Goal: Task Accomplishment & Management: Manage account settings

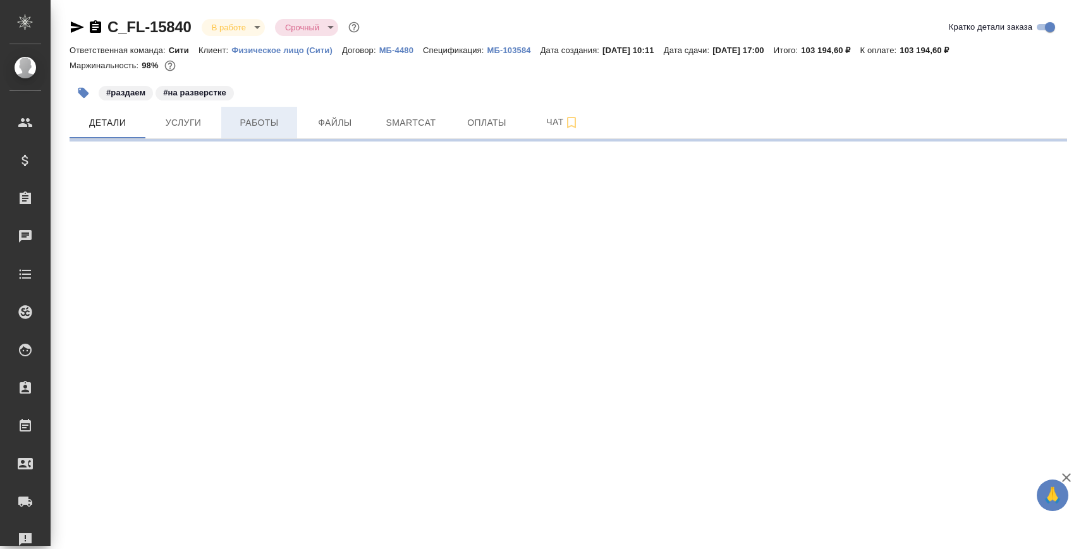
click at [267, 134] on button "Работы" at bounding box center [259, 123] width 76 height 32
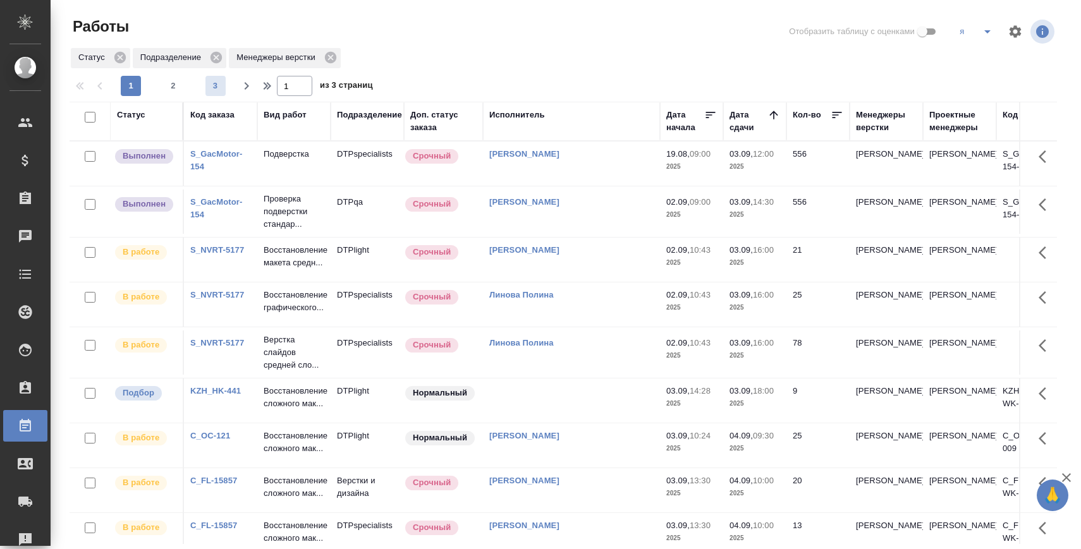
click at [219, 87] on span "3" at bounding box center [216, 86] width 20 height 13
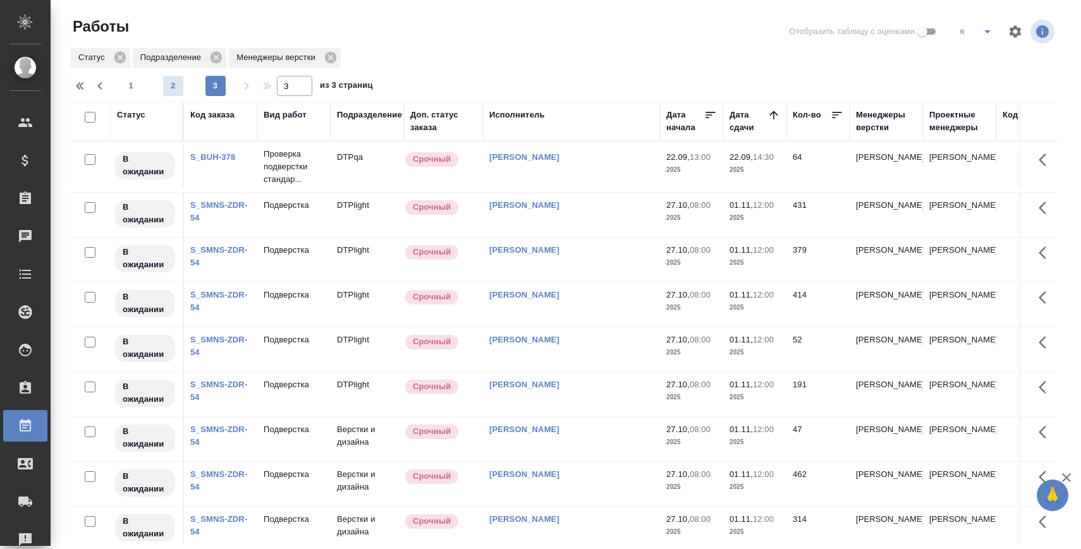
click at [175, 86] on span "2" at bounding box center [173, 86] width 20 height 13
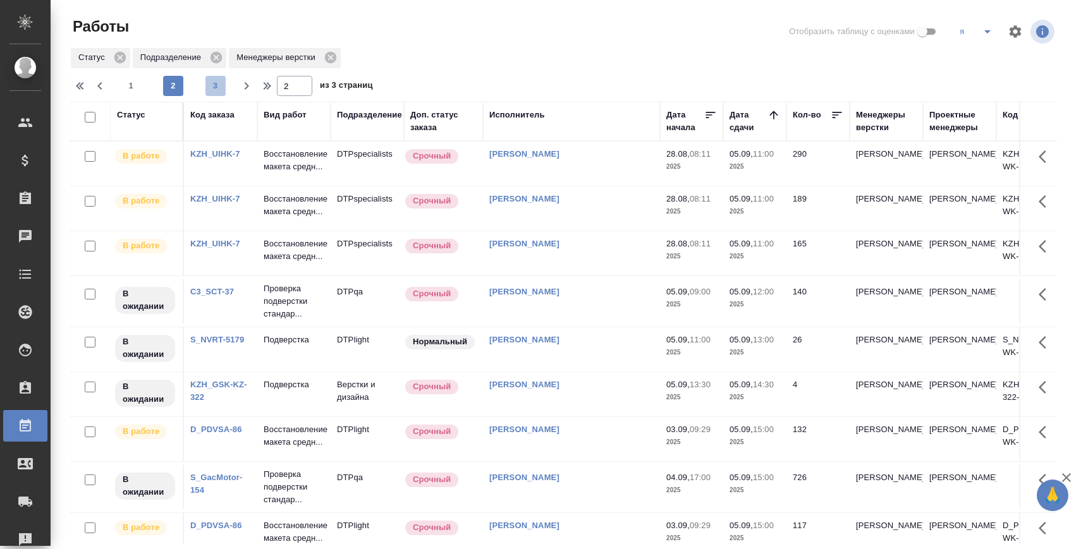
click at [218, 89] on span "3" at bounding box center [216, 86] width 20 height 13
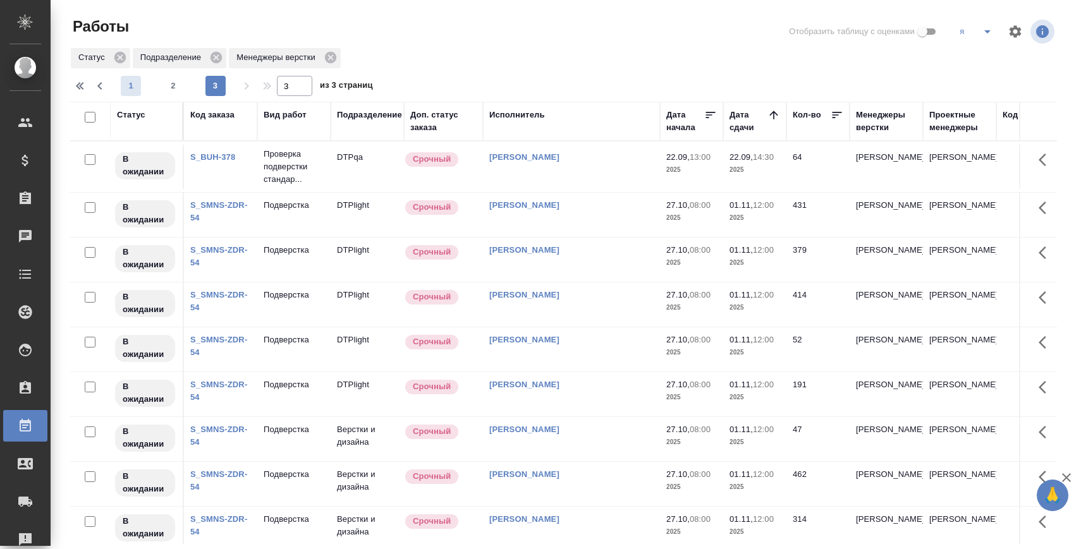
click at [133, 83] on span "1" at bounding box center [131, 86] width 20 height 13
type input "1"
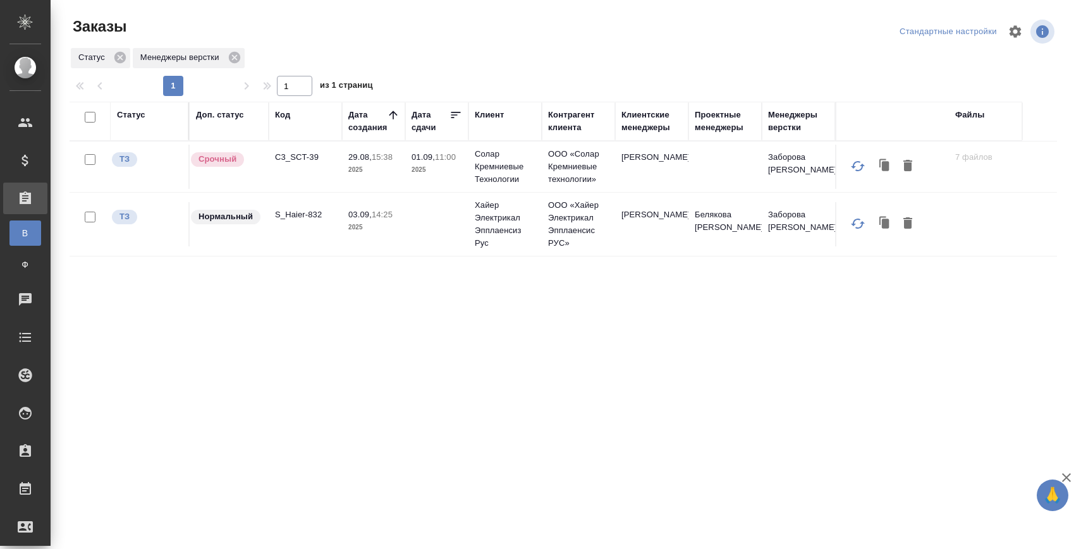
click at [312, 219] on p "S_Haier-832" at bounding box center [305, 215] width 61 height 13
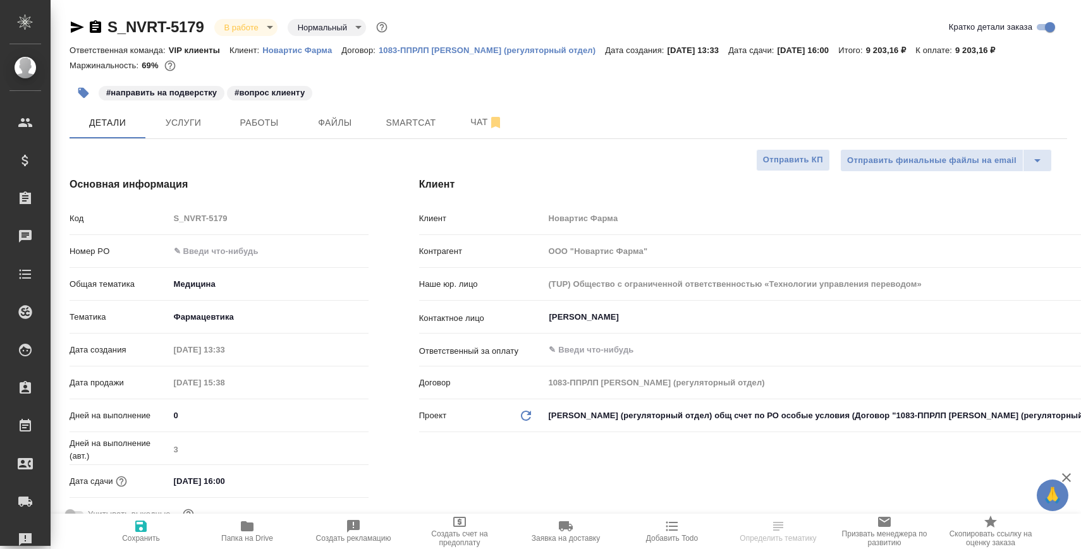
select select "RU"
click at [465, 117] on span "Чат" at bounding box center [487, 122] width 61 height 16
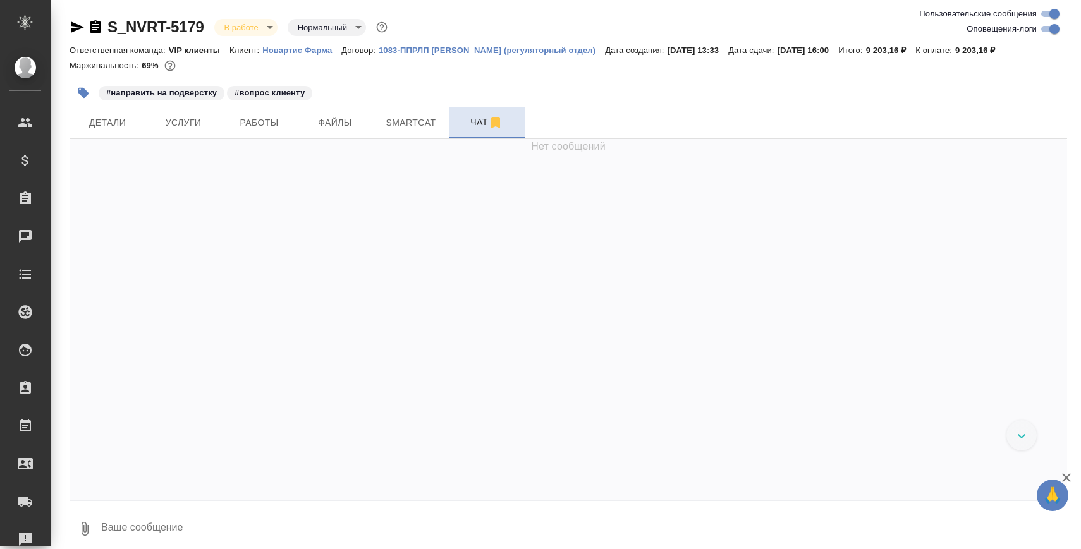
scroll to position [45111, 0]
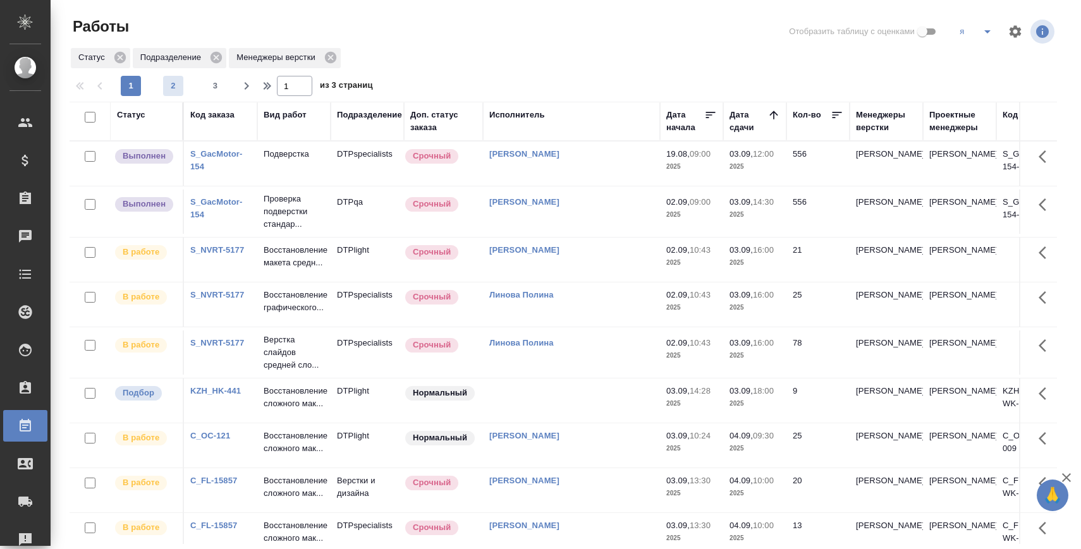
click at [170, 90] on span "2" at bounding box center [173, 86] width 20 height 13
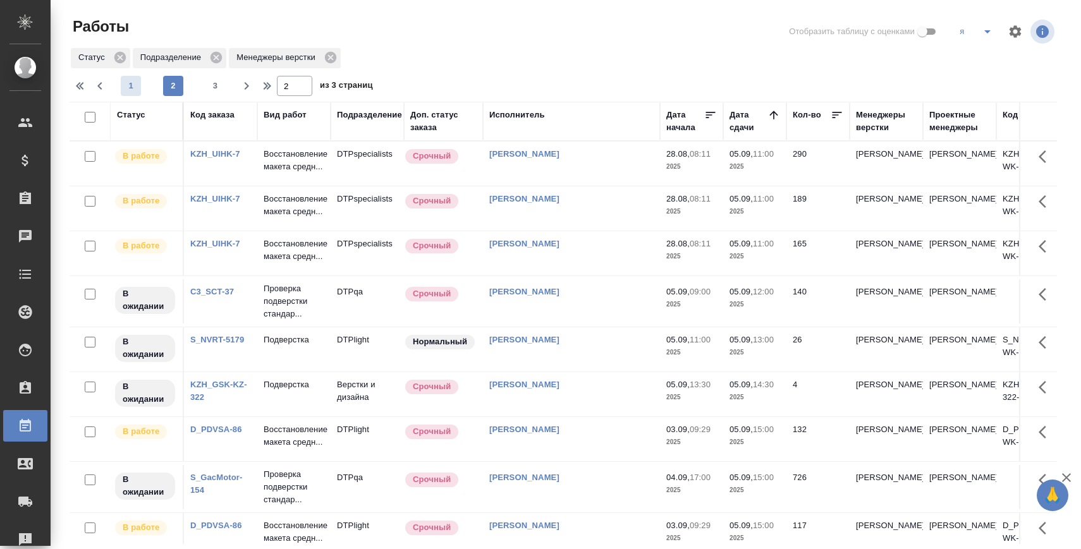
click at [132, 83] on span "1" at bounding box center [131, 86] width 20 height 13
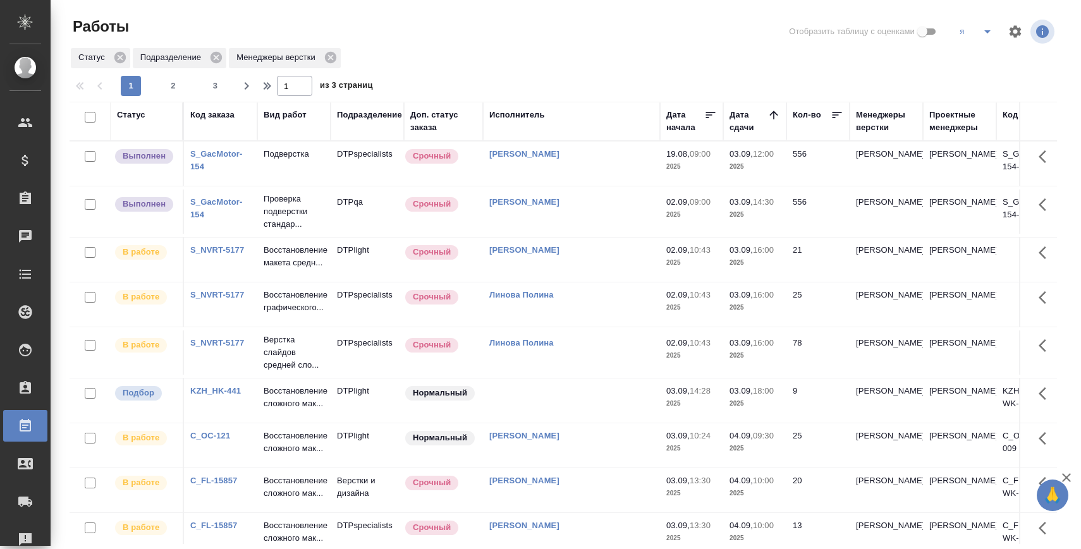
click at [218, 398] on div "KZH_HK-441" at bounding box center [220, 391] width 61 height 13
click at [219, 396] on link "KZH_HK-441" at bounding box center [215, 390] width 51 height 9
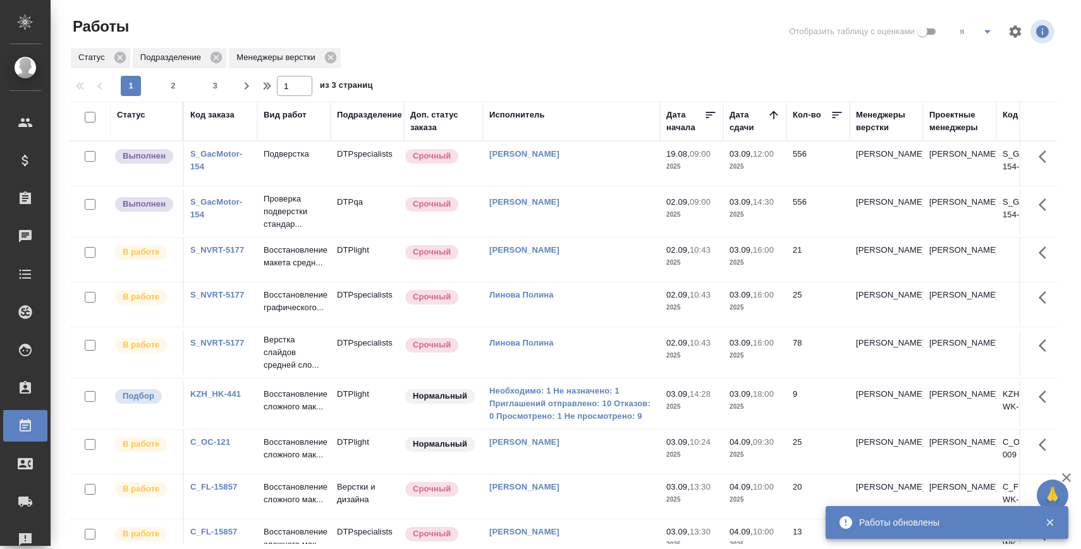
click at [223, 203] on link "S_GacMotor-154" at bounding box center [216, 208] width 52 height 22
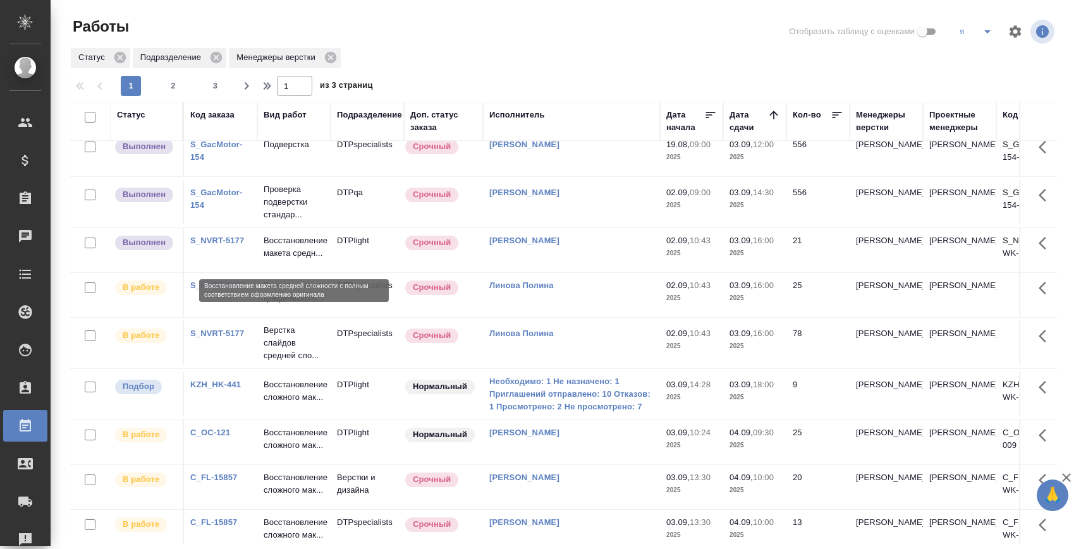
scroll to position [11, 0]
click at [290, 240] on p "Восстановление макета средн..." at bounding box center [294, 245] width 61 height 25
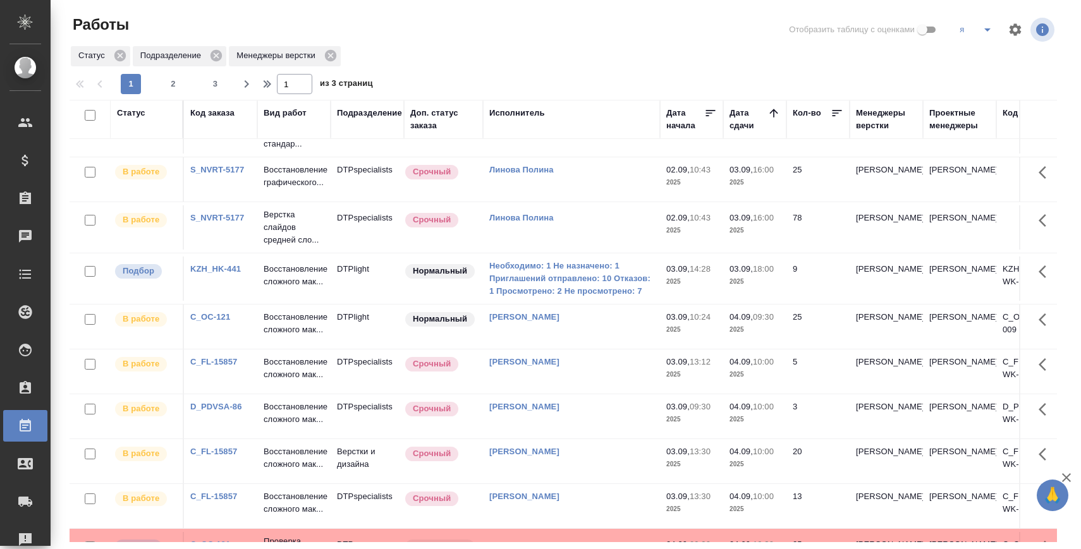
scroll to position [0, 0]
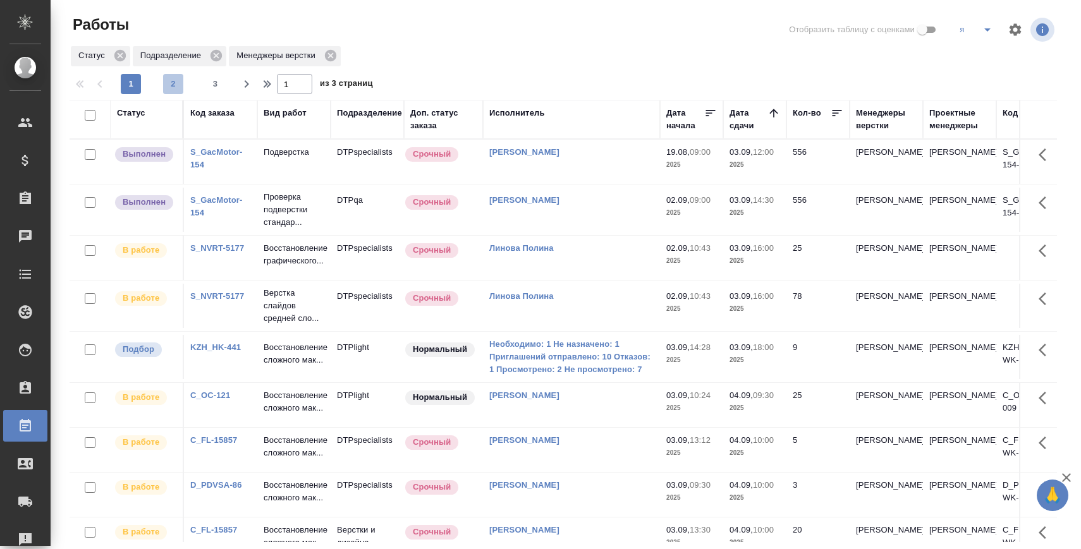
click at [178, 74] on button "2" at bounding box center [173, 84] width 20 height 20
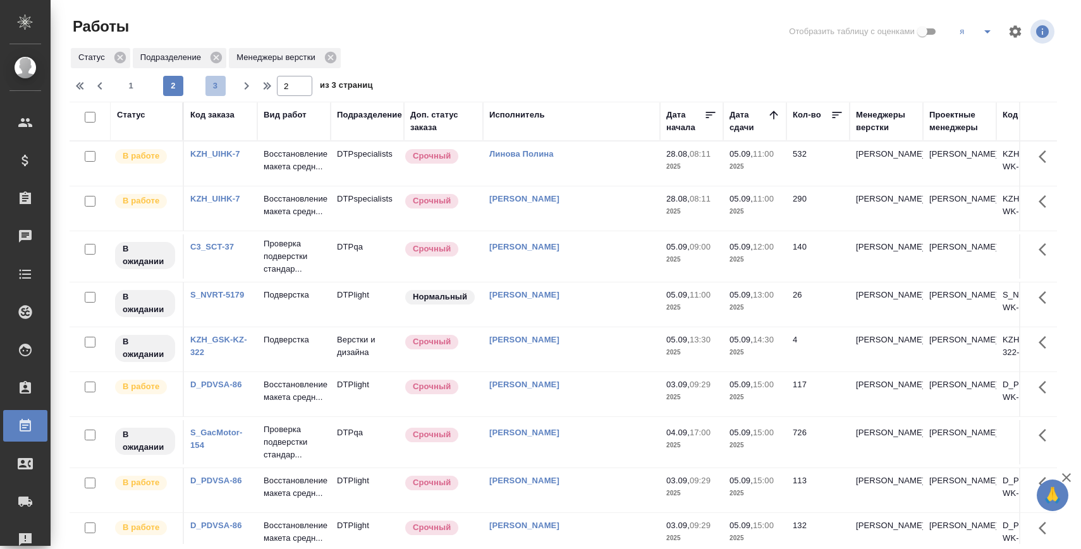
click at [212, 87] on span "3" at bounding box center [216, 86] width 20 height 13
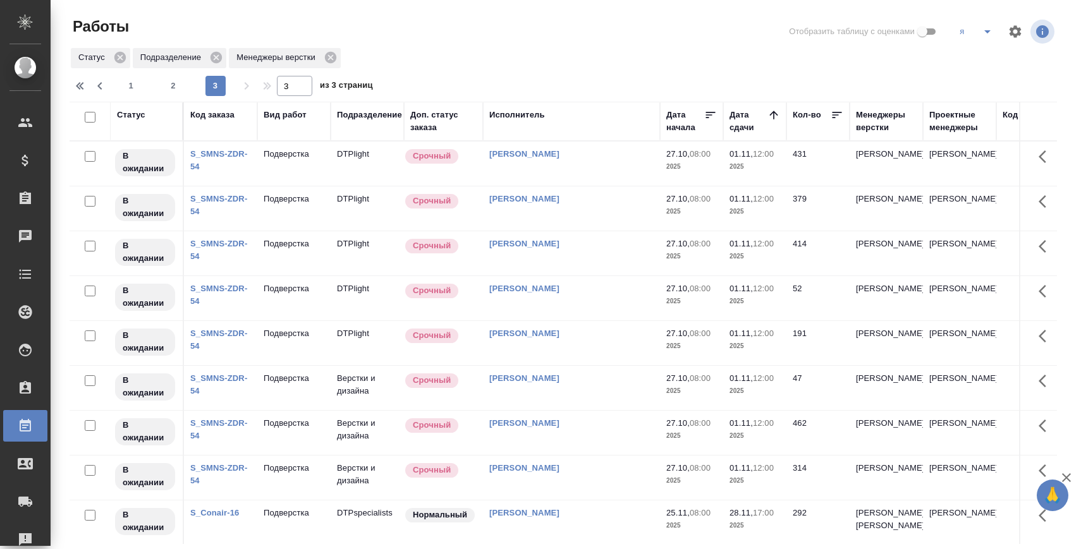
click at [142, 82] on div "1 2 3" at bounding box center [173, 86] width 126 height 20
click at [135, 82] on span "1" at bounding box center [131, 86] width 20 height 13
type input "1"
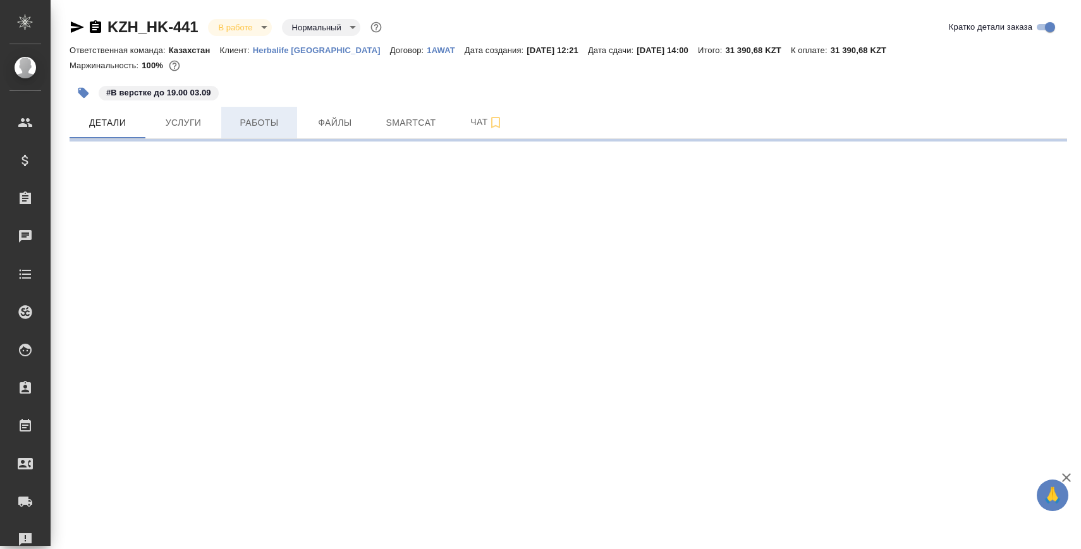
select select "RU"
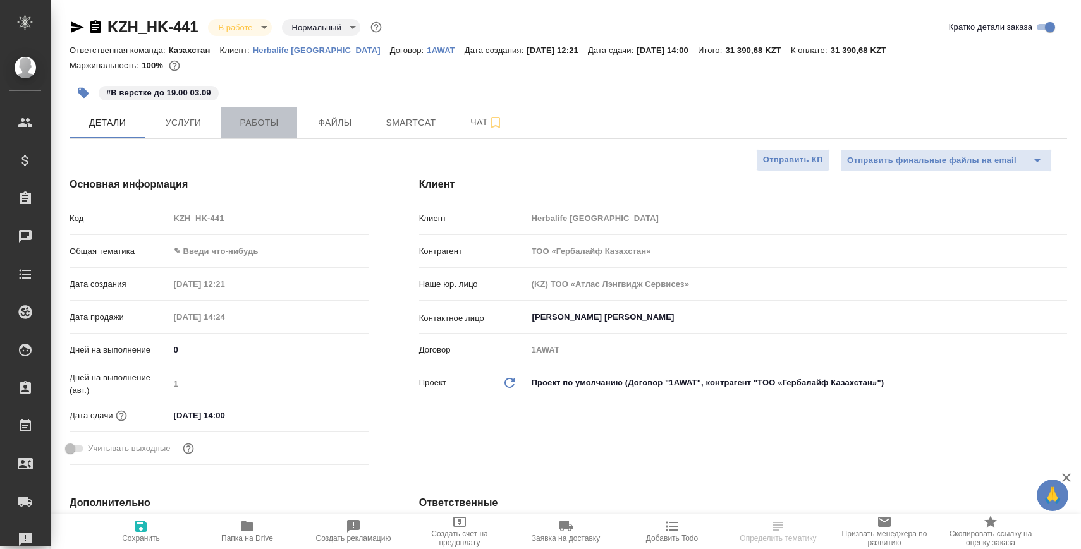
click at [266, 130] on span "Работы" at bounding box center [259, 123] width 61 height 16
type textarea "x"
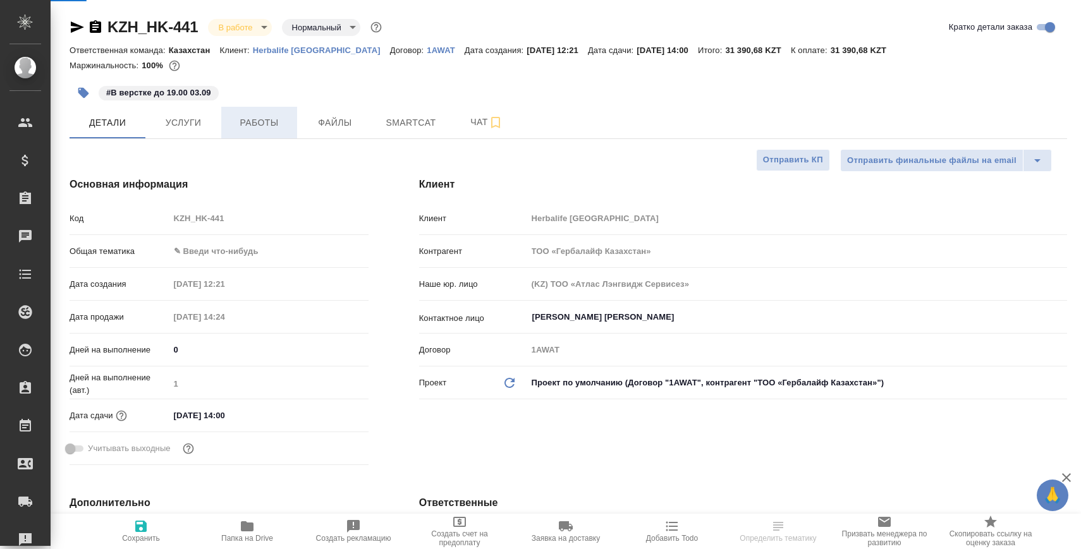
type textarea "x"
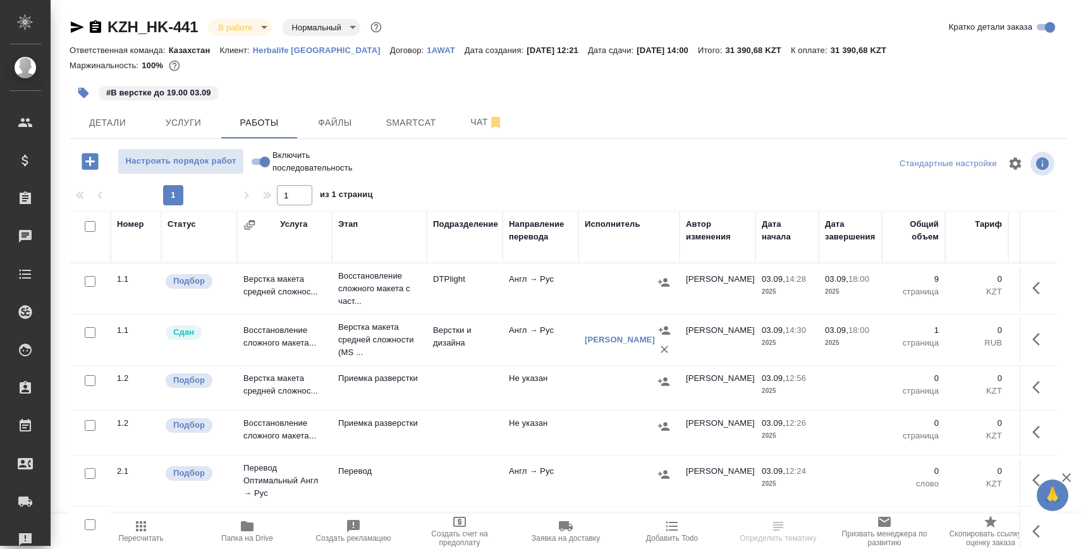
click at [254, 530] on icon "button" at bounding box center [247, 526] width 15 height 15
click at [377, 278] on p "Восстановление сложного макета с част..." at bounding box center [379, 289] width 82 height 38
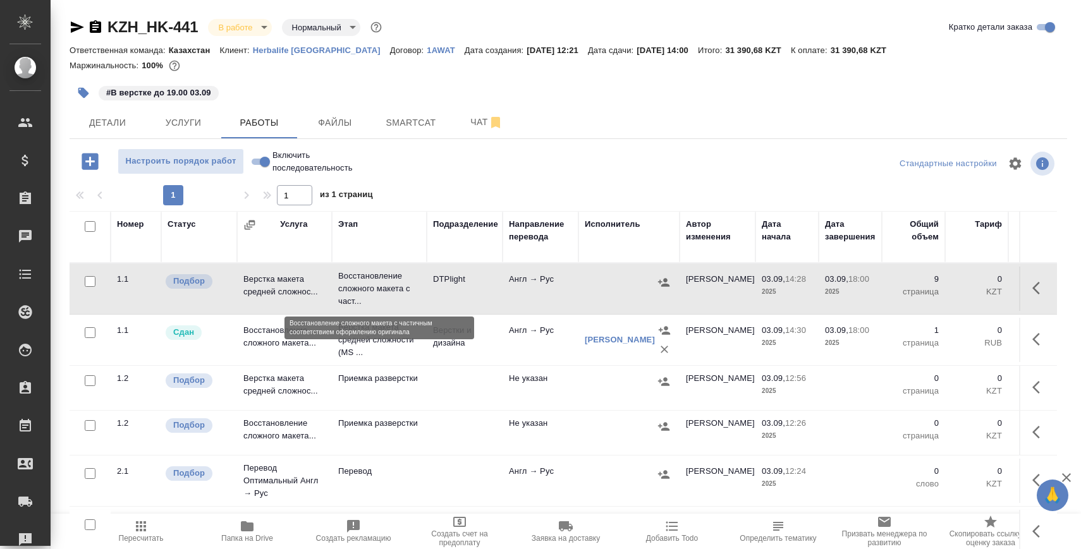
click at [377, 278] on p "Восстановление сложного макета с част..." at bounding box center [379, 289] width 82 height 38
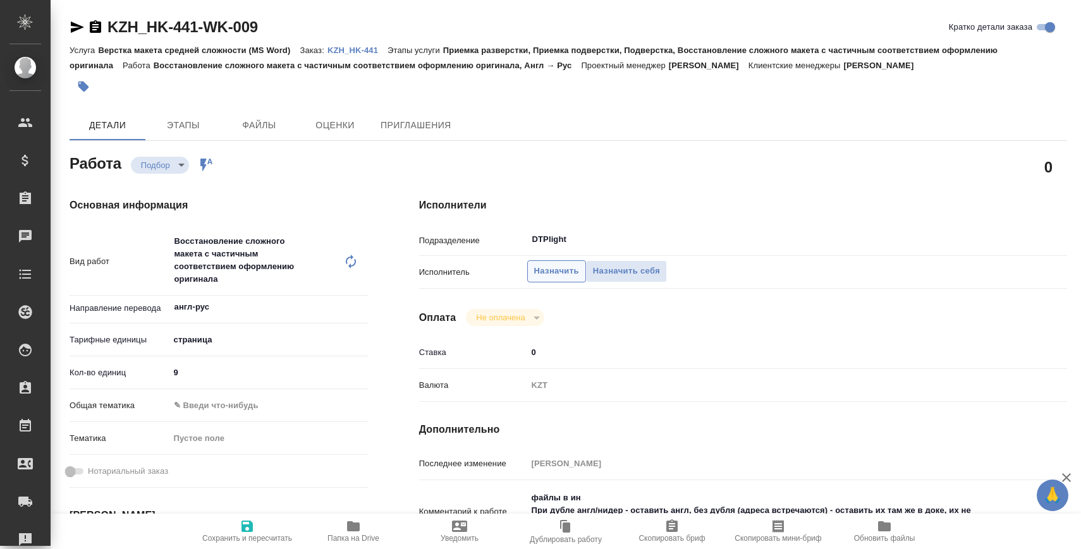
type textarea "x"
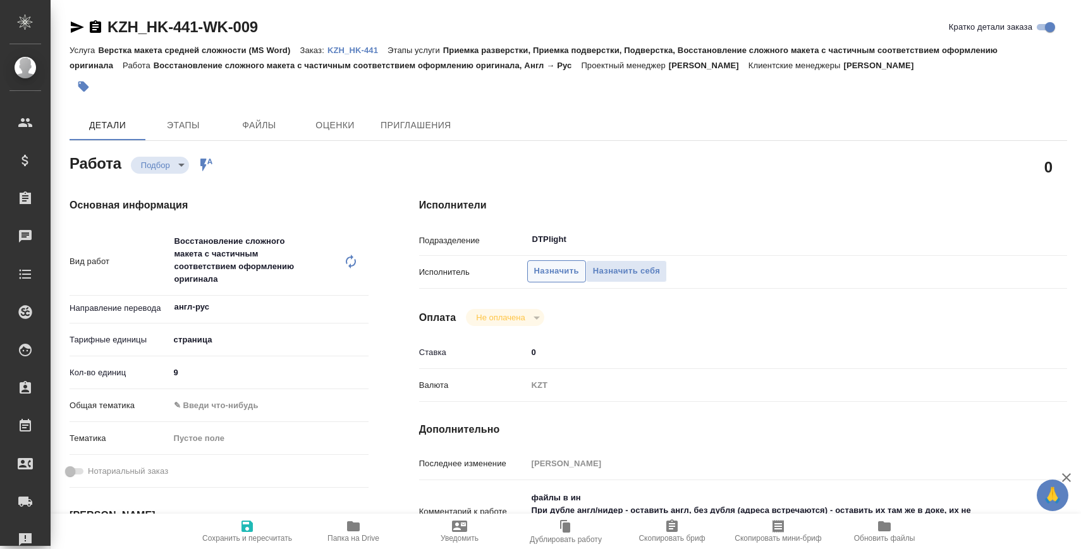
click at [547, 268] on span "Назначить" at bounding box center [556, 271] width 45 height 15
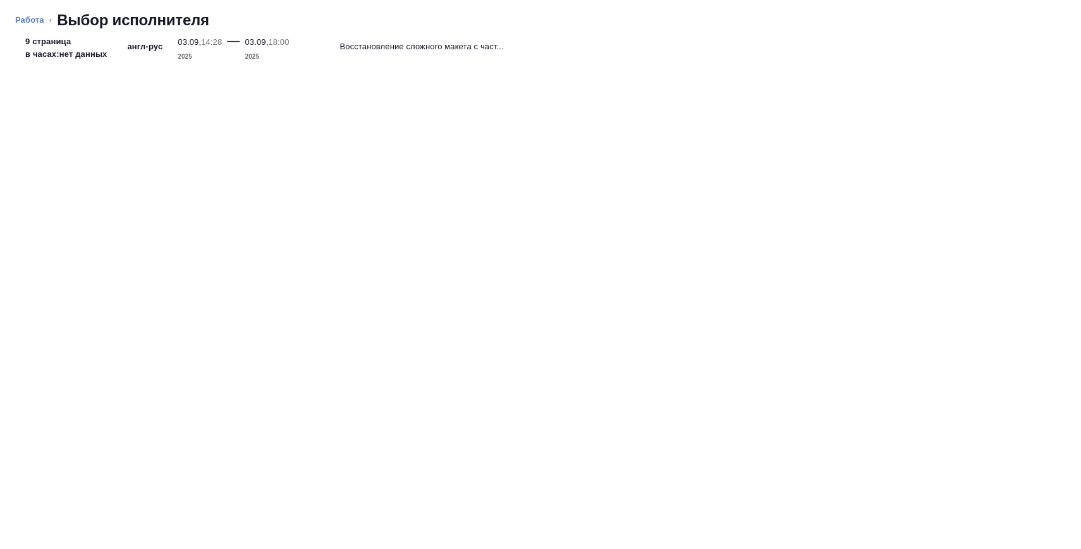
type textarea "x"
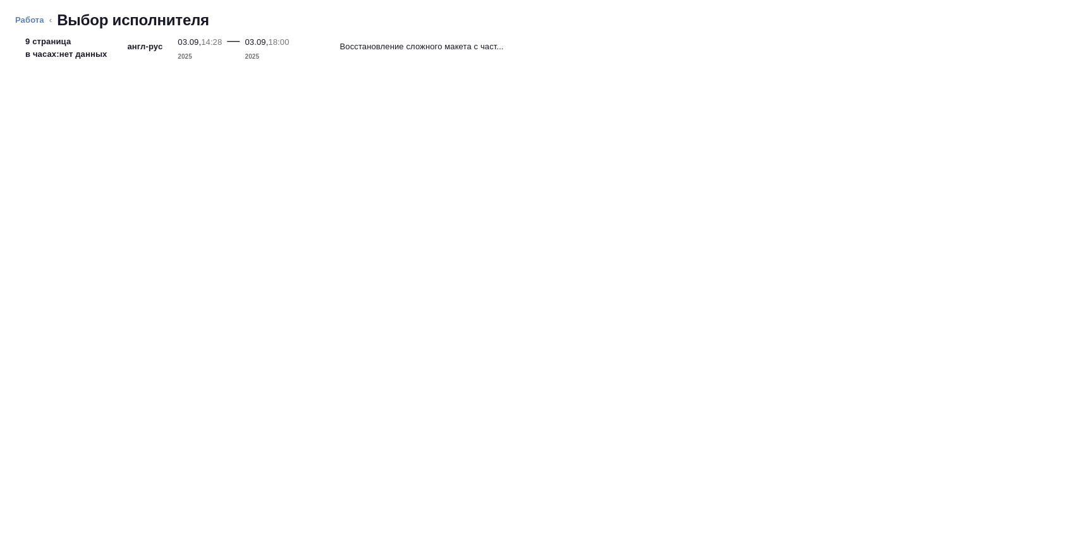
type textarea "x"
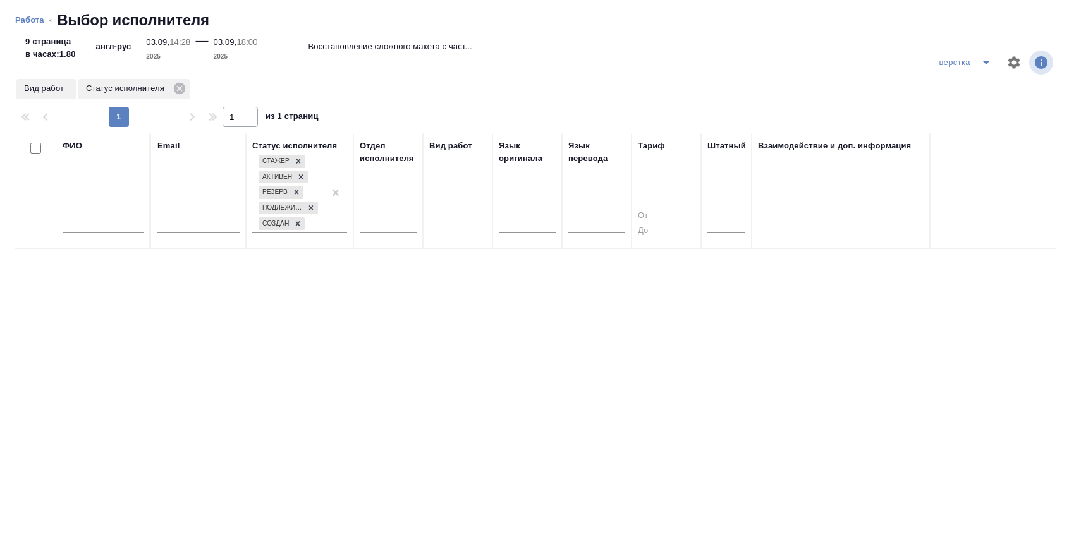
type textarea "x"
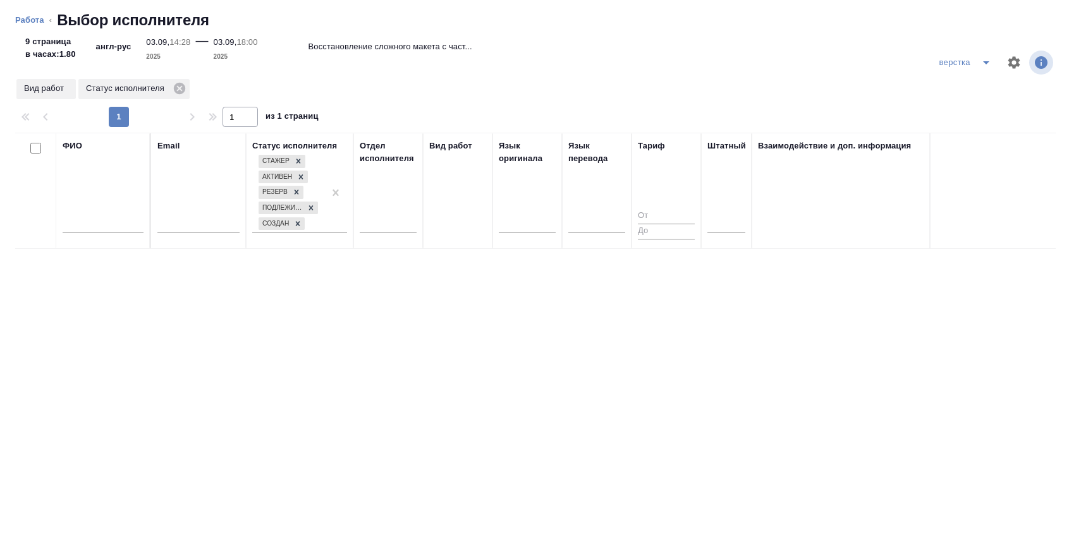
type textarea "x"
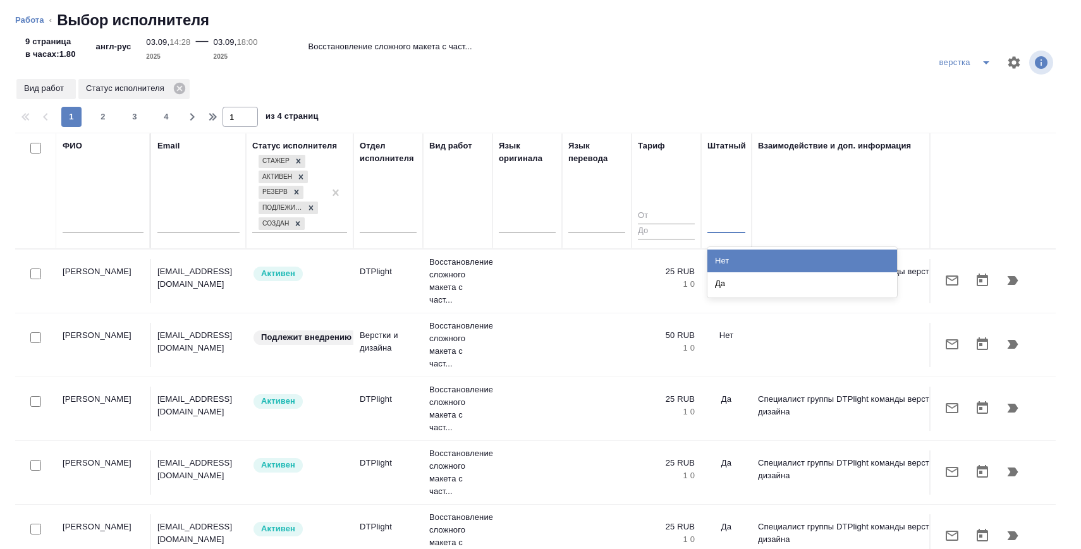
click at [727, 254] on tr "Дзюндзя Нина n.dzyundzya@awatera.com Активен DTPlight Восстановление сложного м…" at bounding box center [557, 282] width 1084 height 64
type textarea "x"
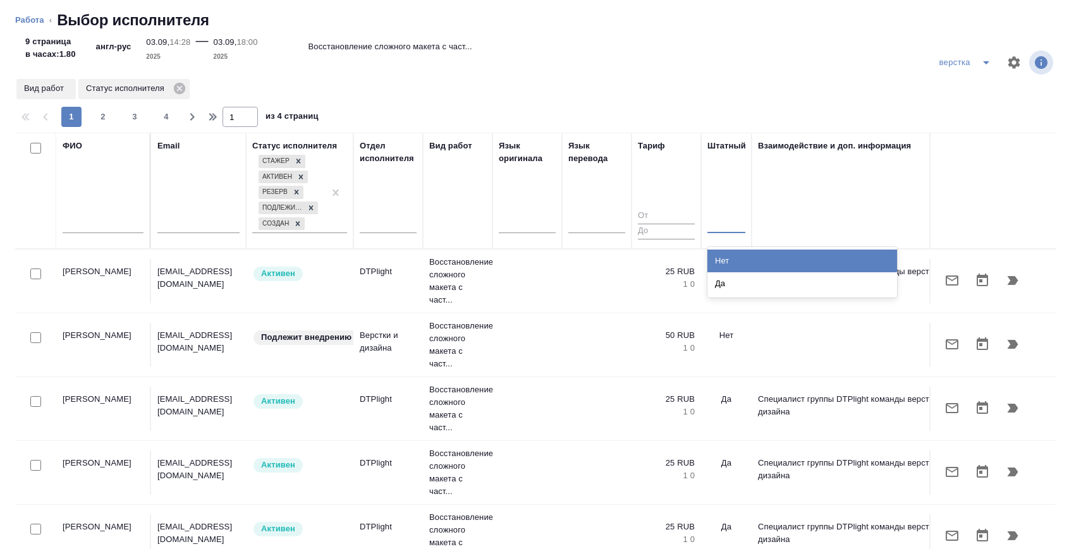
type textarea "x"
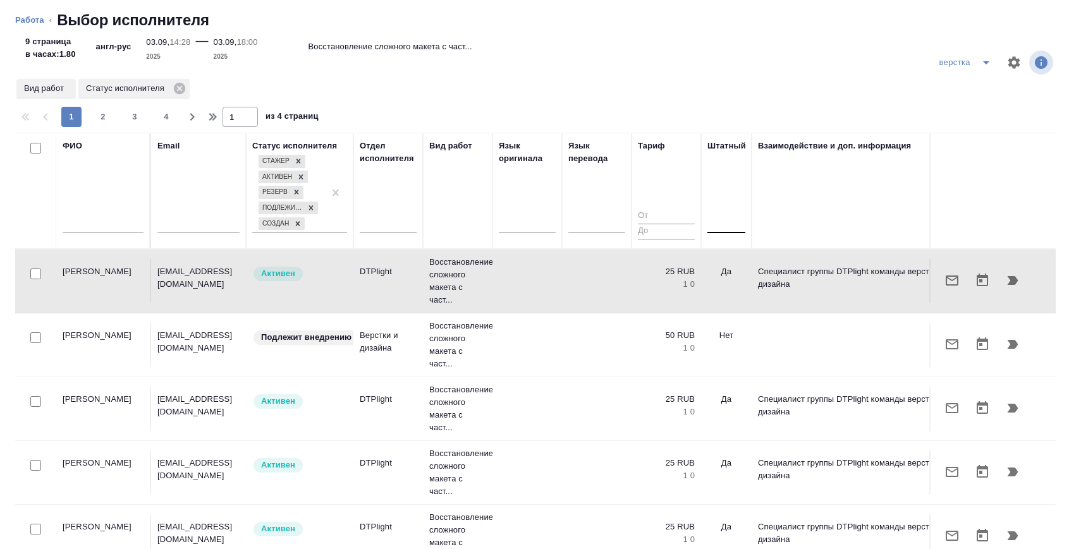
click at [725, 226] on div at bounding box center [727, 221] width 38 height 18
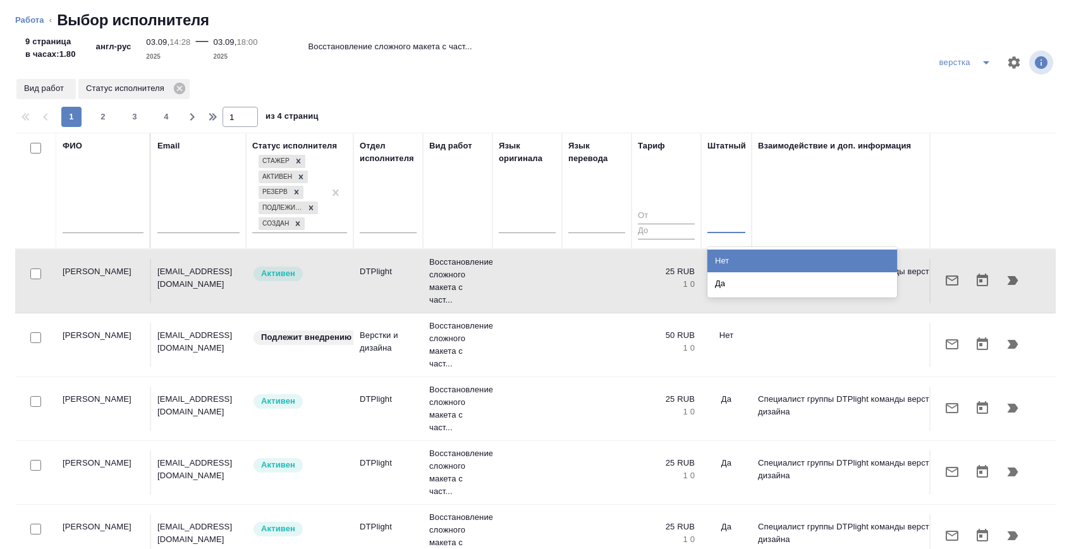
click at [726, 260] on div "Нет" at bounding box center [803, 261] width 190 height 23
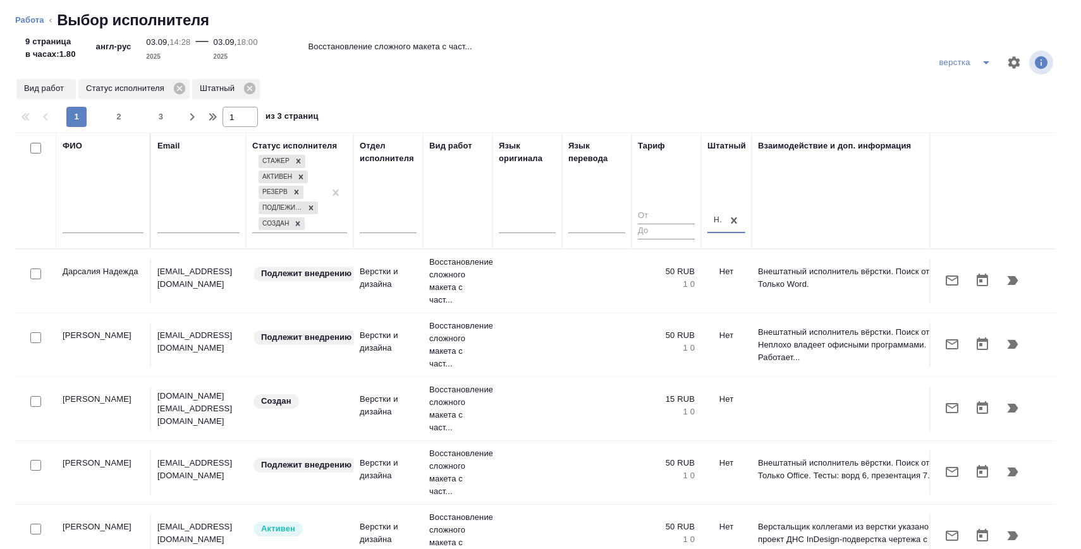
click at [106, 225] on input "text" at bounding box center [103, 226] width 81 height 16
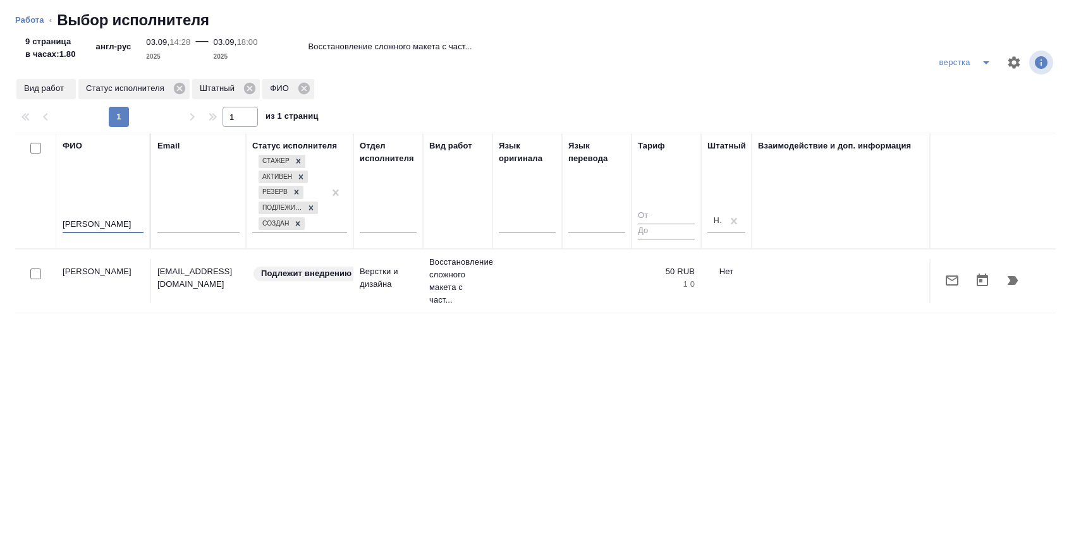
type input "корзу"
click at [38, 276] on input "checkbox" at bounding box center [35, 274] width 11 height 11
checkbox input "true"
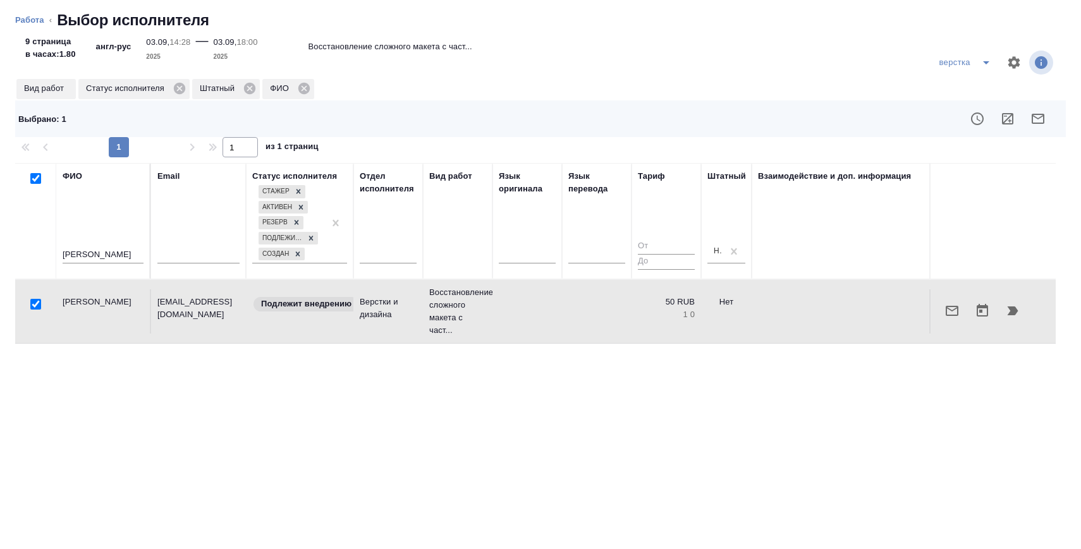
click at [82, 250] on input "корзу" at bounding box center [103, 256] width 81 height 16
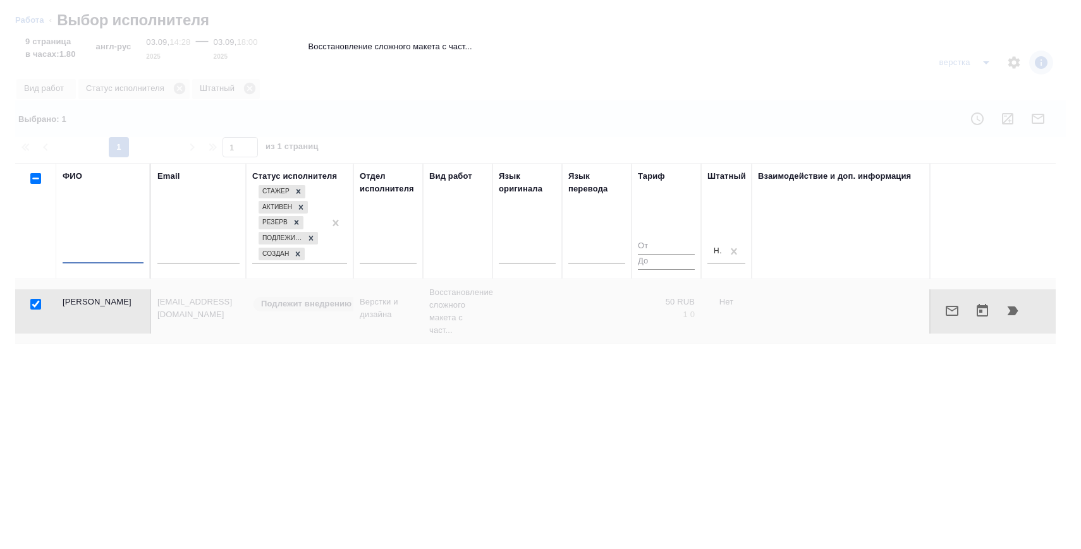
checkbox input "false"
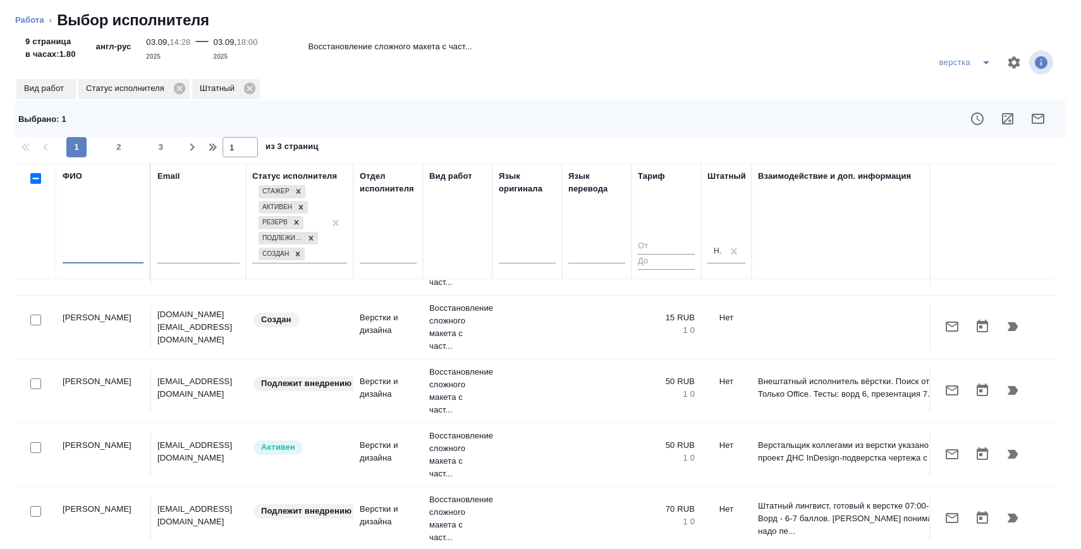
scroll to position [113, 0]
click at [35, 448] on input "checkbox" at bounding box center [35, 447] width 11 height 11
checkbox input "true"
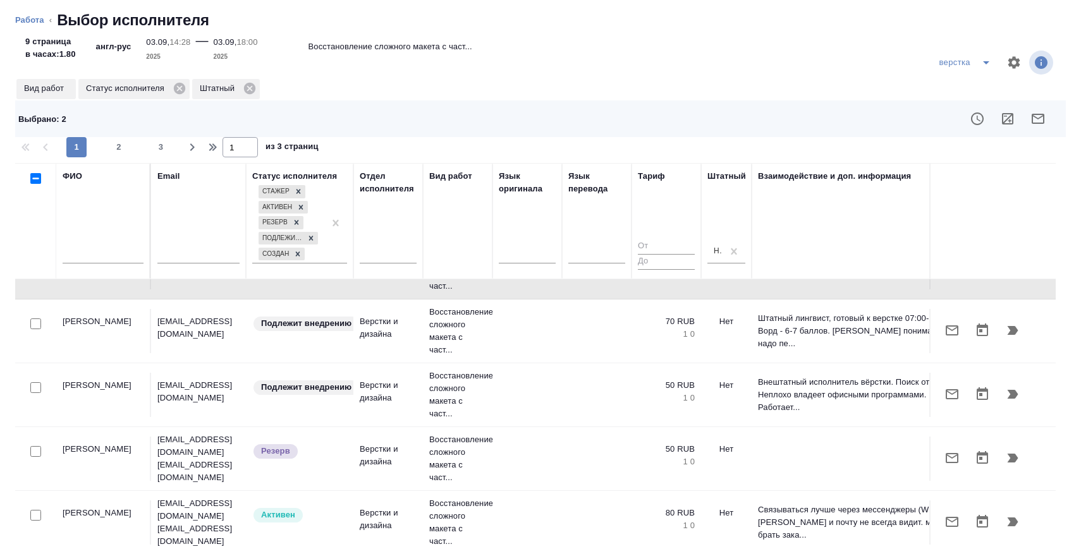
scroll to position [359, 0]
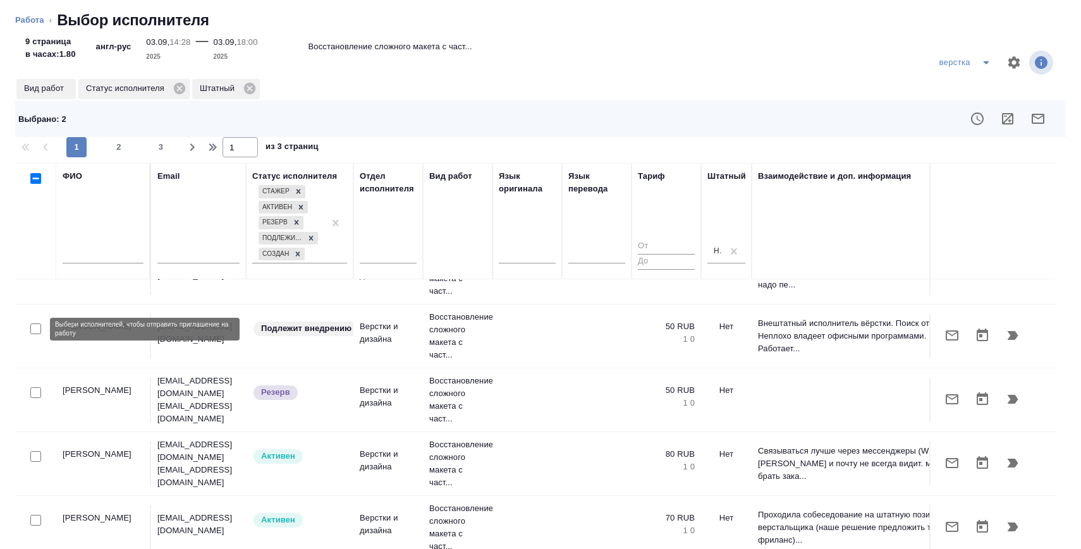
click at [34, 330] on input "checkbox" at bounding box center [35, 329] width 11 height 11
checkbox input "true"
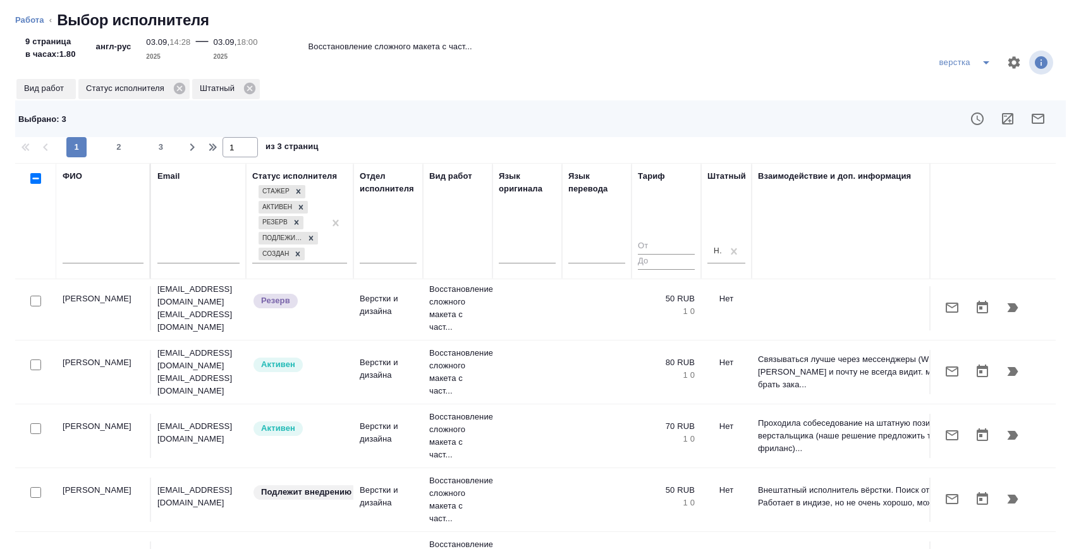
scroll to position [451, 0]
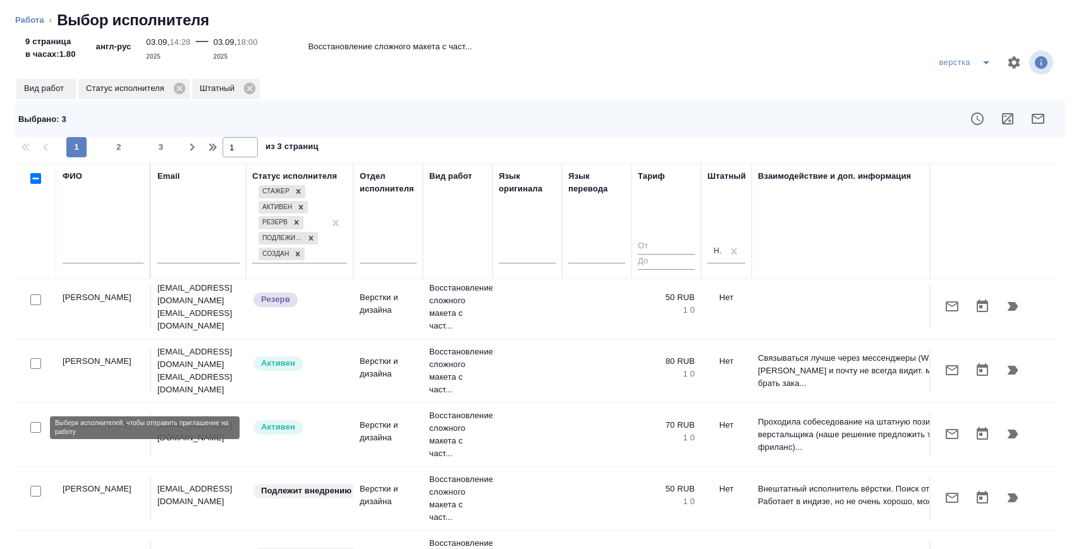
click at [35, 426] on input "checkbox" at bounding box center [35, 427] width 11 height 11
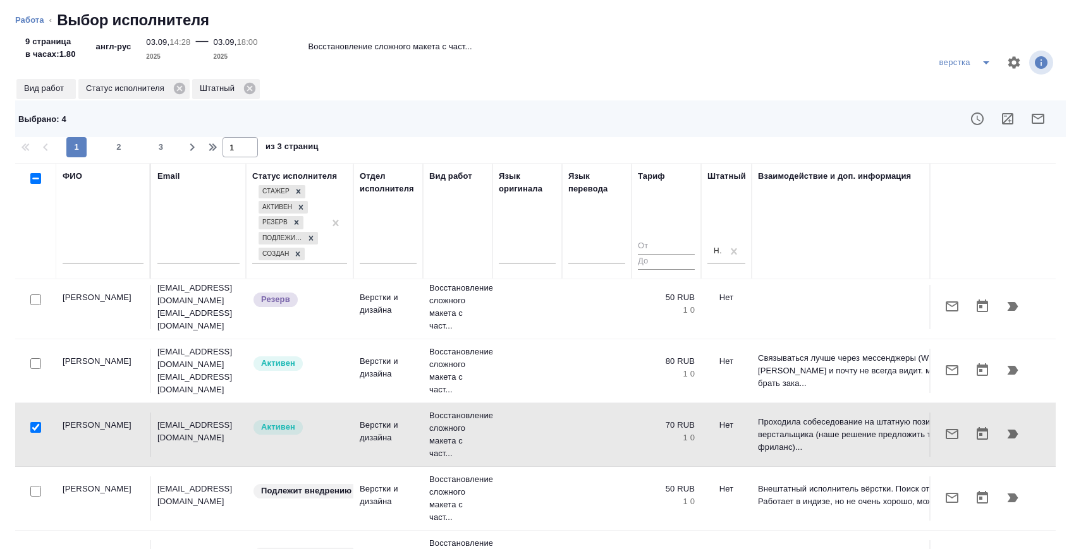
click at [35, 426] on input "checkbox" at bounding box center [35, 427] width 11 height 11
checkbox input "false"
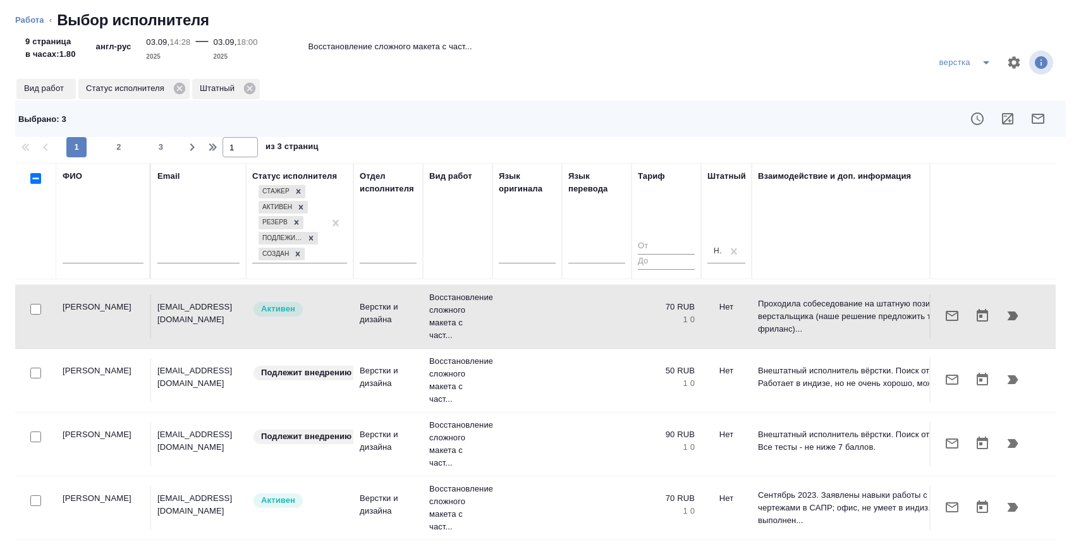
scroll to position [570, 0]
click at [36, 371] on input "checkbox" at bounding box center [35, 372] width 11 height 11
checkbox input "true"
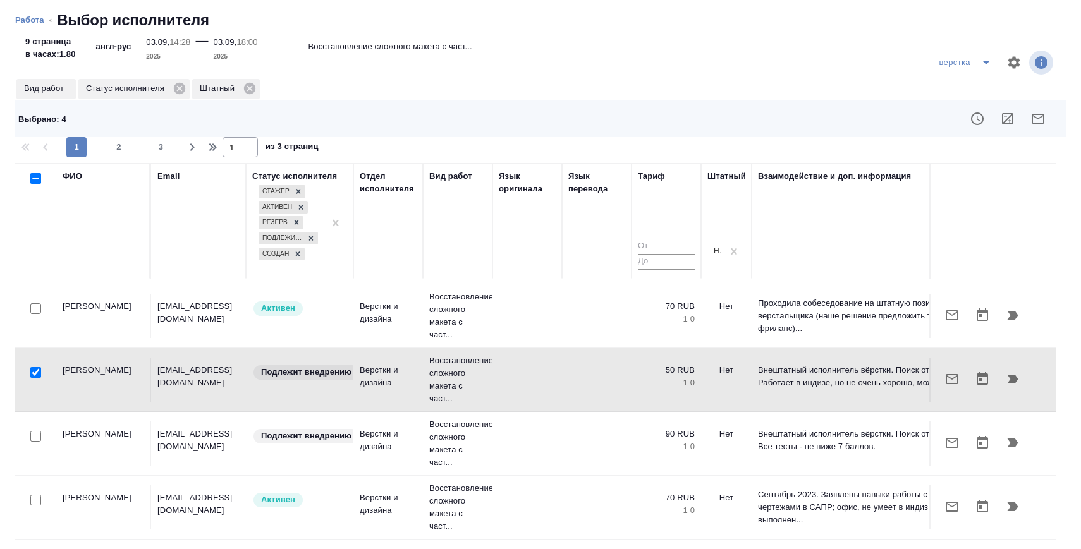
click at [660, 265] on input "number" at bounding box center [666, 262] width 57 height 16
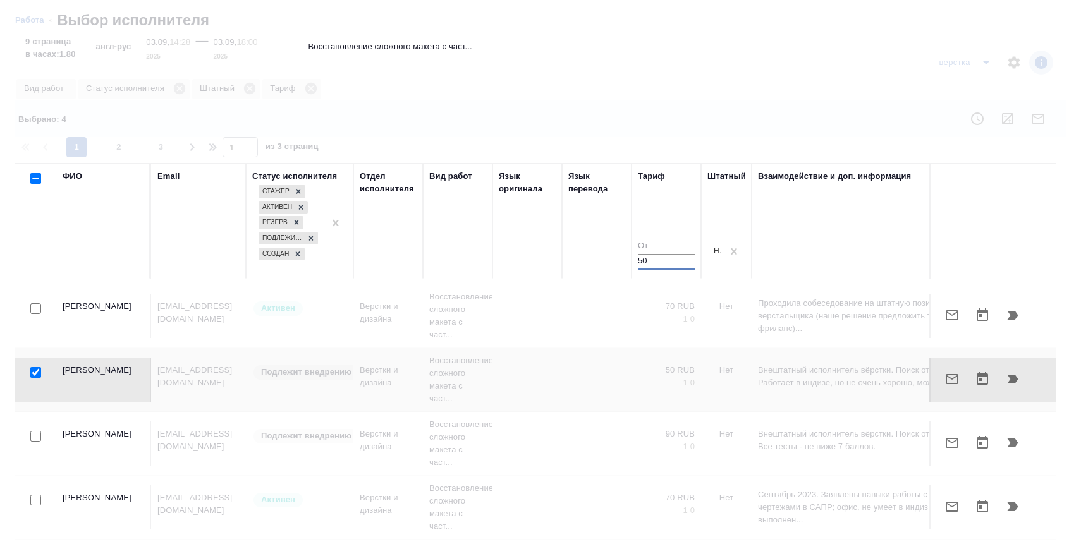
type input "50"
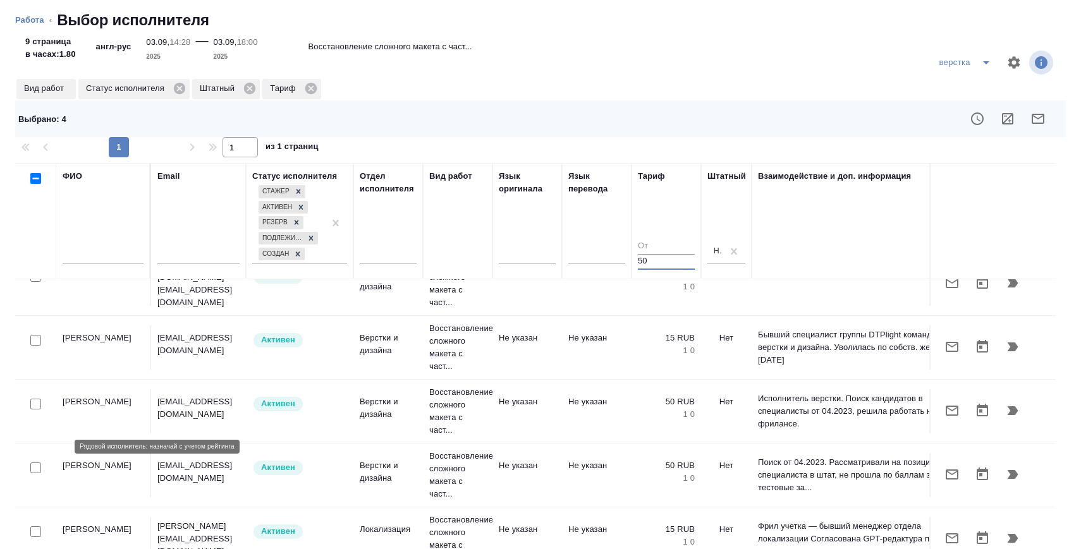
scroll to position [1144, 0]
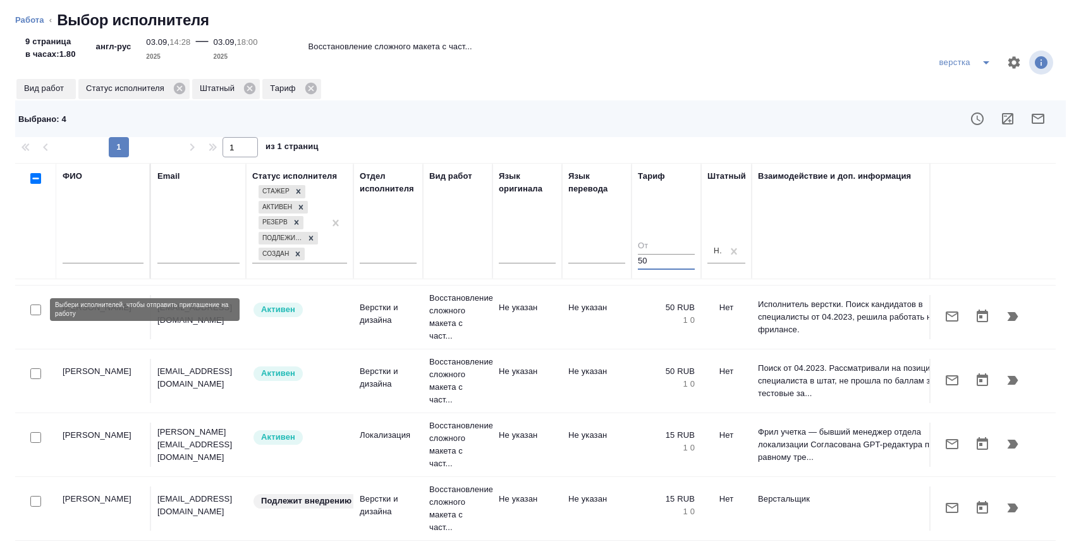
click at [34, 310] on input "checkbox" at bounding box center [35, 310] width 11 height 11
checkbox input "true"
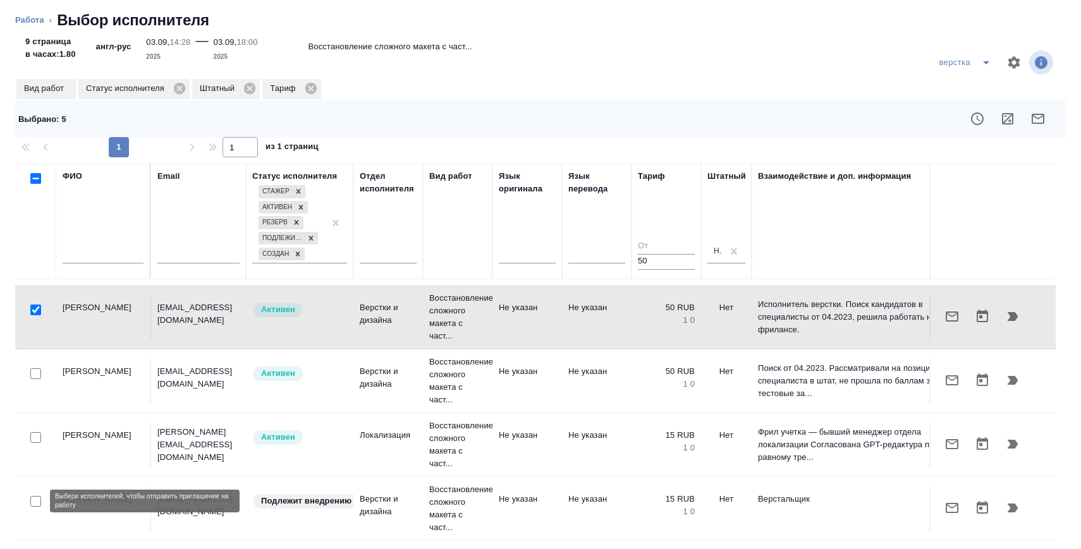
drag, startPoint x: 35, startPoint y: 501, endPoint x: 105, endPoint y: 467, distance: 78.3
click at [35, 501] on input "checkbox" at bounding box center [35, 501] width 11 height 11
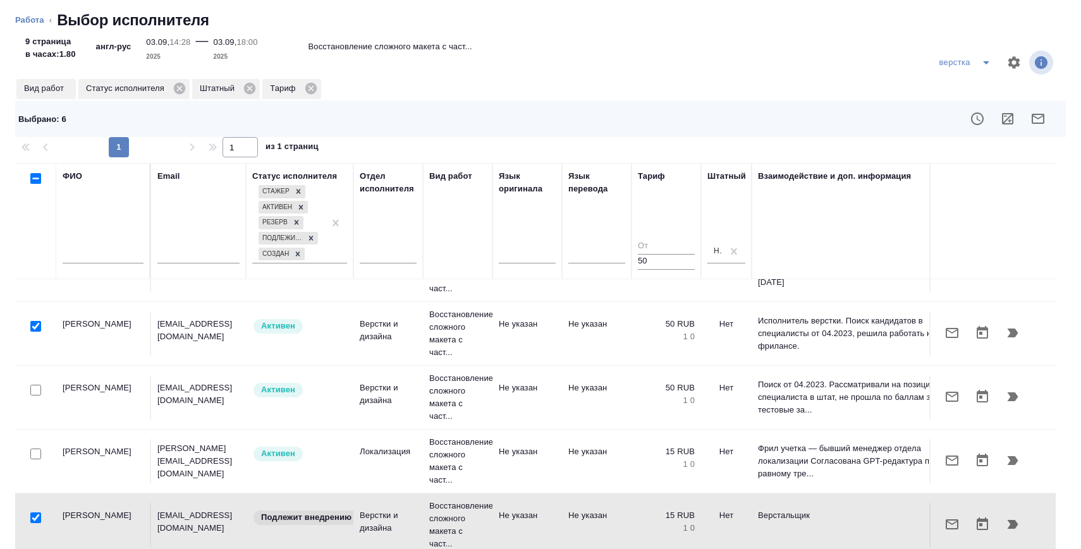
scroll to position [1125, 0]
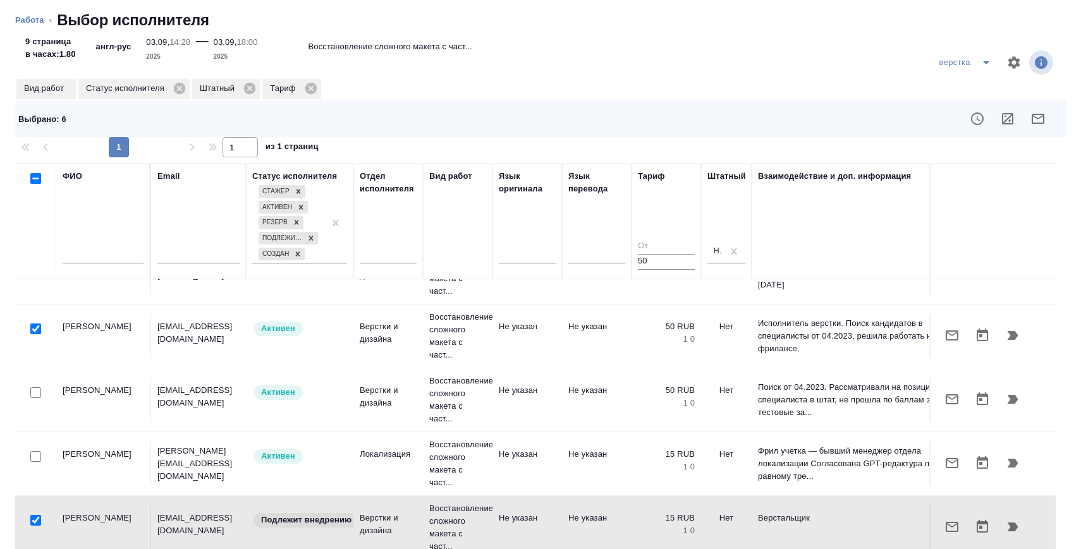
click at [36, 522] on input "checkbox" at bounding box center [35, 520] width 11 height 11
checkbox input "false"
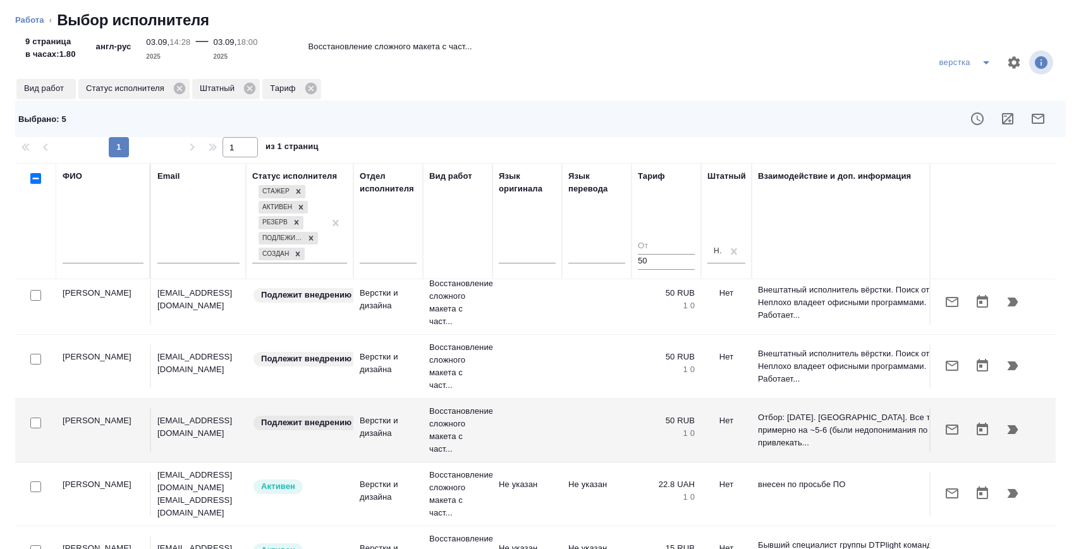
scroll to position [837, 0]
click at [34, 356] on input "checkbox" at bounding box center [35, 361] width 11 height 11
checkbox input "true"
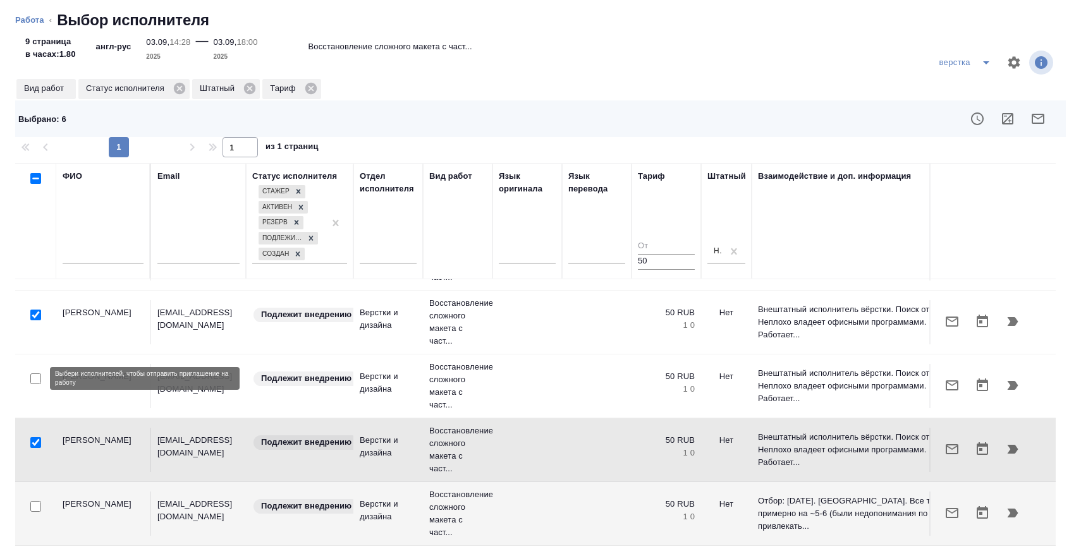
click at [37, 375] on input "checkbox" at bounding box center [35, 379] width 11 height 11
checkbox input "true"
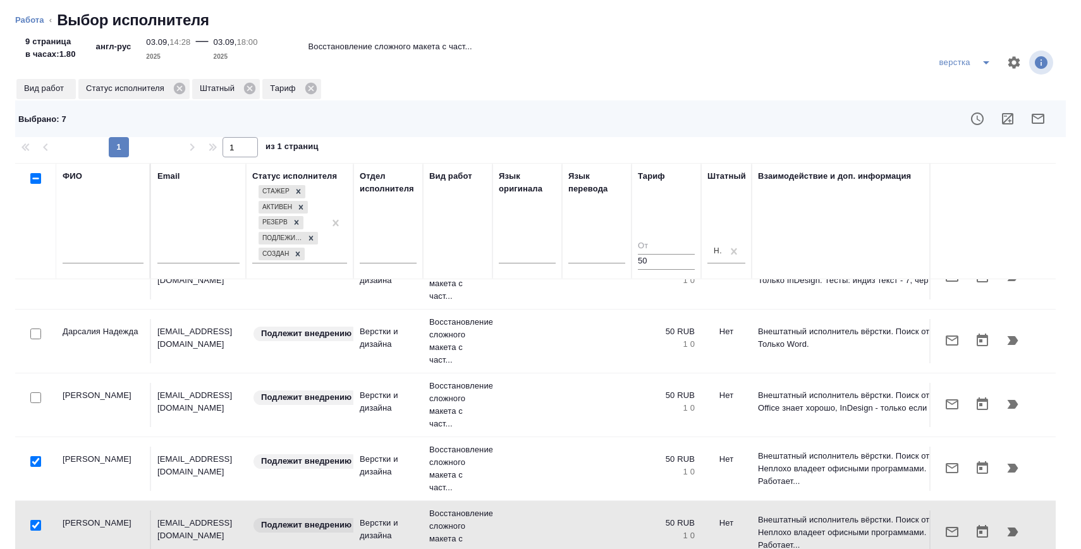
scroll to position [605, 0]
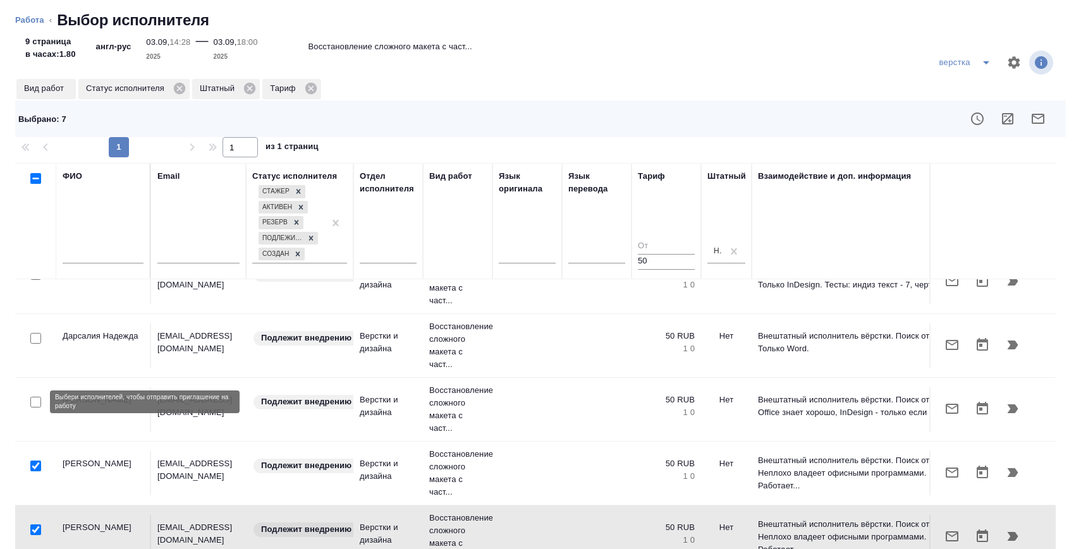
click at [35, 405] on input "checkbox" at bounding box center [35, 402] width 11 height 11
checkbox input "true"
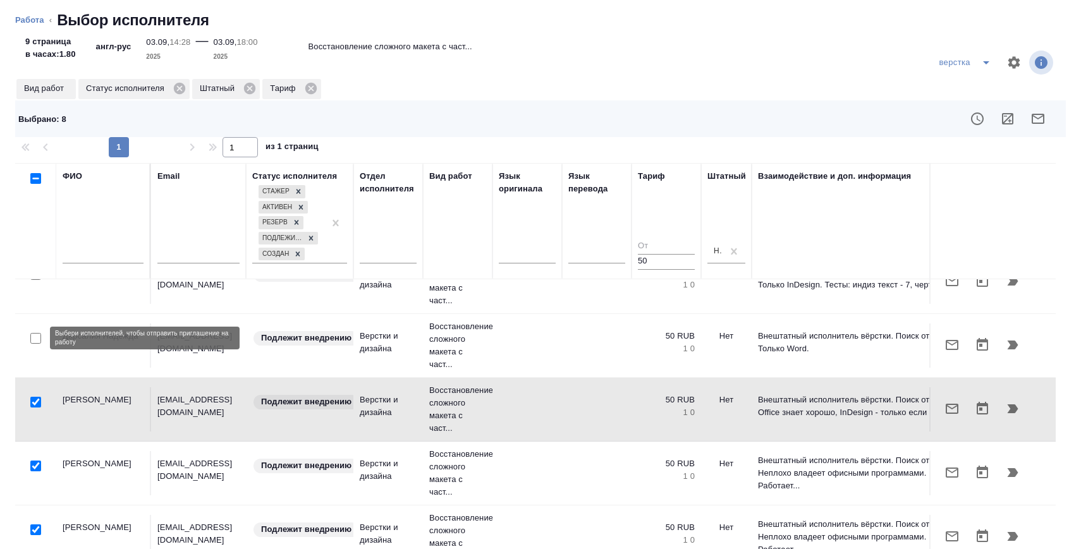
click at [37, 331] on div at bounding box center [35, 339] width 28 height 18
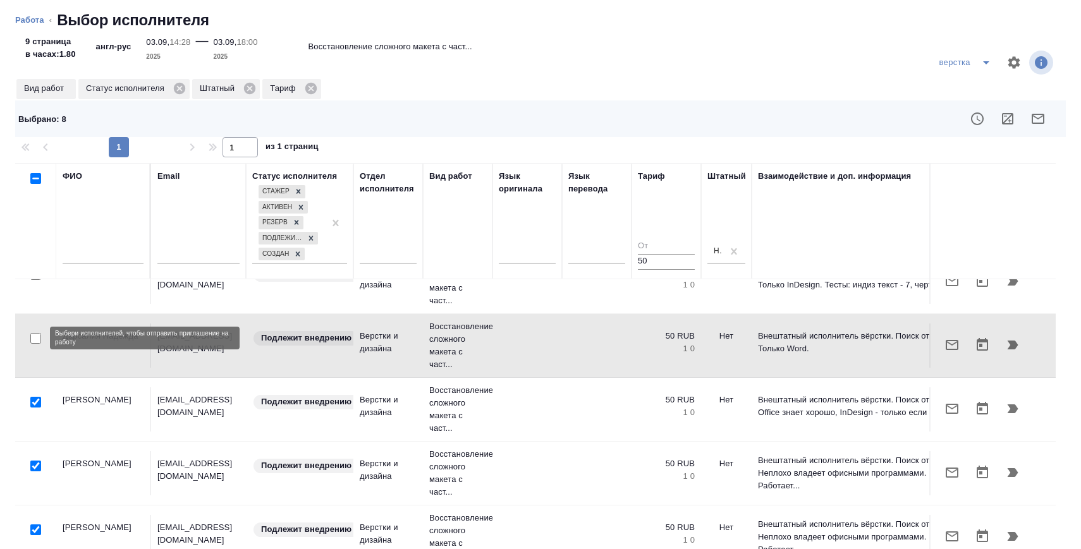
click at [37, 343] on input "checkbox" at bounding box center [35, 338] width 11 height 11
checkbox input "true"
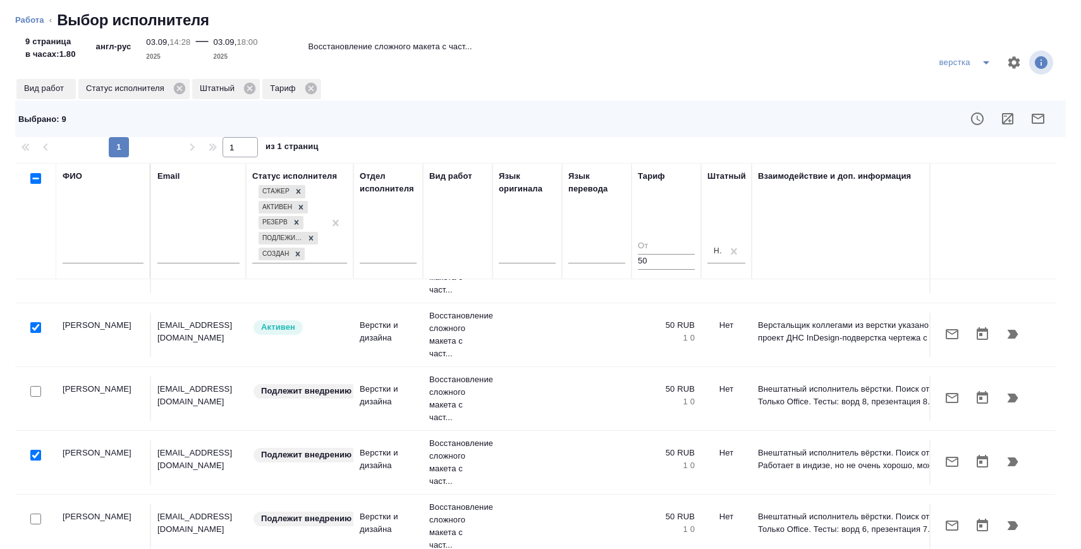
scroll to position [214, 0]
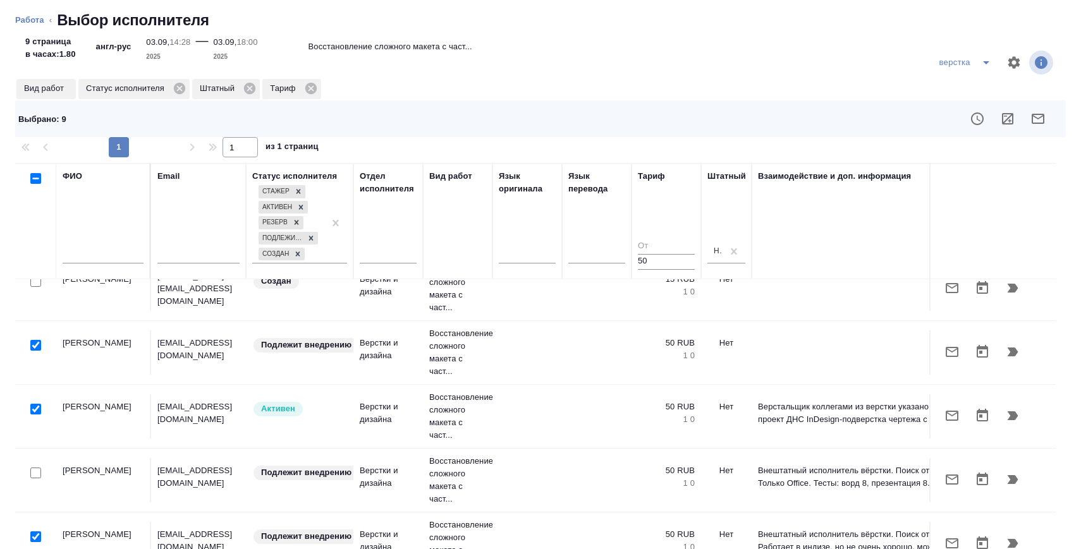
click at [37, 468] on input "checkbox" at bounding box center [35, 473] width 11 height 11
checkbox input "true"
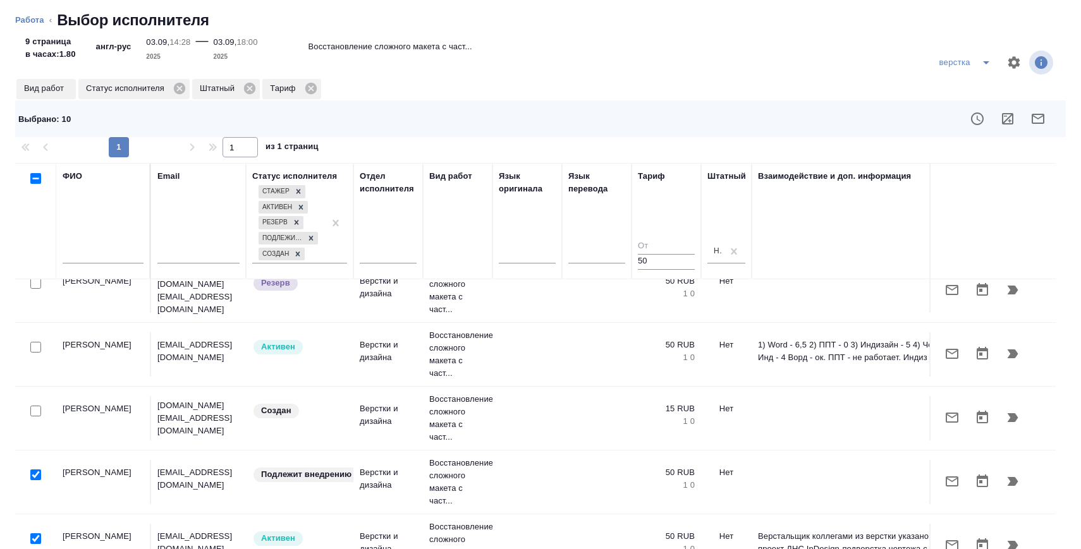
scroll to position [0, 0]
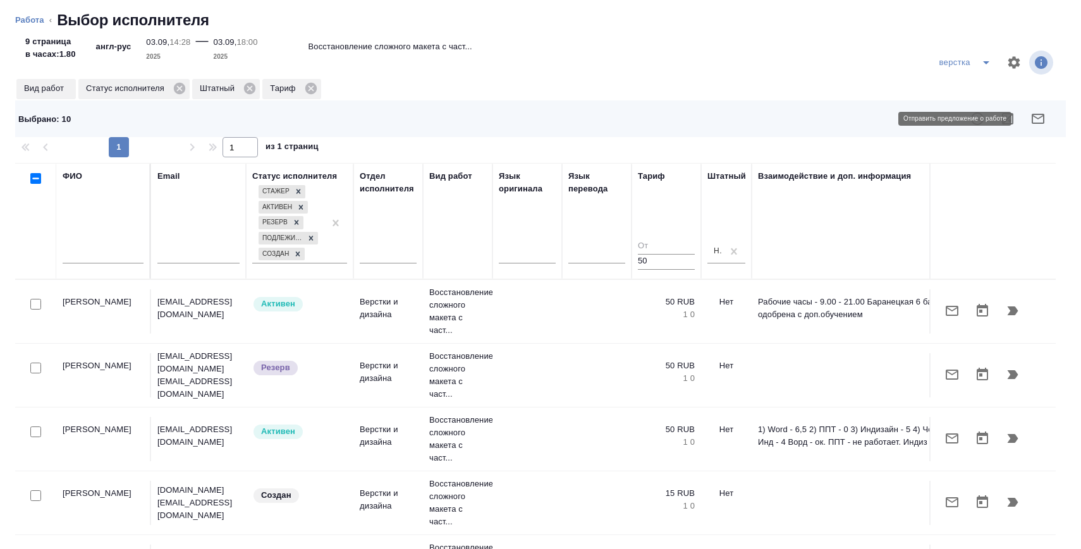
click at [1040, 118] on icon "button" at bounding box center [1038, 118] width 15 height 15
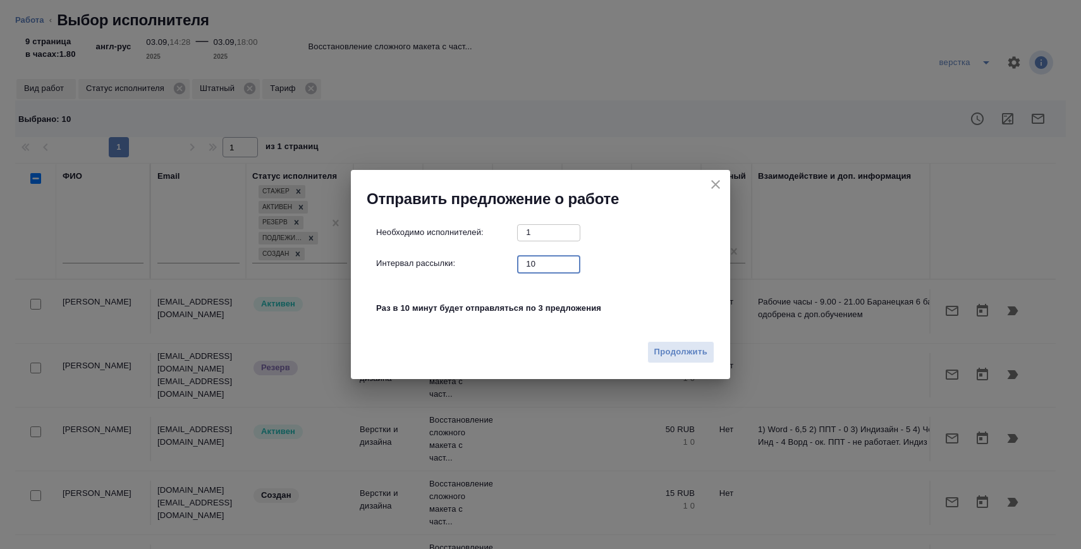
drag, startPoint x: 551, startPoint y: 264, endPoint x: 505, endPoint y: 264, distance: 46.2
click at [505, 264] on div "Интервал рассылки: 10 ​" at bounding box center [545, 264] width 339 height 16
type input "0"
click at [685, 357] on span "Продолжить" at bounding box center [680, 352] width 53 height 15
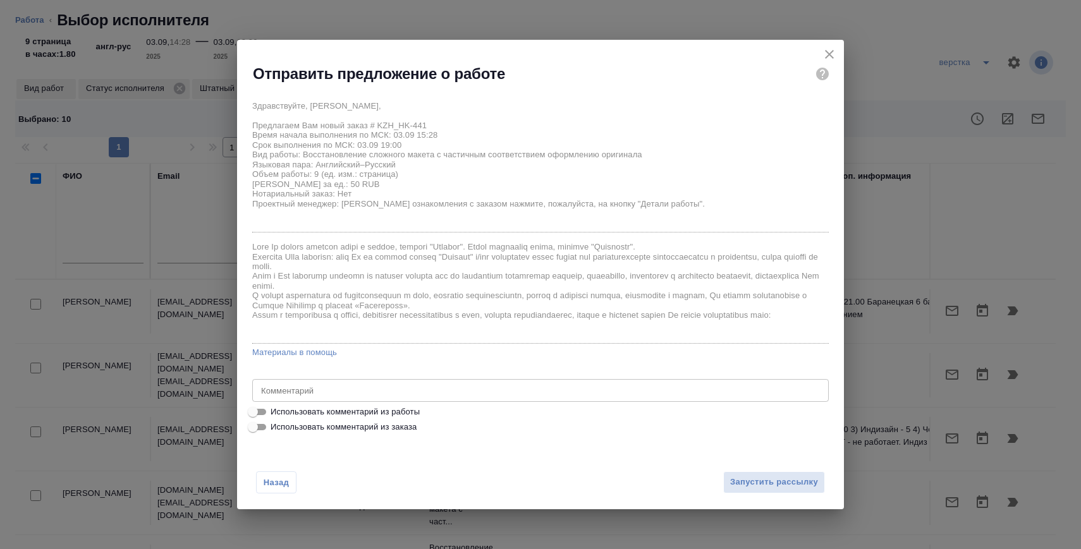
click at [384, 409] on span "Использовать комментарий из работы" at bounding box center [345, 412] width 149 height 13
click at [276, 409] on input "Использовать комментарий из работы" at bounding box center [253, 412] width 46 height 15
checkbox input "true"
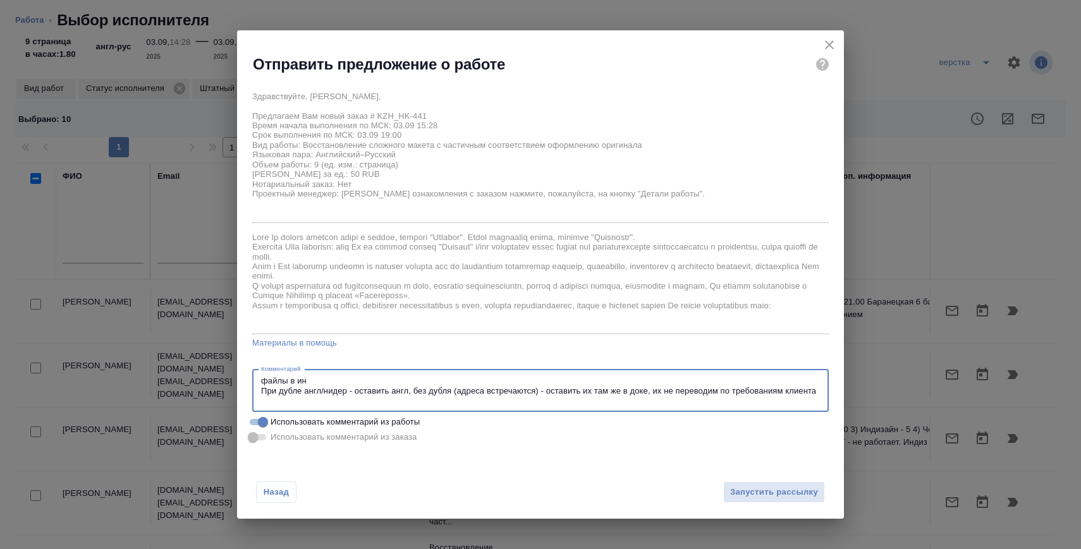
drag, startPoint x: 324, startPoint y: 382, endPoint x: 226, endPoint y: 382, distance: 98.6
click at [225, 382] on div "Отправить предложение о работе Здравствуйте, Ольга, Предлагаем Вам новый заказ …" at bounding box center [540, 274] width 1081 height 549
click at [443, 400] on textarea "в работу только пдф-файлы При дубле англ/нидер - оставить англ, без дубля (адре…" at bounding box center [540, 390] width 559 height 29
type textarea "в работу только пдф-файлы При дубле англ/нидер - оставить англ, без дубля (адре…"
click at [743, 491] on span "Запустить рассылку" at bounding box center [774, 493] width 88 height 15
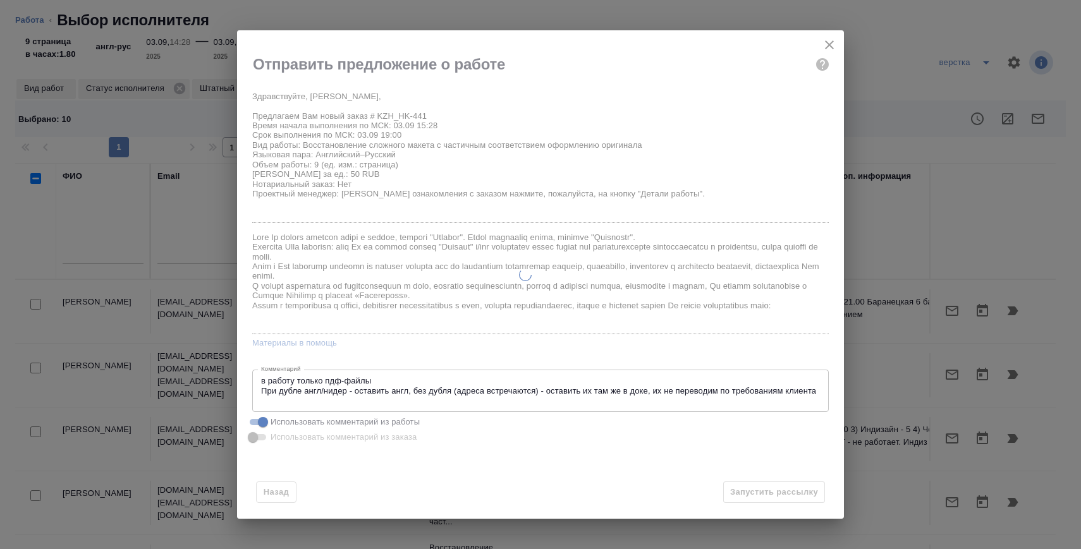
type textarea "x"
type input "03.09.2025 15:28"
type input "03.09.2025 19:00"
type input "04.09.2025 15:00"
type textarea "x"
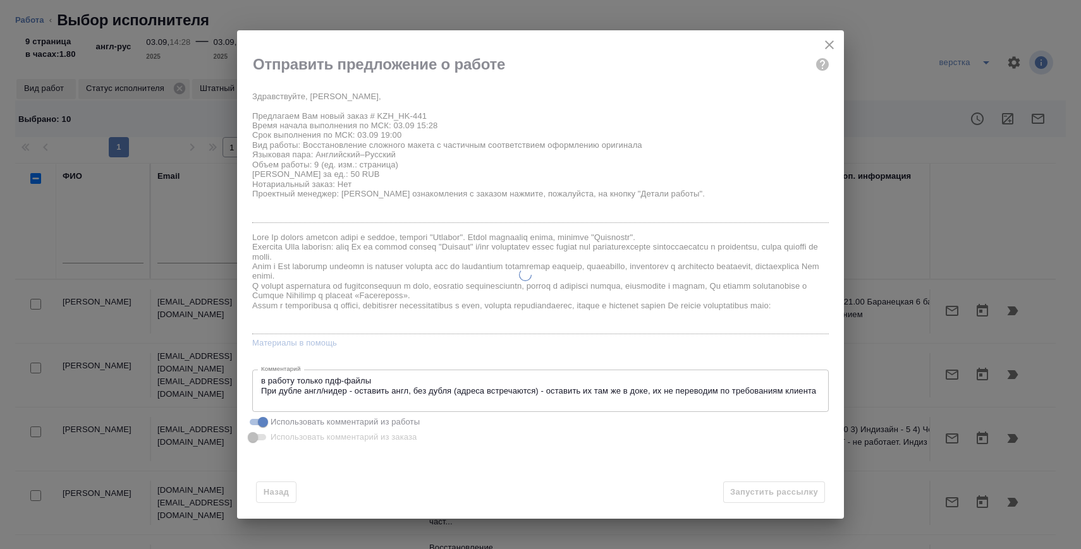
type textarea "x"
type input "recruiting"
type textarea "Восстановление сложного макета с частичным соответствием оформлению оригинала"
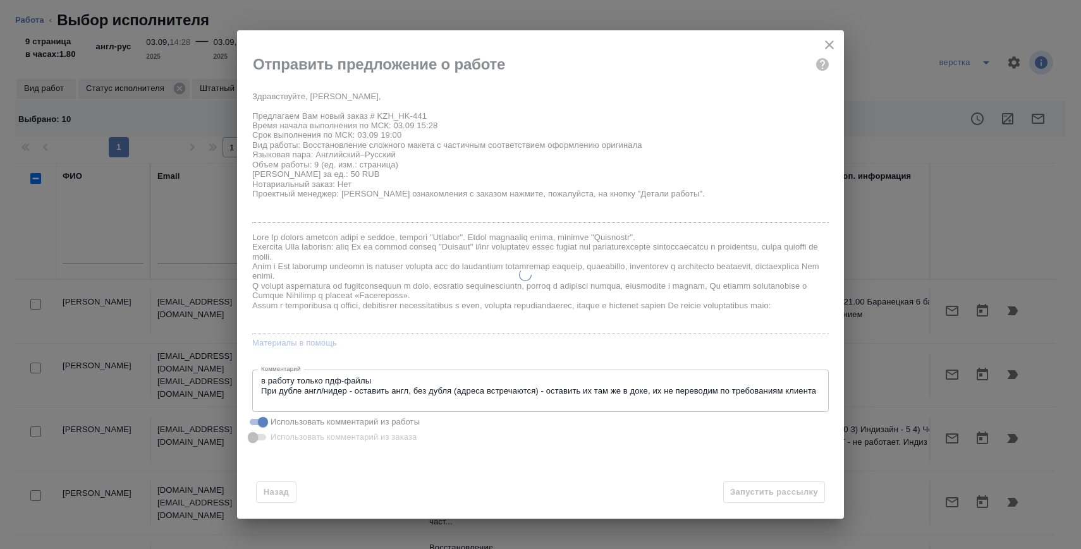
type textarea "x"
type input "англ-рус"
type input "5a8b1489cc6b4906c91bfdb2"
type input "9"
type input "03.09.2025 15:28"
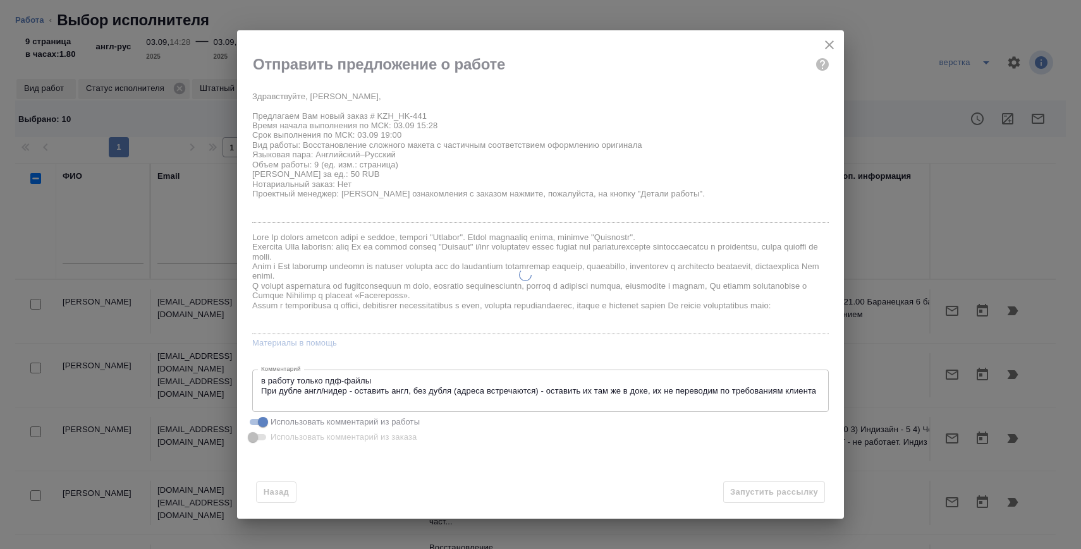
type input "03.09.2025 19:00"
type input "04.09.2025 15:00"
type input "DTPlight"
type input "notPayed"
type input "0"
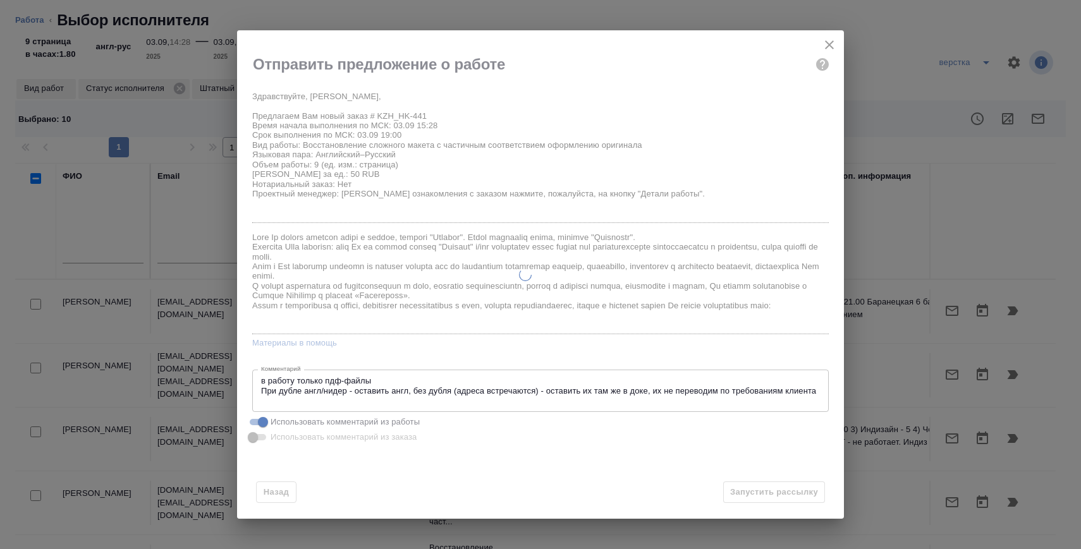
type input "KZT"
type input "Бабкина Анастасия"
type textarea "файлы в ин При дубле англ/нидер - оставить англ, без дубля (адреса встречаются)…"
type textarea "x"
type textarea "/Clients/HK/Orders/KZH_HK-441/DTP/KZH_HK-441-WK-009"
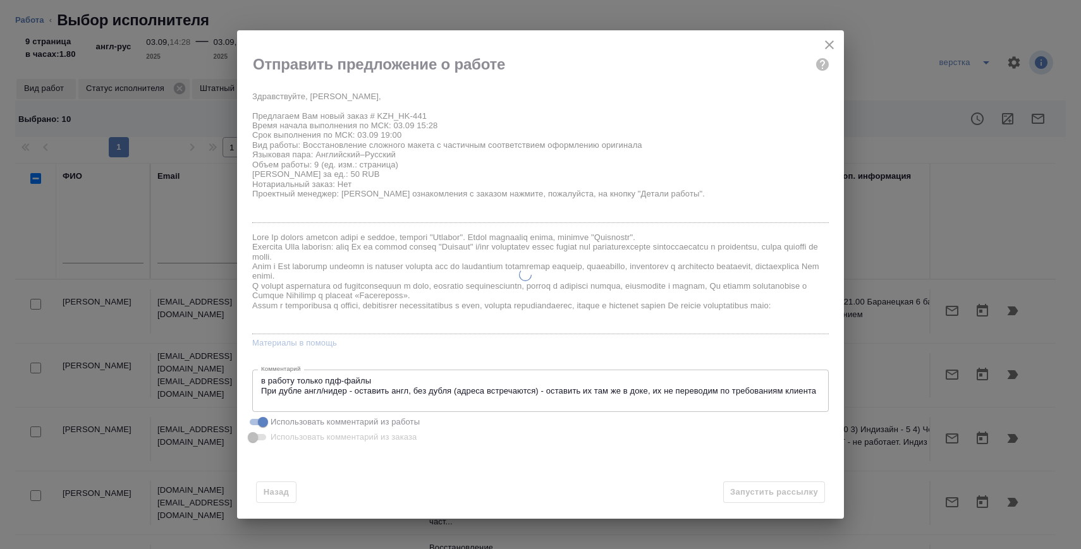
type textarea "x"
type input "KZH_HK-441"
type input "Верстка макета средней сложности (MS Word)"
type input "Приемка разверстки, Приемка подверстки, Подверстка, Восстановление сложного мак…"
type input "Кошербаева Назерке"
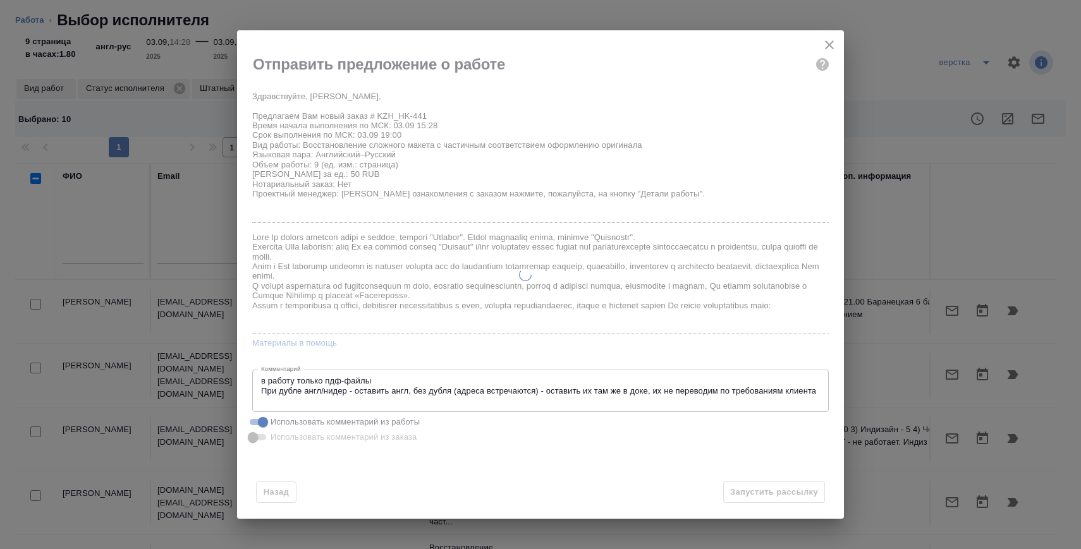
type input "[PERSON_NAME]"
type input "/Clients/HK/Orders/KZH_HK-441"
type textarea "x"
type textarea "перевод анг-рус"
type textarea "x"
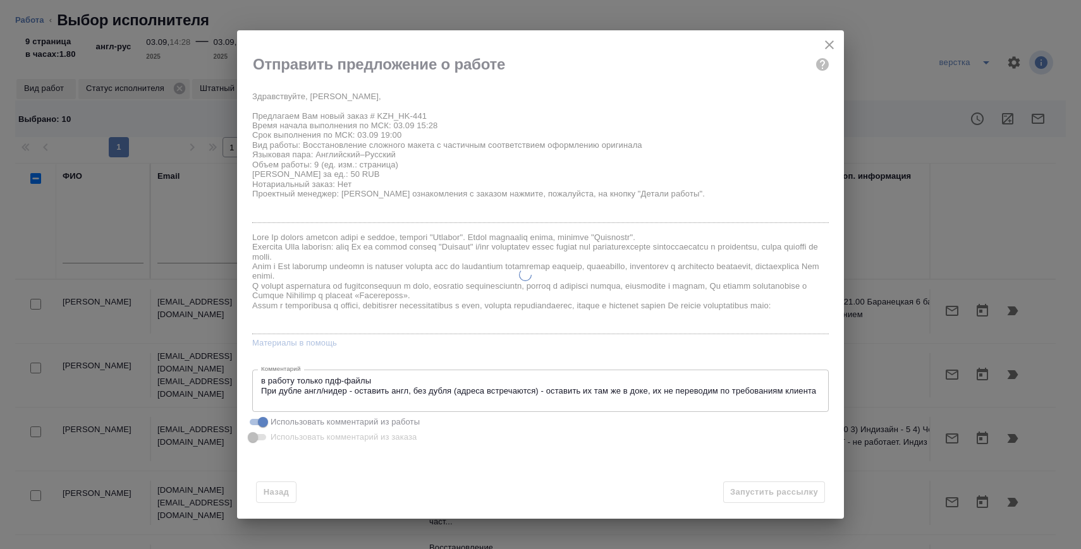
type textarea "x"
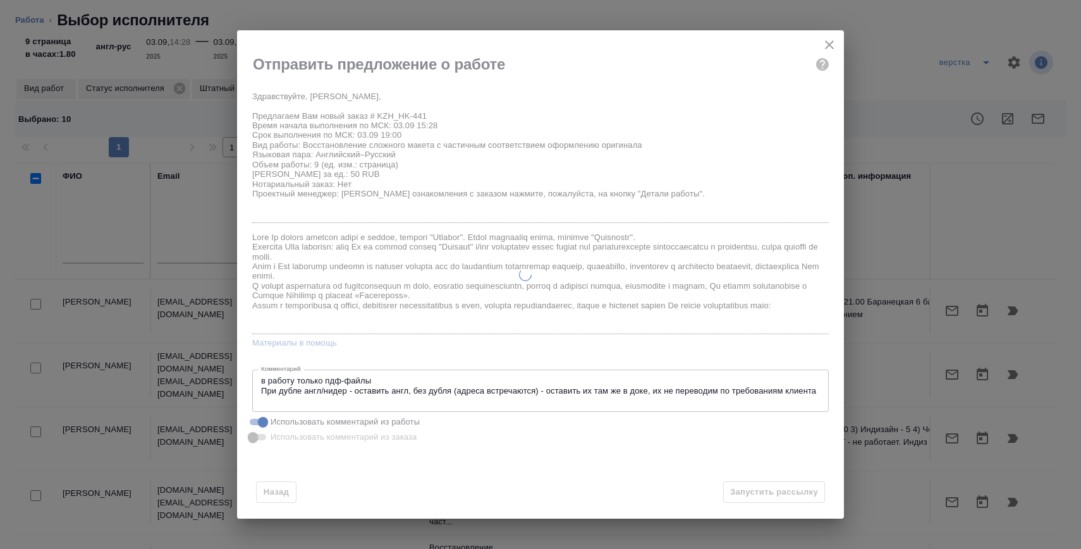
type textarea "x"
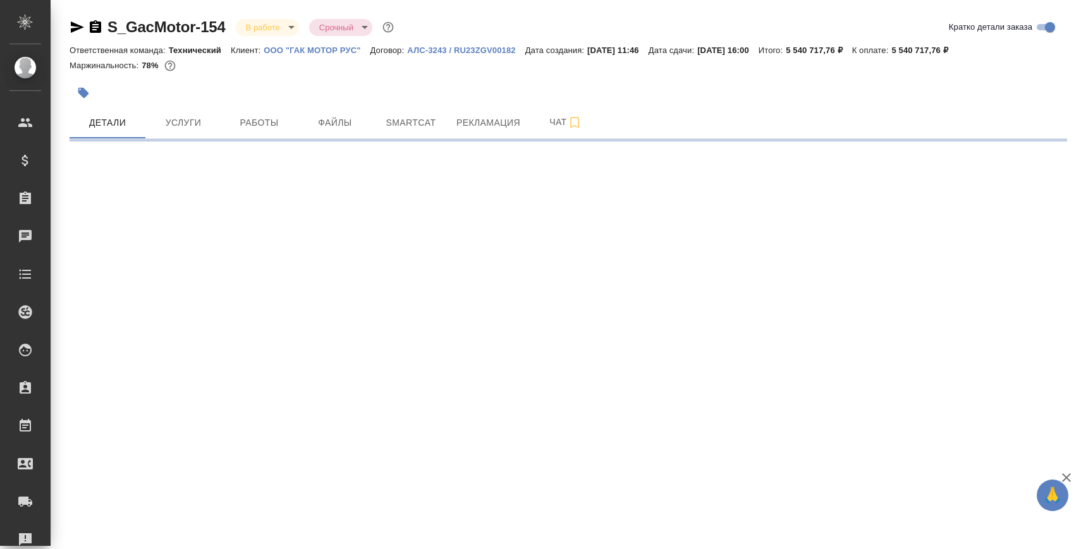
select select "RU"
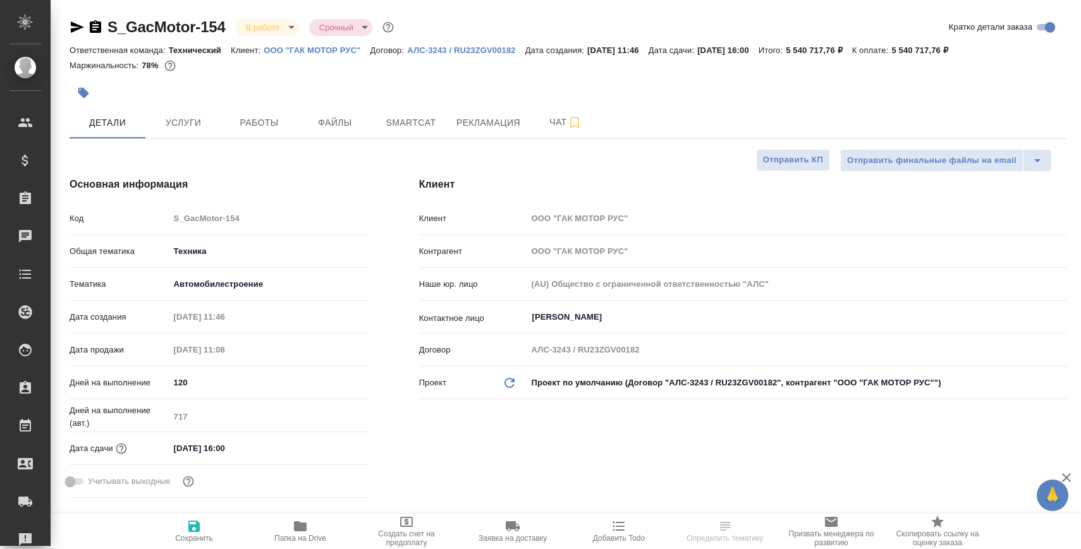
type textarea "x"
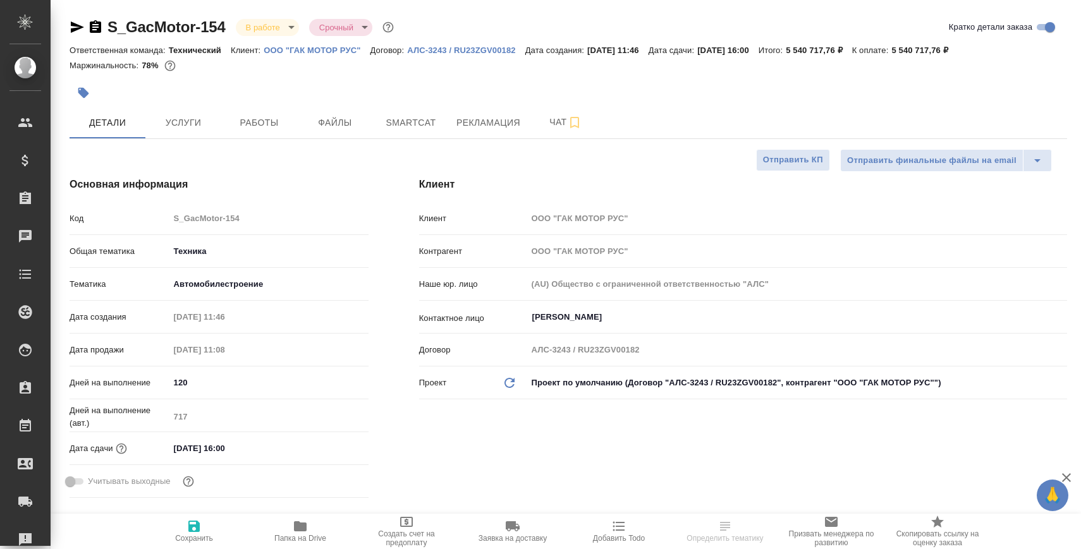
type textarea "x"
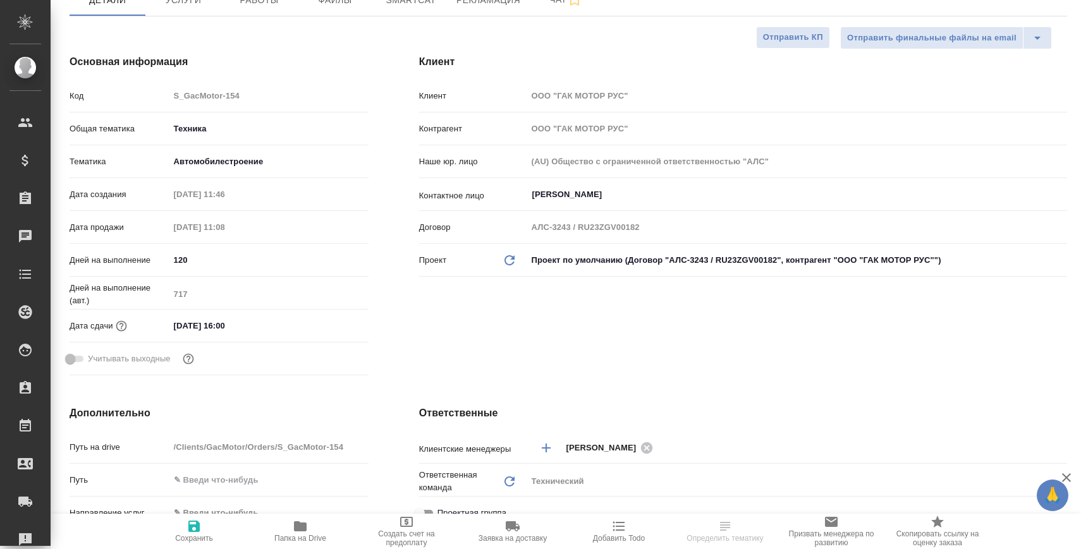
type textarea "x"
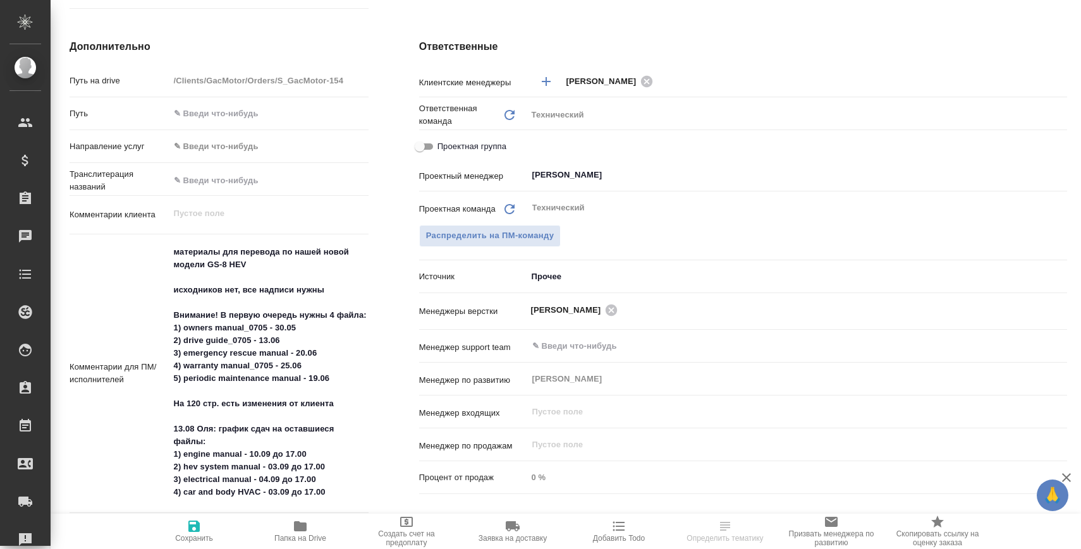
scroll to position [555, 0]
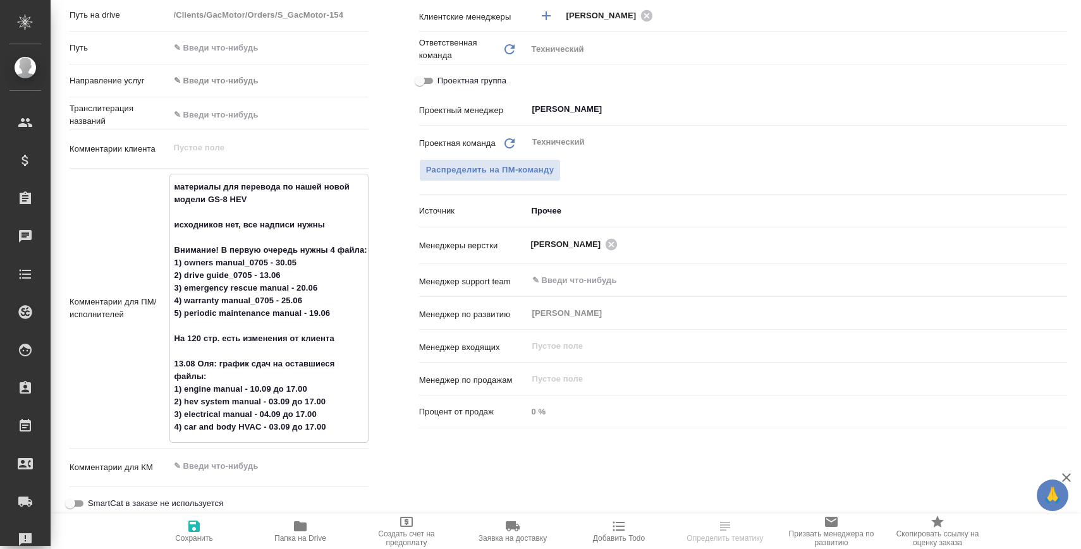
drag, startPoint x: 186, startPoint y: 425, endPoint x: 261, endPoint y: 429, distance: 74.7
click at [261, 429] on textarea "материалы для перевода по нашей новой модели GS-8 HEV исходников нет, все надпи…" at bounding box center [269, 307] width 198 height 262
drag, startPoint x: 261, startPoint y: 429, endPoint x: 185, endPoint y: 429, distance: 75.2
click at [185, 429] on textarea "материалы для перевода по нашей новой модели GS-8 HEV исходников нет, все надпи…" at bounding box center [269, 307] width 198 height 262
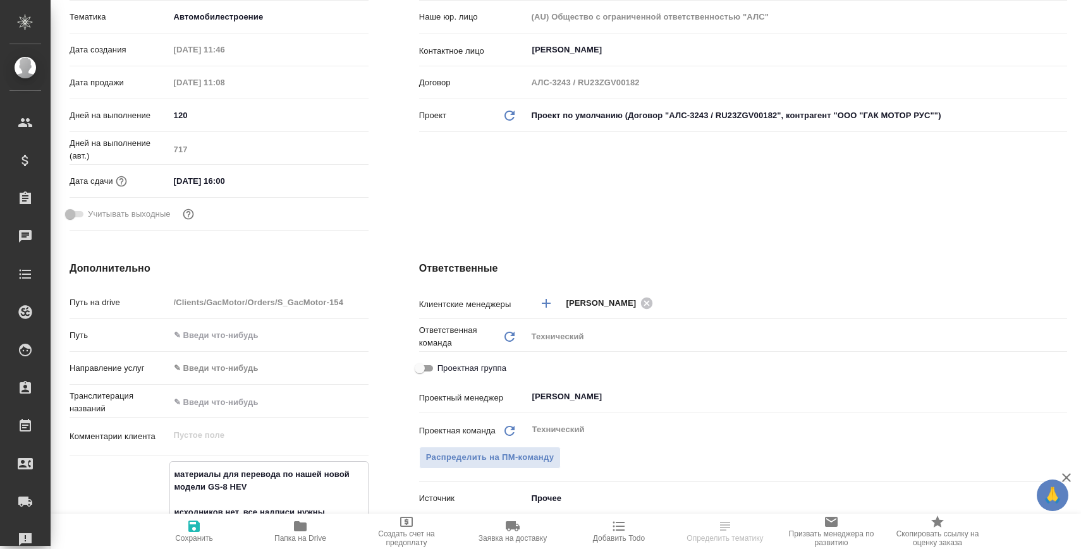
scroll to position [0, 0]
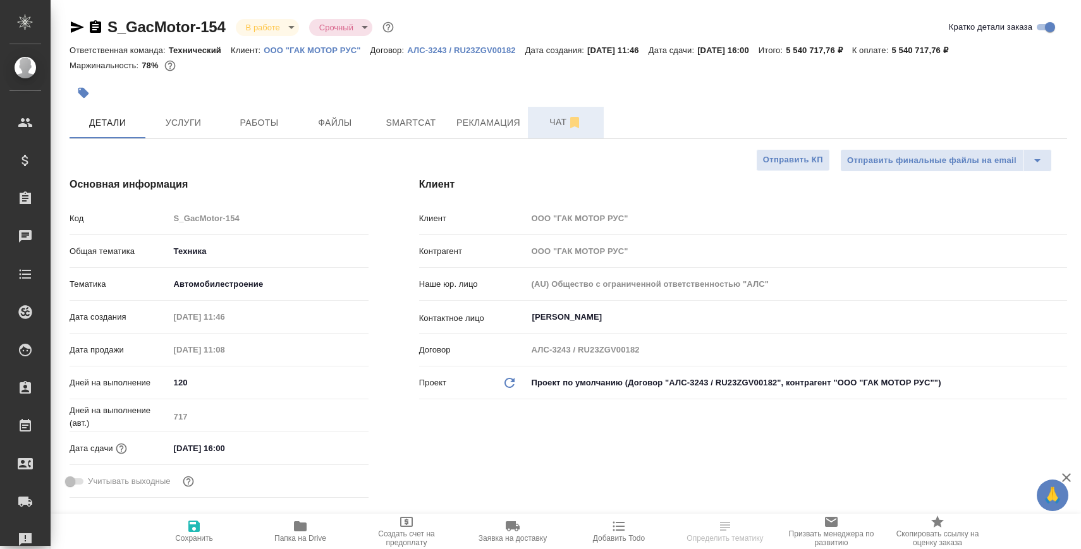
type textarea "x"
click at [532, 125] on button "Чат" at bounding box center [566, 123] width 76 height 32
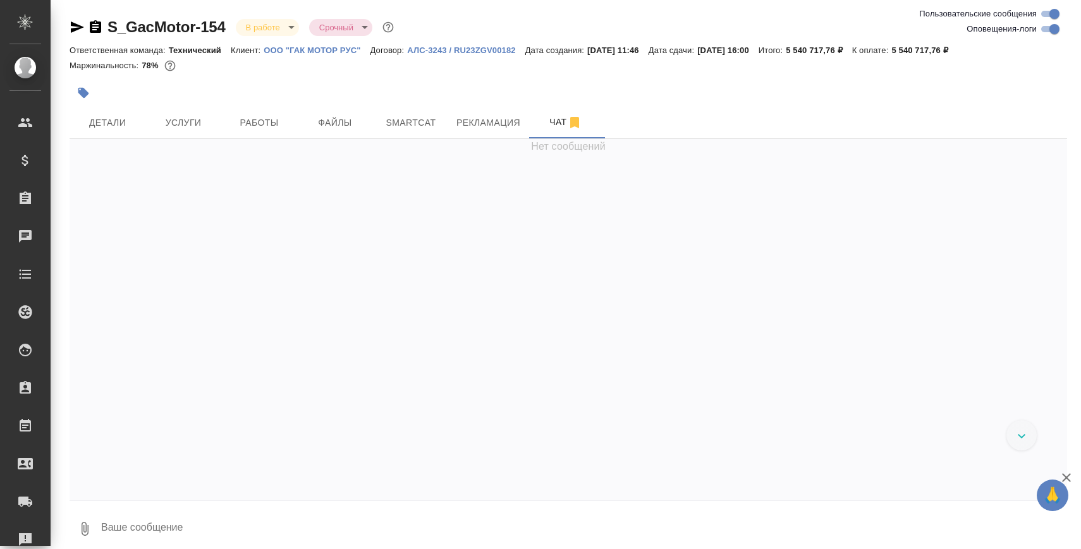
click at [323, 523] on textarea at bounding box center [583, 529] width 967 height 43
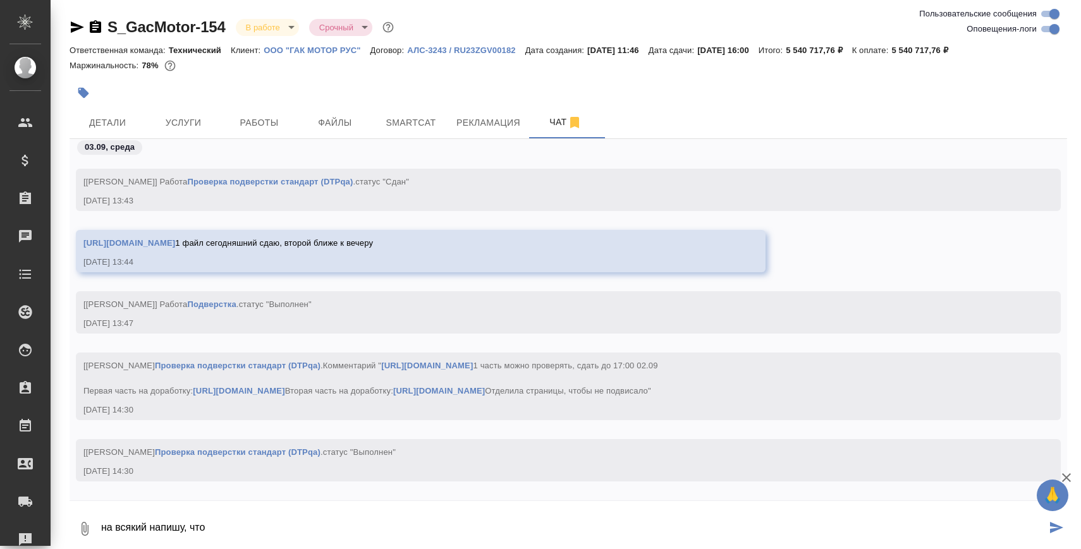
paste textarea "car and body HVAC"
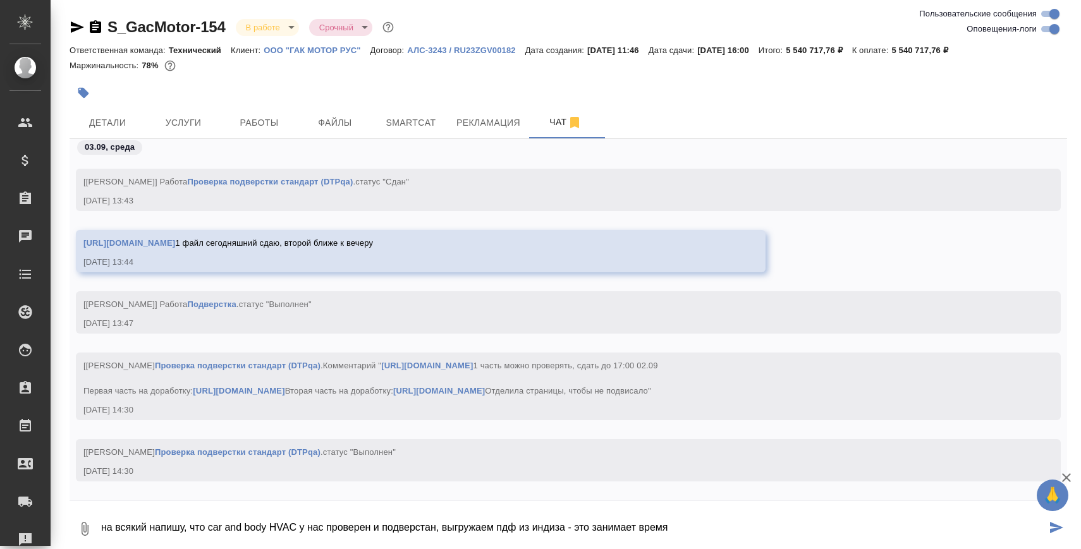
click at [505, 527] on textarea "на всякий напишу, что car and body HVAC у нас проверен и подверстан, выгружаем …" at bounding box center [573, 529] width 947 height 43
drag, startPoint x: 600, startPoint y: 526, endPoint x: 795, endPoint y: 521, distance: 194.8
click at [790, 524] on textarea "на всякий напишу, что car and body HVAC у нас проверен и подверстан, выгружаем …" at bounding box center [573, 529] width 947 height 43
type textarea "на всякий напишу, что car and body HVAC у нас проверен и подверстан, выгружаем …"
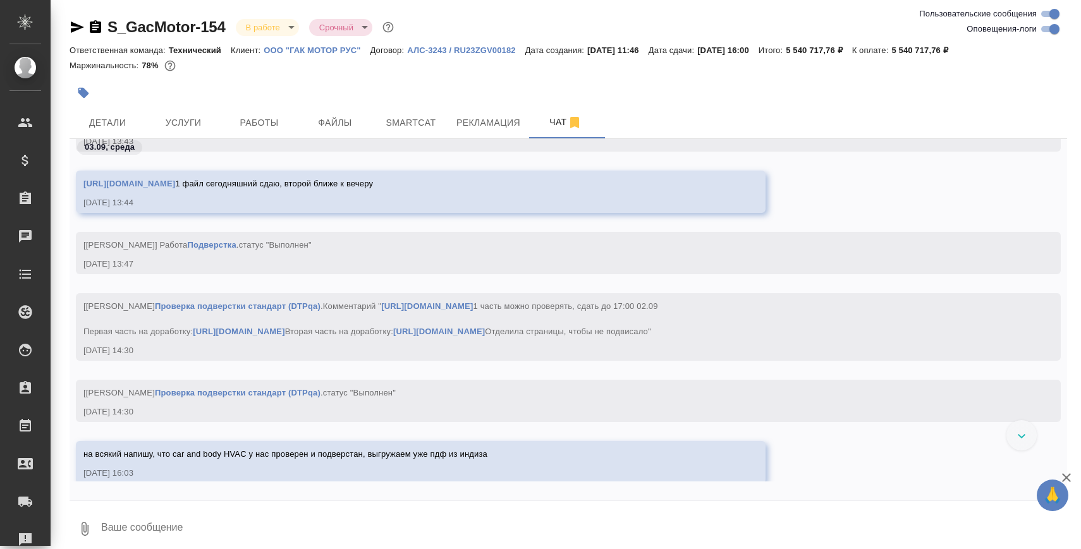
scroll to position [112441, 0]
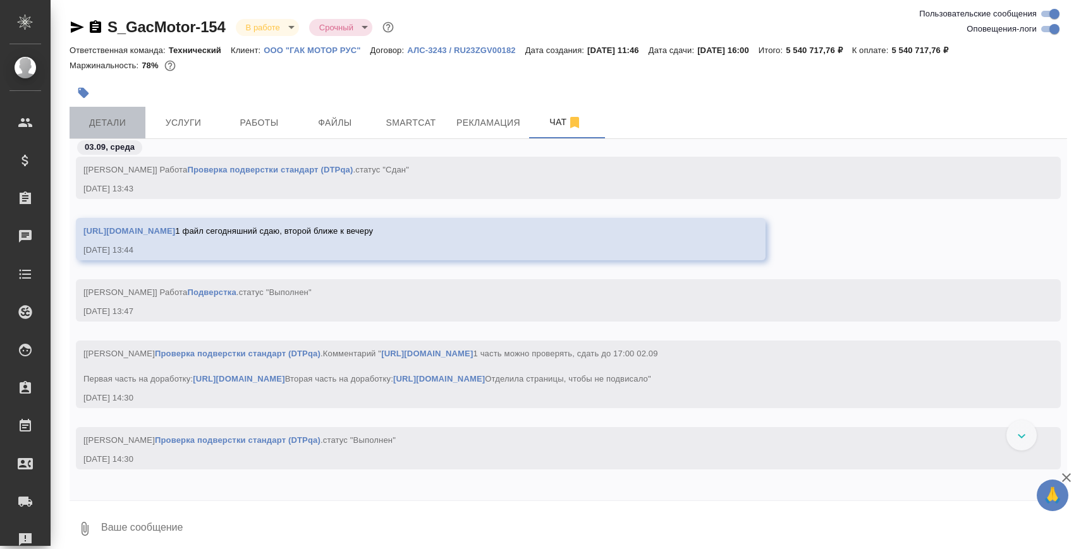
click at [92, 122] on span "Детали" at bounding box center [107, 123] width 61 height 16
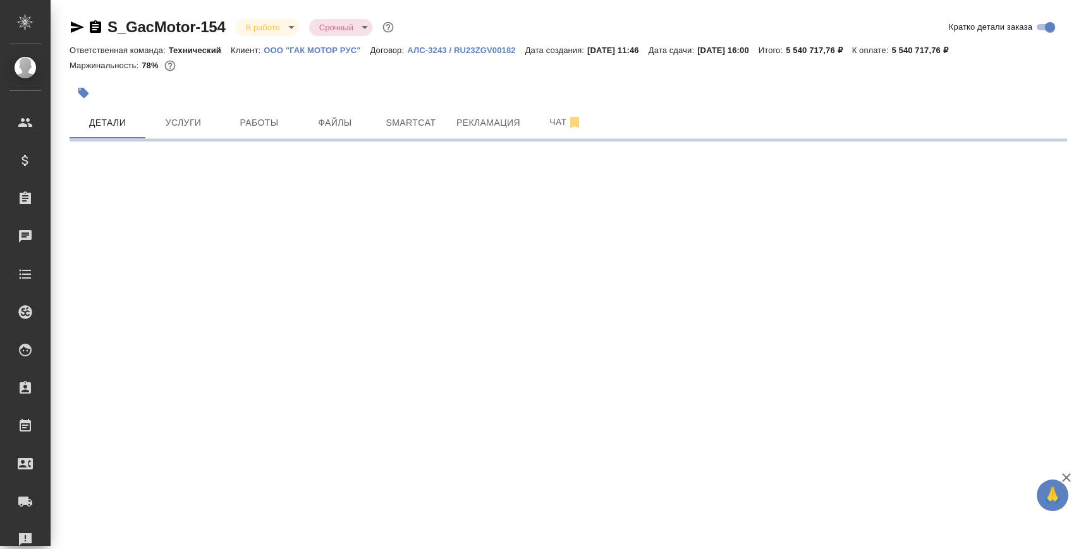
select select "RU"
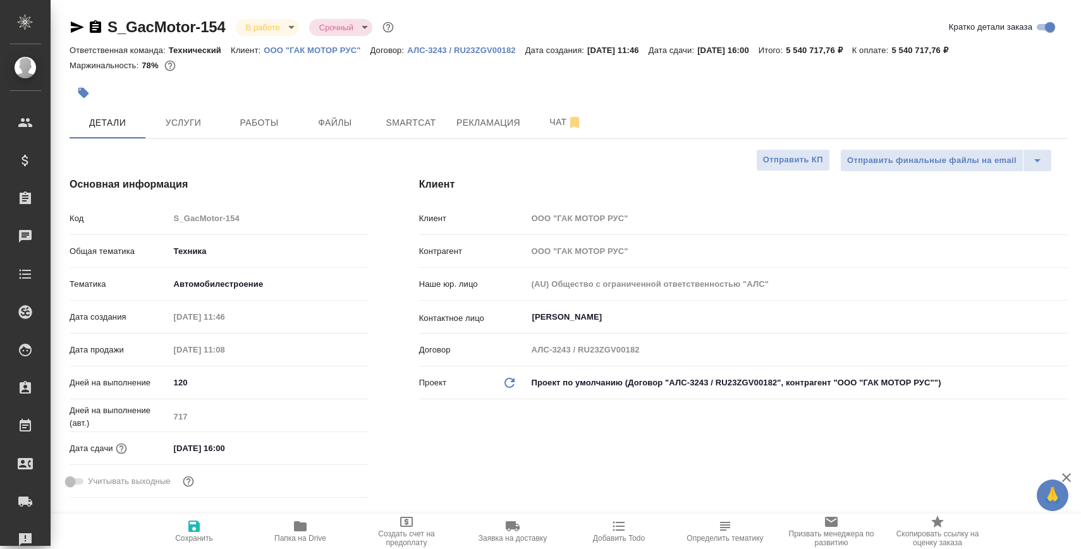
type textarea "x"
click at [552, 124] on span "Чат" at bounding box center [566, 122] width 61 height 16
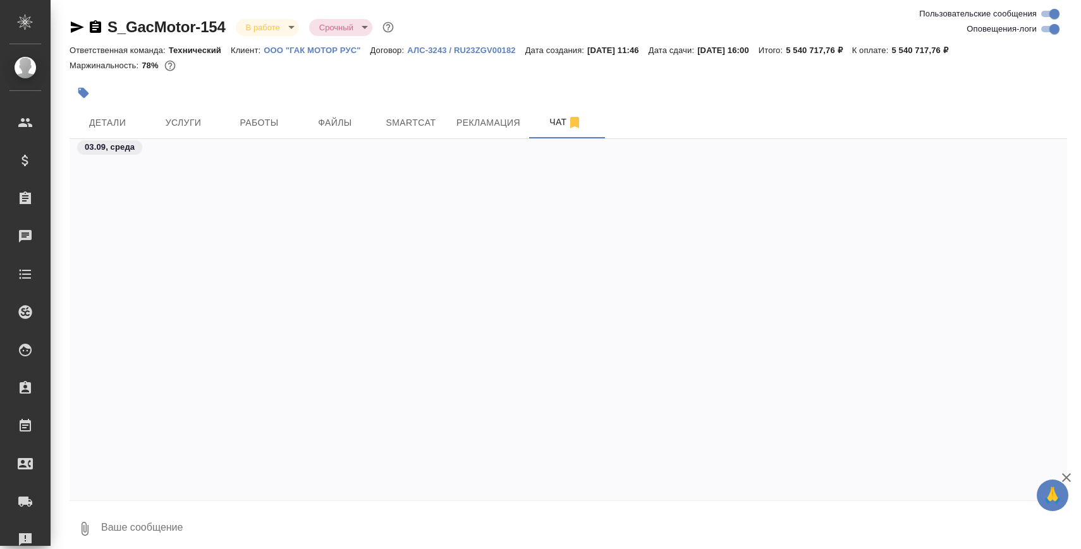
scroll to position [112585, 0]
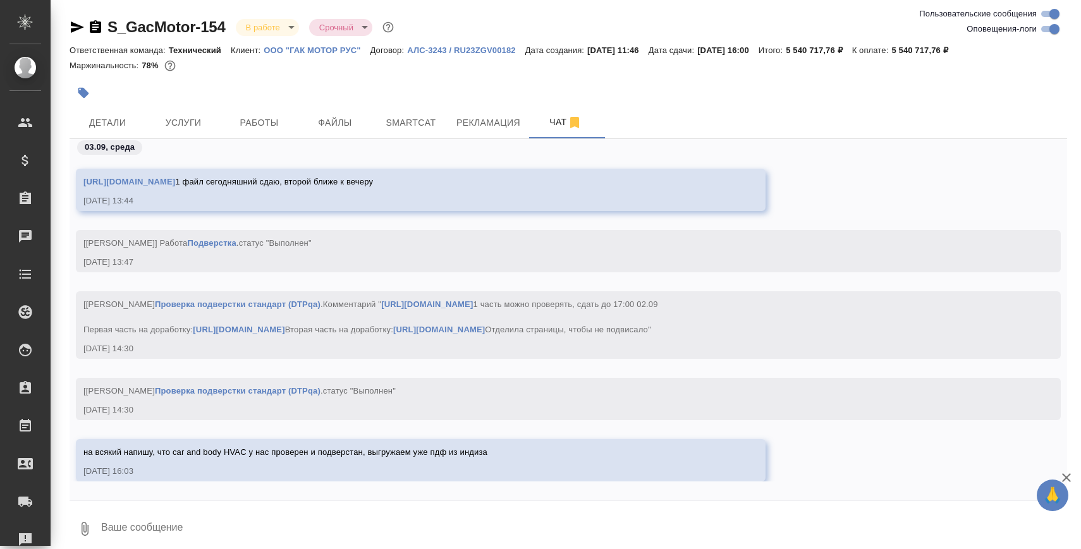
click at [419, 511] on textarea at bounding box center [583, 529] width 967 height 43
type textarea "до 19 сегодня сдадимся"
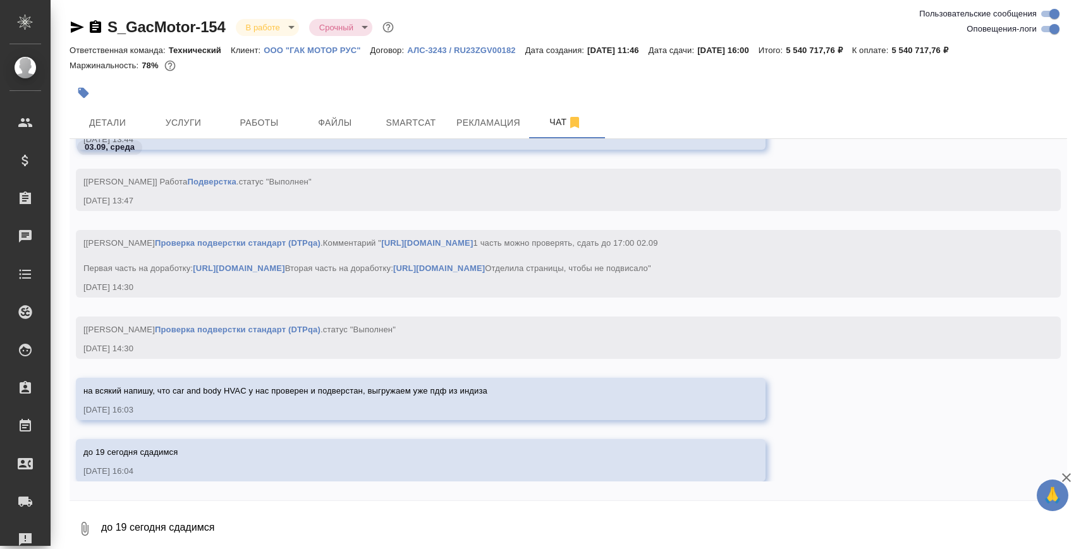
scroll to position [112627, 0]
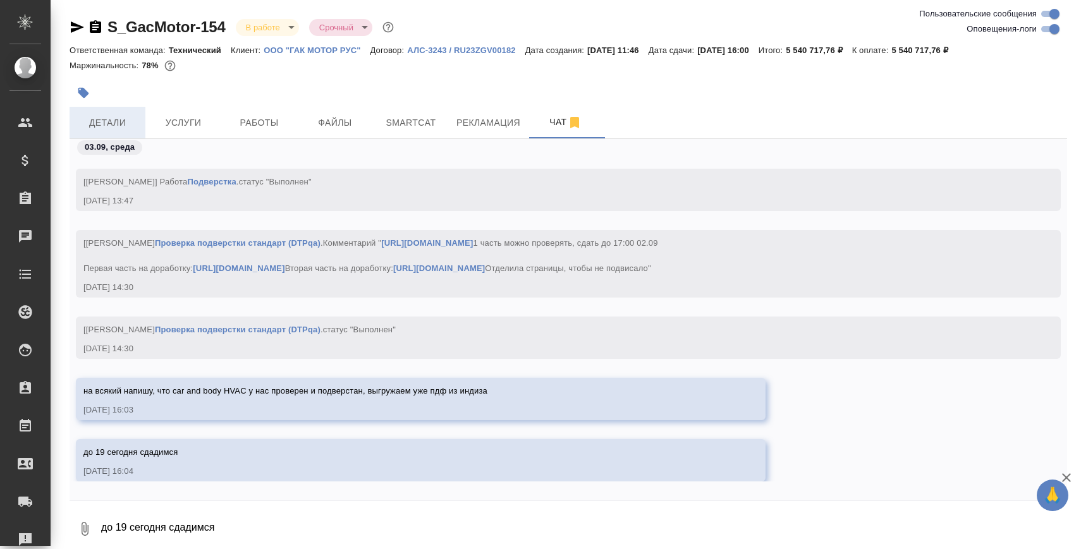
click at [120, 122] on span "Детали" at bounding box center [107, 123] width 61 height 16
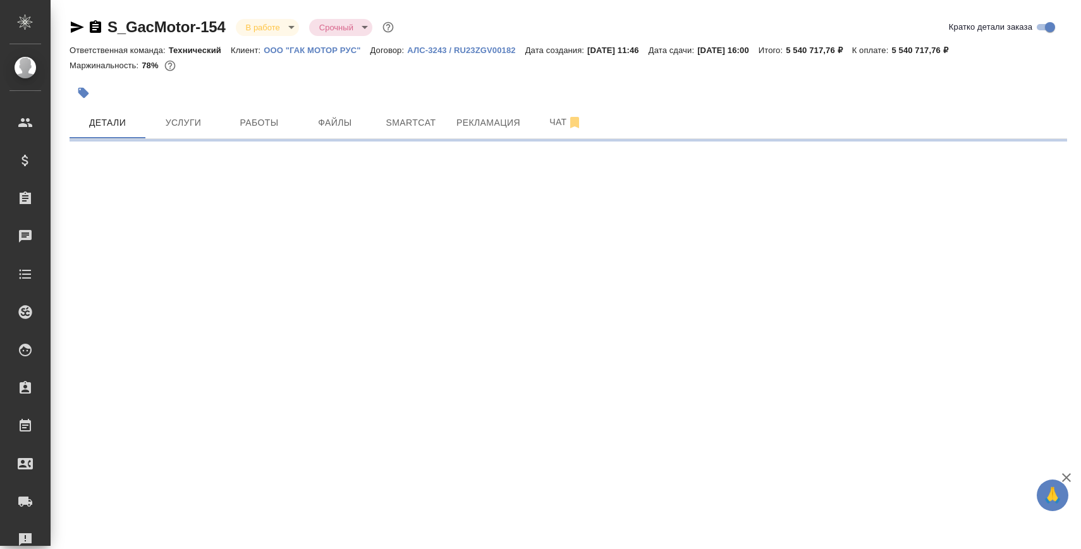
select select "RU"
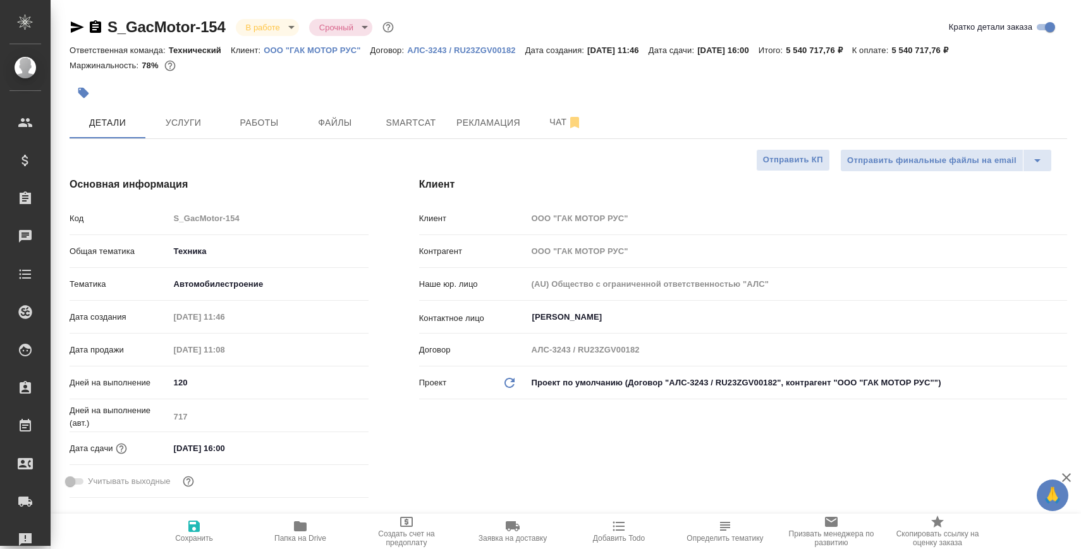
type textarea "x"
click at [534, 130] on button "Чат" at bounding box center [566, 123] width 76 height 32
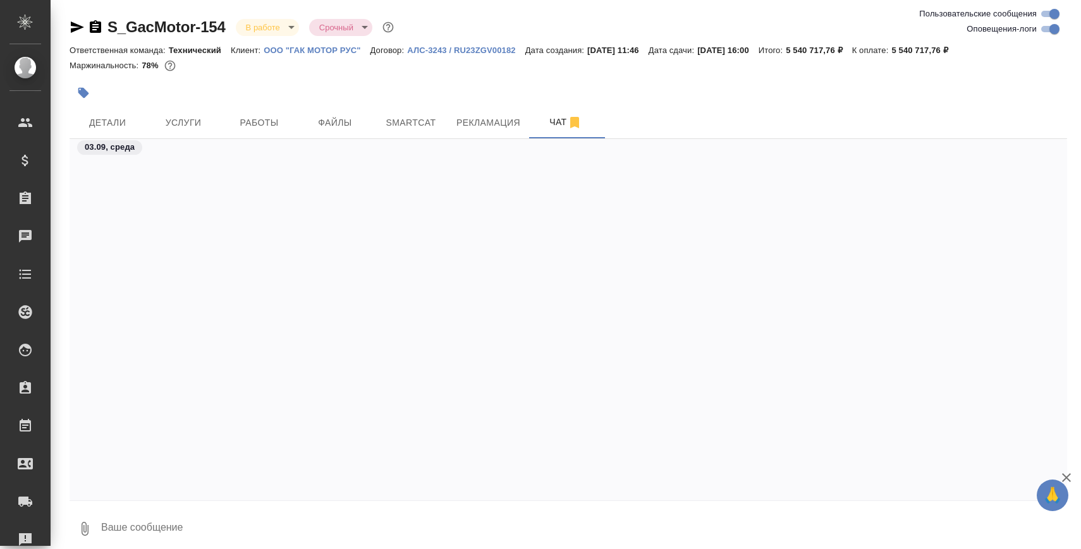
scroll to position [112665, 0]
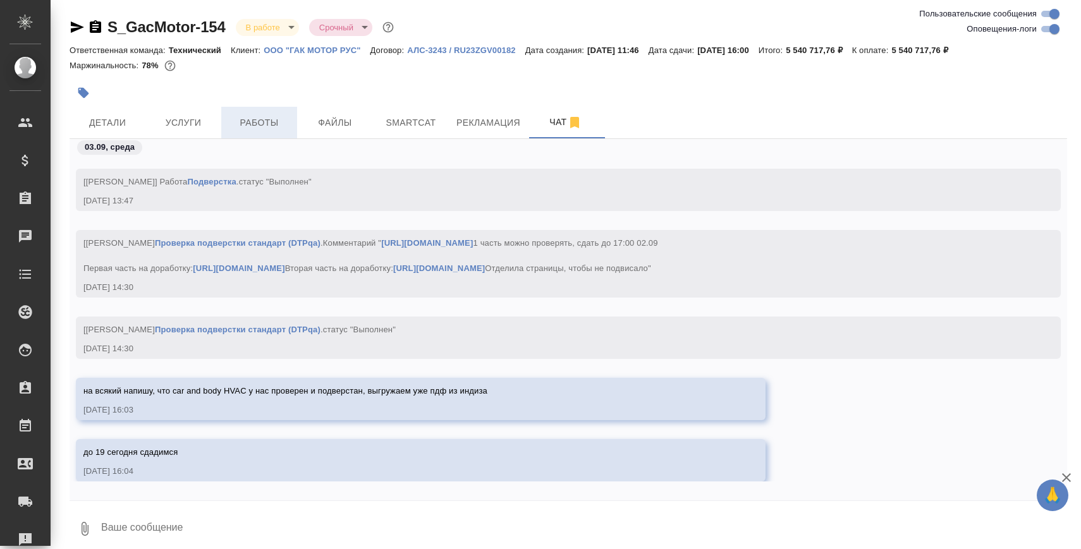
click at [257, 128] on span "Работы" at bounding box center [259, 123] width 61 height 16
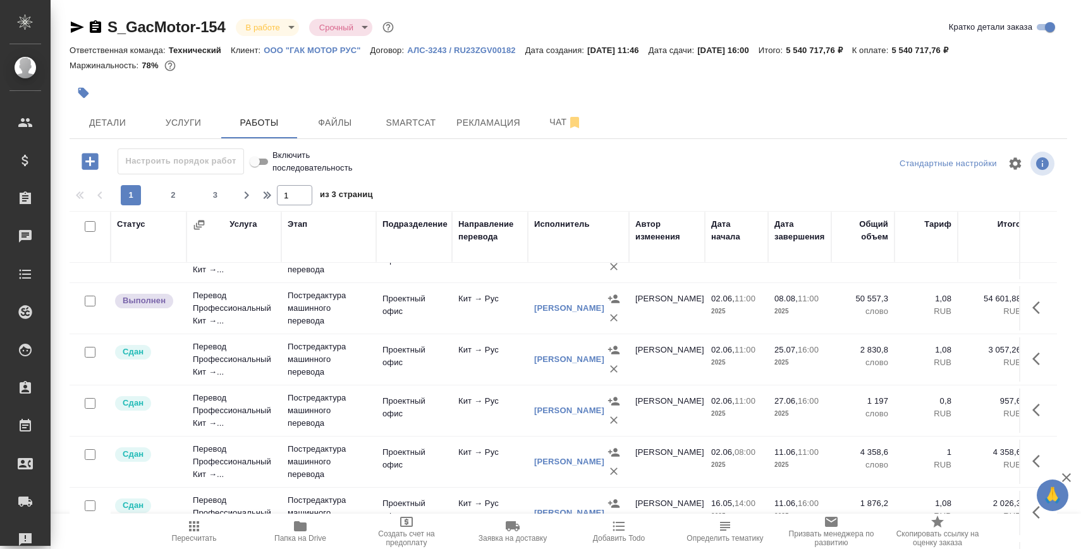
scroll to position [73, 0]
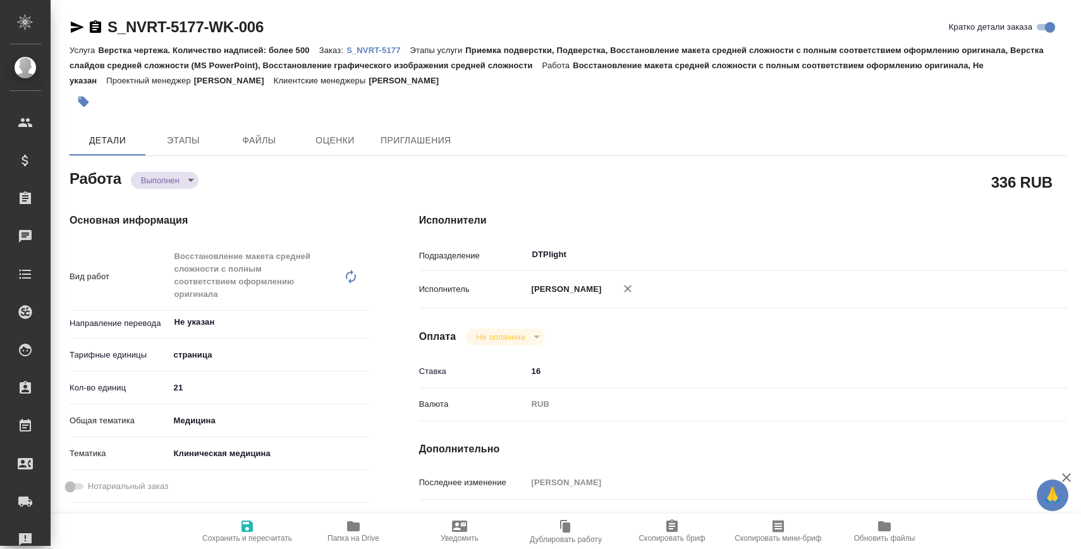
click at [335, 526] on span "Папка на Drive" at bounding box center [353, 531] width 91 height 24
click at [169, 174] on body "🙏 .cls-1 fill:#fff; AWATERA [PERSON_NAME] Спецификации Заказы 0 Чаты Todo Проек…" at bounding box center [540, 325] width 1081 height 651
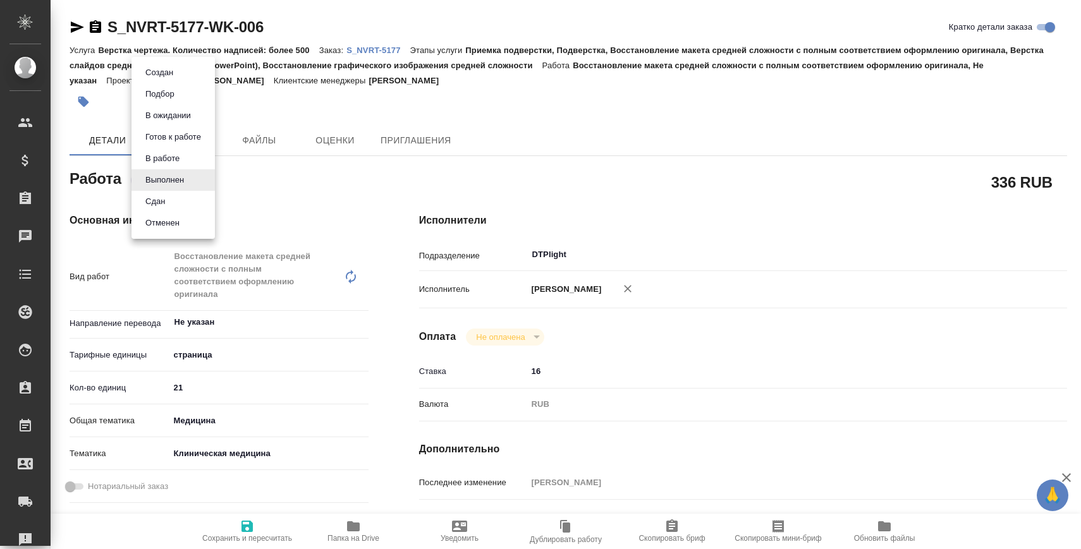
click at [173, 197] on li "Сдан" at bounding box center [173, 201] width 83 height 21
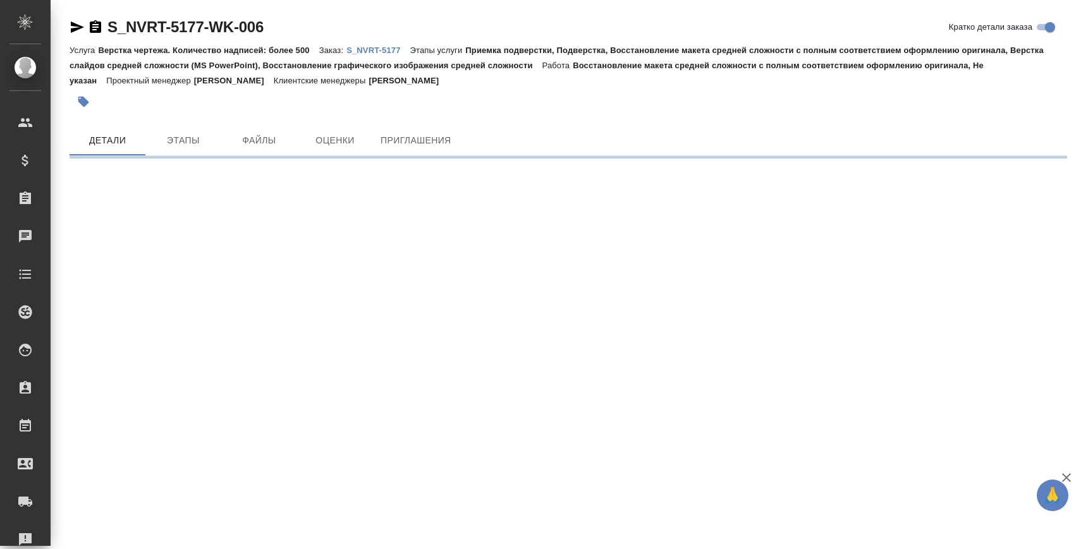
click at [401, 48] on p "S_NVRT-5177" at bounding box center [378, 50] width 63 height 9
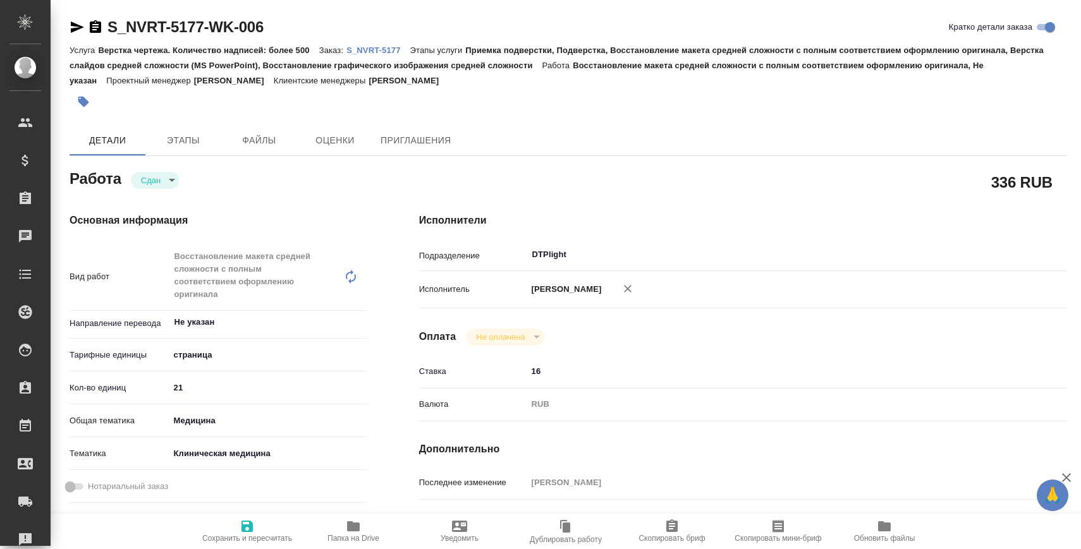
type textarea "x"
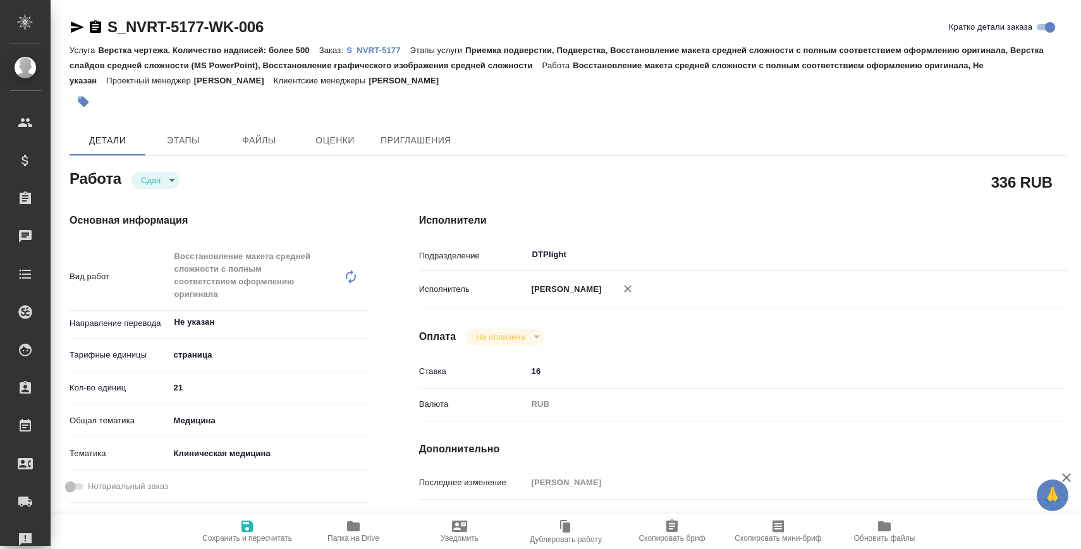
type textarea "x"
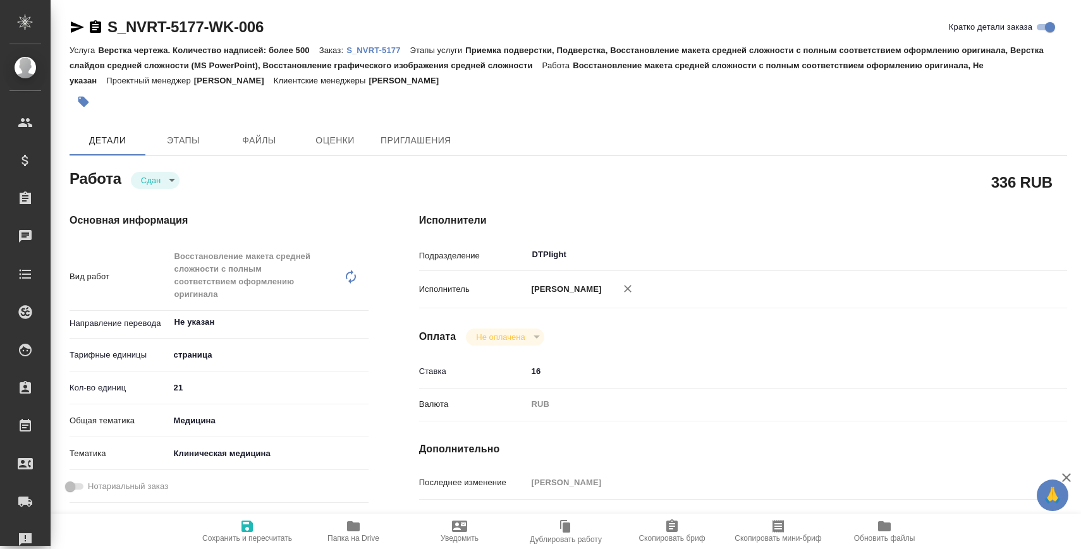
type textarea "x"
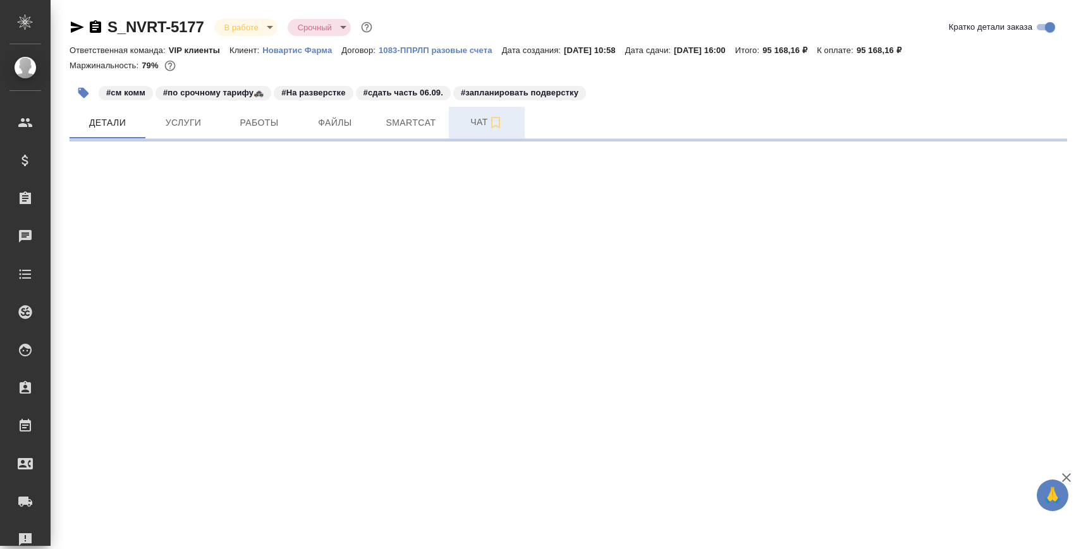
click at [468, 127] on span "Чат" at bounding box center [487, 122] width 61 height 16
select select "RU"
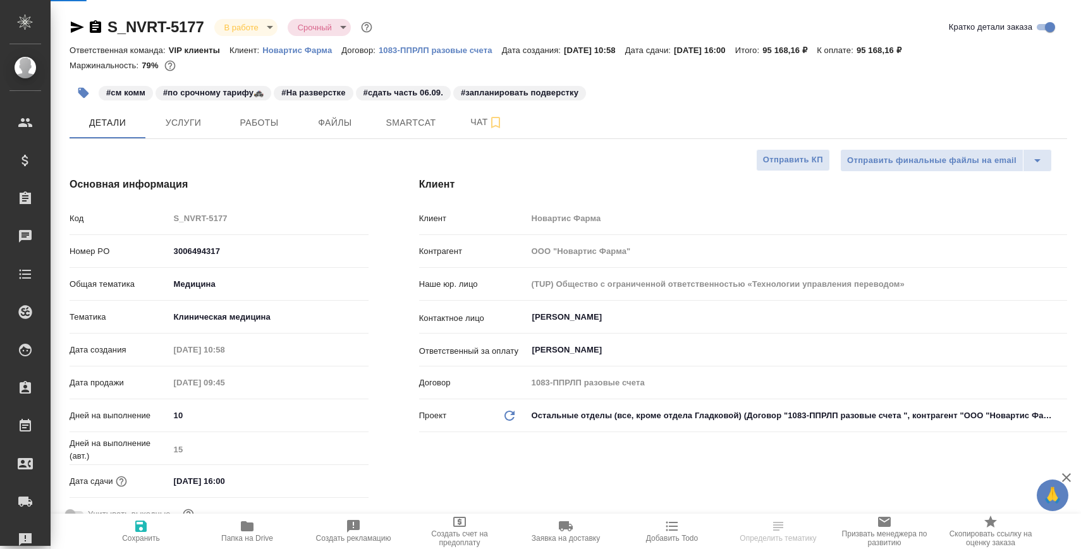
type textarea "x"
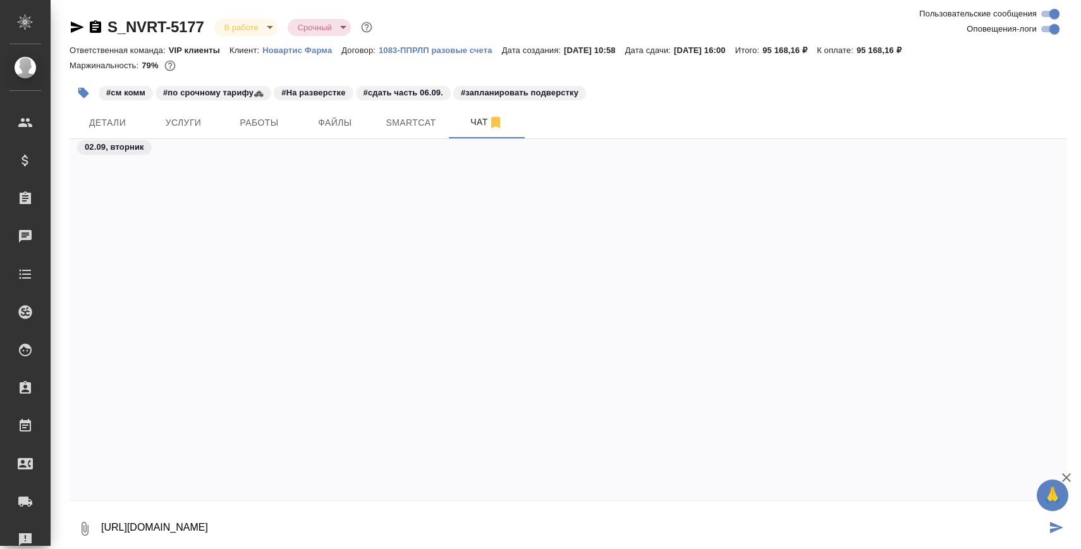
type textarea "[URL][DOMAIN_NAME]"
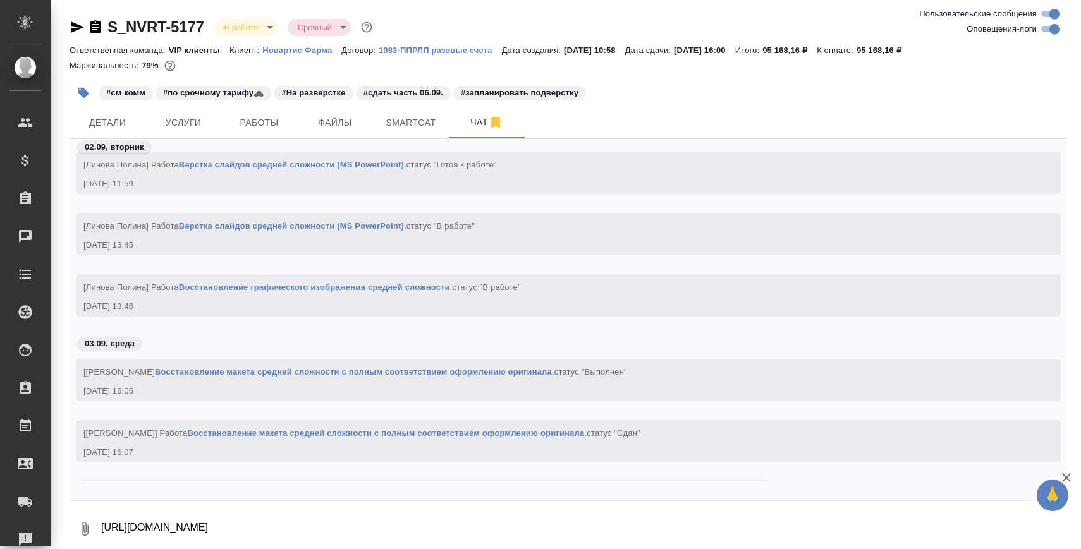
scroll to position [58644, 0]
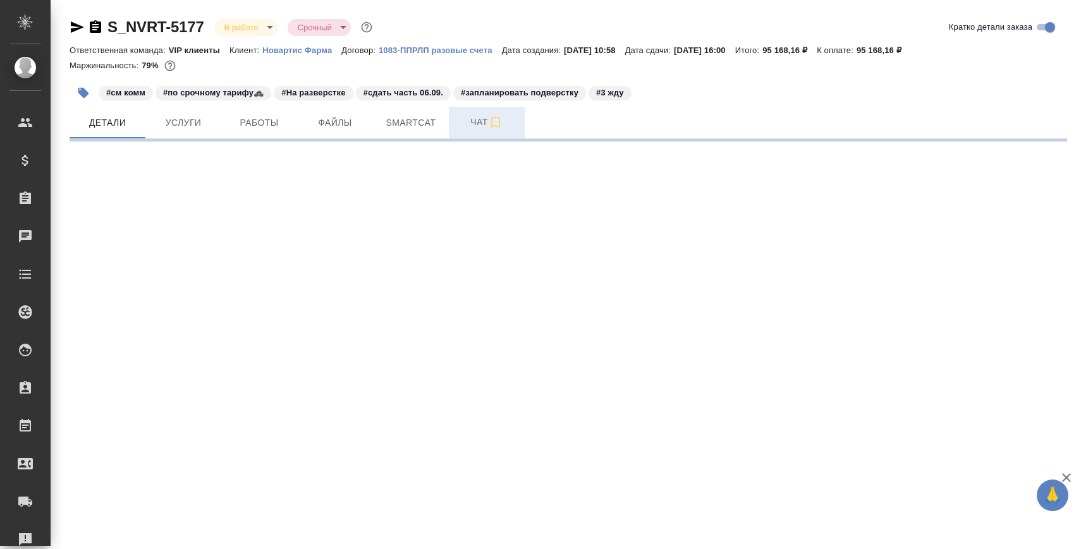
click at [462, 121] on span "Чат" at bounding box center [487, 122] width 61 height 16
select select "RU"
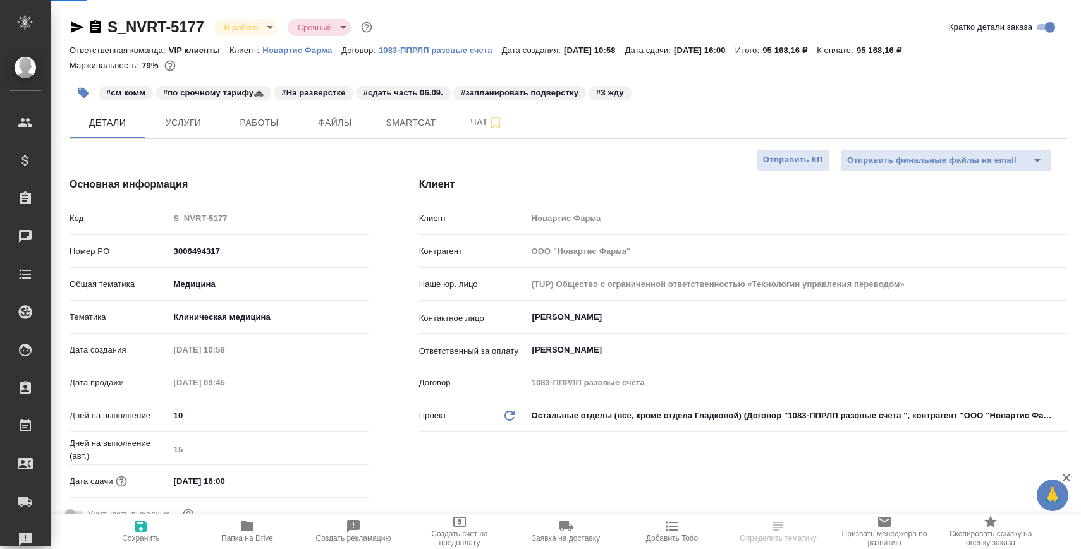
type textarea "x"
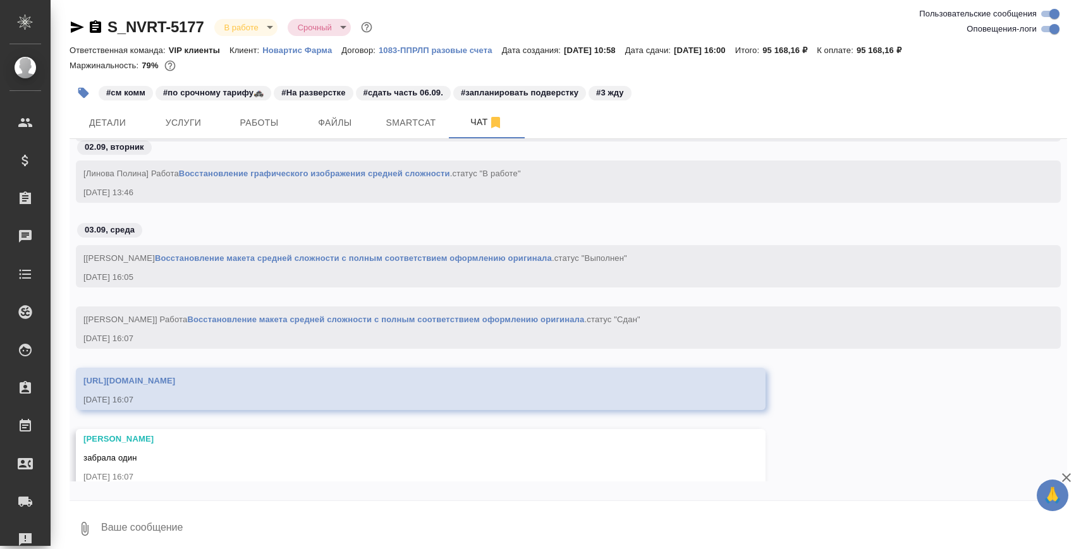
scroll to position [60119, 0]
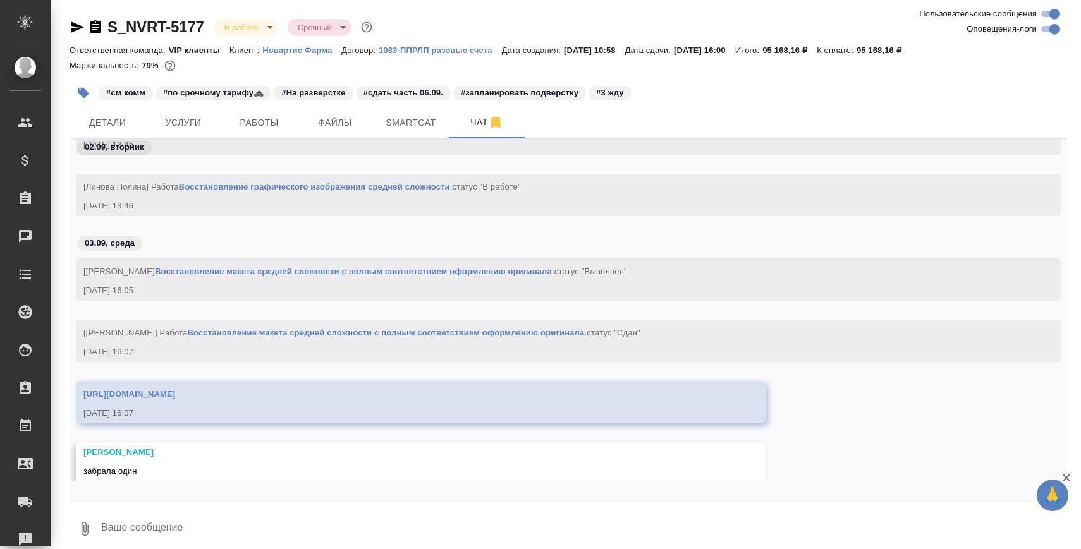
click at [175, 396] on link "[URL][DOMAIN_NAME]" at bounding box center [129, 394] width 92 height 9
click at [245, 125] on span "Работы" at bounding box center [259, 123] width 61 height 16
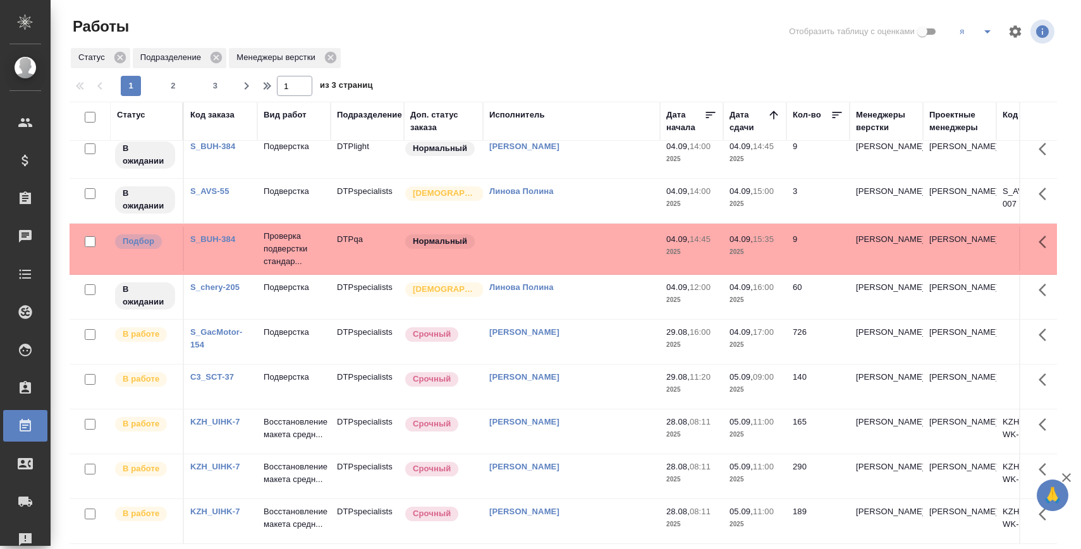
scroll to position [2, 0]
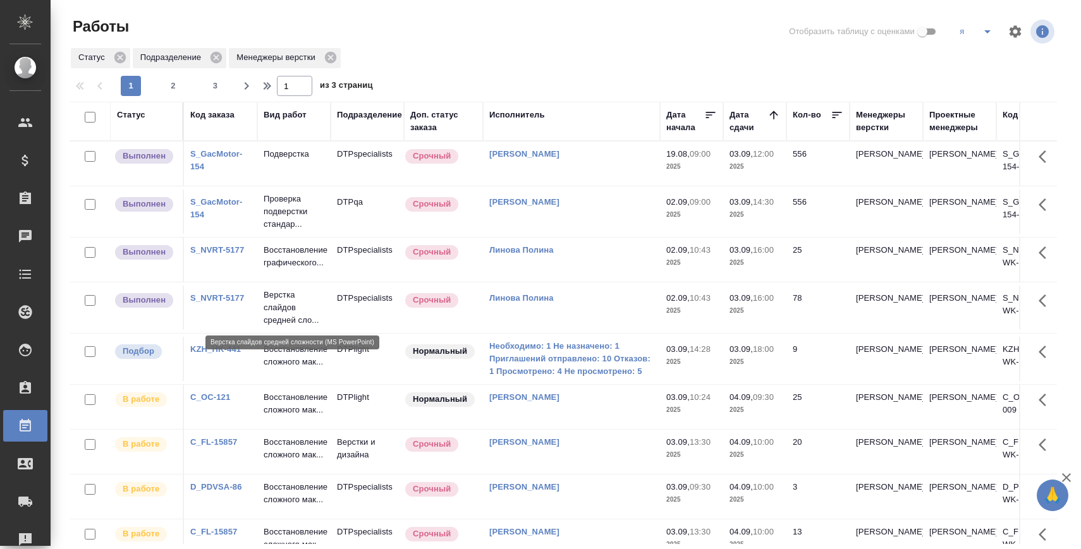
click at [283, 305] on p "Верстка слайдов средней сло..." at bounding box center [294, 308] width 61 height 38
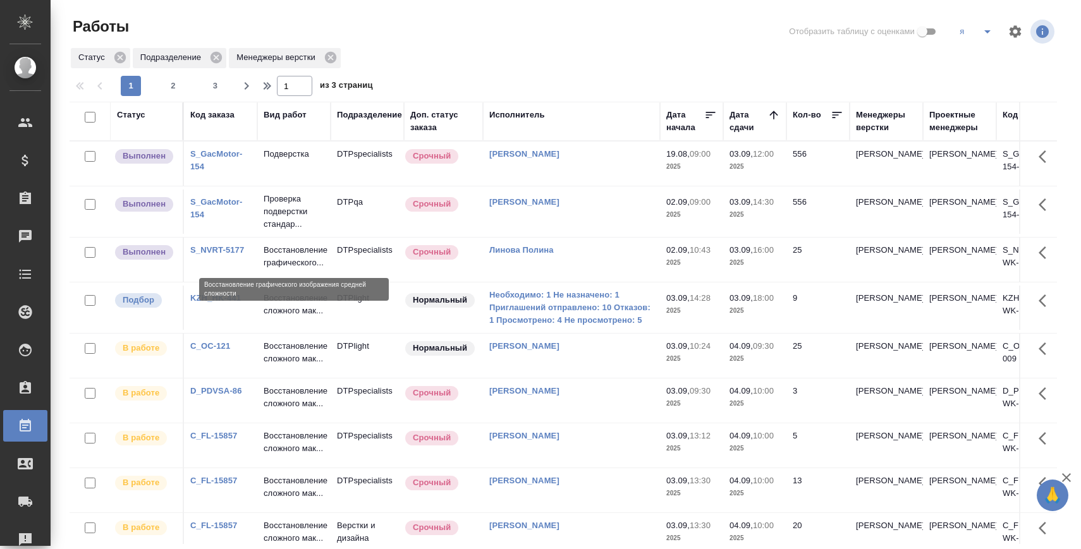
click at [286, 254] on p "Восстановление графического..." at bounding box center [294, 256] width 61 height 25
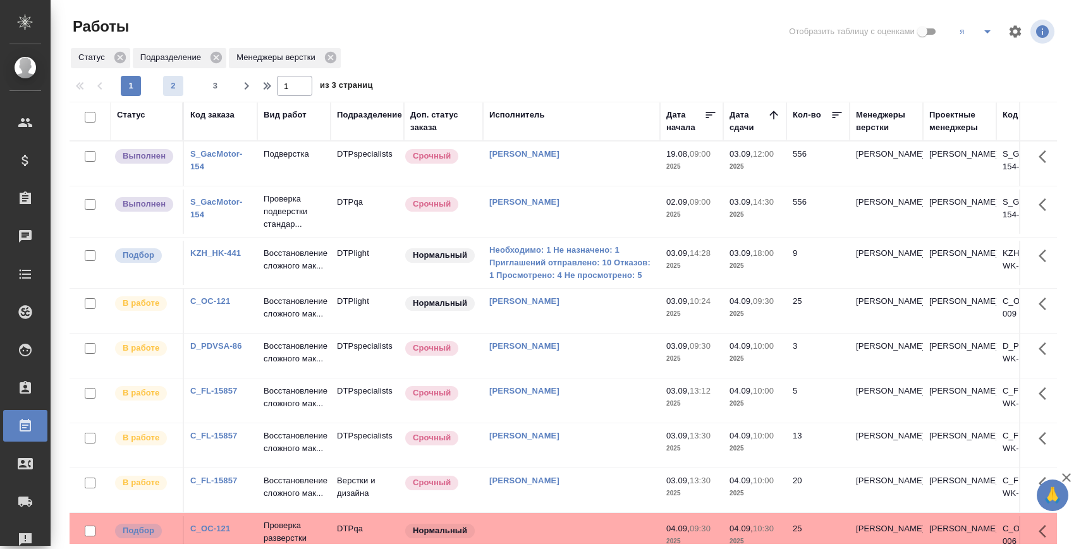
click at [166, 89] on span "2" at bounding box center [173, 86] width 20 height 13
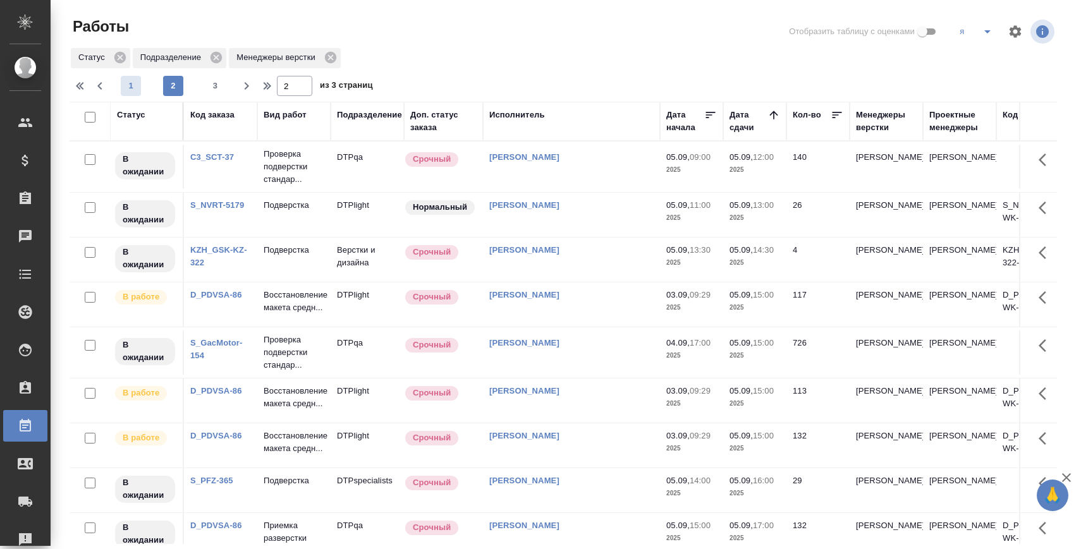
click at [128, 84] on span "1" at bounding box center [131, 86] width 20 height 13
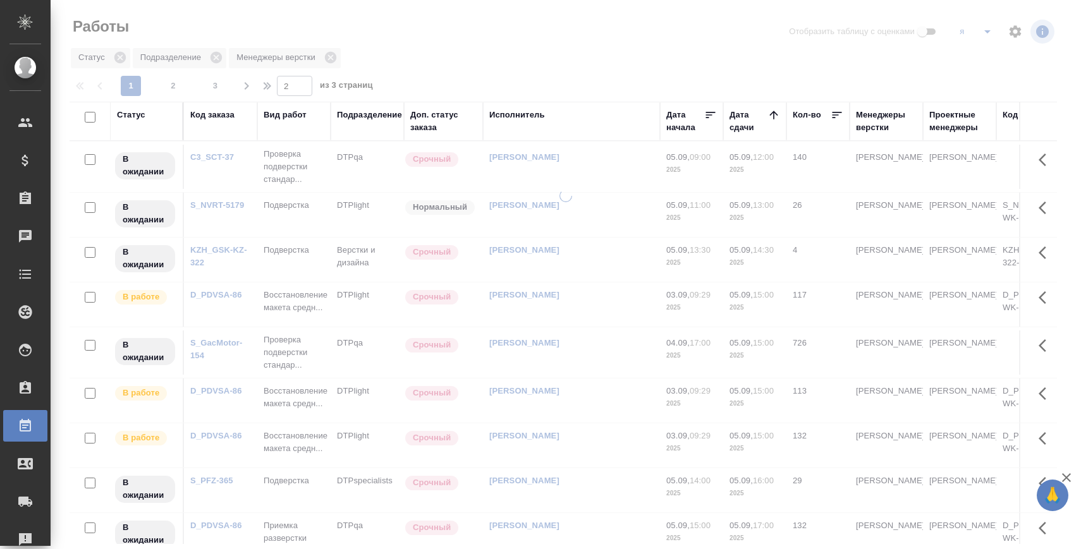
type input "1"
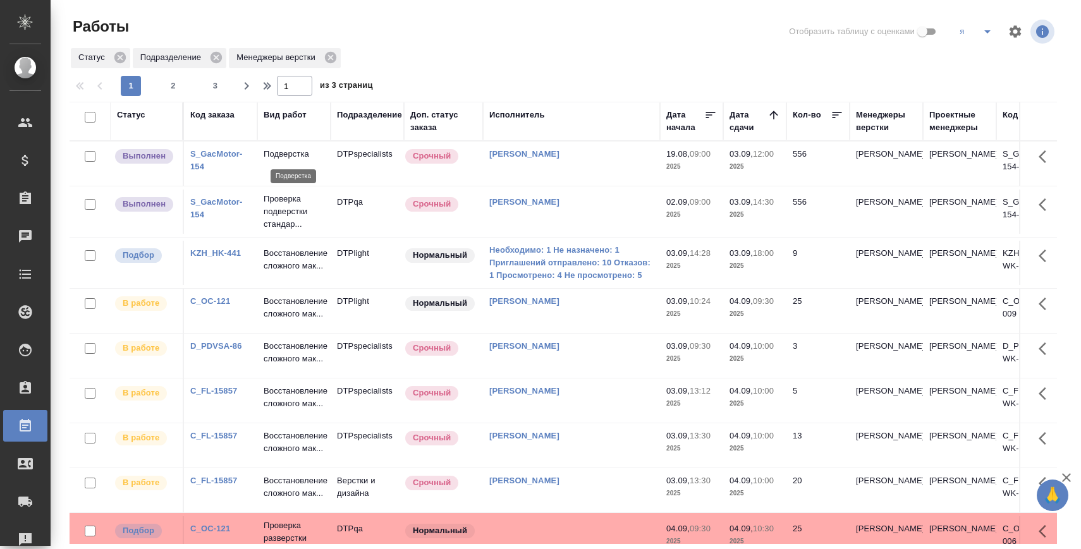
click at [300, 152] on p "Подверстка" at bounding box center [294, 154] width 61 height 13
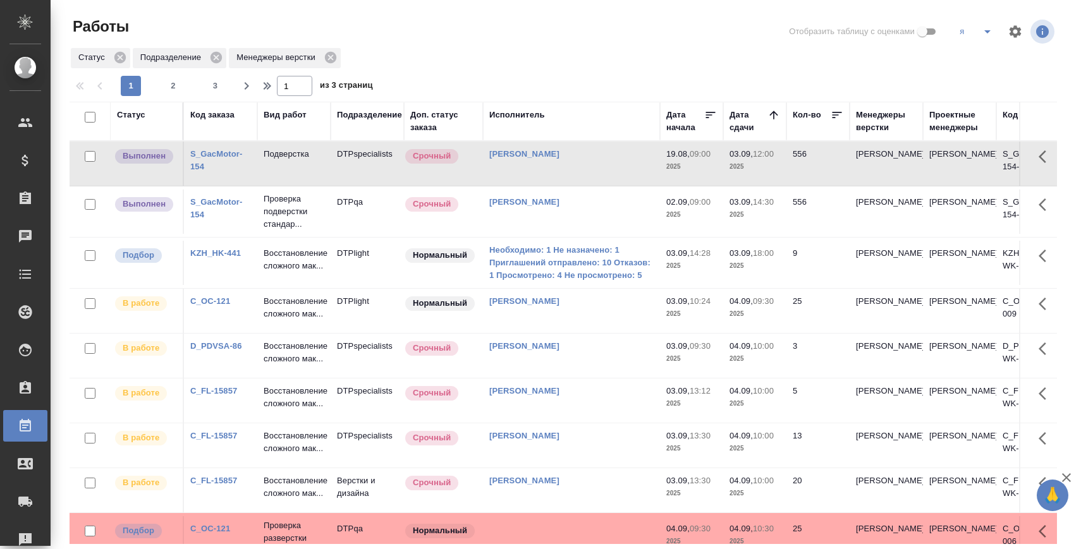
click at [279, 209] on p "Проверка подверстки стандар..." at bounding box center [294, 212] width 61 height 38
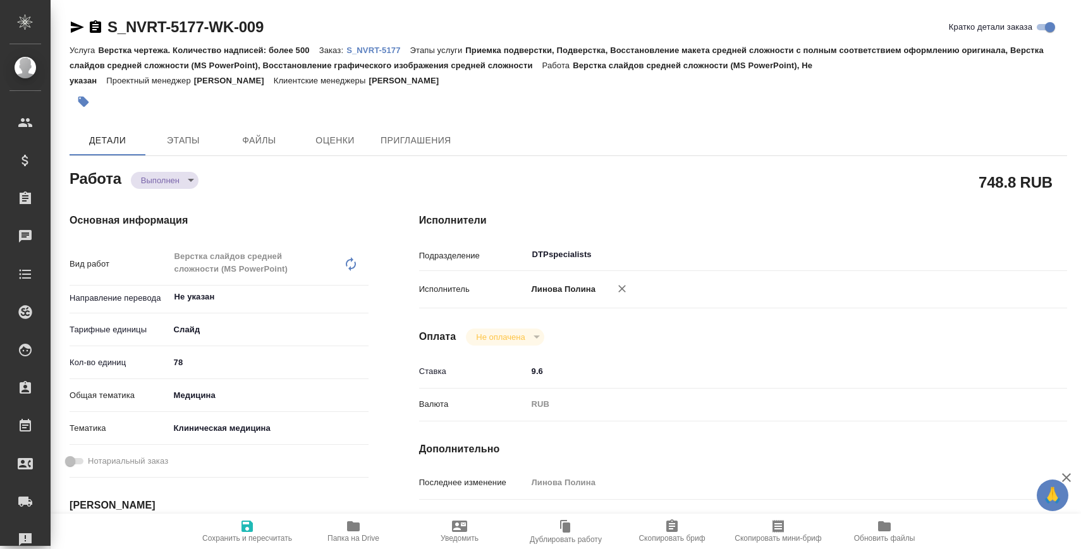
click at [344, 529] on span "Папка на Drive" at bounding box center [353, 531] width 91 height 24
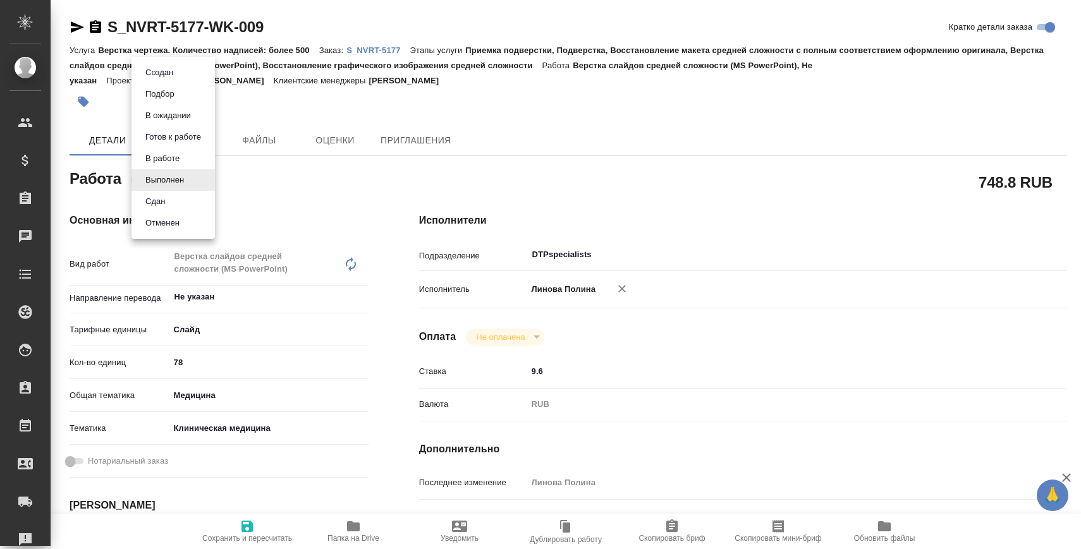
click at [164, 174] on body "🙏 .cls-1 fill:#fff; AWATERA Zaborova Aleksandra Клиенты Спецификации Заказы 0 Ч…" at bounding box center [540, 325] width 1081 height 651
click at [168, 195] on button "Сдан" at bounding box center [155, 202] width 27 height 14
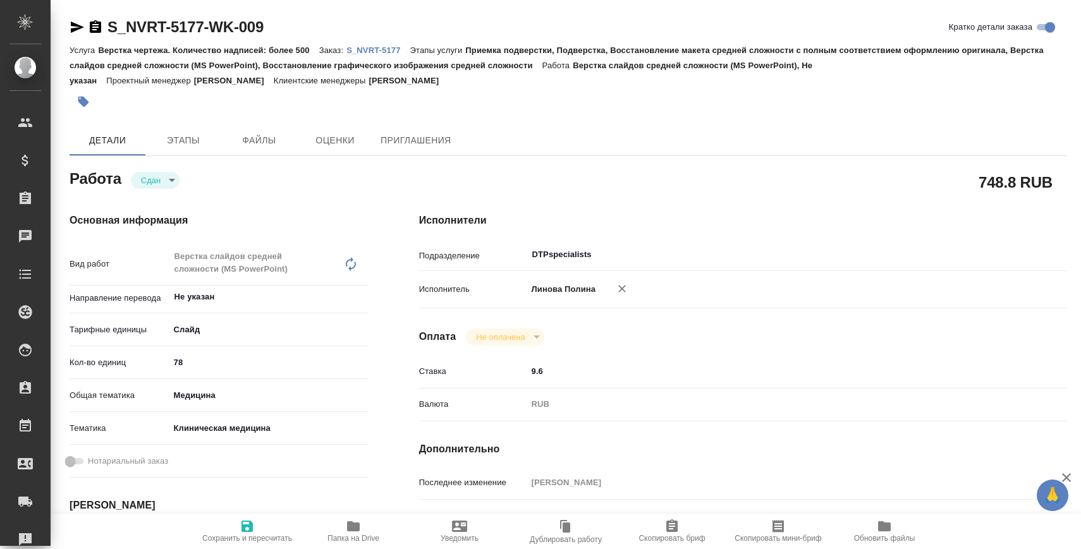
type textarea "x"
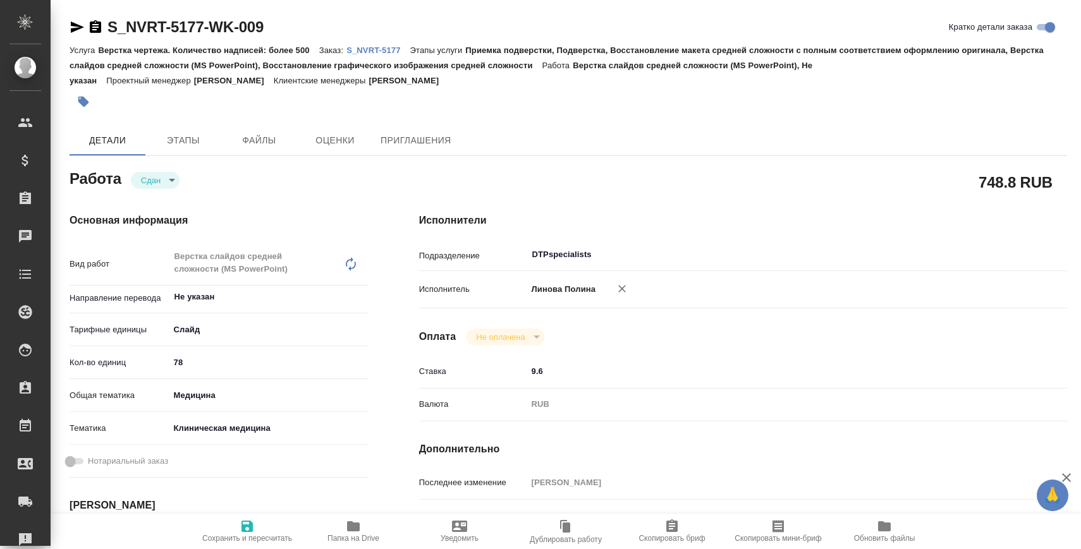
type textarea "x"
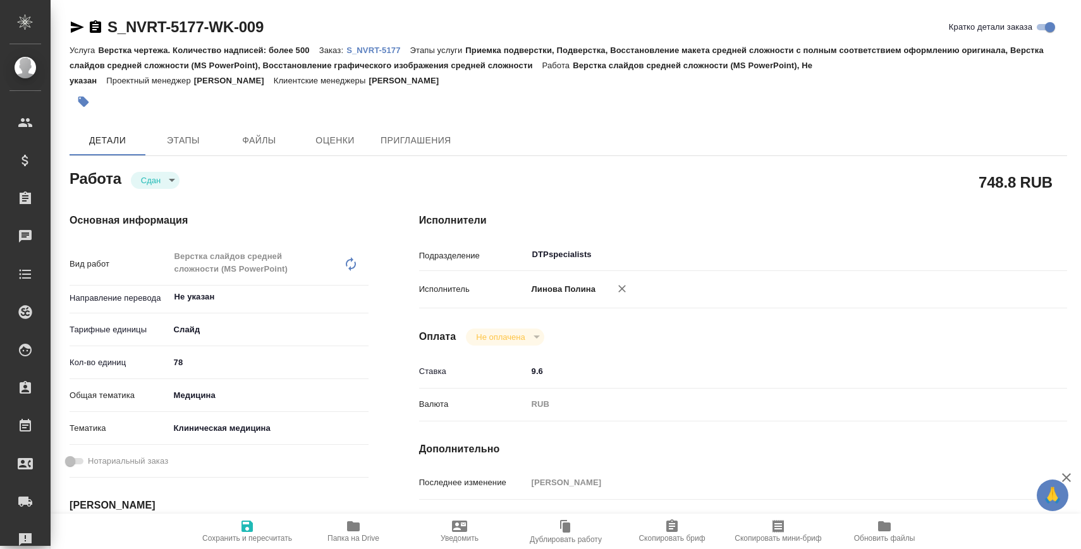
type textarea "x"
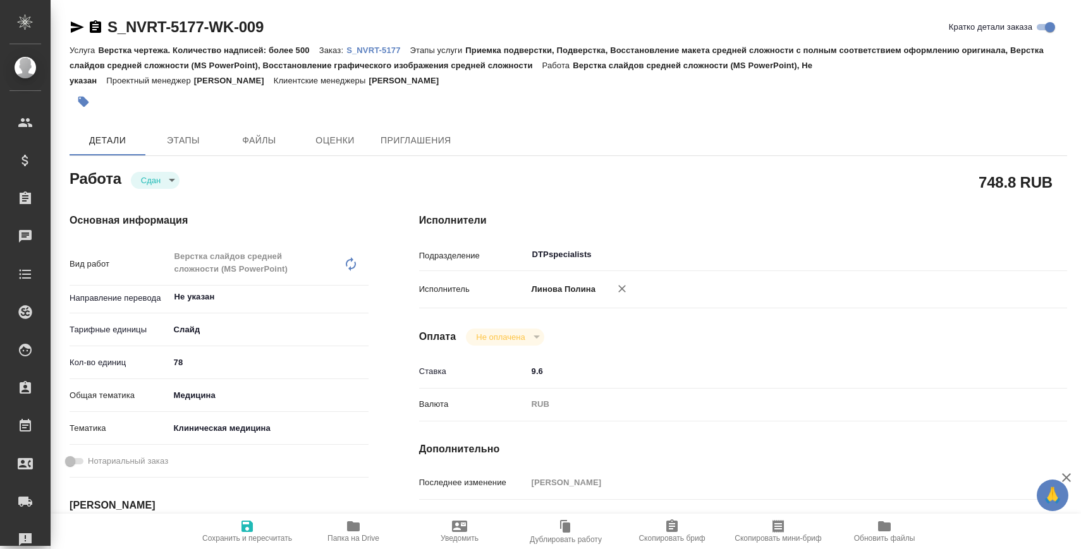
type textarea "x"
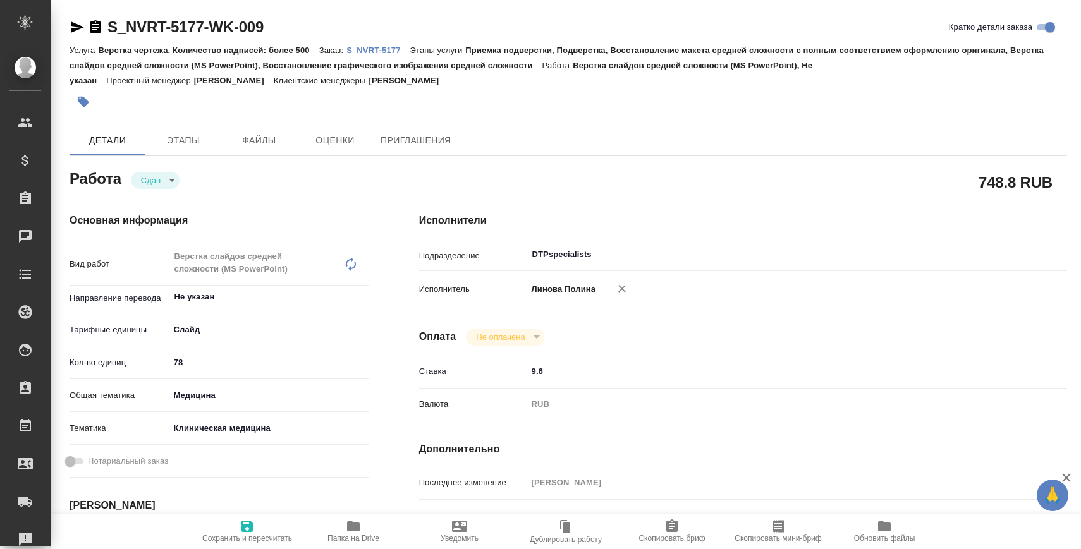
click at [381, 48] on p "S_NVRT-5177" at bounding box center [378, 50] width 63 height 9
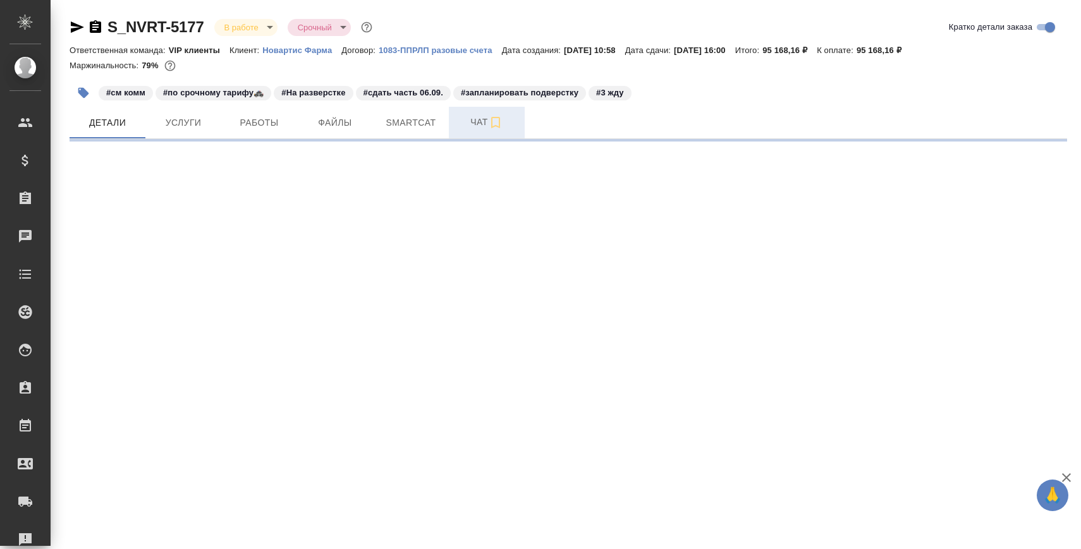
select select "RU"
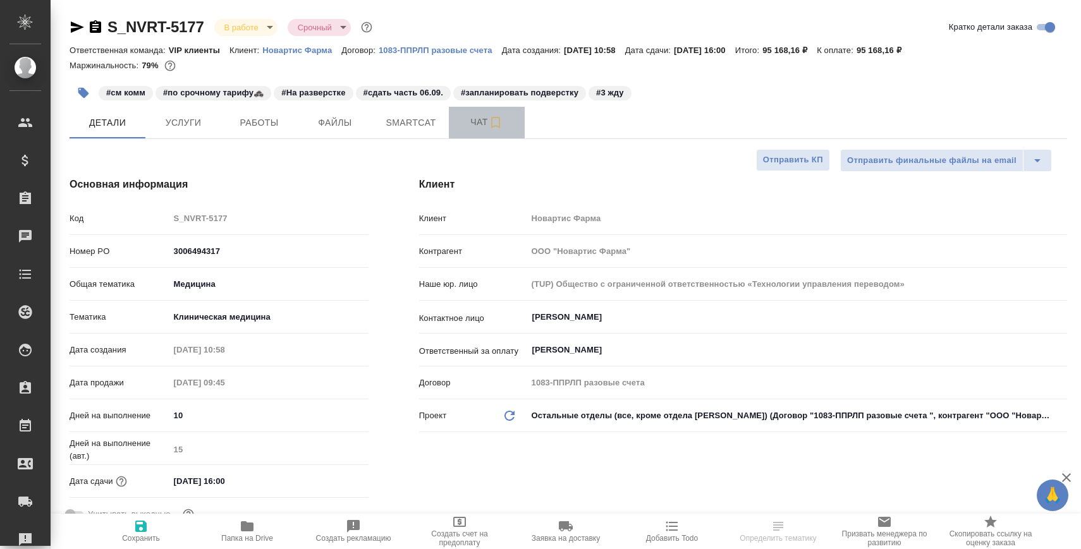
click at [459, 124] on span "Чат" at bounding box center [487, 122] width 61 height 16
type textarea "x"
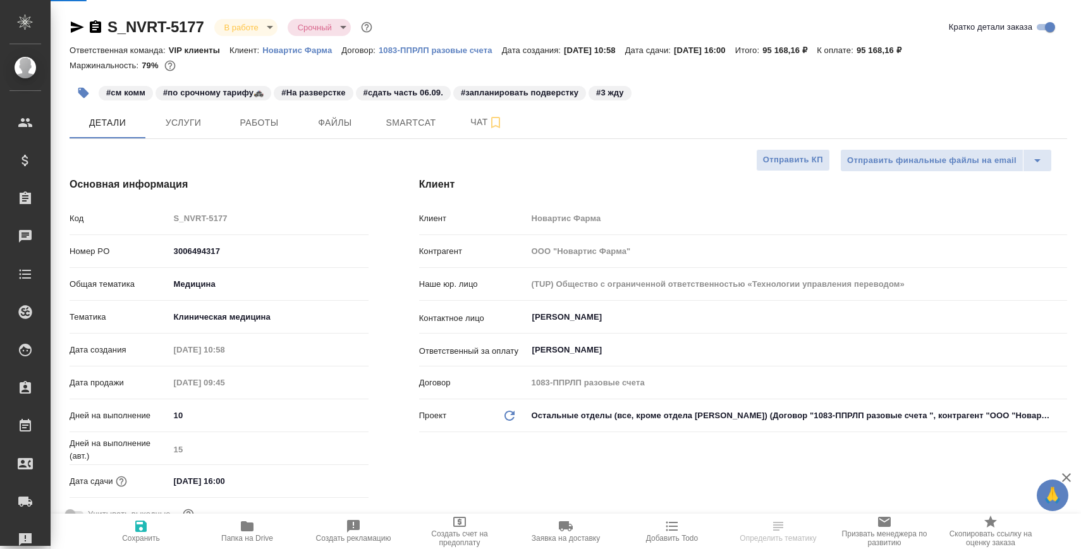
type textarea "x"
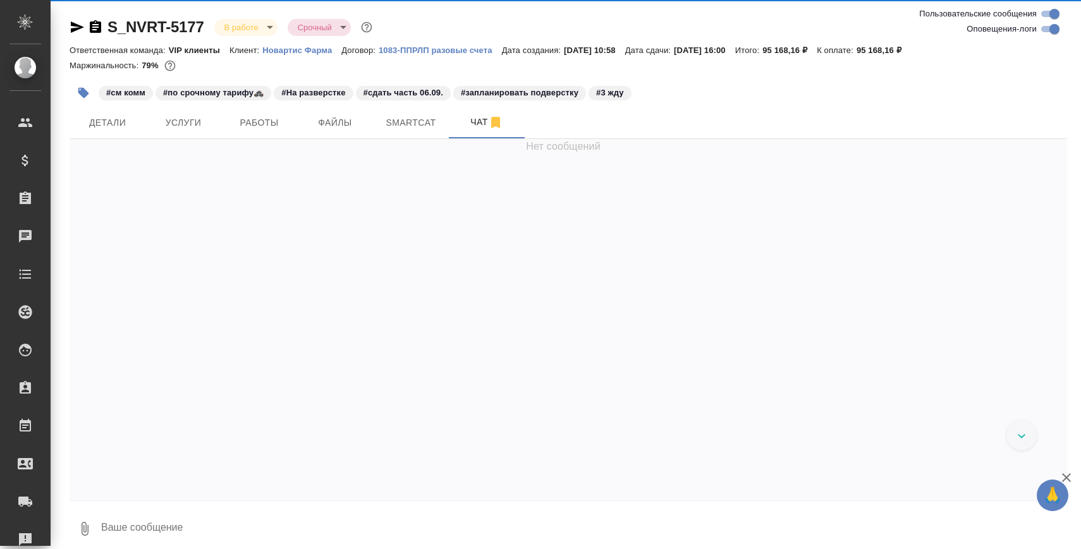
click at [330, 517] on textarea at bounding box center [583, 529] width 967 height 43
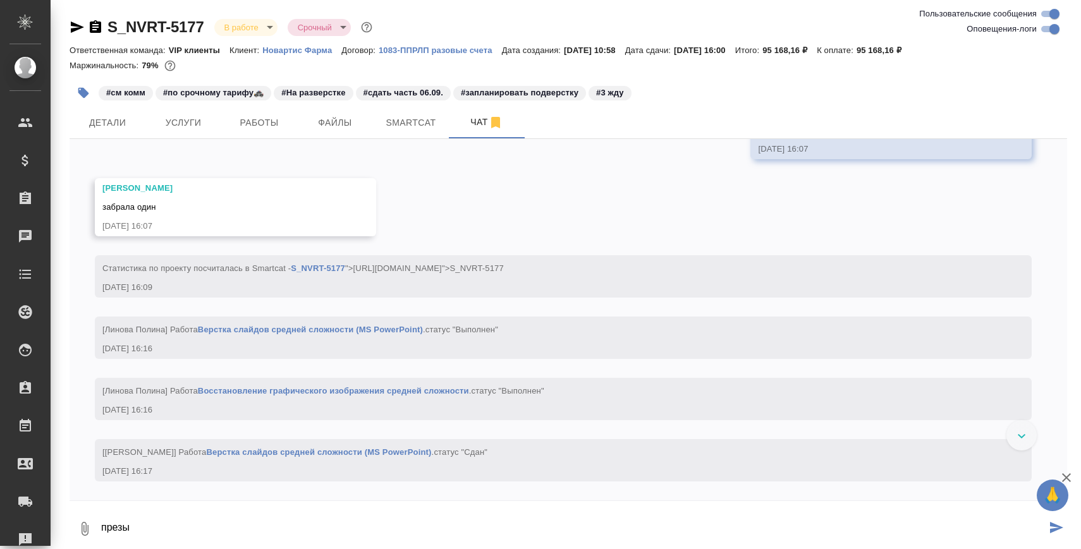
scroll to position [8068, 0]
type textarea "презы добавила тоже"
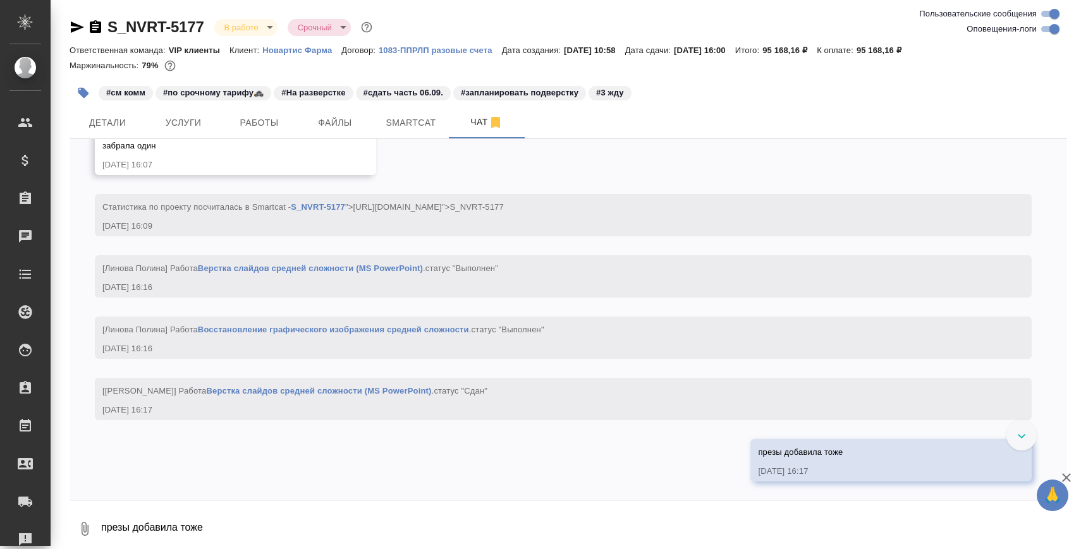
scroll to position [8099, 0]
click at [833, 73] on link "https://drive.awatera.com/apps/files/files/10256351?dir=/Shares/Novartos_Pharma…" at bounding box center [804, 68] width 92 height 9
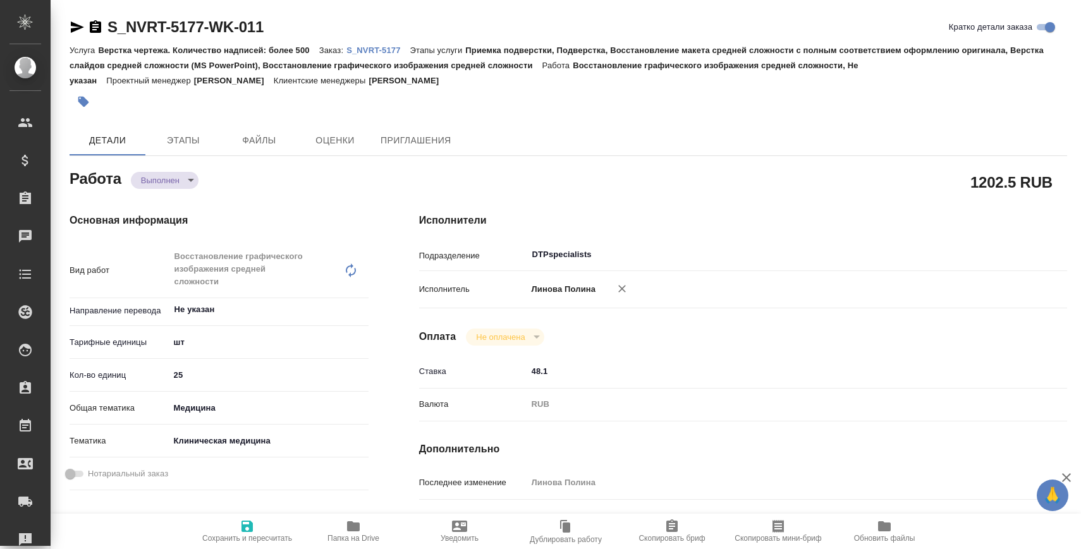
click at [185, 181] on body "🙏 .cls-1 fill:#fff; AWATERA [PERSON_NAME] Спецификации Заказы Чаты Todo Проекты…" at bounding box center [540, 325] width 1081 height 651
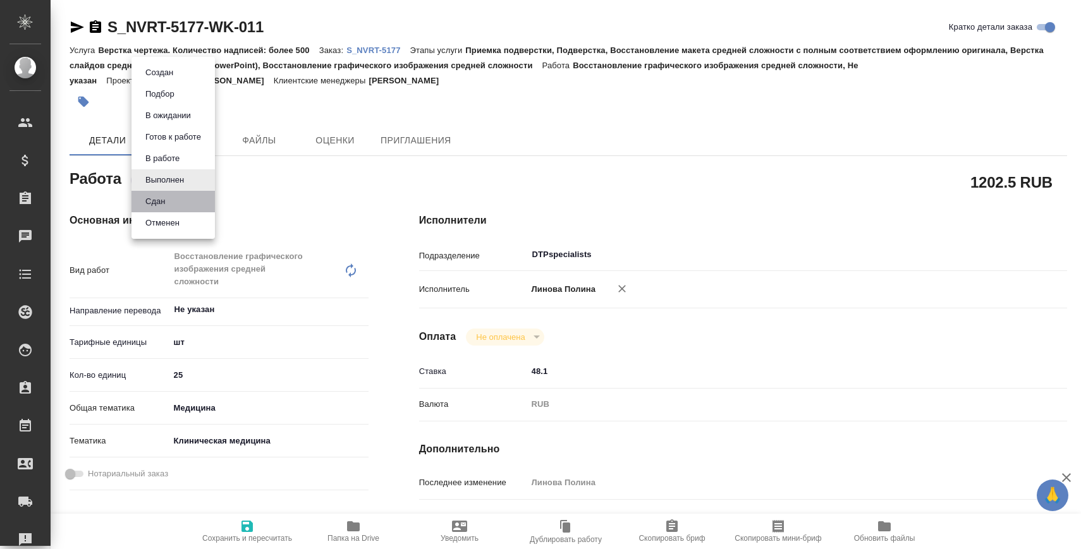
click at [185, 201] on li "Сдан" at bounding box center [173, 201] width 83 height 21
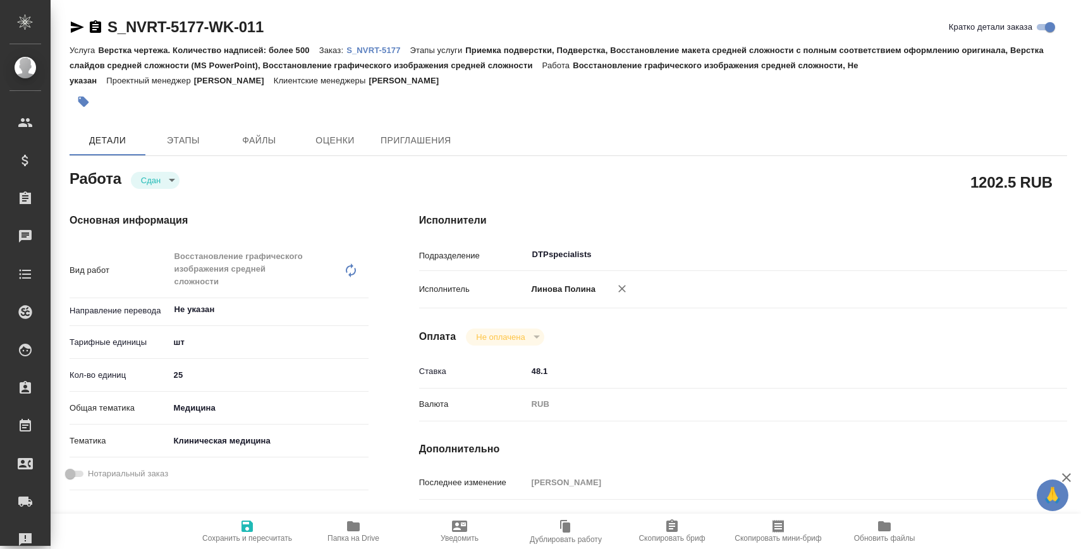
type textarea "x"
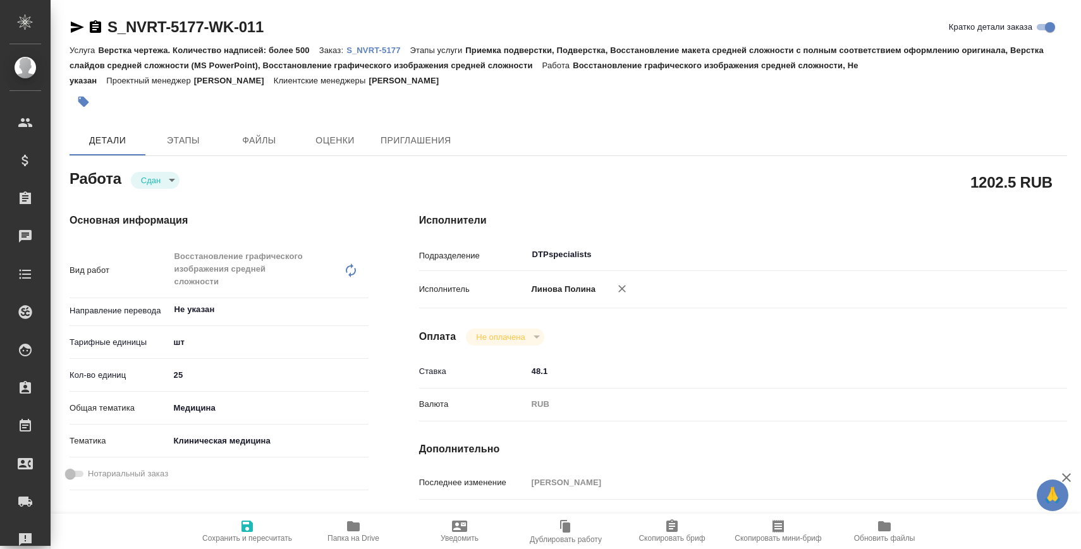
type textarea "x"
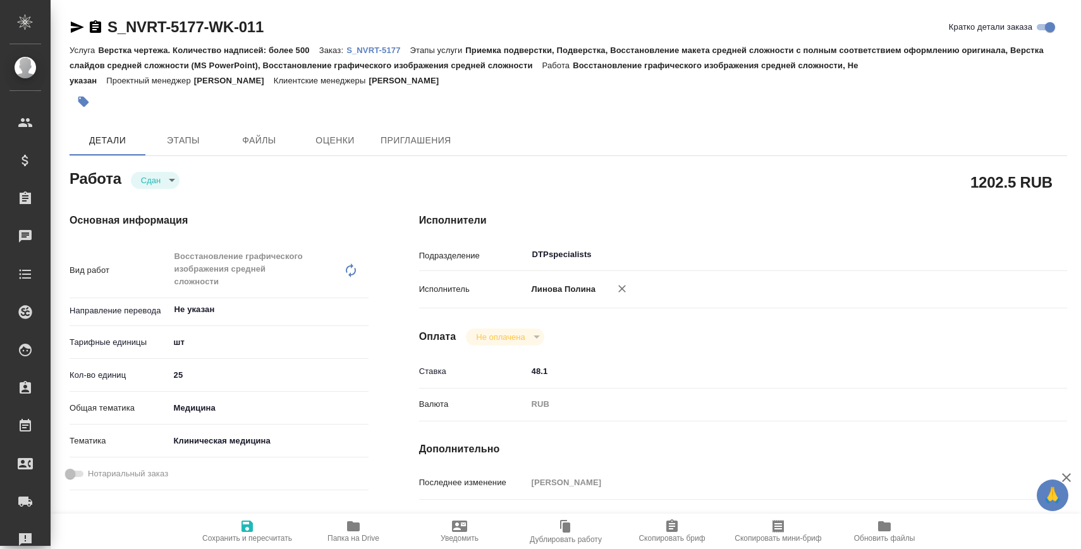
type textarea "x"
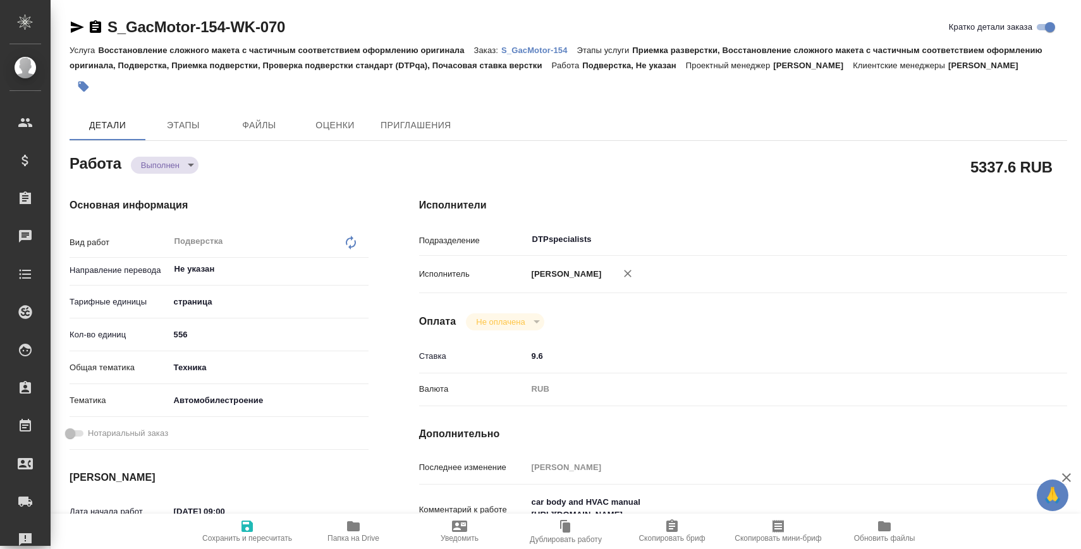
type textarea "x"
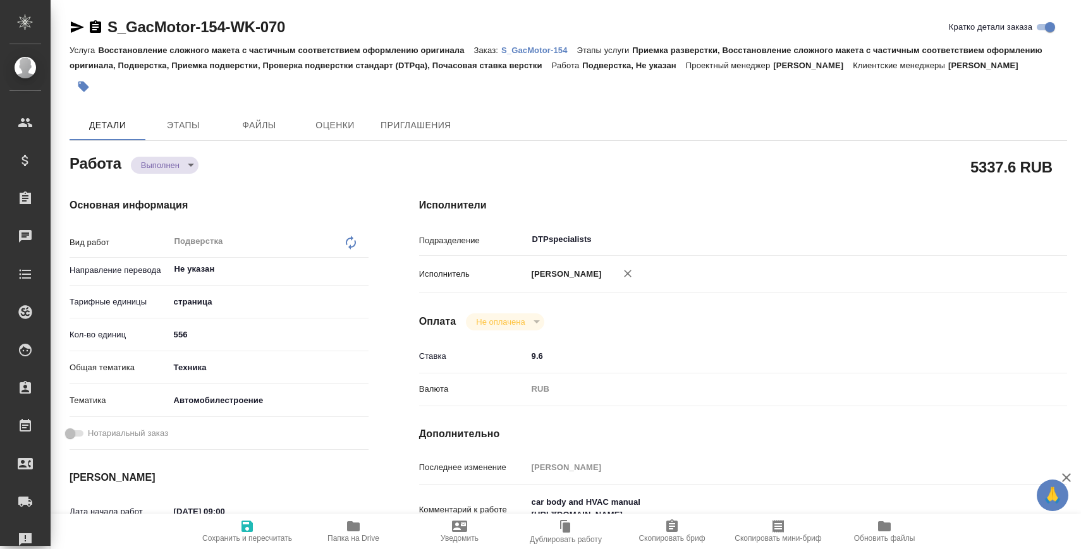
click at [178, 159] on body "🙏 .cls-1 fill:#fff; AWATERA [PERSON_NAME] Спецификации Заказы Чаты Todo Проекты…" at bounding box center [540, 325] width 1081 height 651
type textarea "x"
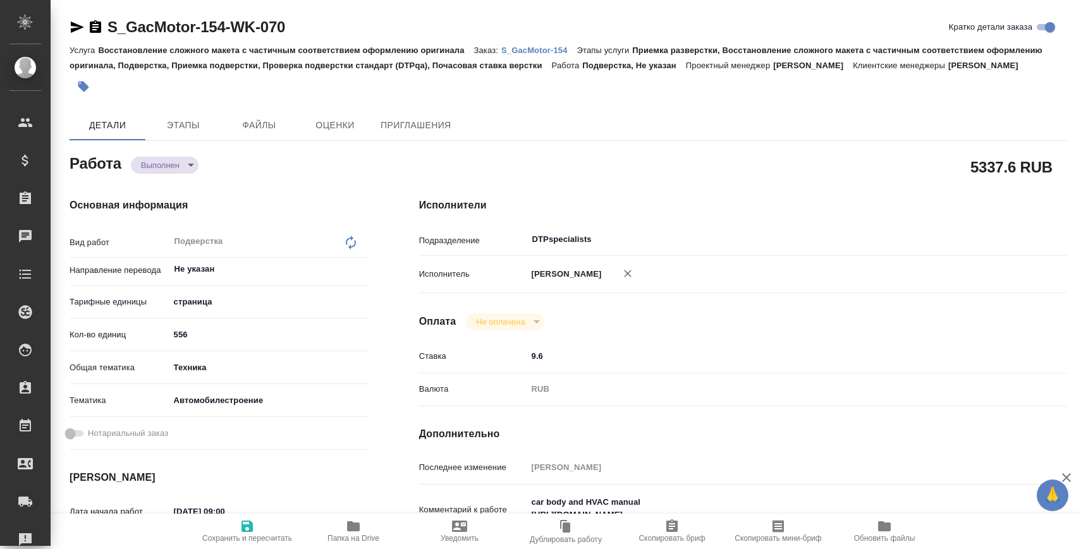
type textarea "x"
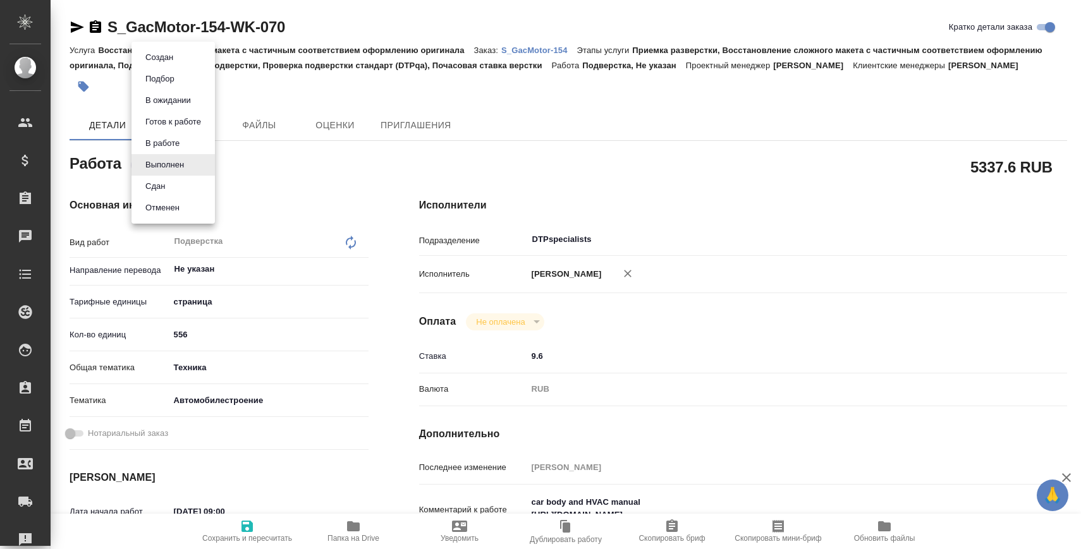
type textarea "x"
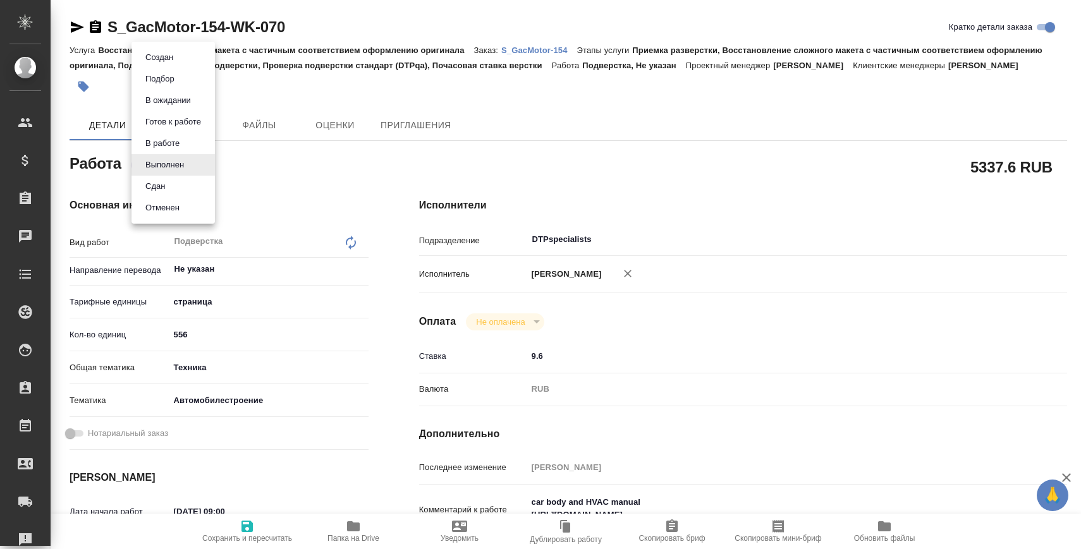
type textarea "x"
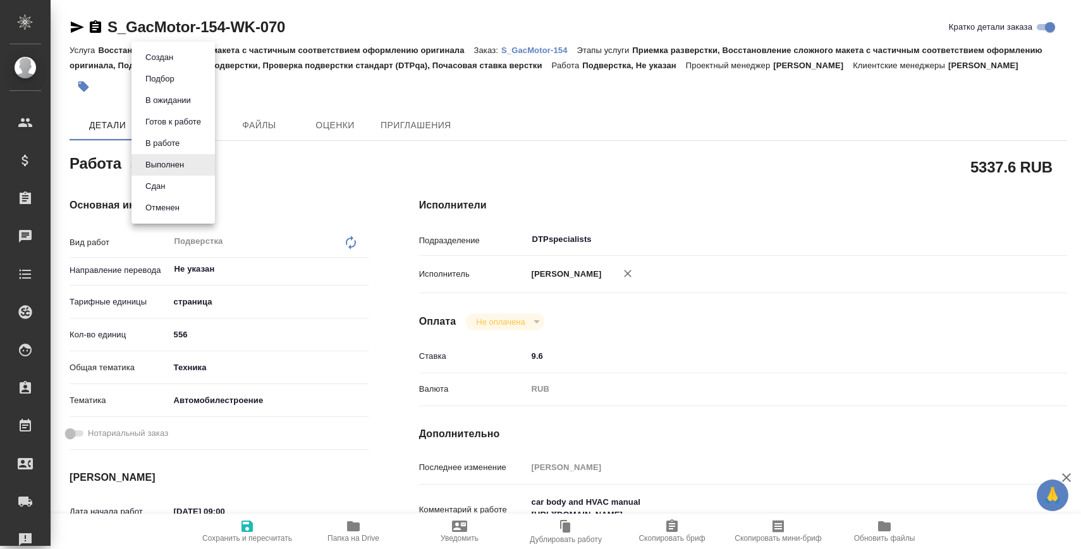
click at [179, 181] on li "Сдан" at bounding box center [173, 186] width 83 height 21
type textarea "x"
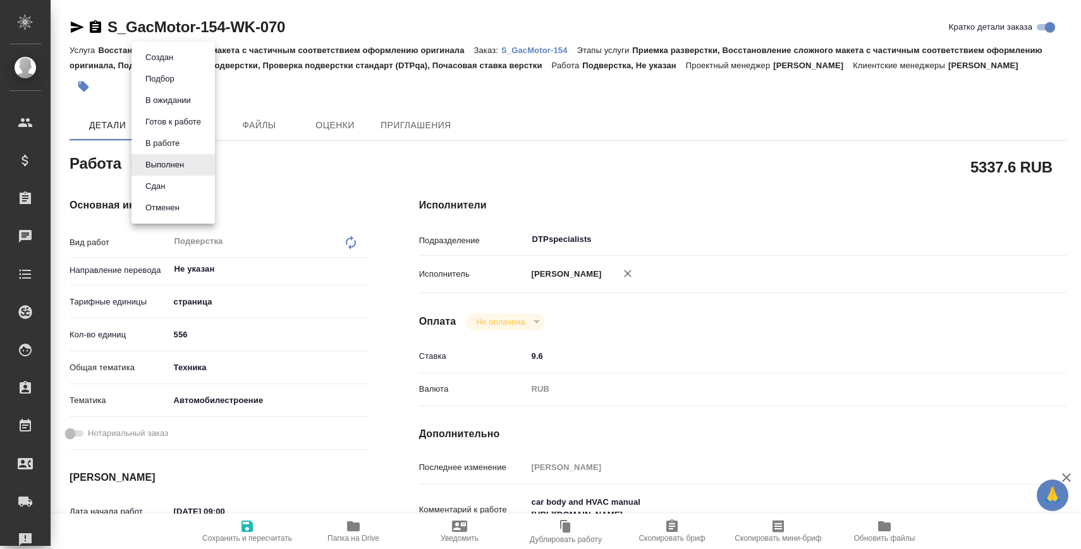
type textarea "x"
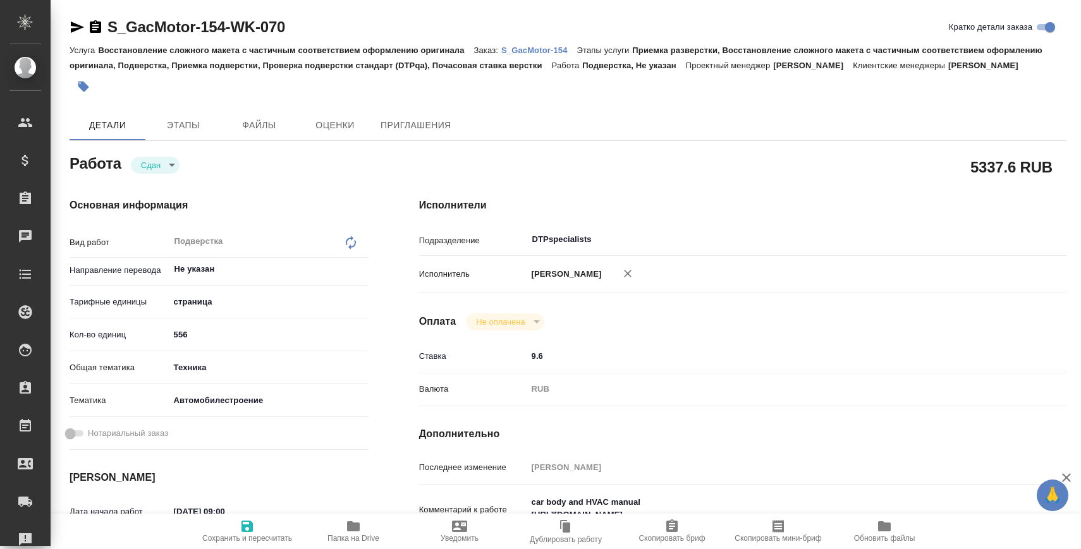
type textarea "x"
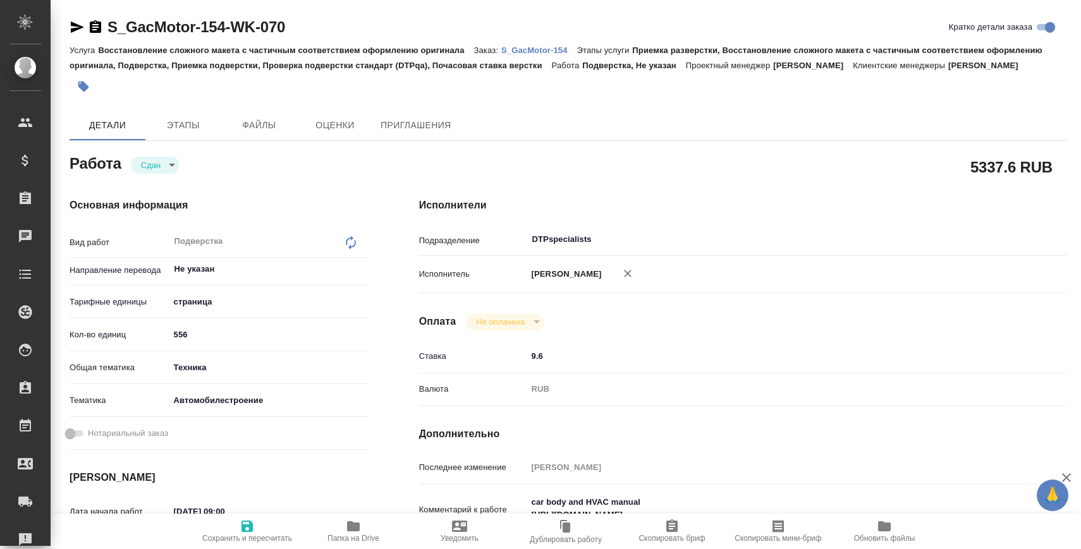
type textarea "x"
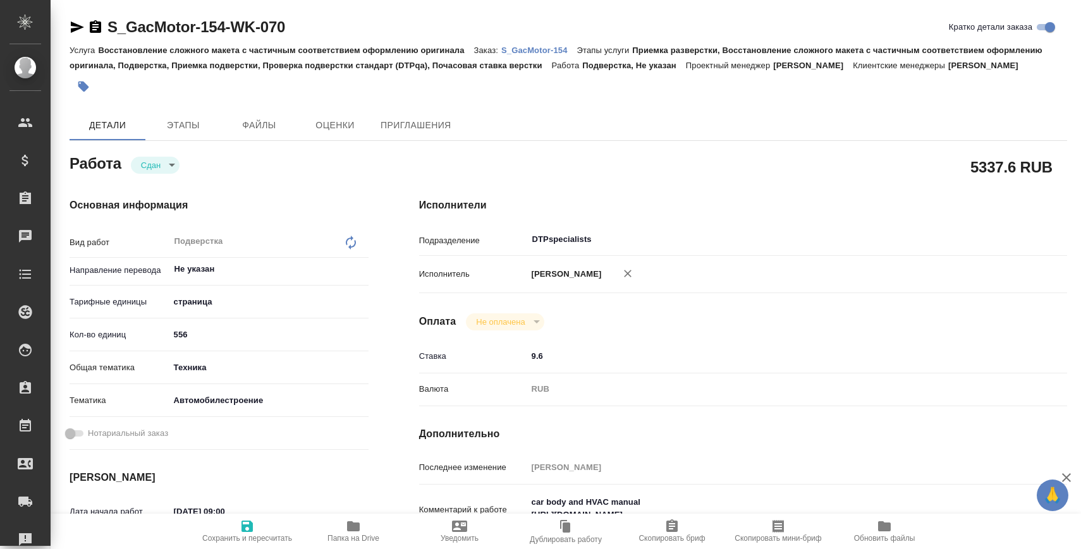
type textarea "x"
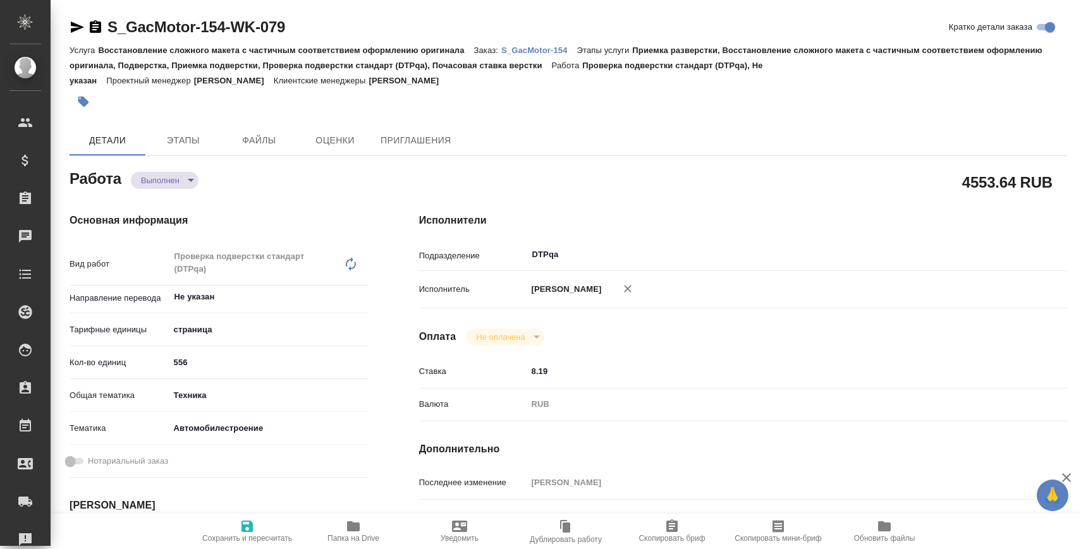
click at [157, 176] on body "🙏 .cls-1 fill:#fff; AWATERA [PERSON_NAME] Спецификации Заказы Чаты Todo Проекты…" at bounding box center [540, 325] width 1081 height 651
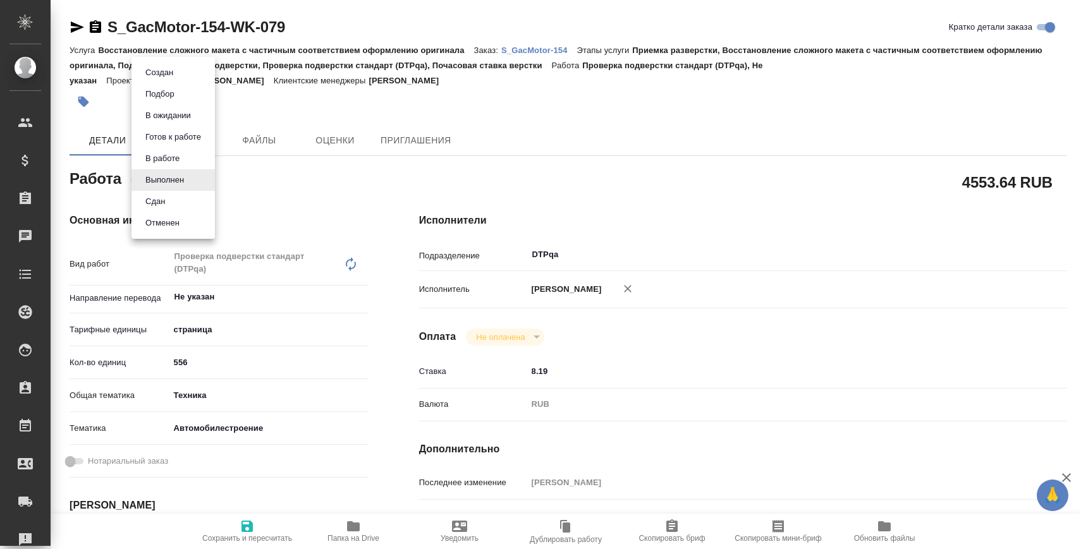
type textarea "x"
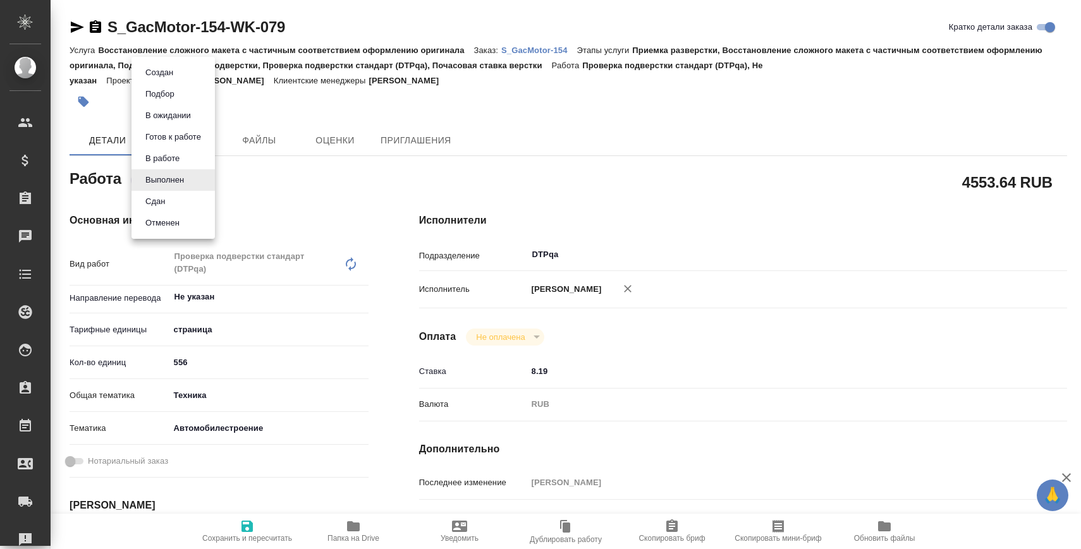
type textarea "x"
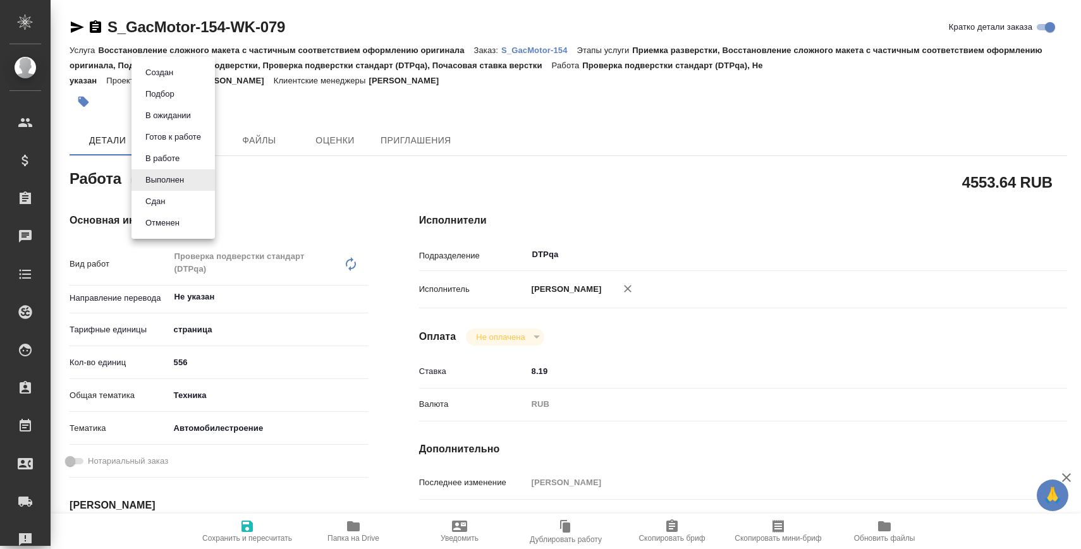
type textarea "x"
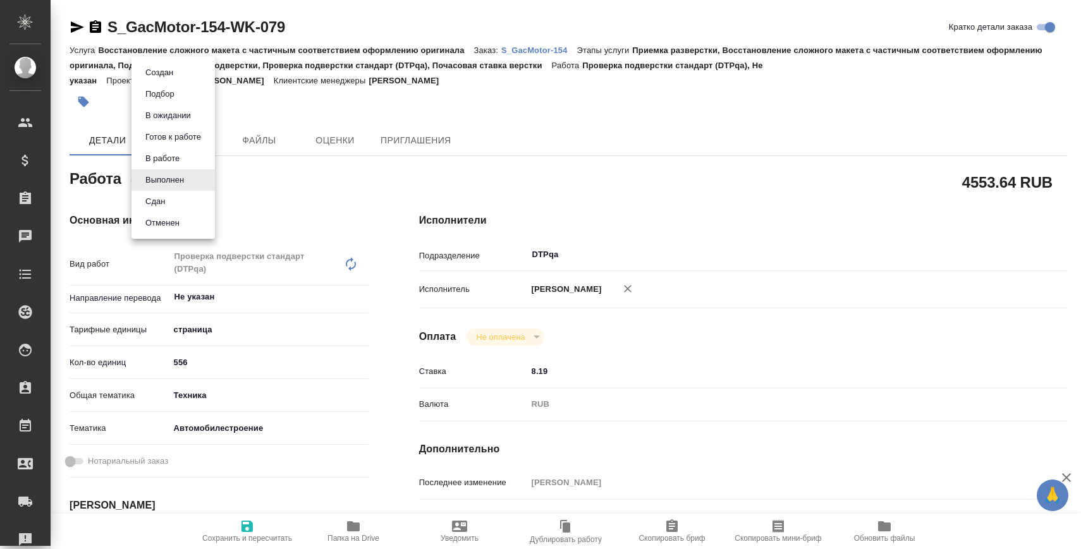
click at [168, 201] on button "Сдан" at bounding box center [155, 202] width 27 height 14
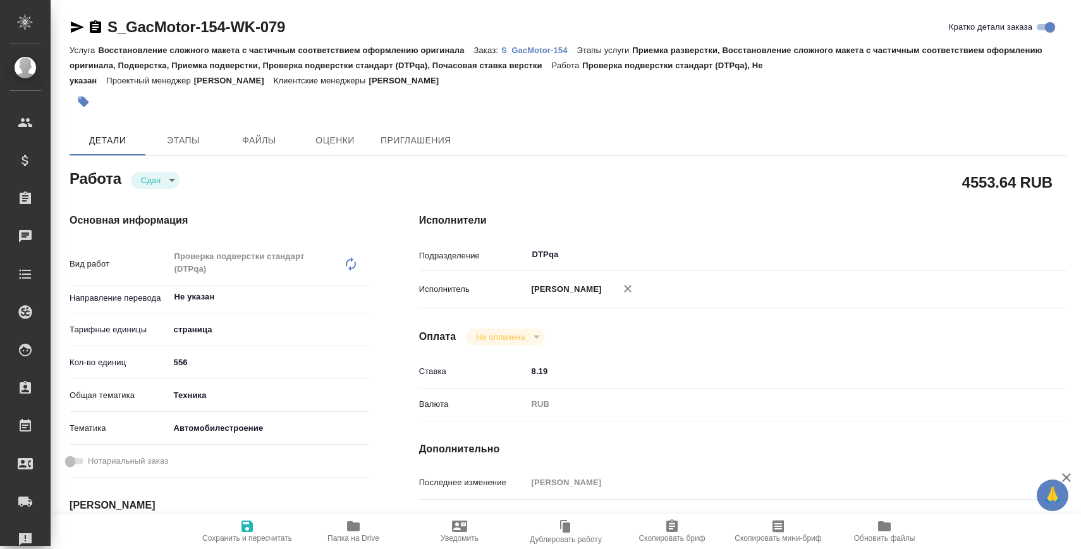
type textarea "x"
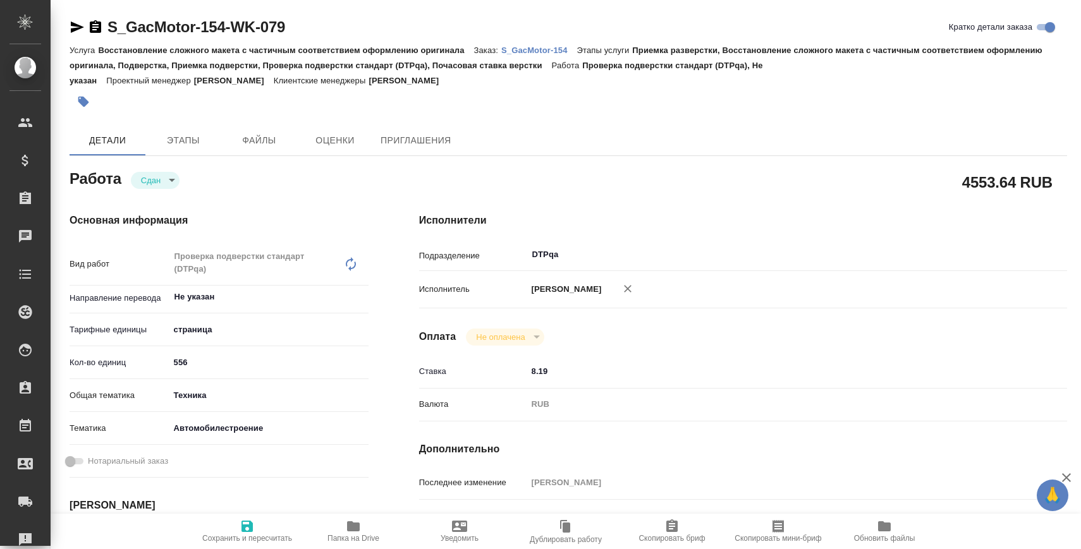
click at [558, 50] on p "S_GacMotor-154" at bounding box center [539, 50] width 76 height 9
type textarea "x"
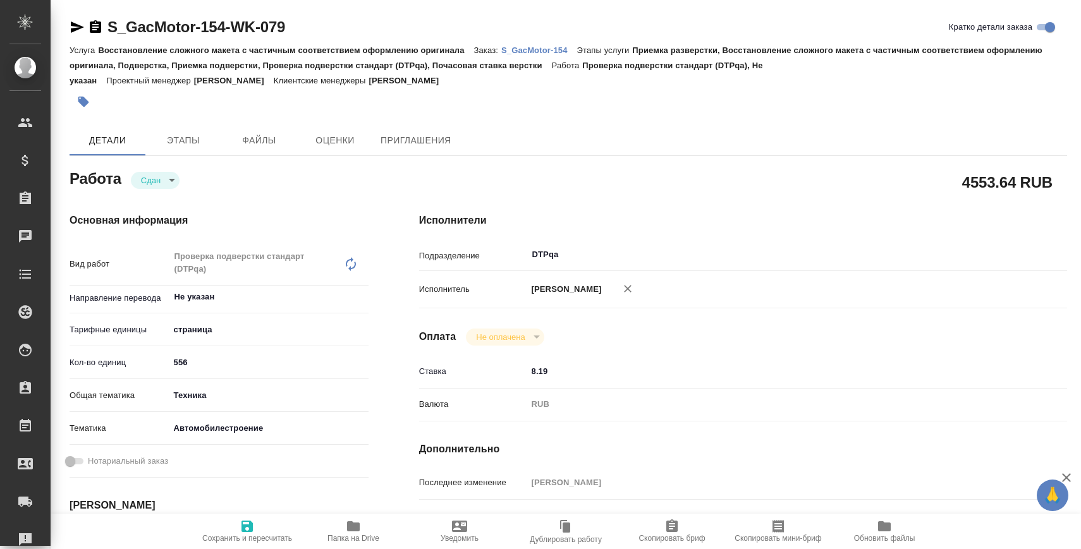
type textarea "x"
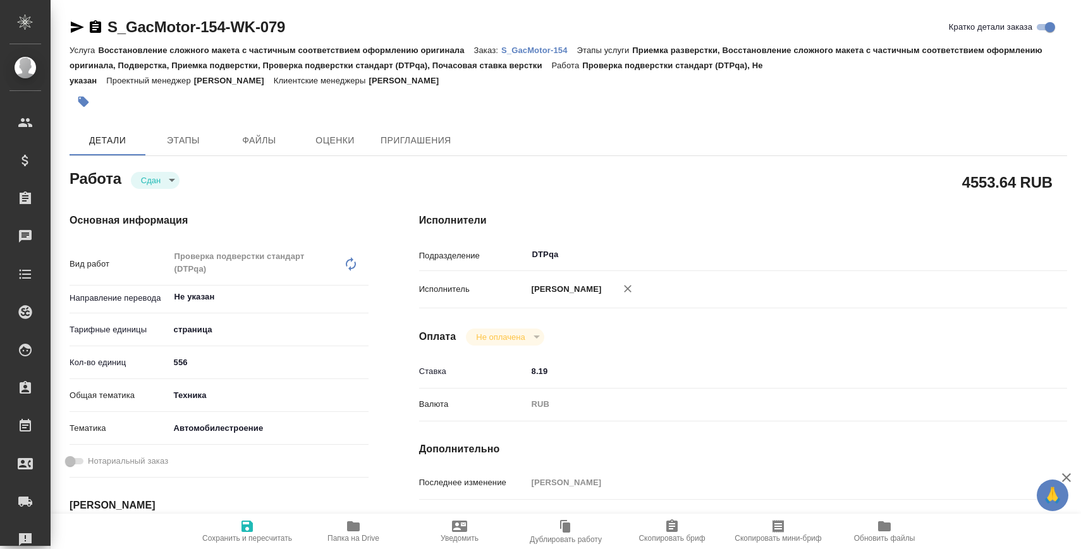
type textarea "x"
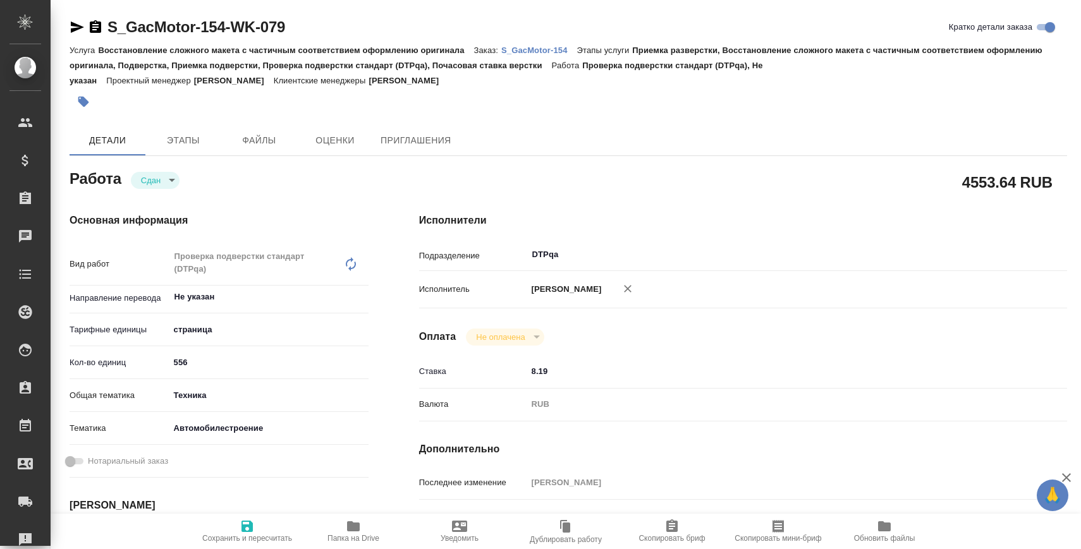
type textarea "x"
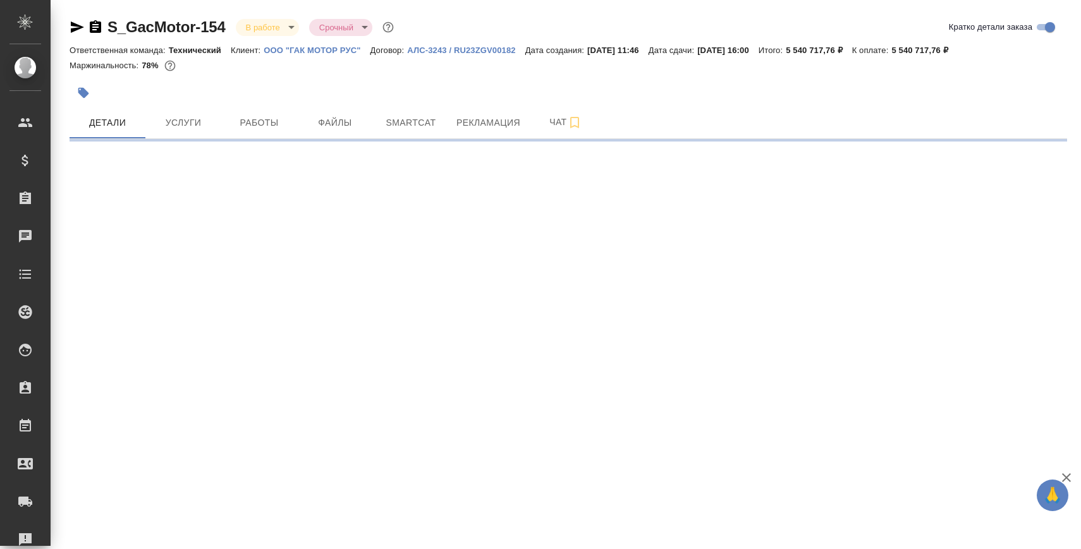
select select "RU"
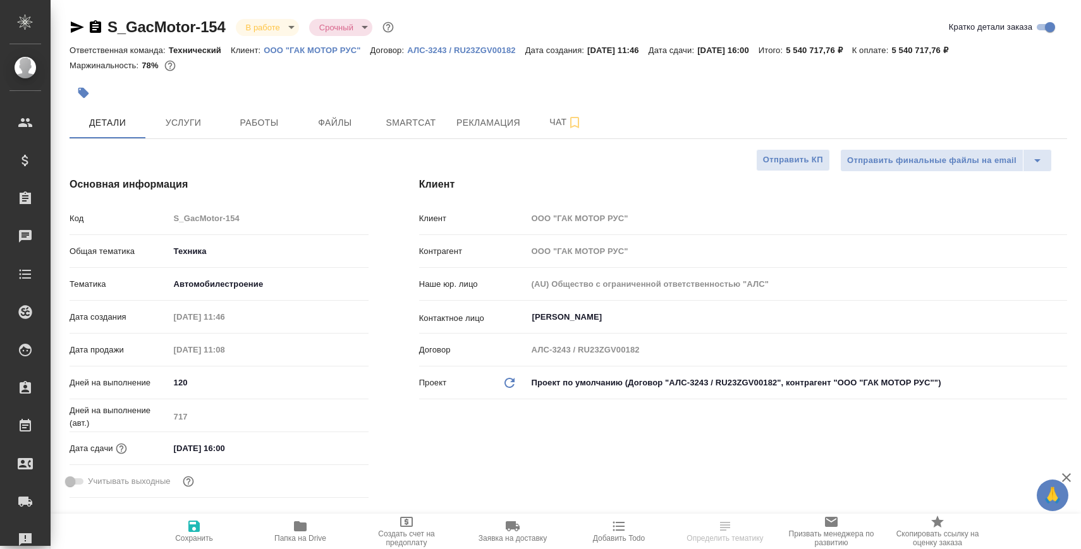
type textarea "x"
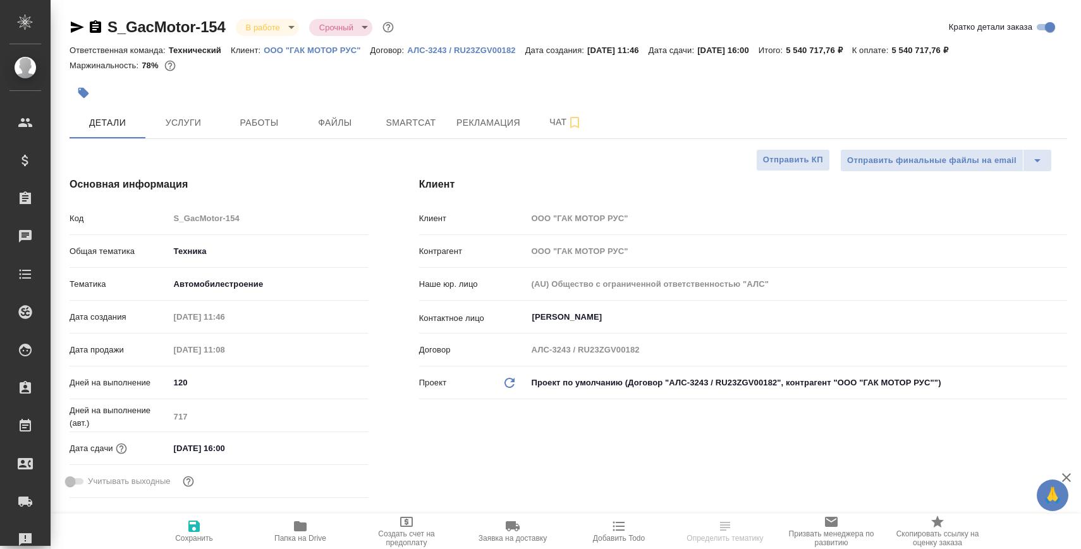
type textarea "x"
click at [542, 119] on span "Чат" at bounding box center [566, 122] width 61 height 16
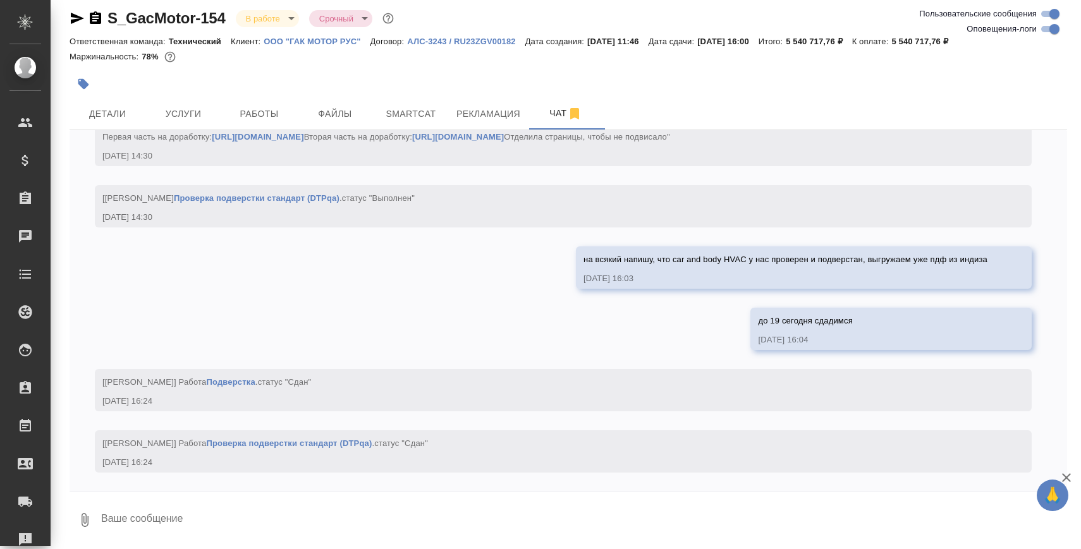
scroll to position [87769, 0]
click at [295, 506] on textarea at bounding box center [583, 520] width 967 height 43
click at [267, 524] on textarea at bounding box center [583, 520] width 967 height 43
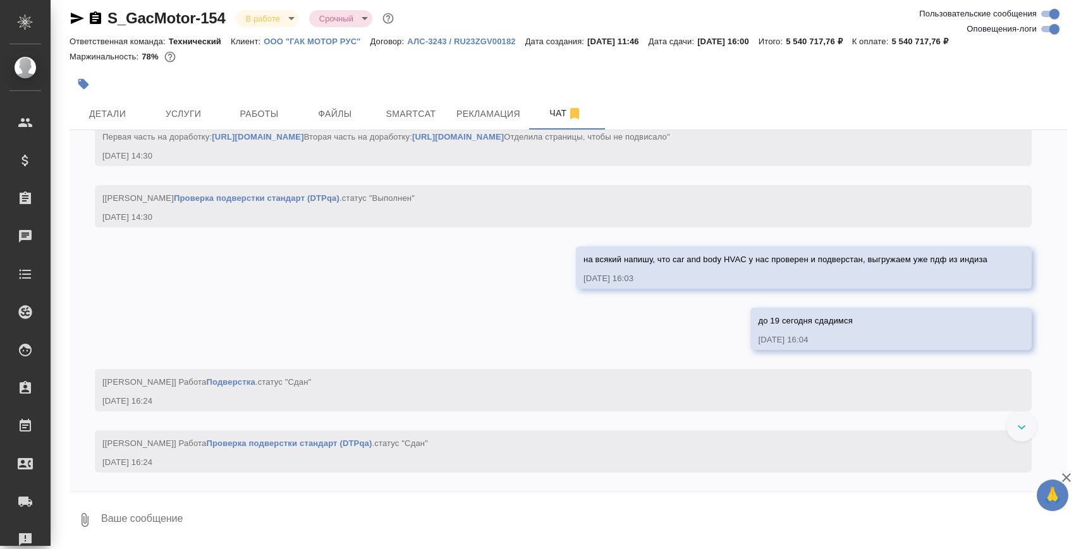
paste textarea "[URL][DOMAIN_NAME]"
click at [267, 524] on textarea "[URL][DOMAIN_NAME]" at bounding box center [573, 520] width 947 height 43
paste textarea
type textarea "https://drive.awatera.com/apps/files/files/10280559?dir=/Shares/GacMotor/Orders…"
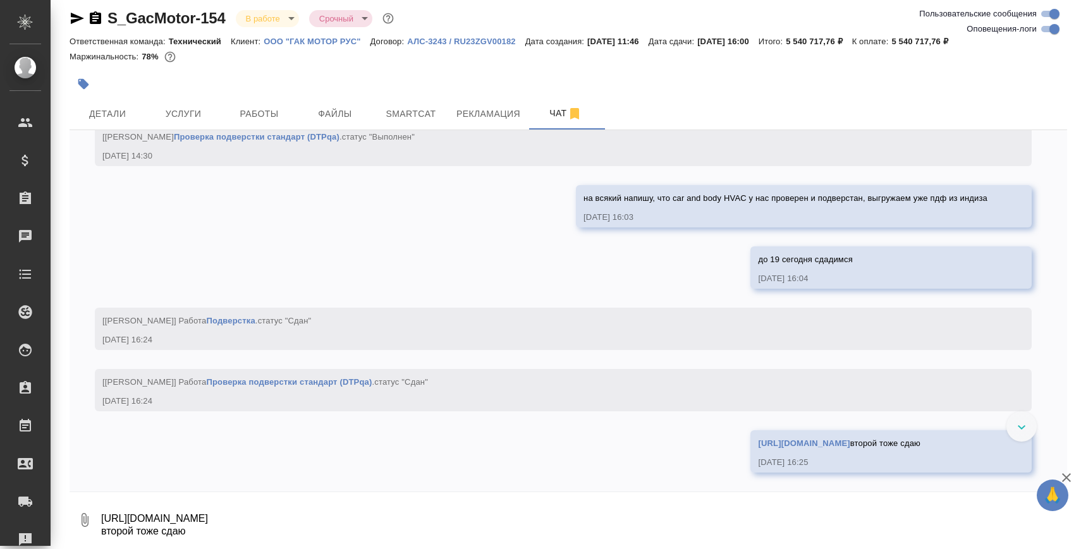
scroll to position [87815, 0]
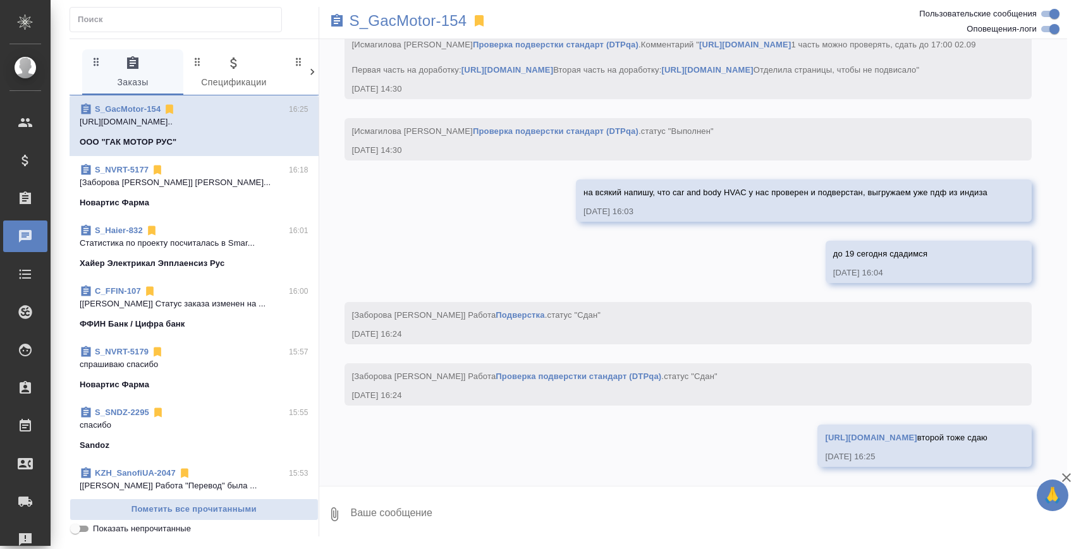
scroll to position [89336, 0]
click at [219, 176] on p "[Заборова [PERSON_NAME]] [PERSON_NAME]..." at bounding box center [194, 182] width 229 height 13
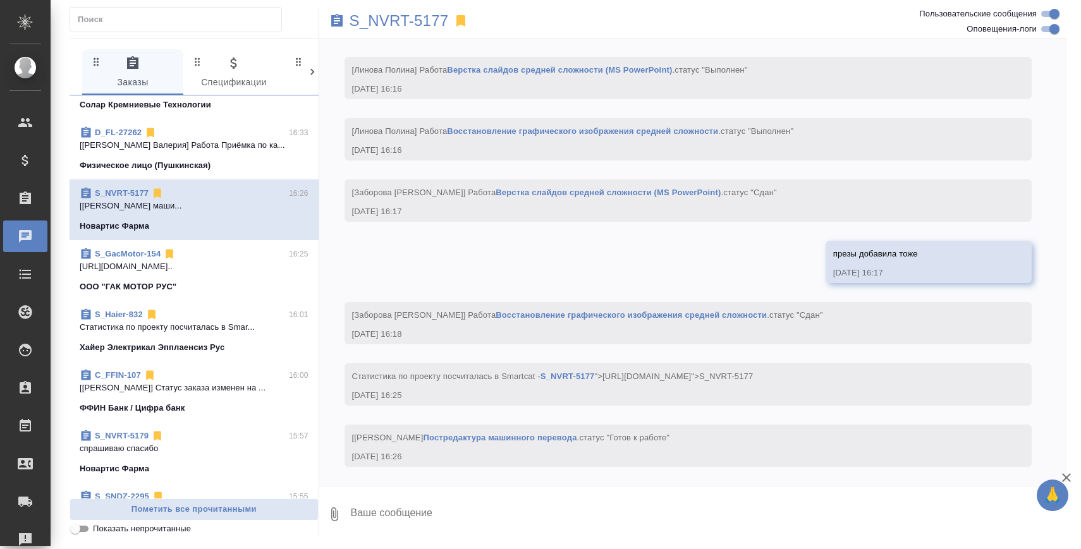
scroll to position [0, 0]
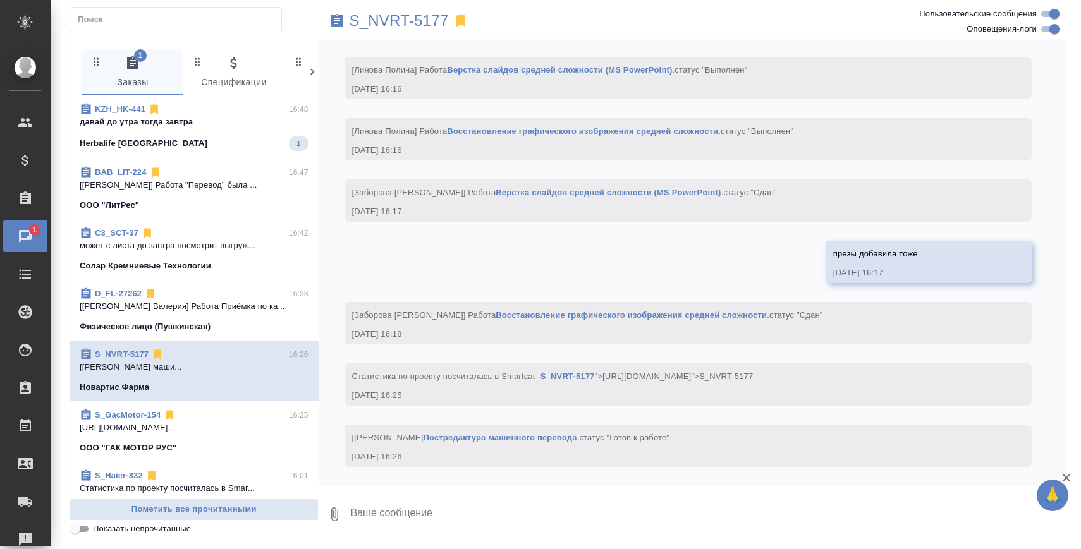
click at [185, 149] on div "Herbalife Kazakhstan 1" at bounding box center [194, 143] width 229 height 15
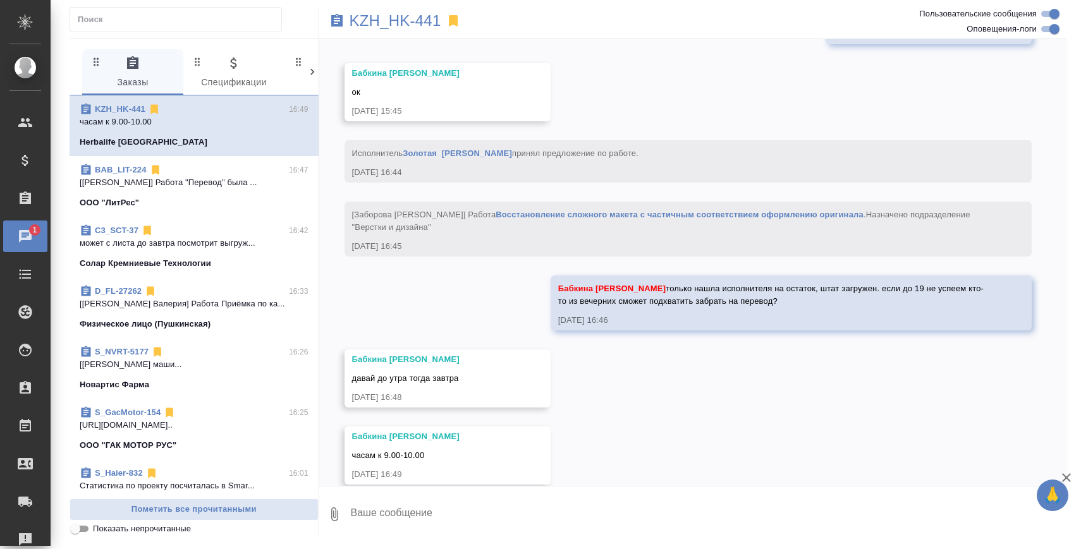
scroll to position [2139, 0]
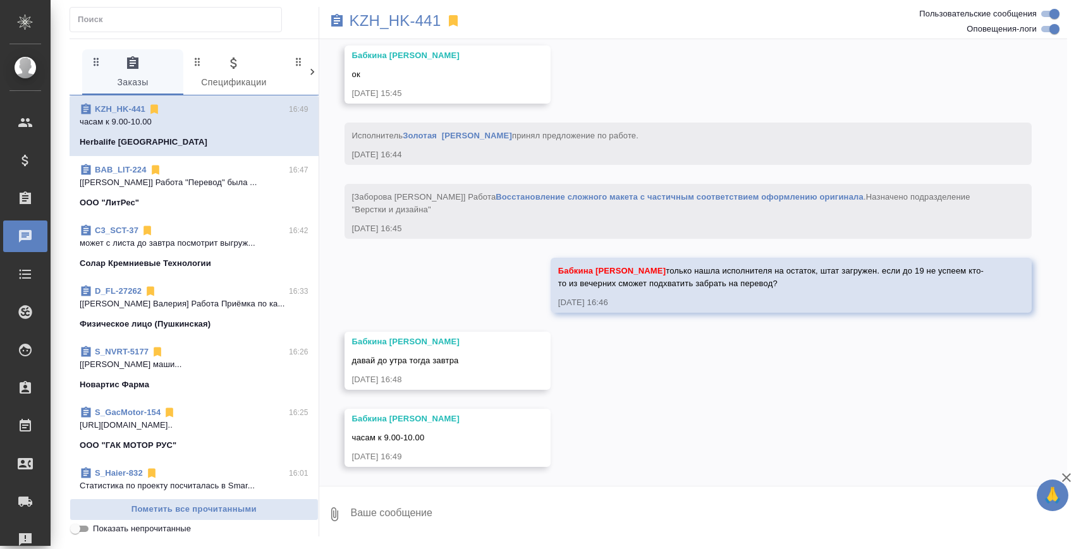
click at [391, 526] on textarea at bounding box center [709, 514] width 718 height 43
type textarea "о"
type textarea "поняла, спасибо"
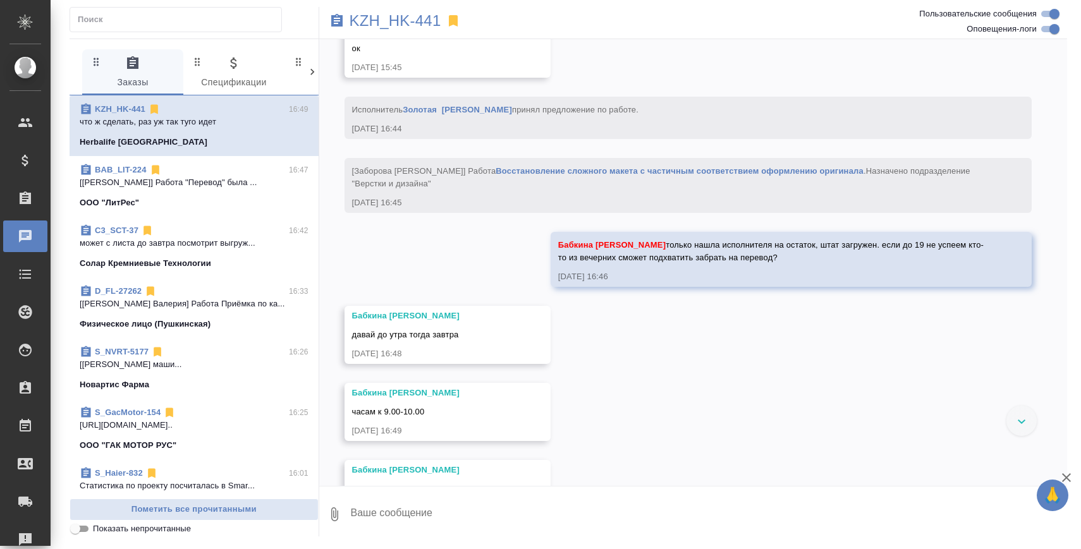
scroll to position [2216, 0]
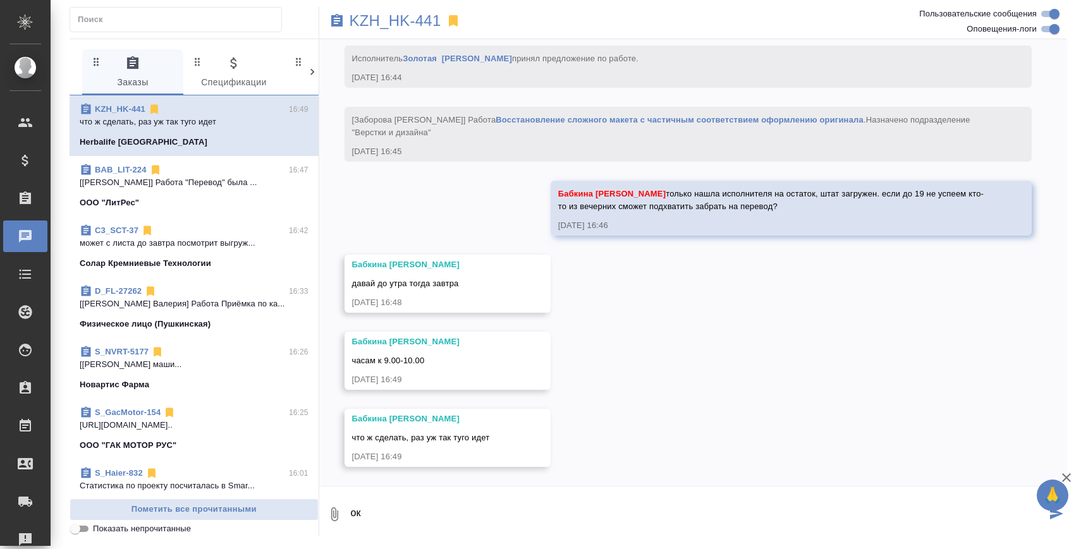
type textarea "о"
type textarea "поняла, спасибо"
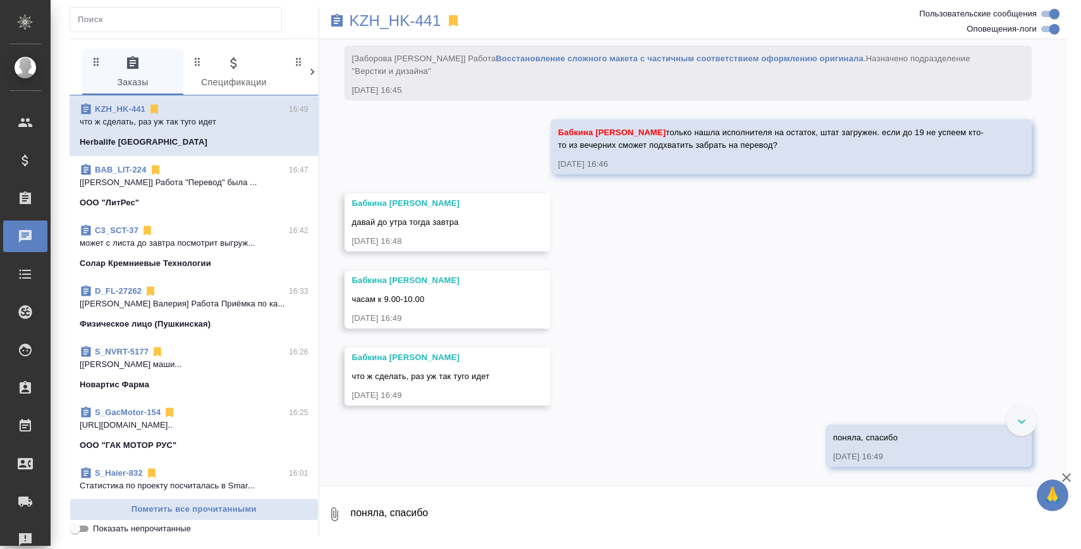
scroll to position [2278, 0]
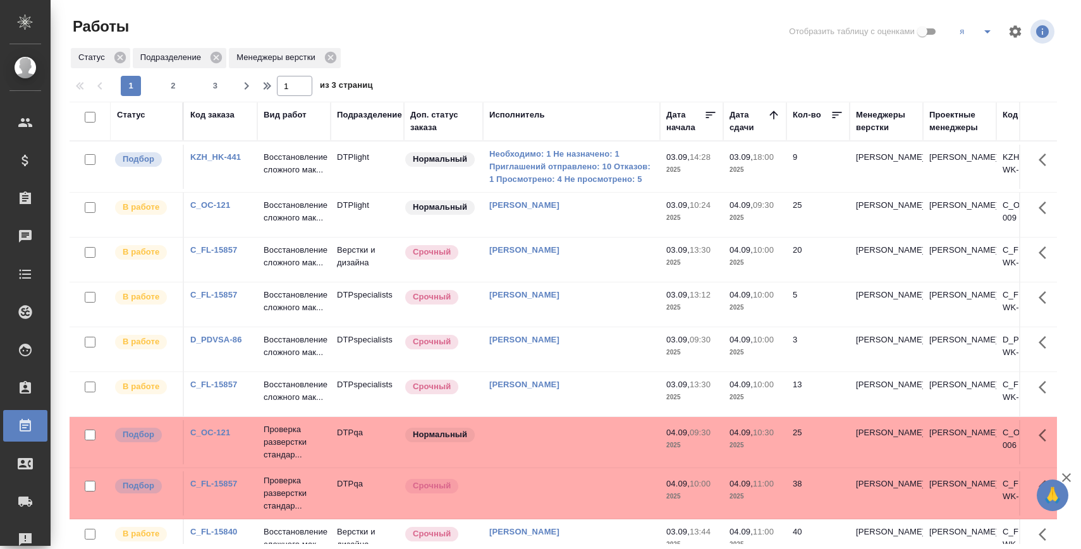
click at [288, 153] on p "Восстановление сложного мак..." at bounding box center [294, 163] width 61 height 25
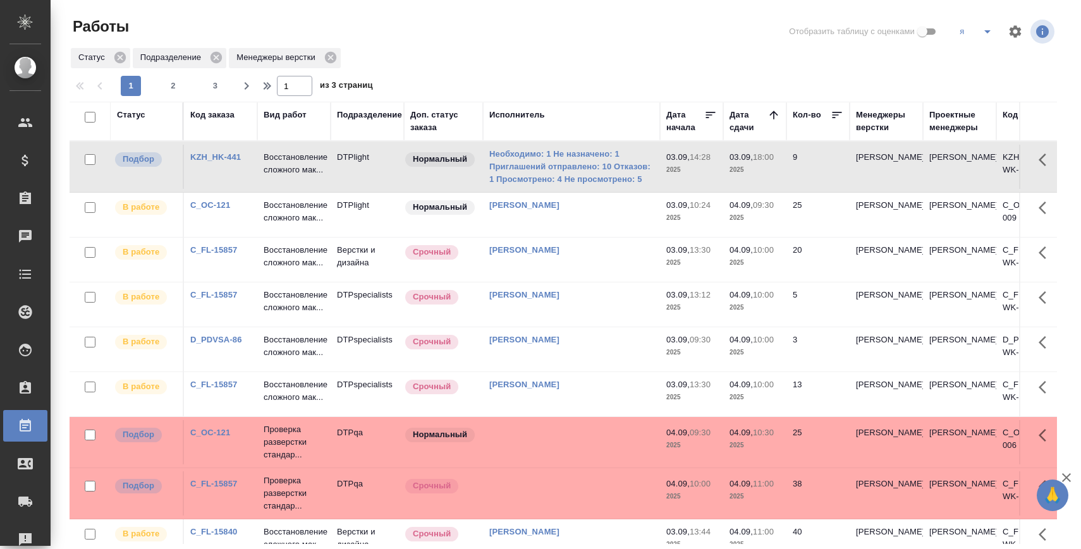
click at [230, 155] on link "KZH_HK-441" at bounding box center [215, 156] width 51 height 9
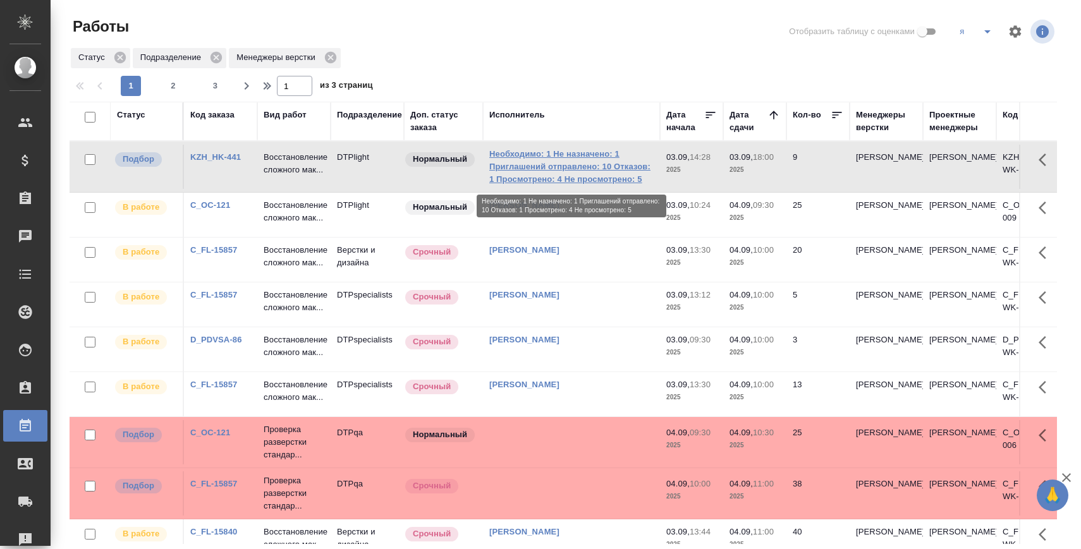
click at [553, 183] on link "Необходимо: 1 Не назначено: 1 Приглашений отправлено: 10 Отказов: 1 Просмотрено…" at bounding box center [571, 167] width 164 height 38
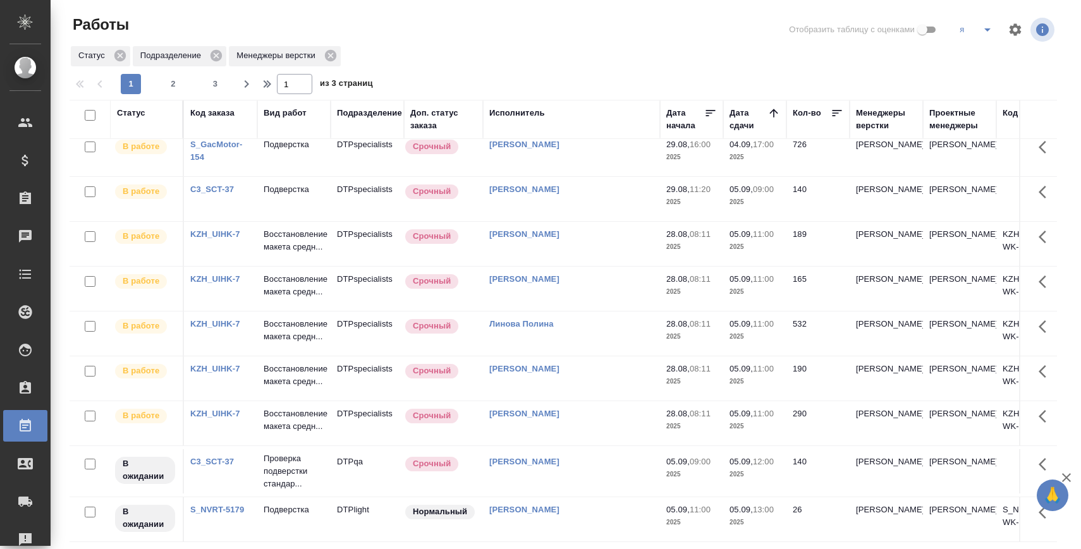
scroll to position [735, 0]
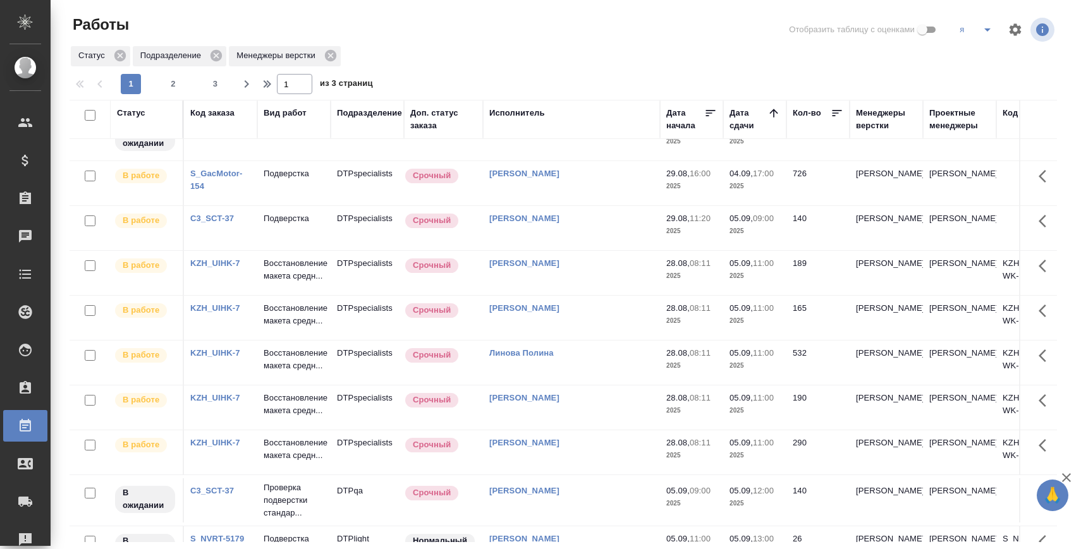
click at [221, 223] on link "C3_SCT-37" at bounding box center [212, 218] width 44 height 9
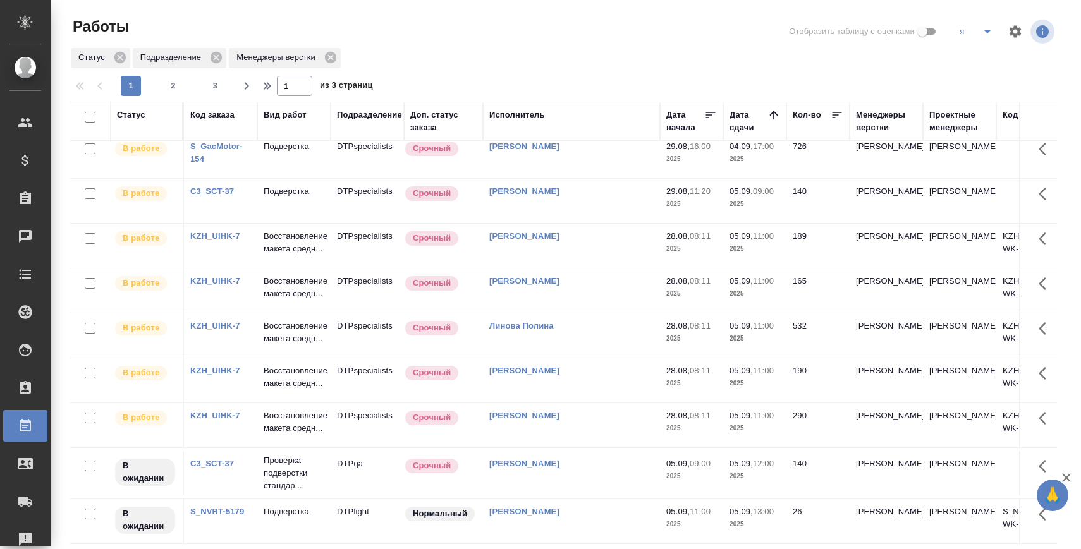
scroll to position [0, 0]
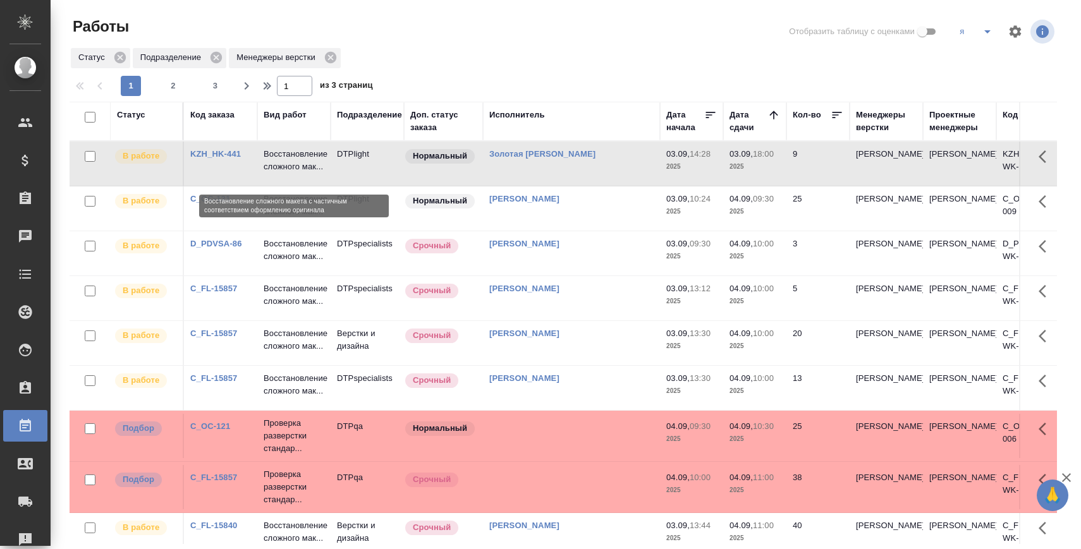
click at [274, 165] on p "Восстановление сложного мак..." at bounding box center [294, 160] width 61 height 25
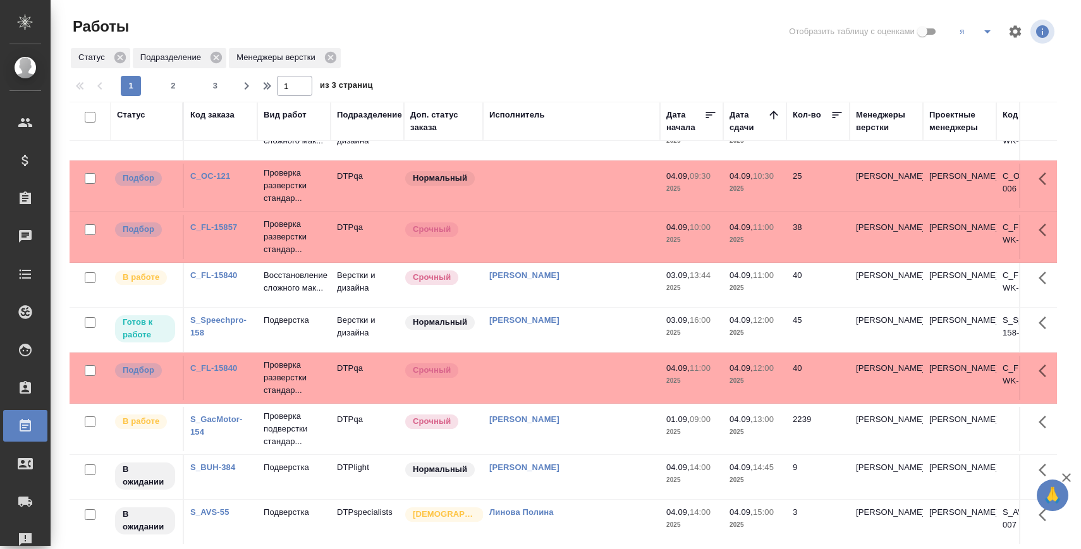
scroll to position [343, 0]
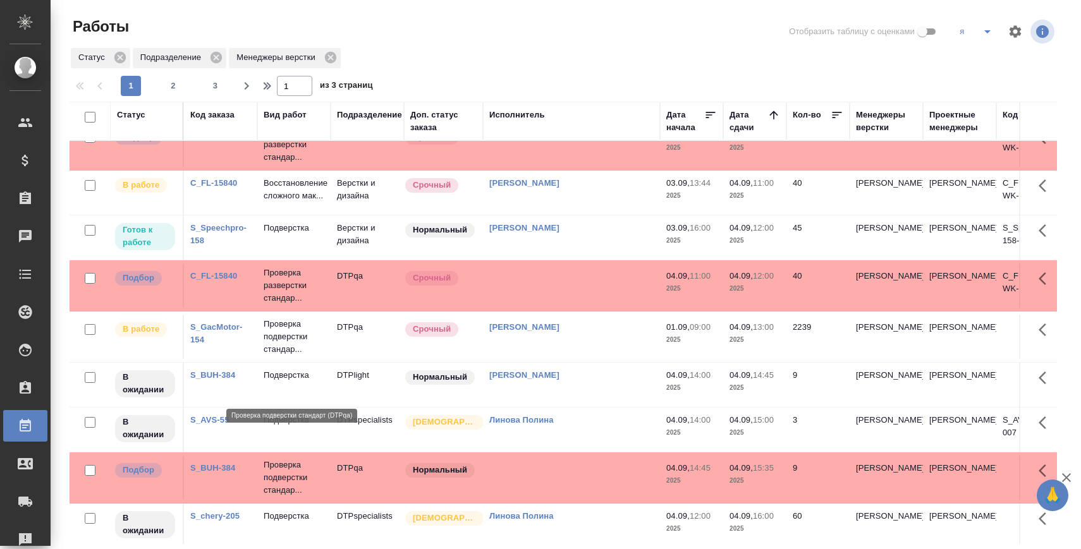
click at [296, 356] on p "Проверка подверстки стандар..." at bounding box center [294, 337] width 61 height 38
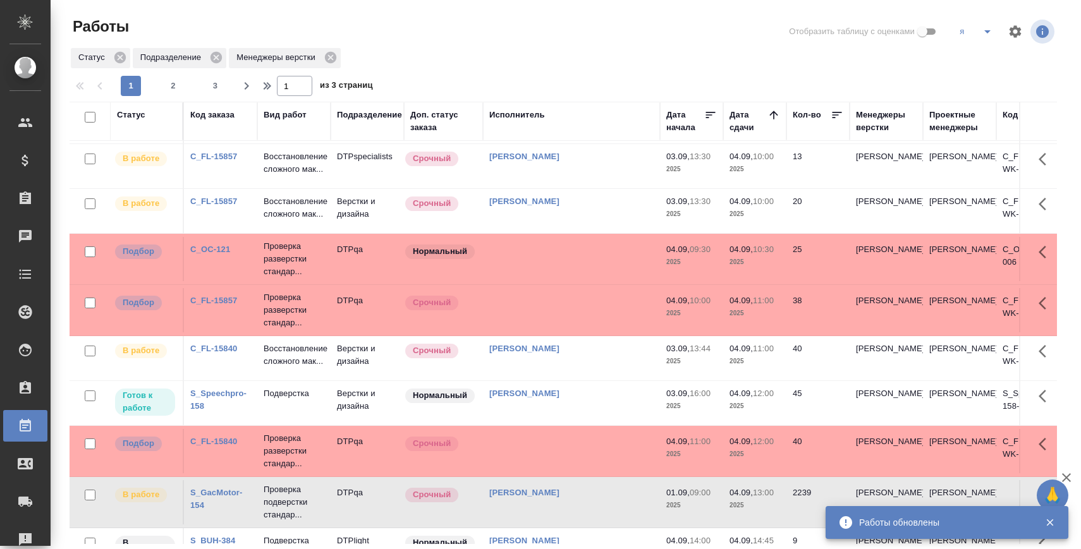
scroll to position [0, 0]
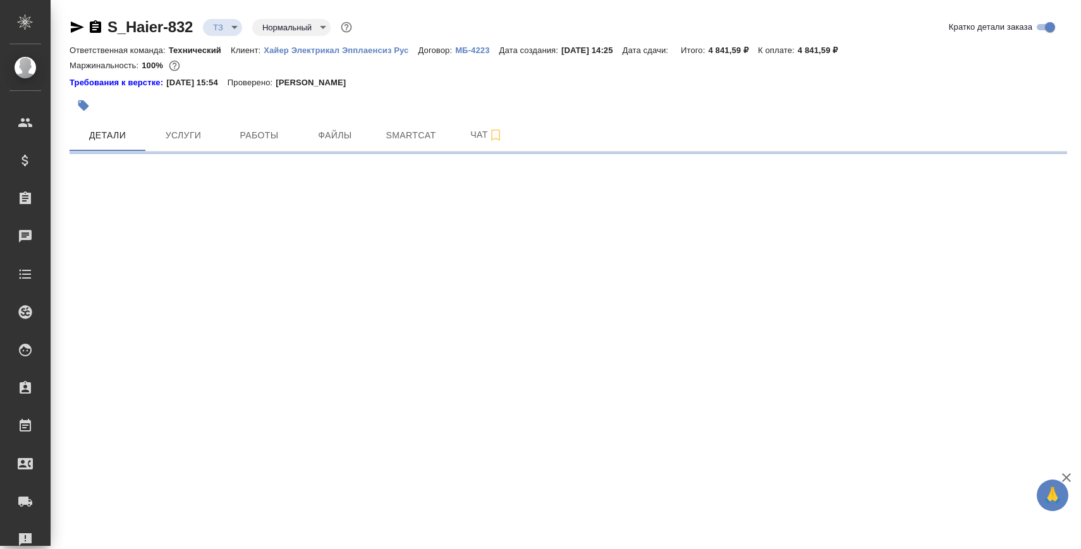
select select "RU"
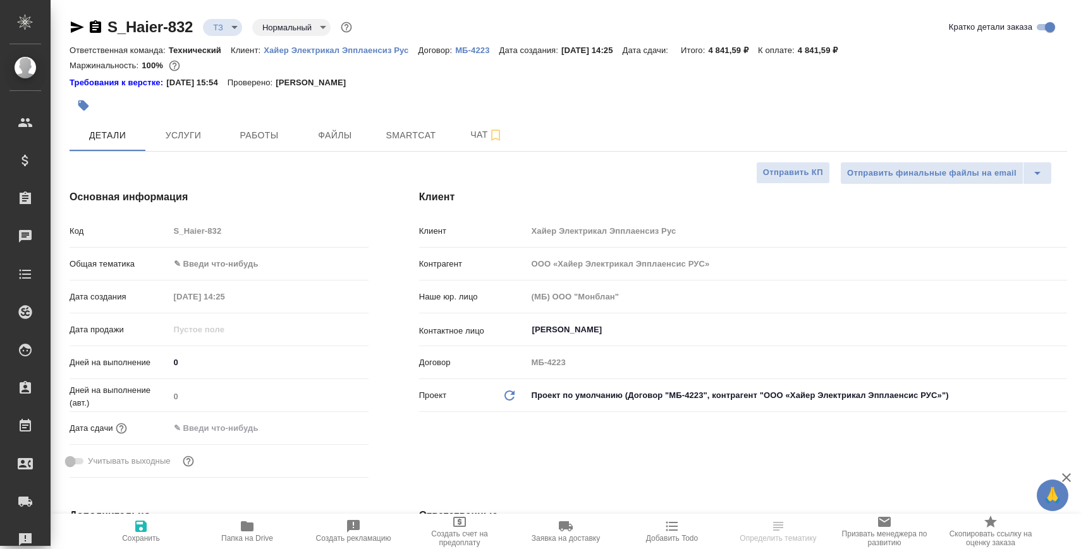
type textarea "x"
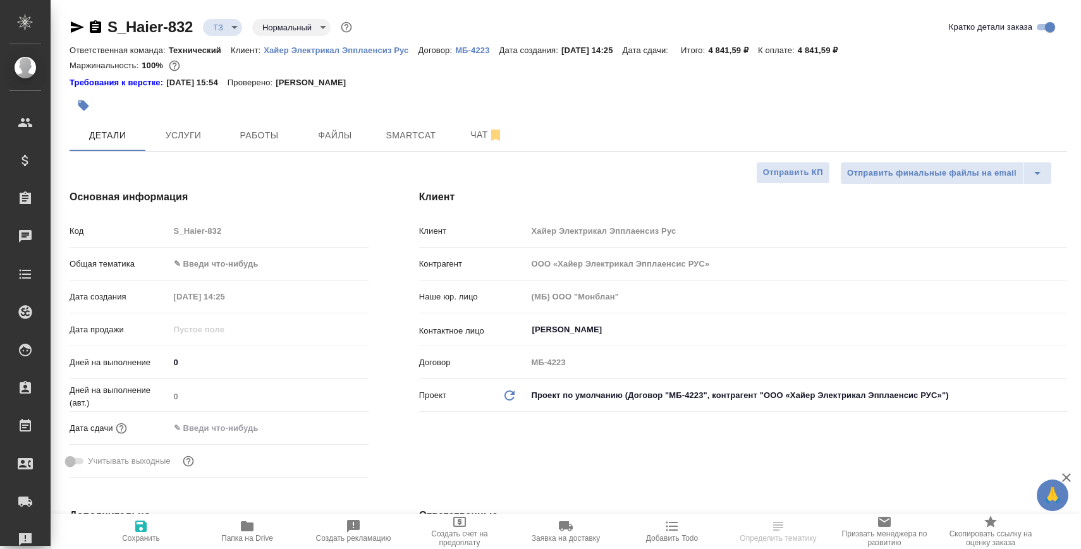
type textarea "x"
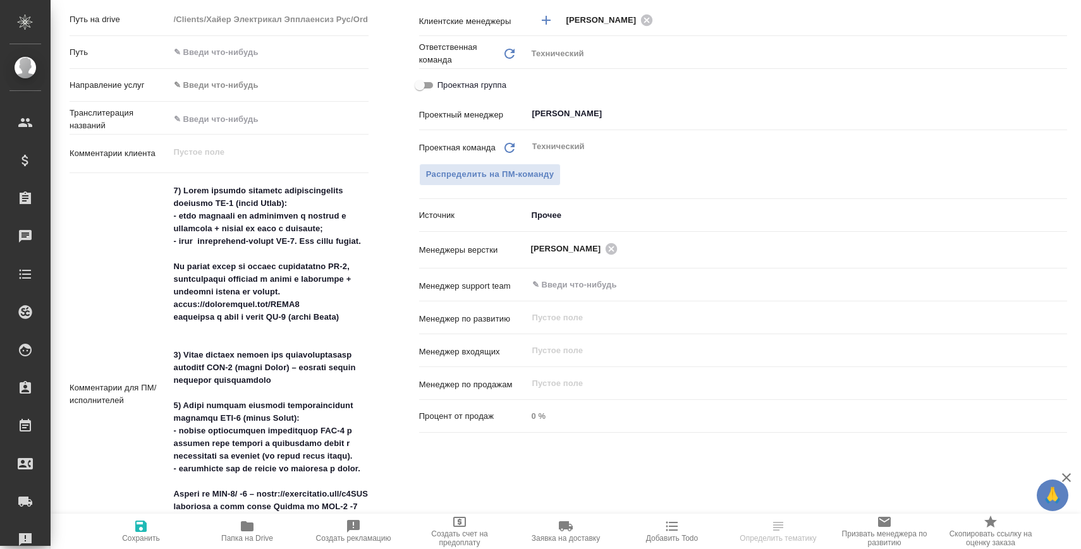
scroll to position [562, 0]
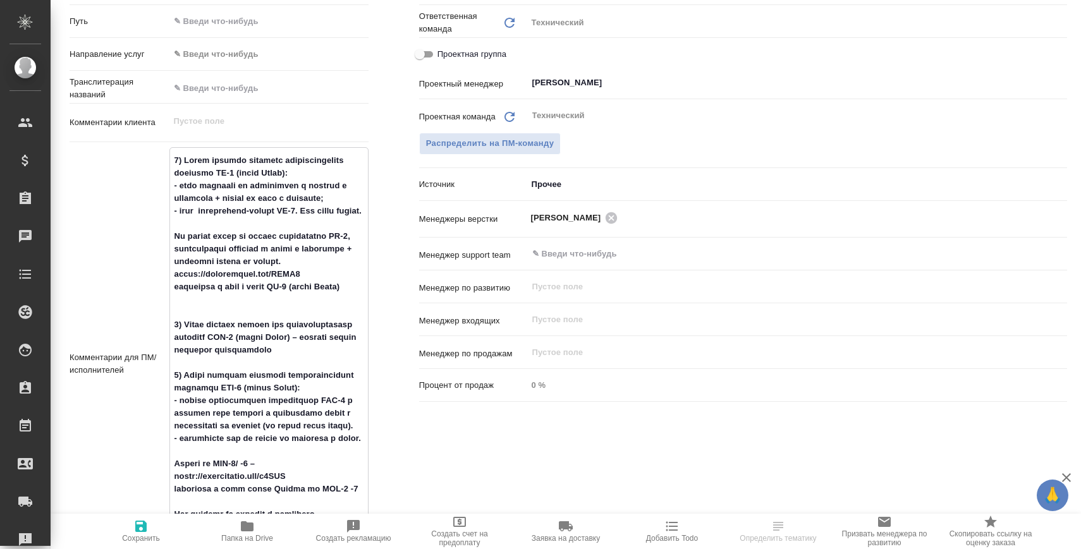
drag, startPoint x: 288, startPoint y: 352, endPoint x: 321, endPoint y: 354, distance: 32.3
click at [321, 354] on textarea at bounding box center [269, 363] width 198 height 426
type textarea "x"
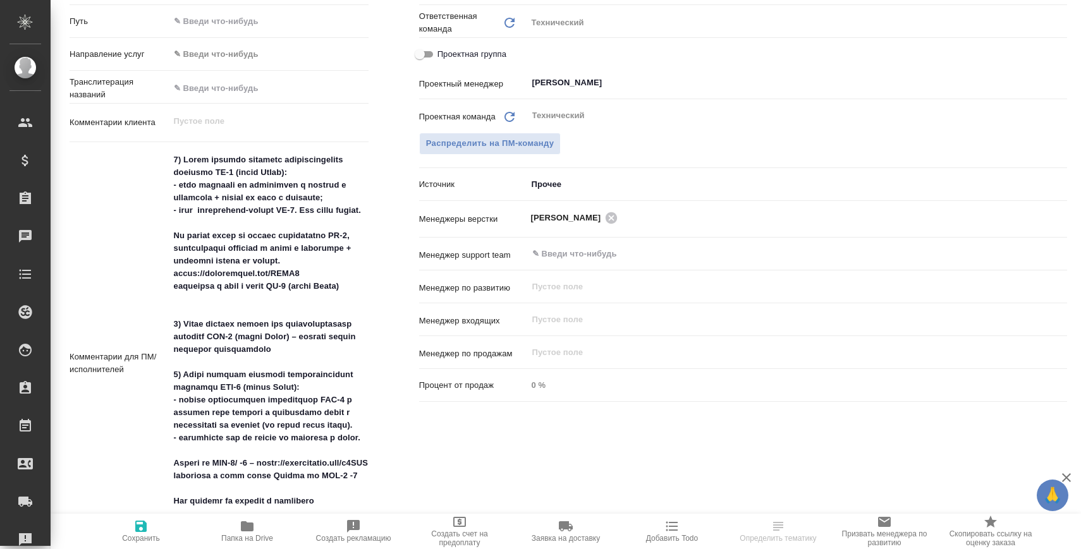
type textarea "x"
select select "RU"
type textarea "x"
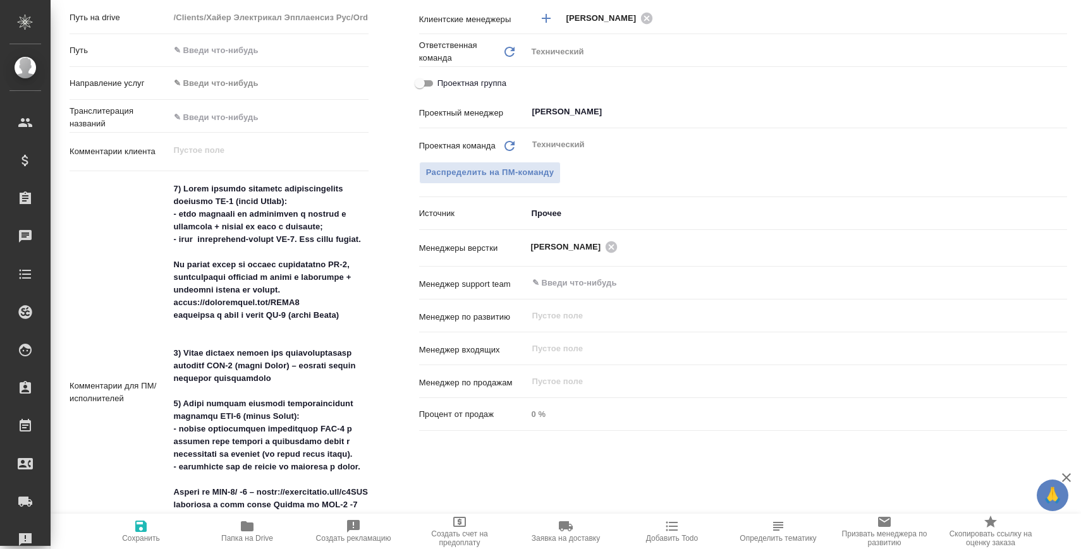
scroll to position [592, 0]
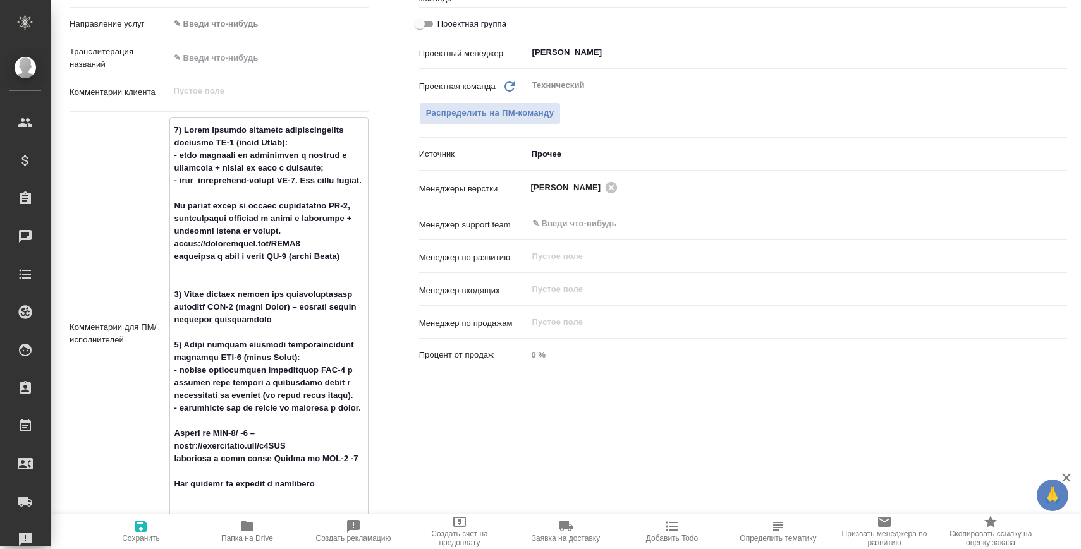
drag, startPoint x: 215, startPoint y: 381, endPoint x: 245, endPoint y: 383, distance: 29.7
click at [245, 383] on textarea at bounding box center [269, 333] width 198 height 426
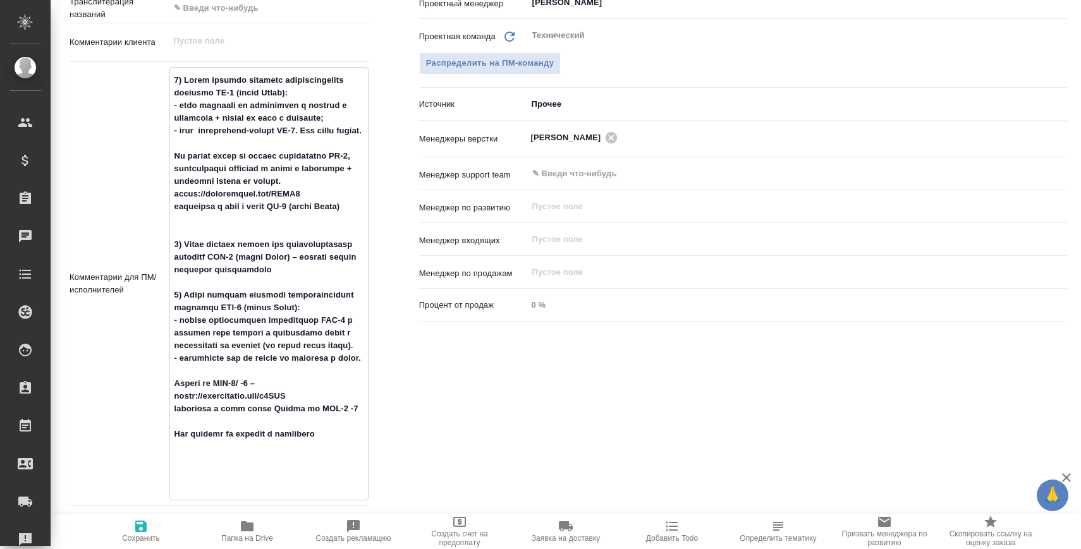
type textarea "x"
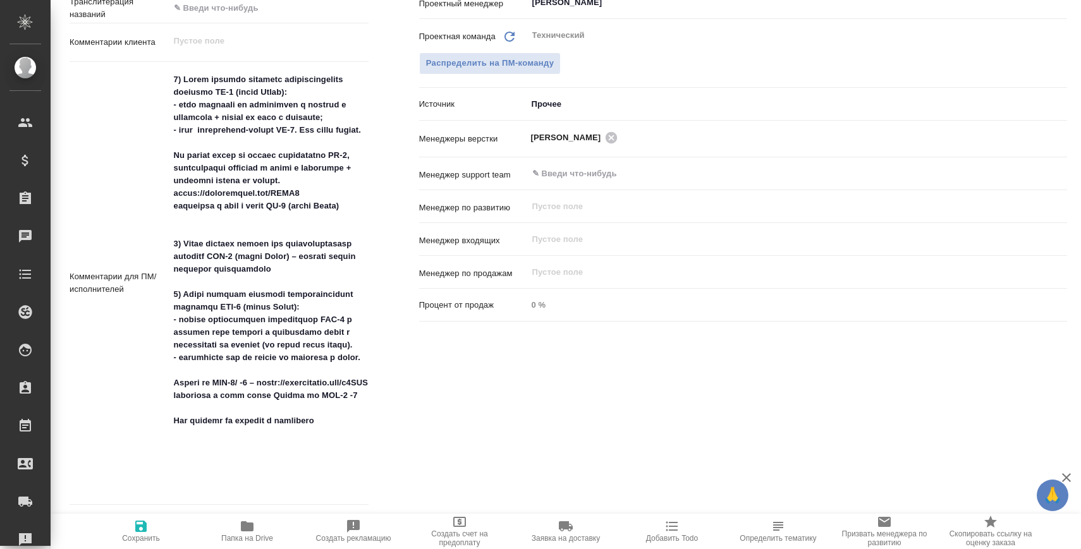
type textarea "x"
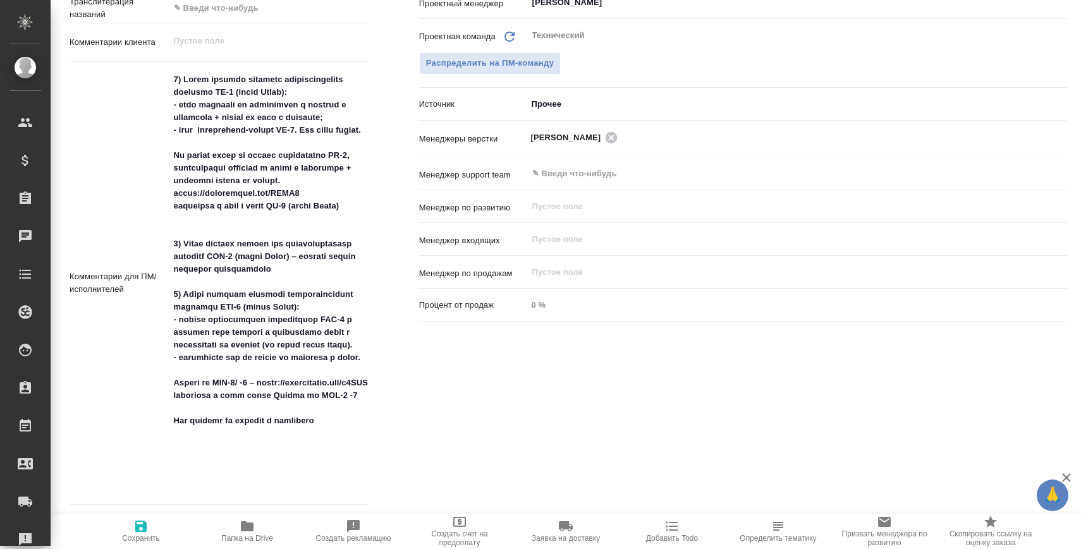
type textarea "x"
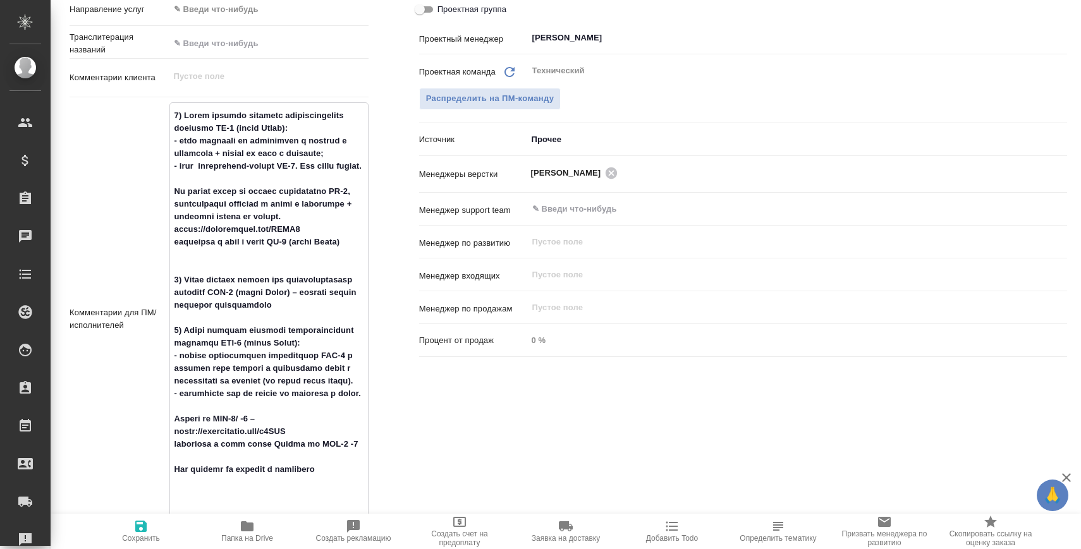
scroll to position [605, 0]
click at [331, 248] on textarea at bounding box center [269, 319] width 198 height 426
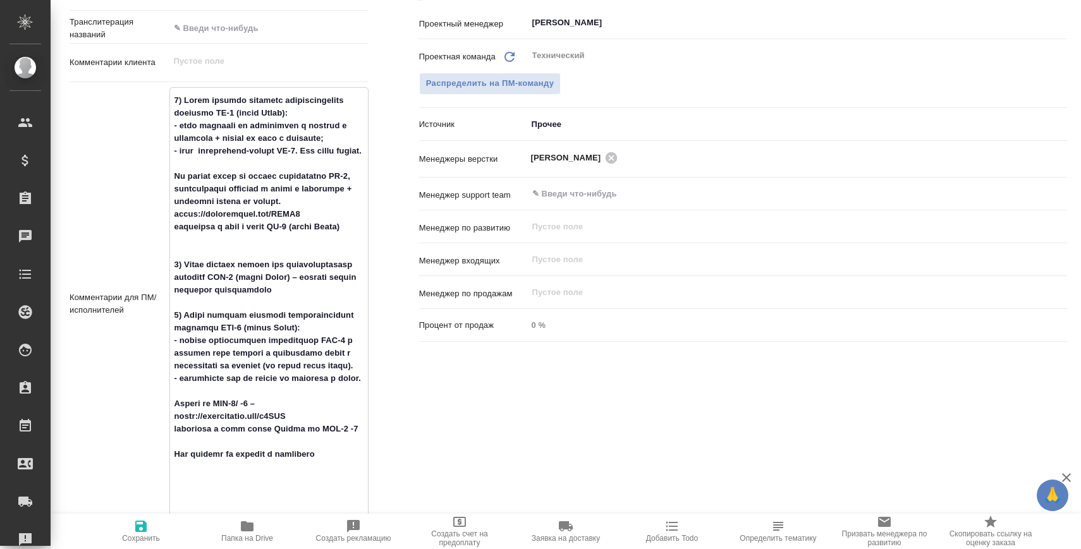
scroll to position [617, 0]
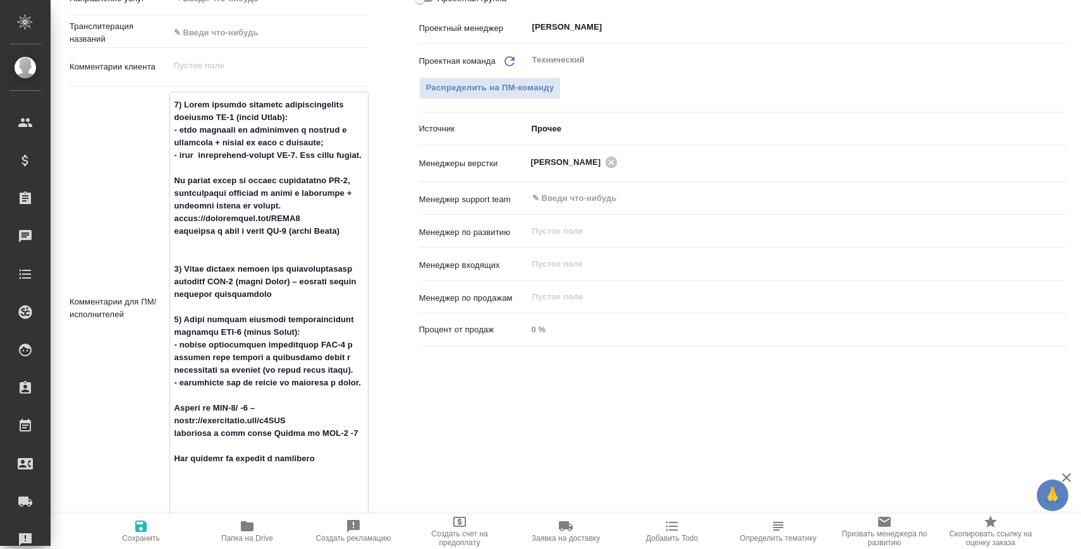
type textarea "x"
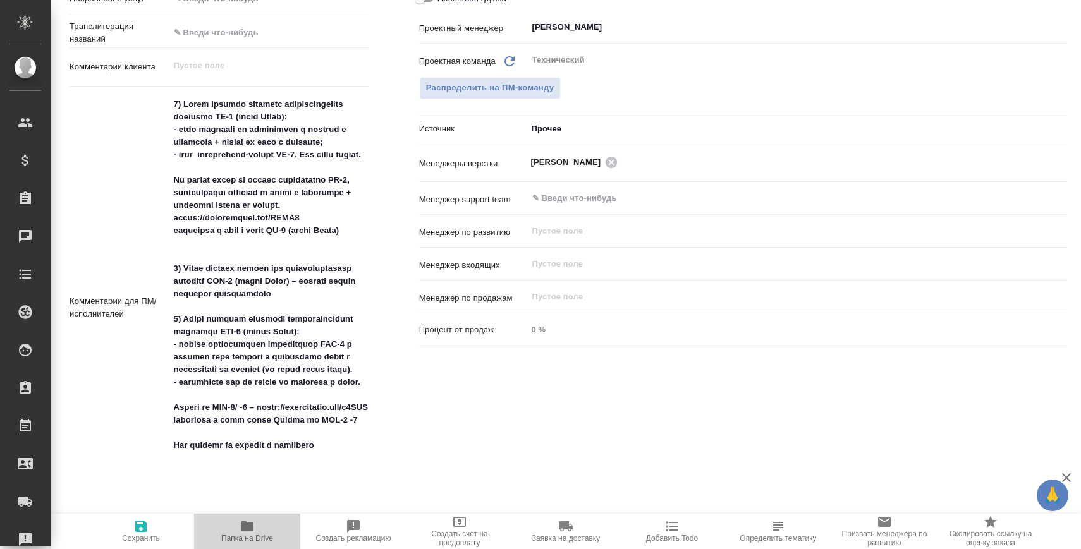
click at [246, 546] on button "Папка на Drive" at bounding box center [247, 531] width 106 height 35
type textarea "x"
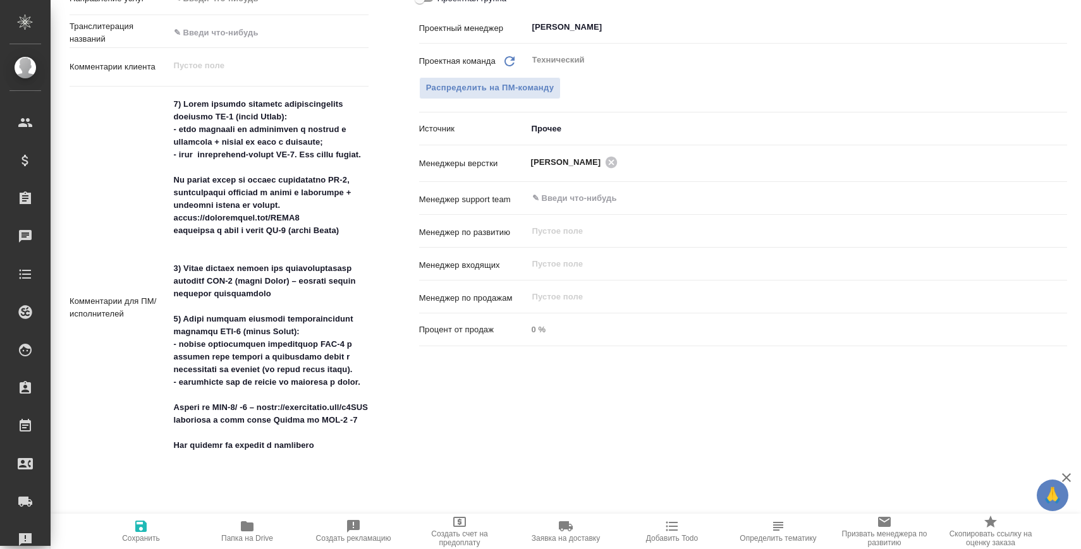
type textarea "x"
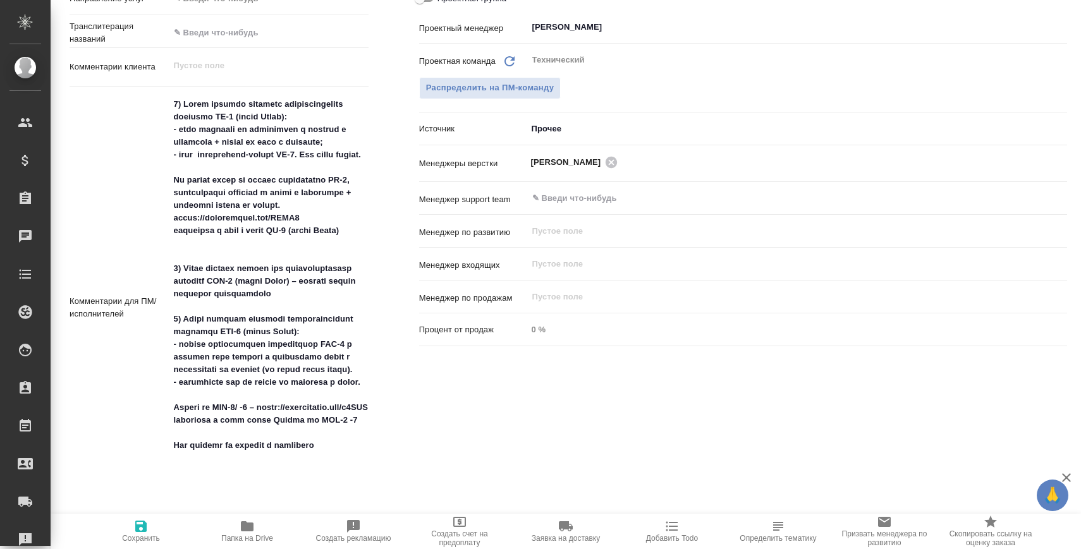
type textarea "x"
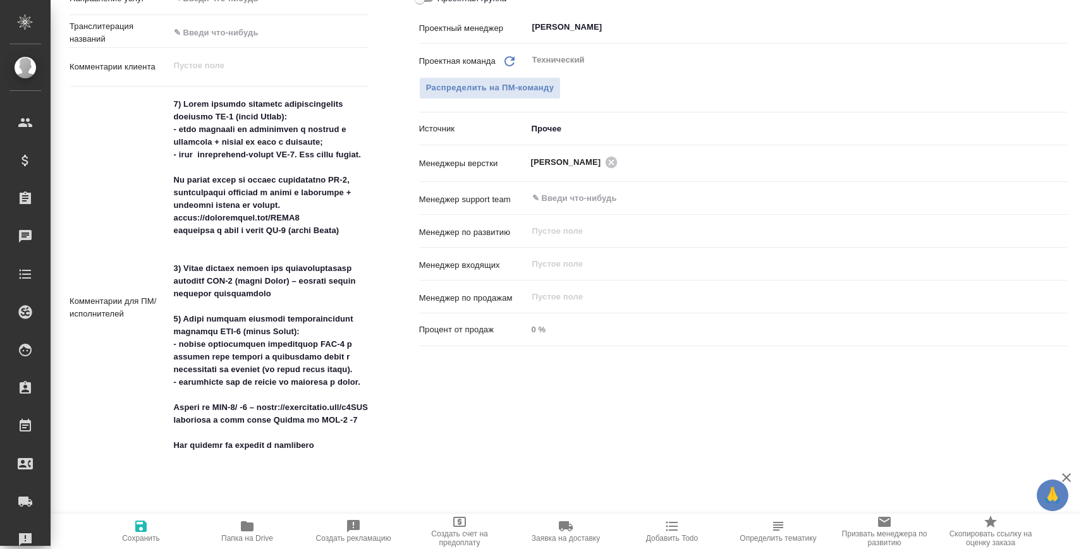
type textarea "x"
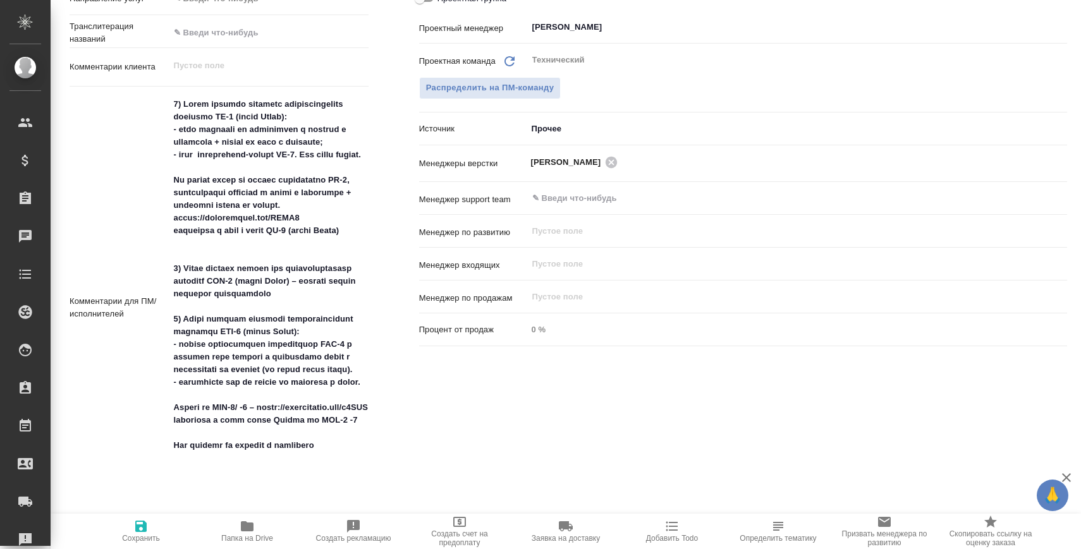
type textarea "x"
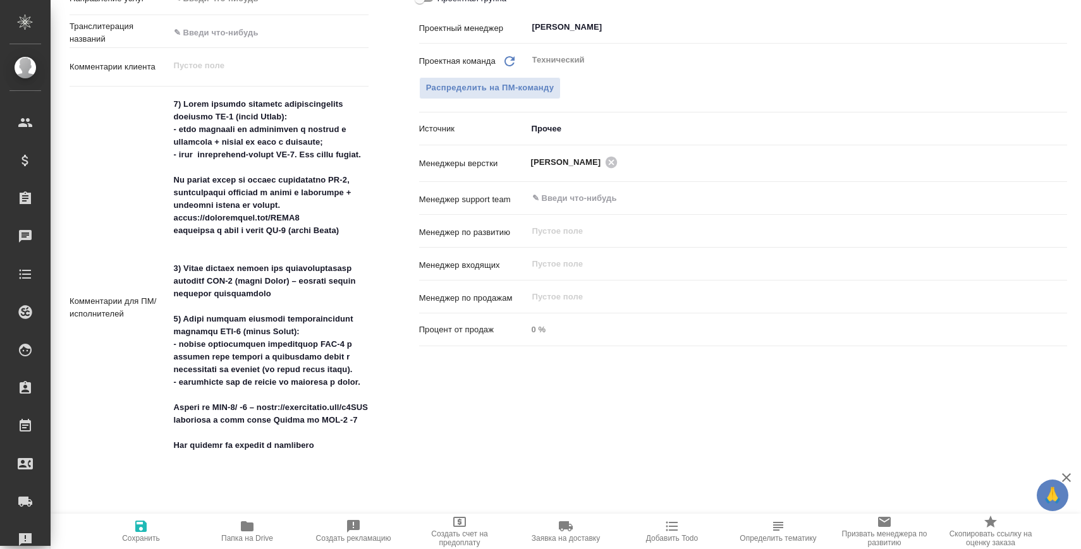
type textarea "x"
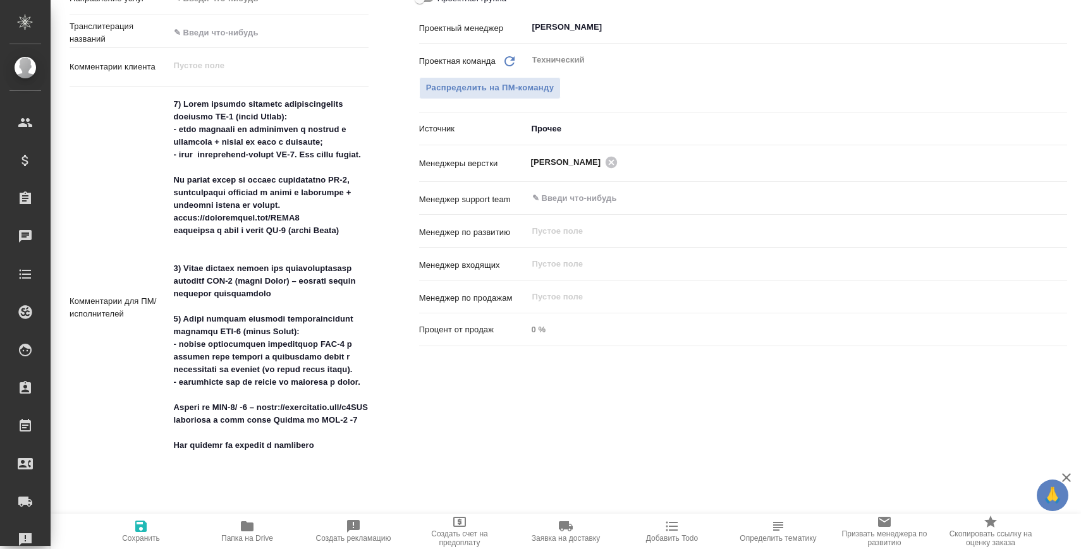
type textarea "x"
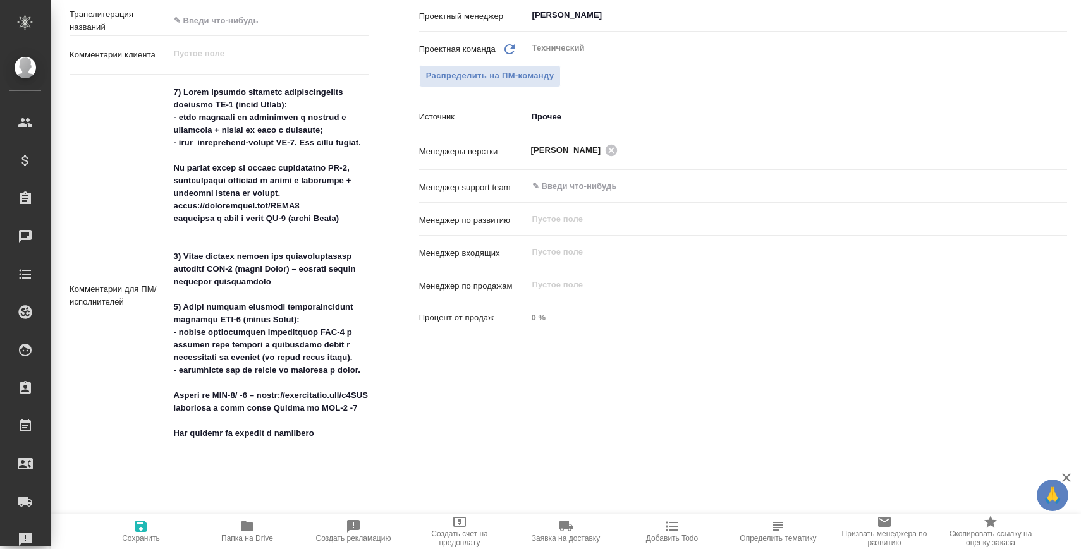
scroll to position [630, 0]
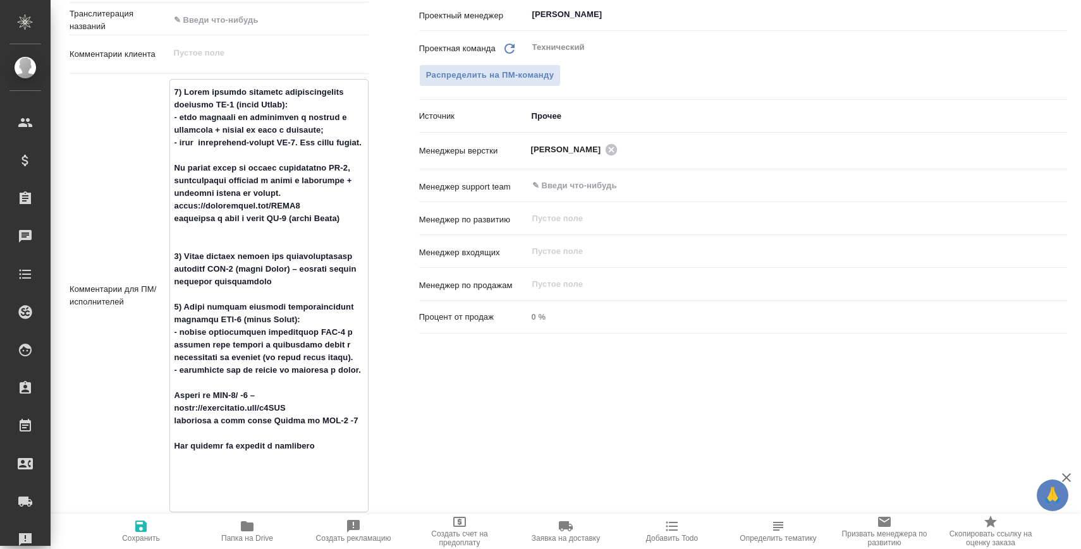
drag, startPoint x: 266, startPoint y: 312, endPoint x: 136, endPoint y: 271, distance: 136.4
click at [136, 271] on div "Комментарии для ПМ/исполнителей x" at bounding box center [219, 296] width 299 height 434
type textarea "x"
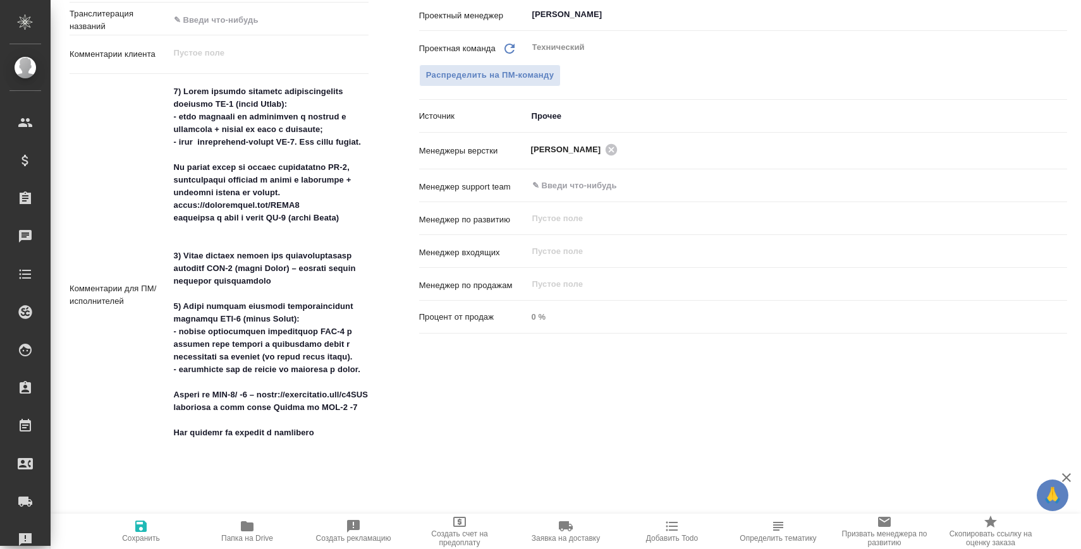
type textarea "x"
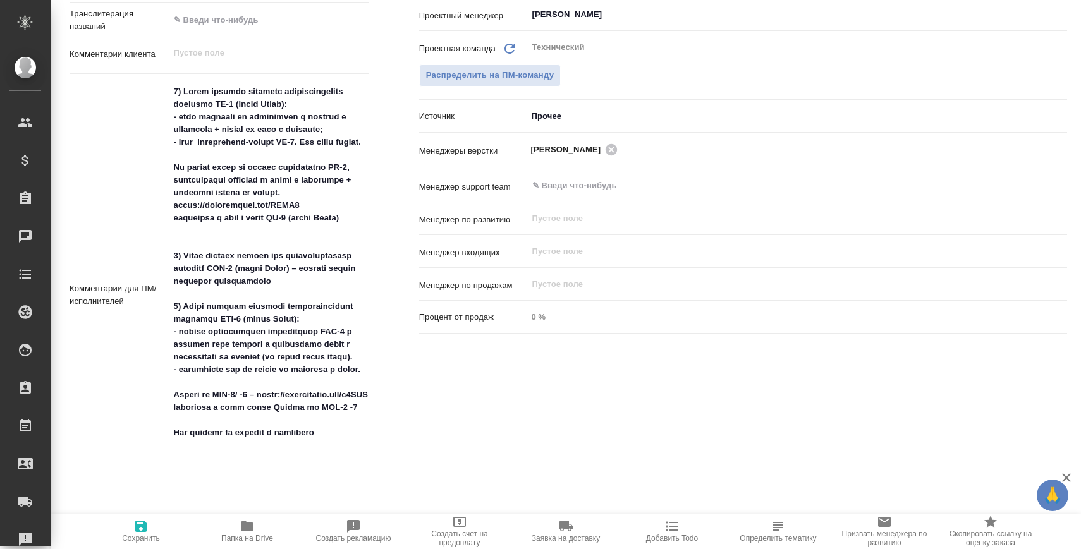
type textarea "x"
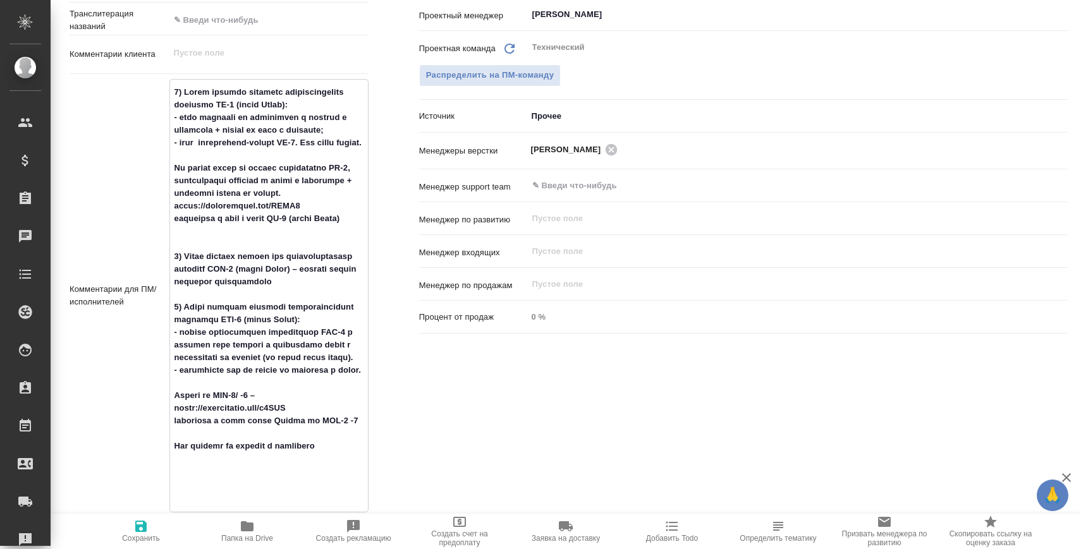
click at [298, 365] on textarea at bounding box center [269, 295] width 198 height 426
drag, startPoint x: 211, startPoint y: 420, endPoint x: 153, endPoint y: 335, distance: 102.4
click at [153, 335] on div "Комментарии для ПМ/исполнителей x" at bounding box center [219, 296] width 299 height 434
type textarea "x"
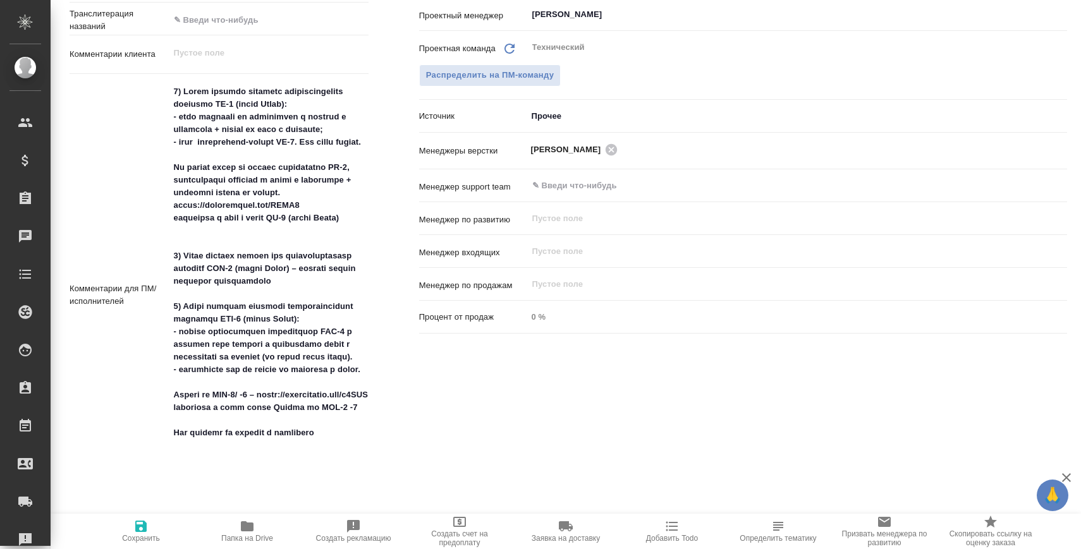
type textarea "x"
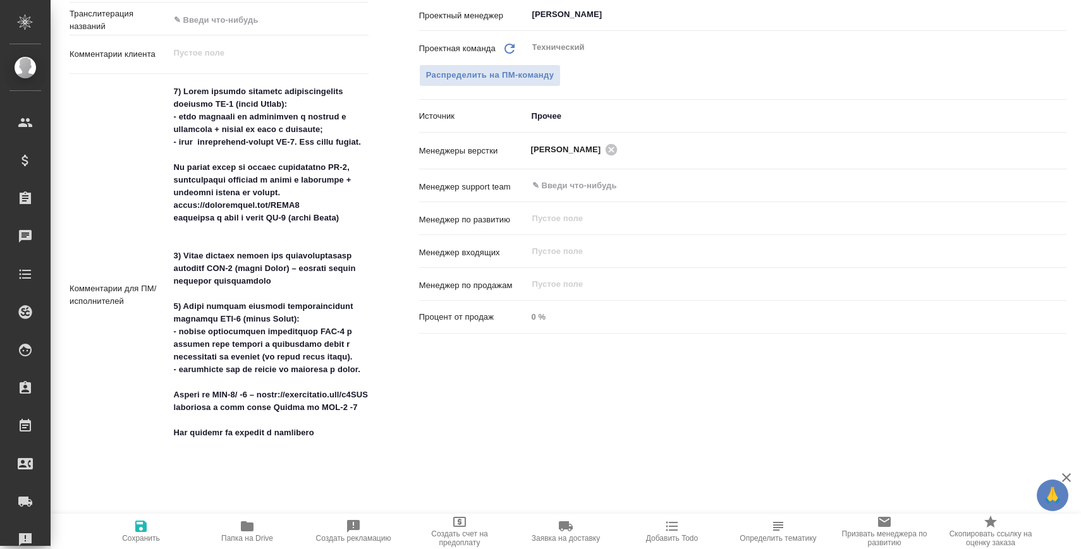
type textarea "x"
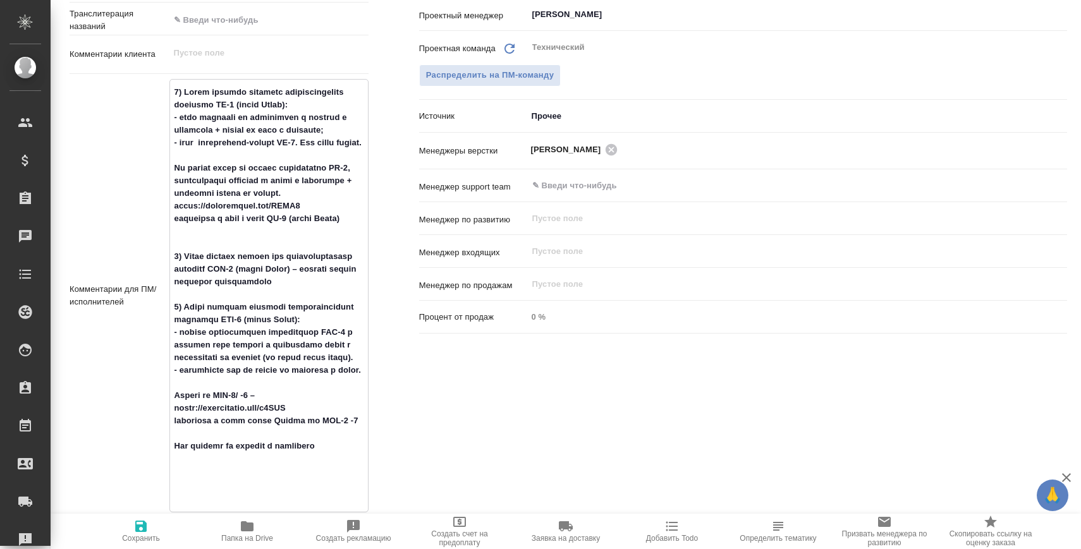
click at [305, 338] on textarea at bounding box center [269, 295] width 198 height 426
drag, startPoint x: 303, startPoint y: 303, endPoint x: 173, endPoint y: 270, distance: 133.7
click at [173, 270] on textarea at bounding box center [269, 295] width 198 height 426
type textarea "x"
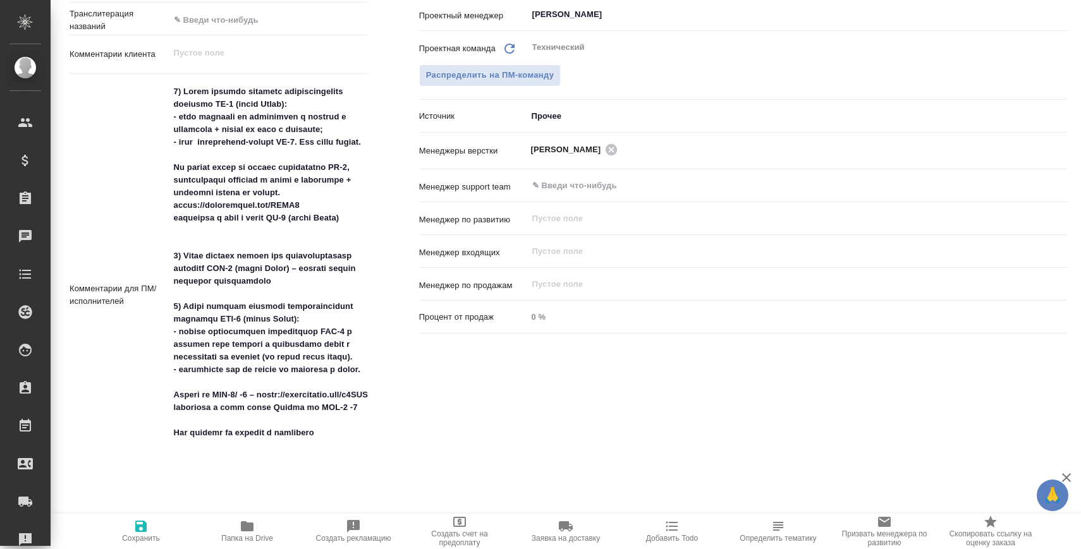
type textarea "x"
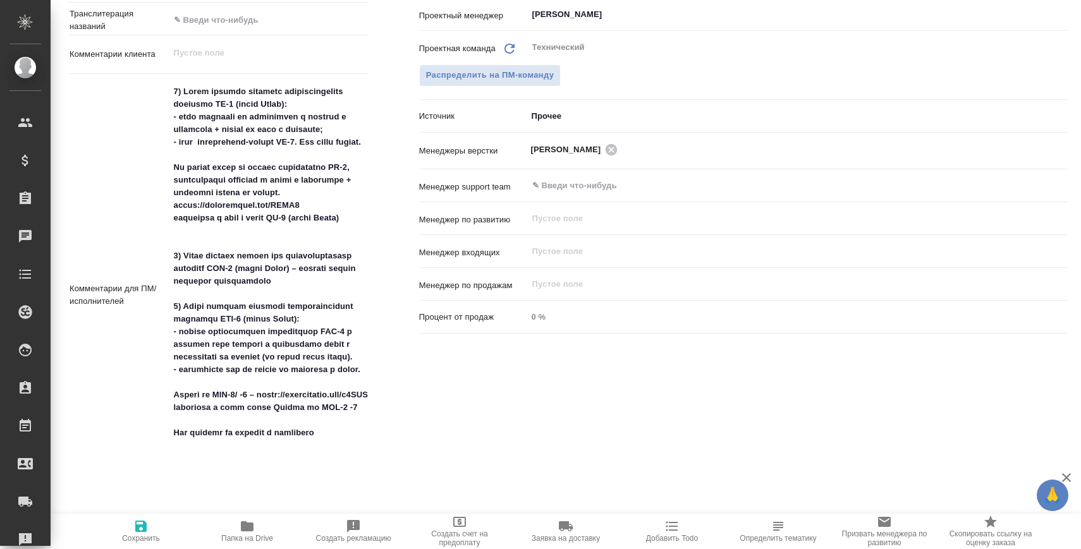
type textarea "x"
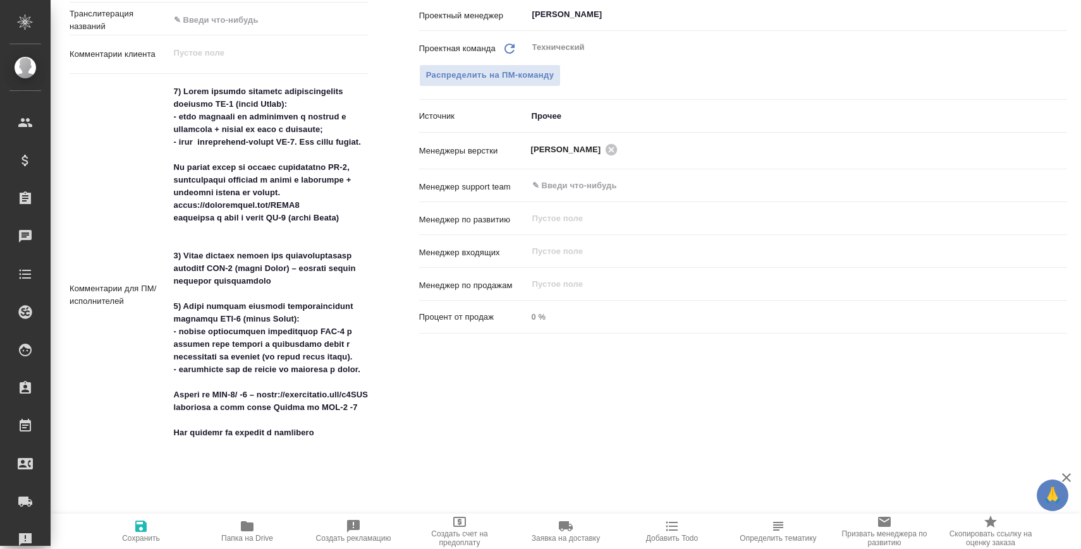
type textarea "x"
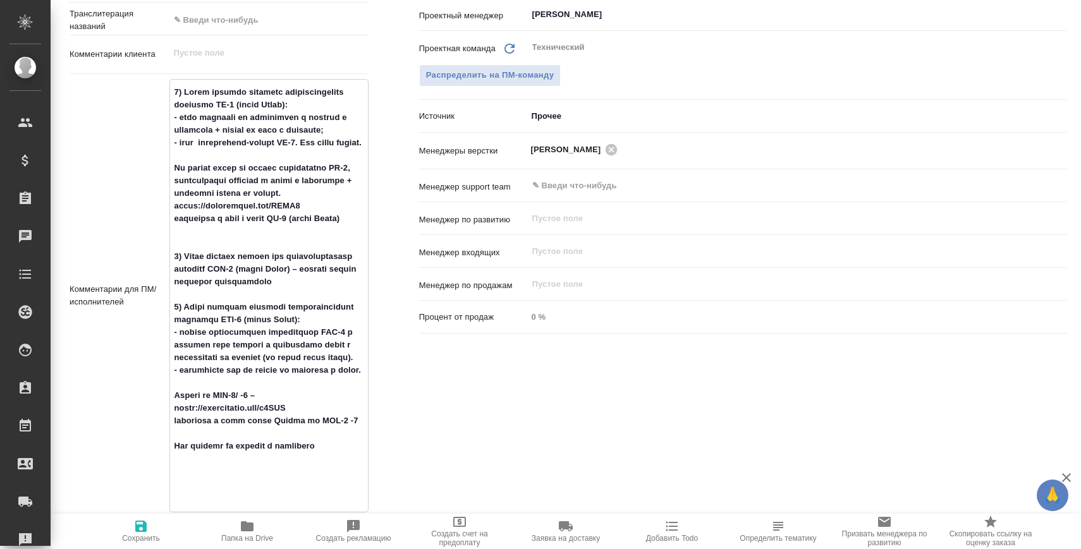
type textarea "x"
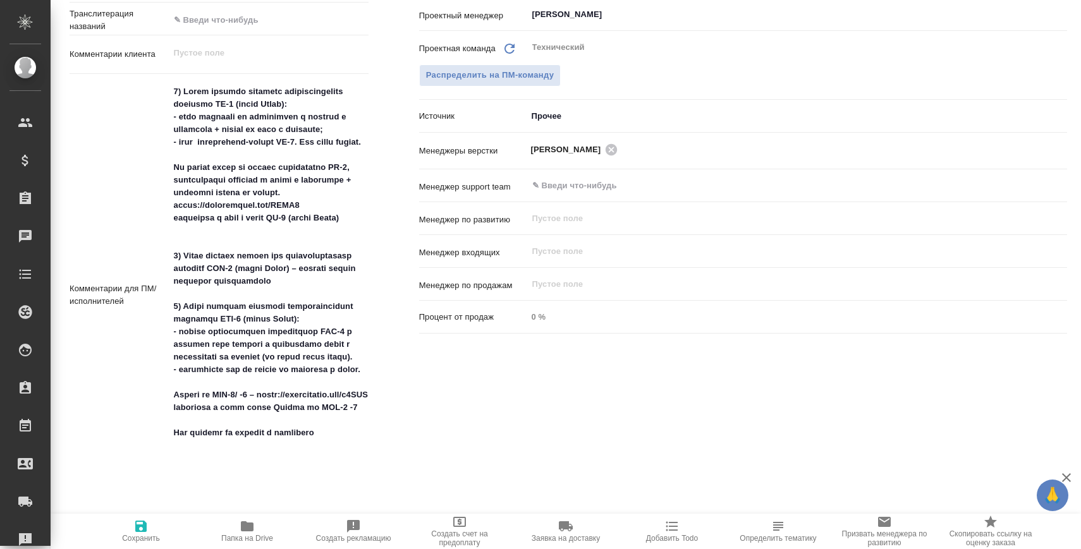
type textarea "x"
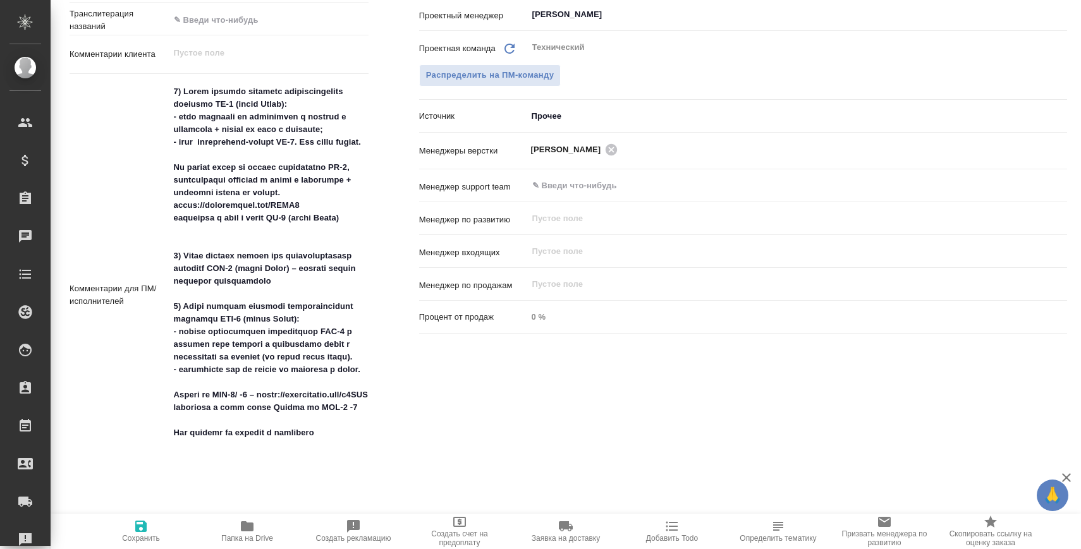
type textarea "x"
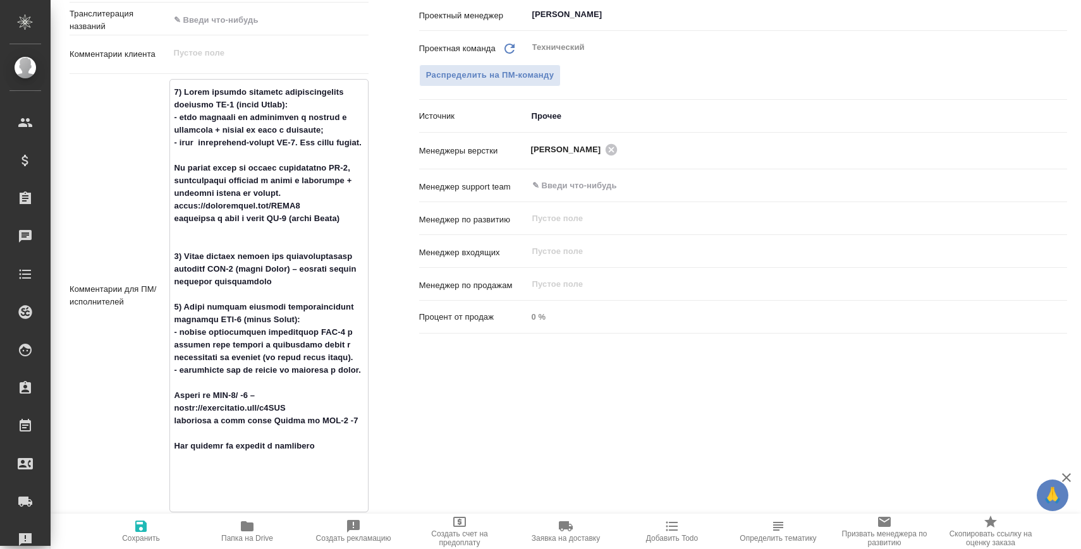
drag, startPoint x: 213, startPoint y: 425, endPoint x: 188, endPoint y: 383, distance: 49.0
click at [188, 383] on textarea at bounding box center [269, 295] width 198 height 426
type textarea "x"
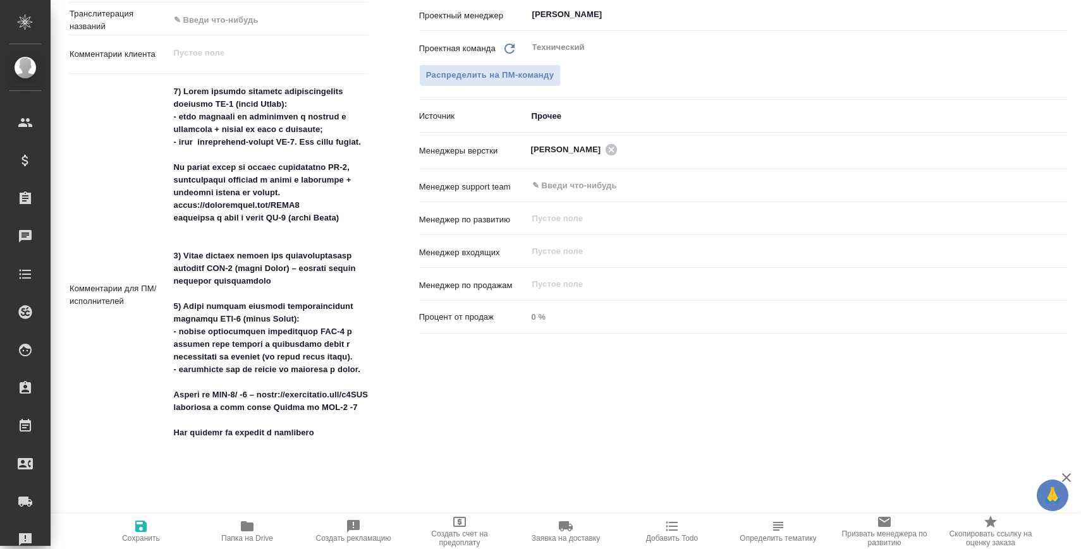
type textarea "x"
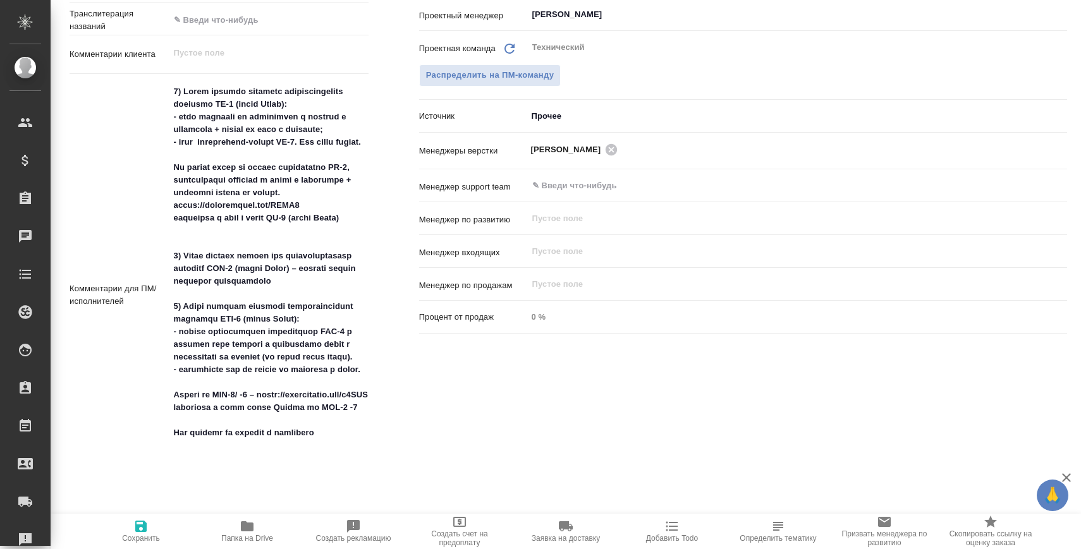
type textarea "x"
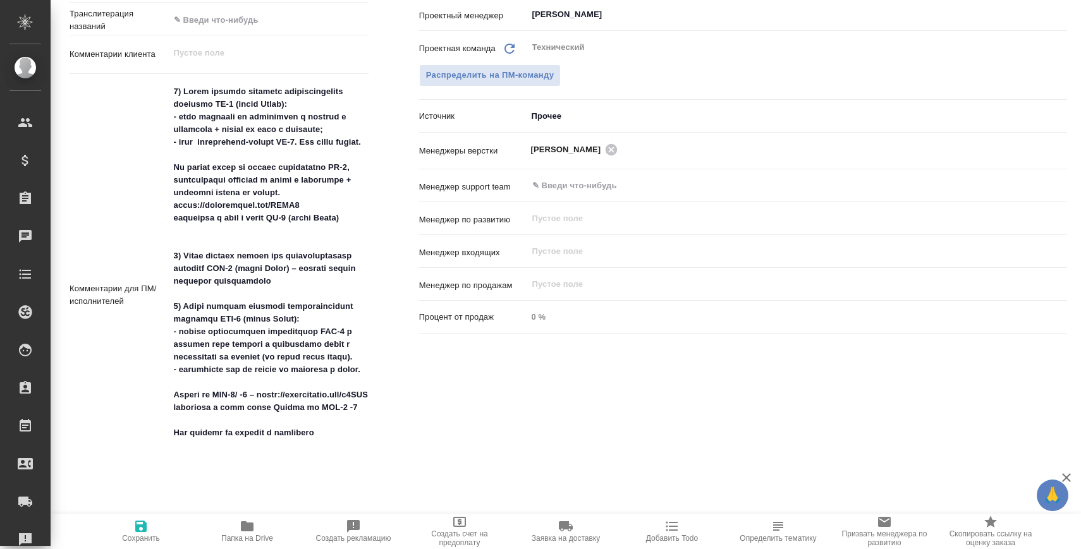
type textarea "x"
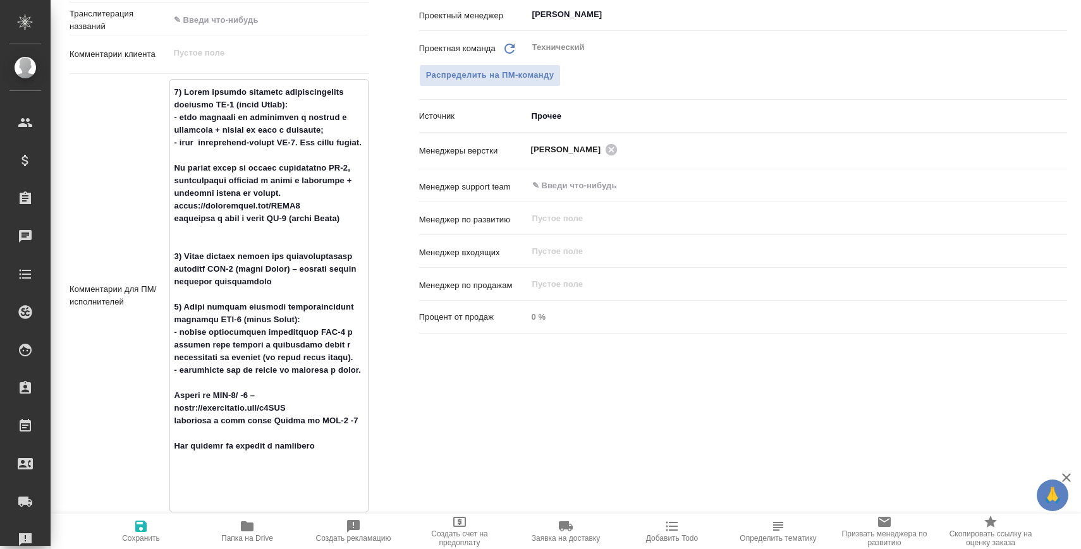
type textarea "x"
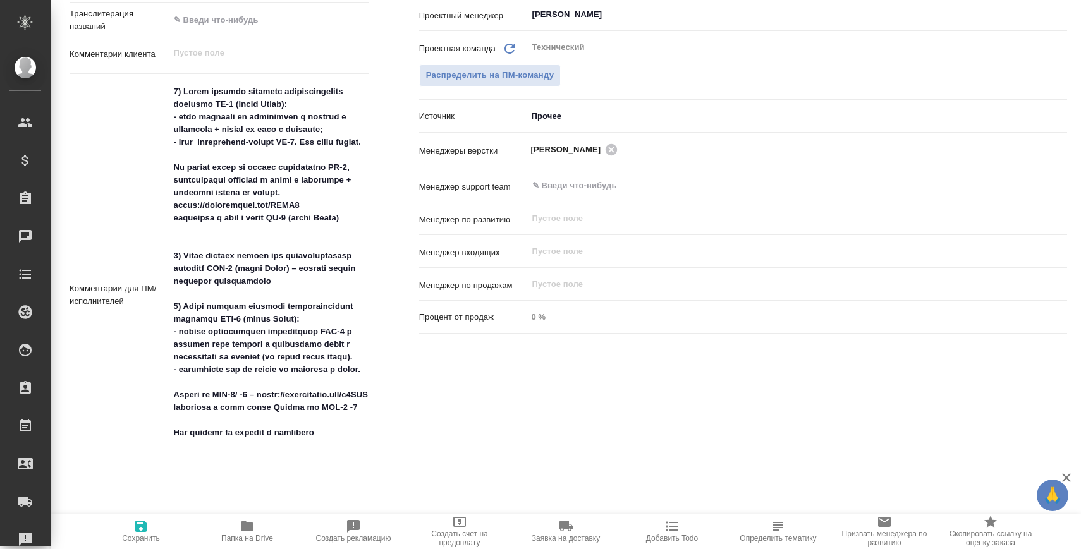
click at [761, 335] on div "Процент от продаж 0 %" at bounding box center [743, 322] width 648 height 33
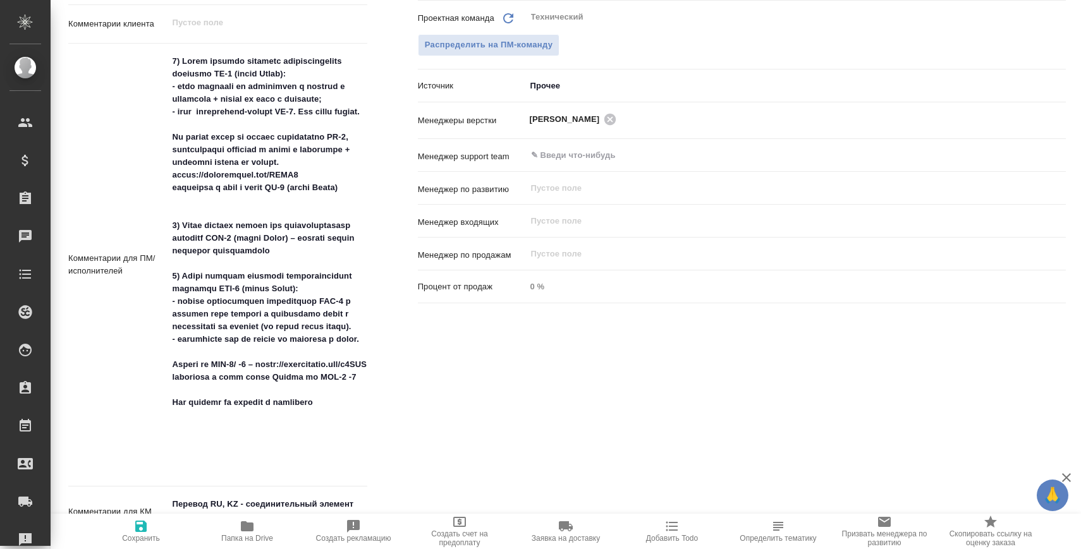
type textarea "x"
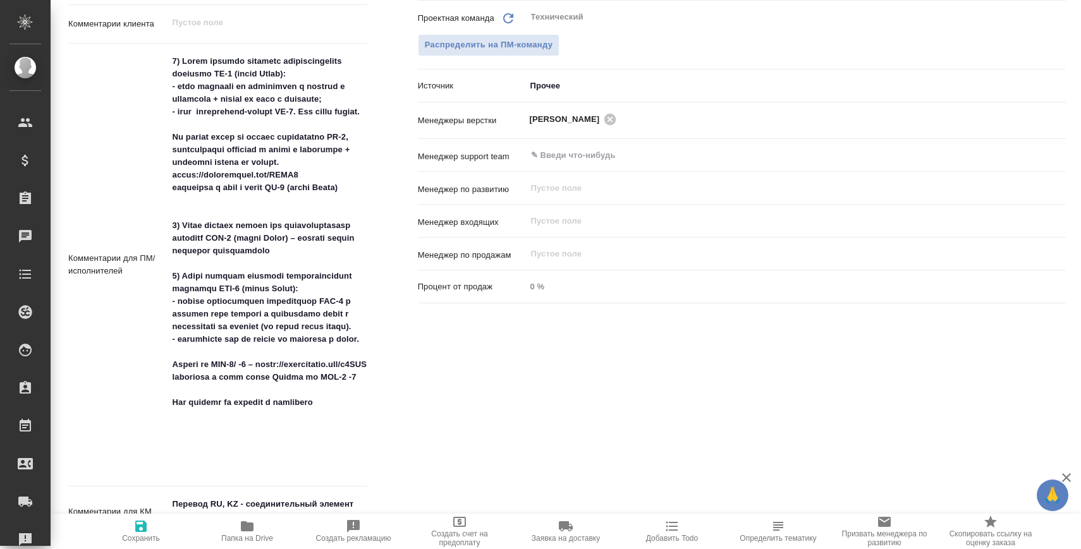
type textarea "x"
drag, startPoint x: 184, startPoint y: 112, endPoint x: 212, endPoint y: 124, distance: 30.3
click at [212, 124] on textarea at bounding box center [268, 264] width 198 height 426
click at [233, 124] on textarea at bounding box center [268, 264] width 198 height 426
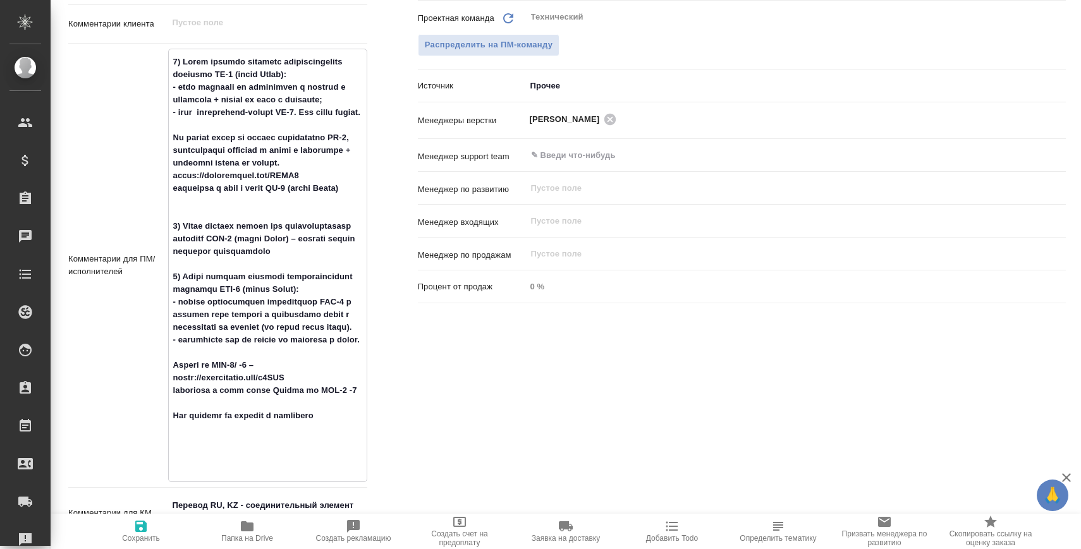
drag, startPoint x: 173, startPoint y: 149, endPoint x: 366, endPoint y: 152, distance: 193.5
click at [369, 153] on div "Дополнительно Путь на drive /Clients/Хайер Электрикал Эпплаенсиз Рус/Orders/S_H…" at bounding box center [218, 245] width 350 height 845
type textarea "x"
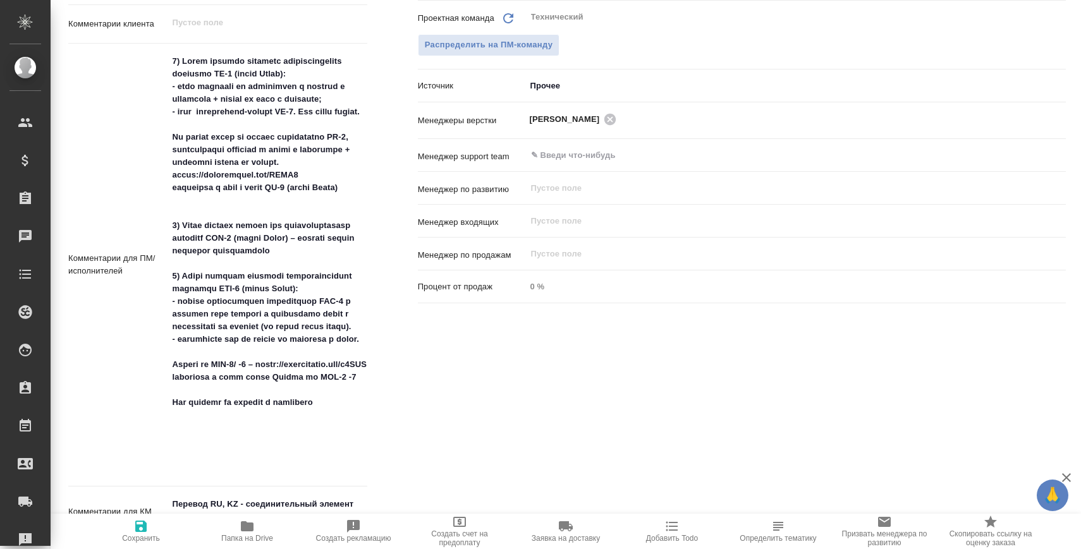
type textarea "x"
click at [305, 166] on textarea at bounding box center [268, 264] width 198 height 426
type textarea "x"
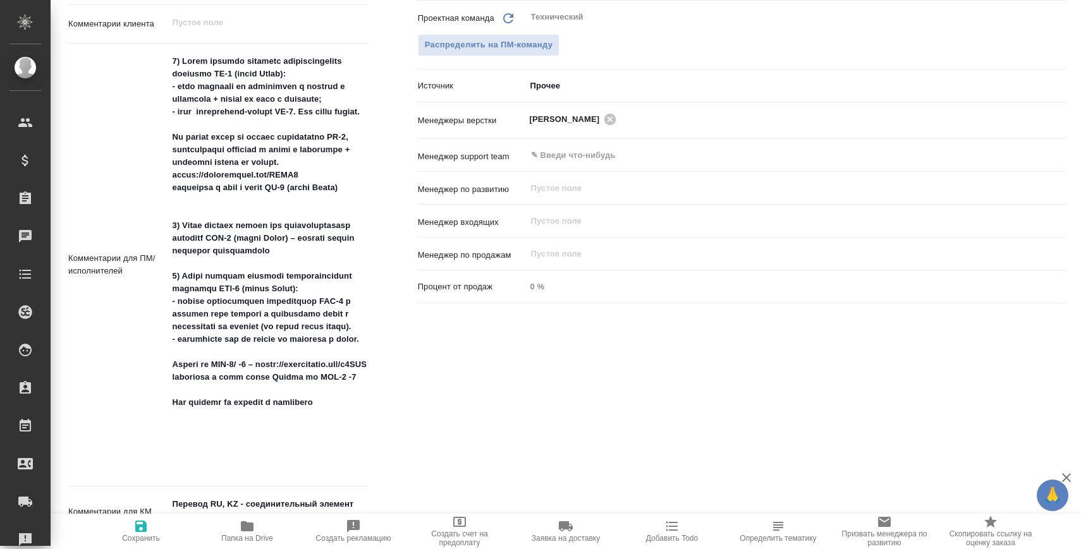
type textarea "x"
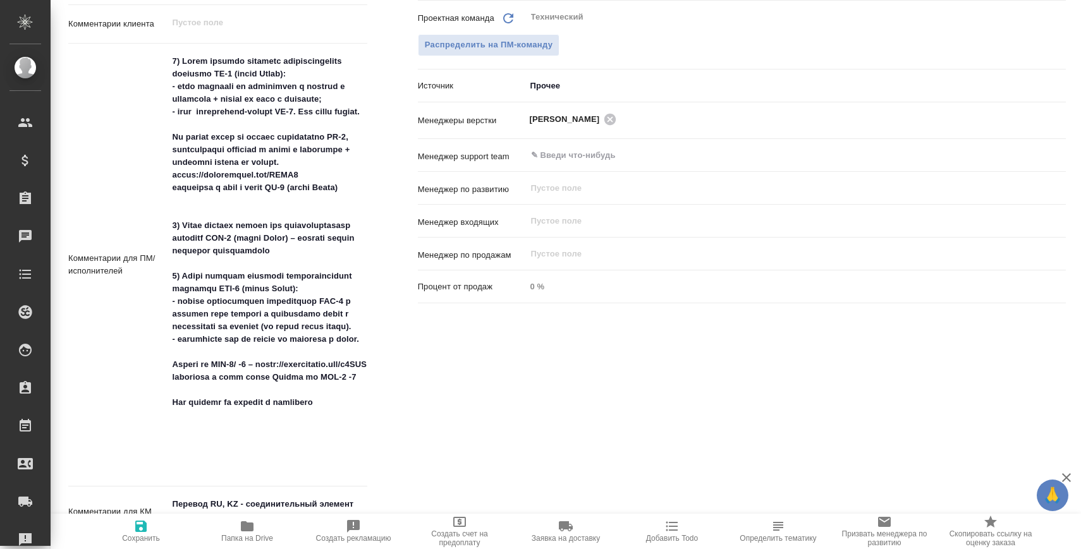
type textarea "x"
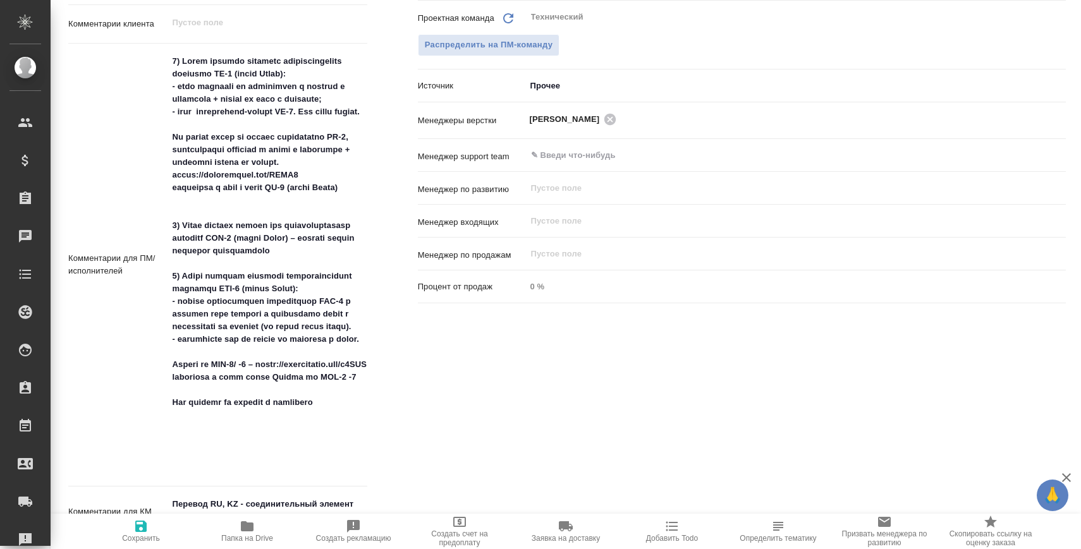
type textarea "x"
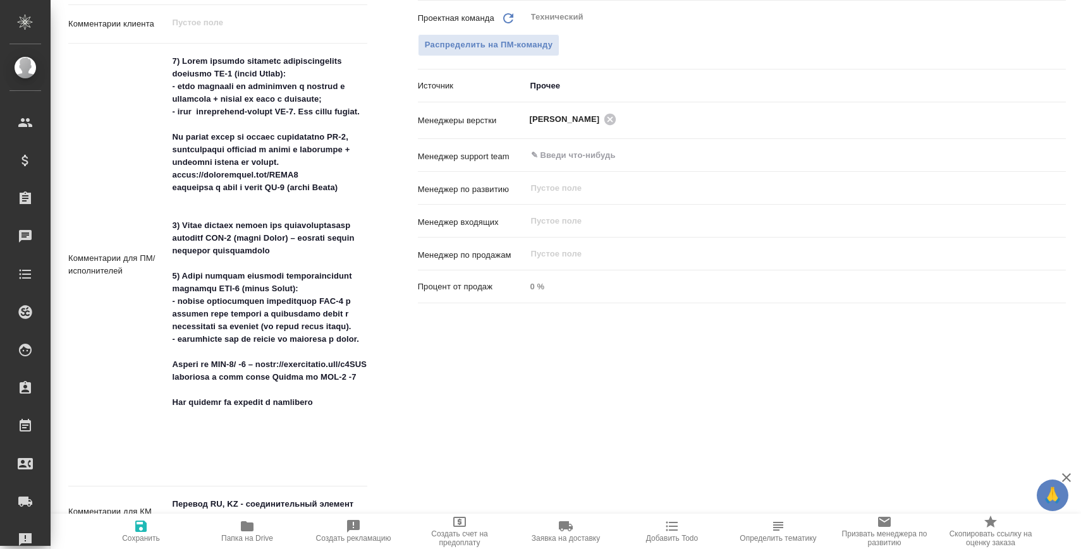
type textarea "x"
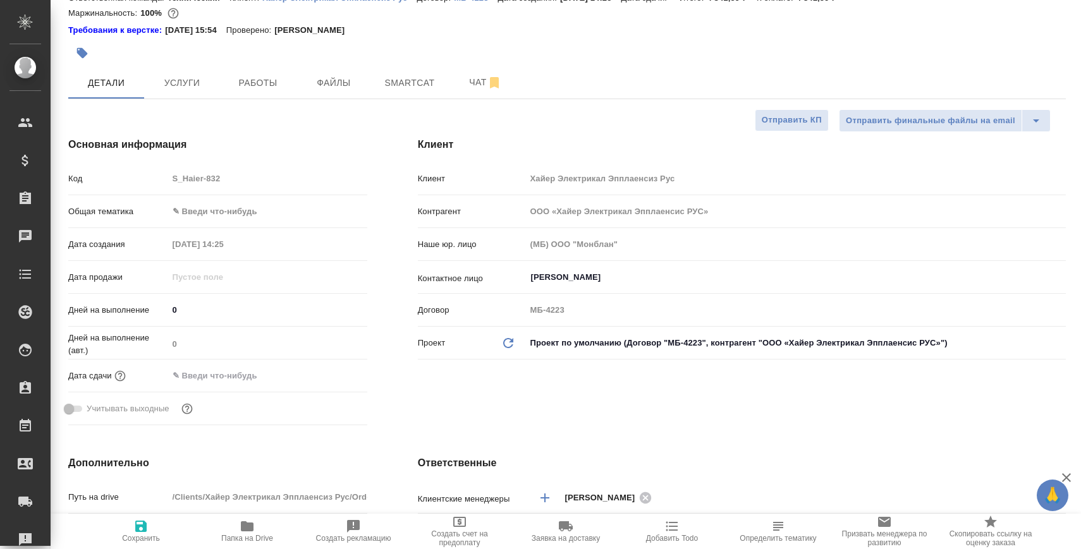
scroll to position [0, 1]
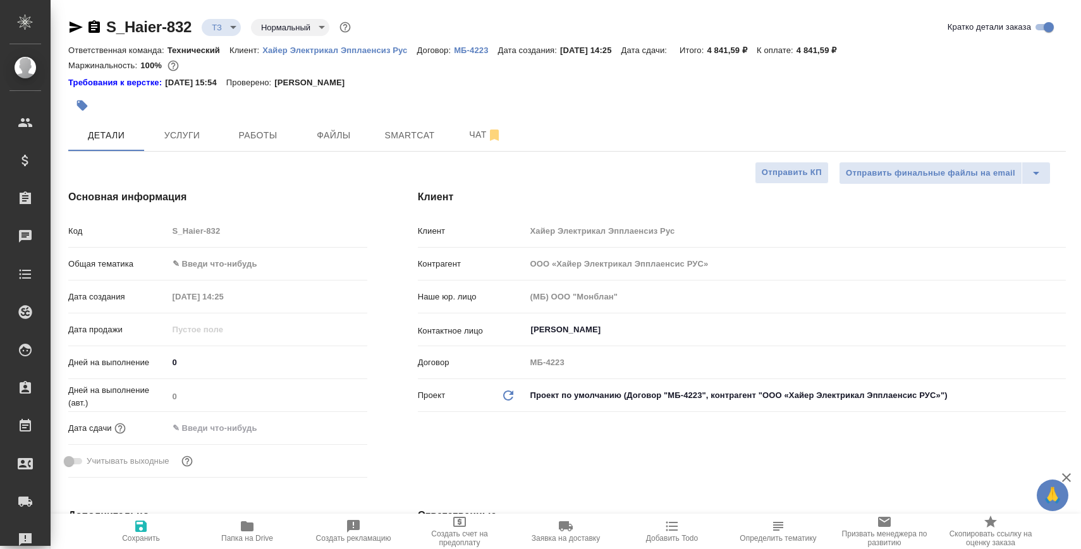
type textarea "x"
click at [95, 30] on icon "button" at bounding box center [94, 26] width 11 height 13
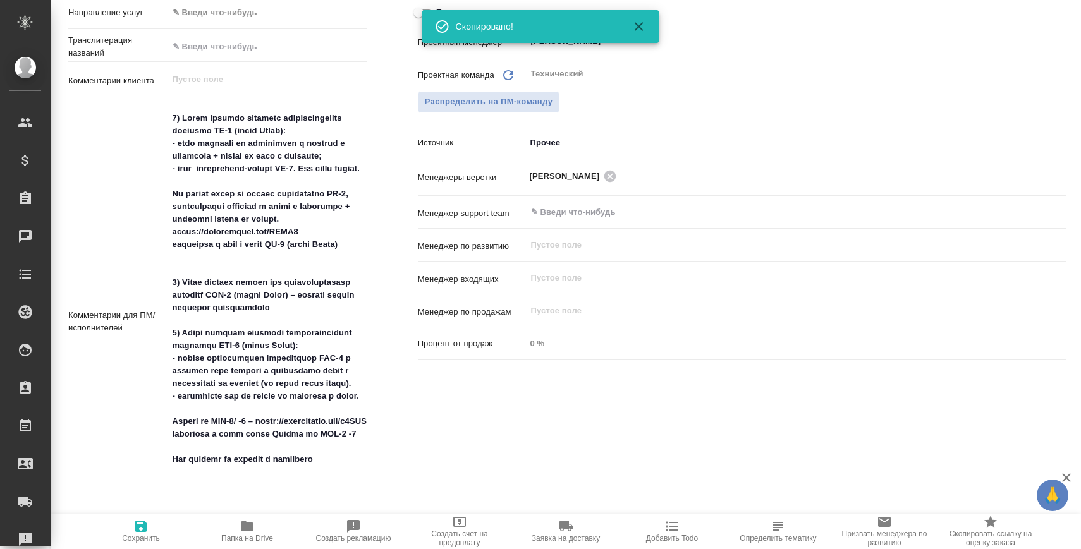
scroll to position [613, 1]
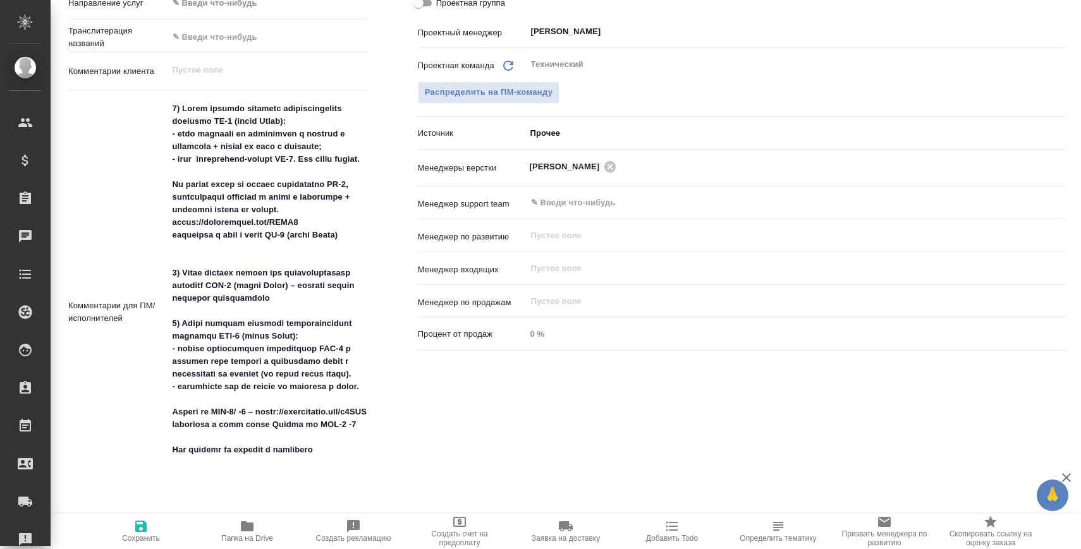
type textarea "x"
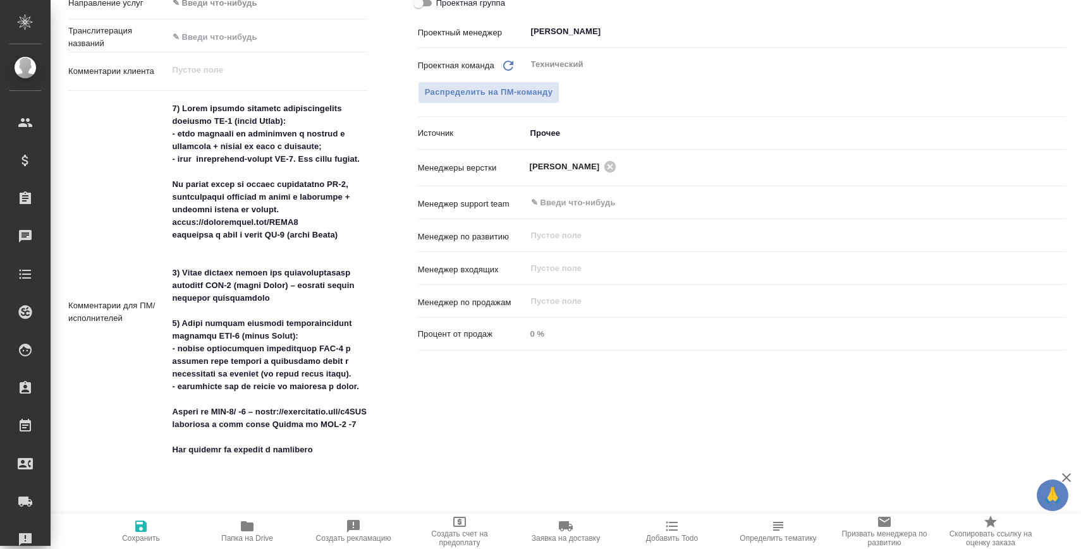
type textarea "x"
drag, startPoint x: 216, startPoint y: 120, endPoint x: 232, endPoint y: 120, distance: 16.4
click at [232, 120] on textarea at bounding box center [268, 312] width 198 height 426
type textarea "x"
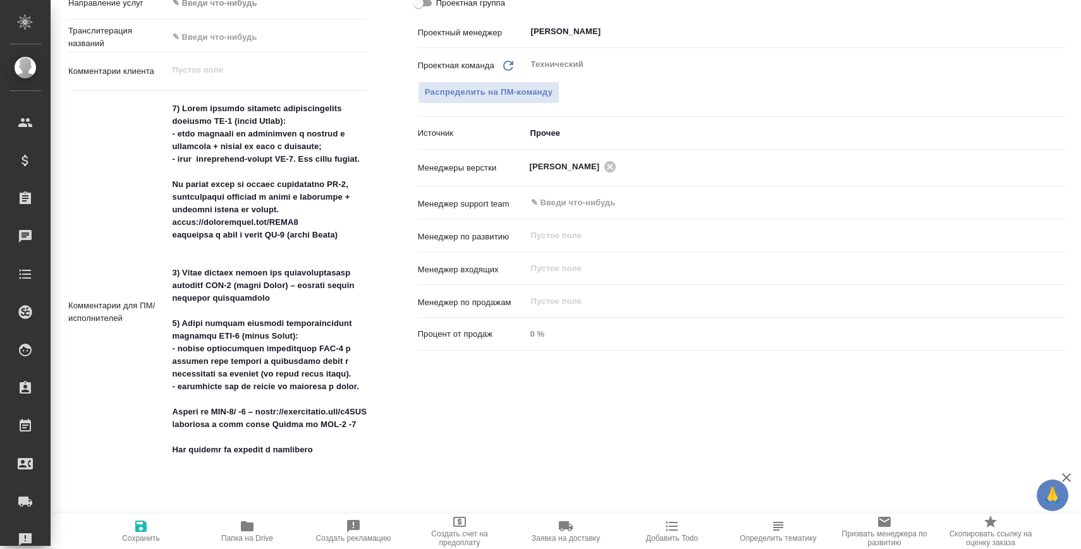
type textarea "x"
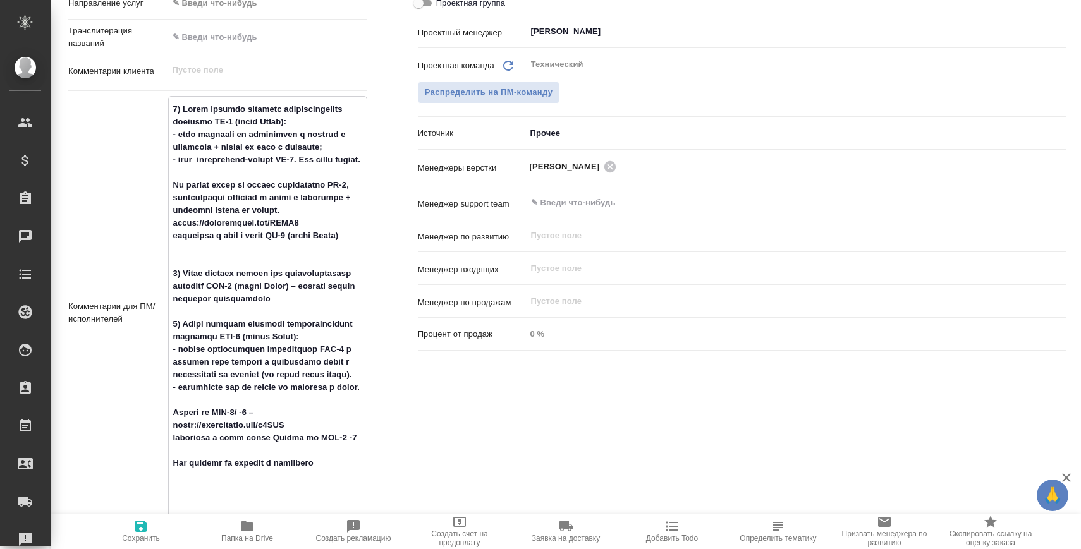
type textarea "x"
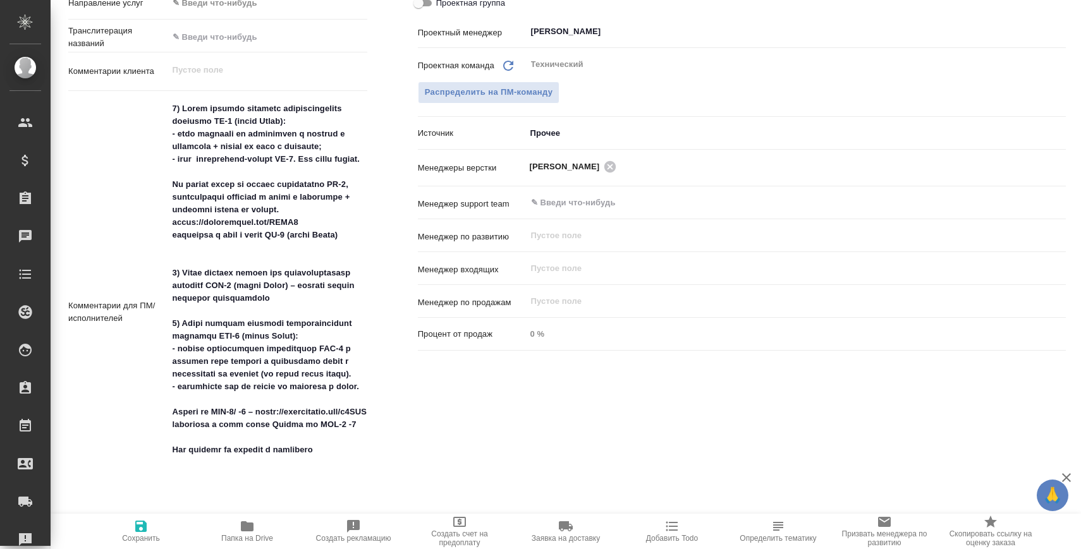
type textarea "x"
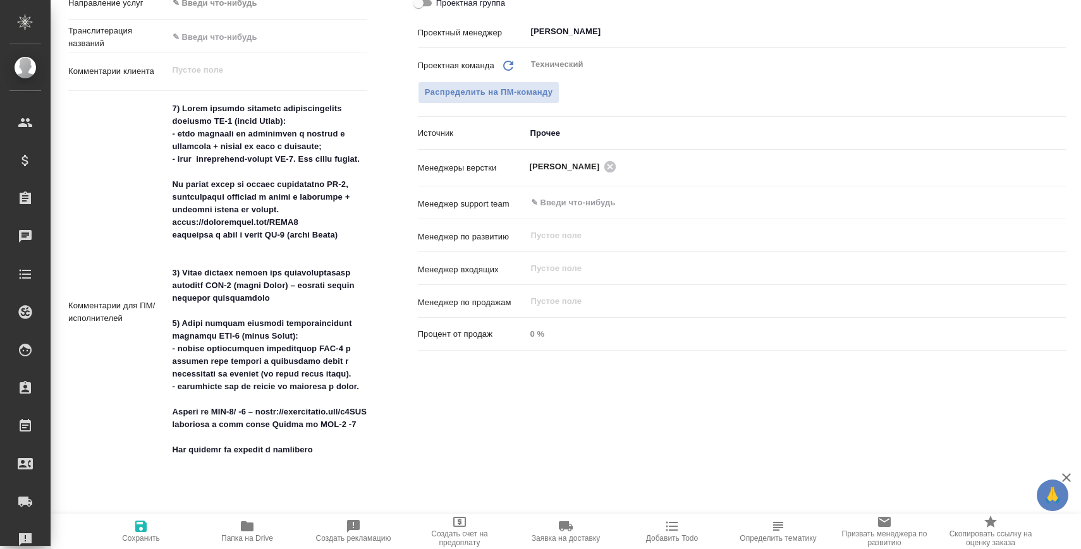
type textarea "x"
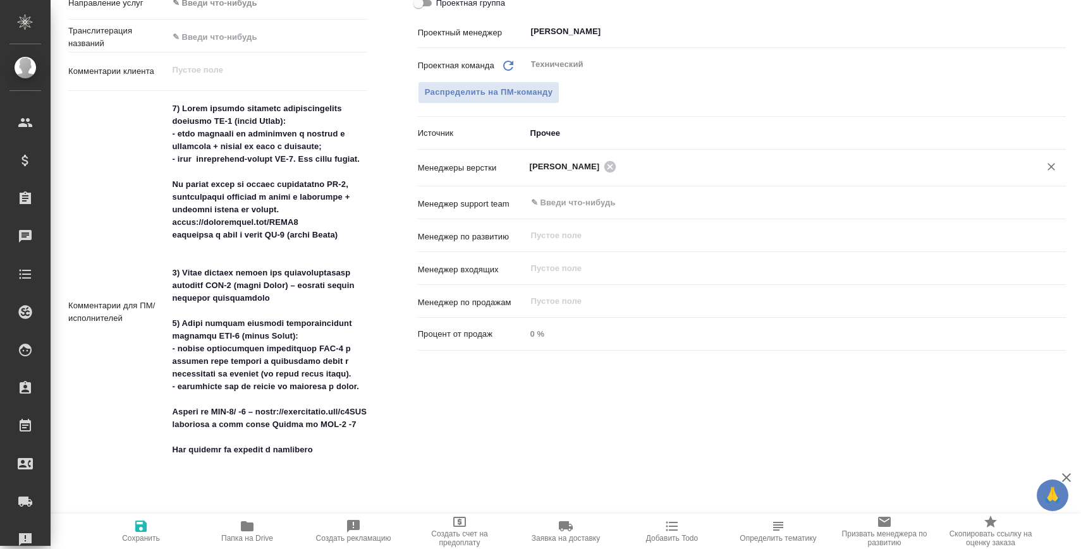
type textarea "x"
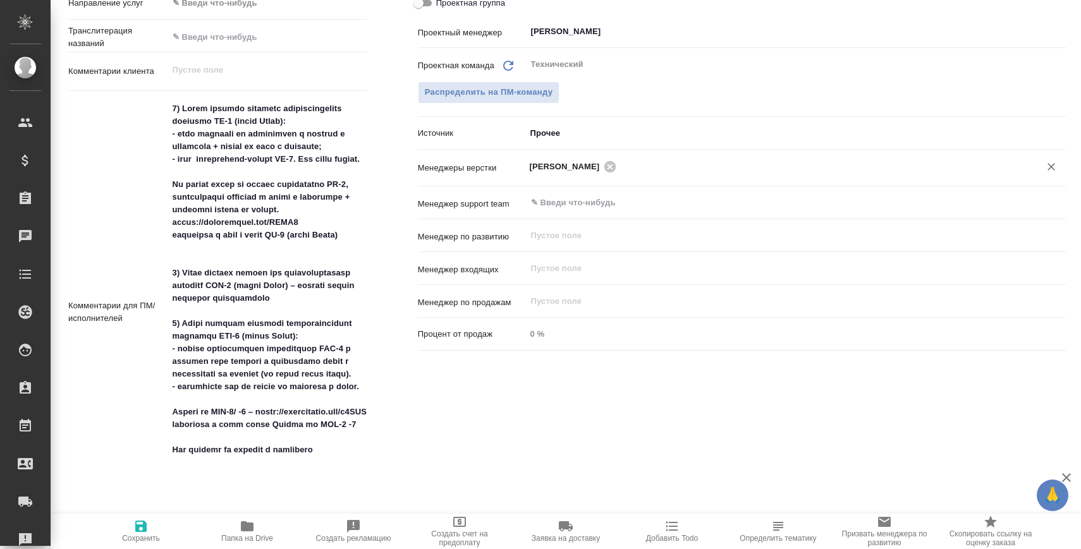
type textarea "x"
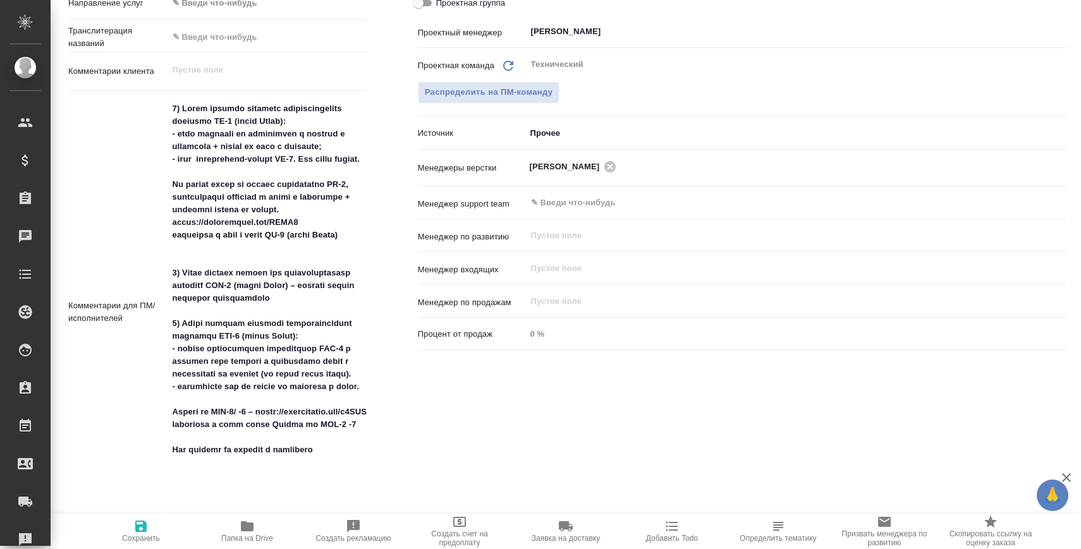
type textarea "x"
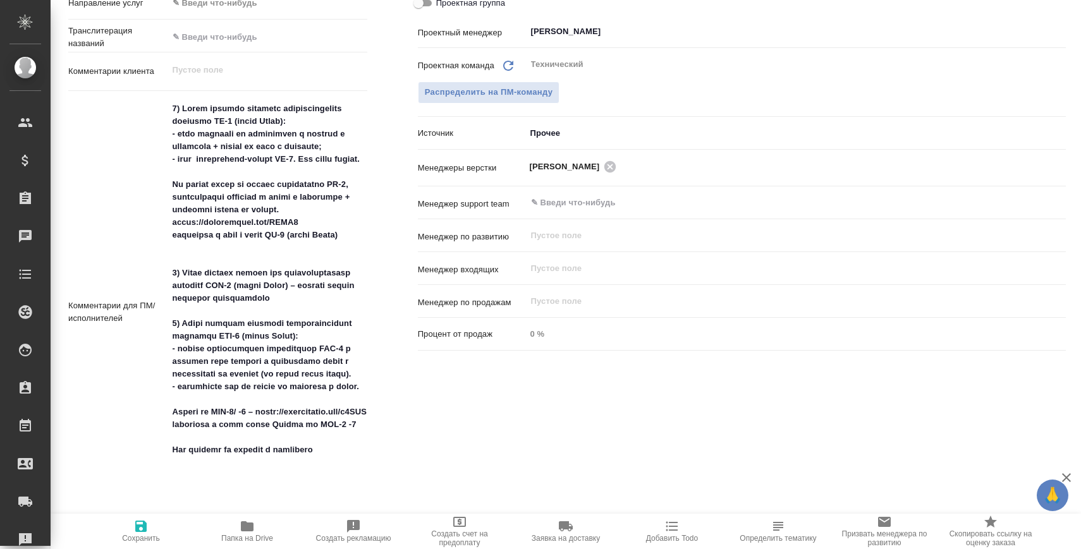
type textarea "x"
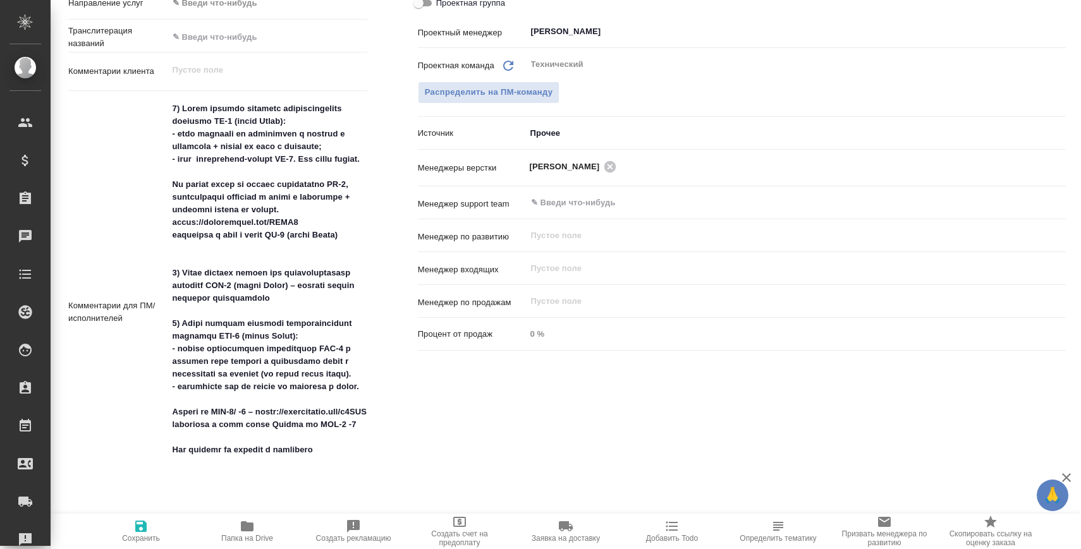
type textarea "x"
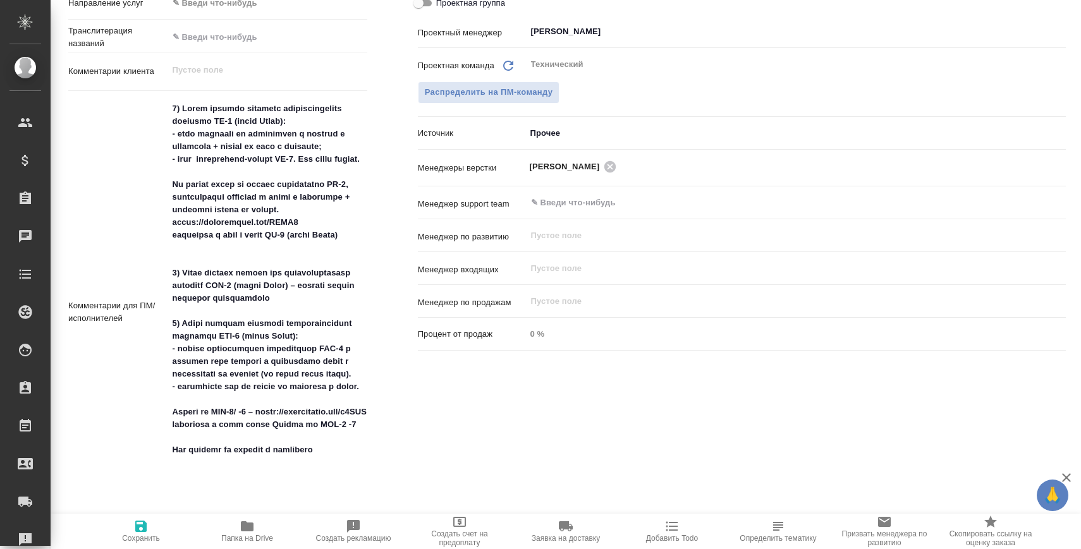
type textarea "x"
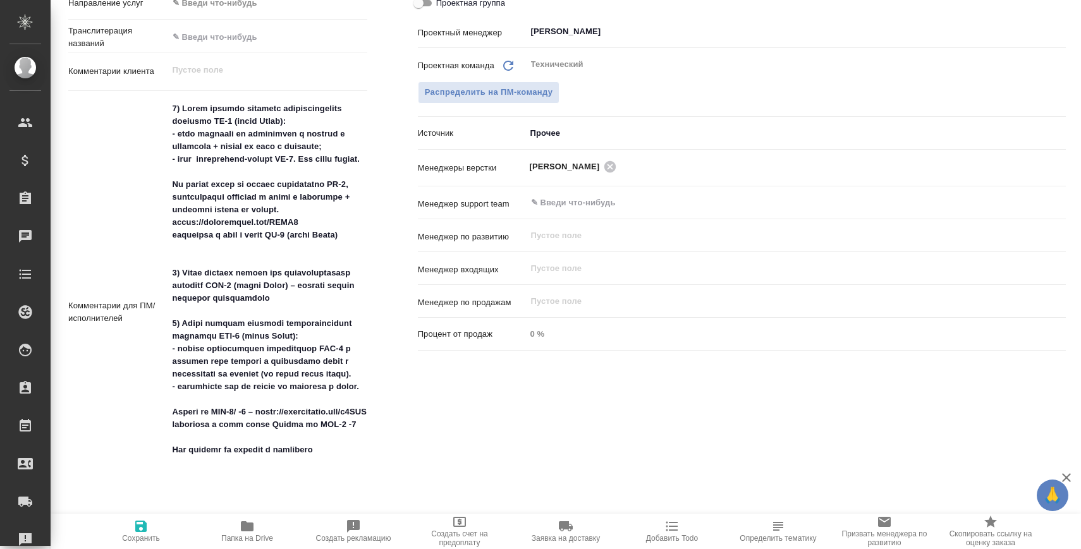
type textarea "x"
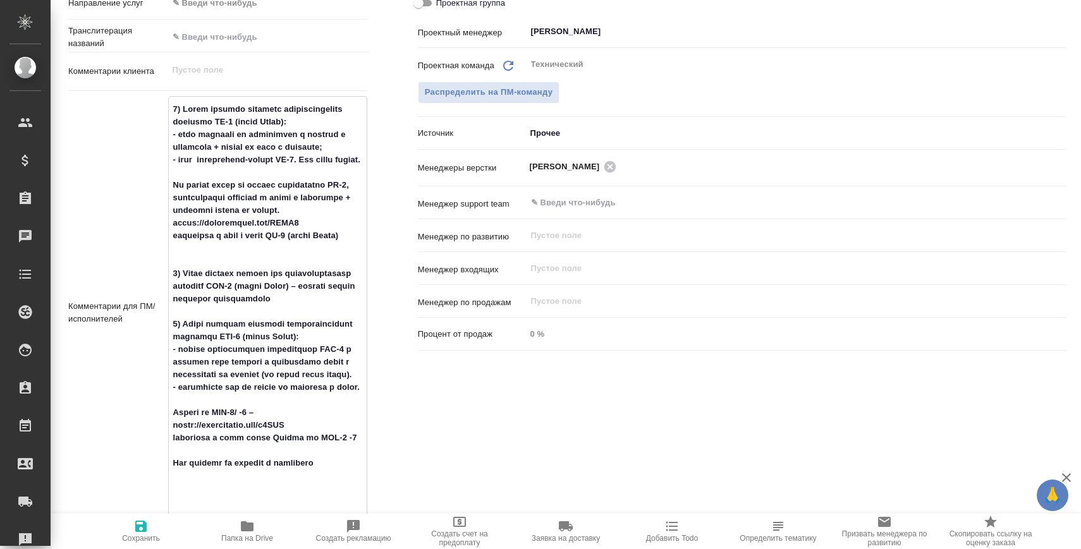
click at [284, 202] on textarea at bounding box center [268, 312] width 198 height 426
click at [305, 153] on textarea at bounding box center [268, 312] width 198 height 426
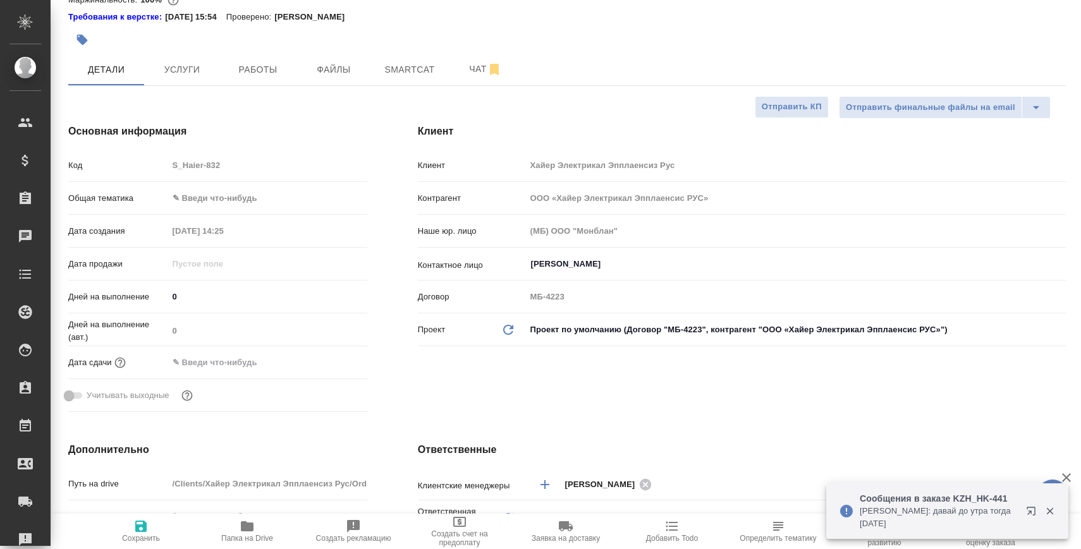
scroll to position [0, 1]
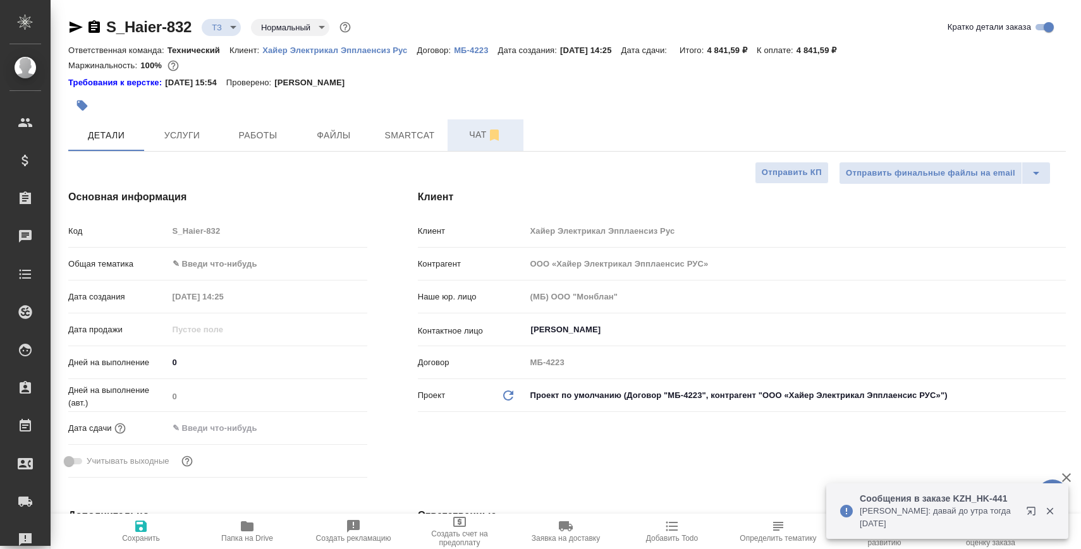
click at [463, 132] on span "Чат" at bounding box center [485, 135] width 61 height 16
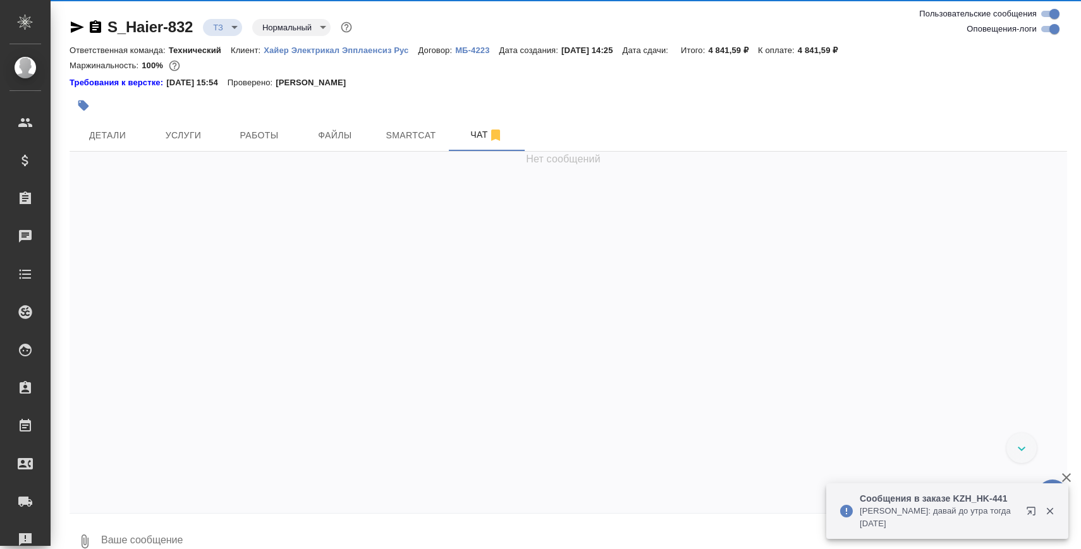
click at [318, 536] on textarea at bounding box center [583, 541] width 967 height 43
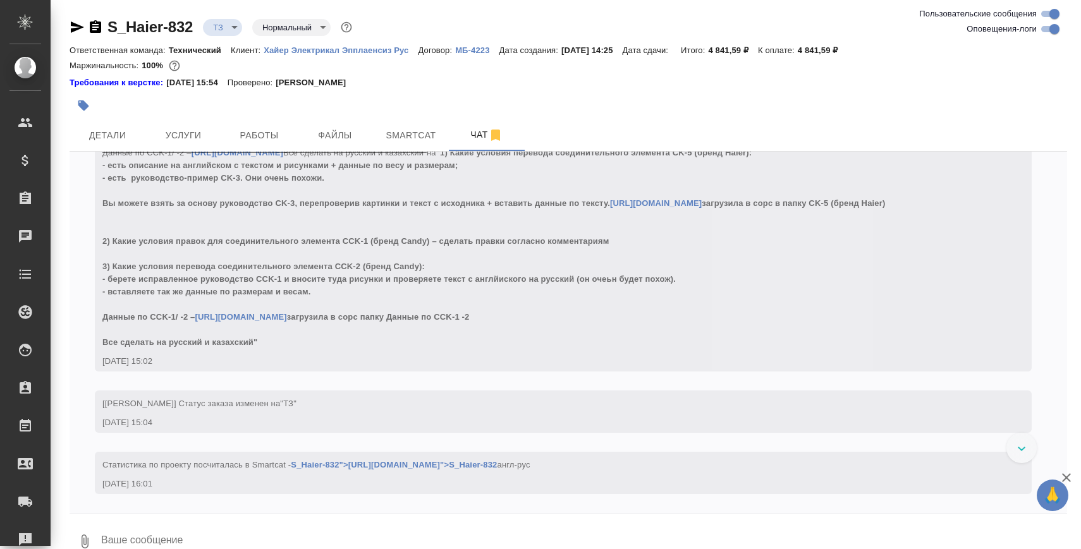
scroll to position [948, 0]
click at [400, 529] on textarea at bounding box center [573, 541] width 947 height 43
paste textarea
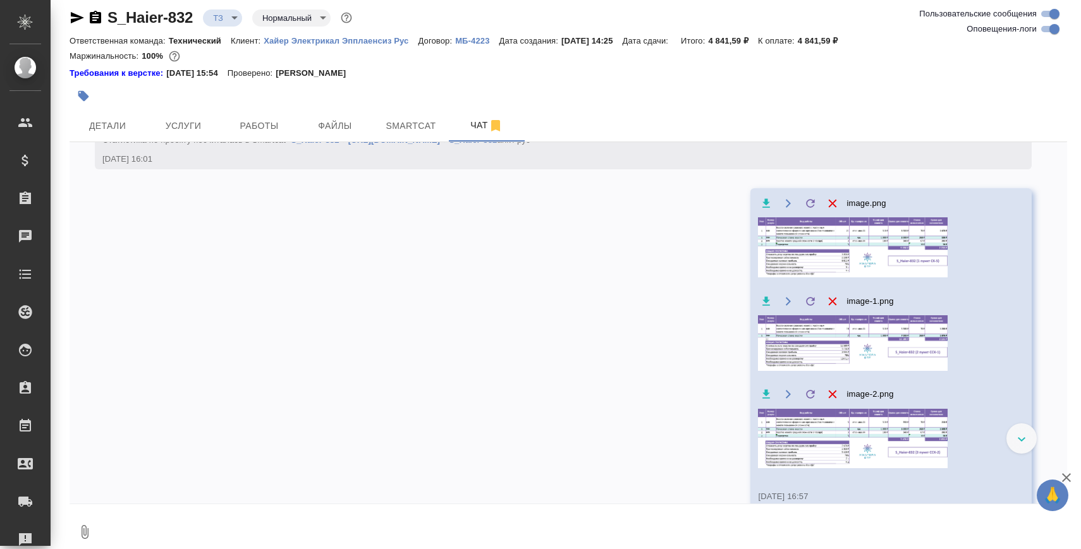
click at [227, 23] on body "🙏 .cls-1 fill:#fff; AWATERA Zaborova Aleksandra Клиенты Спецификации Заказы 0 Ч…" at bounding box center [540, 325] width 1081 height 651
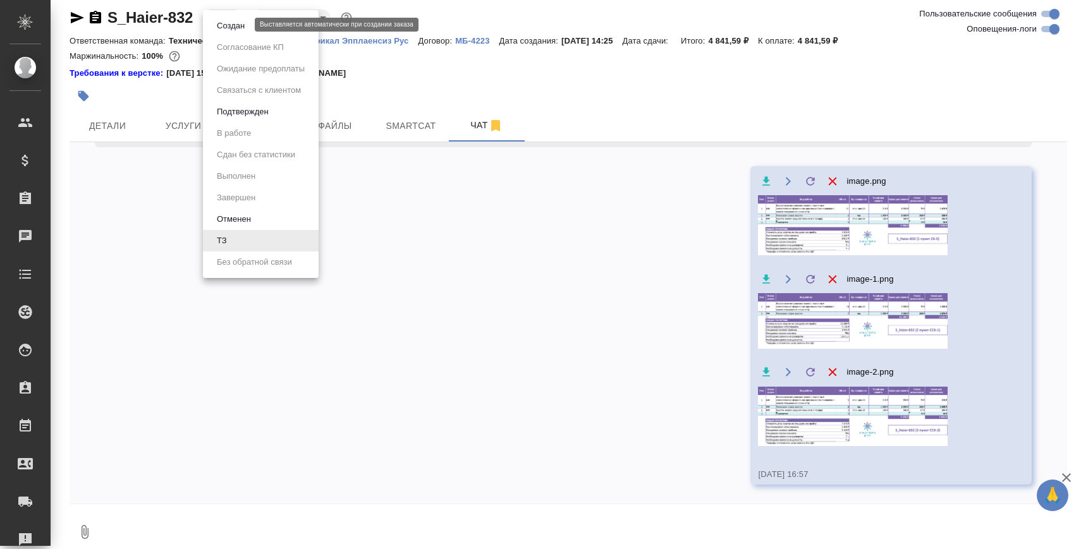
click at [238, 23] on button "Создан" at bounding box center [230, 26] width 35 height 14
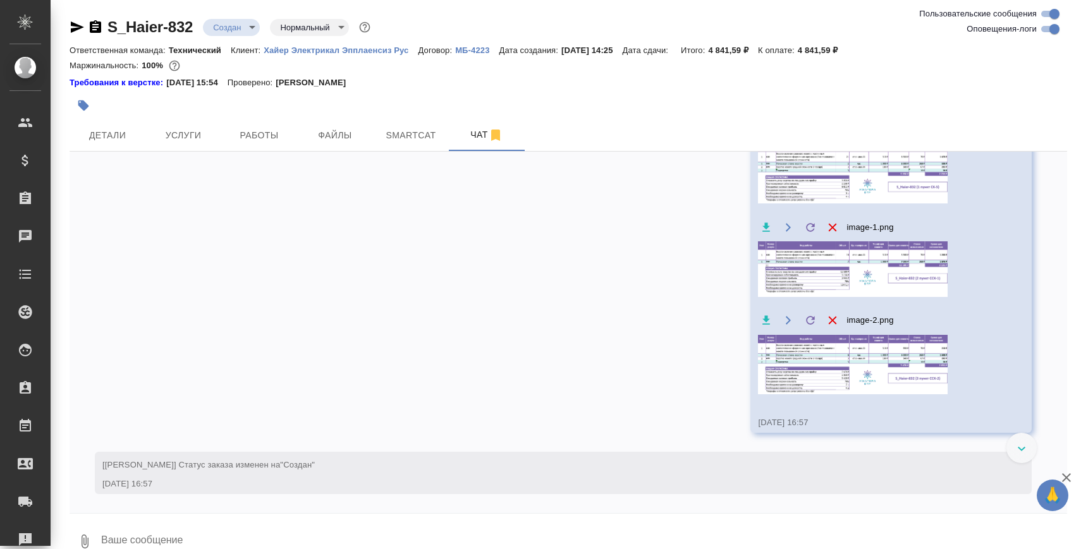
scroll to position [1347, 0]
click at [850, 191] on img at bounding box center [853, 174] width 190 height 60
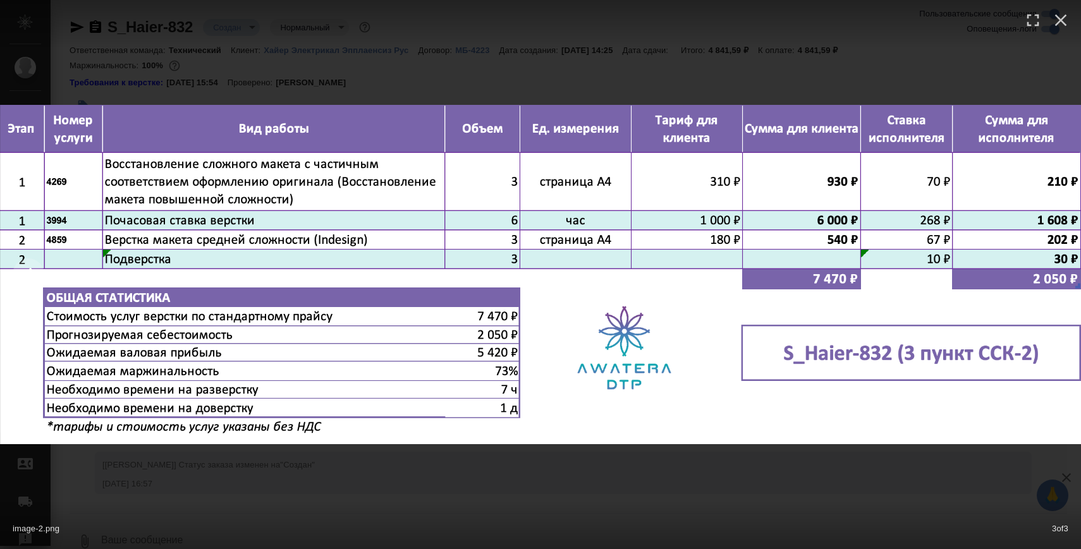
click at [801, 467] on div "image-2.png 3 of 3" at bounding box center [540, 274] width 1081 height 549
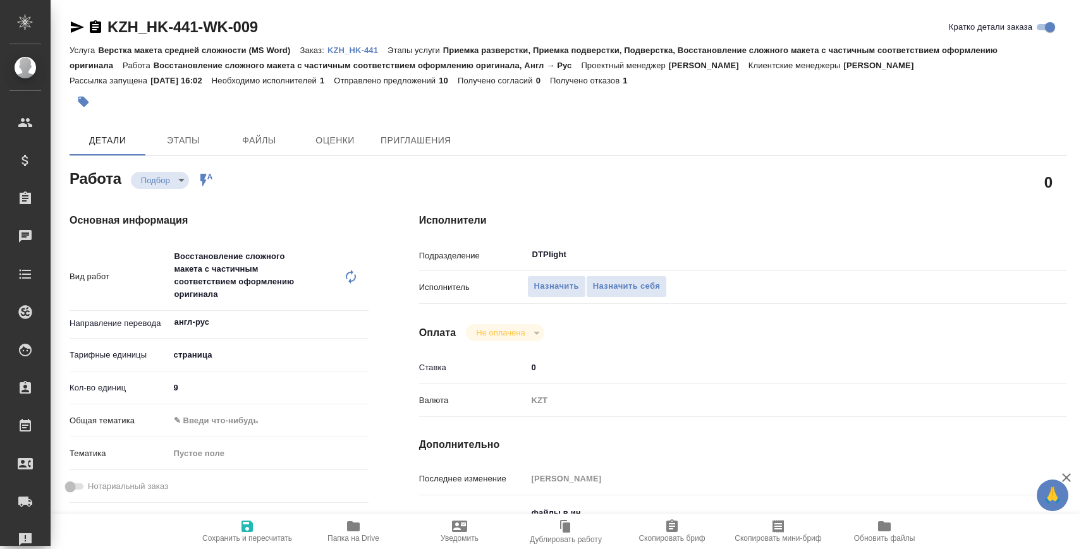
type textarea "x"
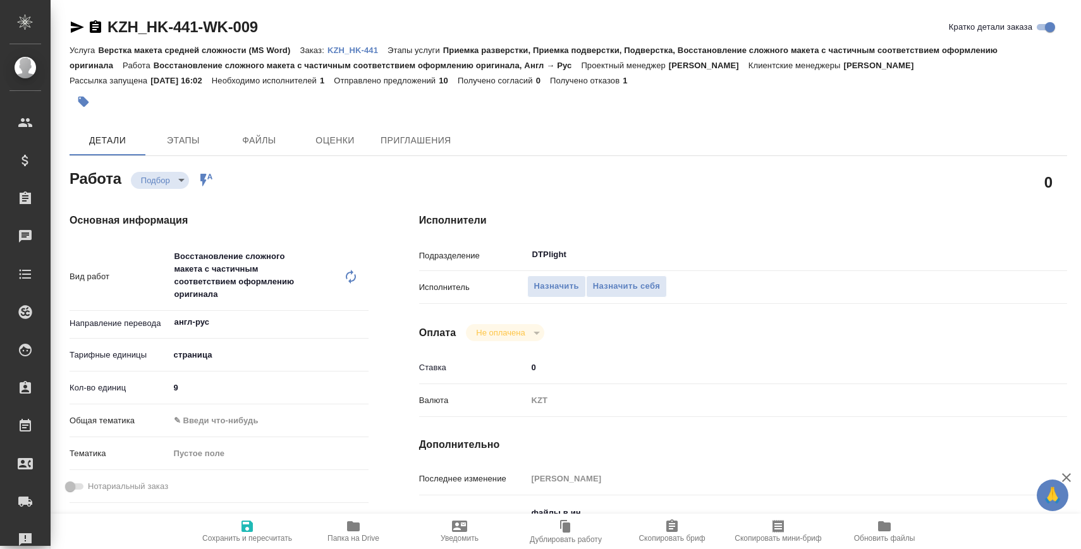
type textarea "x"
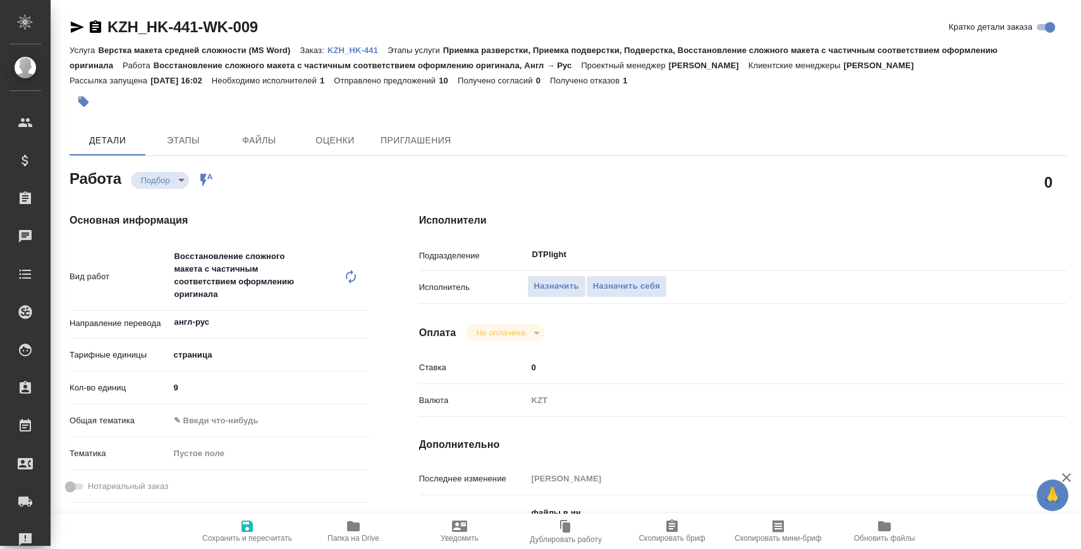
type textarea "x"
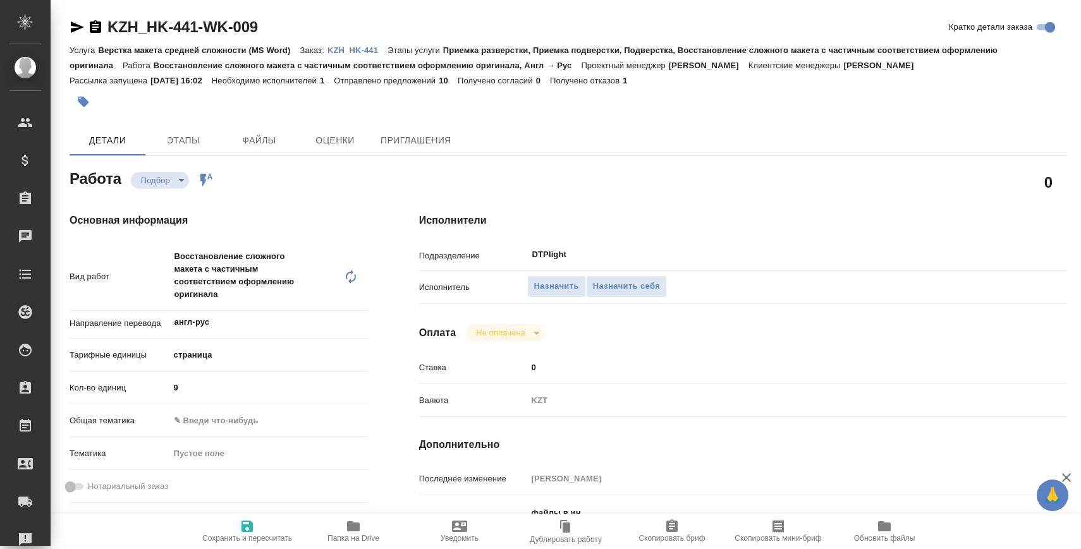
type textarea "x"
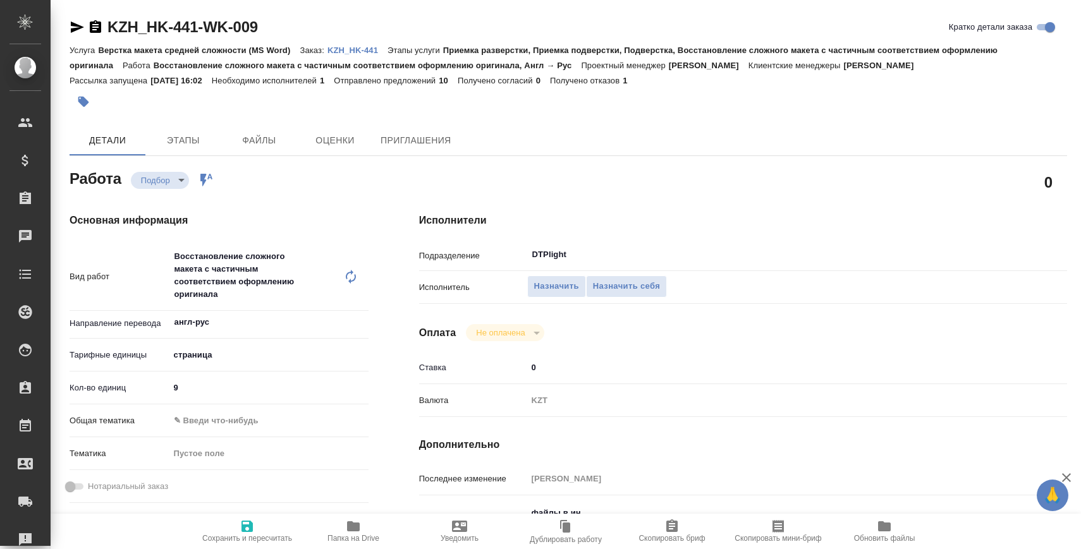
type textarea "x"
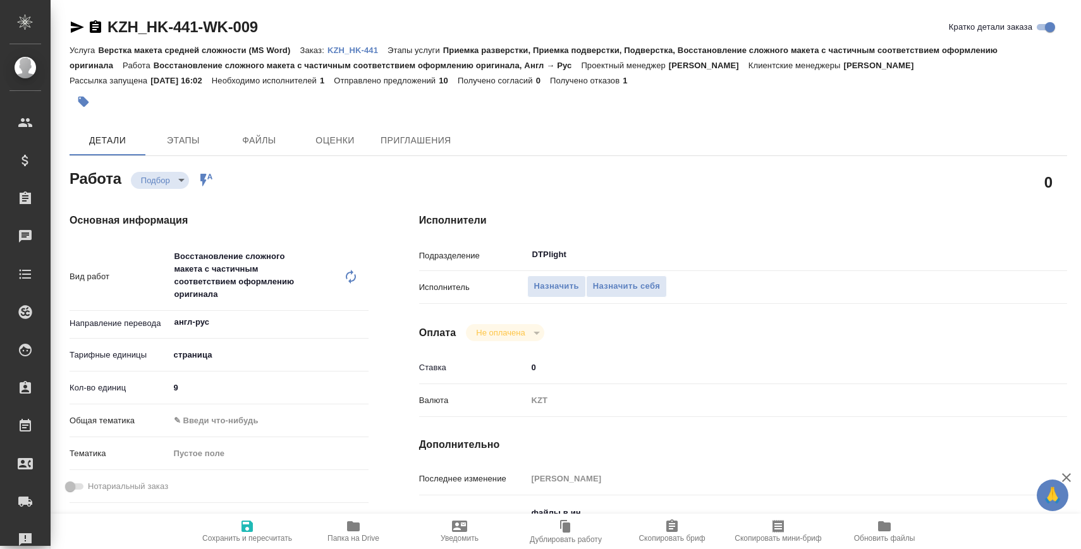
type textarea "x"
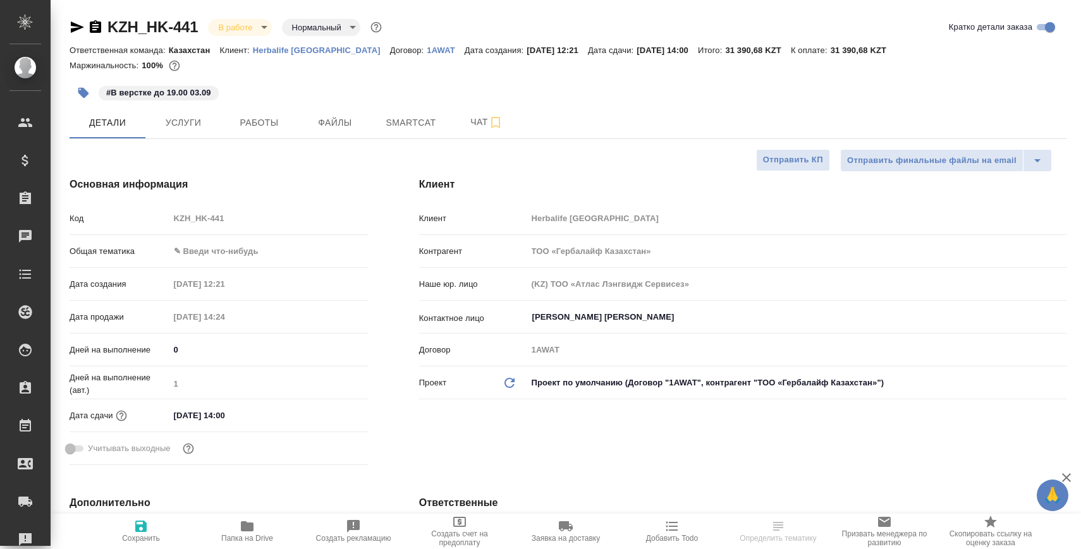
select select "RU"
type input "[PERSON_NAME]"
click at [261, 121] on span "Работы" at bounding box center [259, 123] width 61 height 16
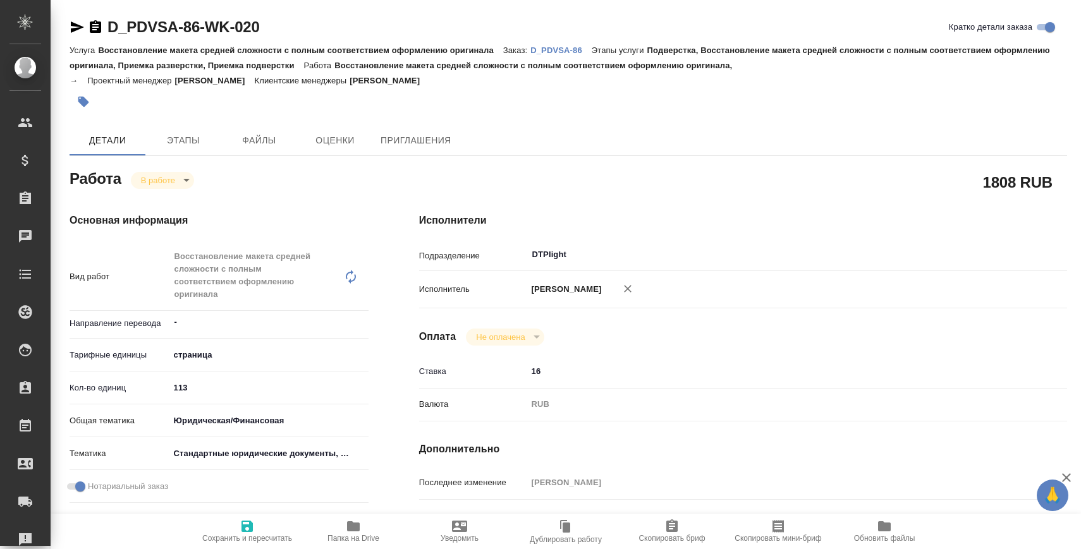
type textarea "x"
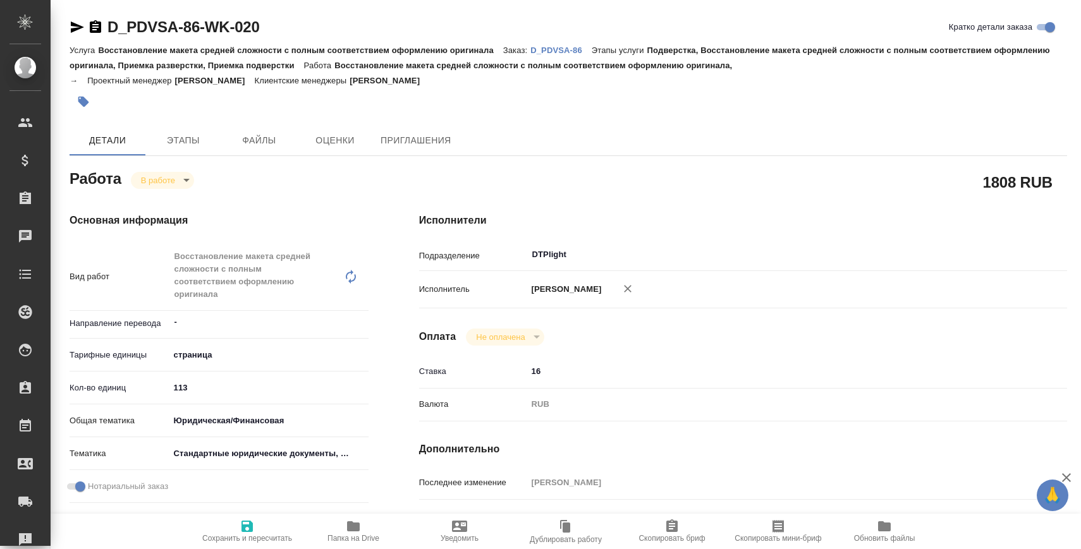
scroll to position [157, 0]
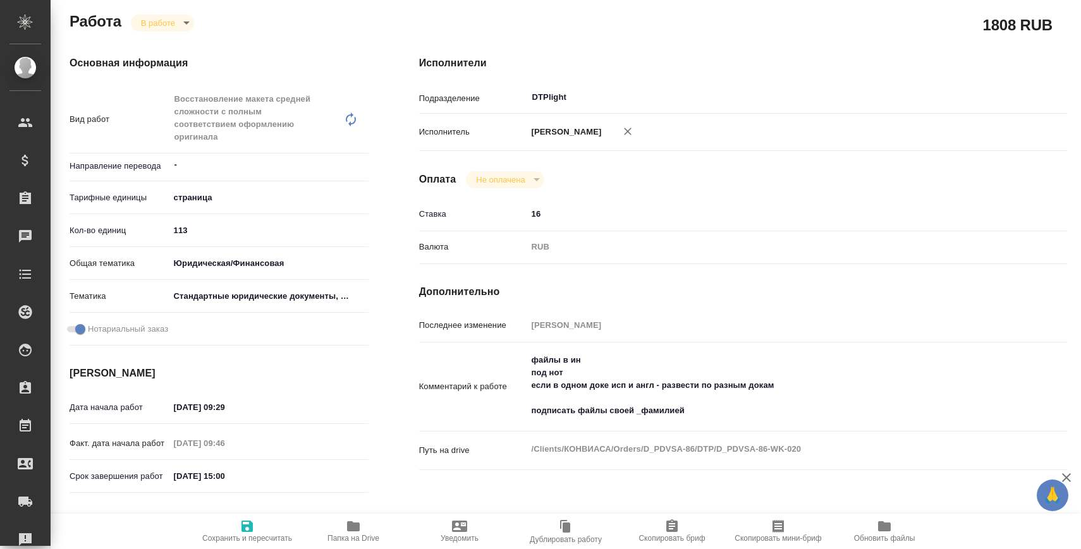
type textarea "x"
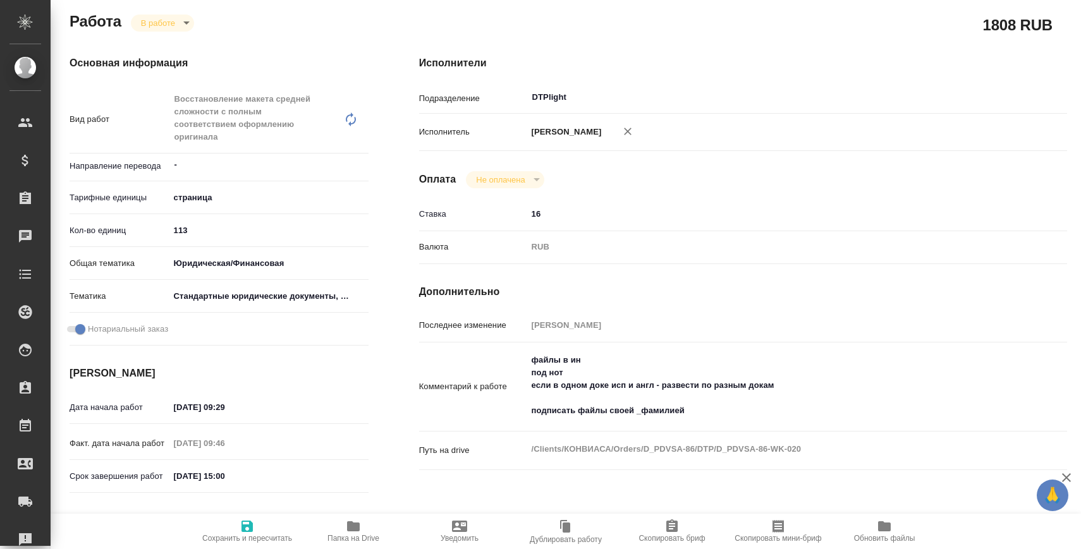
type textarea "x"
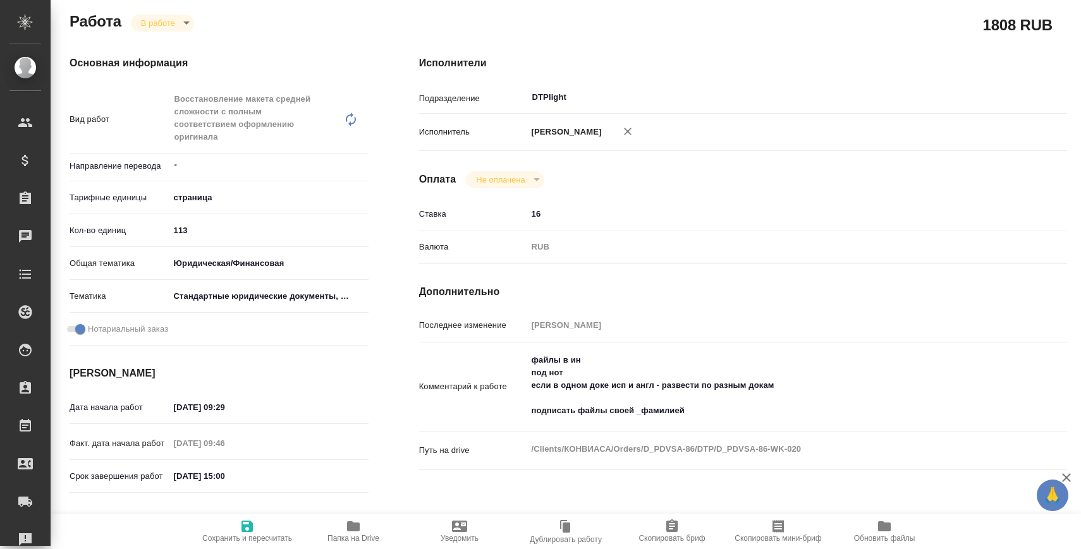
type textarea "x"
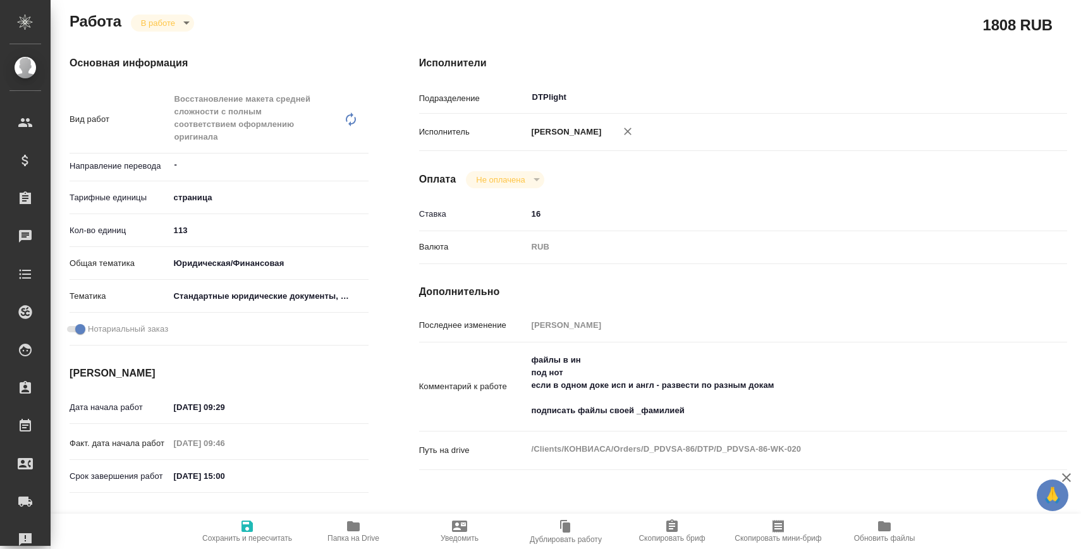
type textarea "x"
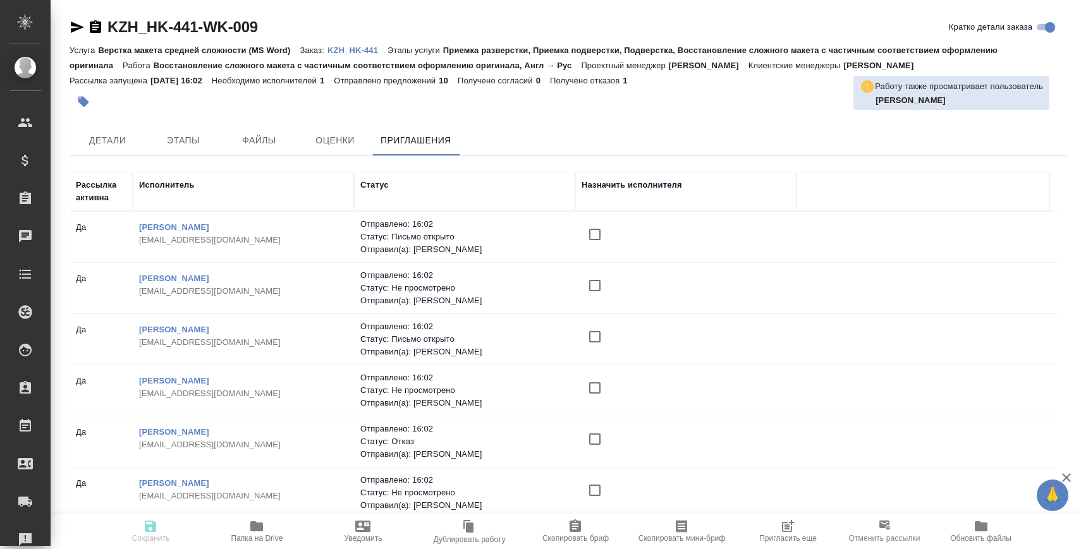
click at [794, 533] on icon "button" at bounding box center [787, 526] width 15 height 15
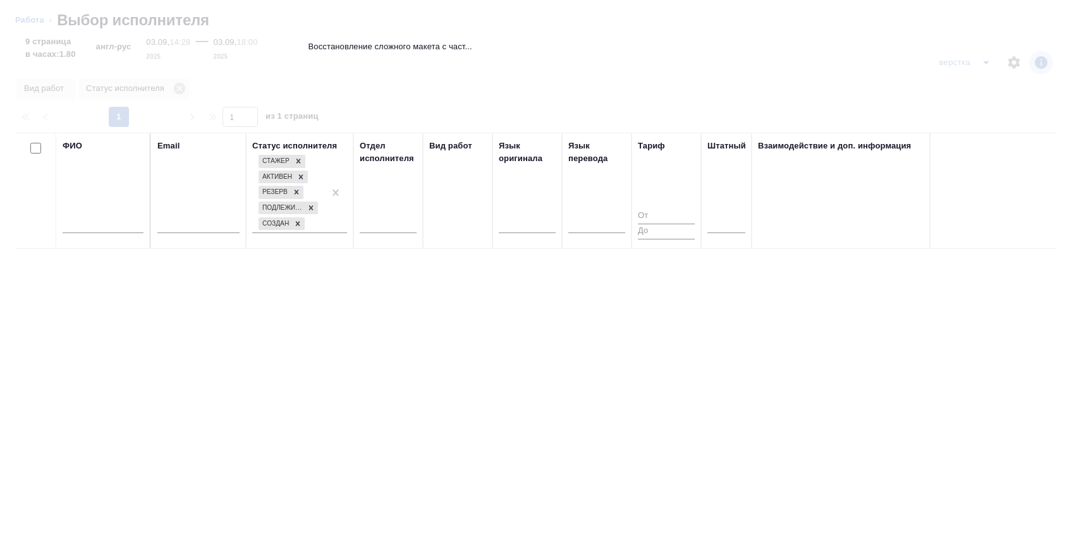
click at [96, 226] on input "text" at bounding box center [103, 226] width 81 height 16
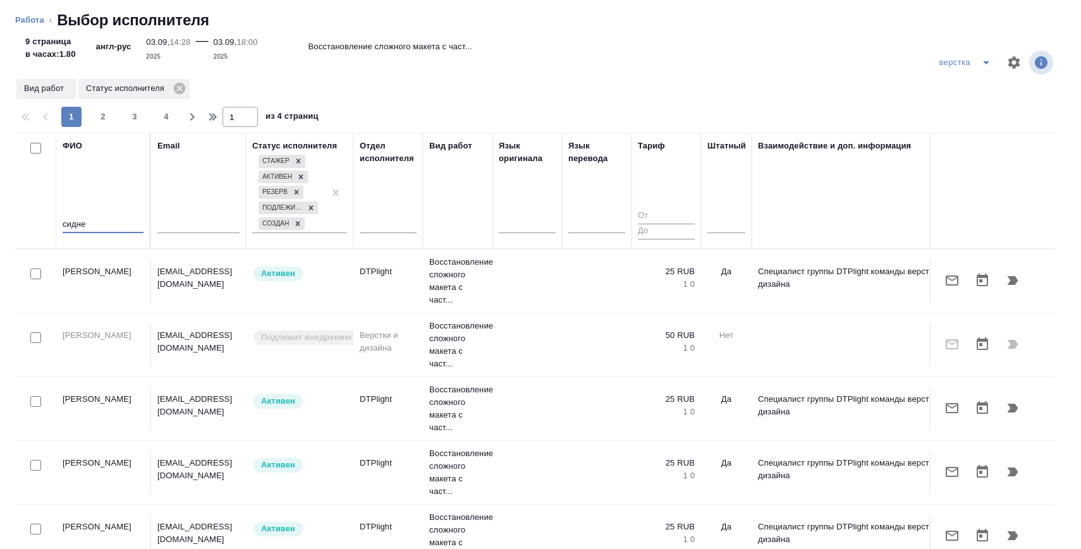
type input "сидне"
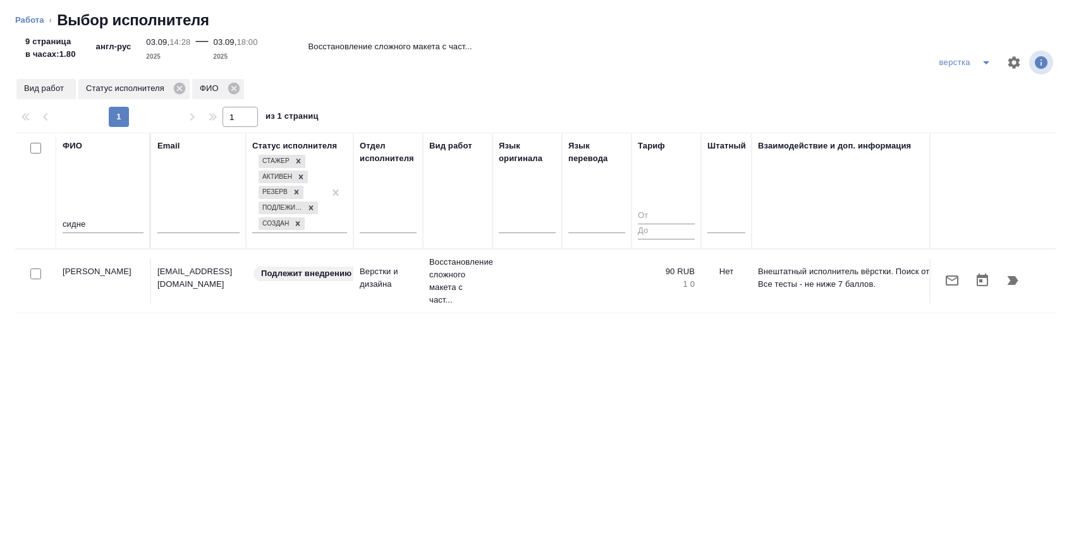
drag, startPoint x: 46, startPoint y: 106, endPoint x: 735, endPoint y: 83, distance: 690.2
click at [735, 83] on div "верстка Вид работ Статус исполнителя ФИО 1 1 из 1 страниц ФИО сидне Email Стату…" at bounding box center [540, 294] width 1081 height 512
click at [948, 285] on icon "button" at bounding box center [952, 281] width 13 height 10
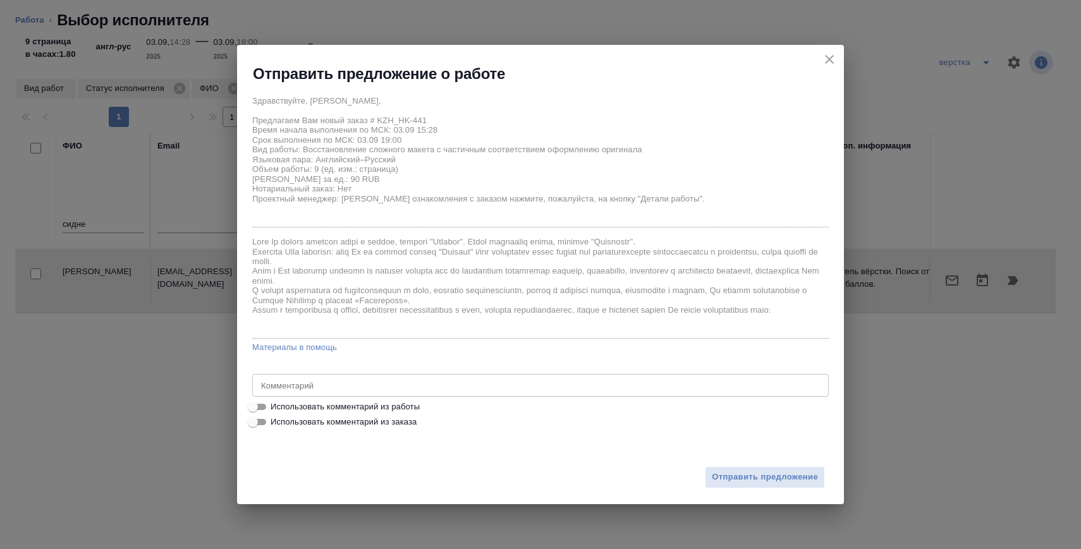
click at [339, 396] on div "x Комментарий" at bounding box center [540, 385] width 577 height 23
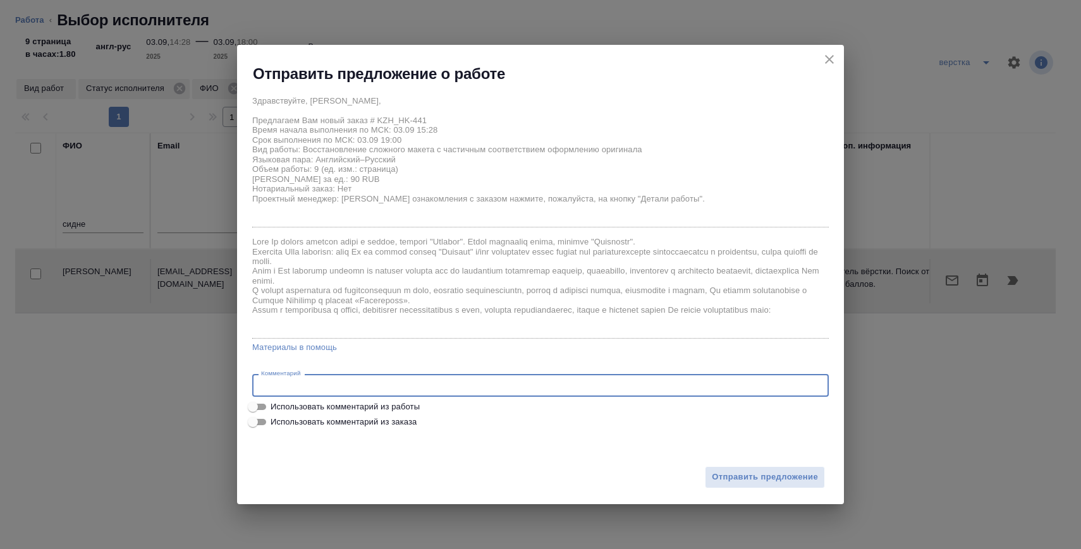
click at [339, 405] on span "Использовать комментарий из работы" at bounding box center [345, 407] width 149 height 13
click at [276, 405] on input "Использовать комментарий из работы" at bounding box center [253, 407] width 46 height 15
checkbox input "true"
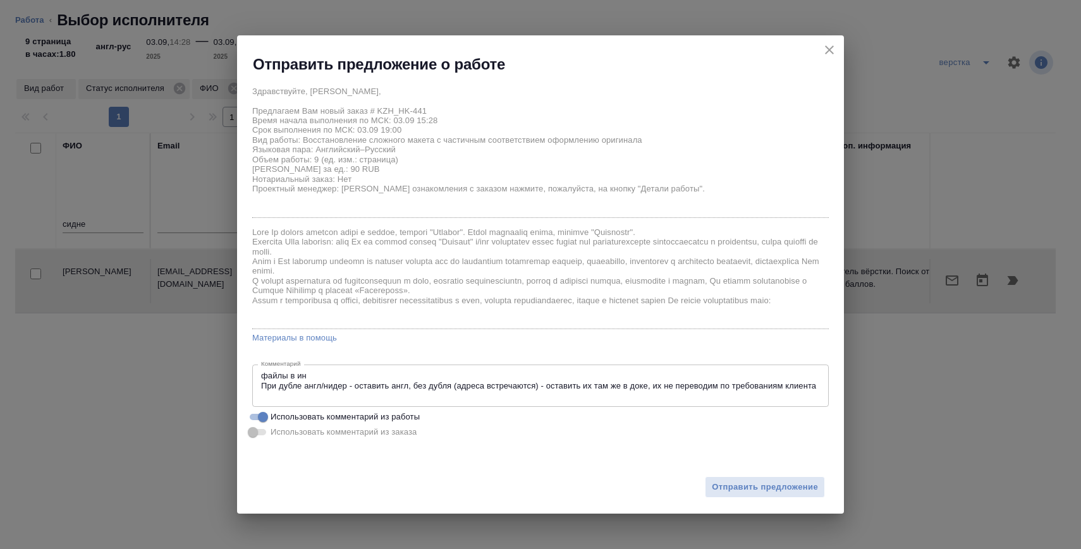
click at [329, 366] on div "файлы в ин При дубле англ/нидер - оставить англ, без дубля (адреса встречаются)…" at bounding box center [540, 386] width 577 height 42
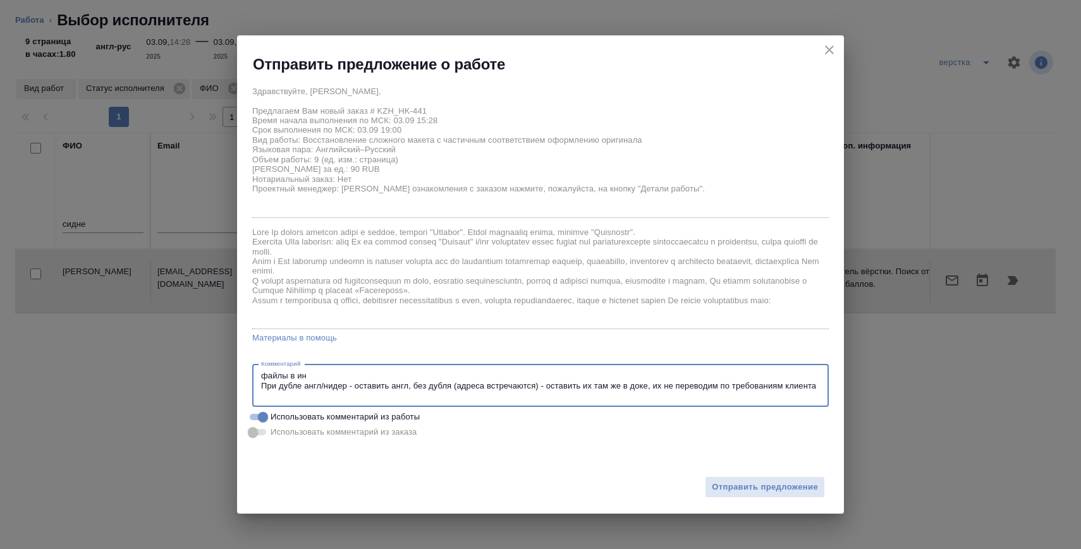
drag, startPoint x: 321, startPoint y: 372, endPoint x: 227, endPoint y: 372, distance: 94.2
click at [227, 372] on div "Отправить предложение о работе Здравствуйте, Руслан, Предлагаем Вам новый заказ…" at bounding box center [540, 274] width 1081 height 549
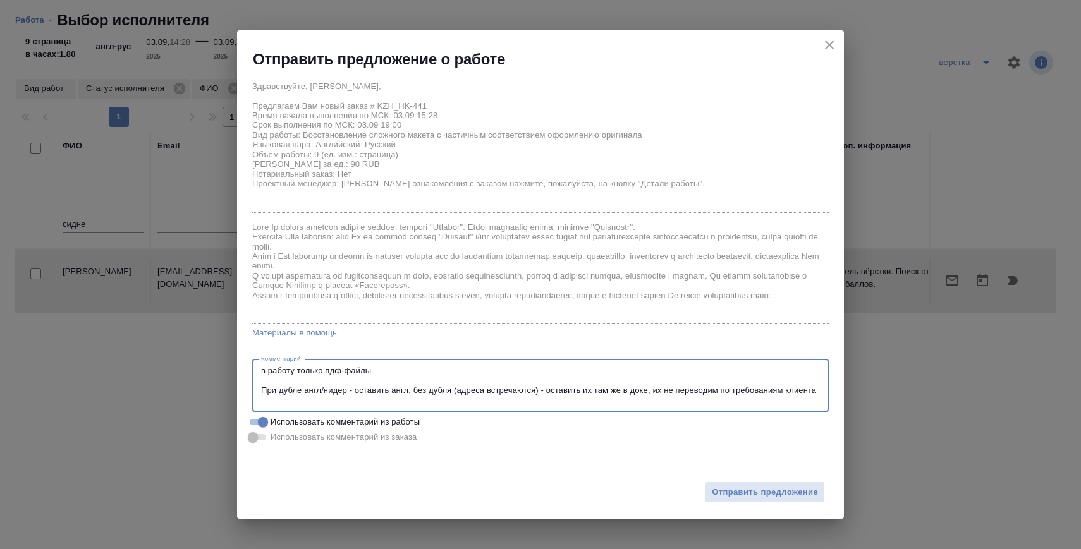
click at [369, 400] on textarea "в работу только пдф-файлы При дубле англ/нидер - оставить англ, без дубля (адре…" at bounding box center [540, 385] width 559 height 39
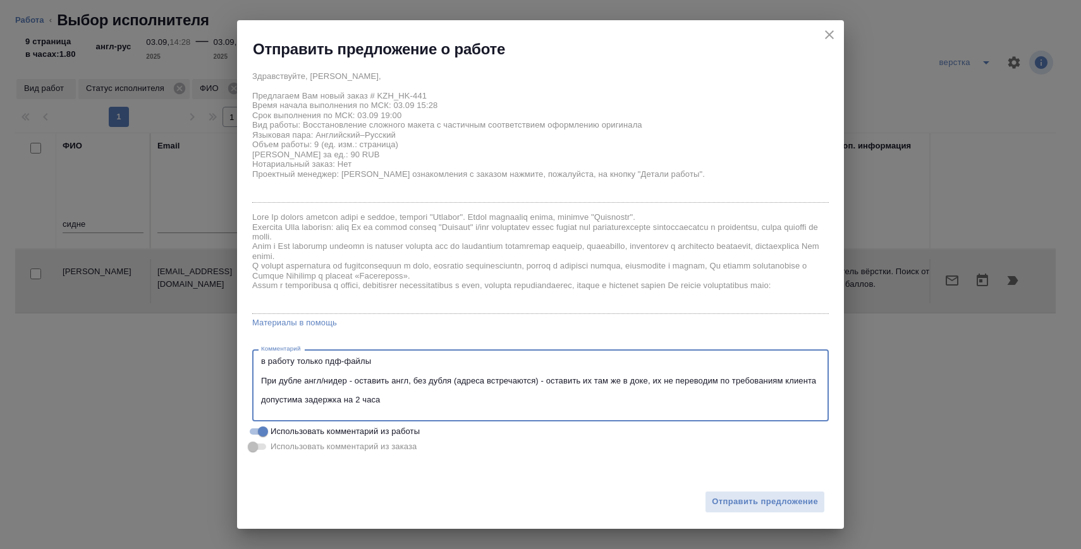
click at [410, 409] on textarea "в работу только пдф-файлы При дубле англ/нидер - оставить англ, без дубля (адре…" at bounding box center [540, 386] width 559 height 59
type textarea "в работу только пдф-файлы При дубле англ/нидер - оставить англ, без дубля (адре…"
click at [749, 505] on span "Отправить предложение" at bounding box center [765, 502] width 106 height 15
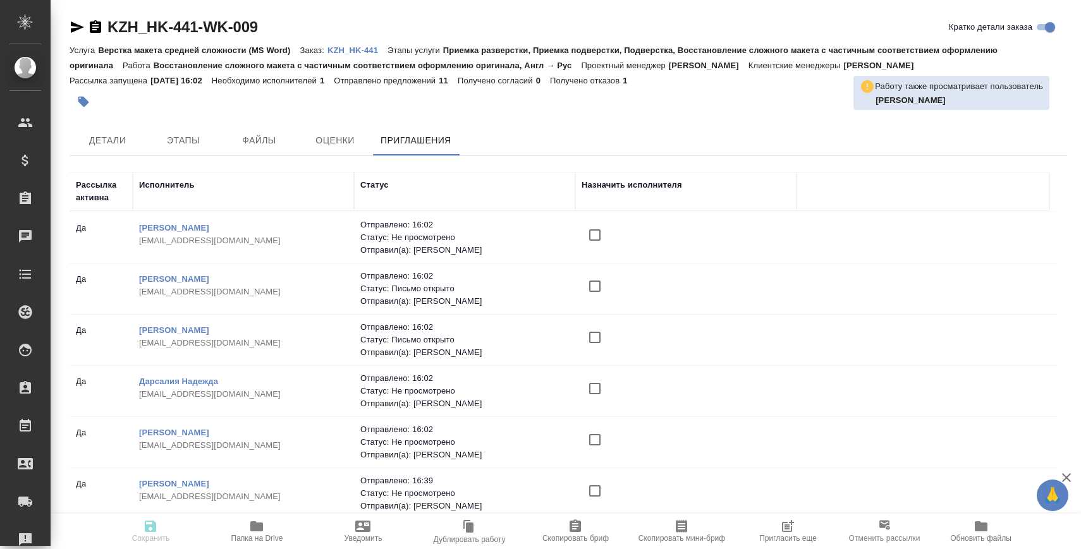
scroll to position [3, 0]
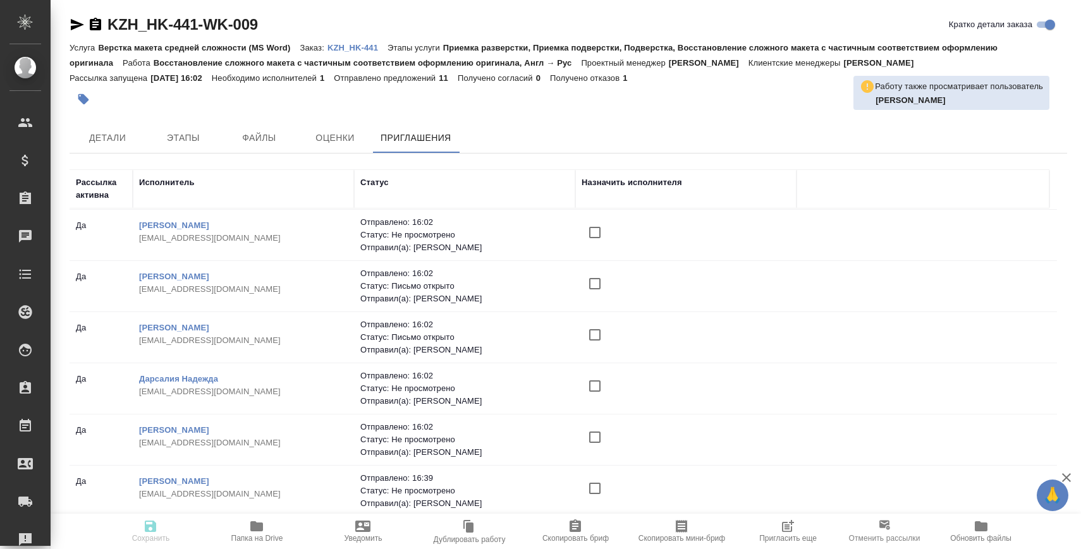
click at [807, 542] on span "Пригласить еще" at bounding box center [788, 538] width 58 height 9
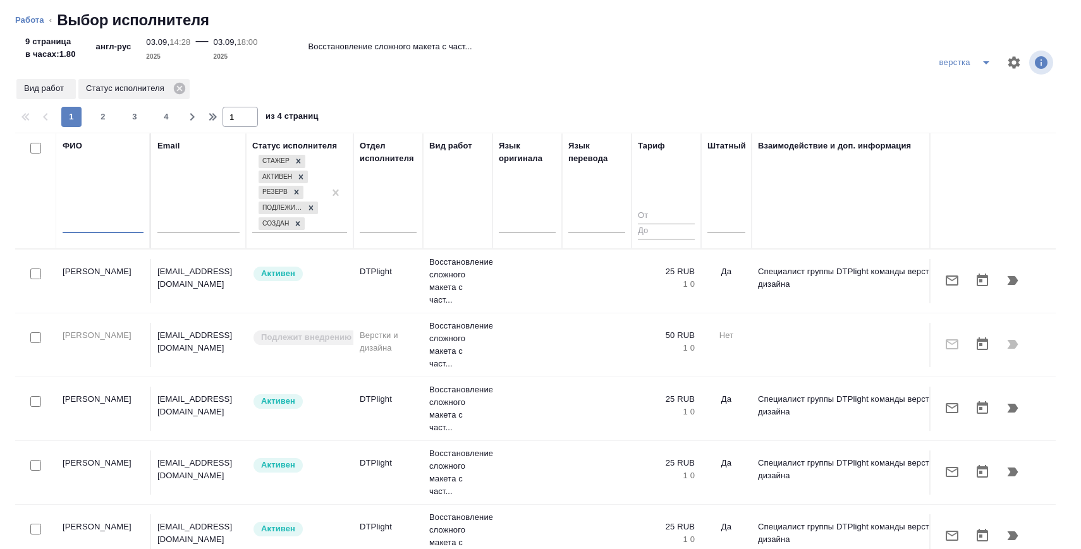
click at [93, 228] on input "text" at bounding box center [103, 226] width 81 height 16
type input "соловье"
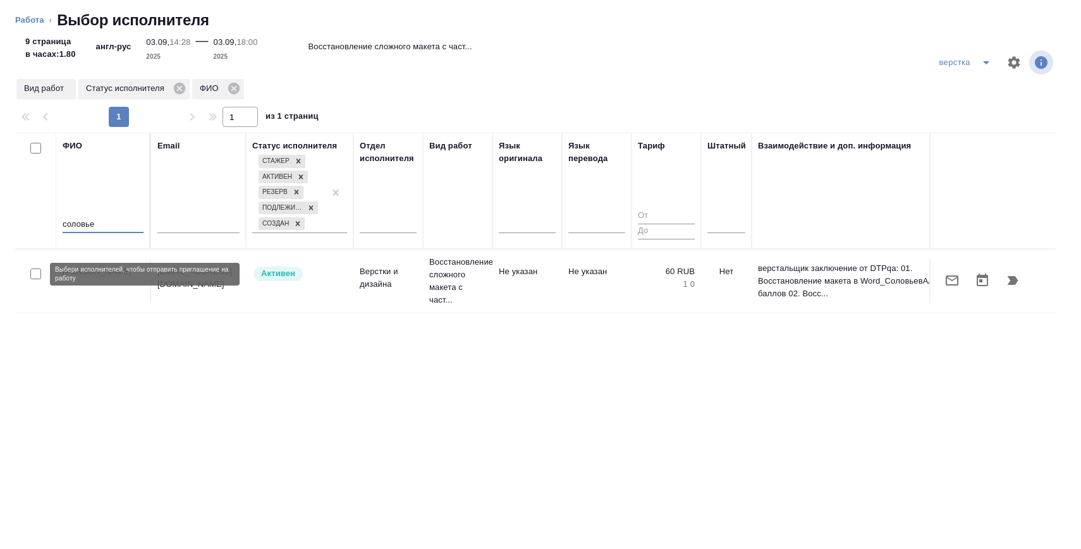
click at [36, 274] on input "checkbox" at bounding box center [35, 274] width 11 height 11
checkbox input "true"
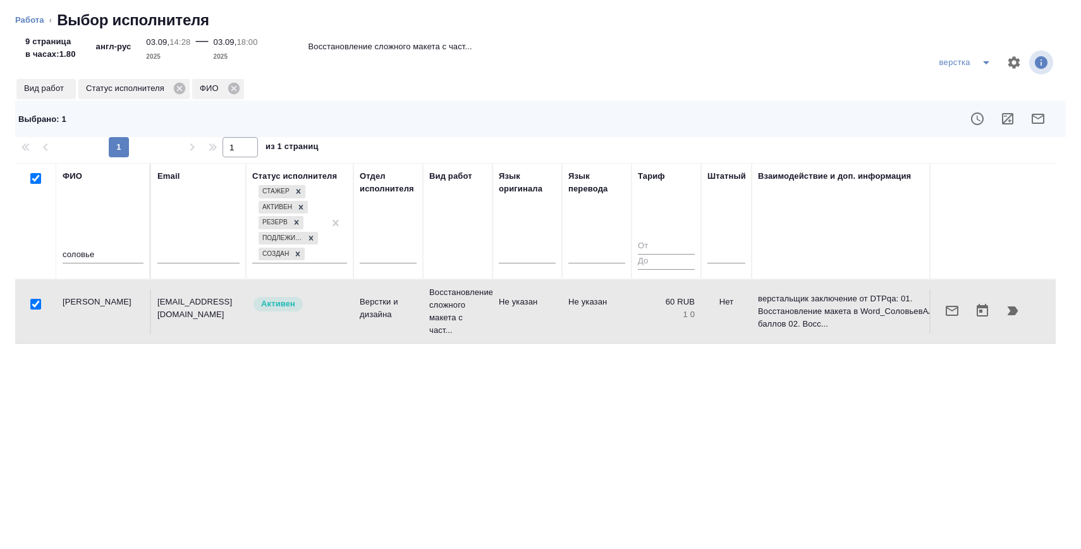
click at [87, 249] on input "соловье" at bounding box center [103, 256] width 81 height 16
type input "зайц"
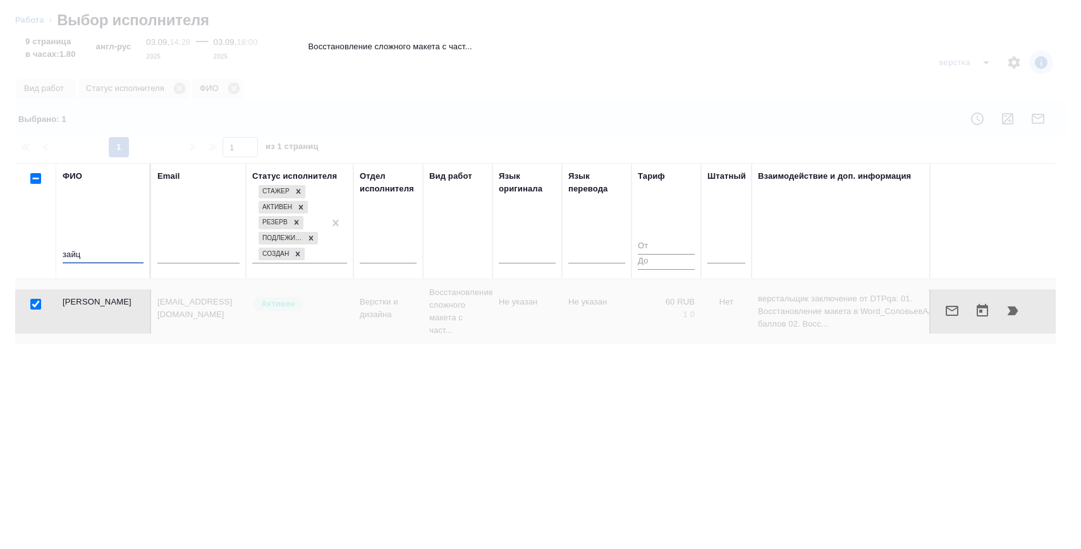
checkbox input "false"
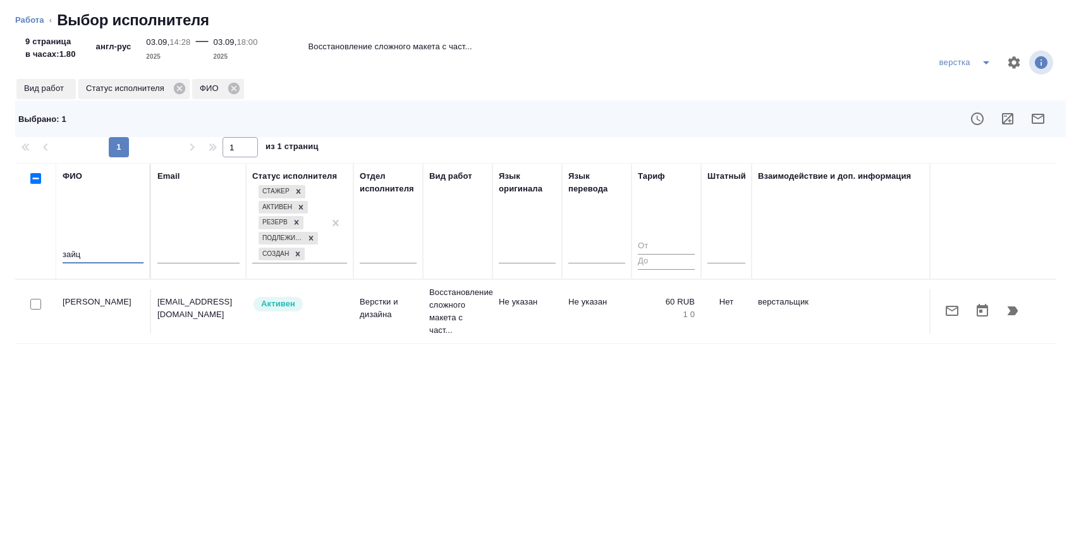
type input "зайц"
click at [44, 304] on div at bounding box center [35, 305] width 28 height 18
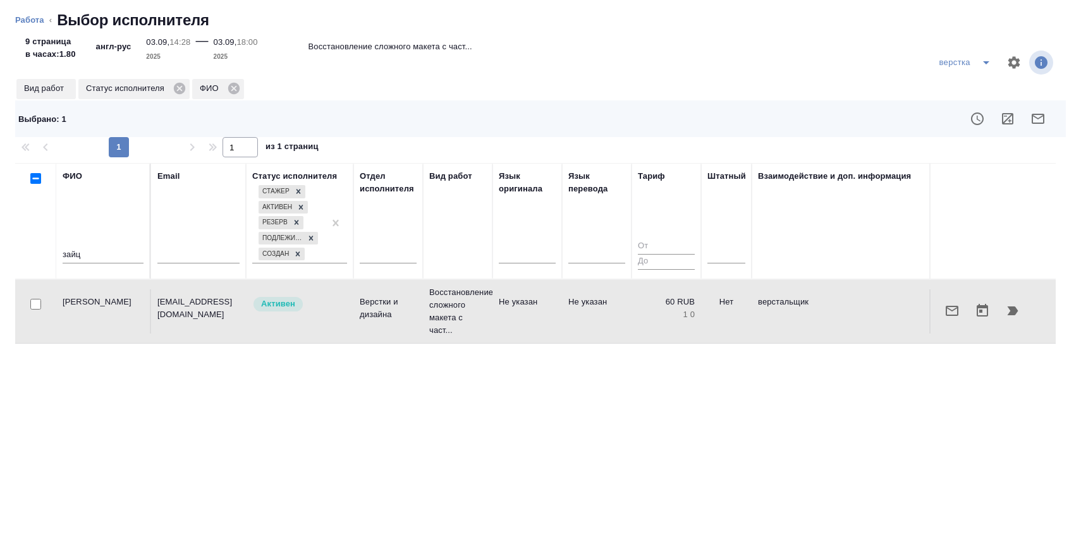
click at [32, 304] on input "checkbox" at bounding box center [35, 304] width 11 height 11
checkbox input "true"
click at [959, 310] on icon "button" at bounding box center [952, 311] width 15 height 15
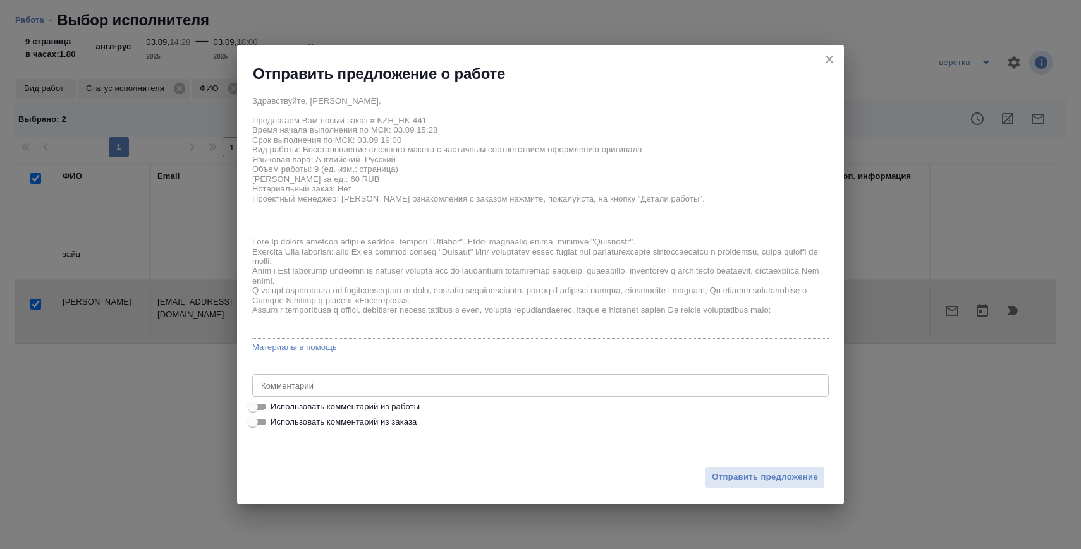
click at [372, 407] on span "Использовать комментарий из работы" at bounding box center [345, 407] width 149 height 13
click at [276, 407] on input "Использовать комментарий из работы" at bounding box center [253, 407] width 46 height 15
checkbox input "true"
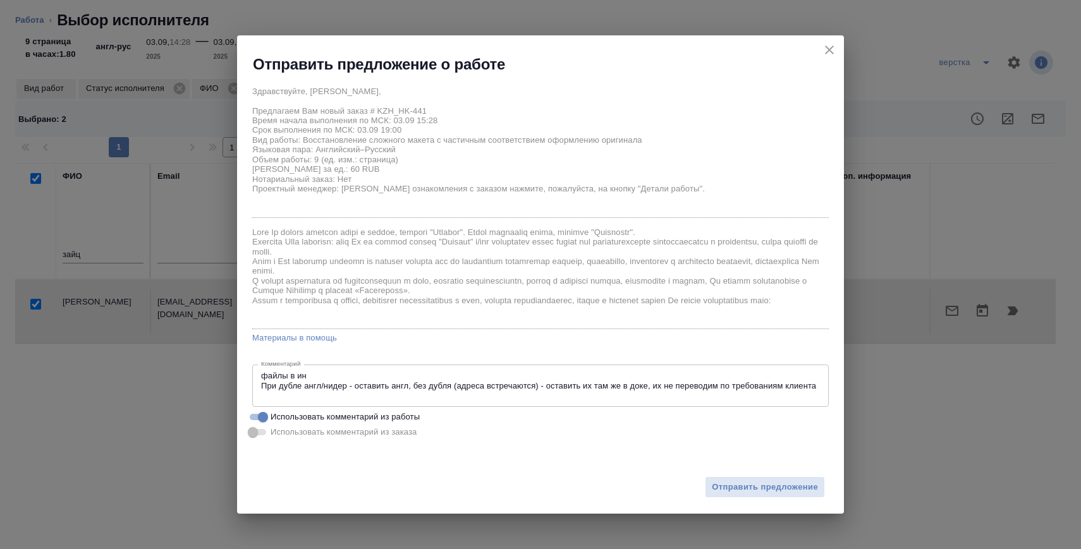
drag, startPoint x: 331, startPoint y: 369, endPoint x: 202, endPoint y: 369, distance: 129.0
click at [202, 369] on div "Отправить предложение о работе Здравствуйте, Олег, Предлагаем Вам новый заказ #…" at bounding box center [540, 274] width 1081 height 549
drag, startPoint x: 336, startPoint y: 370, endPoint x: 171, endPoint y: 377, distance: 165.2
click at [171, 377] on div "Отправить предложение о работе Здравствуйте, Олег, Предлагаем Вам новый заказ #…" at bounding box center [540, 274] width 1081 height 549
click at [286, 379] on textarea "файлы в ин При дубле англ/нидер - оставить англ, без дубля (адреса встречаются)…" at bounding box center [540, 385] width 559 height 29
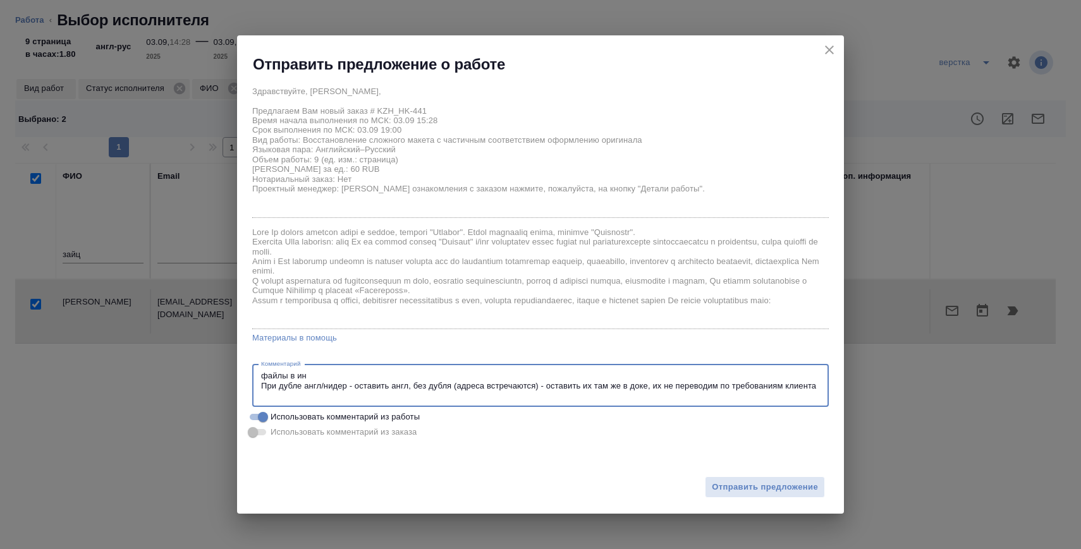
drag, startPoint x: 321, startPoint y: 379, endPoint x: 191, endPoint y: 379, distance: 129.6
click at [191, 379] on div "Отправить предложение о работе Здравствуйте, Олег, Предлагаем Вам новый заказ #…" at bounding box center [540, 274] width 1081 height 549
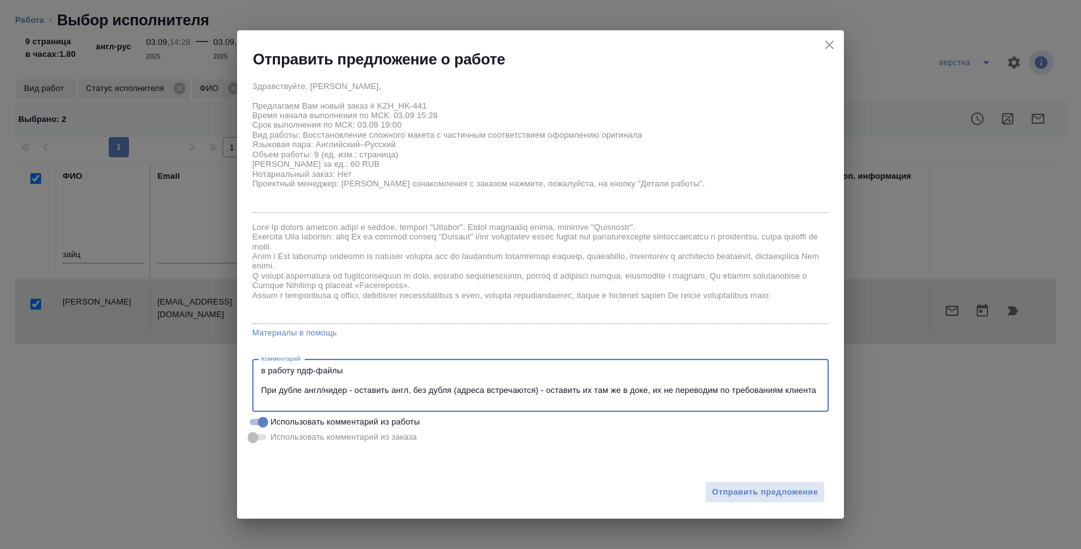
click at [319, 400] on textarea "в работу пдф-файлы При дубле англ/нидер - оставить англ, без дубля (адреса встр…" at bounding box center [540, 385] width 559 height 39
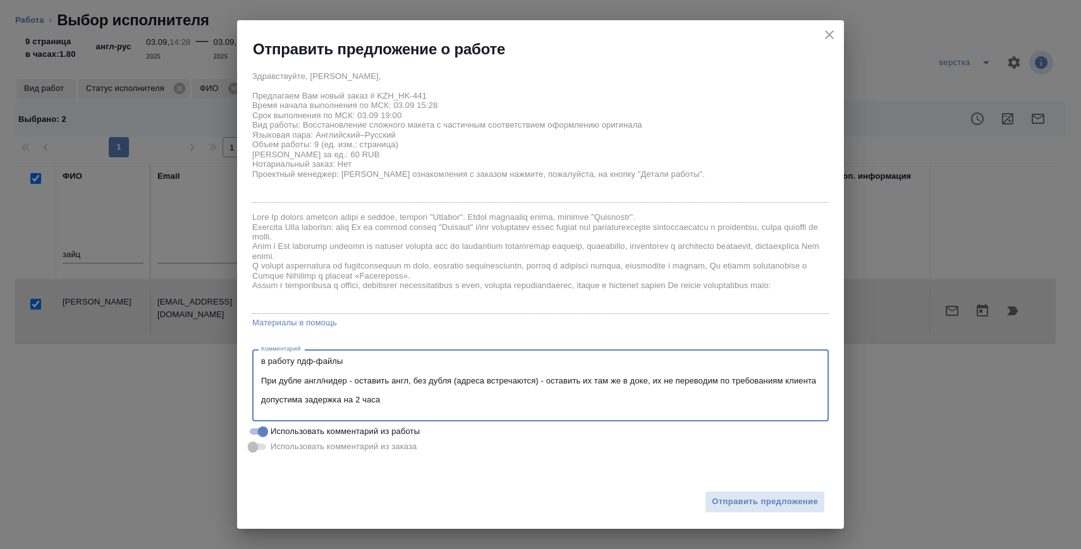
type textarea "в работу пдф-файлы При дубле англ/нидер - оставить англ, без дубля (адреса встр…"
click at [772, 506] on span "Отправить предложение" at bounding box center [765, 502] width 106 height 15
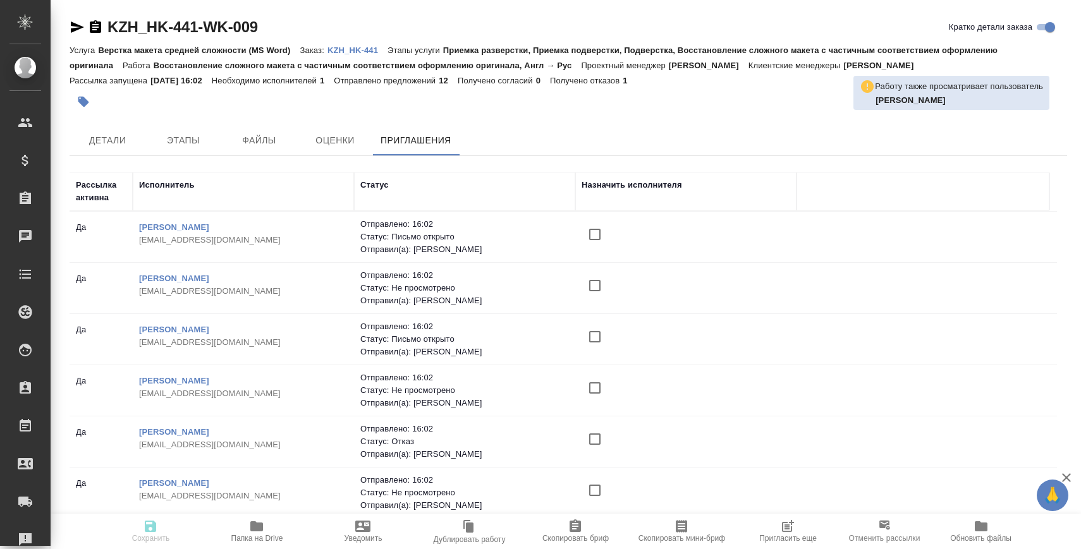
click at [782, 538] on span "Пригласить еще" at bounding box center [788, 538] width 58 height 9
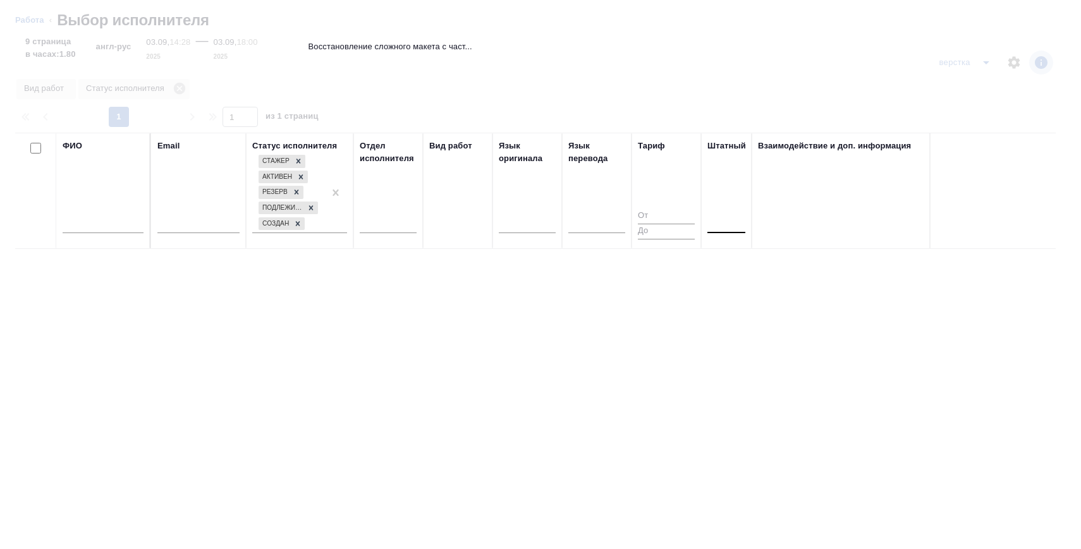
click at [727, 233] on div at bounding box center [727, 221] width 38 height 24
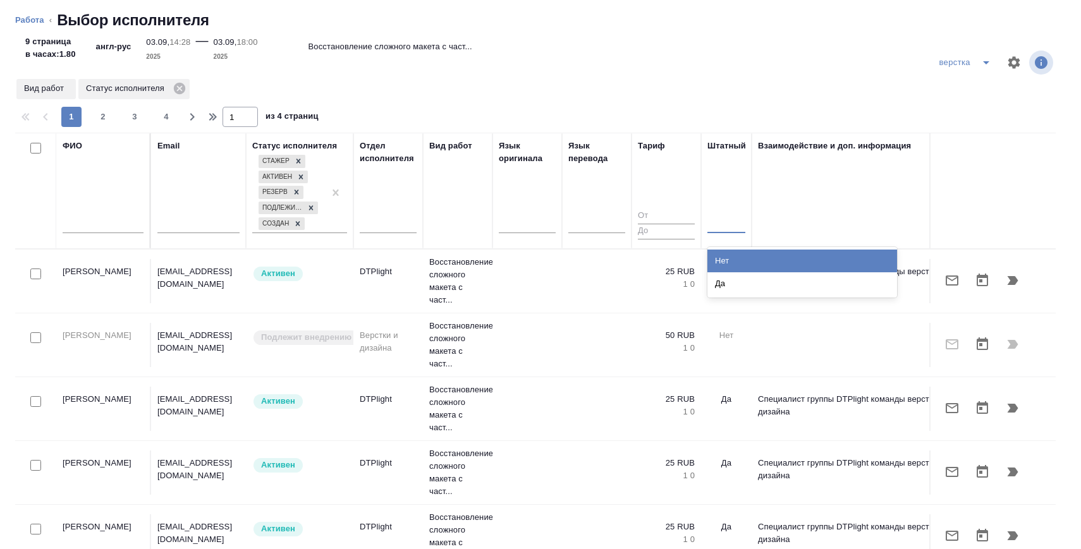
click at [726, 261] on div "Нет" at bounding box center [803, 261] width 190 height 23
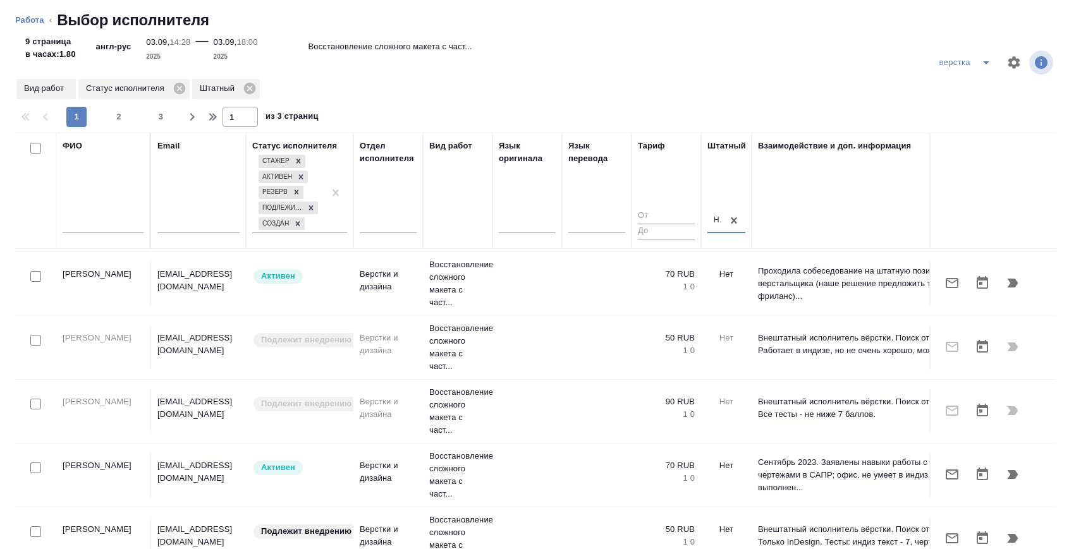
scroll to position [560, 0]
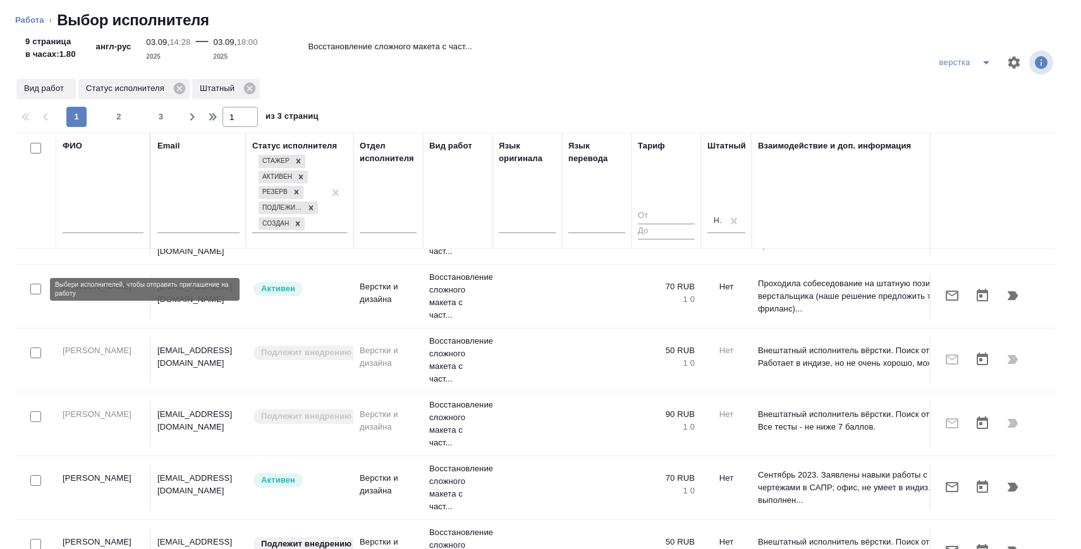
click at [40, 287] on input "checkbox" at bounding box center [35, 289] width 11 height 11
checkbox input "true"
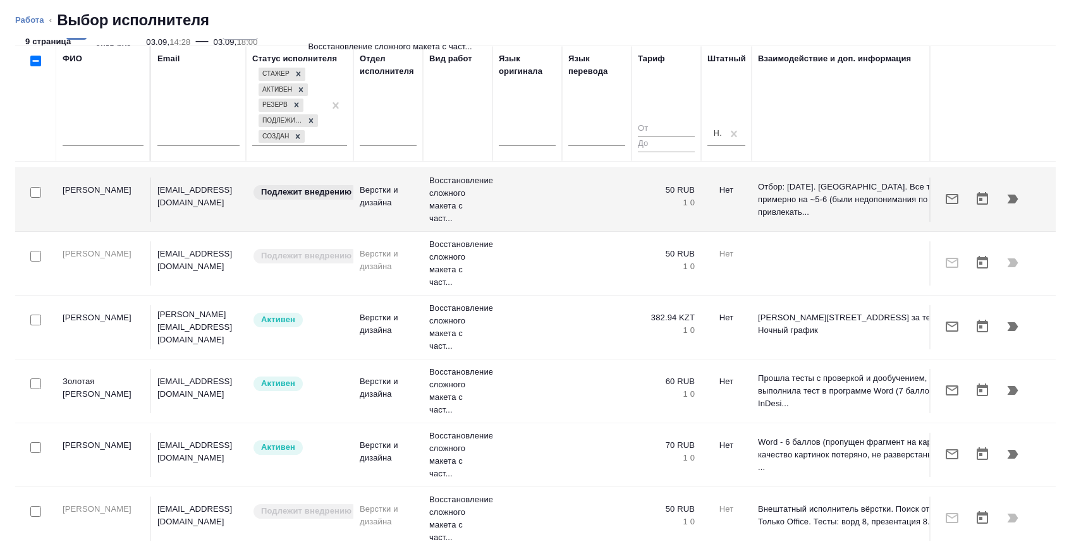
scroll to position [118, 0]
click at [35, 381] on input "checkbox" at bounding box center [35, 383] width 11 height 11
checkbox input "true"
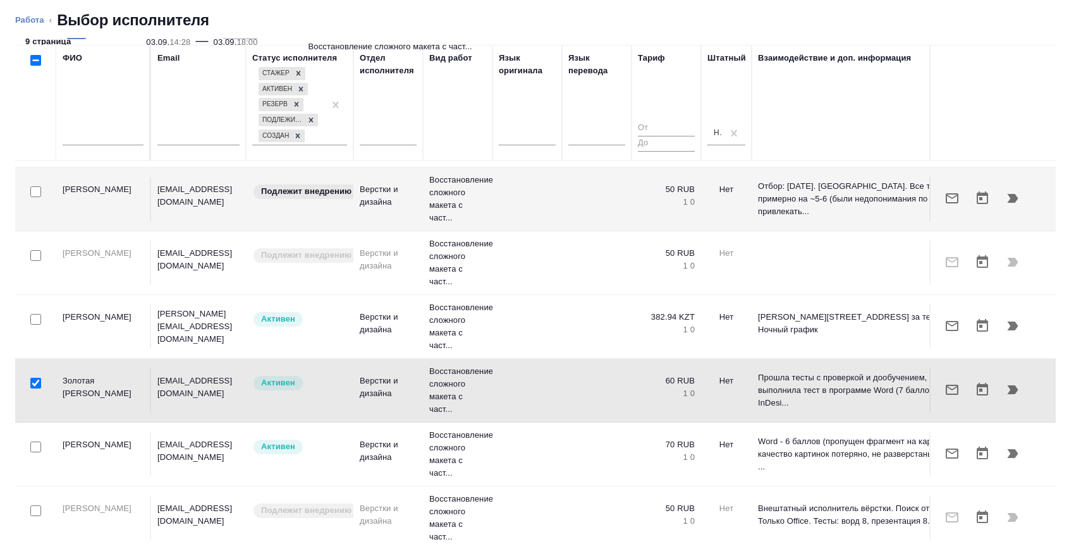
click at [35, 448] on input "checkbox" at bounding box center [35, 447] width 11 height 11
checkbox input "true"
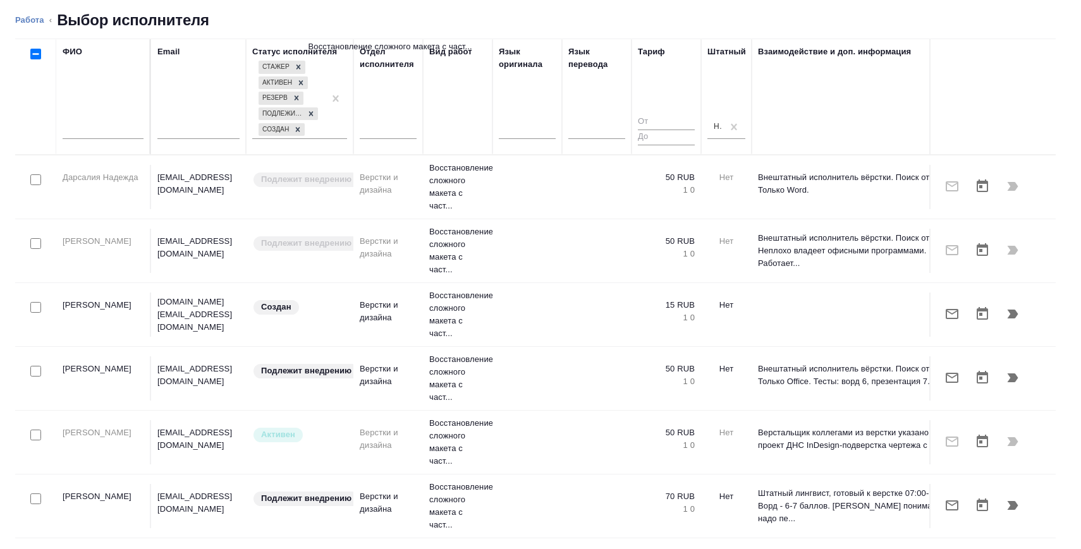
scroll to position [0, 0]
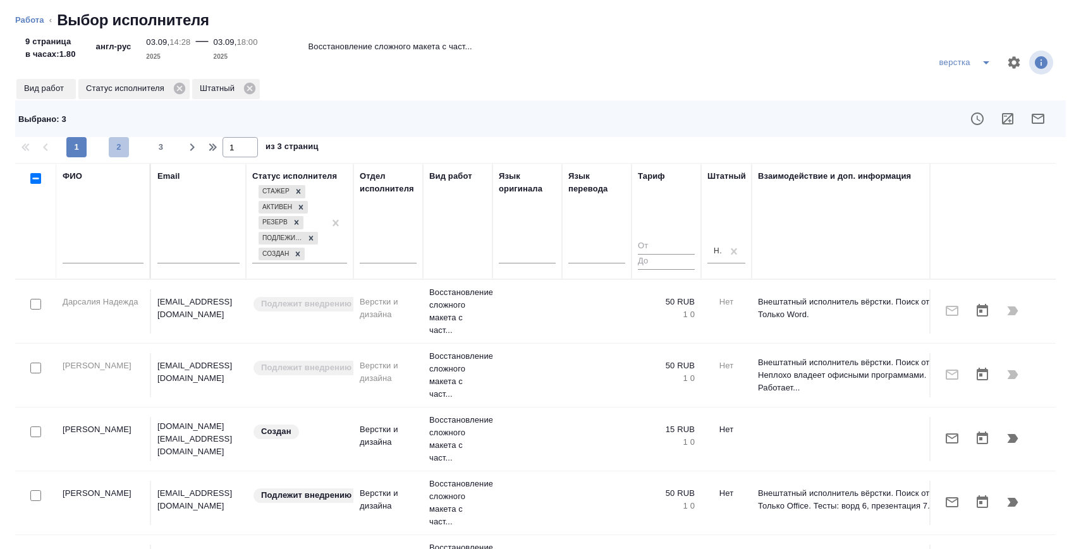
click at [120, 147] on span "2" at bounding box center [119, 147] width 20 height 13
type input "2"
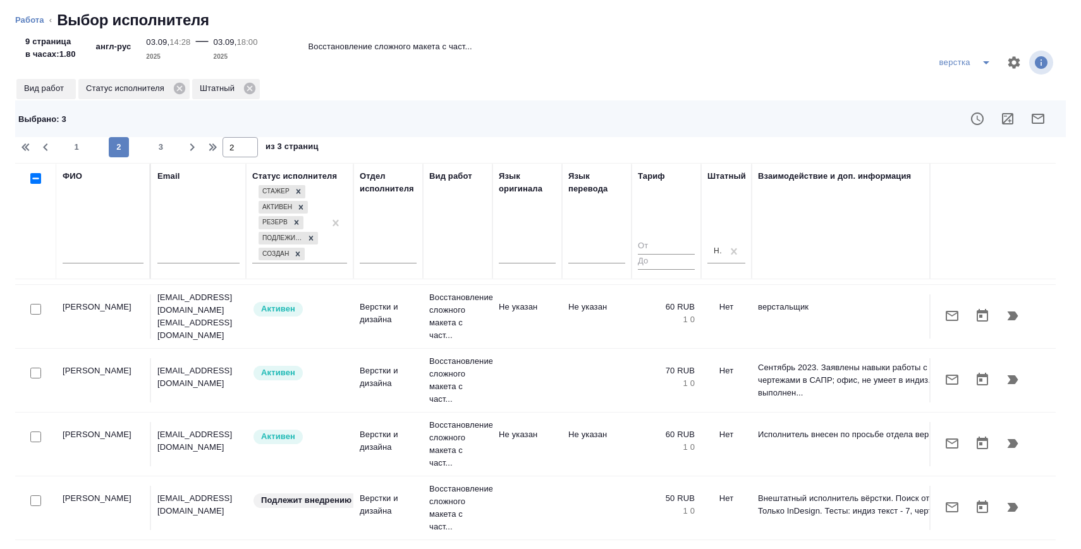
scroll to position [210, 0]
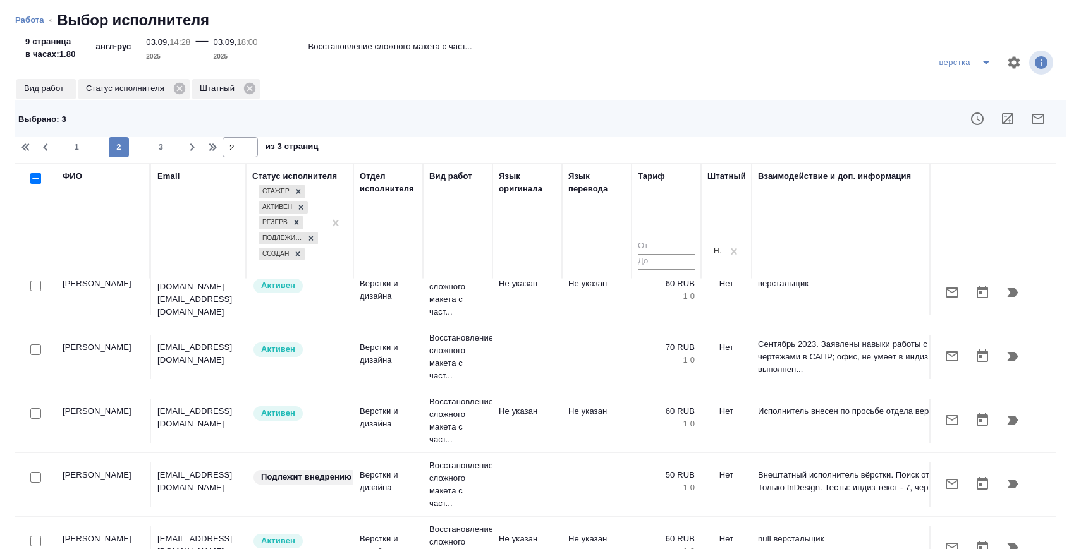
click at [35, 412] on input "checkbox" at bounding box center [35, 413] width 11 height 11
checkbox input "true"
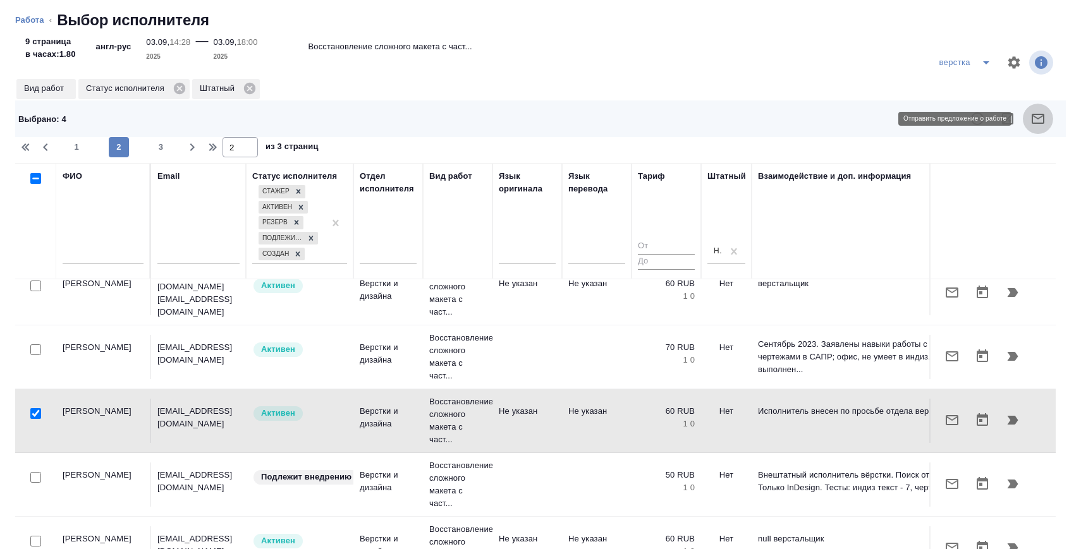
click at [1044, 116] on icon "button" at bounding box center [1038, 119] width 13 height 10
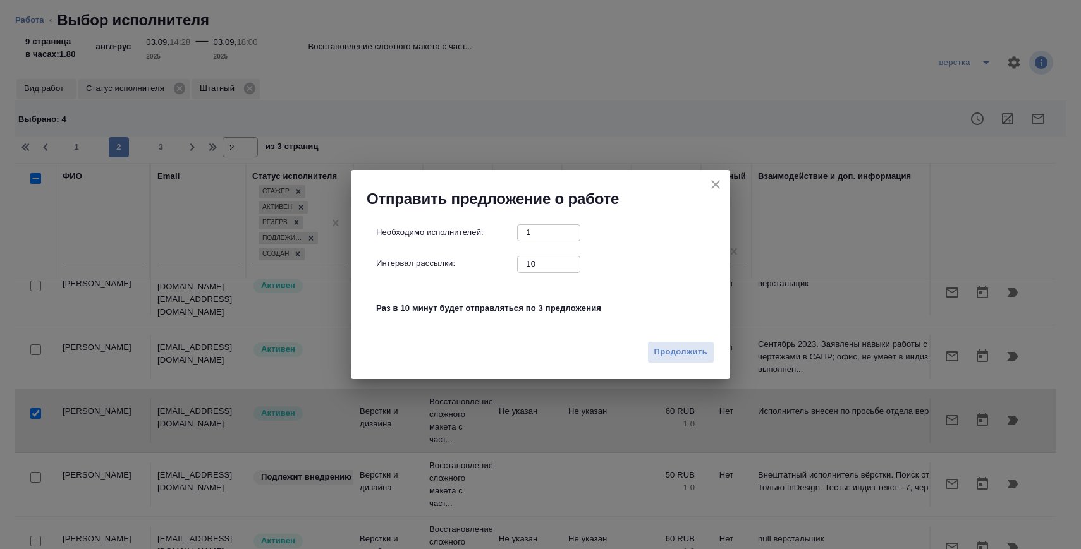
click at [553, 262] on input "10" at bounding box center [548, 264] width 63 height 16
type input "0"
click at [710, 359] on button "Продолжить" at bounding box center [681, 352] width 67 height 22
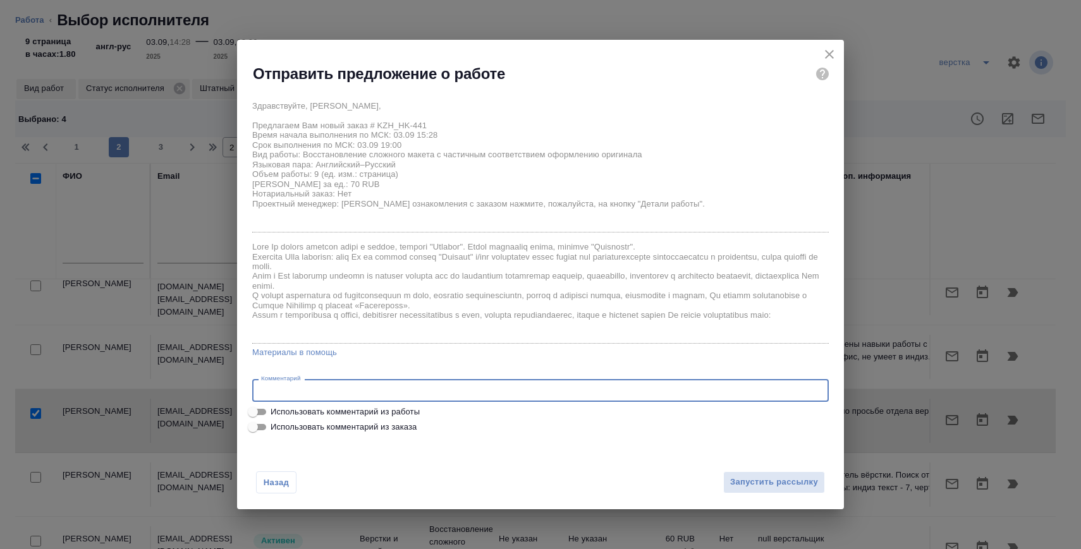
click at [435, 393] on textarea at bounding box center [540, 390] width 559 height 9
click at [386, 406] on span "Использовать комментарий из работы" at bounding box center [345, 412] width 149 height 13
click at [276, 406] on input "Использовать комментарий из работы" at bounding box center [253, 412] width 46 height 15
checkbox input "true"
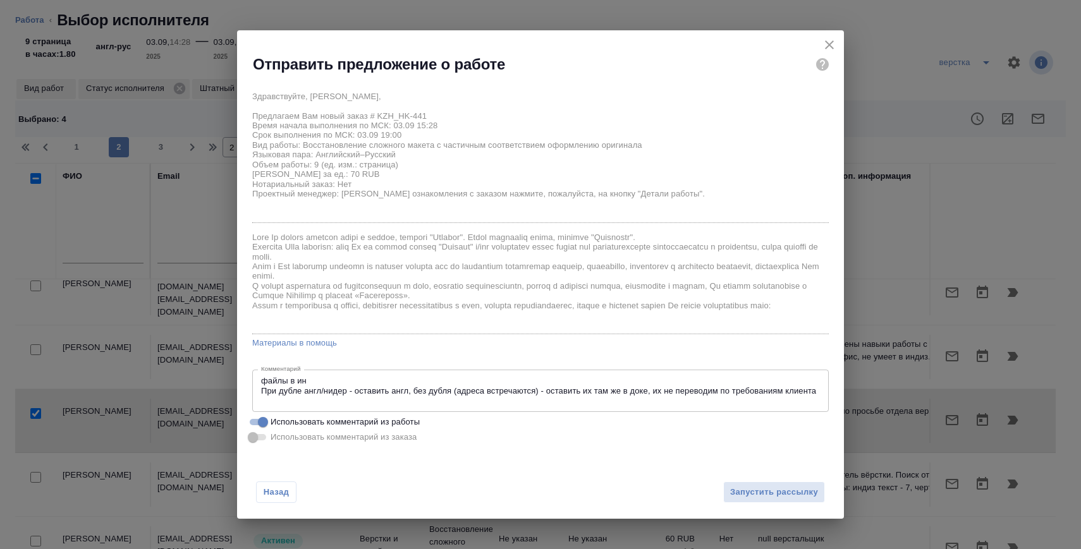
click at [400, 389] on textarea "файлы в ин При дубле англ/нидер - оставить англ, без дубля (адреса встречаются)…" at bounding box center [540, 390] width 559 height 29
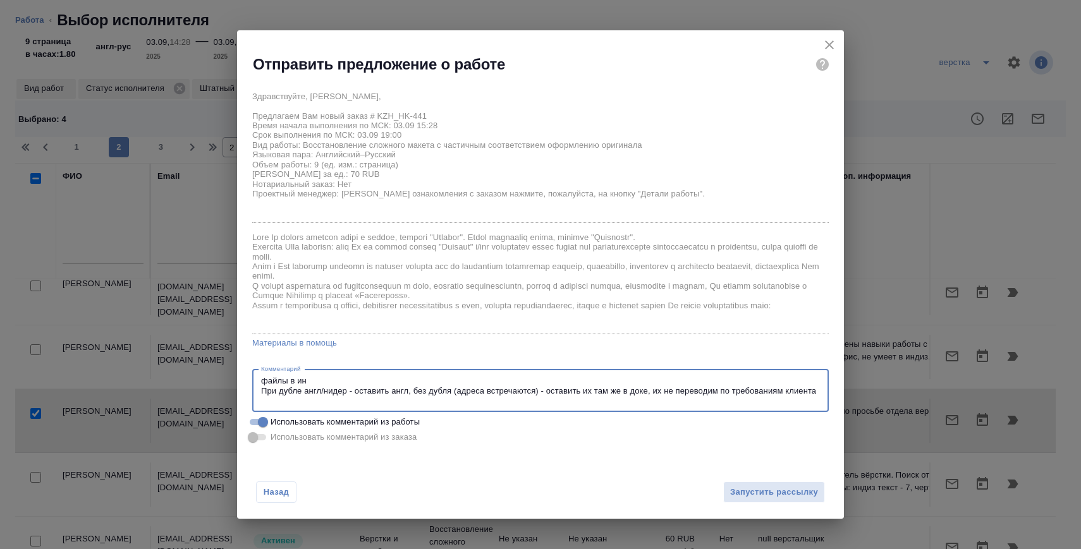
paste textarea "в работу пдф-файлы При дубле англ/нидер - оставить англ, без дубля (адреса встр…"
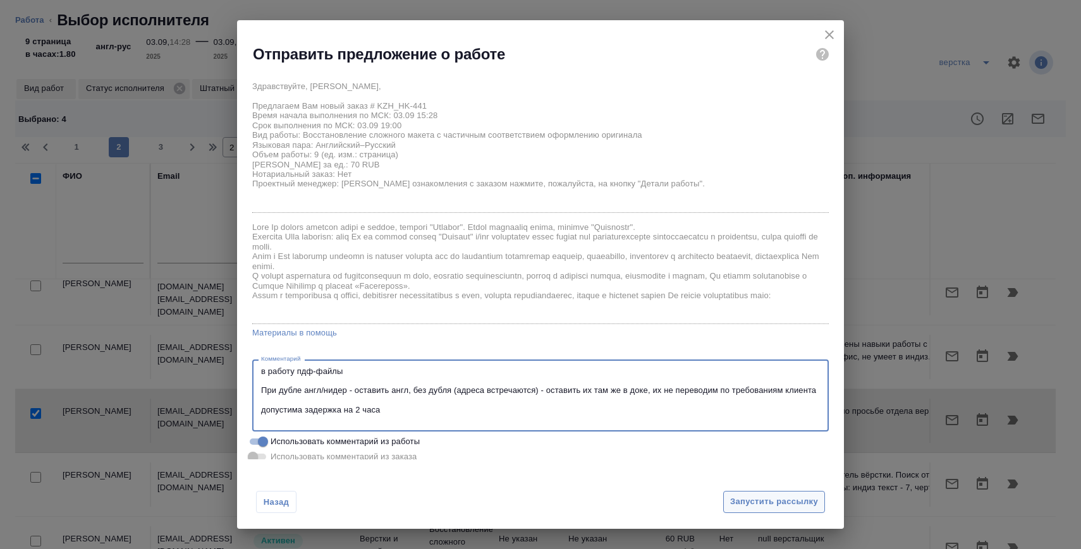
type textarea "в работу пдф-файлы При дубле англ/нидер - оставить англ, без дубля (адреса встр…"
click at [805, 507] on span "Запустить рассылку" at bounding box center [774, 502] width 88 height 15
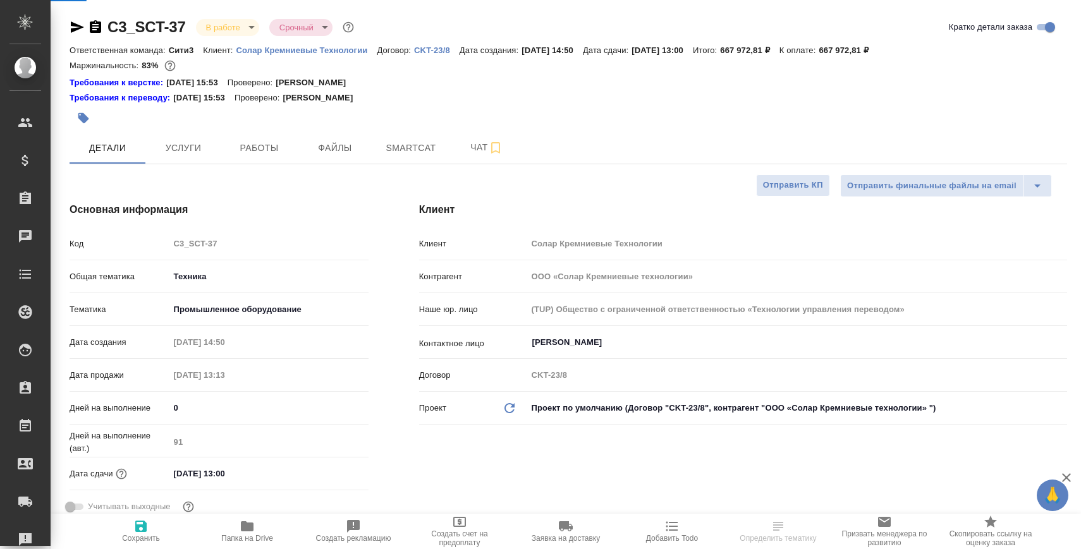
select select "RU"
type textarea "x"
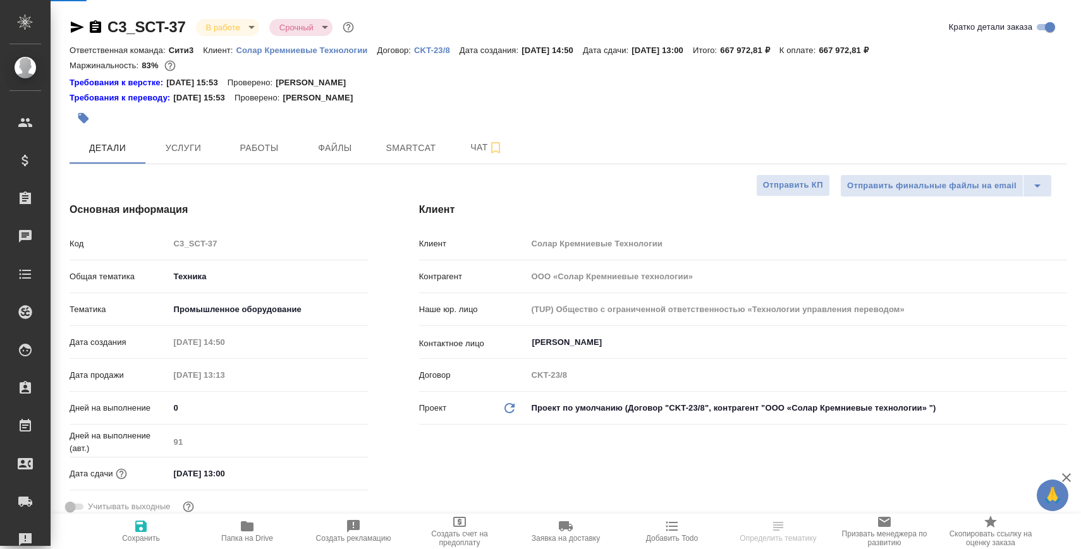
type textarea "x"
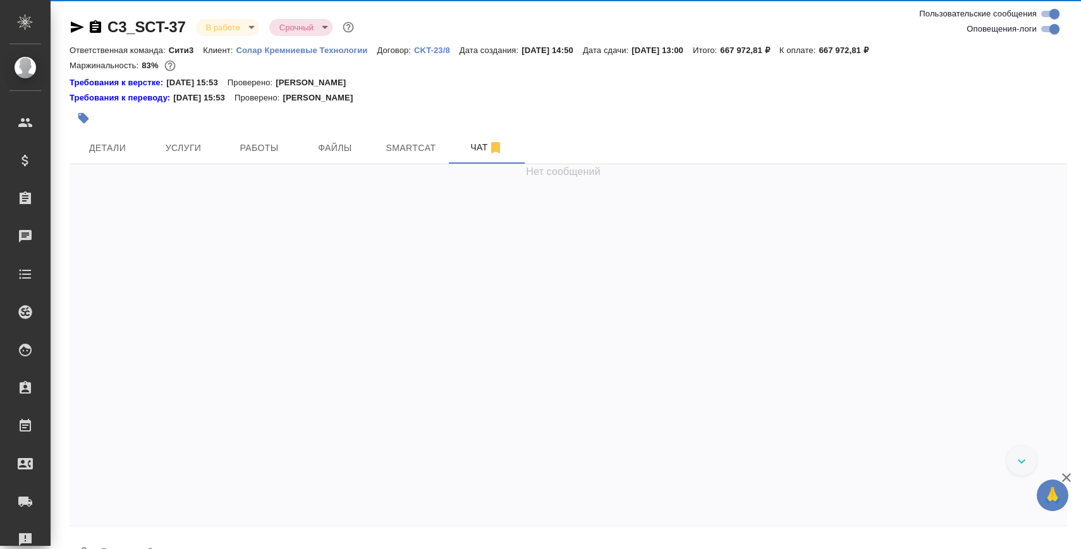
click at [341, 532] on div at bounding box center [569, 530] width 998 height 6
click at [323, 543] on textarea at bounding box center [583, 554] width 967 height 43
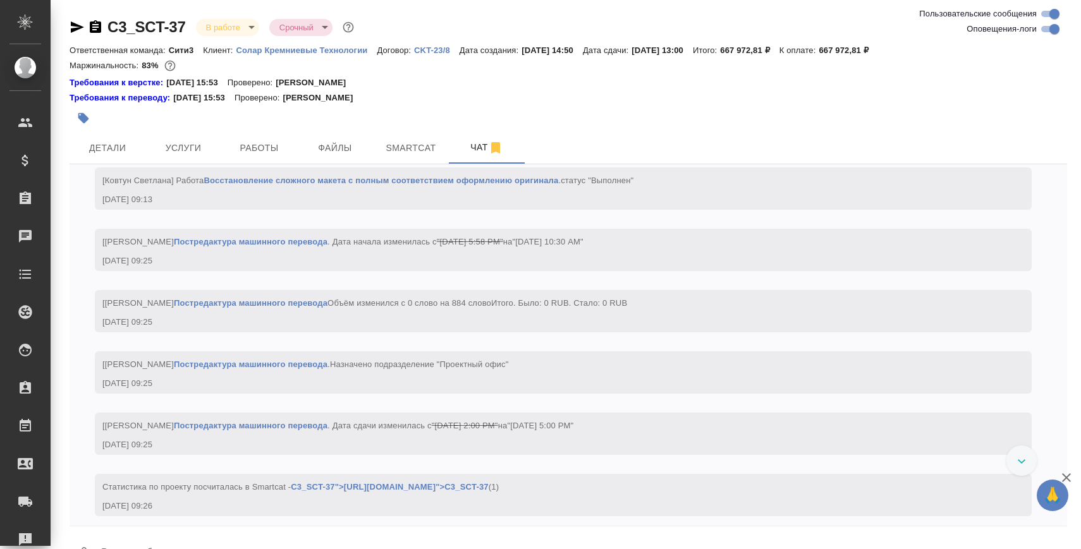
click at [306, 535] on textarea at bounding box center [583, 554] width 967 height 43
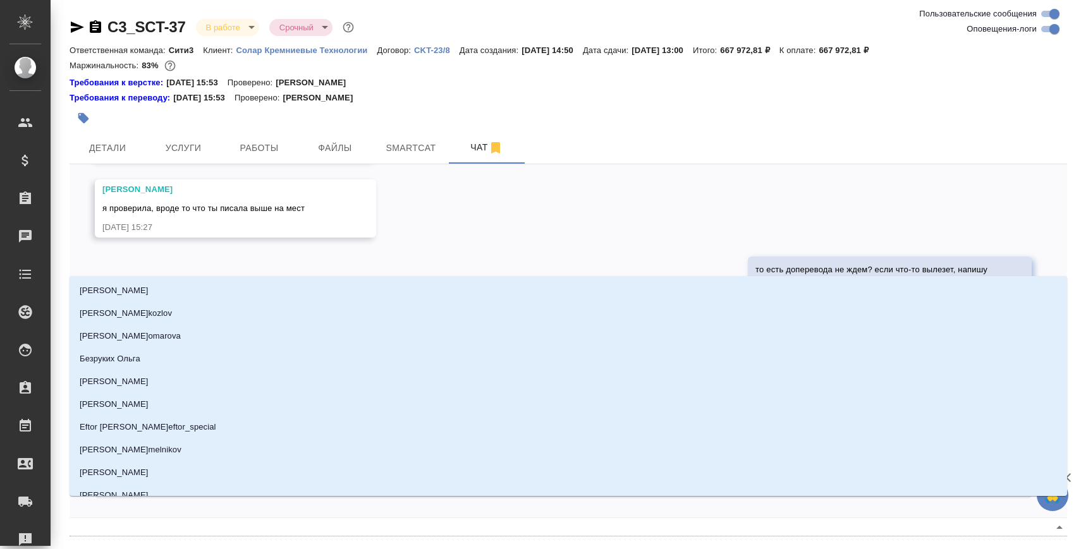
scroll to position [20, 0]
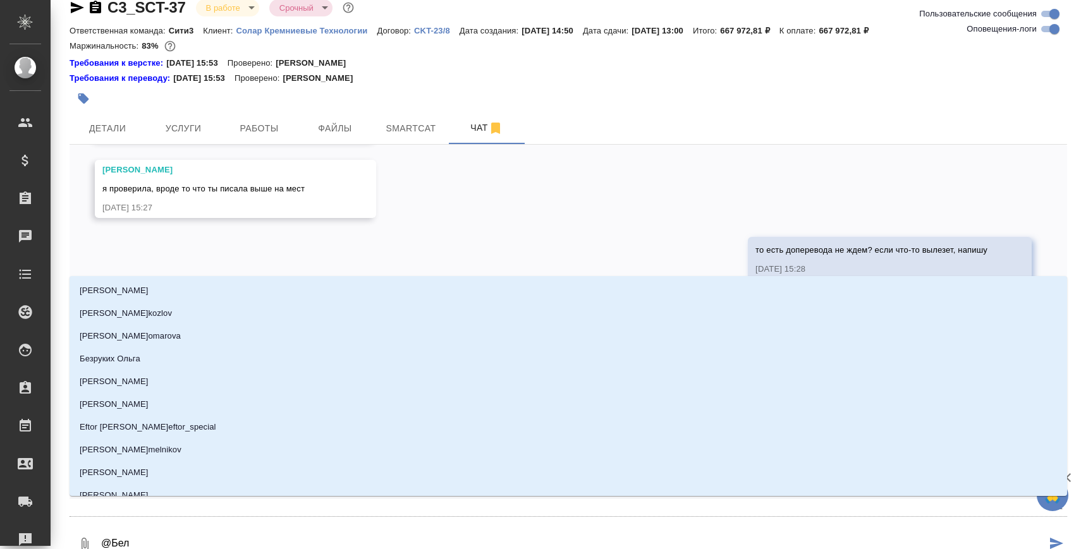
type textarea "@Беля"
type input "Беля"
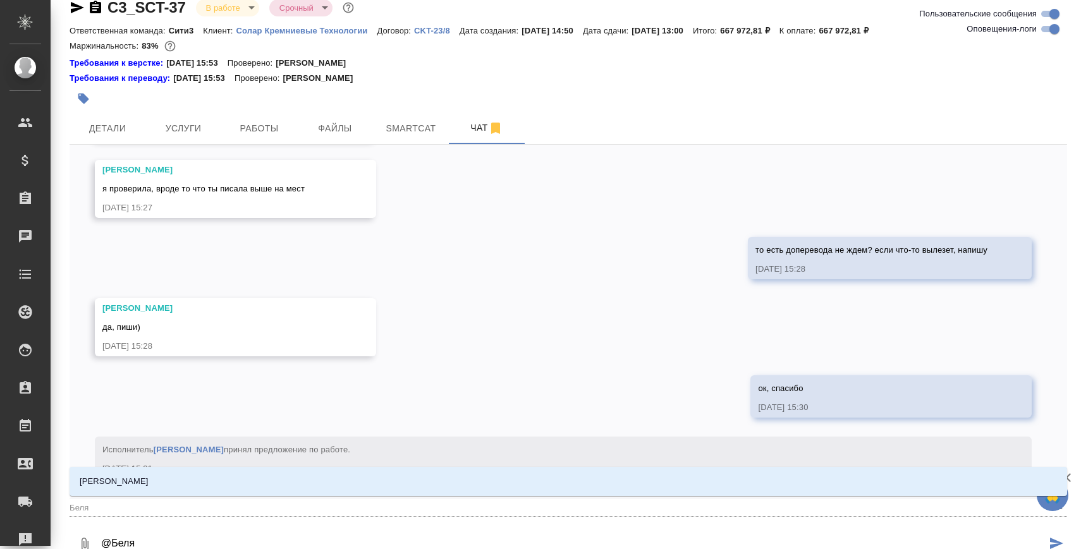
scroll to position [31836, 0]
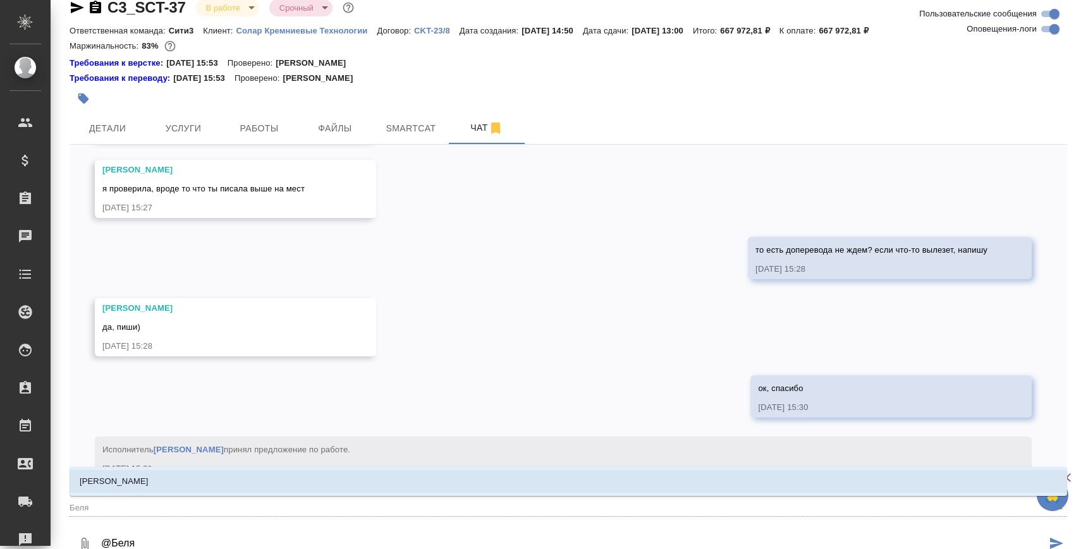
click at [274, 488] on li "Белякова Юлия" at bounding box center [569, 481] width 998 height 23
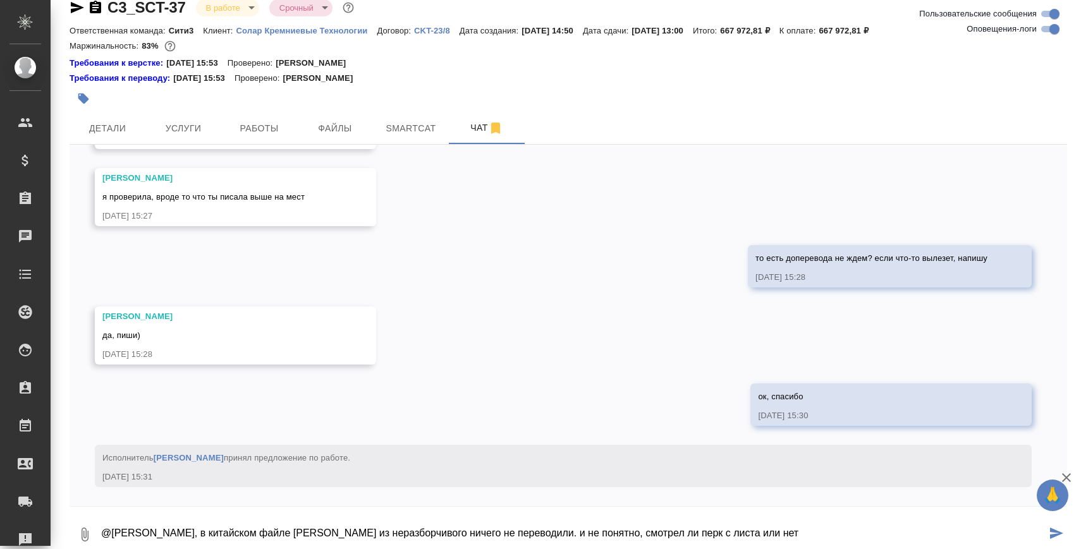
type textarea "@Белякова Юлия Юль, в китайском файле Синниковой из неразборчивого ничего не пе…"
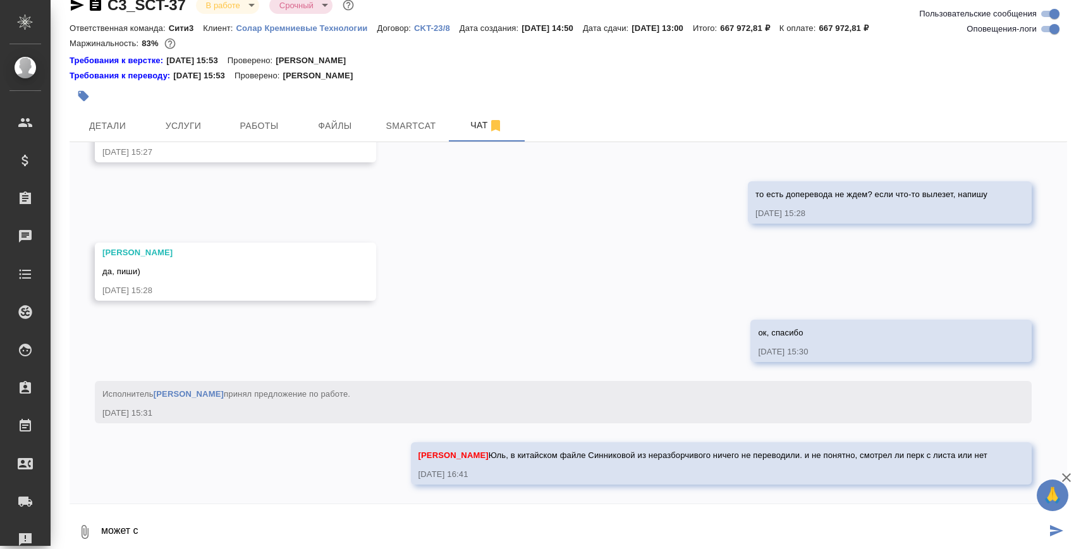
scroll to position [31897, 0]
type textarea "может с листа до завтра посмотрит выгруженный из СК файл, который вы нам отдали…"
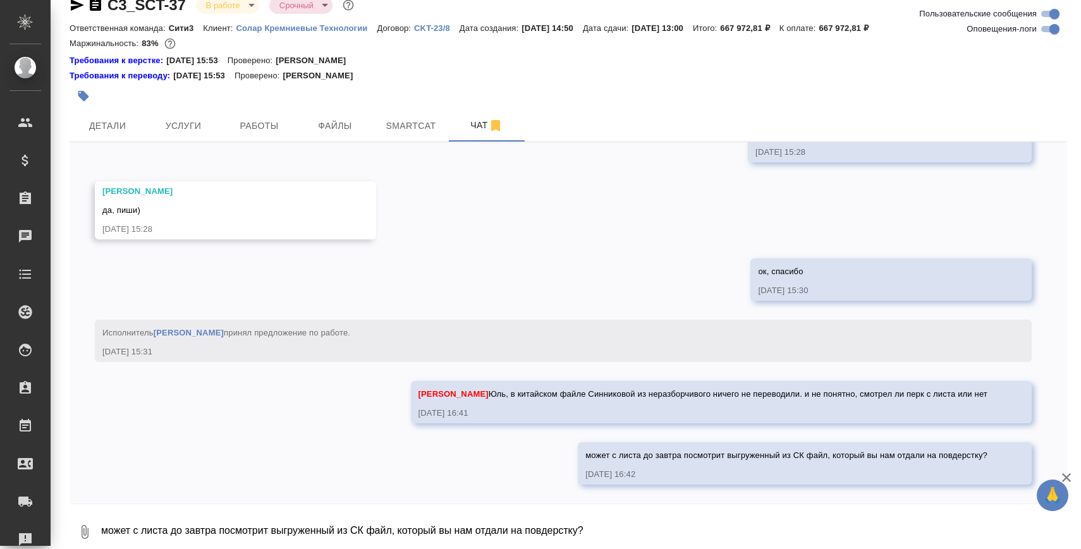
scroll to position [31958, 0]
click at [434, 527] on textarea "может с листа до завтра посмотрит выгруженный из СК файл, который вы нам отдали…" at bounding box center [583, 532] width 967 height 43
type textarea "в"
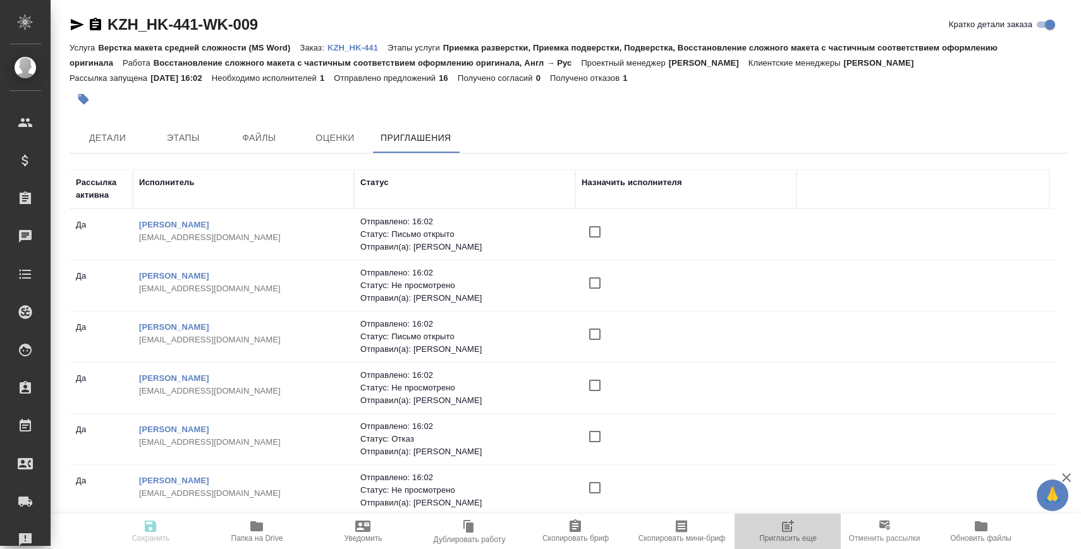
click at [782, 539] on span "Пригласить еще" at bounding box center [788, 538] width 58 height 9
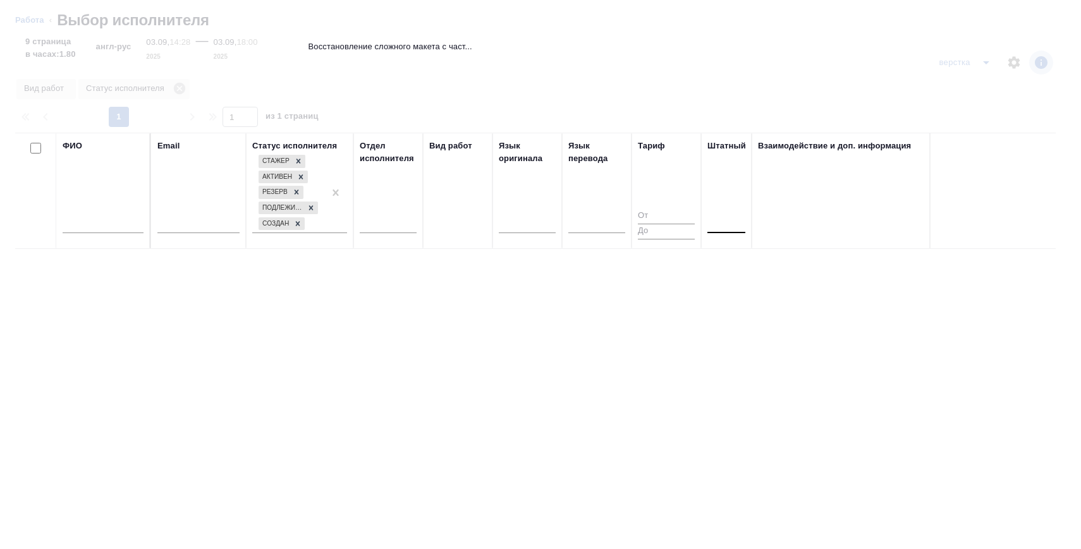
click at [726, 220] on div at bounding box center [727, 221] width 38 height 18
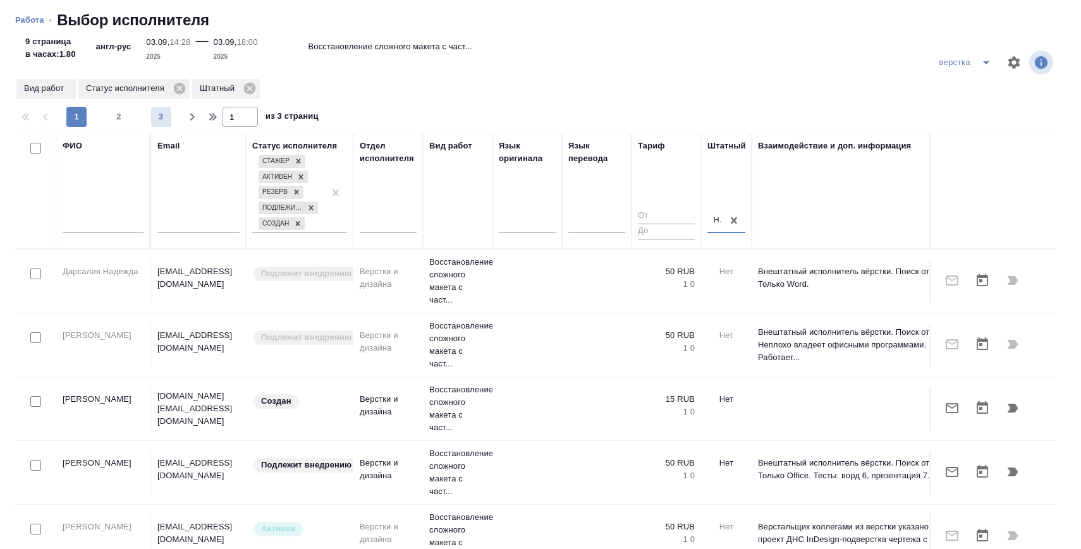
click at [162, 116] on span "3" at bounding box center [161, 117] width 20 height 13
type input "3"
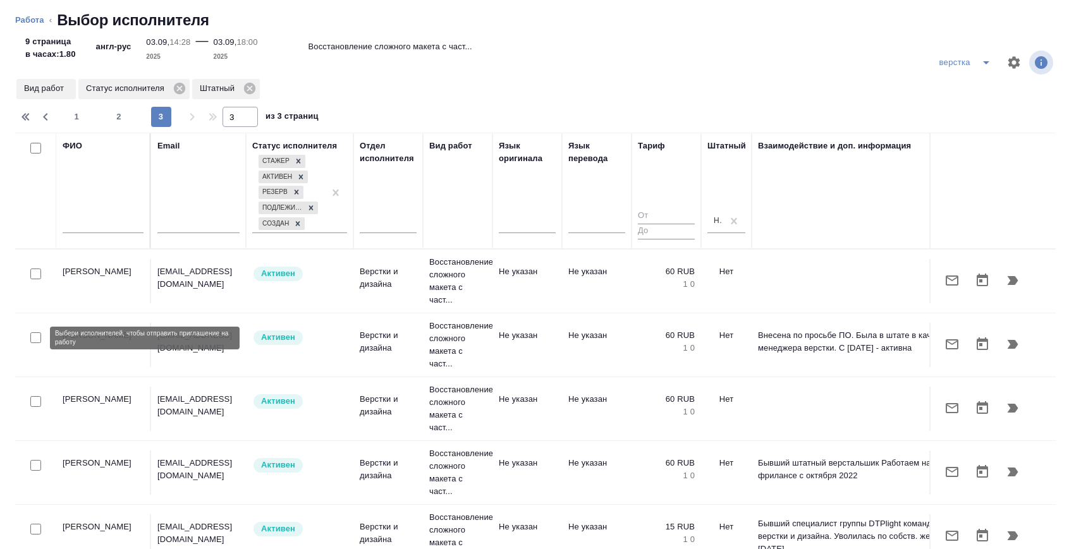
click at [34, 341] on input "checkbox" at bounding box center [35, 338] width 11 height 11
checkbox input "true"
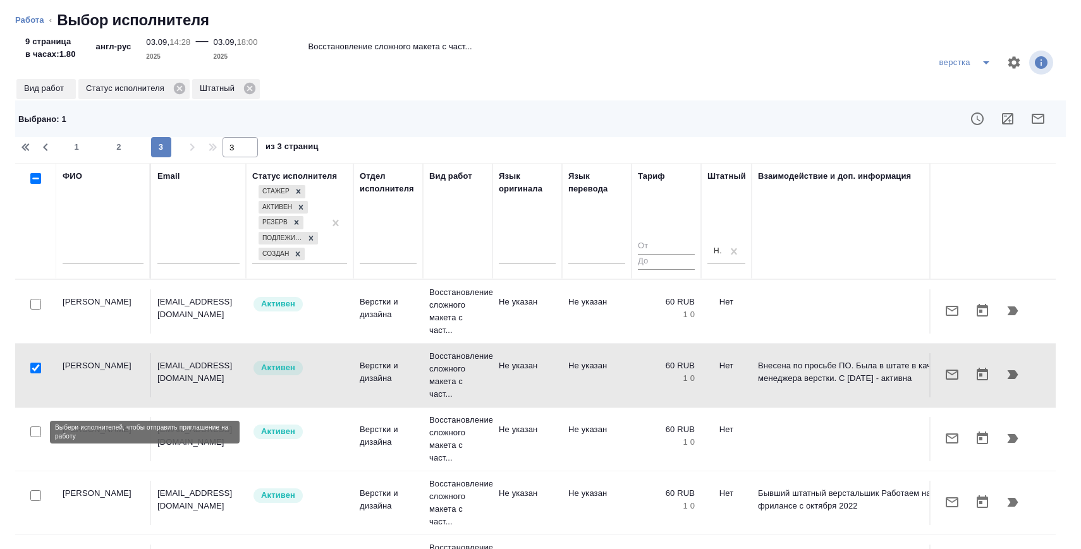
click at [39, 429] on input "checkbox" at bounding box center [35, 432] width 11 height 11
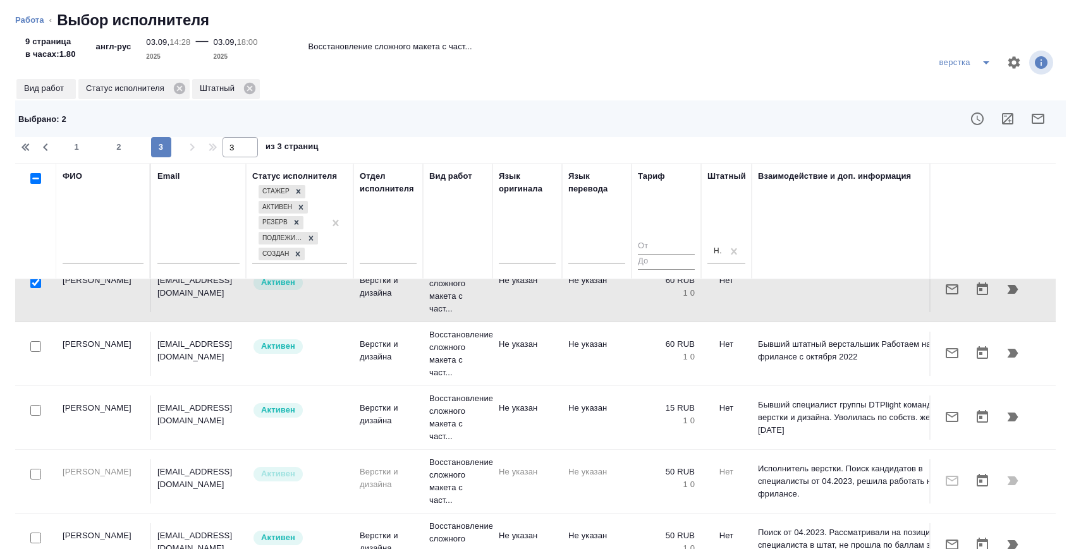
scroll to position [148, 0]
click at [36, 290] on div at bounding box center [35, 285] width 28 height 18
click at [39, 285] on input "checkbox" at bounding box center [35, 284] width 11 height 11
checkbox input "false"
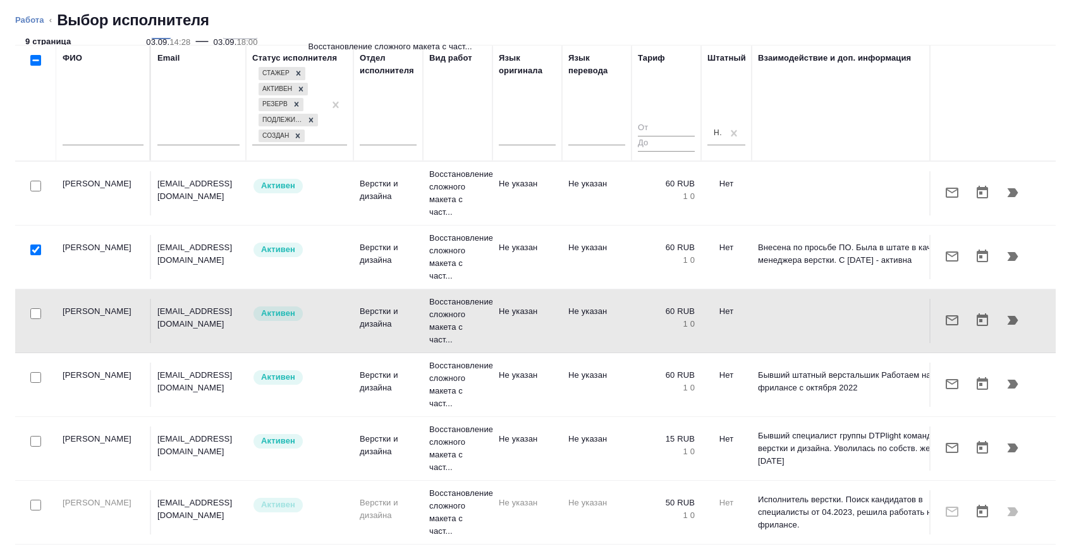
scroll to position [0, 0]
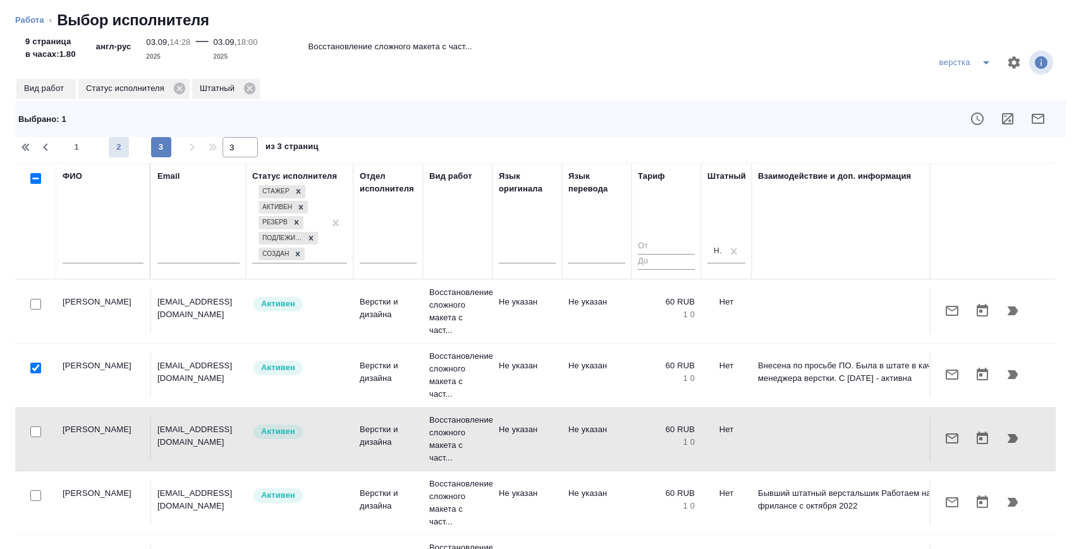
click at [117, 149] on span "2" at bounding box center [119, 147] width 20 height 13
type input "2"
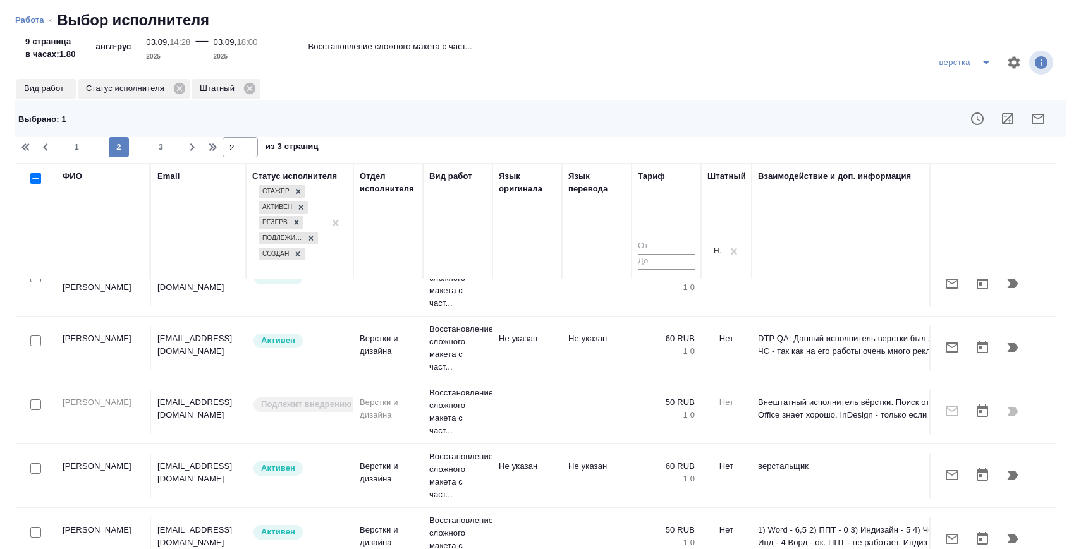
scroll to position [543, 0]
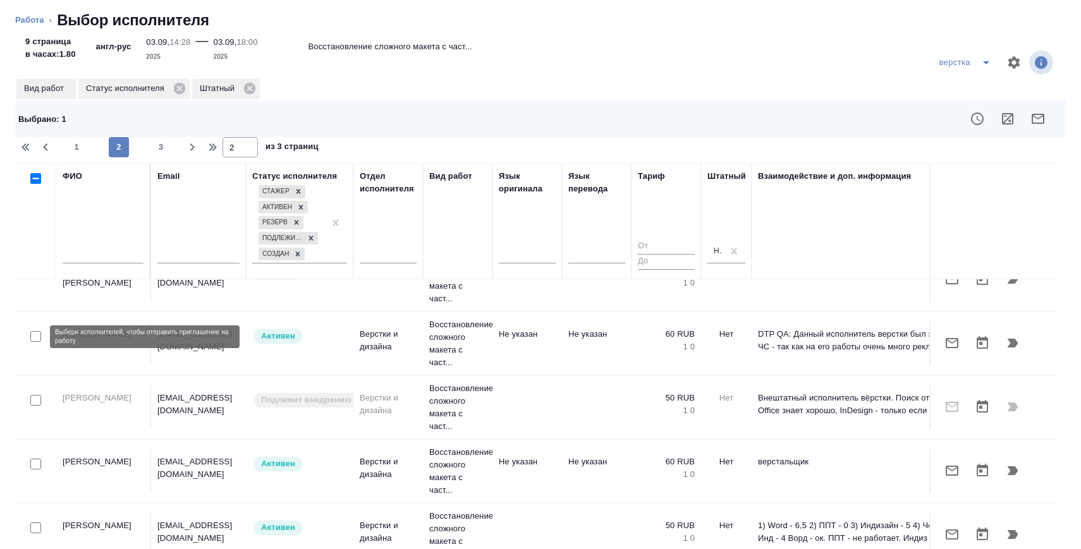
click at [34, 337] on input "checkbox" at bounding box center [35, 336] width 11 height 11
checkbox input "true"
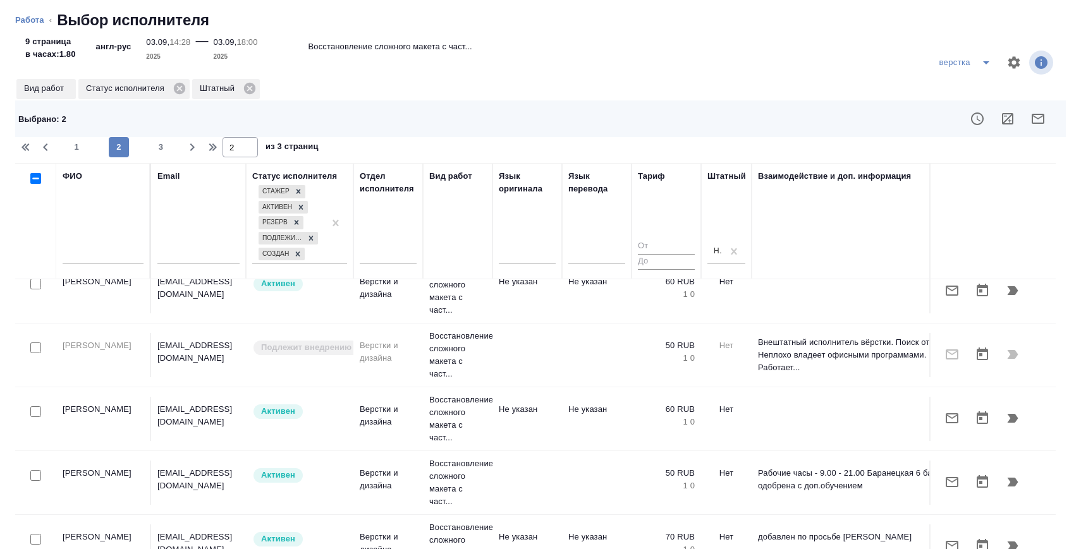
scroll to position [834, 0]
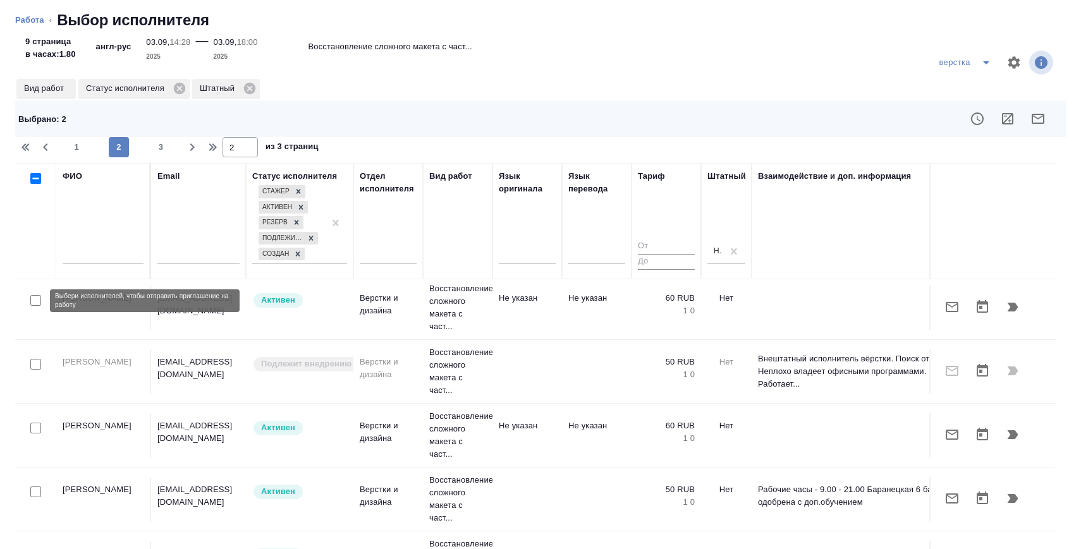
click at [32, 300] on input "checkbox" at bounding box center [35, 300] width 11 height 11
checkbox input "true"
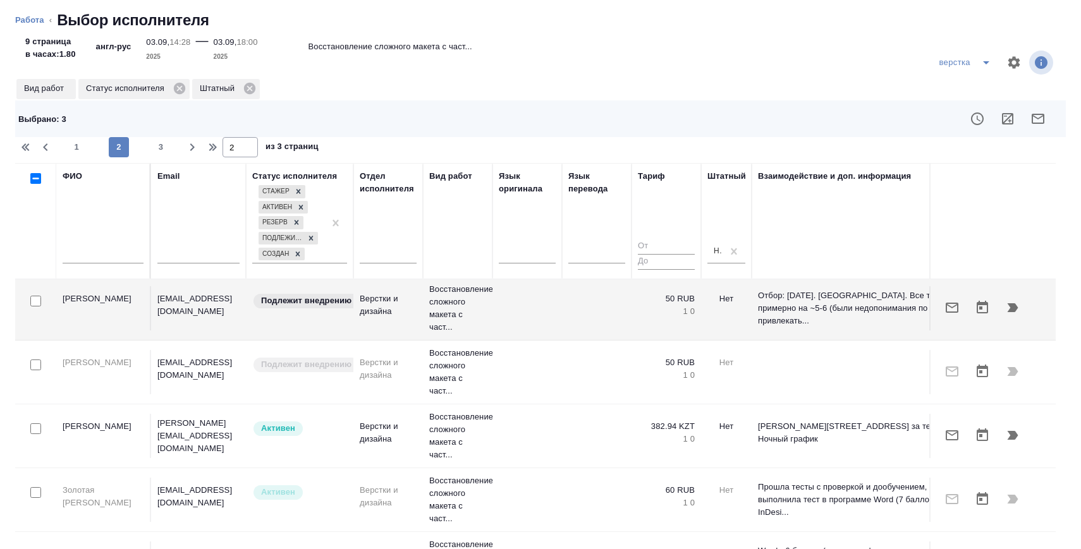
scroll to position [1208, 0]
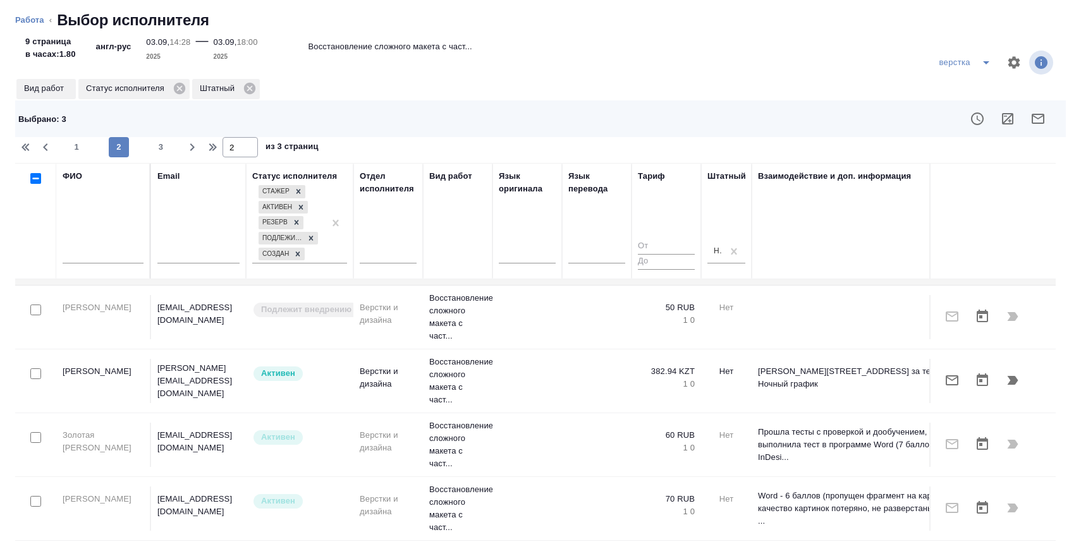
click at [35, 370] on input "checkbox" at bounding box center [35, 374] width 11 height 11
checkbox input "true"
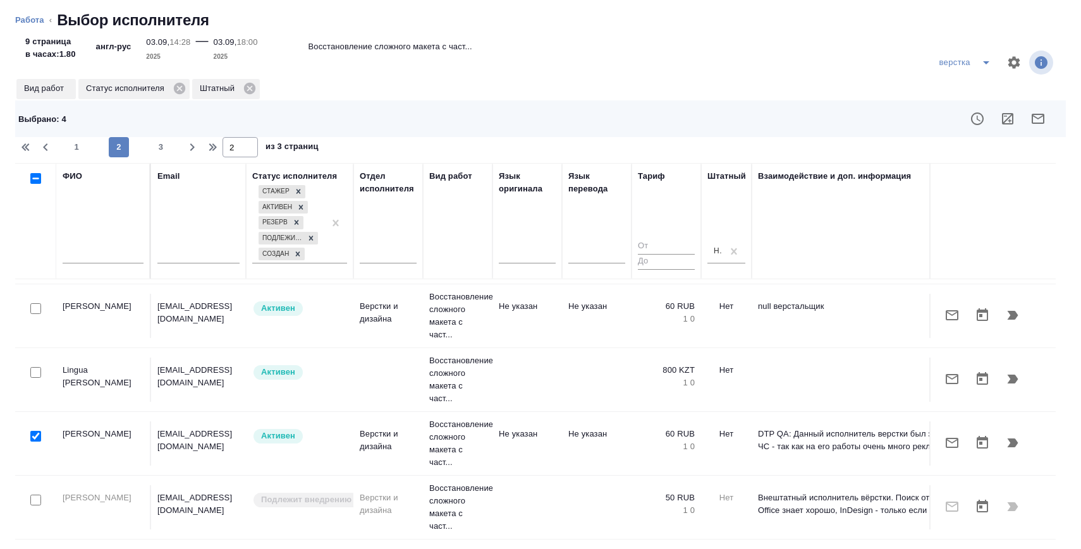
scroll to position [0, 0]
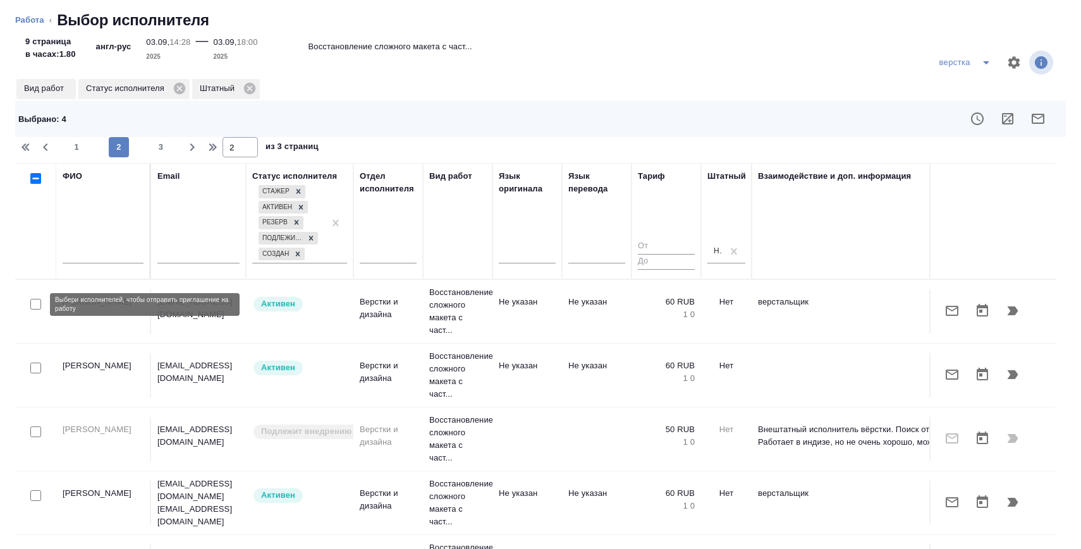
click at [37, 300] on input "checkbox" at bounding box center [35, 304] width 11 height 11
checkbox input "true"
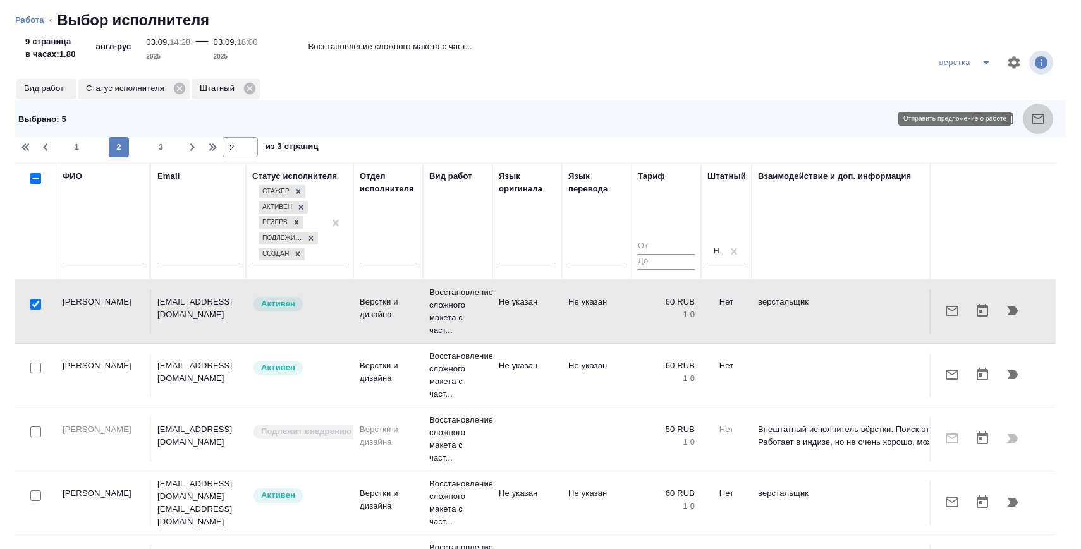
click at [1040, 118] on icon "button" at bounding box center [1038, 119] width 13 height 10
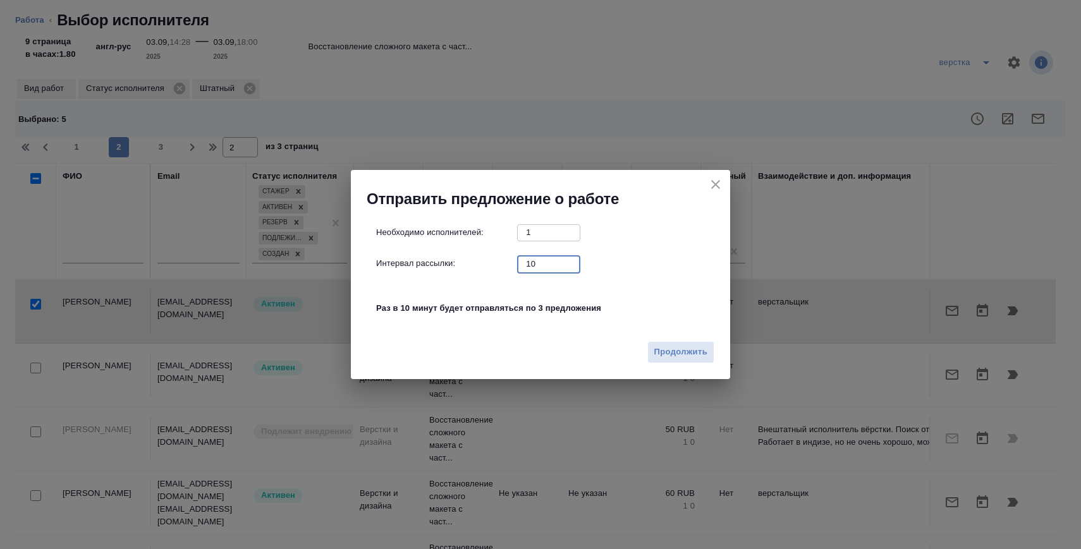
click at [542, 266] on input "10" at bounding box center [548, 264] width 63 height 16
type input "0"
click at [680, 376] on div "Продолжить" at bounding box center [540, 357] width 379 height 44
click at [680, 346] on span "Продолжить" at bounding box center [680, 352] width 53 height 15
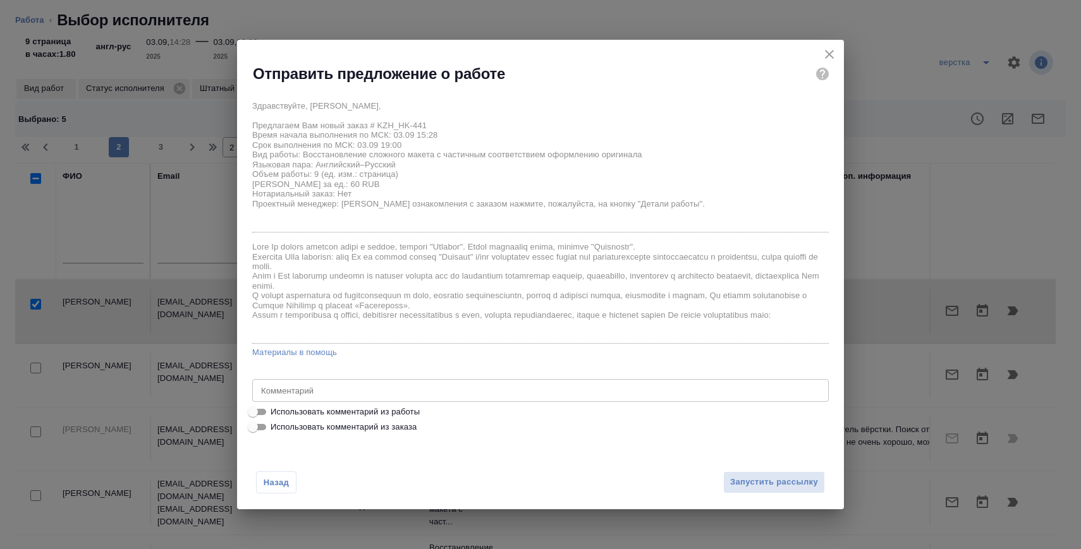
click at [401, 412] on span "Использовать комментарий из работы" at bounding box center [345, 412] width 149 height 13
click at [276, 412] on input "Использовать комментарий из работы" at bounding box center [253, 412] width 46 height 15
checkbox input "true"
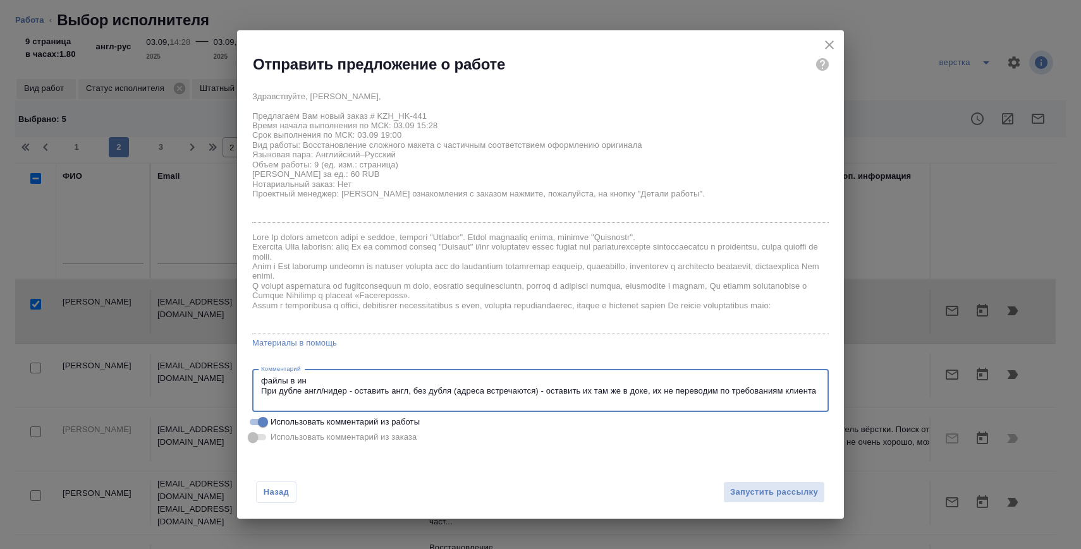
click at [405, 398] on textarea "файлы в ин При дубле англ/нидер - оставить англ, без дубля (адреса встречаются)…" at bounding box center [540, 390] width 559 height 29
paste textarea "в работу пдф-файлы При дубле англ/нидер - оставить англ, без дубля (адреса встр…"
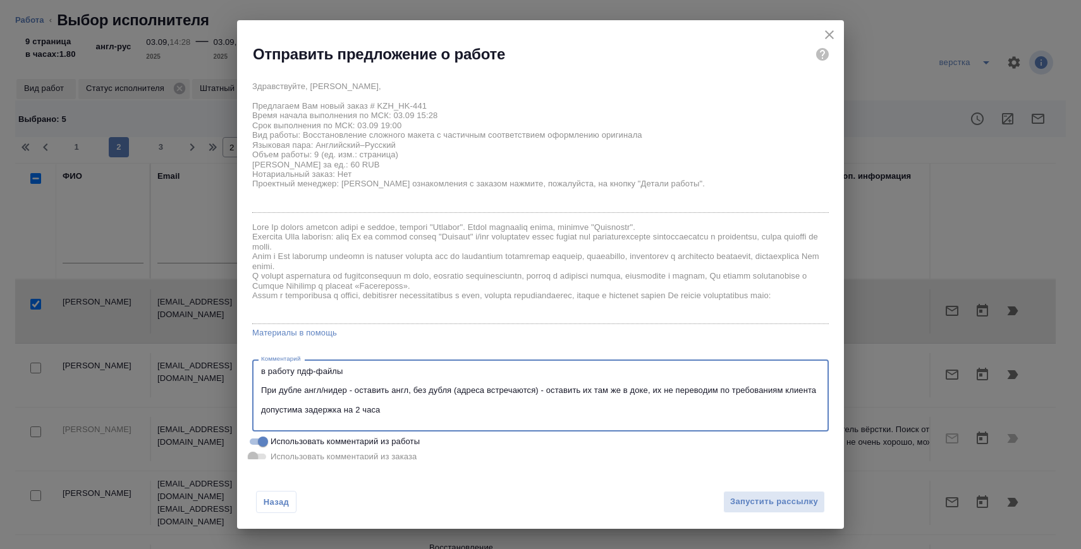
type textarea "в работу пдф-файлы При дубле англ/нидер - оставить англ, без дубля (адреса встр…"
click at [740, 482] on div "Назад Запустить рассылку" at bounding box center [540, 495] width 607 height 70
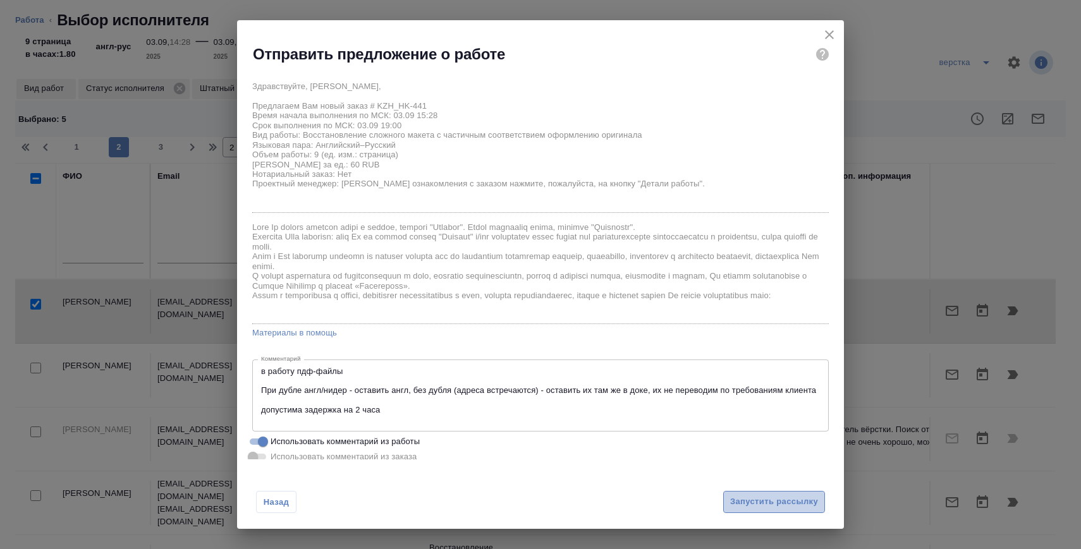
click at [739, 498] on span "Запустить рассылку" at bounding box center [774, 502] width 88 height 15
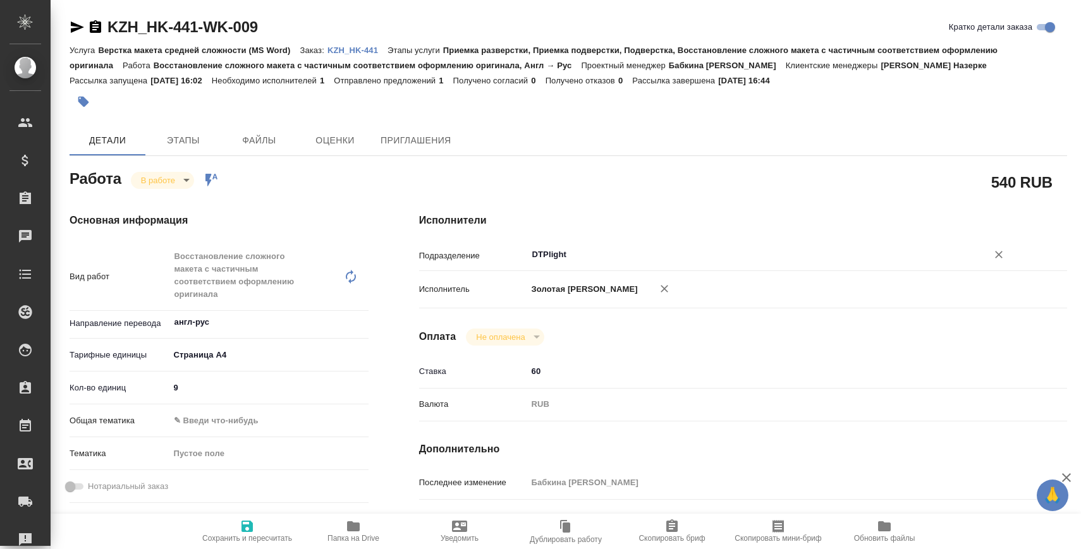
type textarea "x"
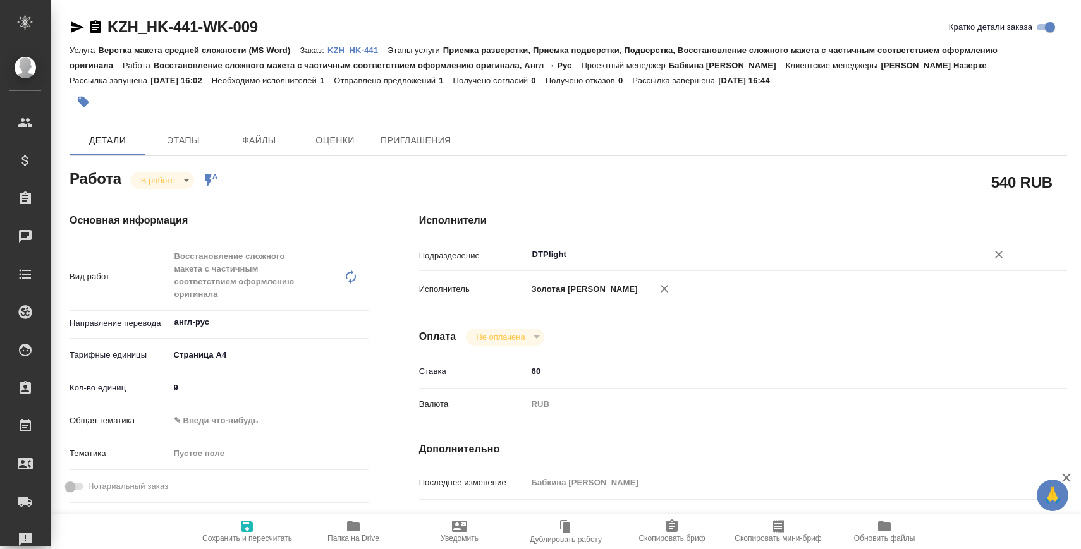
click at [552, 261] on input "DTPlight" at bounding box center [749, 254] width 436 height 15
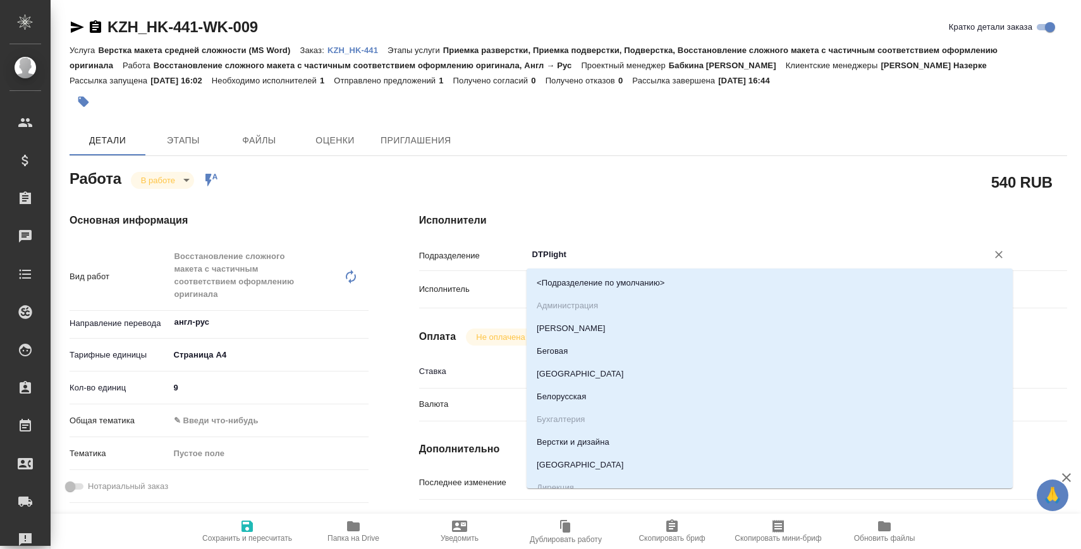
type textarea "x"
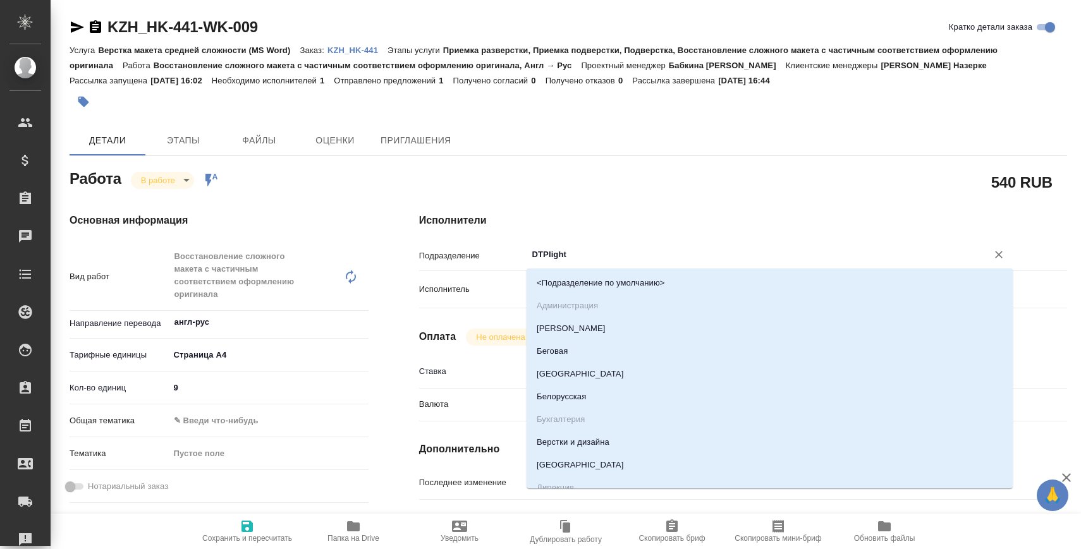
type input "В"
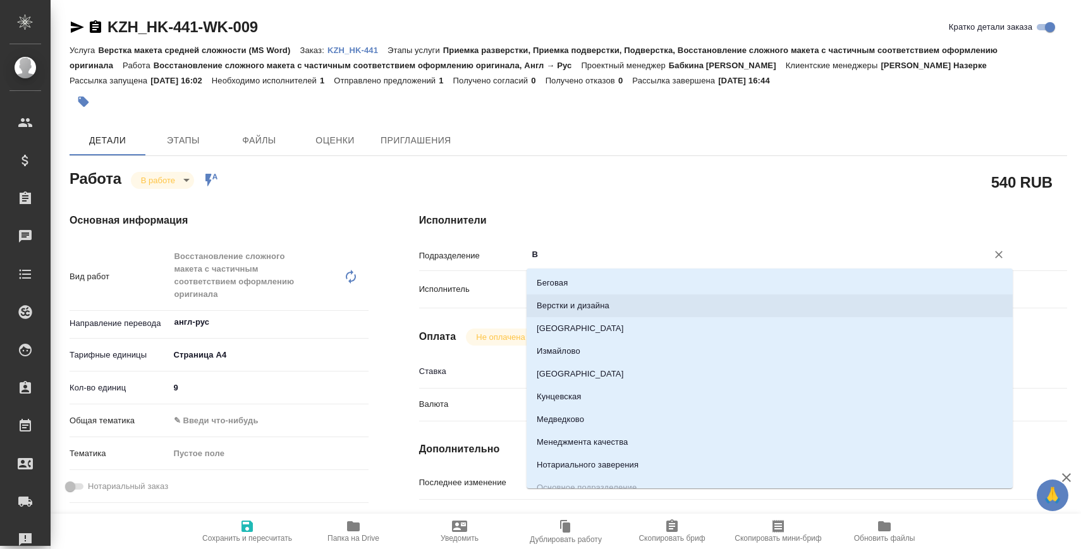
drag, startPoint x: 560, startPoint y: 315, endPoint x: 242, endPoint y: 502, distance: 369.0
click at [560, 315] on li "Верстки и дизайна" at bounding box center [770, 306] width 486 height 23
type textarea "x"
type input "Верстки и дизайна"
type textarea "x"
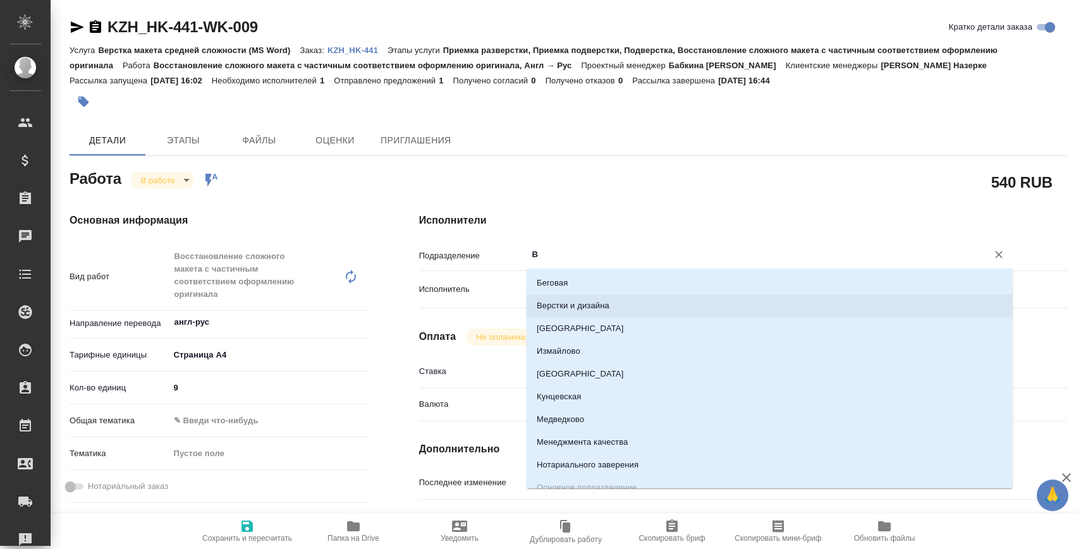
type textarea "x"
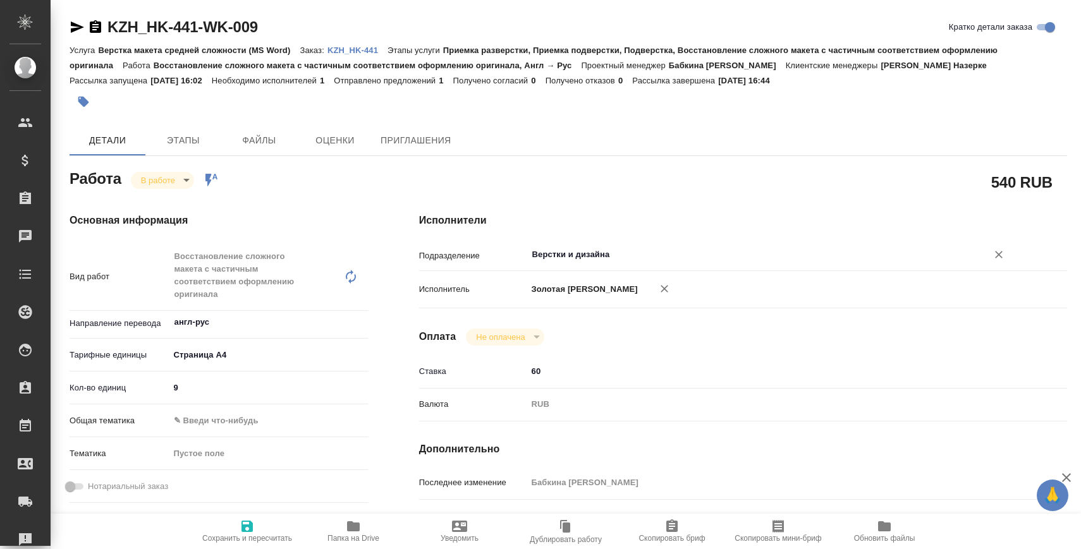
type textarea "x"
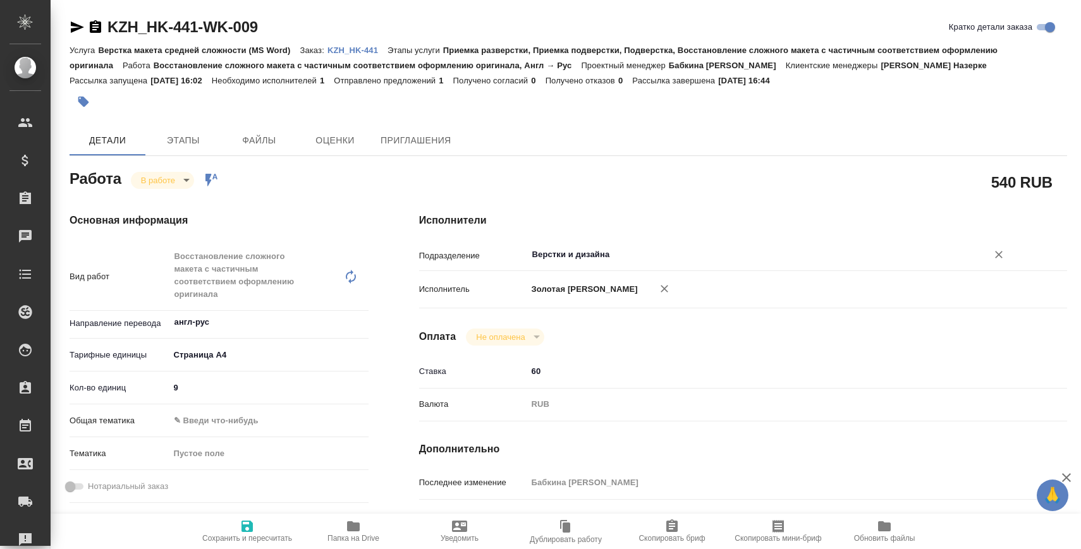
type input "Верстки и дизайна"
click at [238, 522] on span "Сохранить и пересчитать" at bounding box center [247, 531] width 91 height 24
type textarea "x"
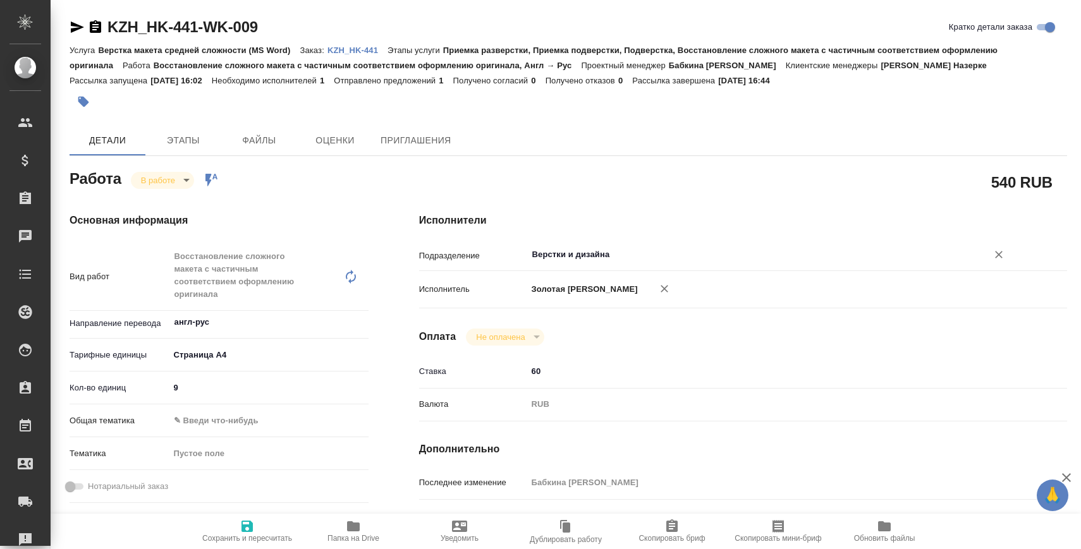
type textarea "x"
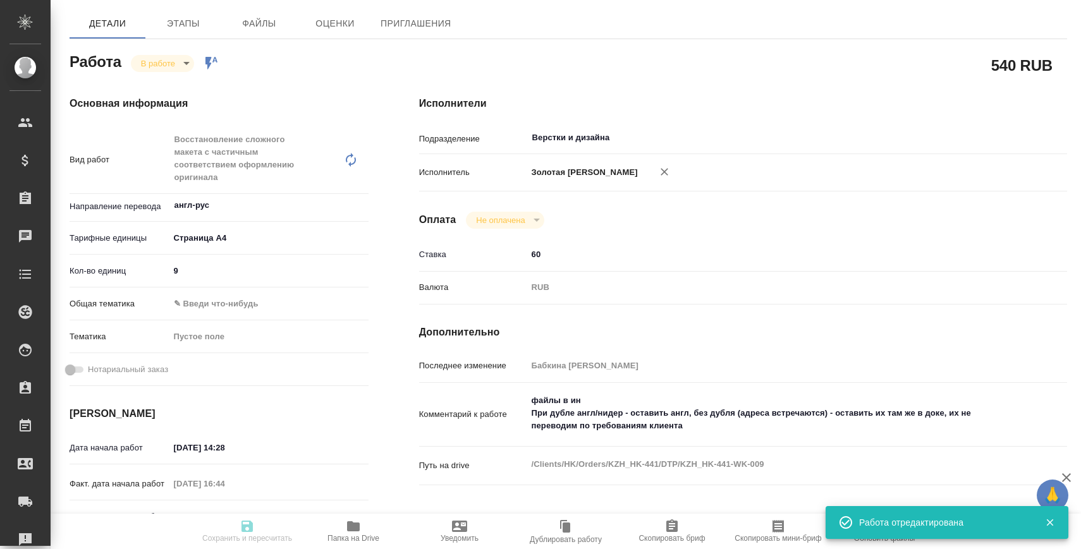
type textarea "x"
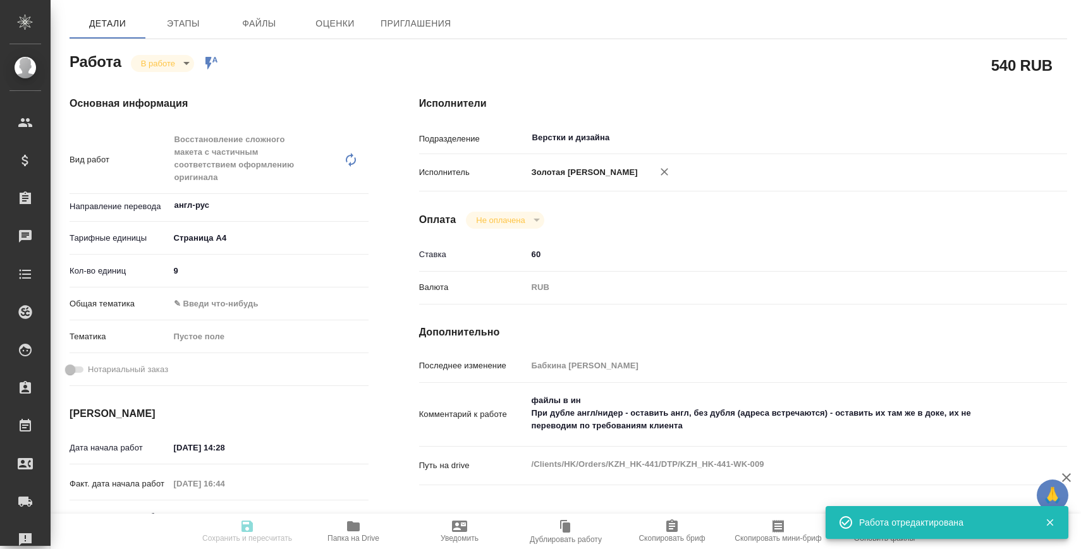
type input "inProgress"
type textarea "Восстановление сложного макета с частичным соответствием оформлению оригинала"
type textarea "x"
type input "англ-рус"
type input "5f036ec4e16dec2d6b59c8ff"
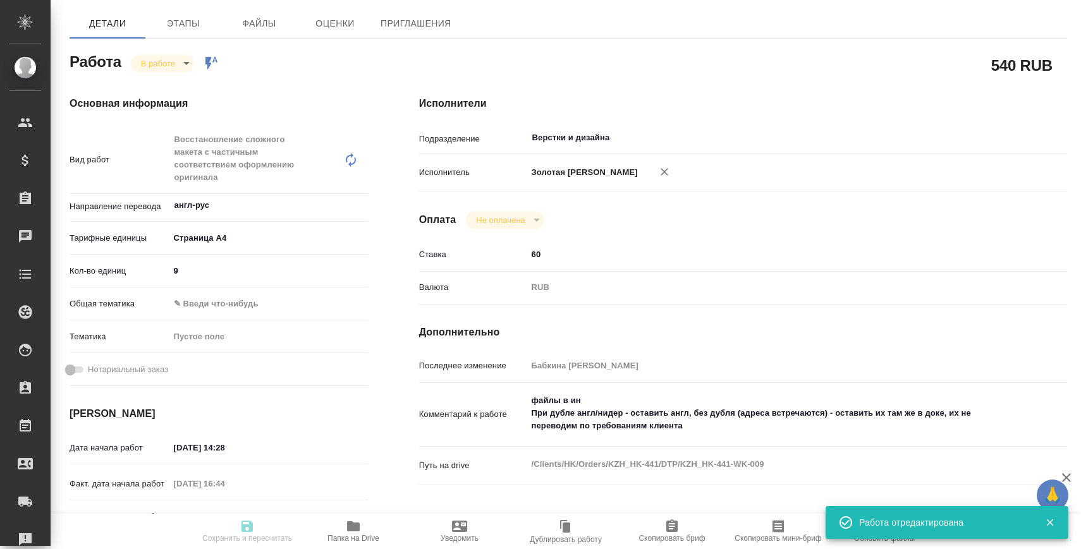
type input "9"
type input "03.09.2025 14:28"
type input "03.09.2025 16:44"
type input "03.09.2025 18:00"
type input "[DATE] 14:00"
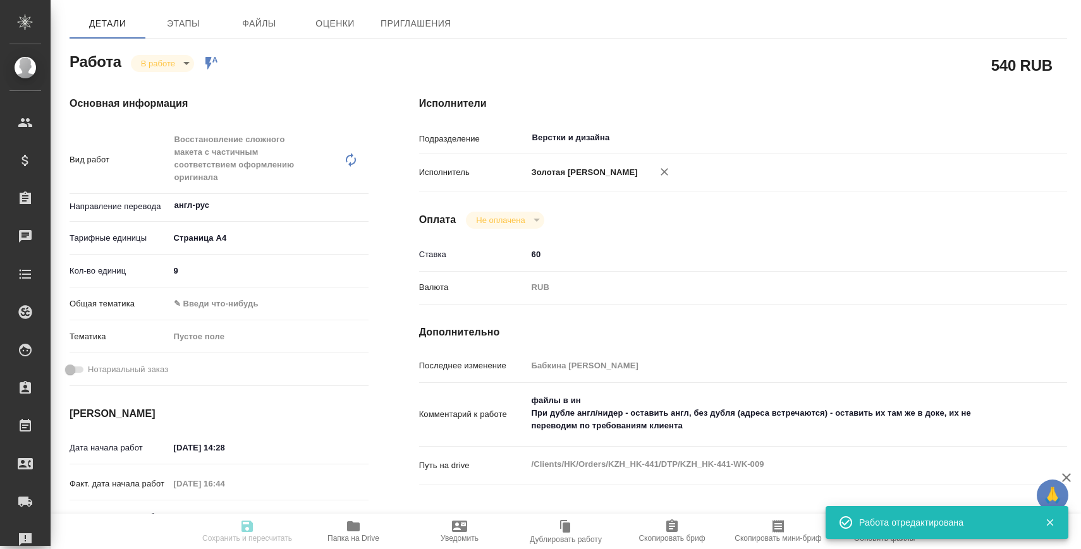
type input "Верстки и дизайна"
type input "notPayed"
type input "60"
type input "RUB"
type input "[PERSON_NAME]"
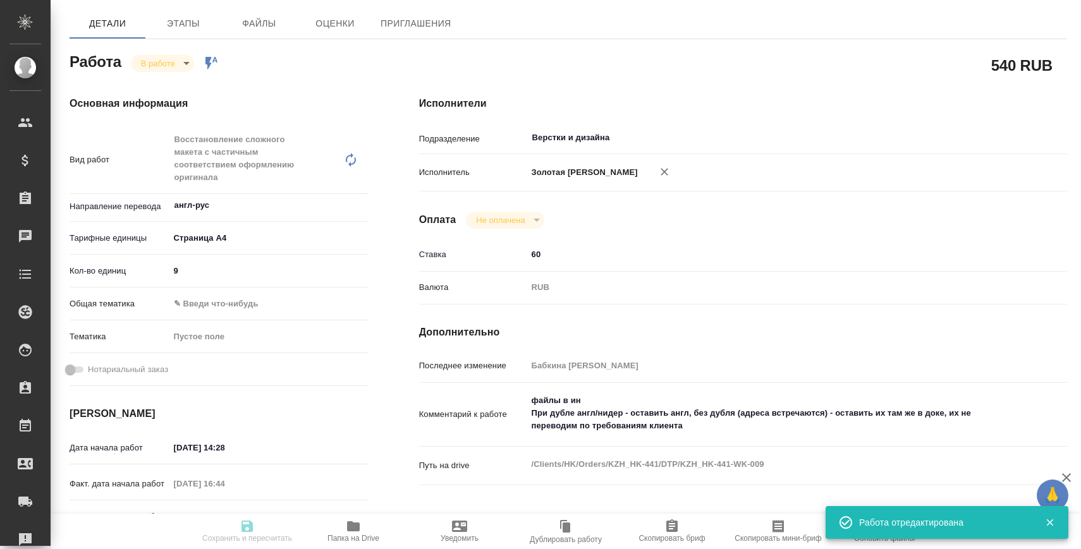
type textarea "файлы в ин При дубле англ/нидер - оставить англ, без дубля (адреса встречаются)…"
type textarea "x"
type textarea "/Clients/HK/Orders/KZH_HK-441/DTP/KZH_HK-441-WK-009"
type textarea "x"
type input "KZH_HK-441"
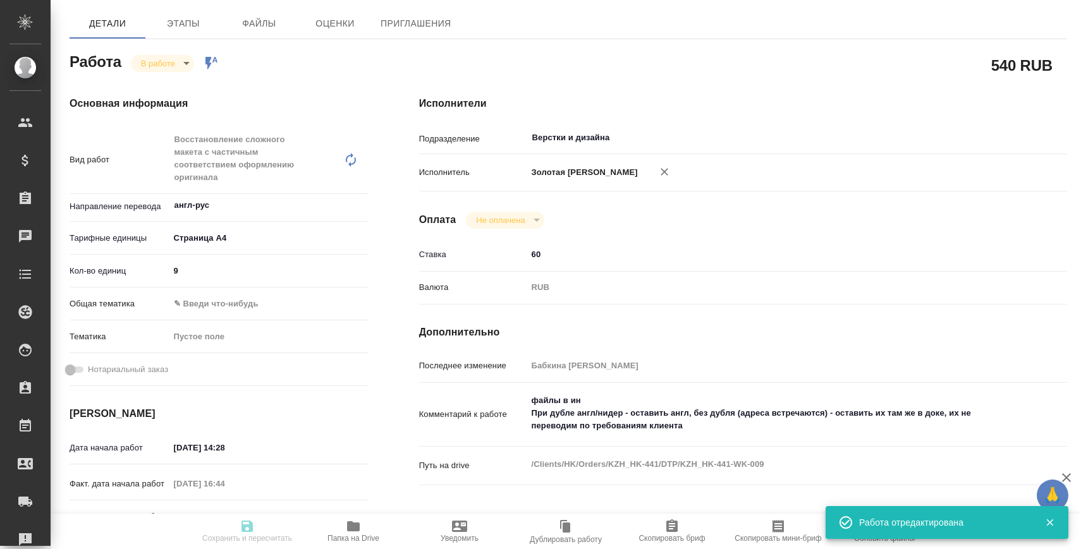
type input "Верстка макета средней сложности (MS Word)"
type input "Приемка разверстки, Приемка подверстки, Подверстка, Восстановление сложного мак…"
type input "[PERSON_NAME]"
type input "/Clients/HK/Orders/KZH_HK-441"
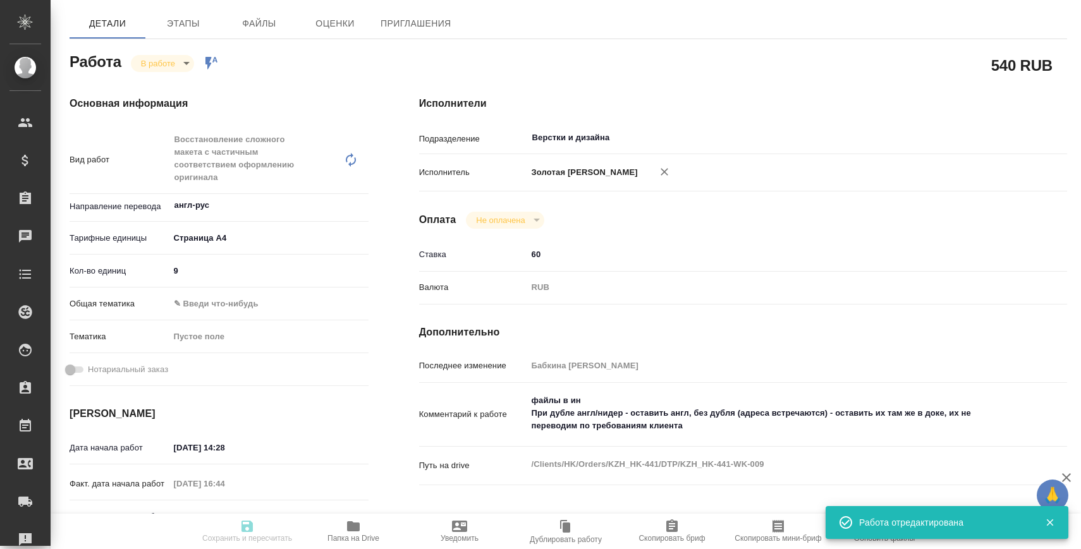
type textarea "x"
type textarea "перевод анг-рус"
type textarea "x"
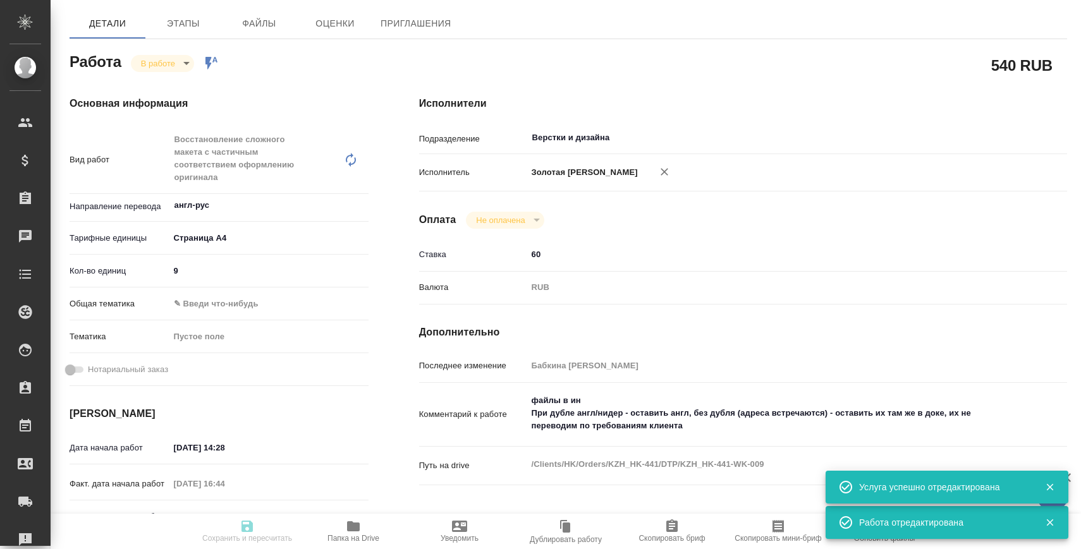
scroll to position [608, 0]
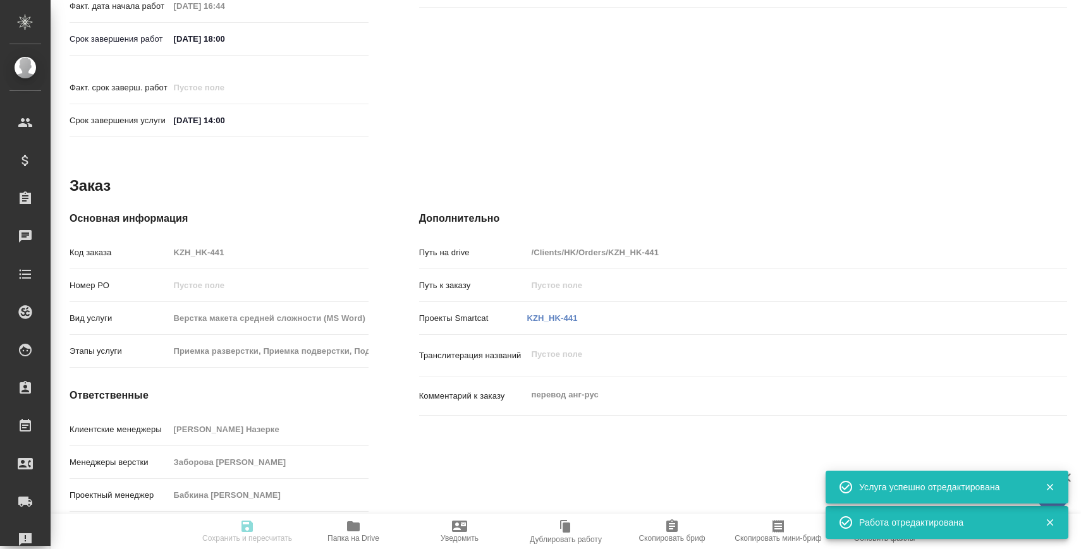
type textarea "x"
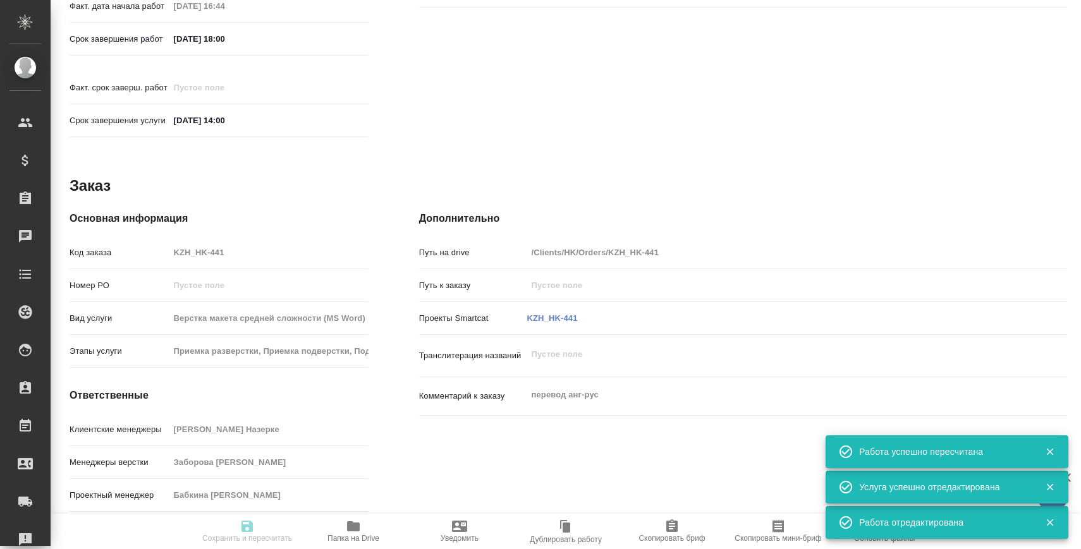
type textarea "x"
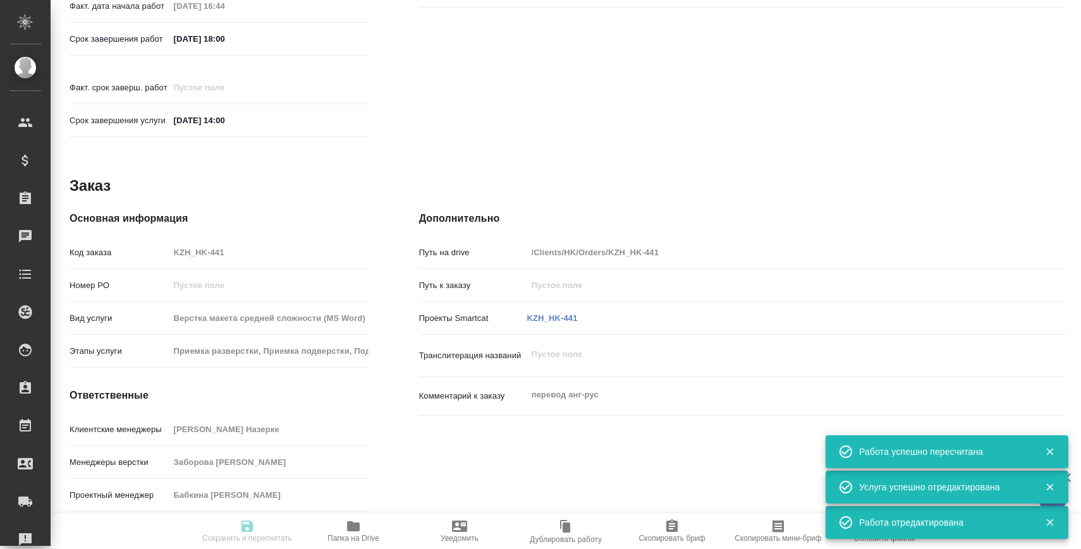
type input "inProgress"
type textarea "Восстановление сложного макета с частичным соответствием оформлению оригинала"
type textarea "x"
type input "англ-рус"
type input "5f036ec4e16dec2d6b59c8ff"
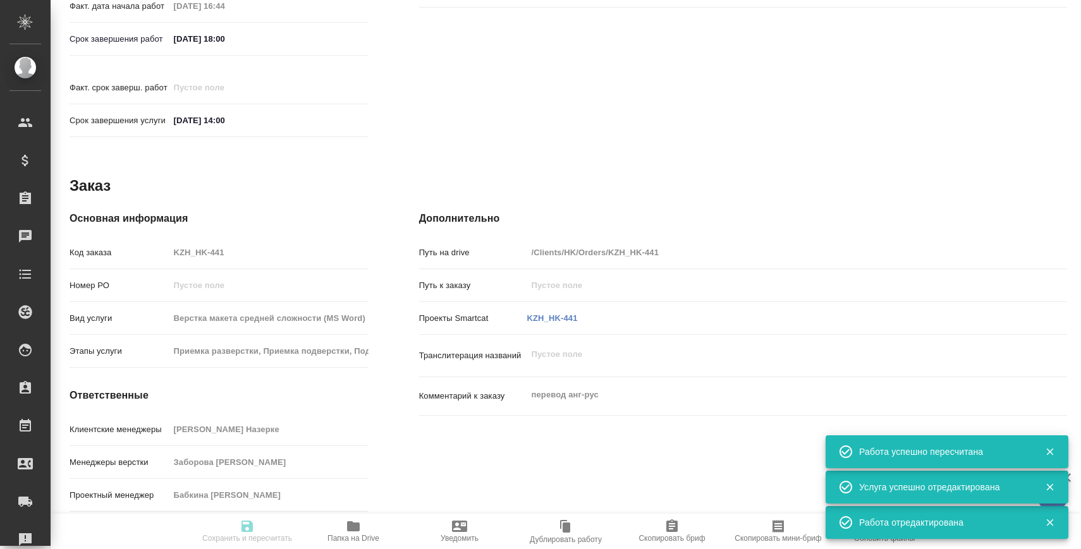
type input "9"
type input "03.09.2025 14:28"
type input "03.09.2025 16:44"
type input "03.09.2025 18:00"
type input "04.09.2025 14:00"
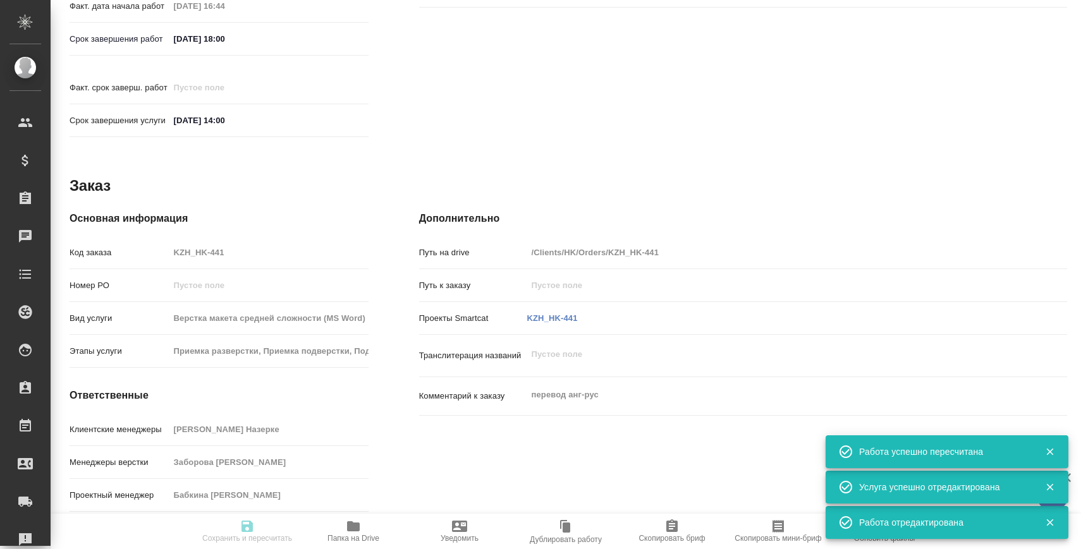
type input "Верстки и дизайна"
type input "notPayed"
type input "60"
type input "RUB"
type input "Бабкина Анастасия"
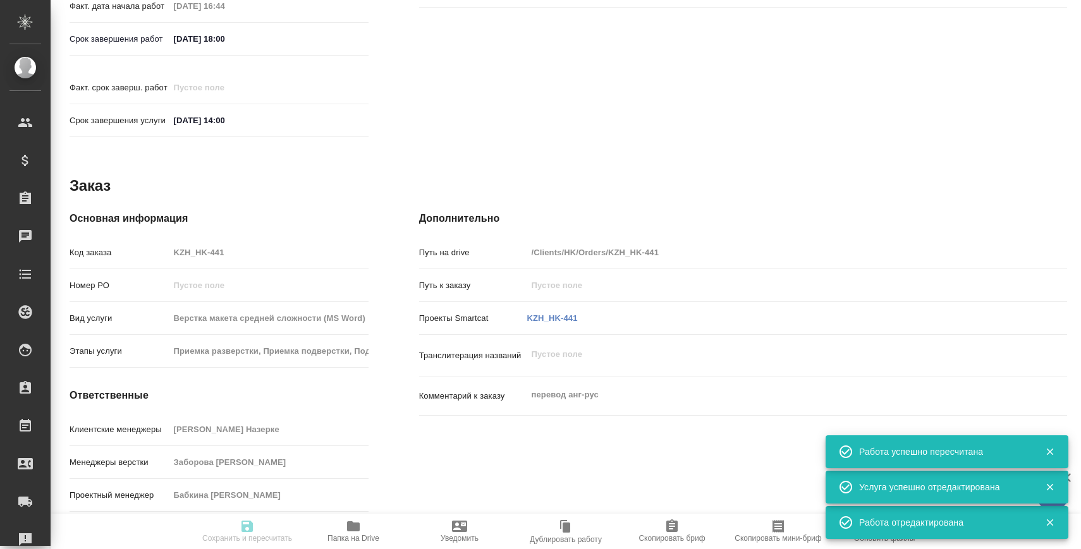
type textarea "файлы в ин При дубле англ/нидер - оставить англ, без дубля (адреса встречаются)…"
type textarea "x"
type textarea "/Clients/HK/Orders/KZH_HK-441/DTP/KZH_HK-441-WK-009"
type textarea "x"
type input "KZH_HK-441"
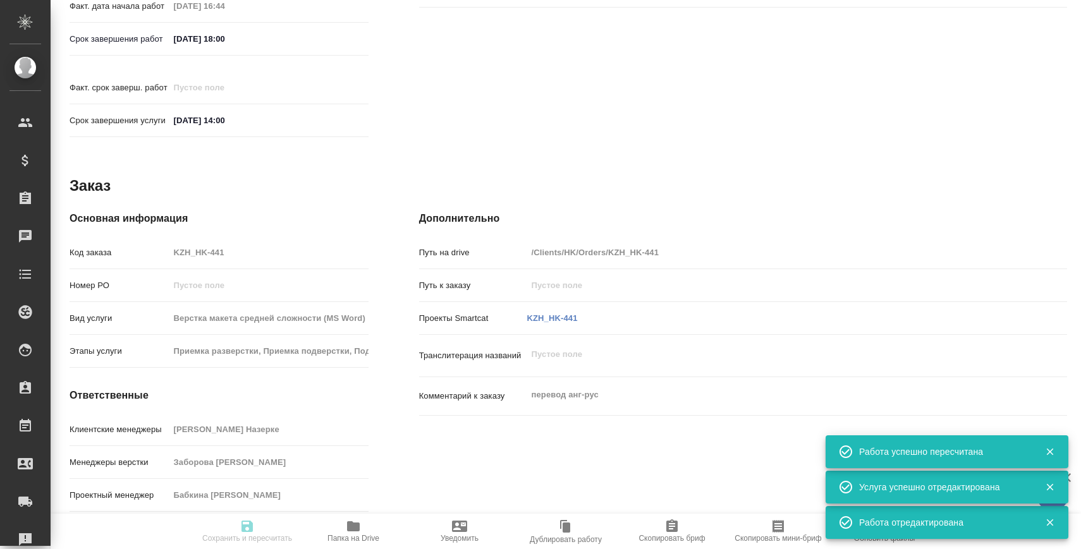
type input "Верстка макета средней сложности (MS Word)"
type input "Приемка разверстки, Приемка подверстки, Подверстка, Восстановление сложного мак…"
type input "Кошербаева Назерке"
type input "[PERSON_NAME]"
type input "/Clients/HK/Orders/KZH_HK-441"
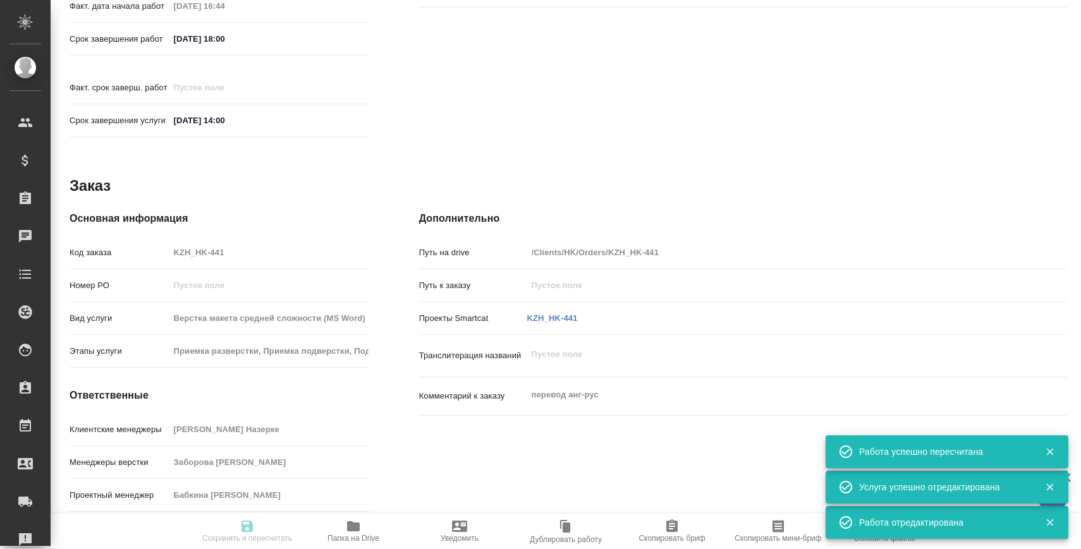
type textarea "x"
type textarea "перевод анг-рус"
type textarea "x"
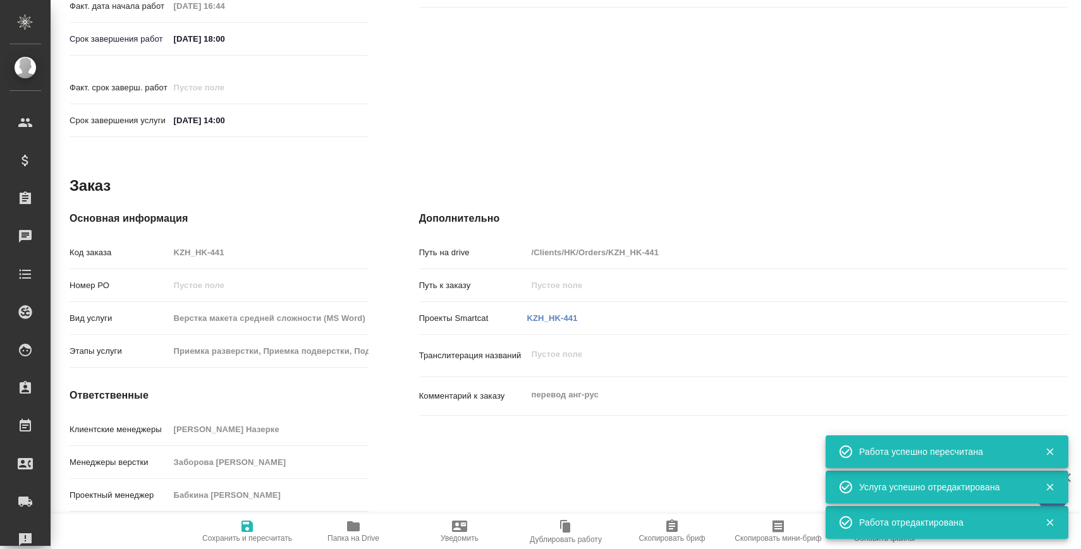
type textarea "x"
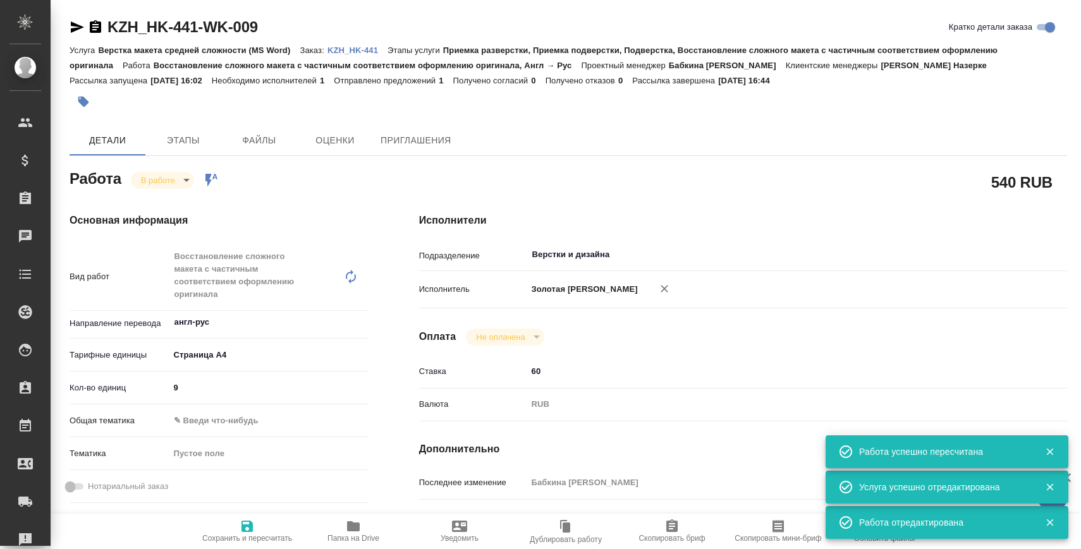
type textarea "x"
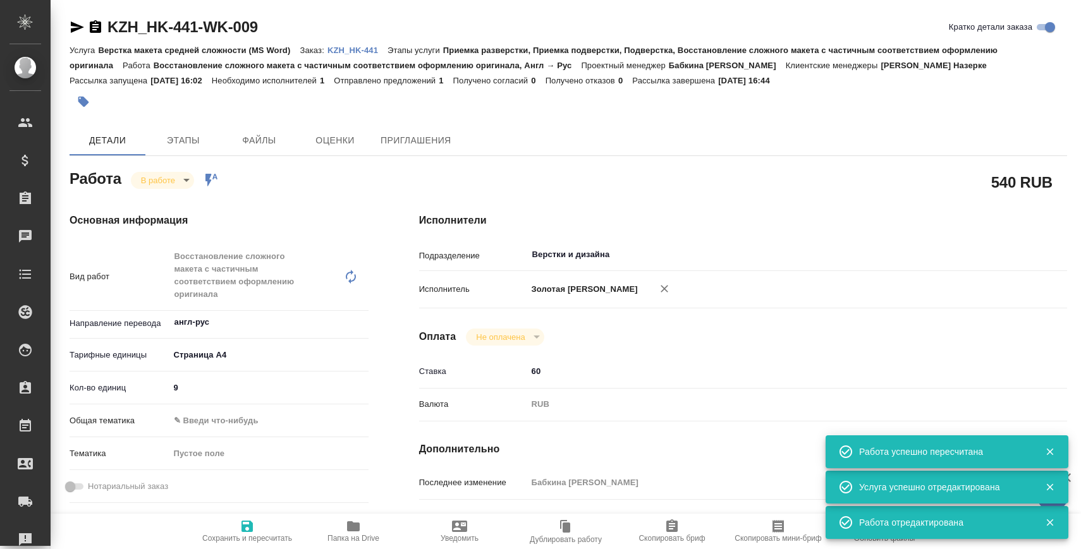
click at [362, 51] on p "KZH_HK-441" at bounding box center [358, 50] width 60 height 9
type textarea "x"
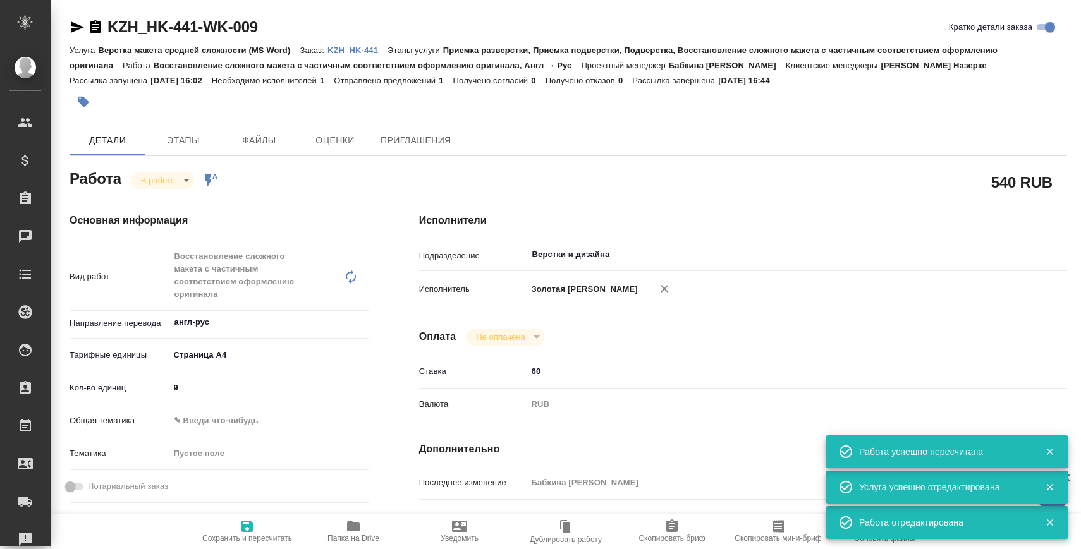
type textarea "x"
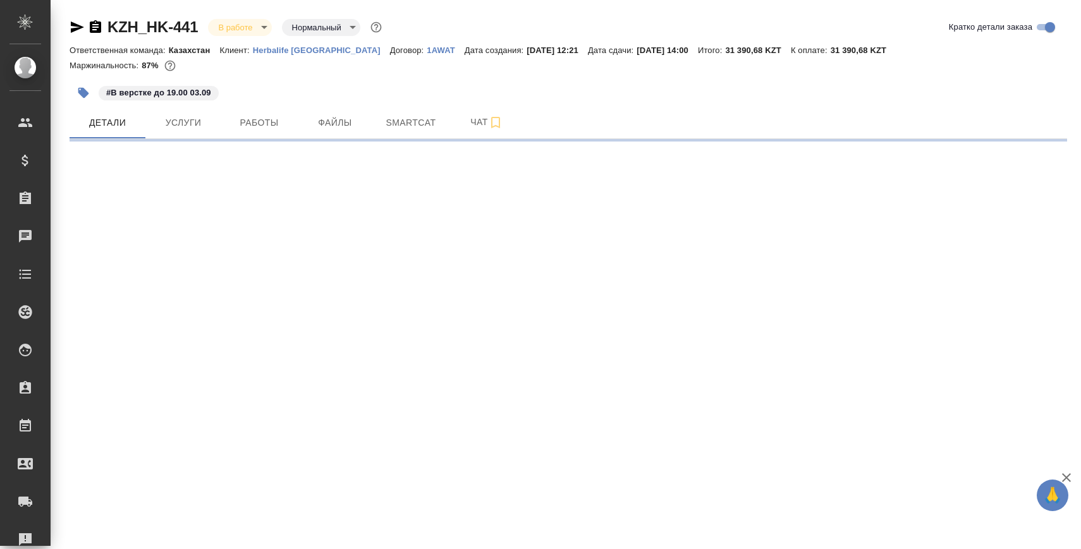
select select "RU"
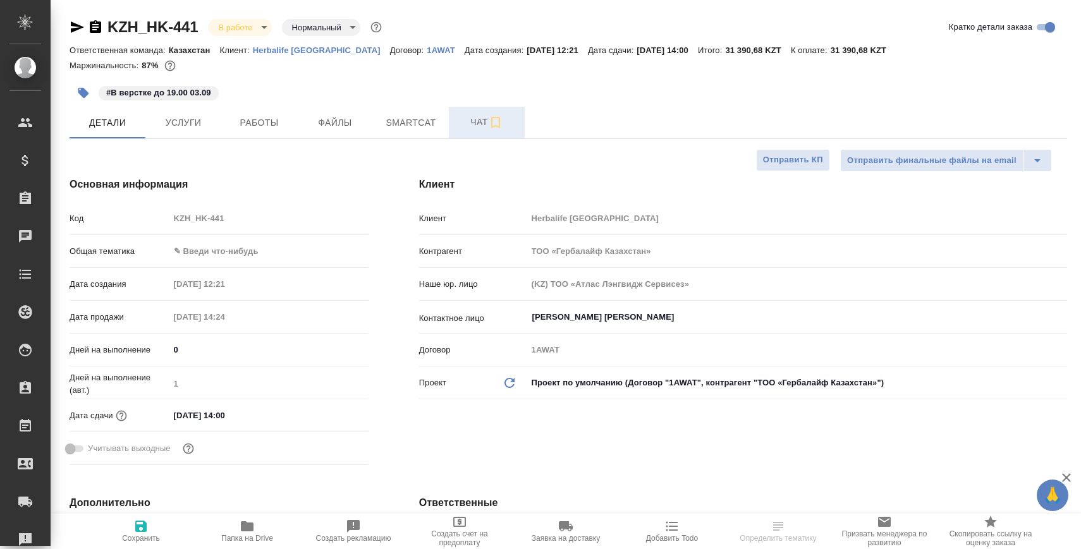
click at [467, 137] on button "Чат" at bounding box center [487, 123] width 76 height 32
type textarea "x"
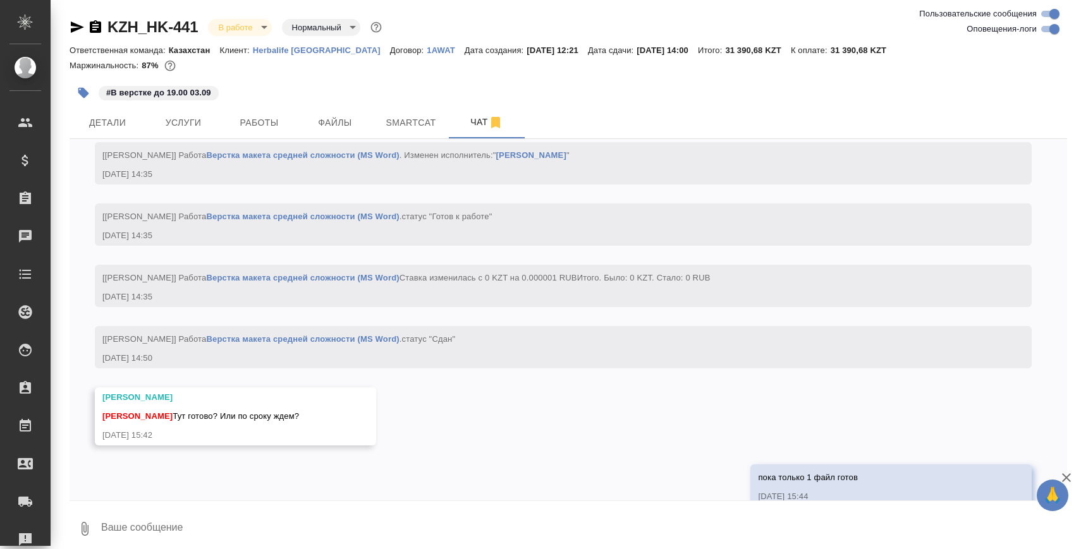
scroll to position [1908, 0]
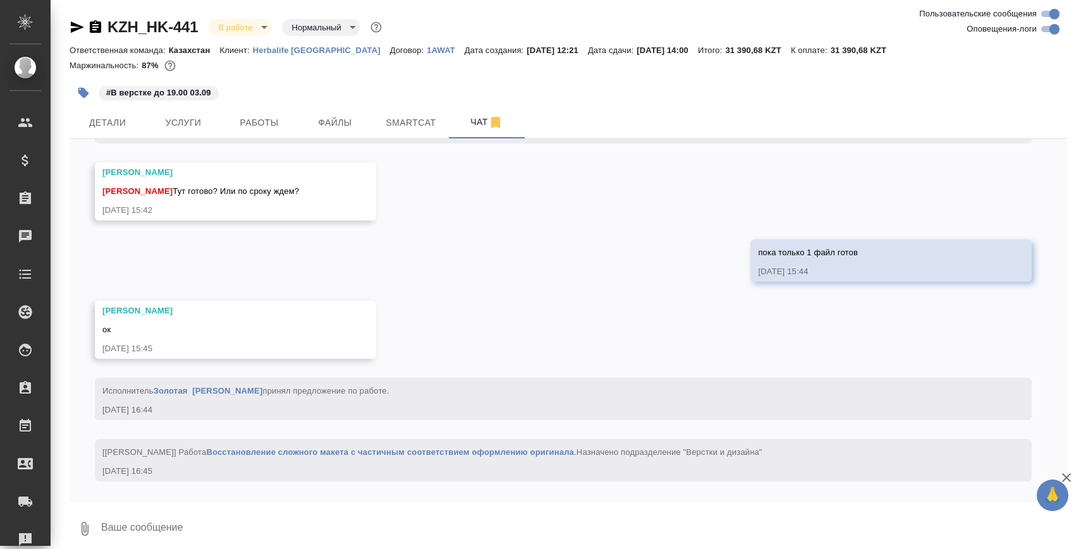
click at [149, 533] on textarea at bounding box center [583, 529] width 967 height 43
type textarea """
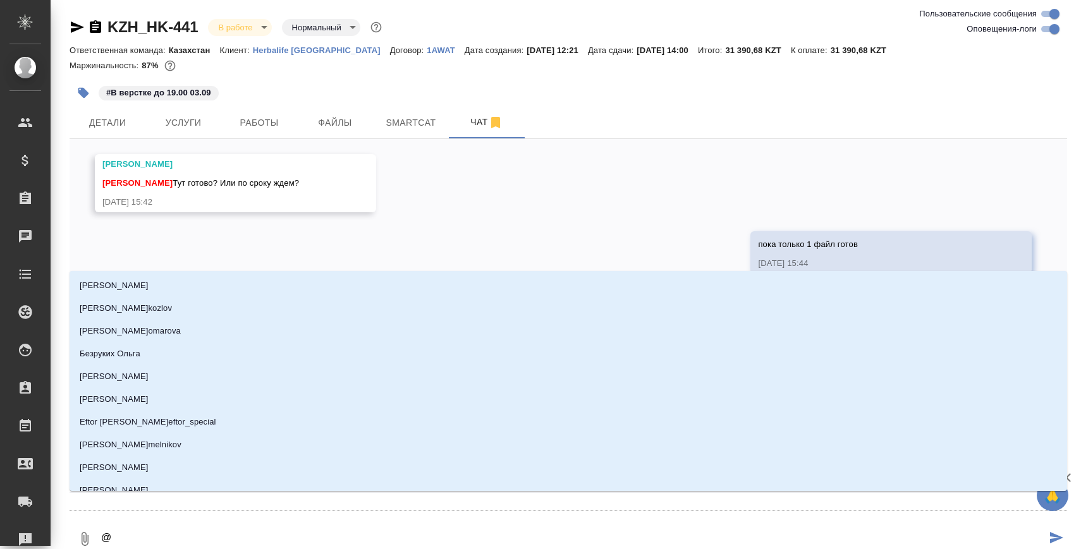
type textarea "@,"
type input ","
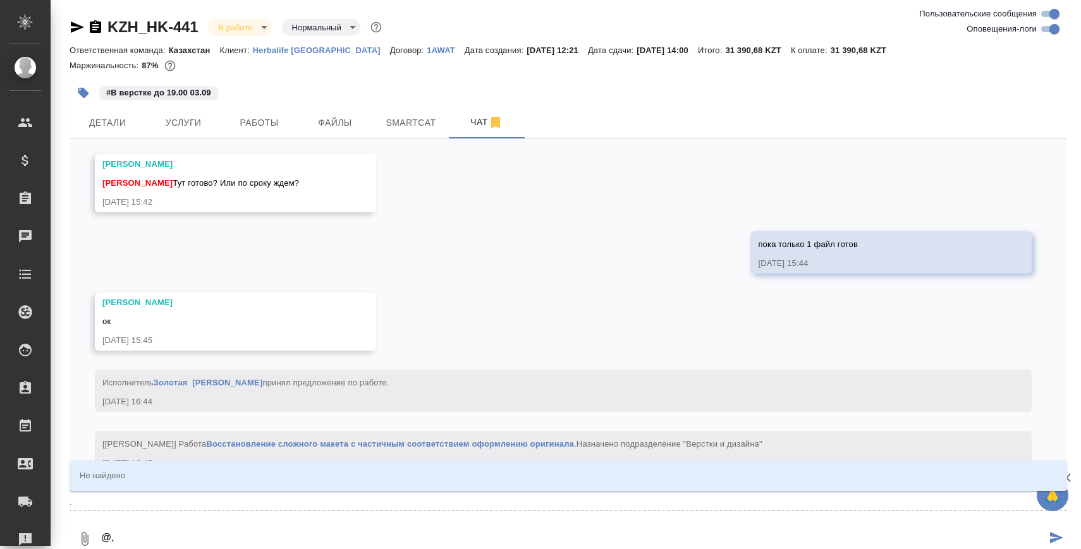
type textarea "@"
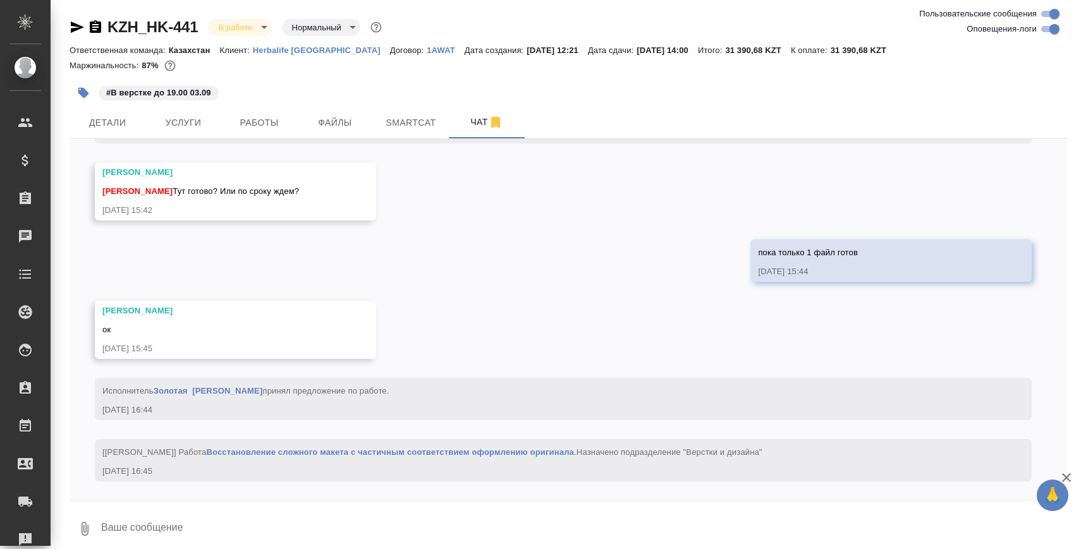
type textarea "!"
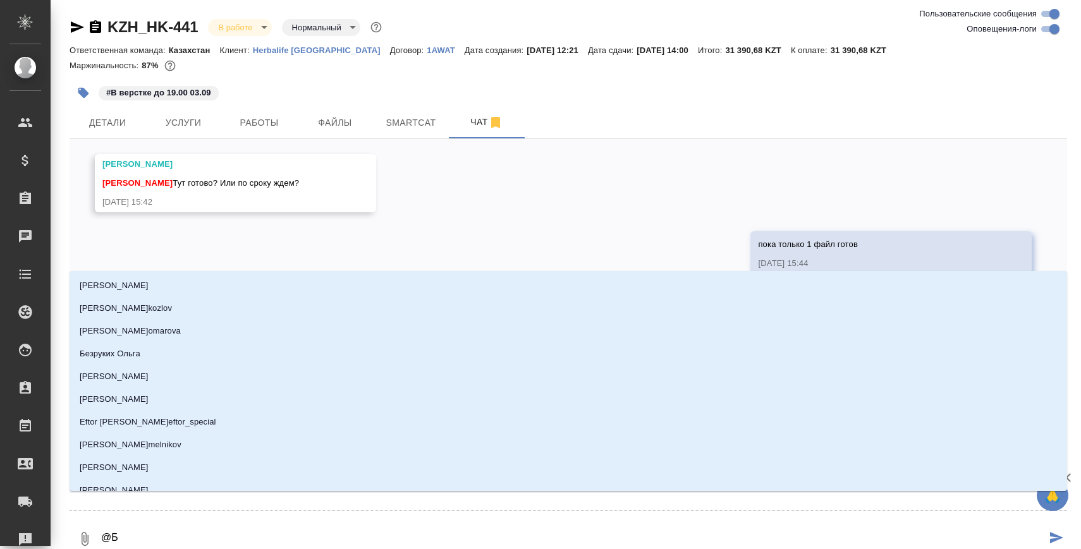
type textarea "@БА"
type input "БА"
type textarea "@БАб"
type input "БАб"
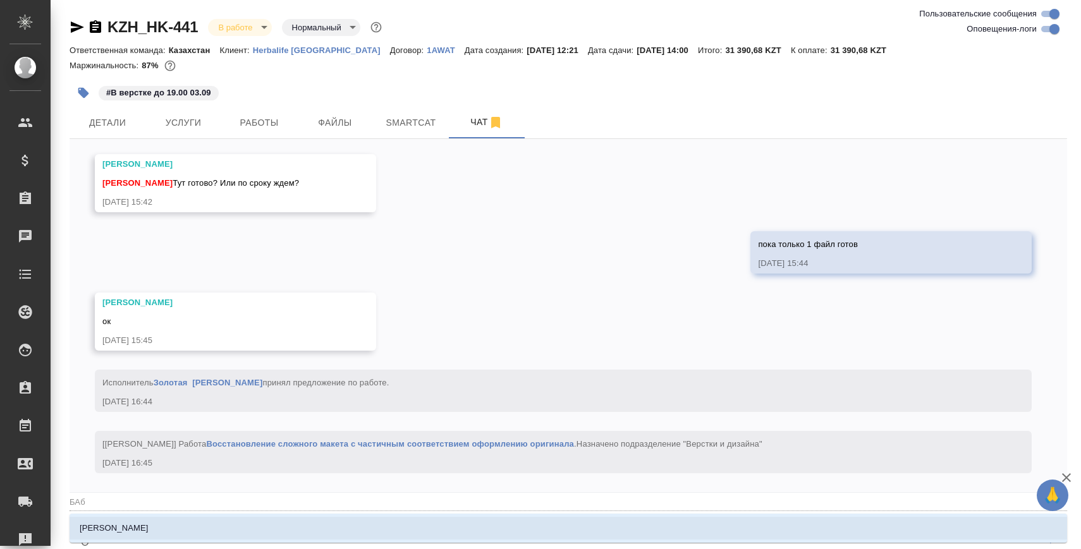
type textarea "@БАбк"
type input "БАбк"
type textarea "@БАбки"
type input "БАбки"
click at [127, 523] on p "[PERSON_NAME]" at bounding box center [114, 528] width 69 height 13
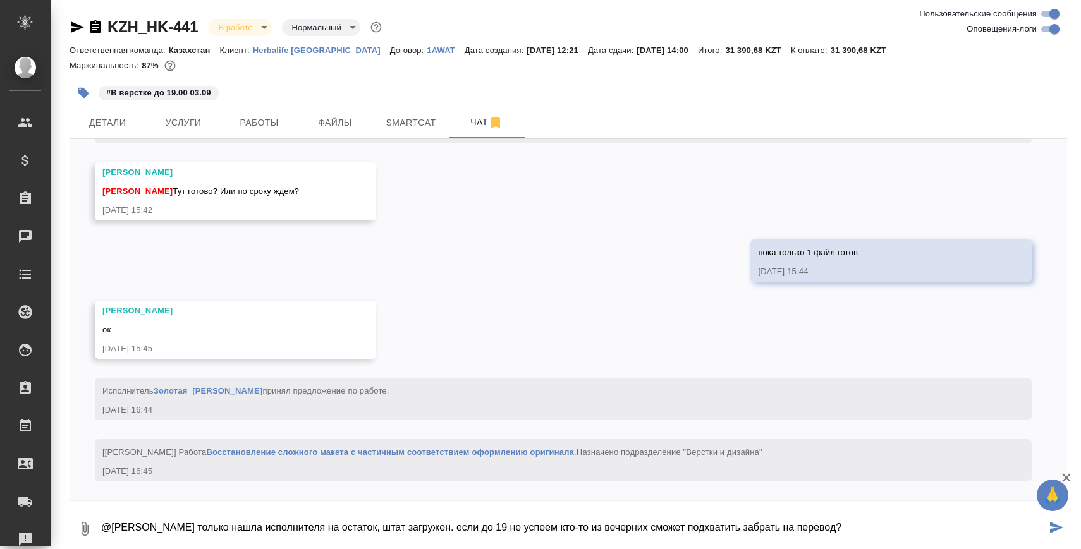
type textarea "@[PERSON_NAME] только нашла исполнителя на остаток, штат загружен. если до 19 н…"
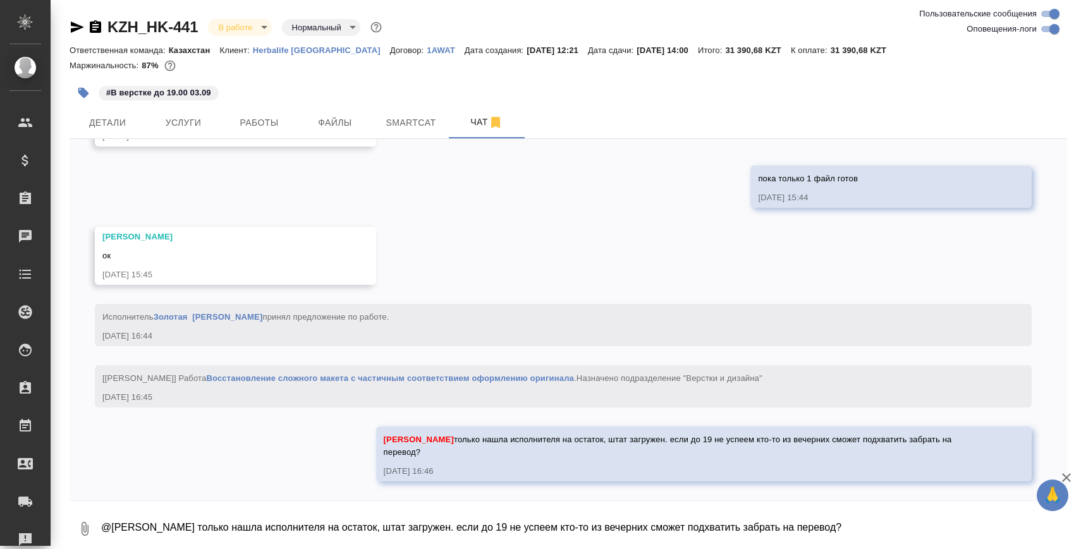
scroll to position [1982, 0]
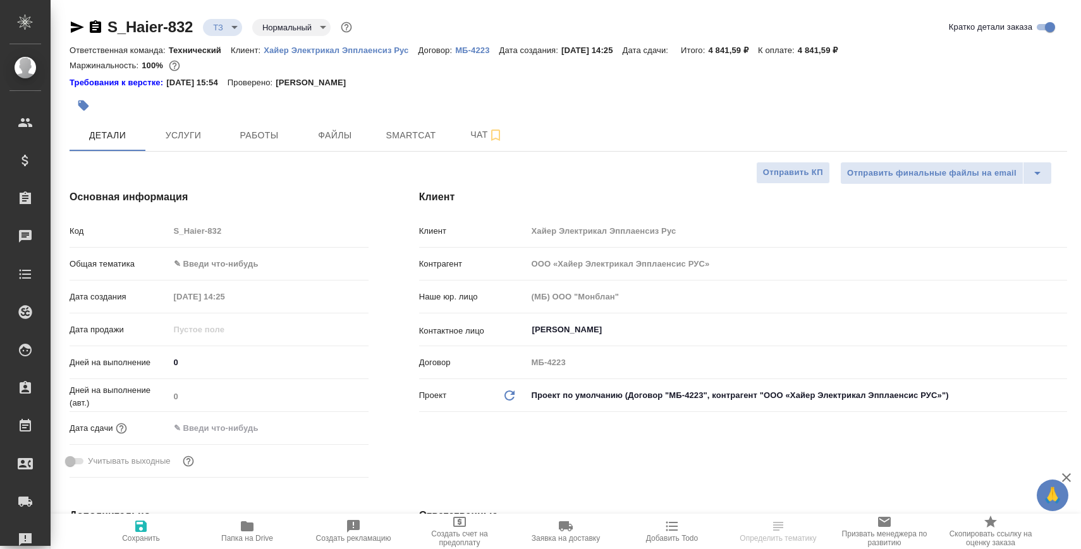
select select "RU"
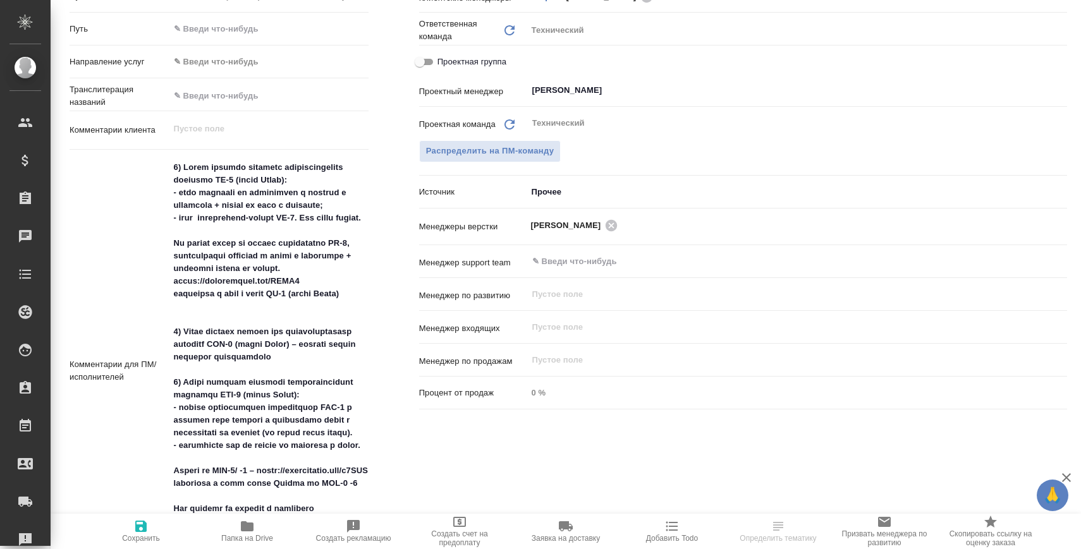
scroll to position [560, 0]
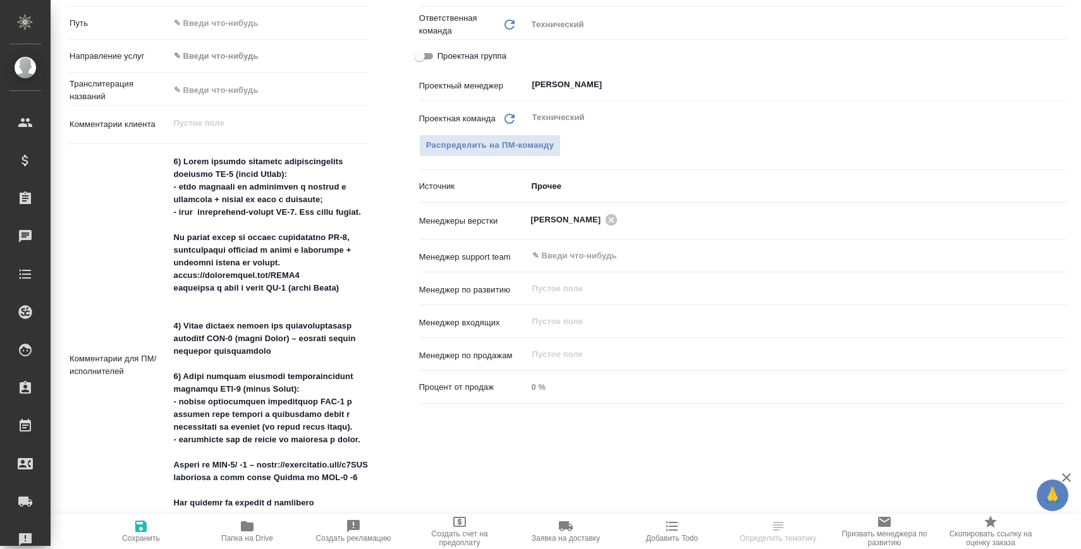
select select "RU"
type textarea "x"
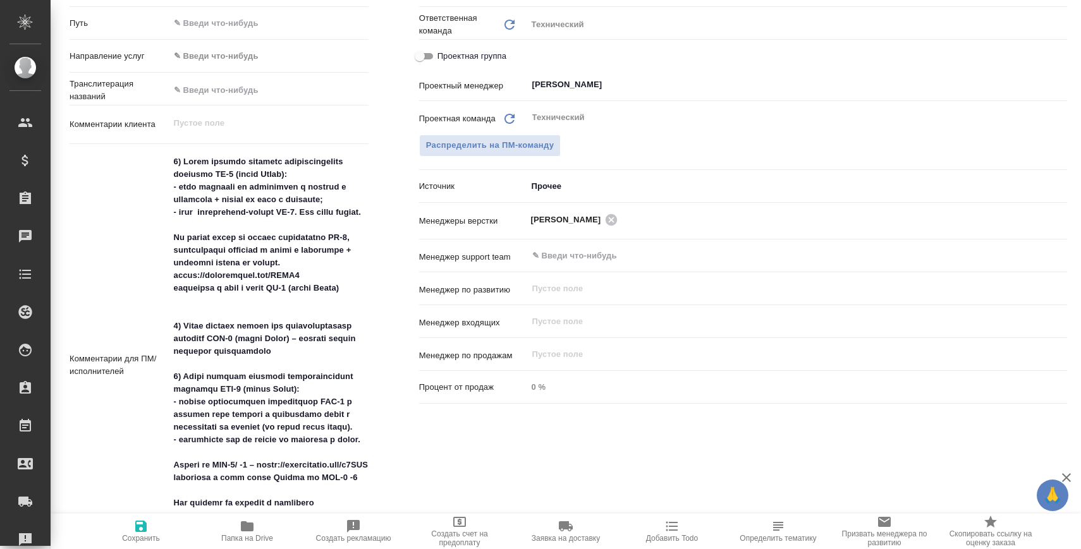
type textarea "x"
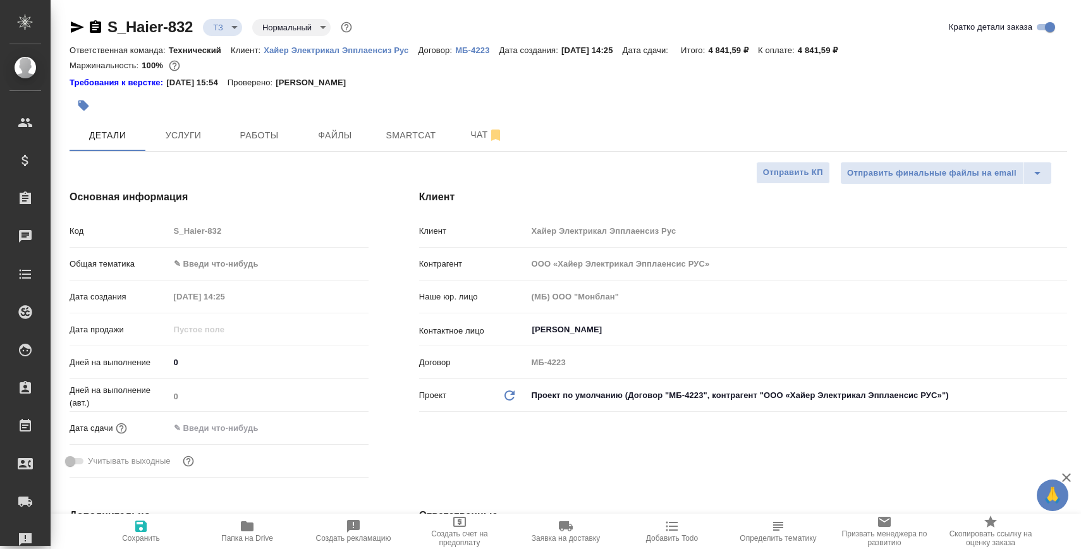
type textarea "x"
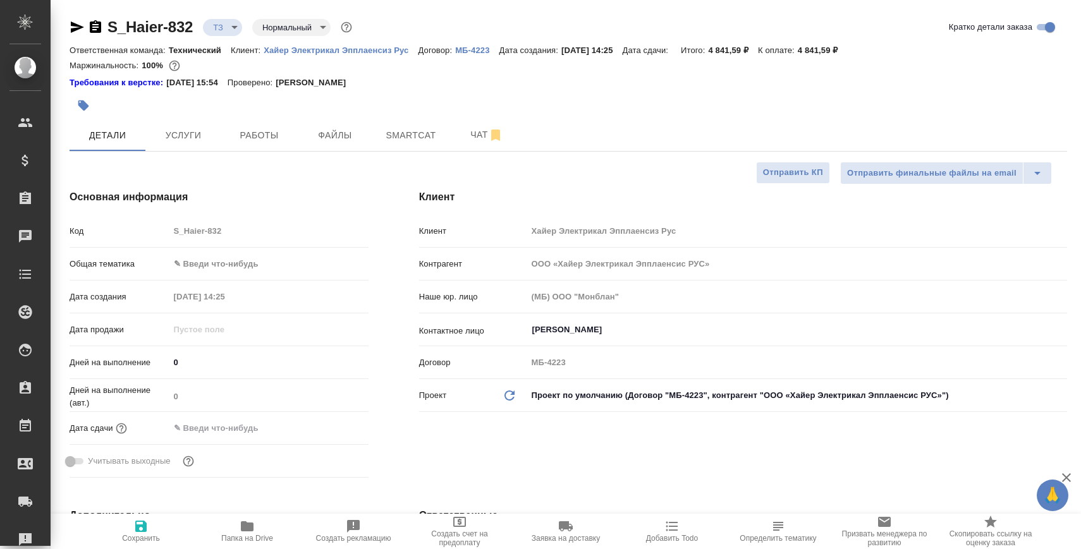
type textarea "x"
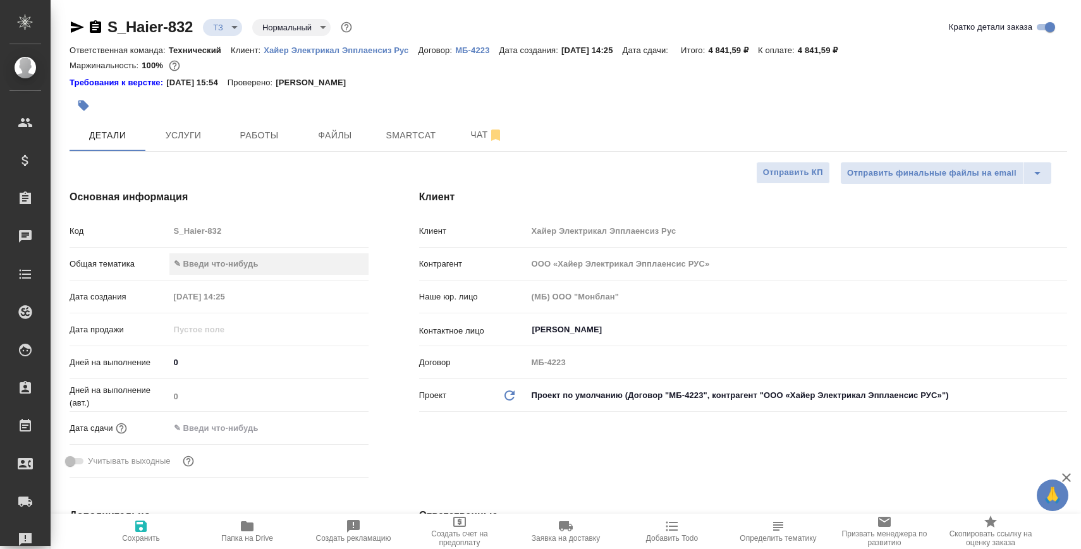
type textarea "x"
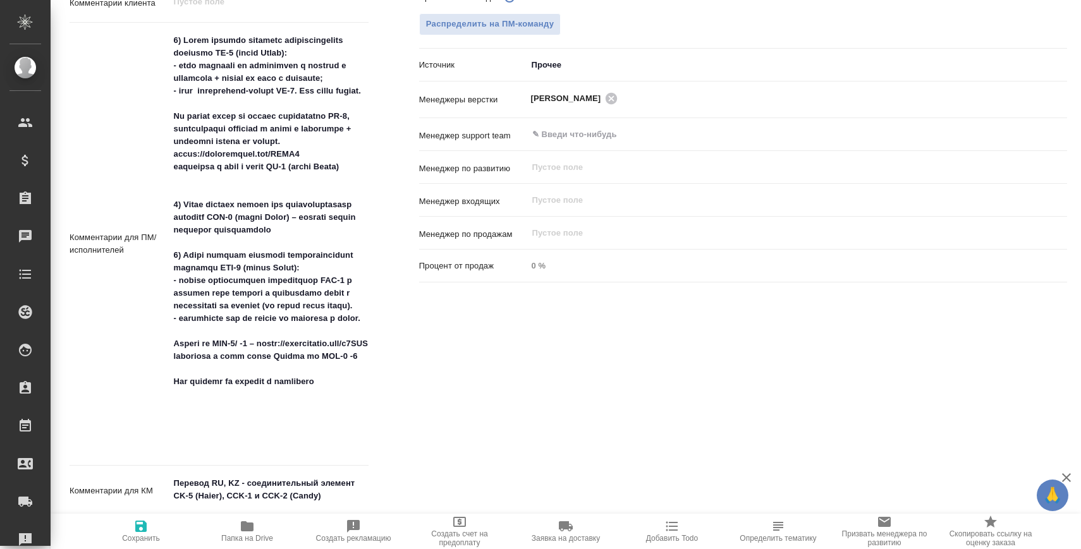
type textarea "x"
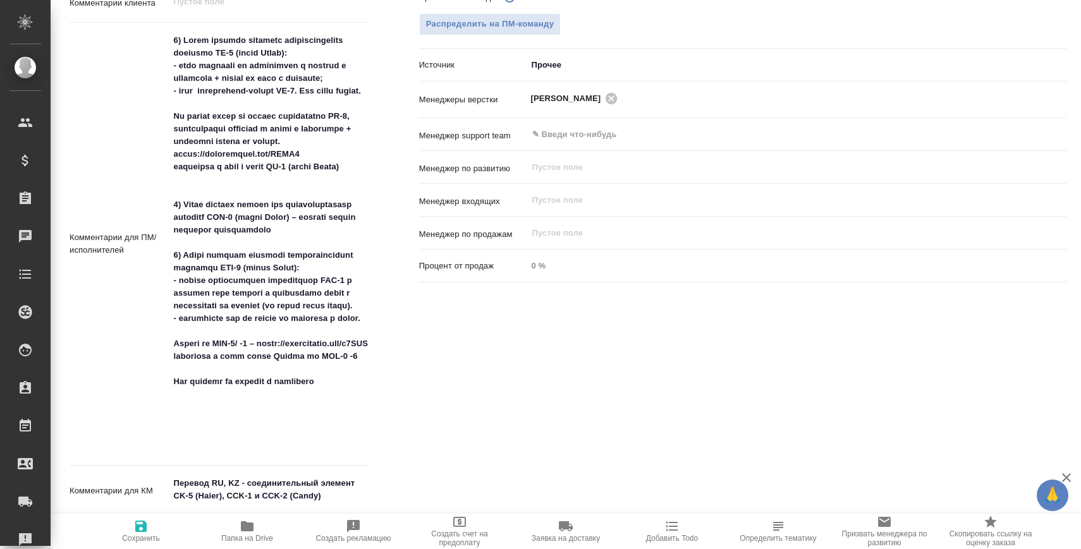
type textarea "x"
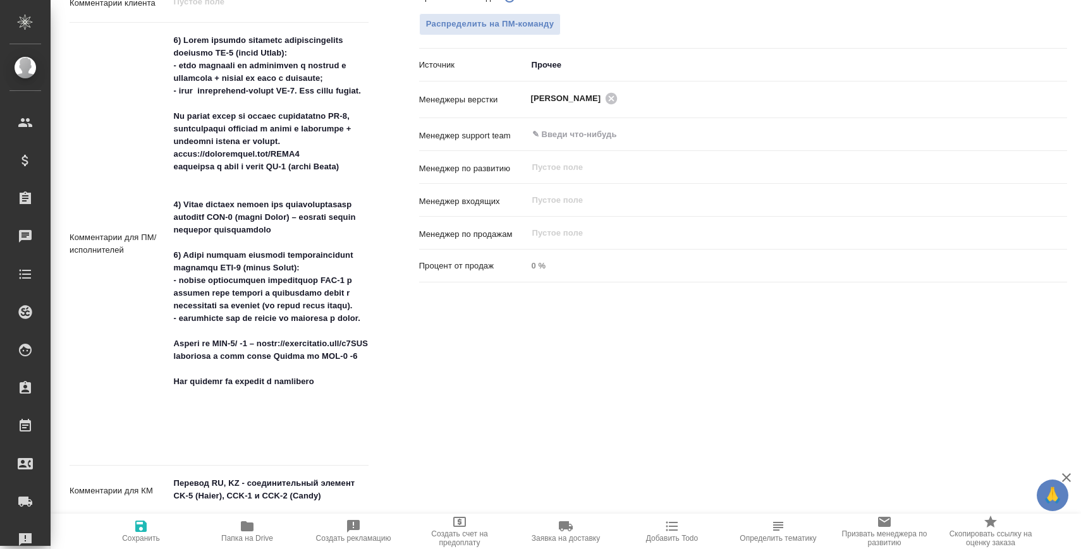
type textarea "x"
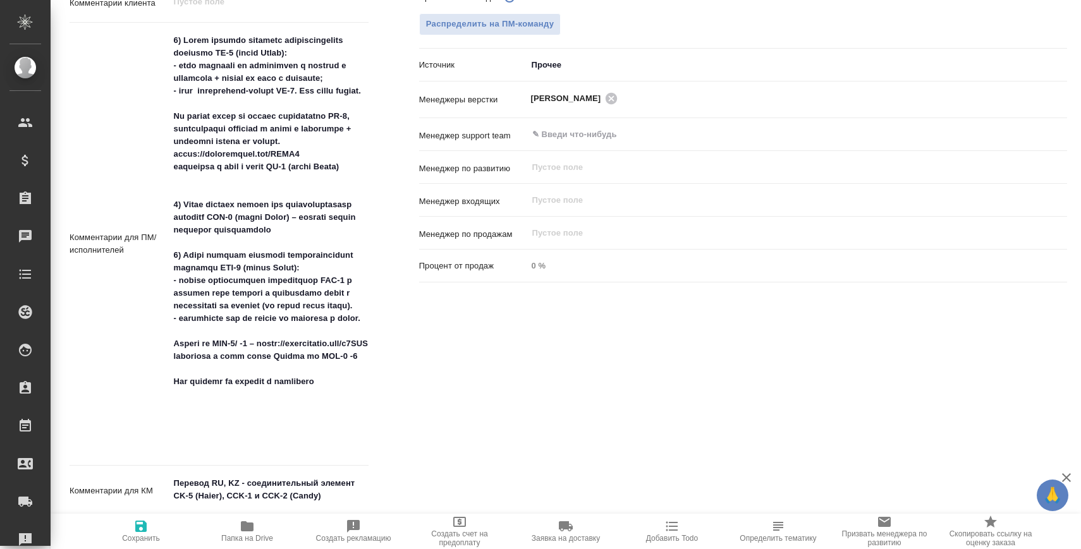
type textarea "x"
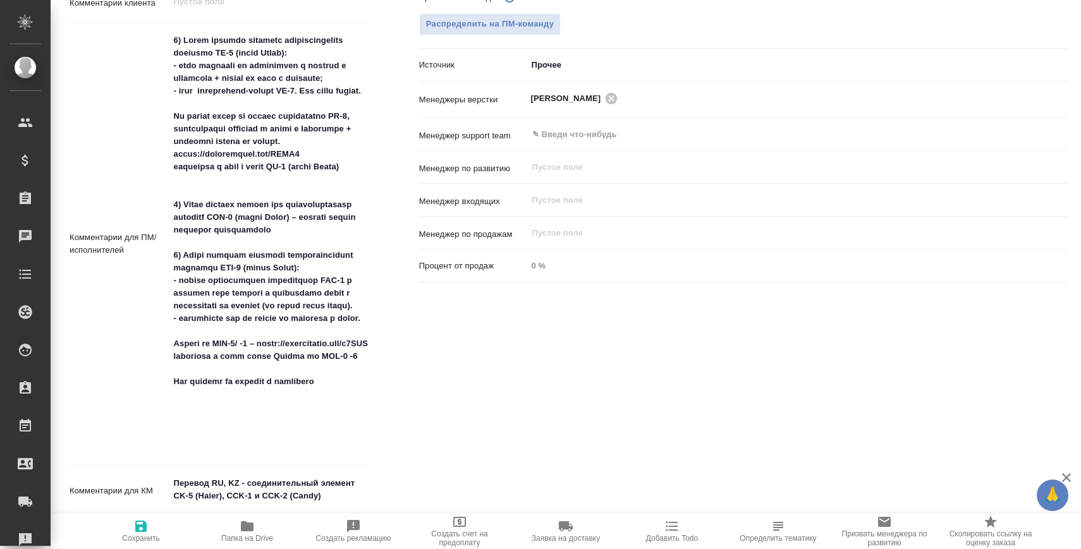
type textarea "x"
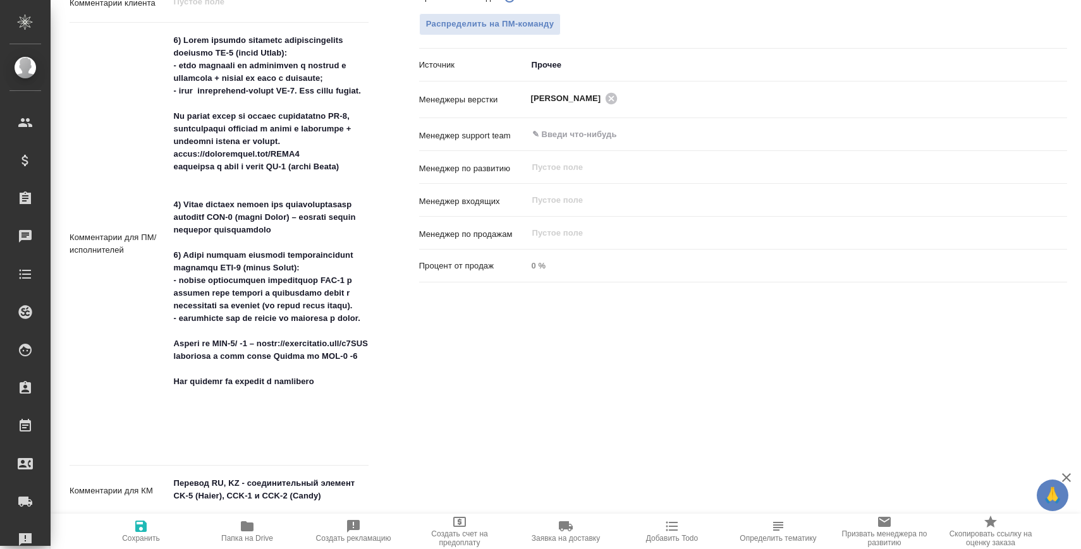
type textarea "x"
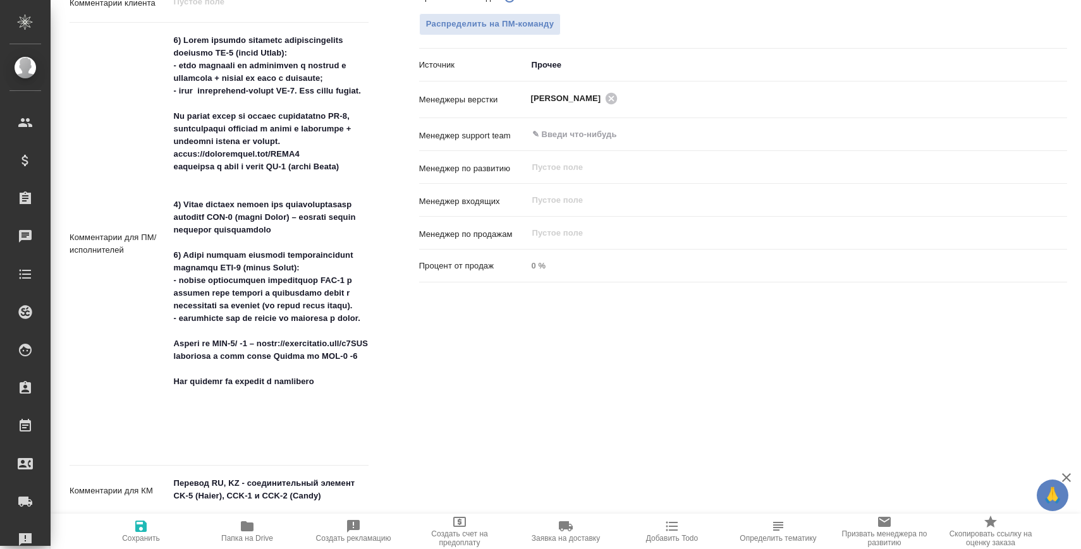
type textarea "x"
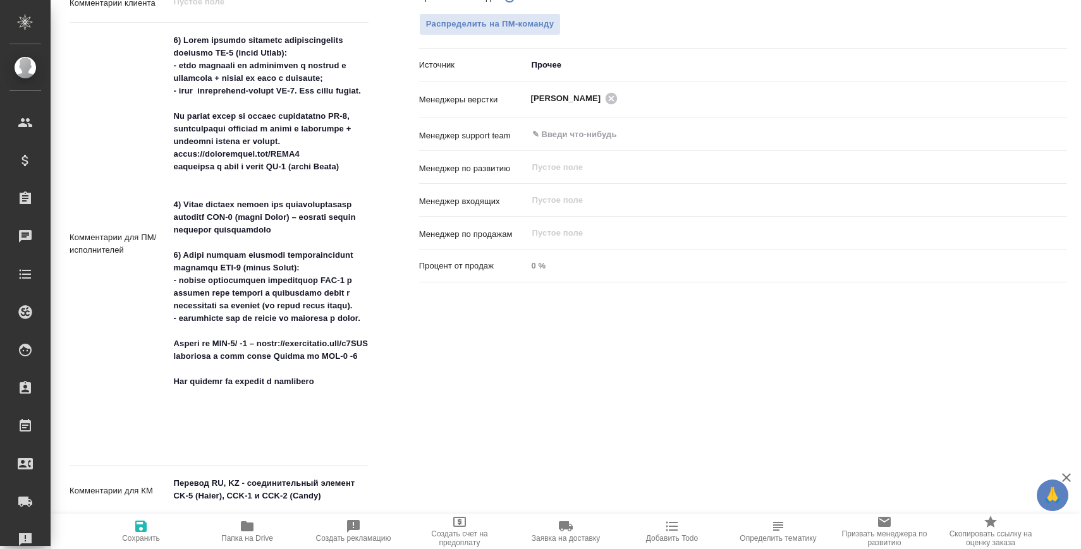
type textarea "x"
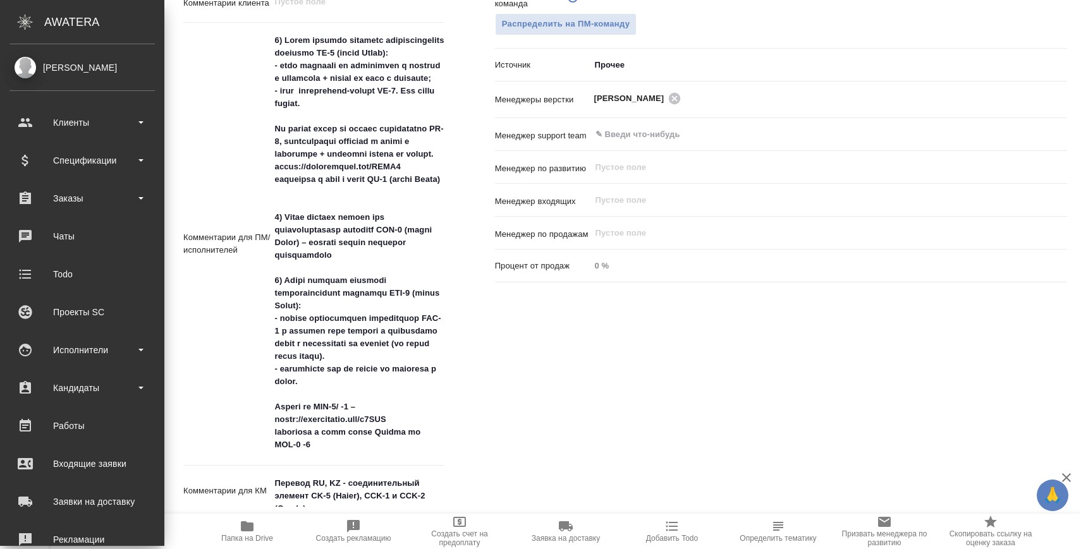
type textarea "x"
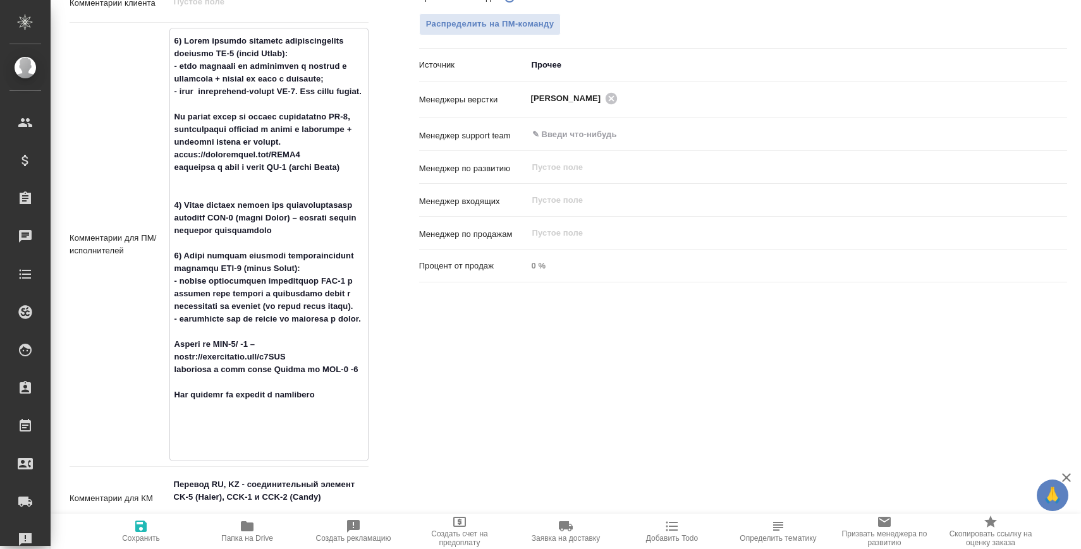
drag, startPoint x: 181, startPoint y: 309, endPoint x: 276, endPoint y: 336, distance: 98.1
click at [276, 336] on textarea at bounding box center [269, 243] width 198 height 426
type textarea "x"
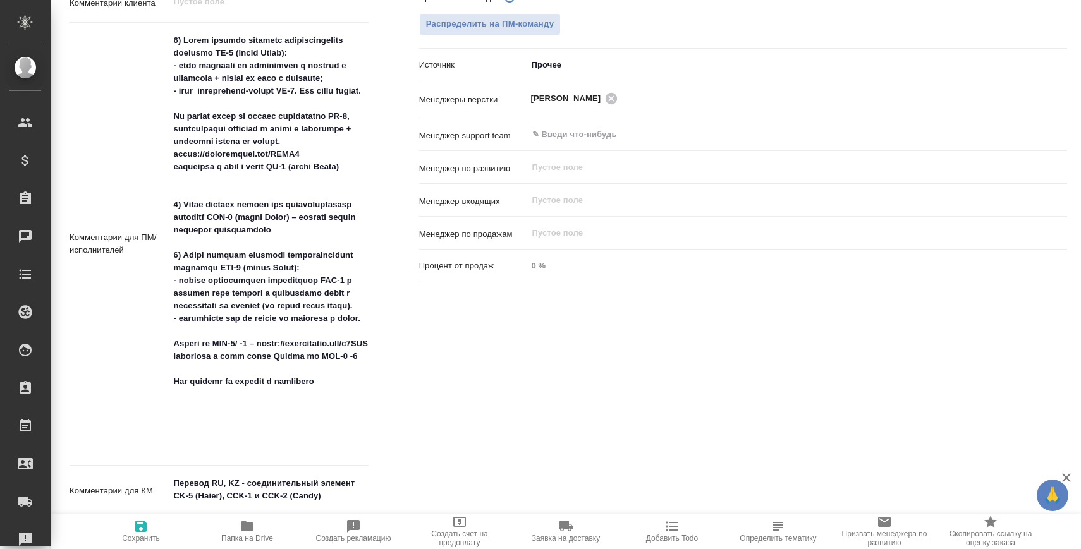
type textarea "x"
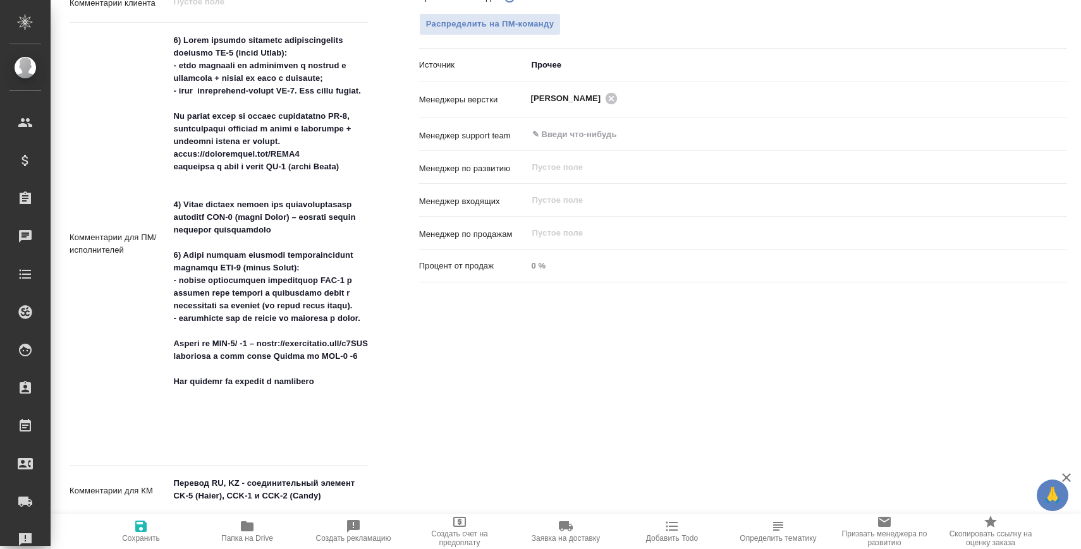
type textarea "x"
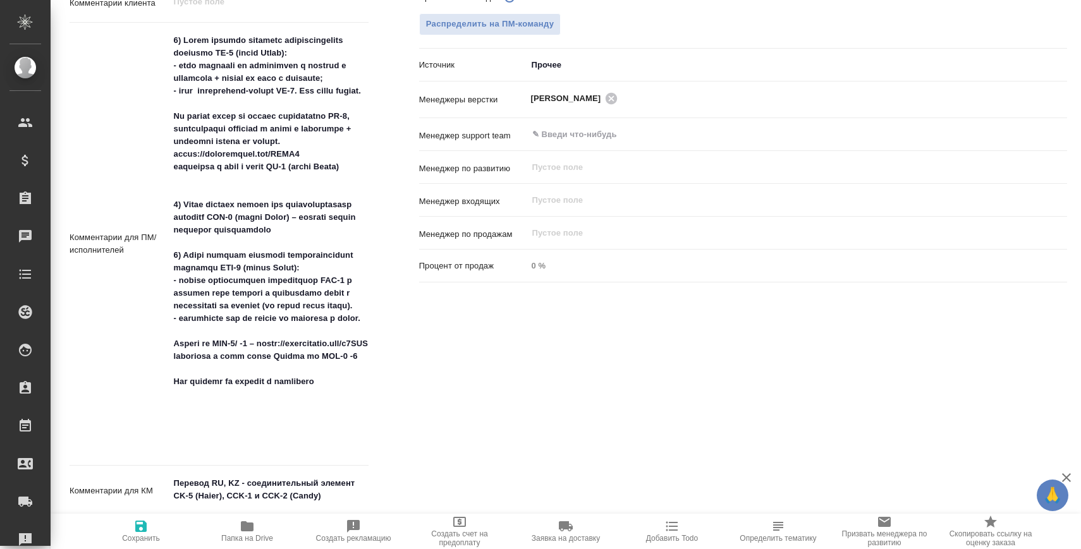
type textarea "x"
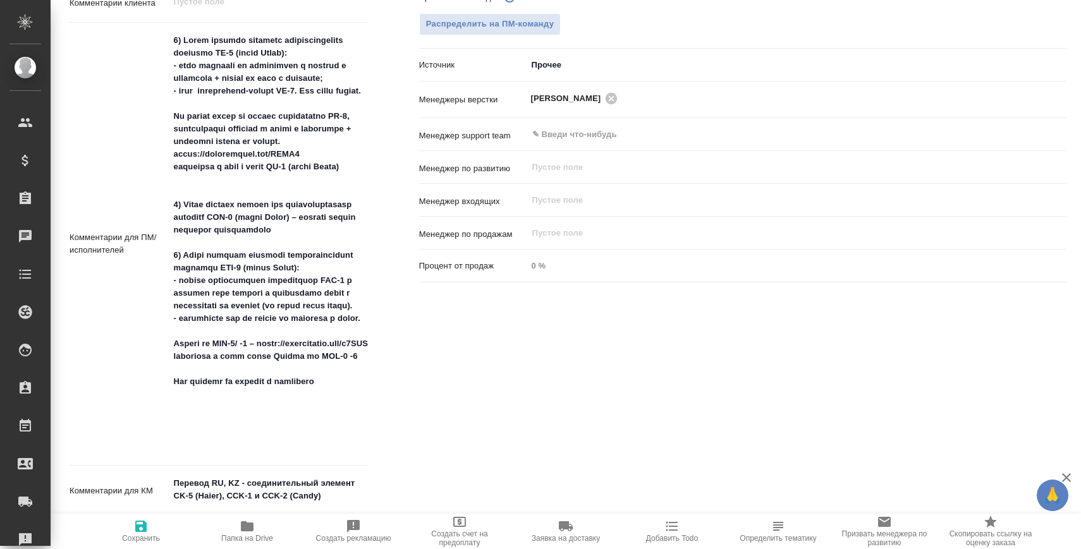
type textarea "x"
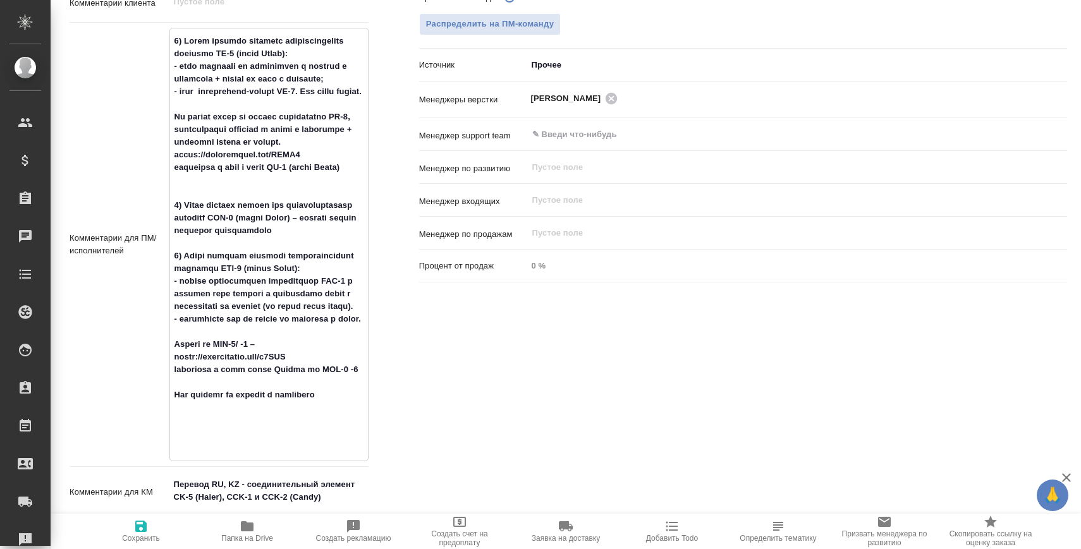
type textarea "x"
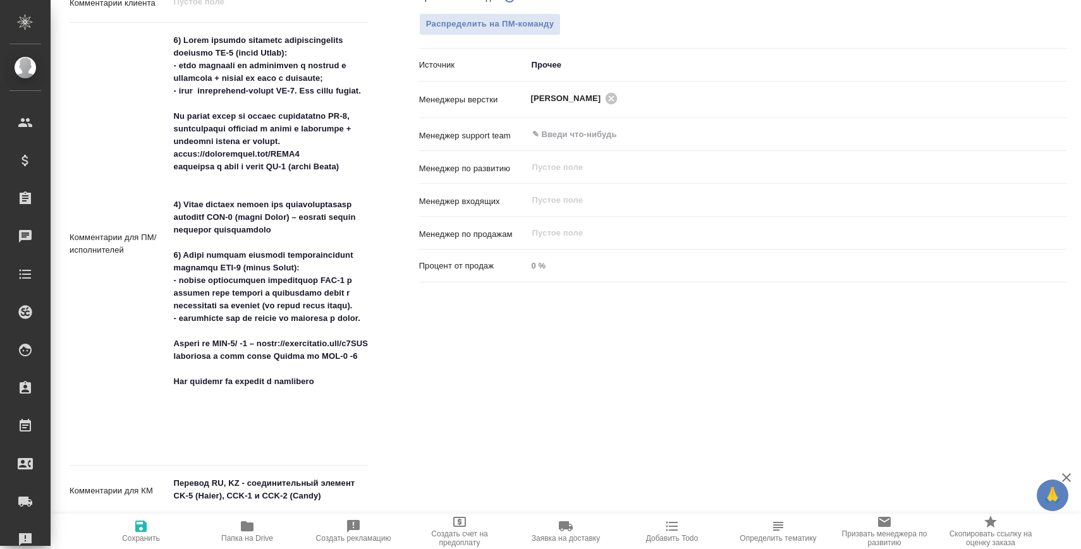
type textarea "x"
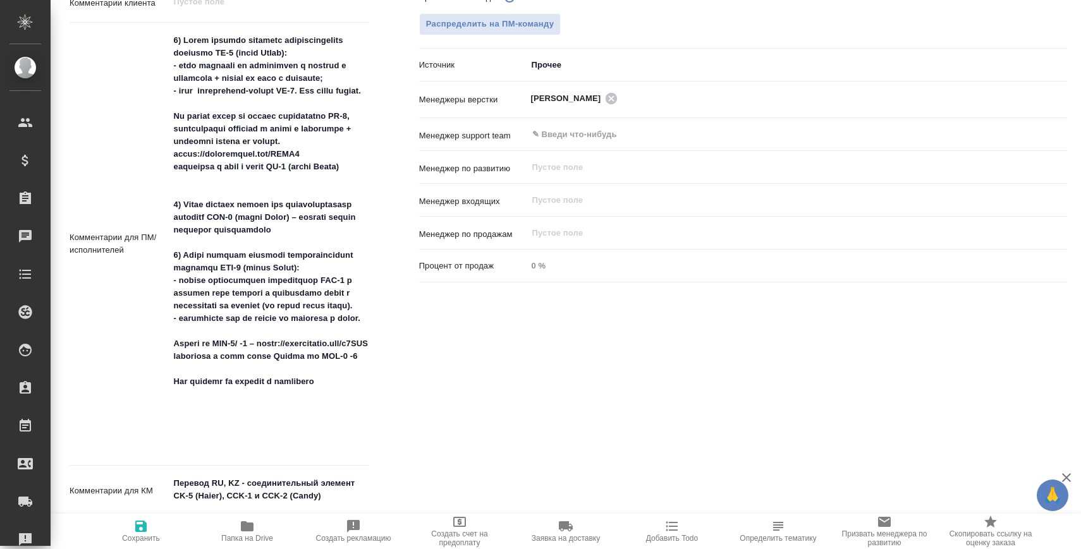
type textarea "x"
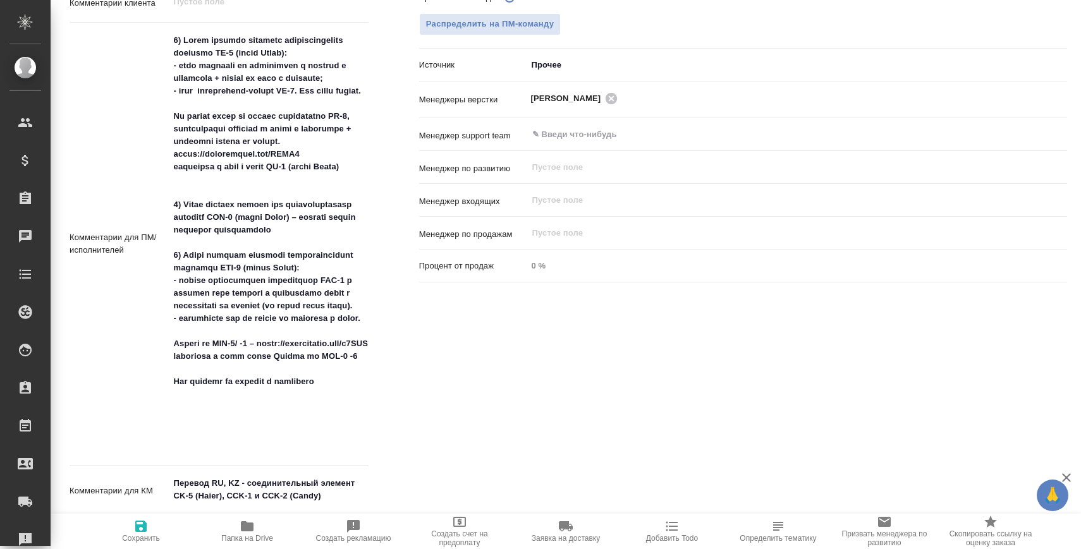
type textarea "x"
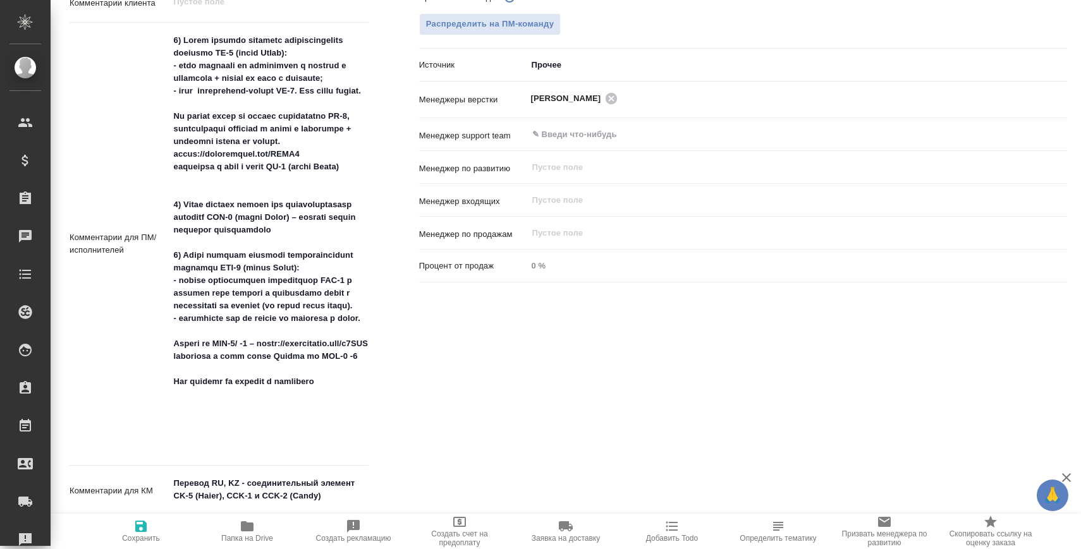
type textarea "x"
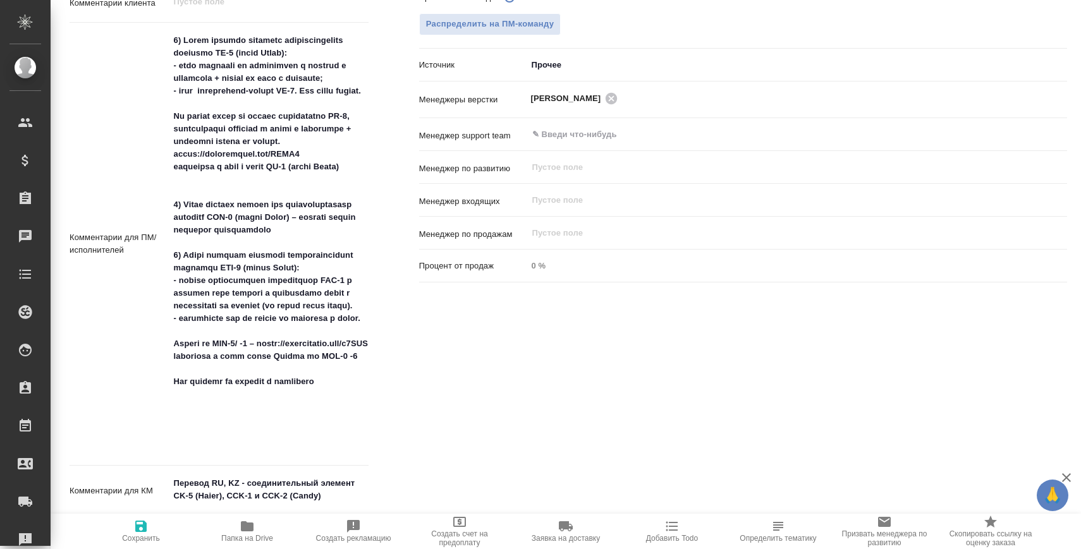
type textarea "x"
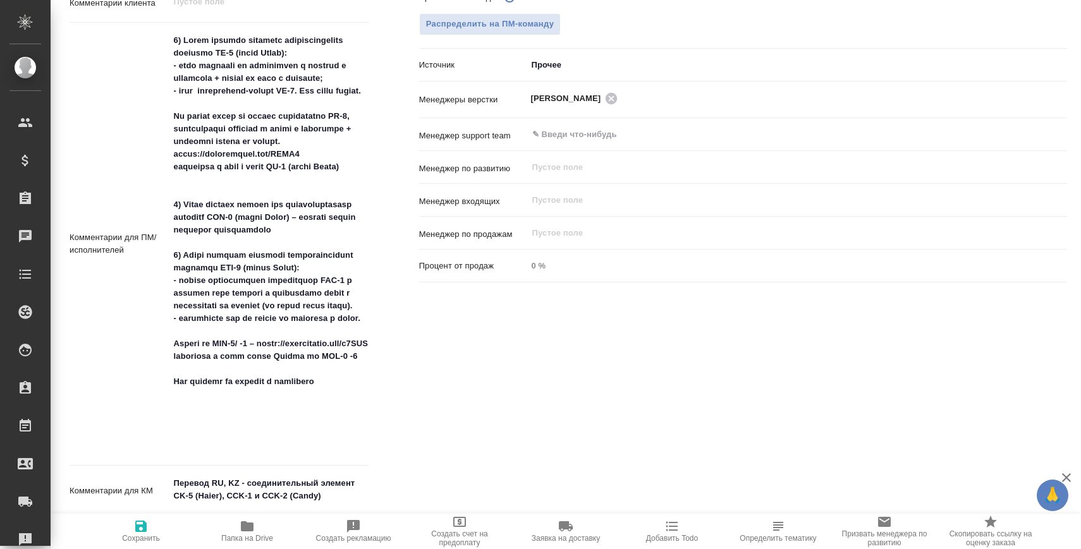
type textarea "x"
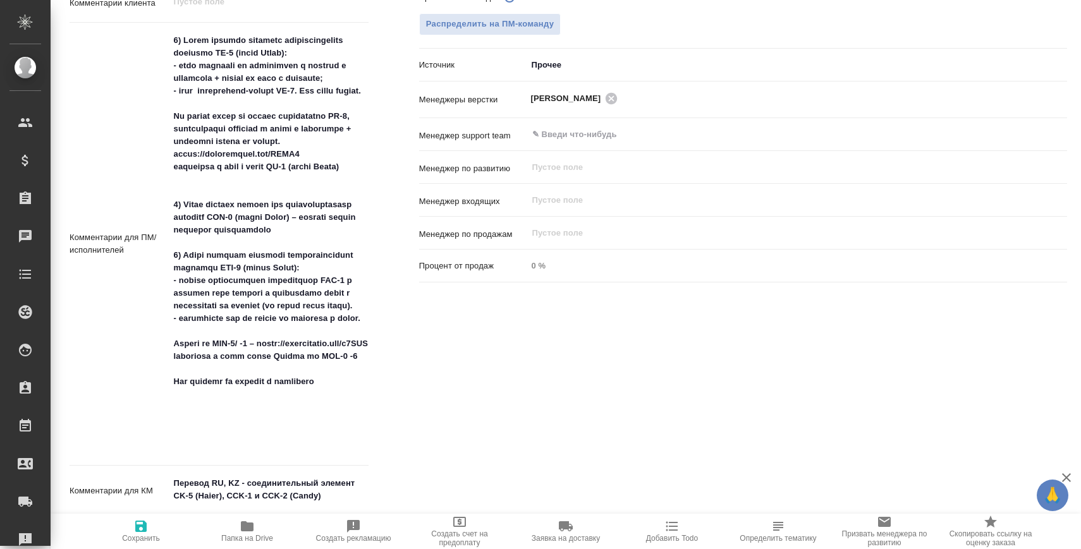
type textarea "x"
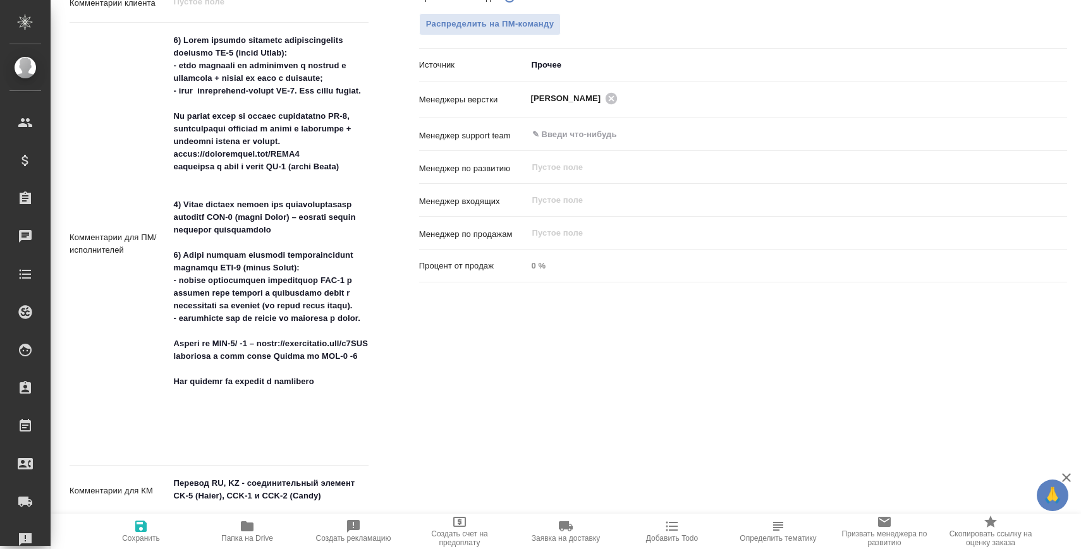
type textarea "x"
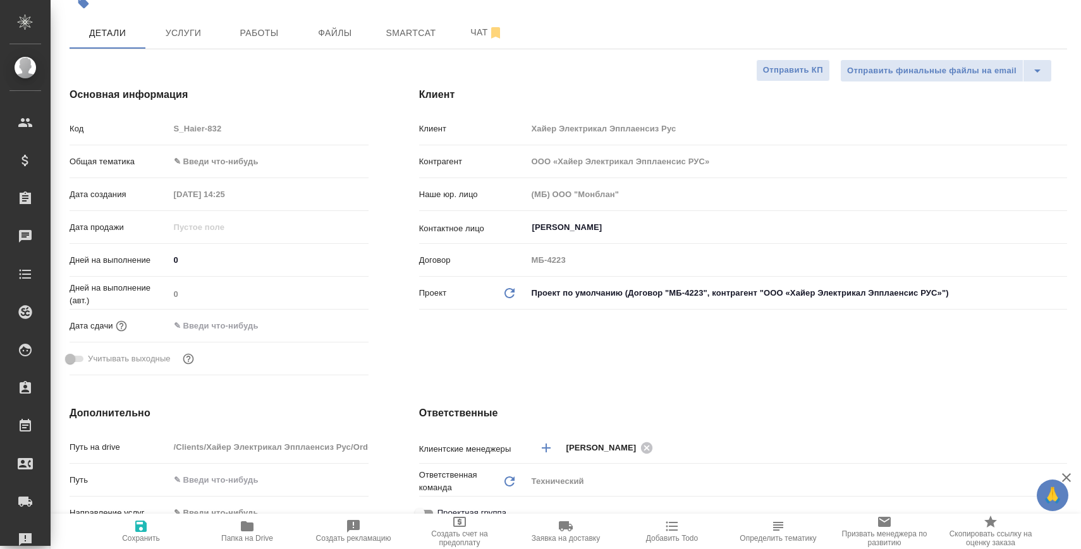
scroll to position [0, 0]
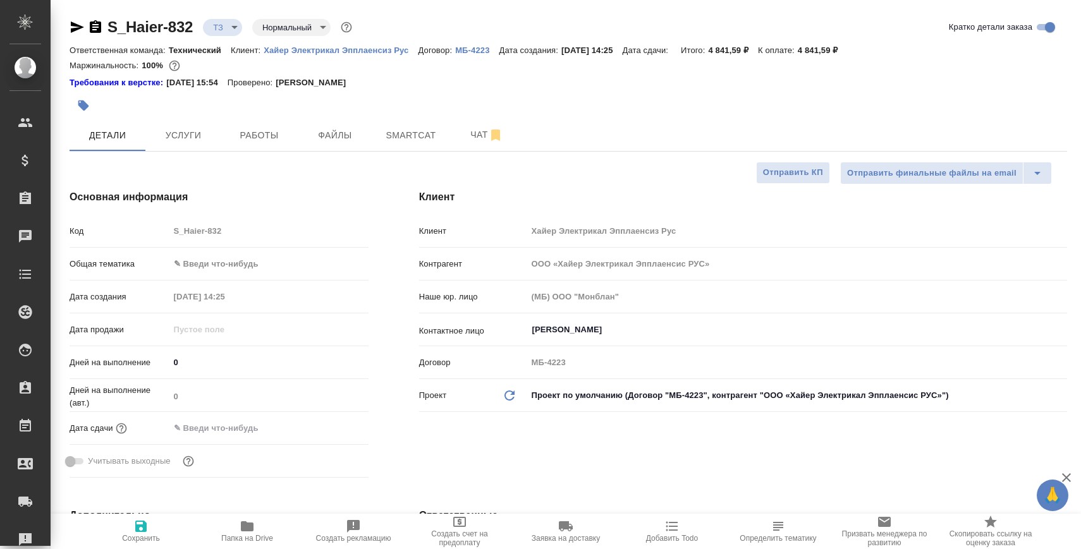
type textarea "x"
click at [99, 27] on icon "button" at bounding box center [95, 26] width 11 height 13
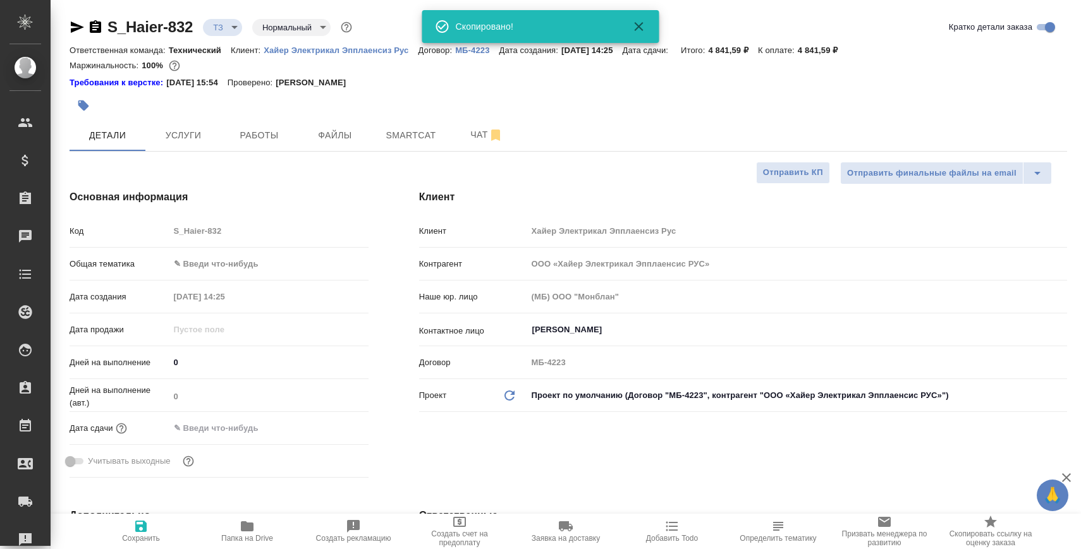
type textarea "x"
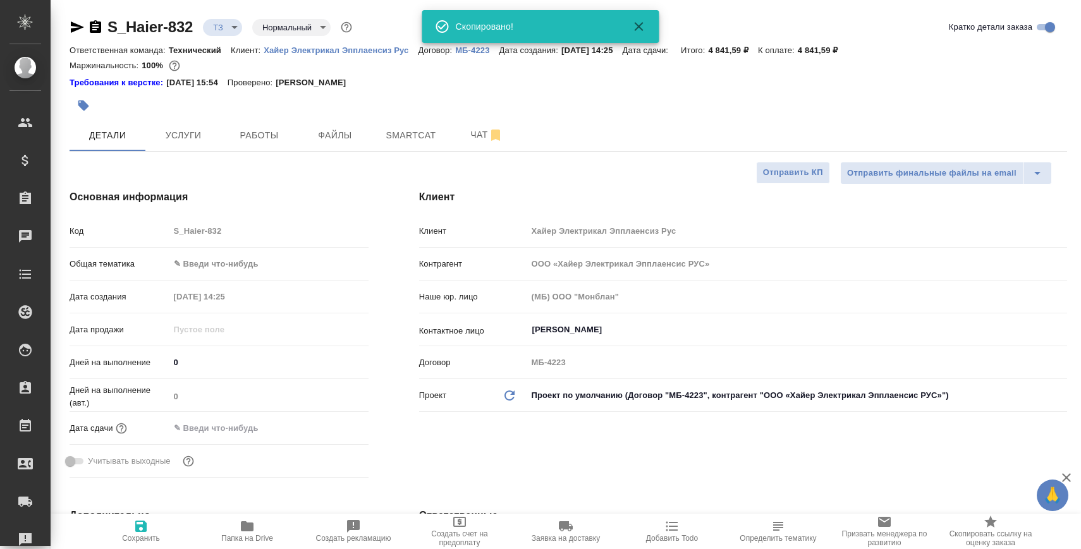
type textarea "x"
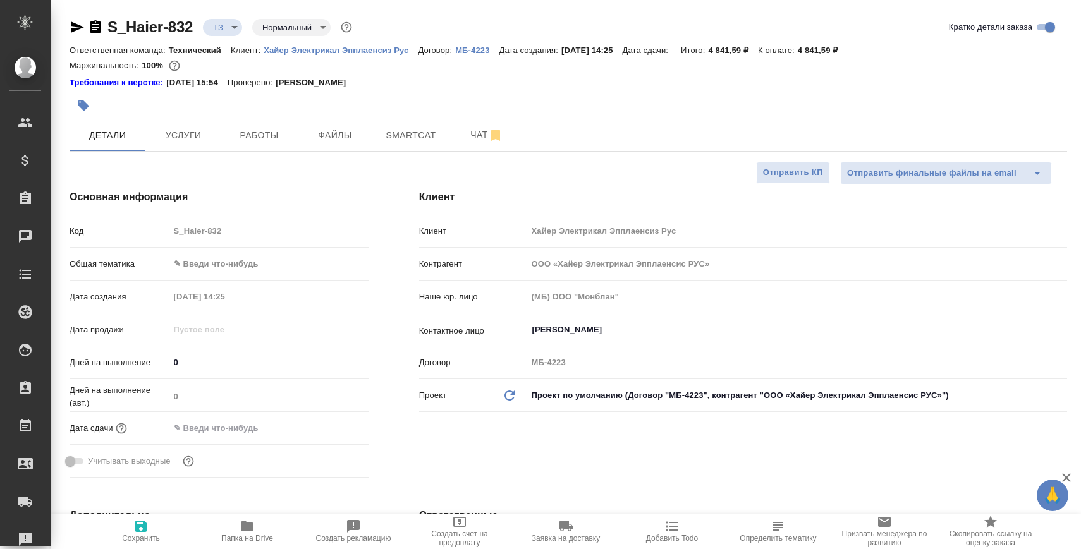
click at [228, 25] on body "🙏 .cls-1 fill:#fff; AWATERA Zaborova Aleksandra Клиенты Спецификации Заказы 0 Ч…" at bounding box center [540, 325] width 1081 height 651
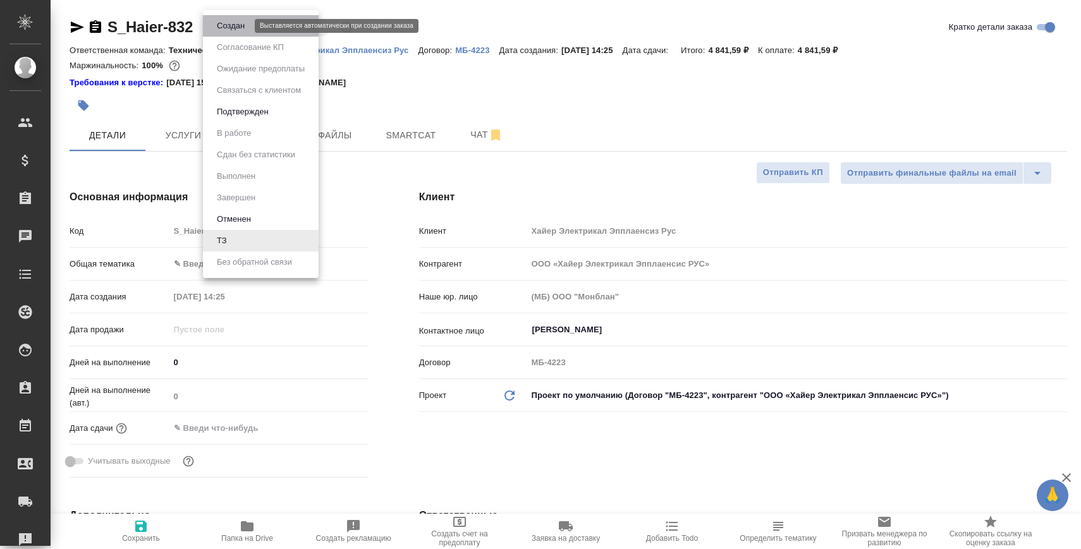
click at [232, 26] on button "Создан" at bounding box center [230, 26] width 35 height 14
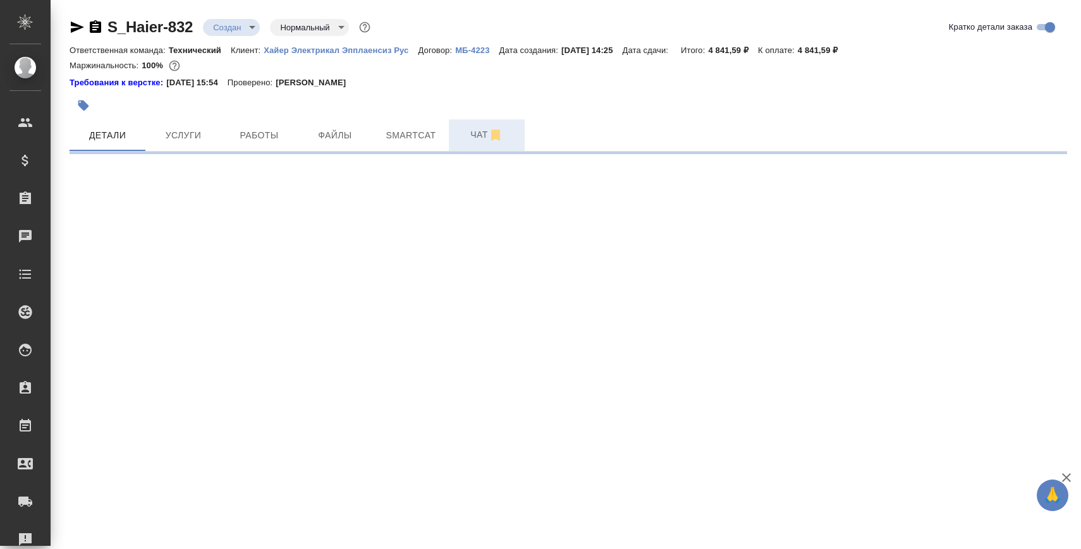
click at [467, 138] on span "Чат" at bounding box center [487, 135] width 61 height 16
select select "RU"
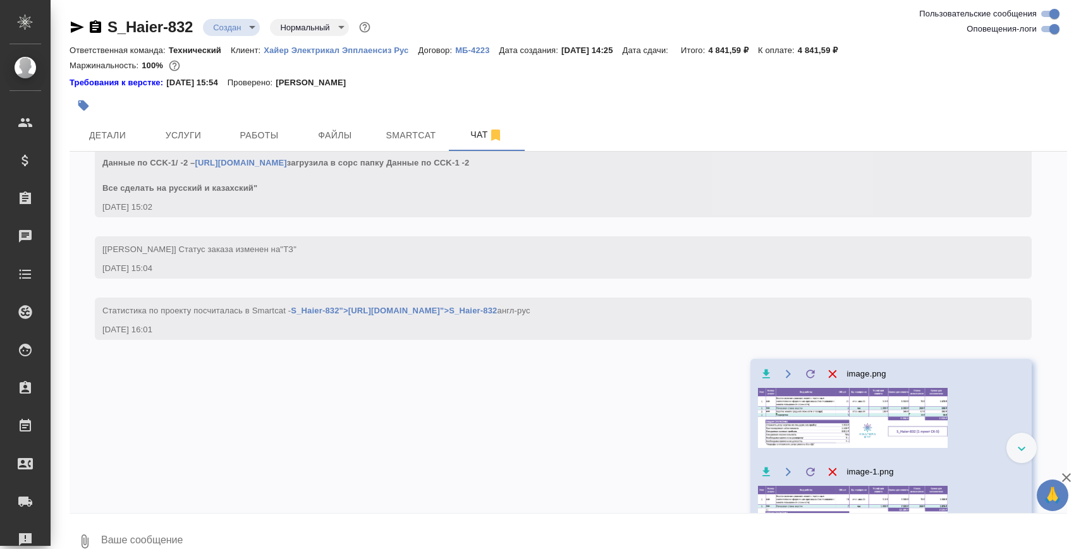
scroll to position [1172, 0]
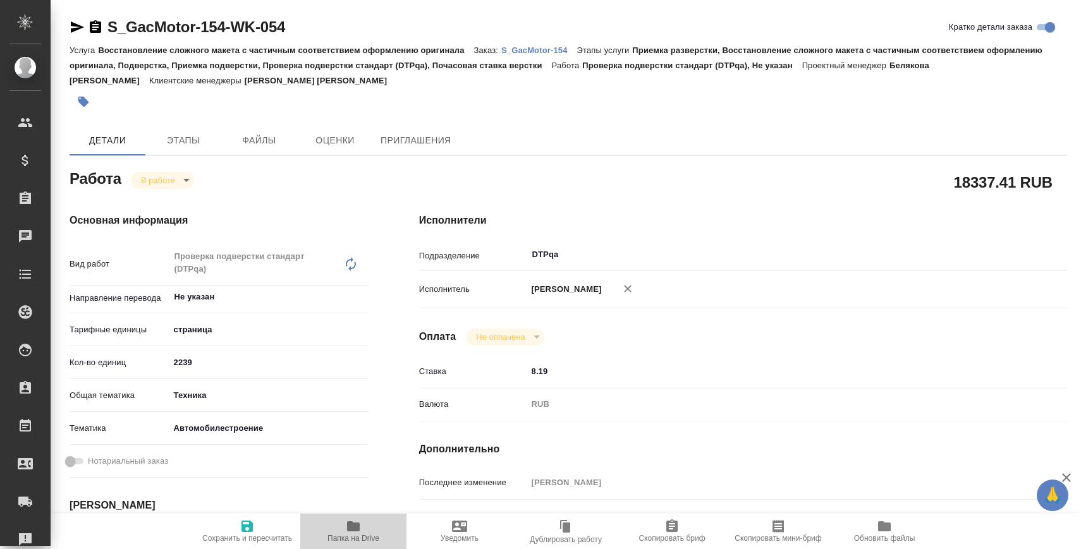
click at [321, 525] on span "Папка на Drive" at bounding box center [353, 531] width 91 height 24
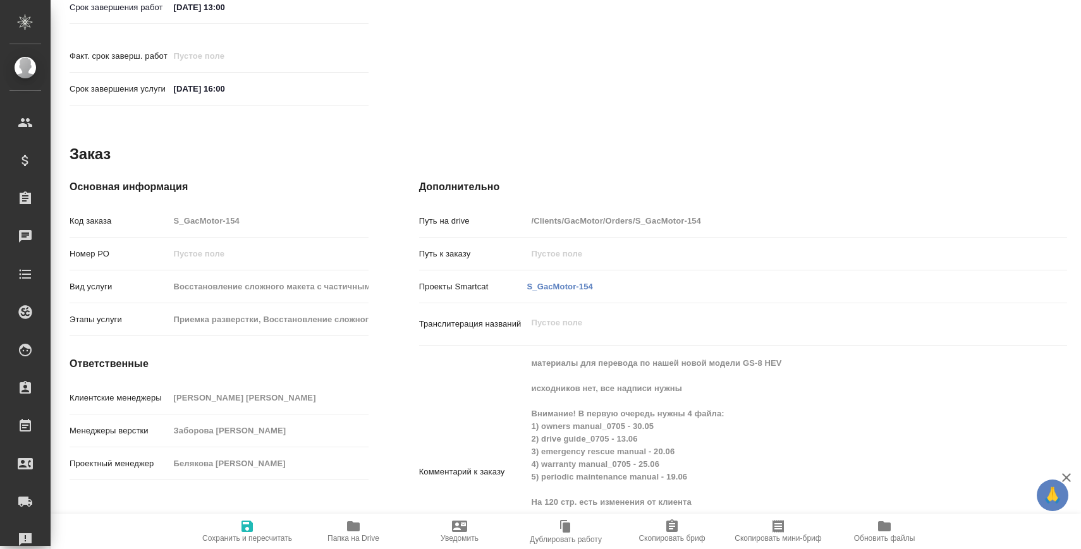
scroll to position [701, 0]
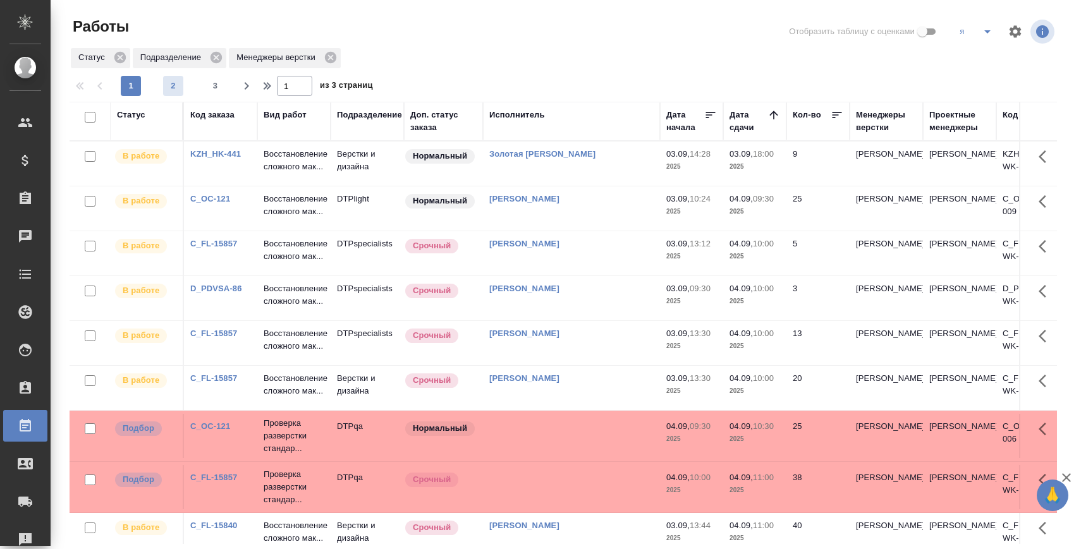
click at [171, 89] on span "2" at bounding box center [173, 86] width 20 height 13
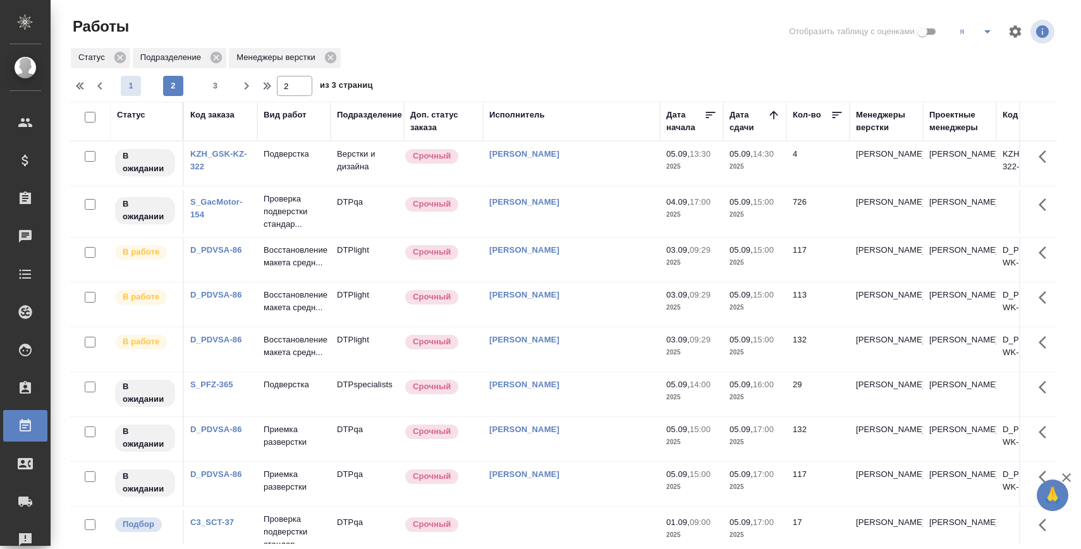
click at [132, 89] on span "1" at bounding box center [131, 86] width 20 height 13
type input "1"
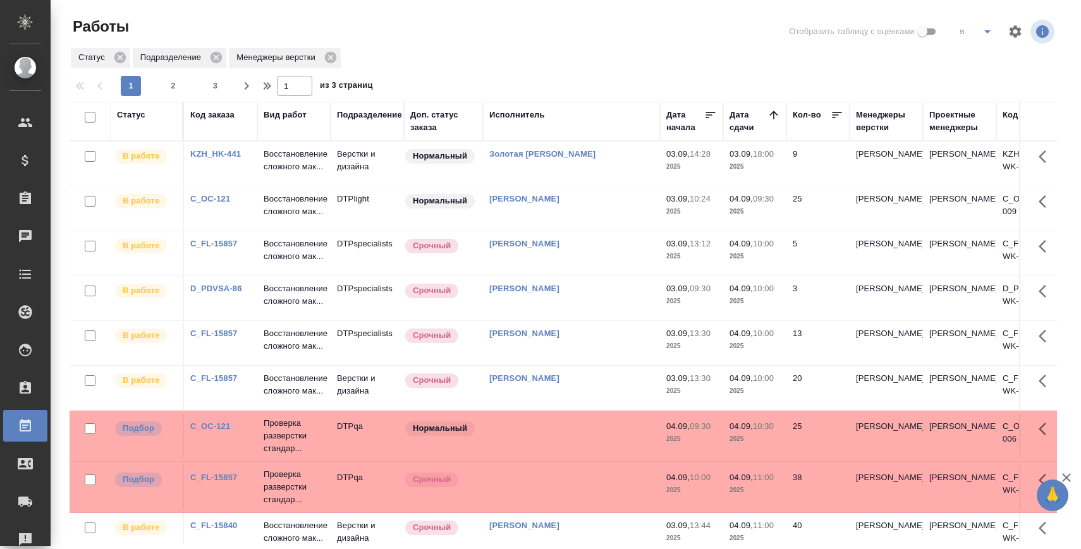
click at [159, 82] on div "1 2 3" at bounding box center [173, 86] width 126 height 20
click at [171, 85] on span "2" at bounding box center [173, 86] width 20 height 13
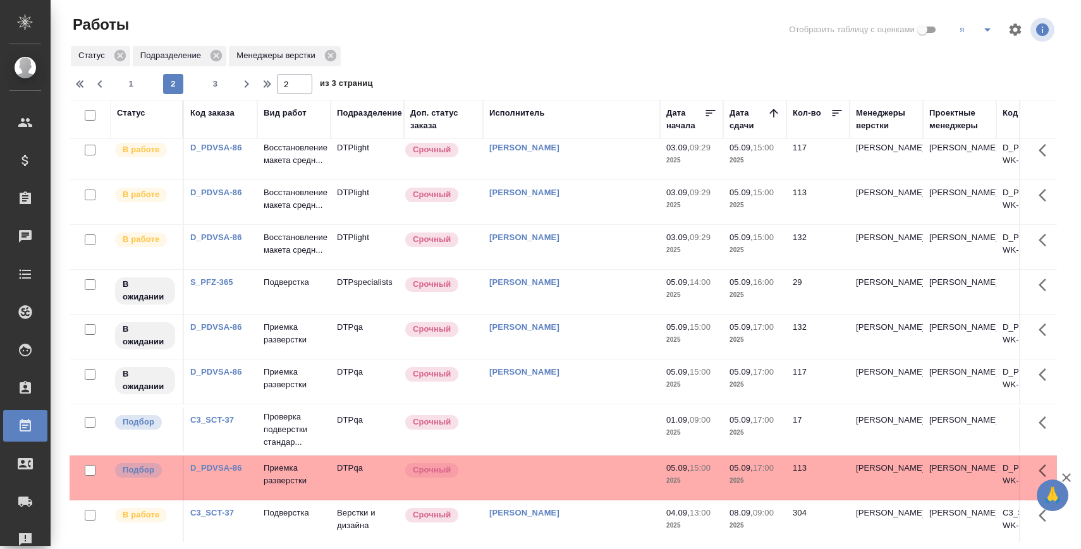
scroll to position [245, 0]
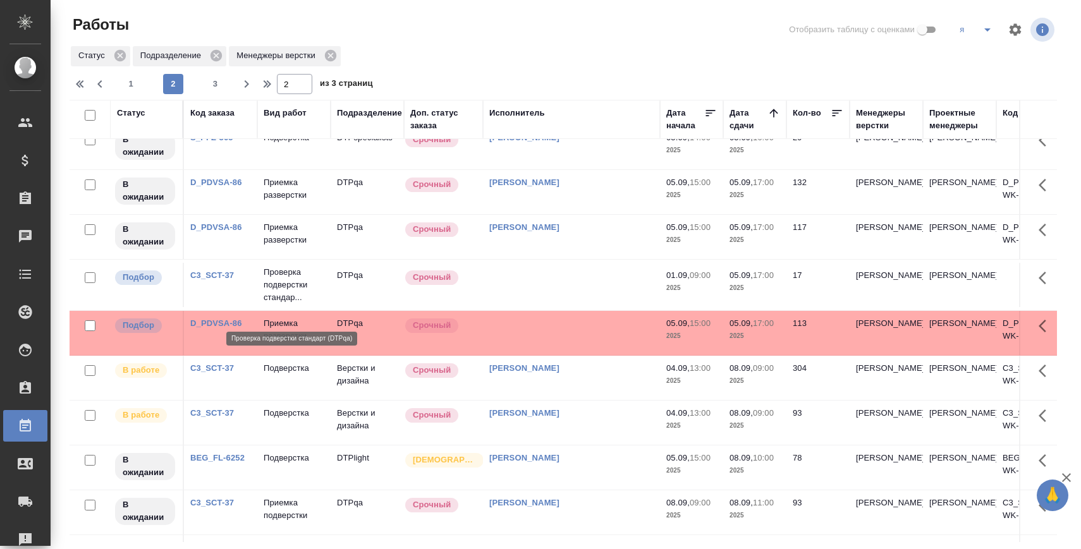
click at [291, 293] on p "Проверка подверстки стандар..." at bounding box center [294, 285] width 61 height 38
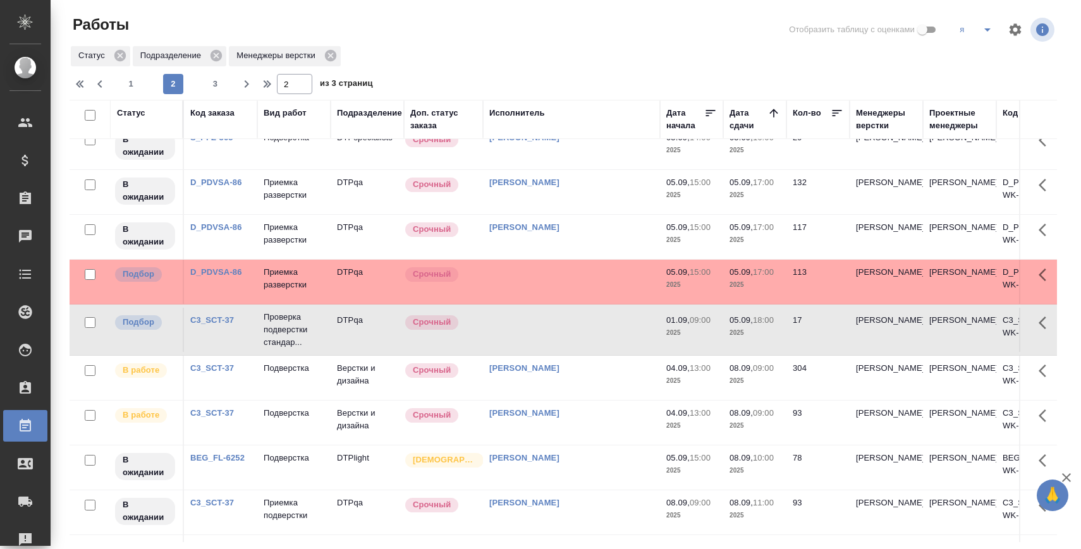
scroll to position [0, 0]
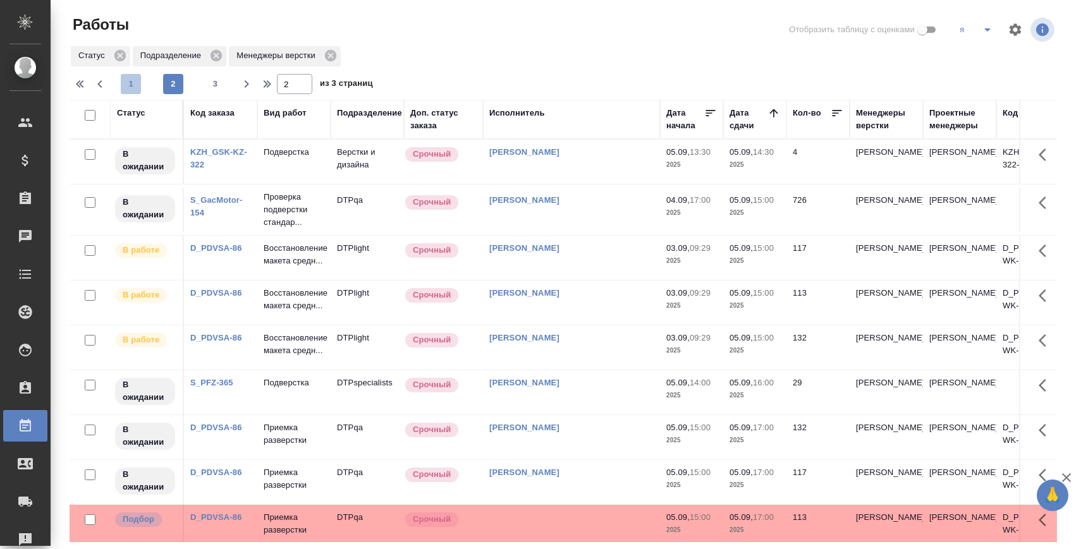
click at [129, 77] on button "1" at bounding box center [131, 84] width 20 height 20
type input "1"
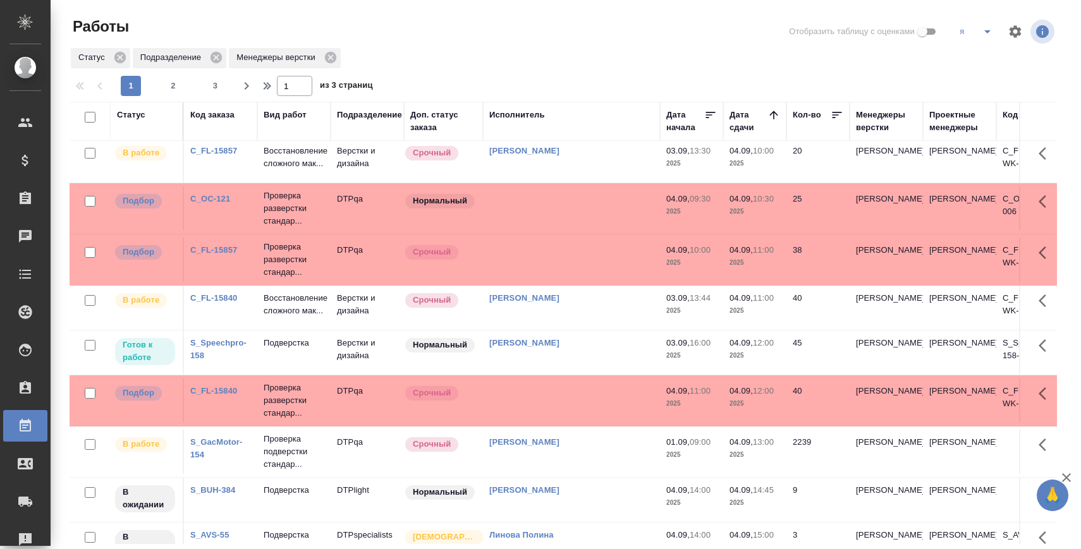
scroll to position [402, 0]
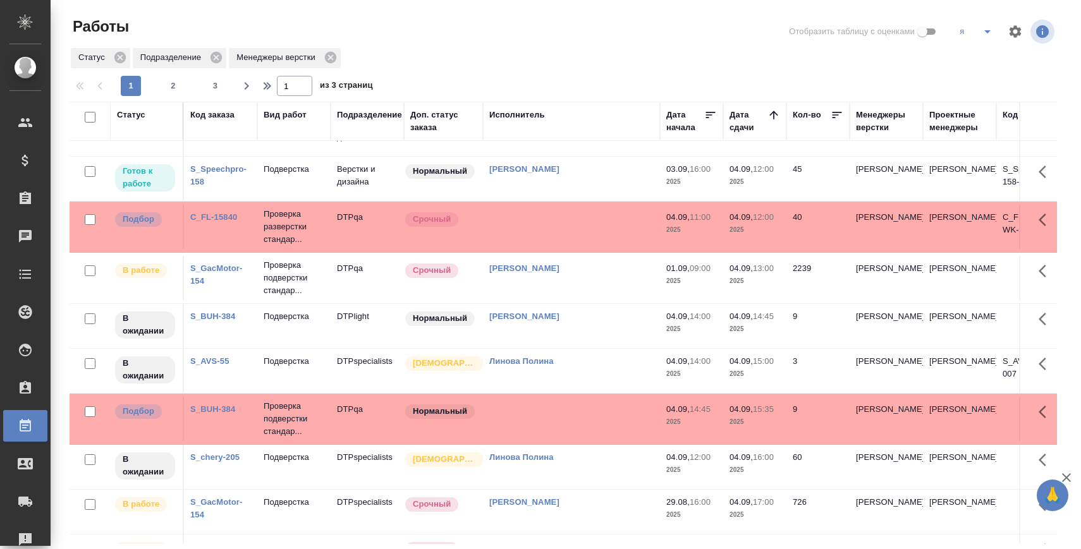
click at [560, 273] on link "Полушина Алёна Николаевна" at bounding box center [524, 268] width 70 height 9
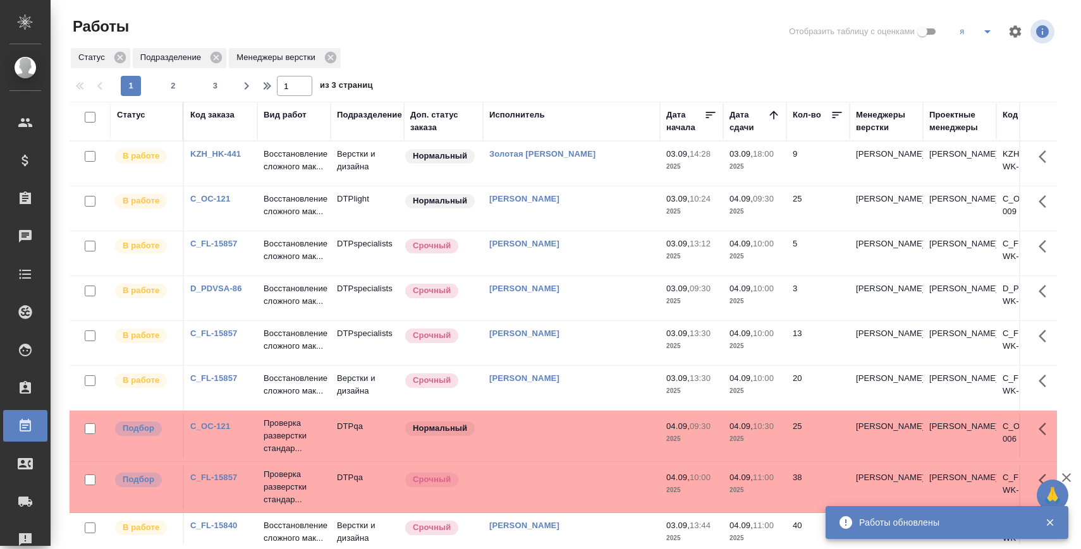
click at [987, 25] on icon "split button" at bounding box center [987, 31] width 15 height 15
click at [981, 58] on li "я+ира" at bounding box center [1000, 57] width 100 height 20
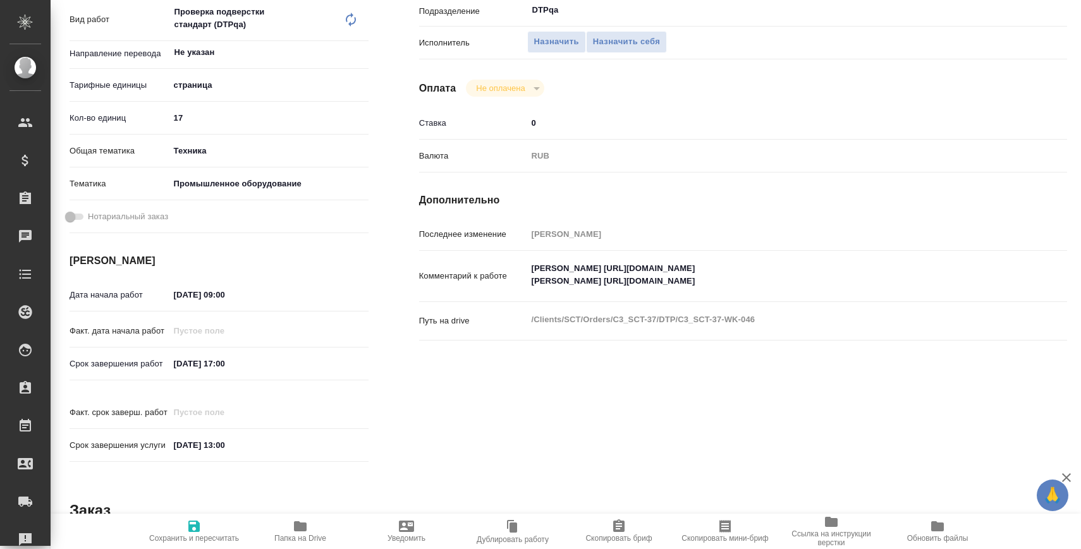
scroll to position [271, 0]
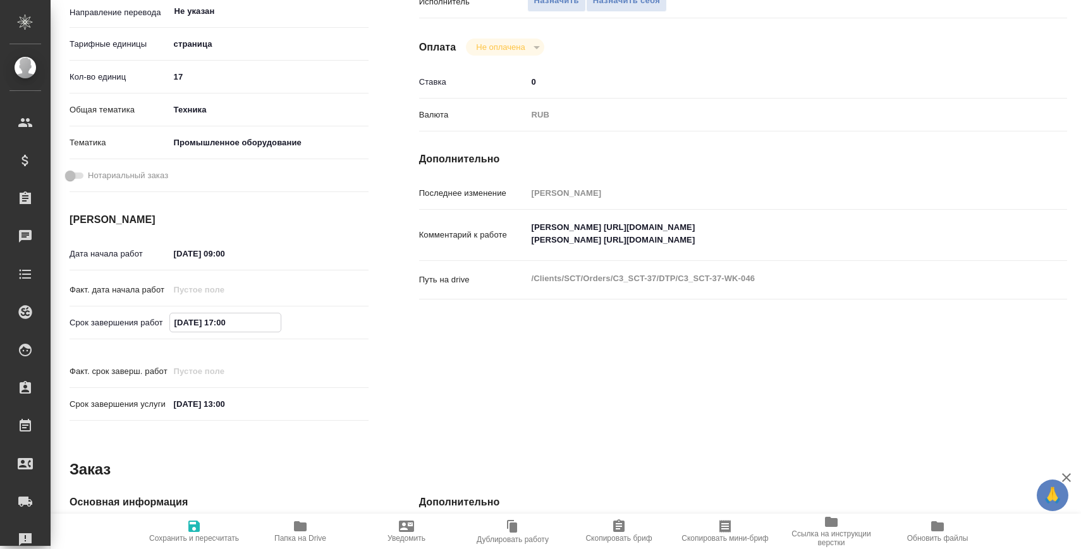
drag, startPoint x: 219, startPoint y: 320, endPoint x: 290, endPoint y: 321, distance: 70.2
click at [290, 321] on div "[DATE] 17:00" at bounding box center [268, 323] width 199 height 20
type input "[DATE] 18:00"
click at [197, 535] on span "Сохранить и пересчитать" at bounding box center [194, 538] width 90 height 9
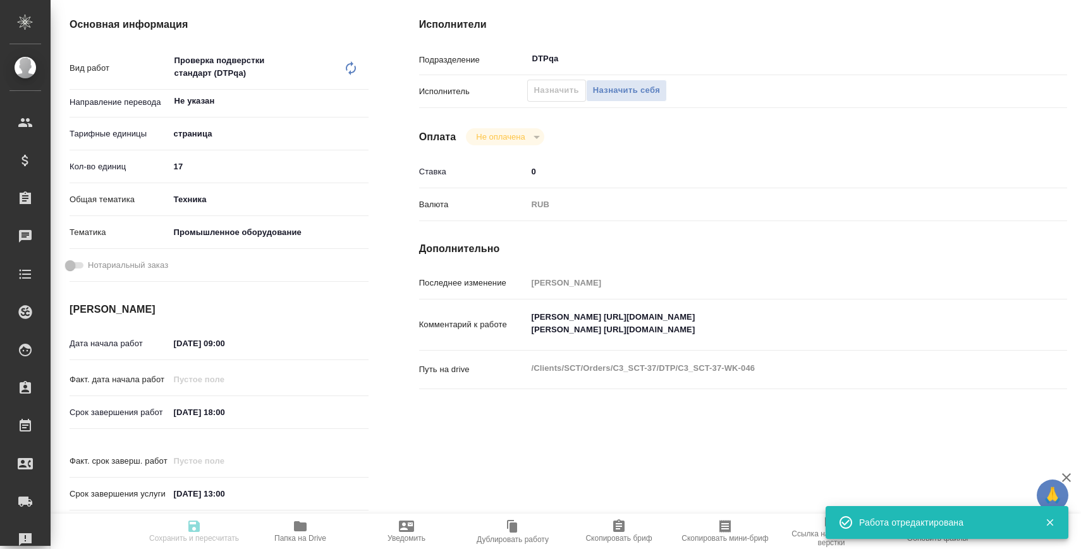
type input "recruiting"
type input "Не указан"
type input "5a8b1489cc6b4906c91bfdb2"
type input "17"
type input "tech"
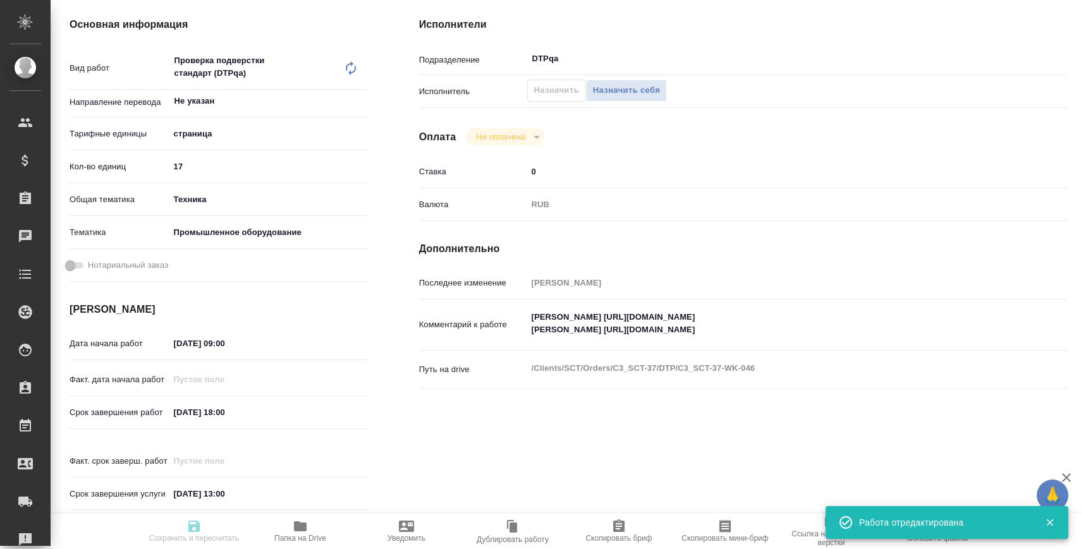
type input "5f647205b73bc97568ca66bc"
type input "[DATE] 09:00"
type input "[DATE] 18:00"
type input "[DATE] 13:00"
type input "DTPqa"
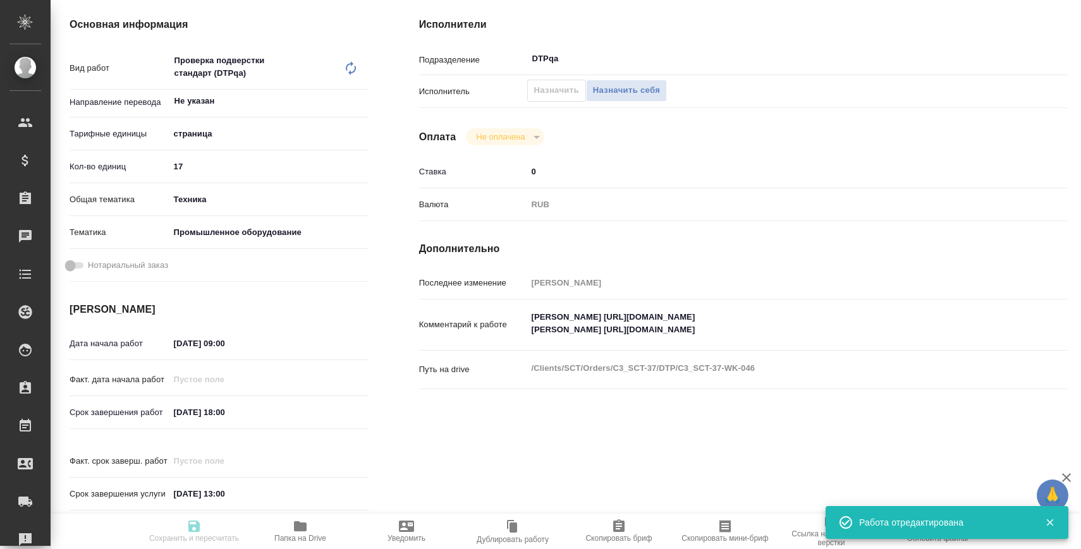
type input "notPayed"
type input "0"
type input "RUB"
type input "[PERSON_NAME]"
type input "C3_SCT-37"
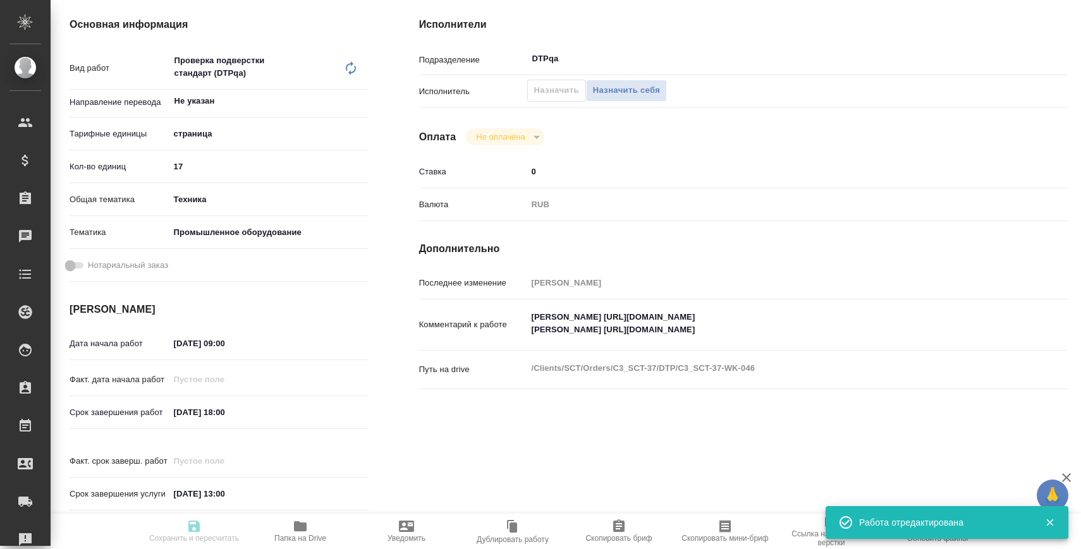
type input "Верстка чертежа. Количество надписей: до 75"
type input "Приемка разверстки, Верстка чертежа. Количество надписей: до 75, Приемка подвер…"
type input "[PERSON_NAME]"
type input "/Clients/SCT/Orders/C3_SCT-37"
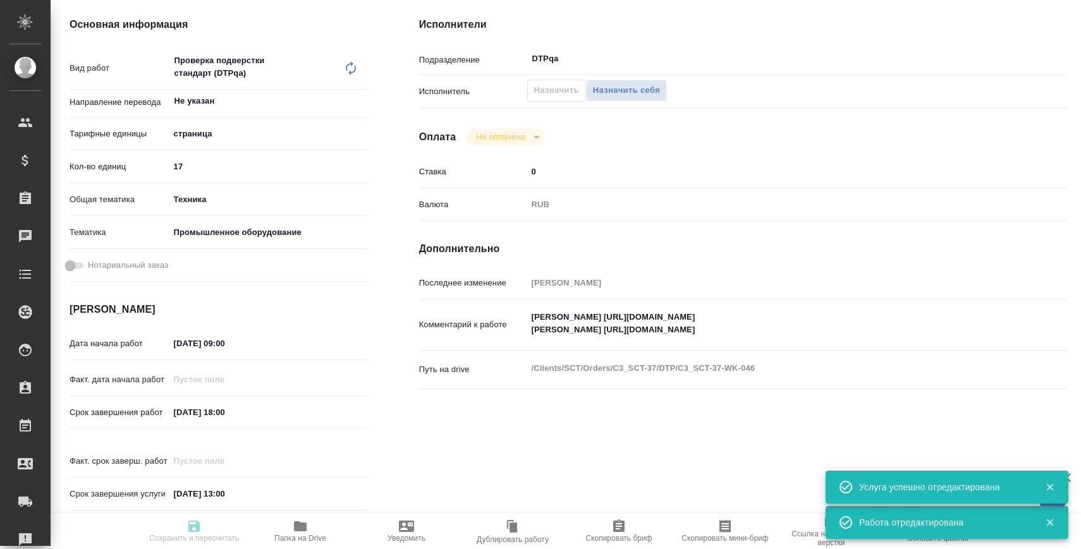
scroll to position [25, 0]
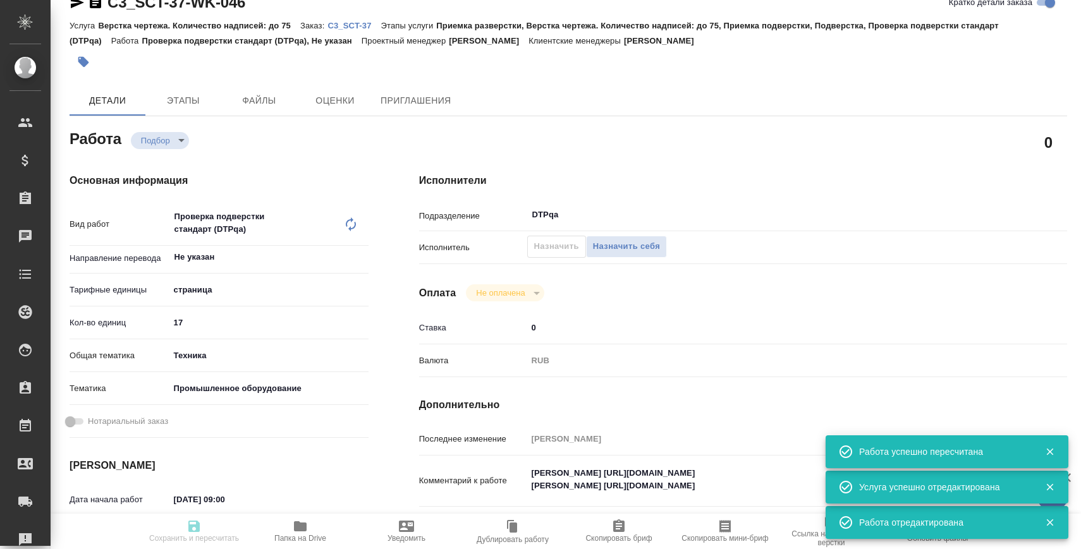
type input "recruiting"
type input "Не указан"
type input "5a8b1489cc6b4906c91bfdb2"
type input "17"
type input "tech"
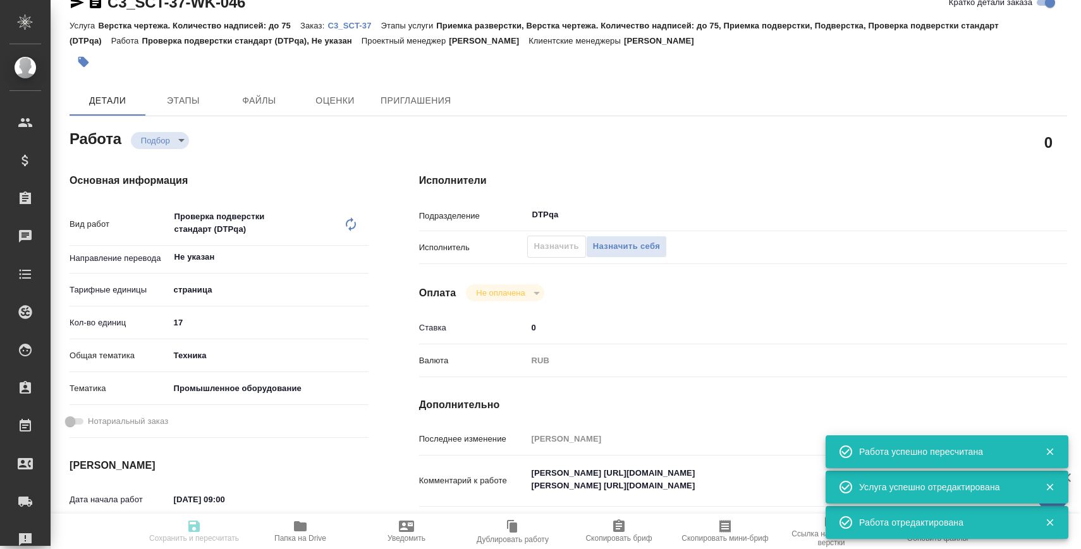
type input "5f647205b73bc97568ca66bc"
type input "[DATE] 09:00"
type input "[DATE] 18:00"
type input "[DATE] 13:00"
type input "DTPqa"
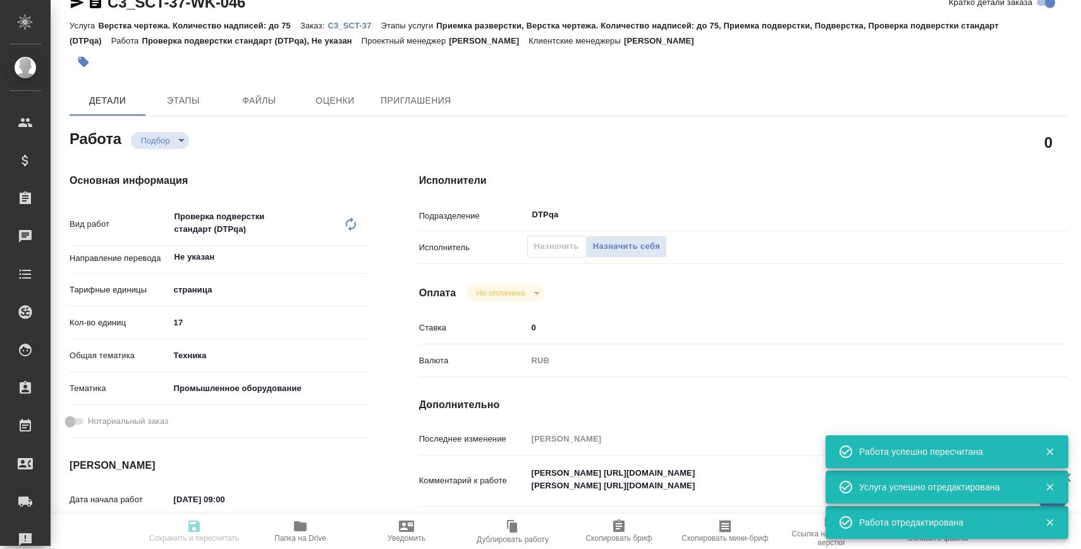
type input "notPayed"
type input "0"
type input "RUB"
type input "[PERSON_NAME]"
type input "C3_SCT-37"
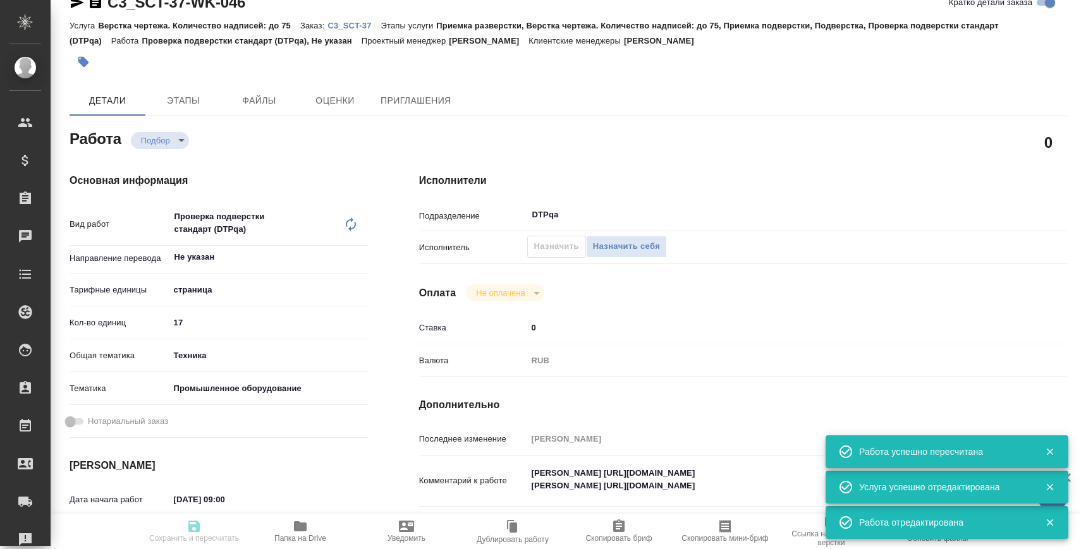
type input "Верстка чертежа. Количество надписей: до 75"
type input "Приемка разверстки, Верстка чертежа. Количество надписей: до 75, Приемка подвер…"
type input "[PERSON_NAME]"
type input "/Clients/SCT/Orders/C3_SCT-37"
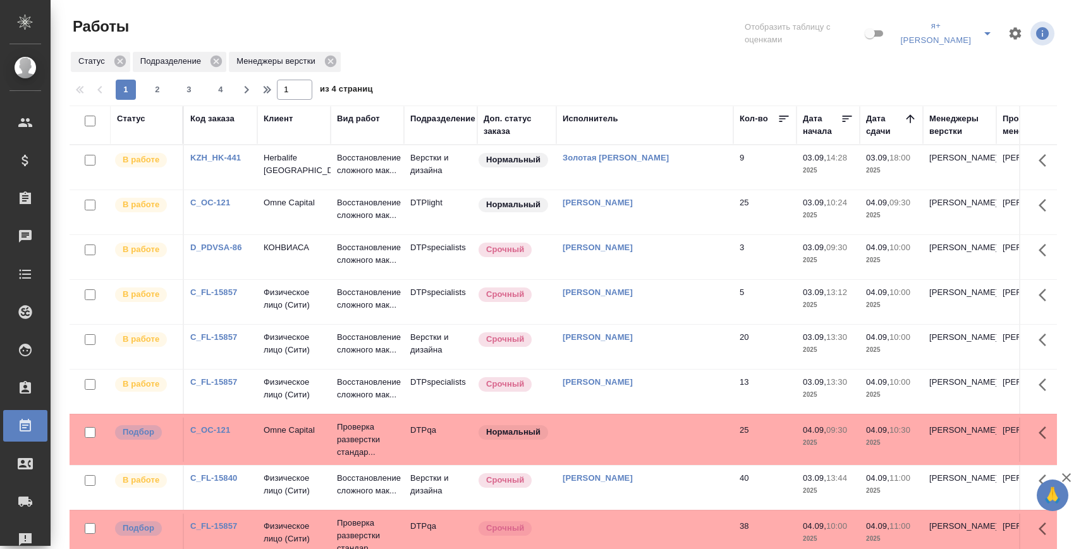
scroll to position [327, 0]
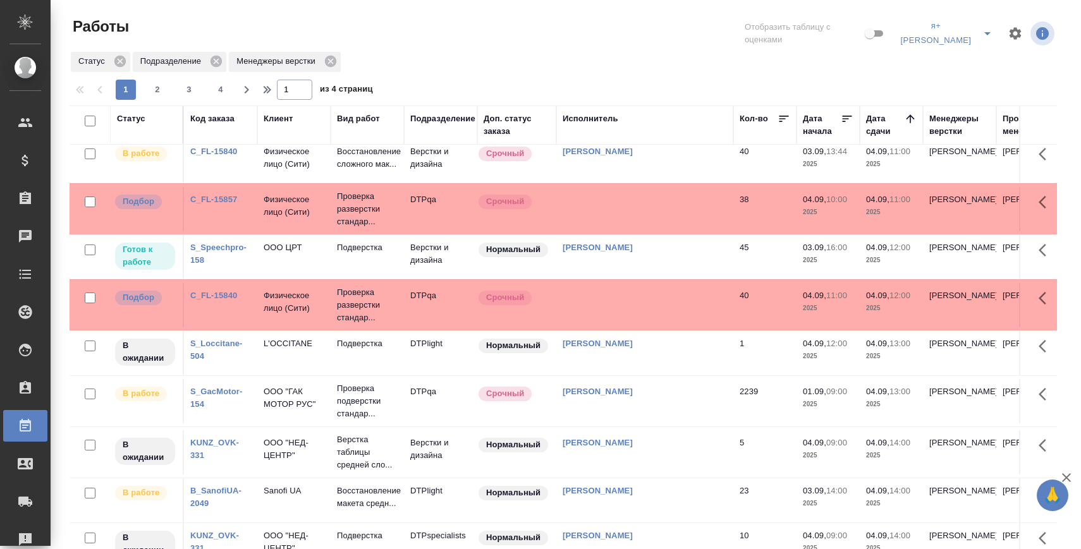
click at [365, 420] on p "Проверка подверстки стандар..." at bounding box center [367, 402] width 61 height 38
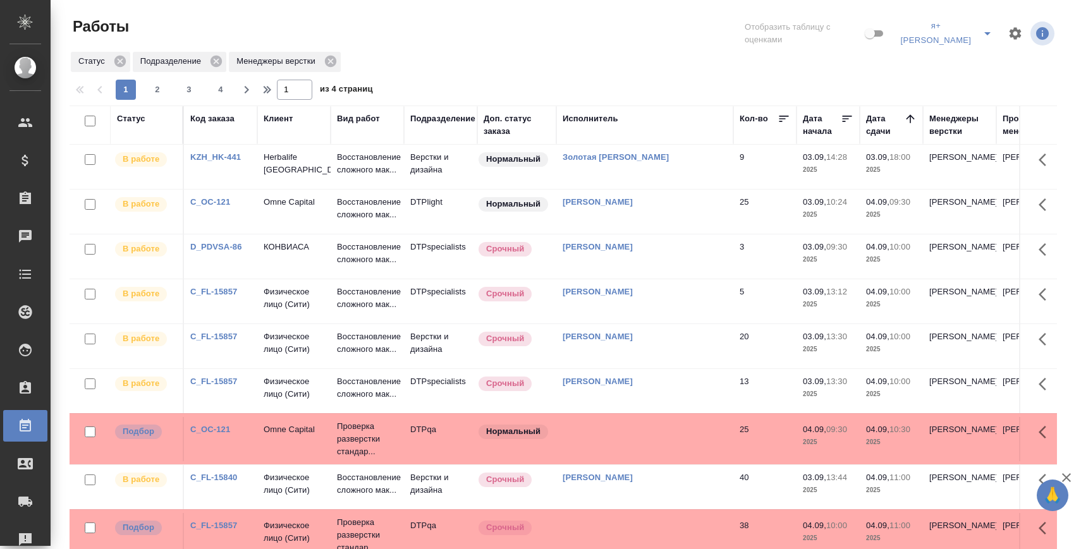
scroll to position [0, 0]
click at [986, 32] on icon "split button" at bounding box center [988, 33] width 6 height 3
click at [964, 58] on li "я" at bounding box center [971, 57] width 56 height 20
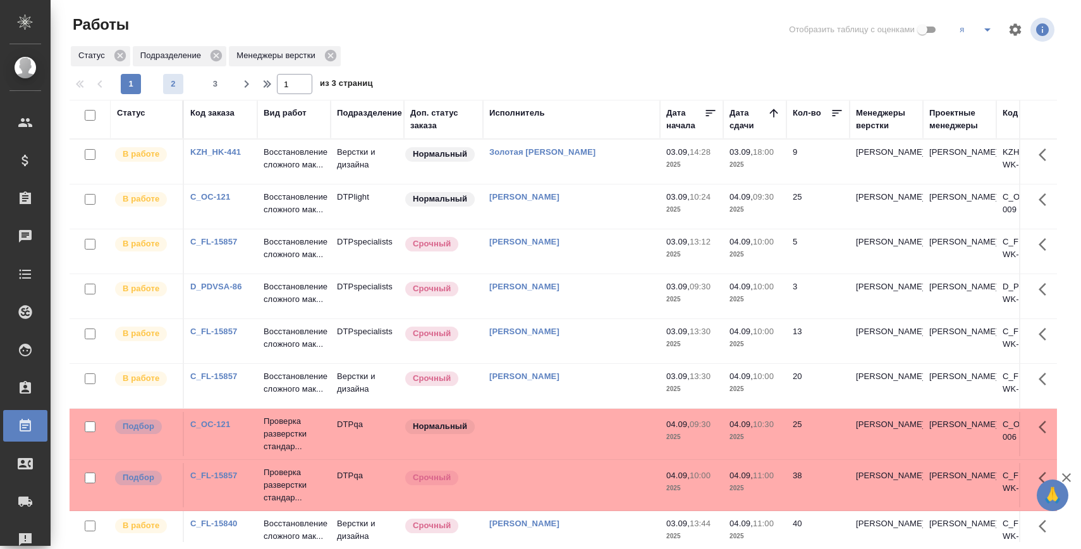
click at [174, 81] on span "2" at bounding box center [173, 84] width 20 height 13
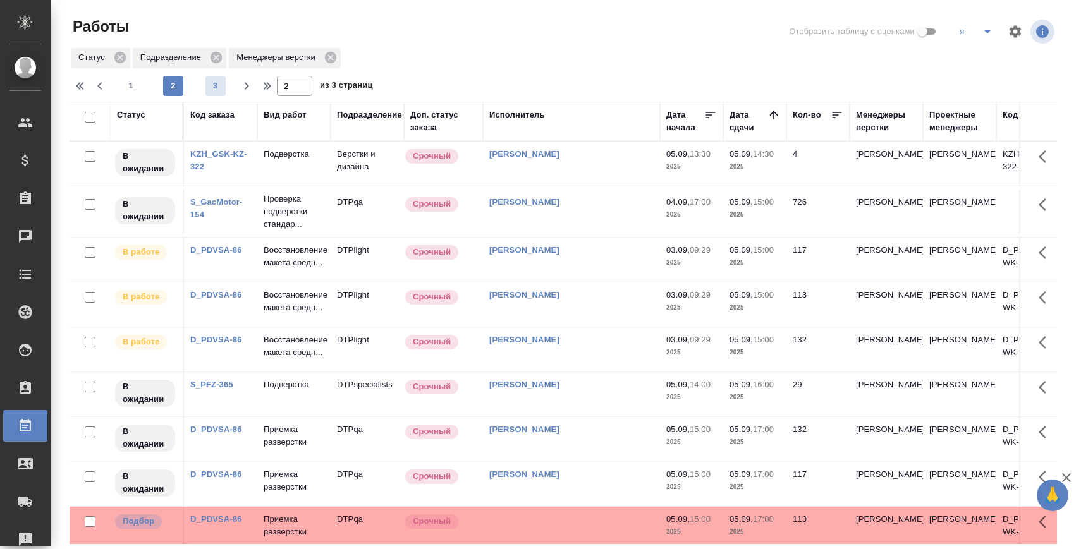
click at [217, 85] on span "3" at bounding box center [216, 86] width 20 height 13
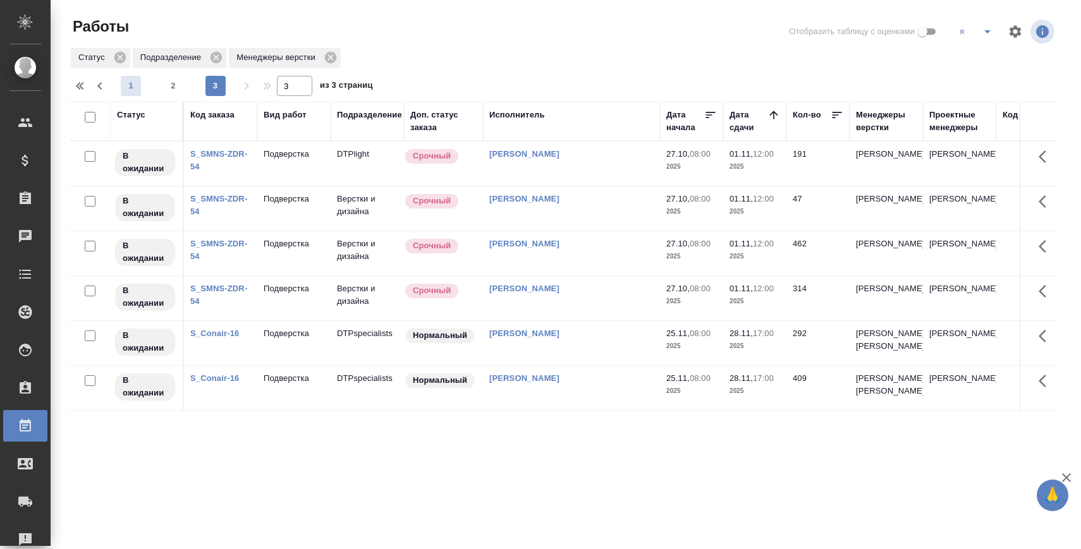
click at [128, 87] on span "1" at bounding box center [131, 86] width 20 height 13
type input "1"
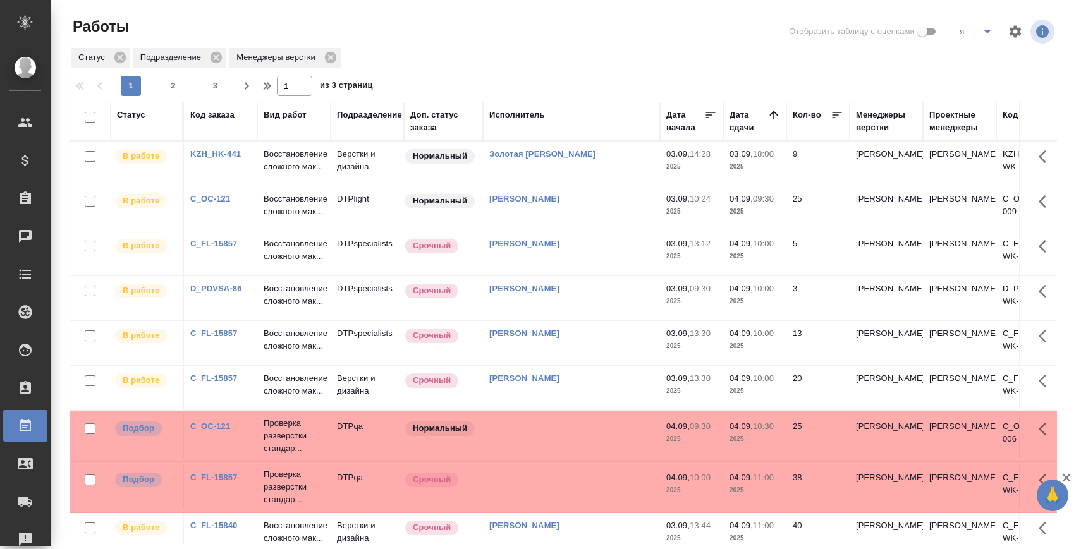
click at [138, 85] on div "1 2 3" at bounding box center [173, 86] width 126 height 20
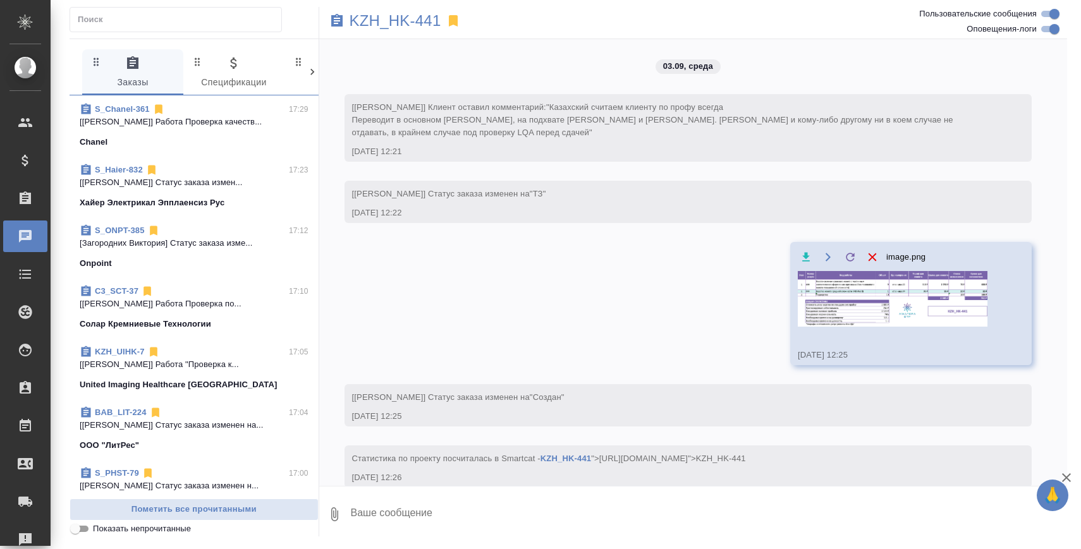
scroll to position [2278, 0]
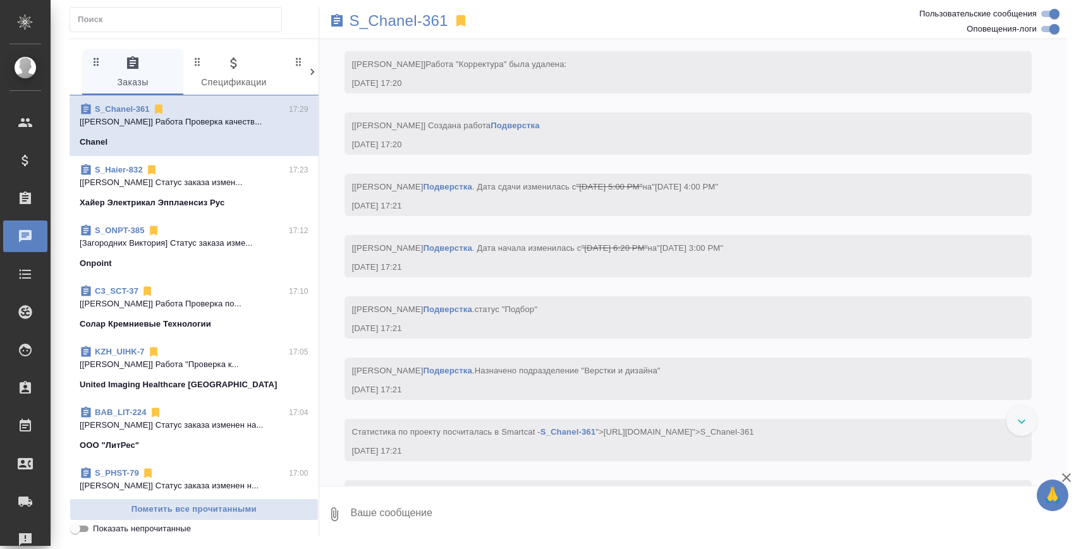
scroll to position [3702, 0]
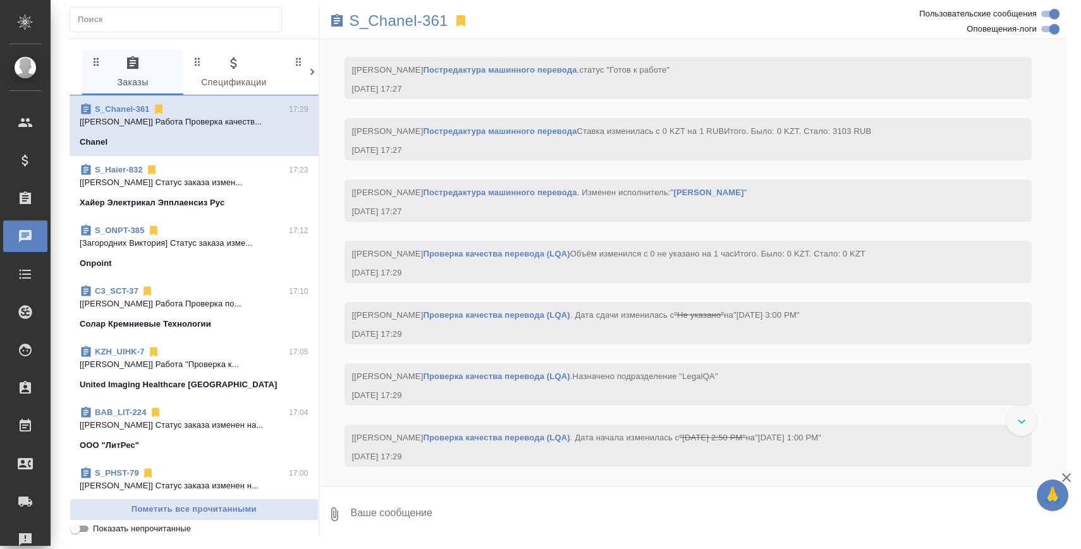
click at [181, 299] on p "[Заборова Александра] Работа Проверка по..." at bounding box center [194, 304] width 229 height 13
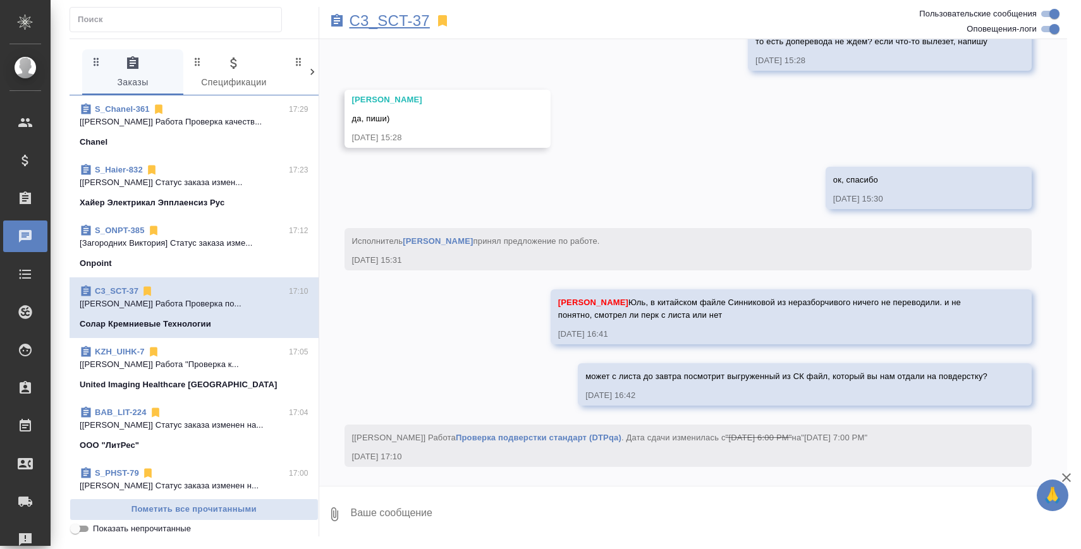
scroll to position [31883, 0]
click at [407, 26] on p "C3_SCT-37" at bounding box center [390, 21] width 80 height 13
drag, startPoint x: 651, startPoint y: 302, endPoint x: 779, endPoint y: 321, distance: 129.7
click at [779, 321] on div "Белякова Юлия Юль, в китайском файле Синниковой из неразборчивого ничего не пер…" at bounding box center [772, 307] width 429 height 28
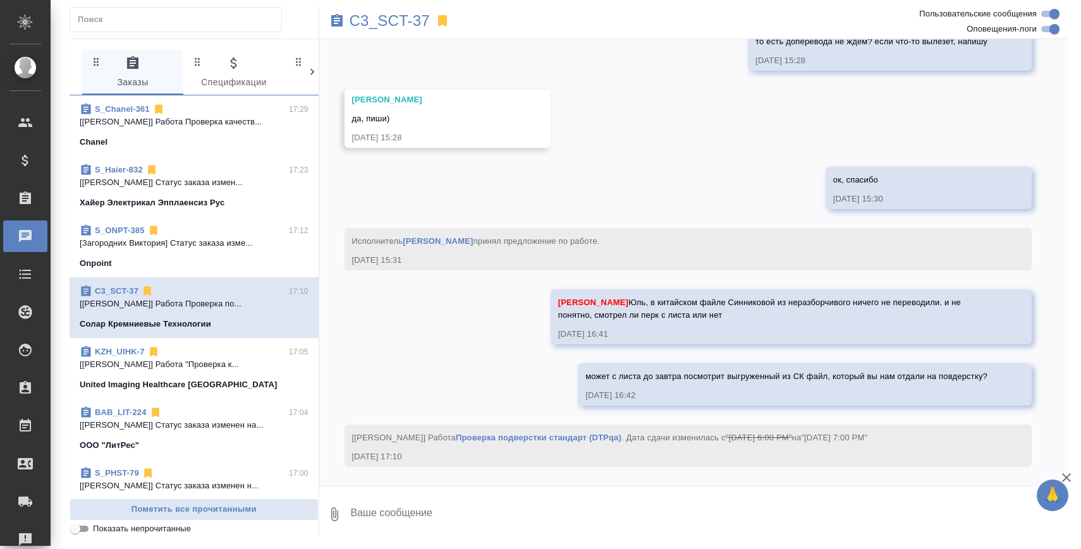
copy span "в китайском файле Синниковой из неразборчивого ничего не переводили. и не понят…"
click at [384, 16] on p "C3_SCT-37" at bounding box center [390, 21] width 80 height 13
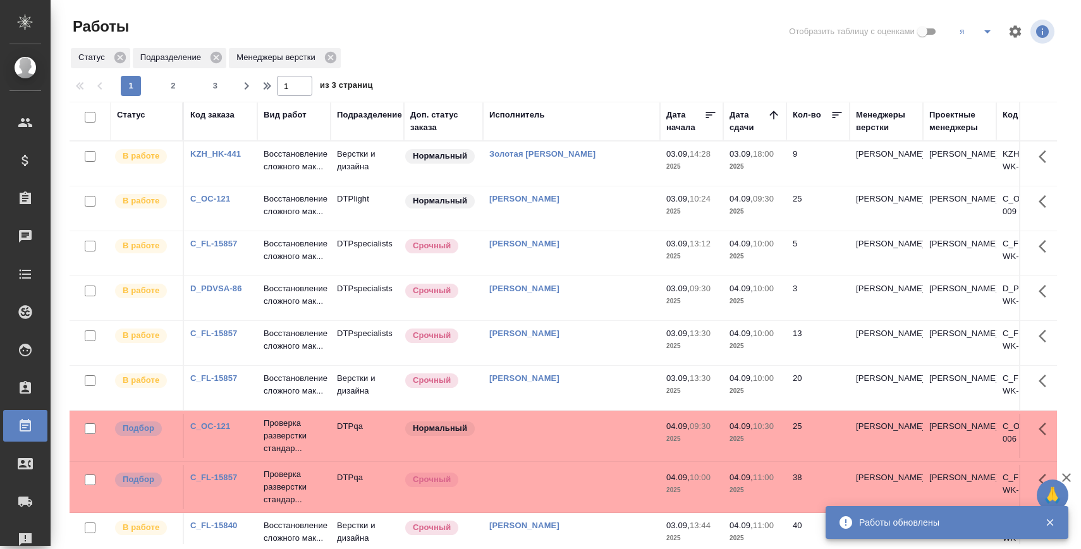
click at [300, 159] on p "Восстановление сложного мак..." at bounding box center [294, 160] width 61 height 25
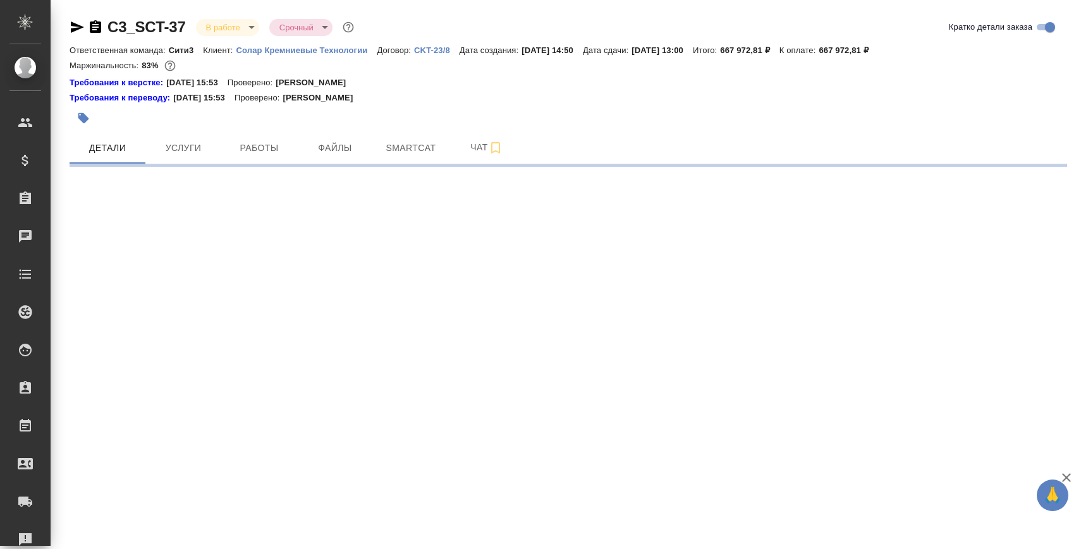
select select "RU"
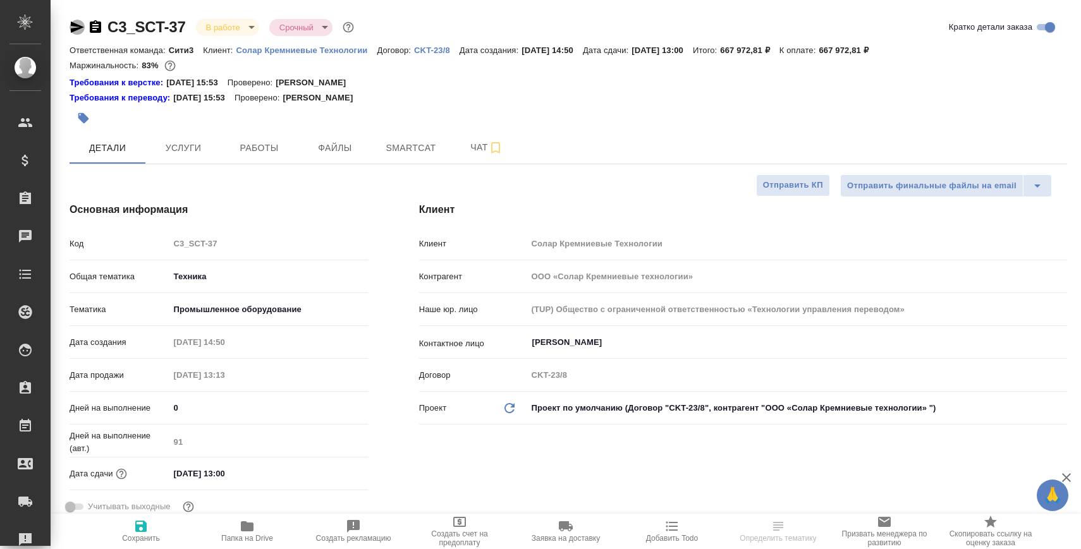
click at [71, 26] on icon "button" at bounding box center [77, 27] width 15 height 15
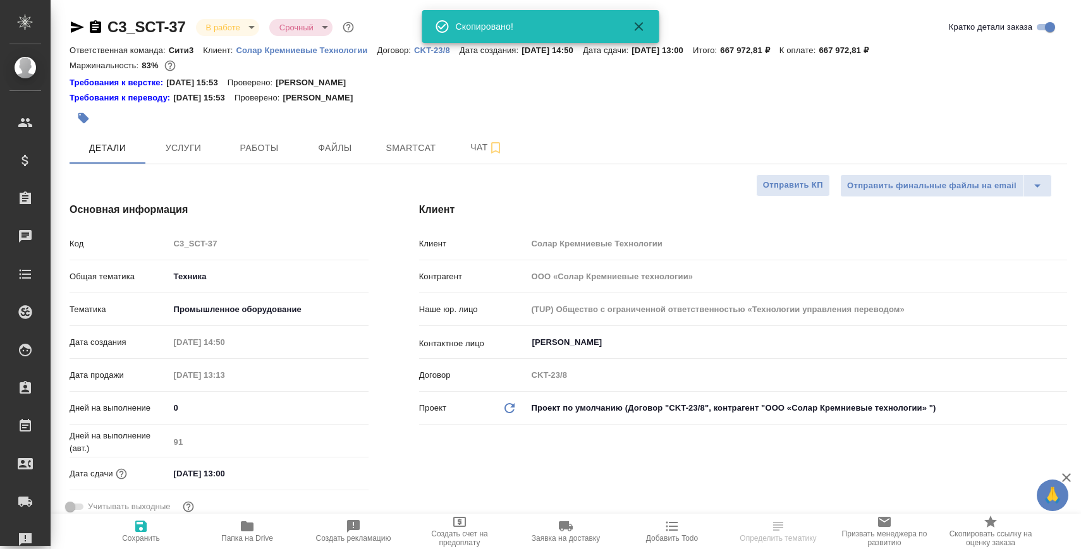
type textarea "x"
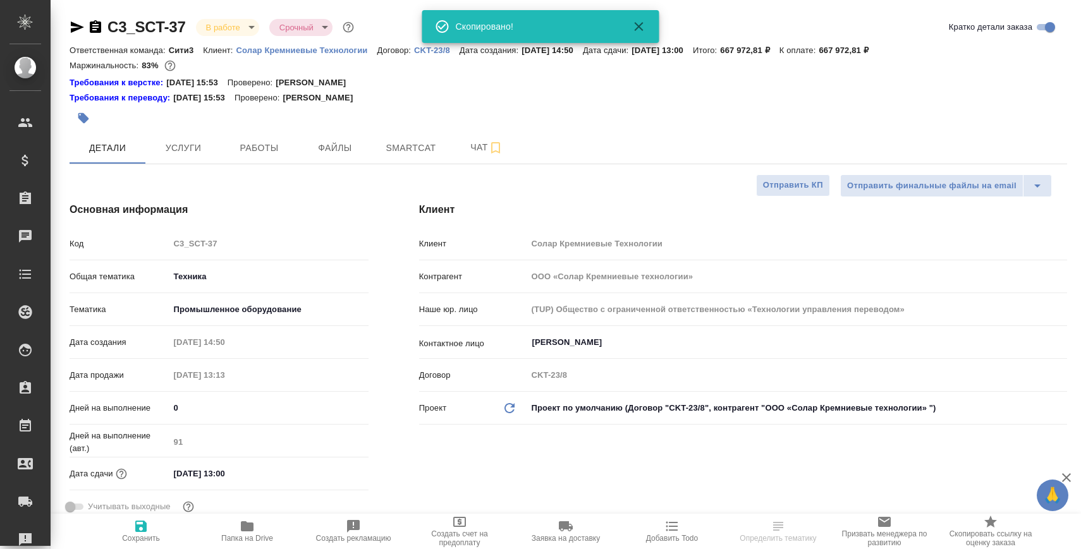
type textarea "x"
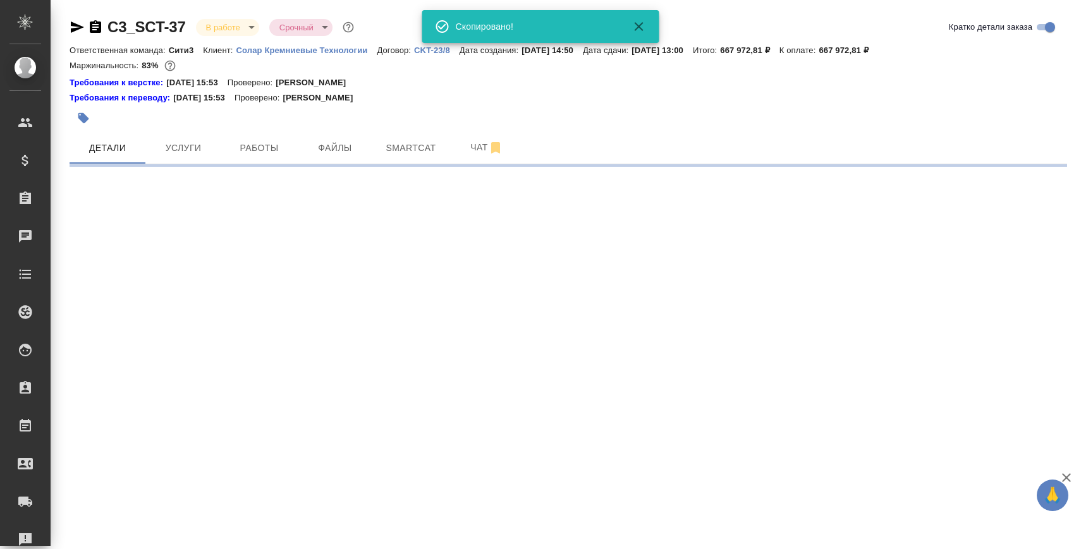
select select "RU"
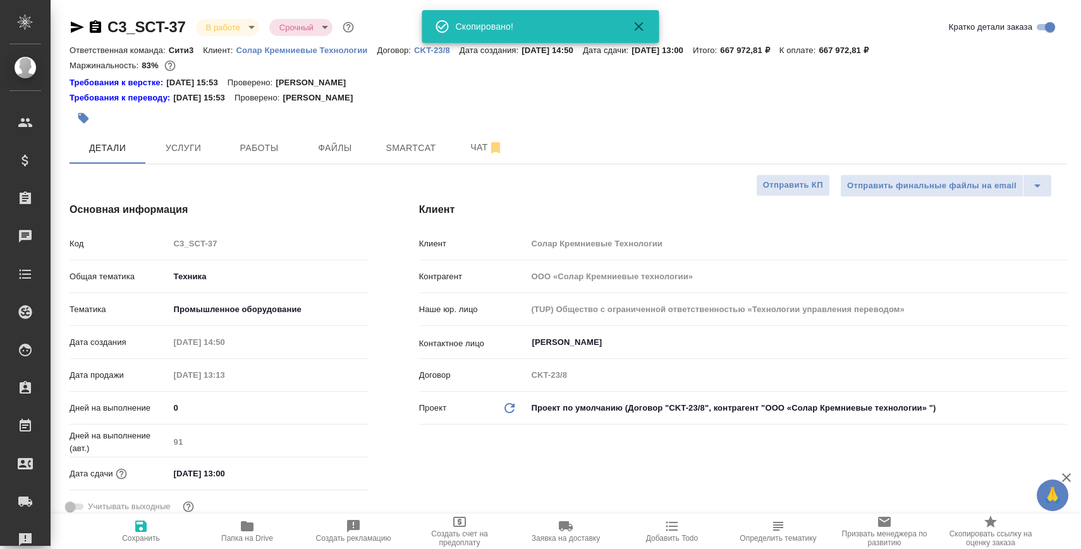
type textarea "x"
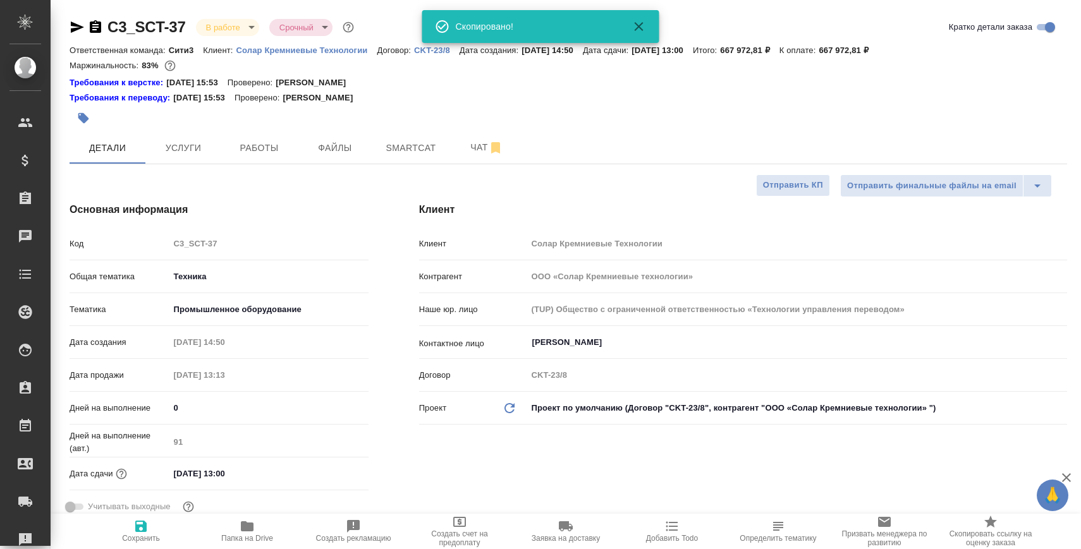
type textarea "x"
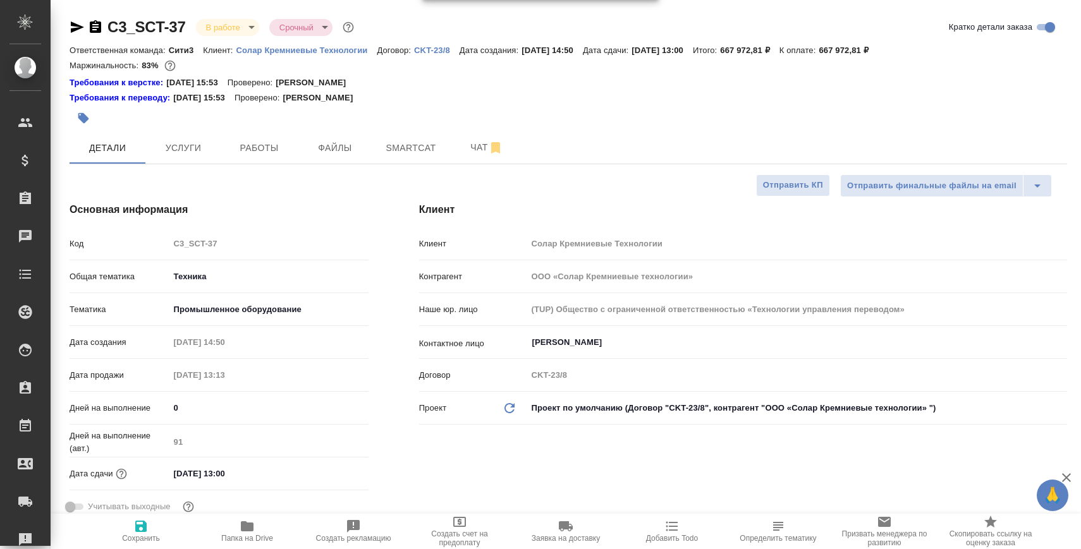
type textarea "x"
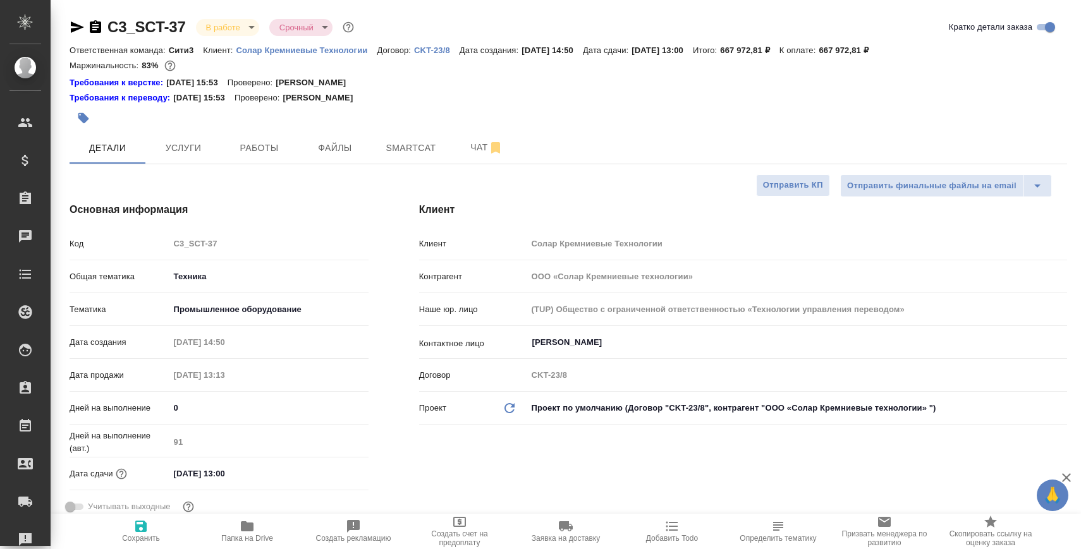
type textarea "x"
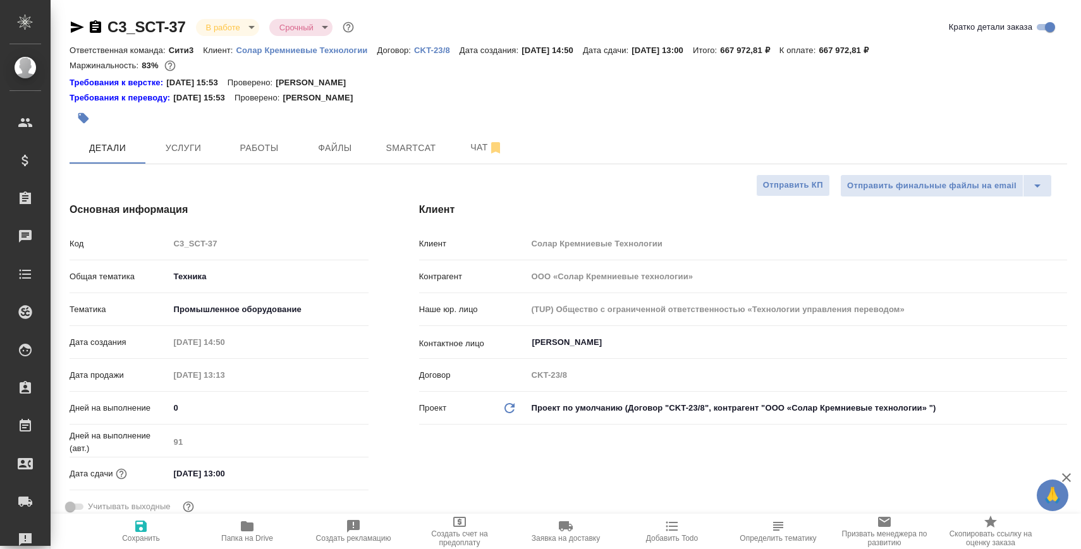
type textarea "x"
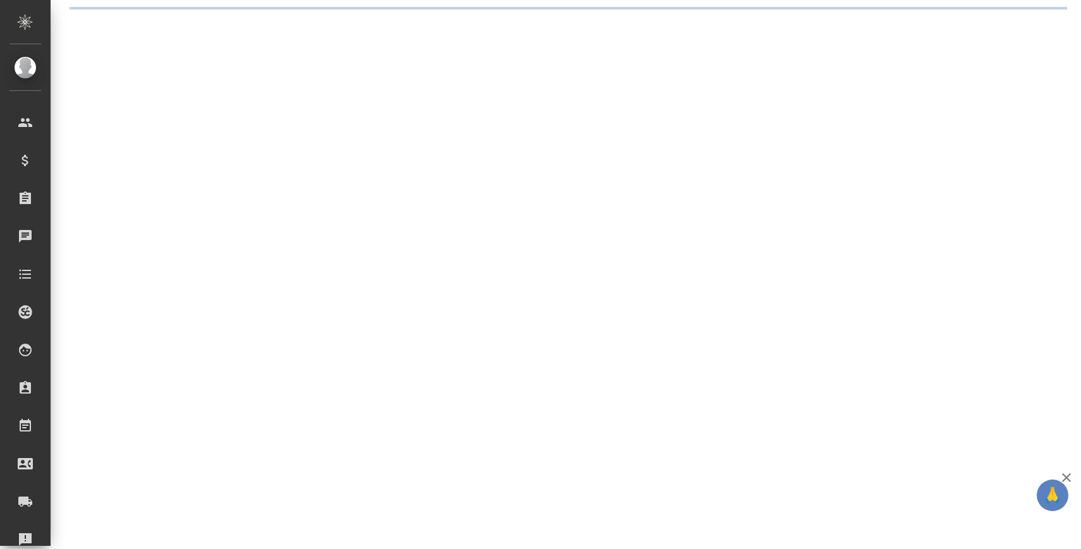
select select "RU"
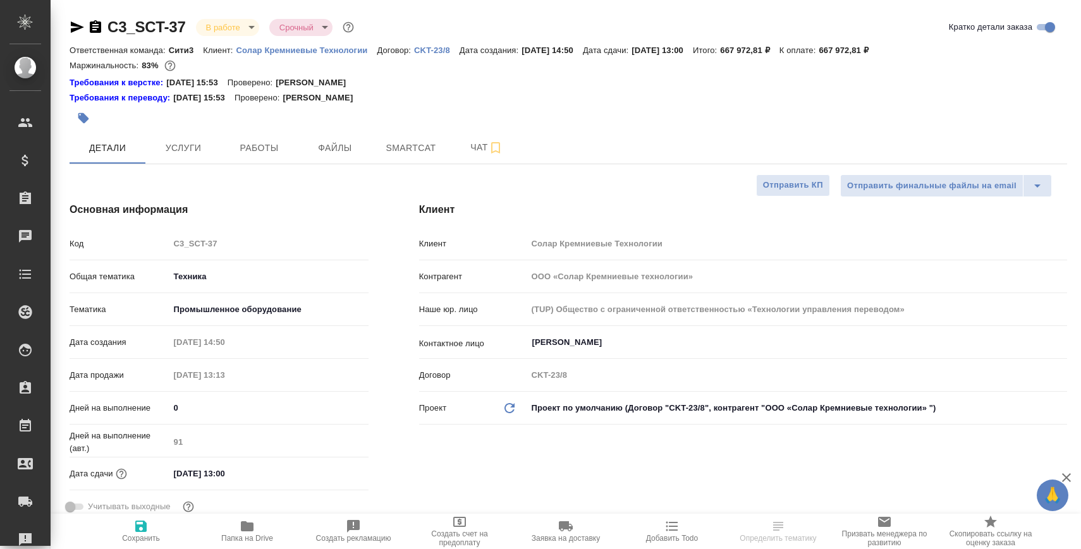
type textarea "x"
click at [273, 534] on span "Папка на Drive" at bounding box center [247, 531] width 91 height 24
type textarea "x"
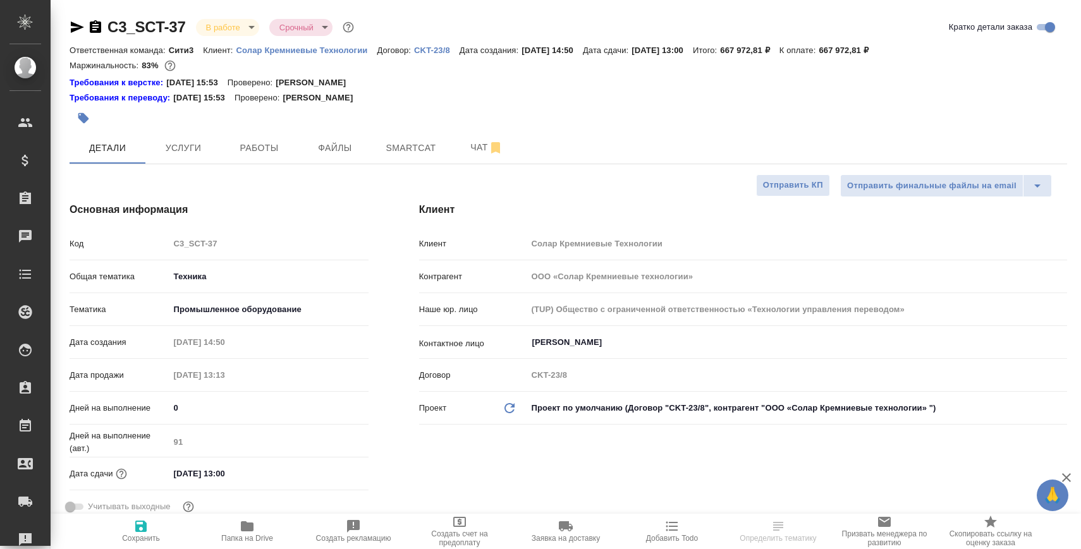
type textarea "x"
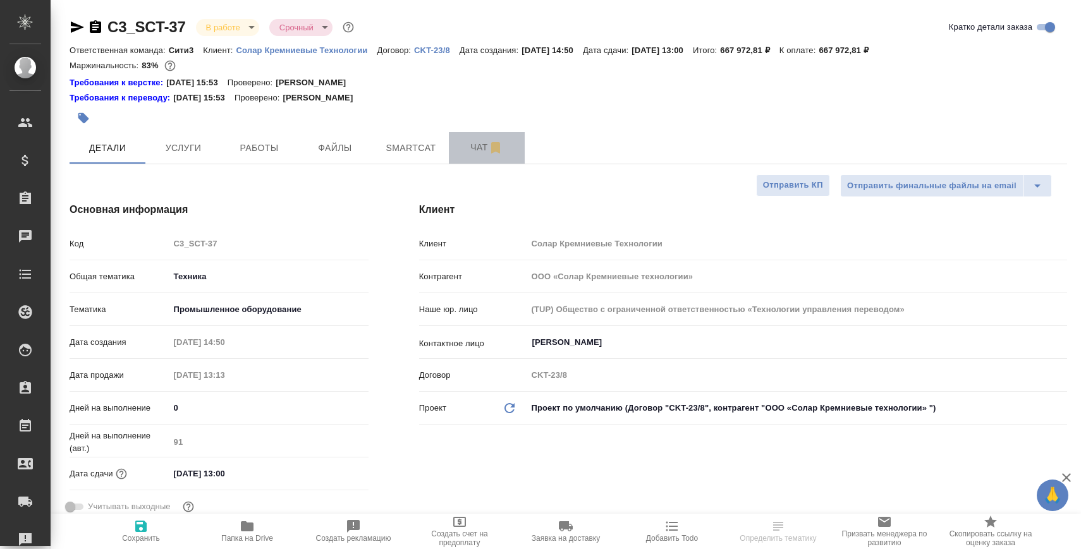
click at [480, 145] on span "Чат" at bounding box center [487, 148] width 61 height 16
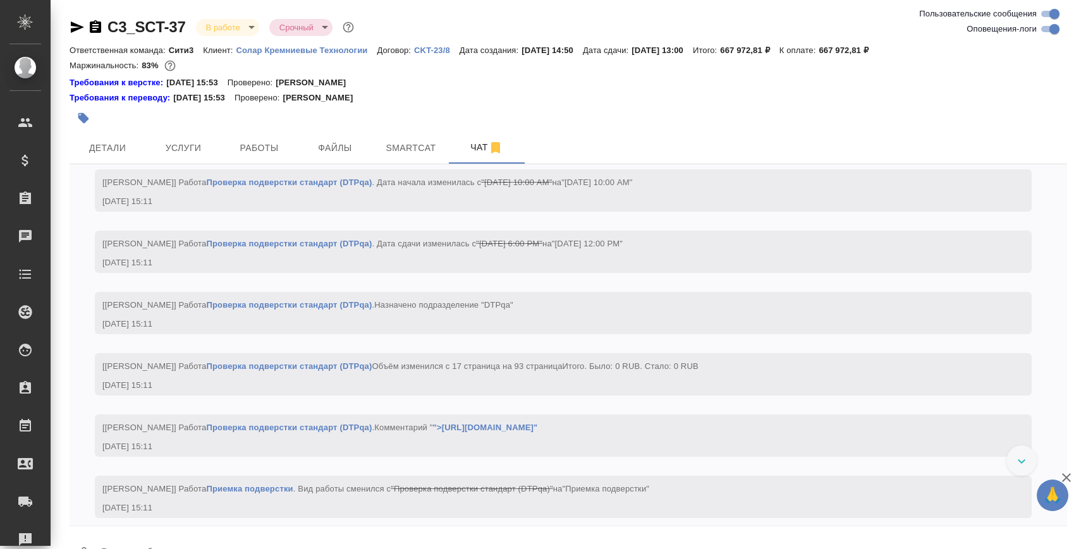
scroll to position [29919, 0]
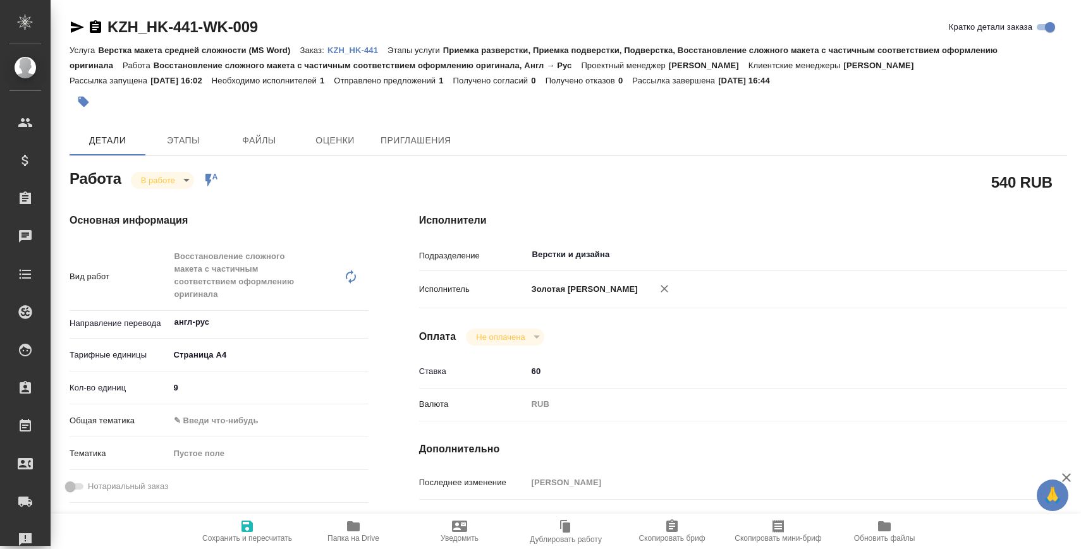
click at [365, 525] on span "Папка на Drive" at bounding box center [353, 531] width 91 height 24
click at [171, 185] on body "🙏 .cls-1 fill:#fff; AWATERA [PERSON_NAME] Спецификации Заказы 0 Чаты Todo Проек…" at bounding box center [540, 326] width 1081 height 653
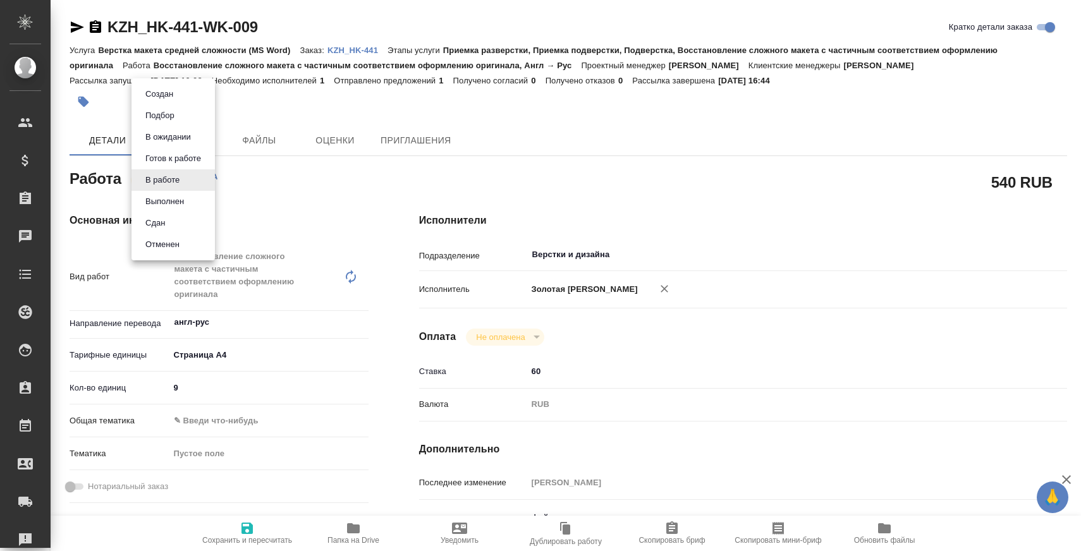
click at [169, 223] on li "Сдан" at bounding box center [173, 222] width 83 height 21
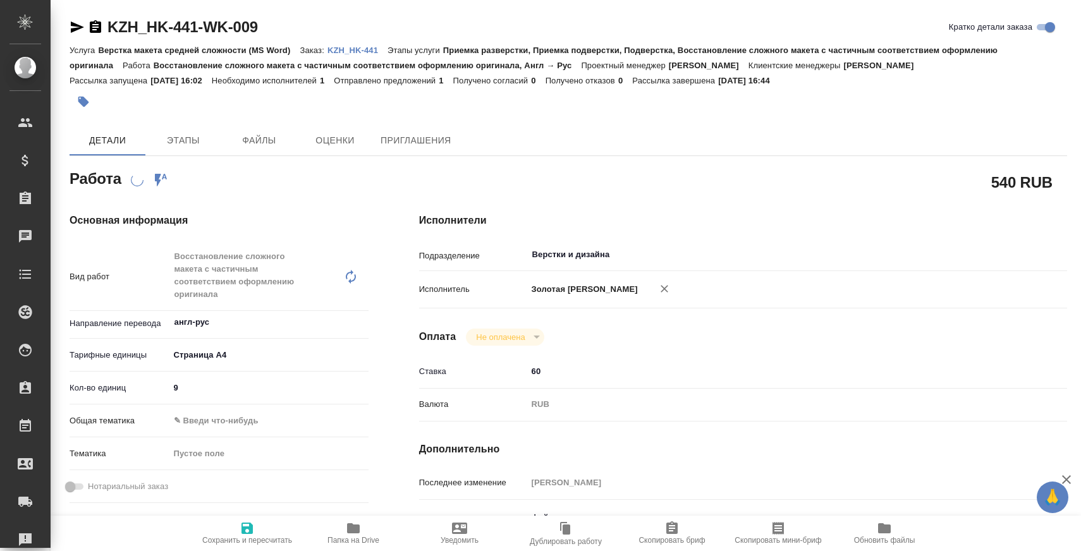
click at [369, 51] on p "KZH_HK-441" at bounding box center [358, 50] width 60 height 9
type textarea "x"
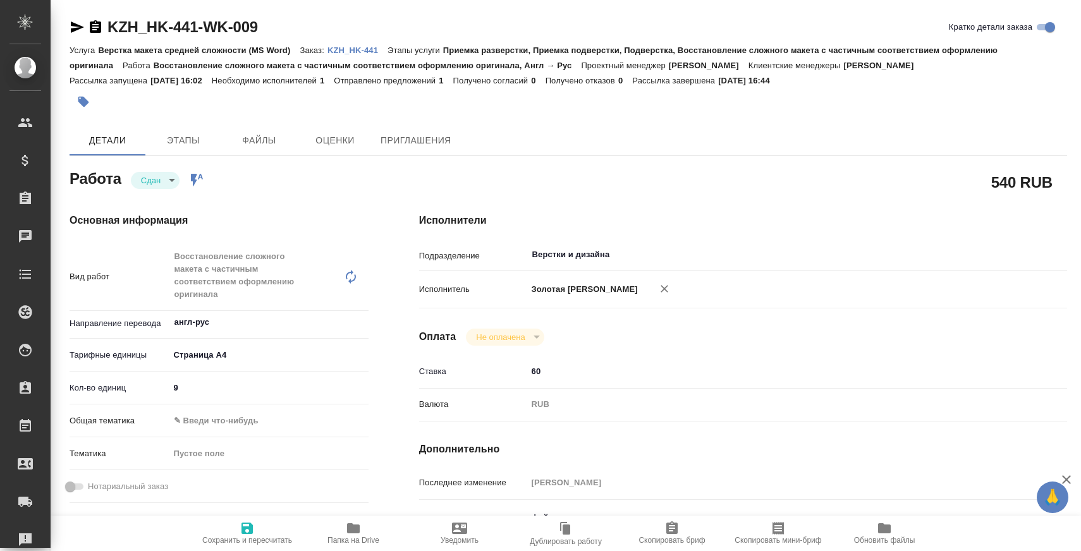
type textarea "x"
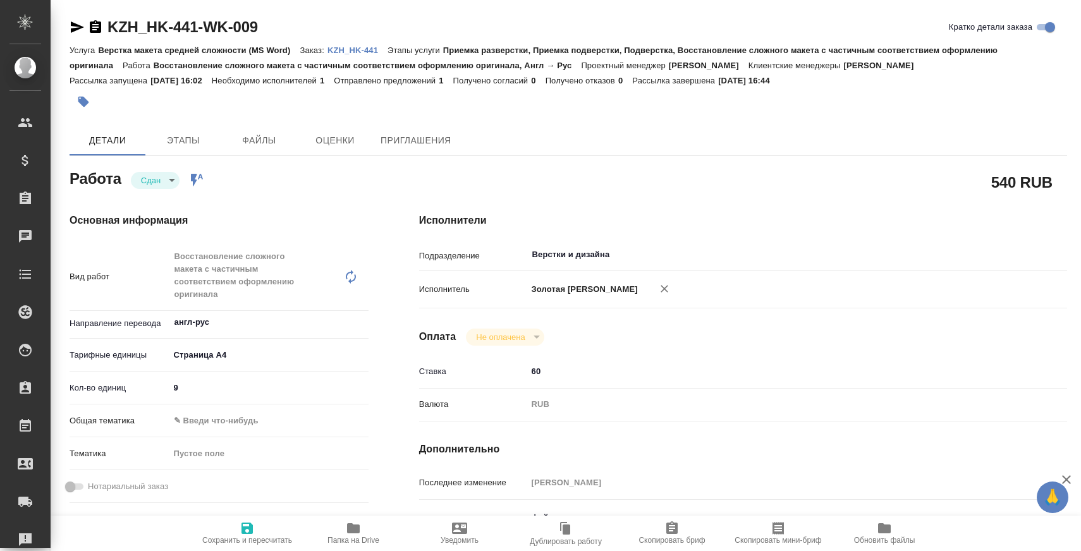
type textarea "x"
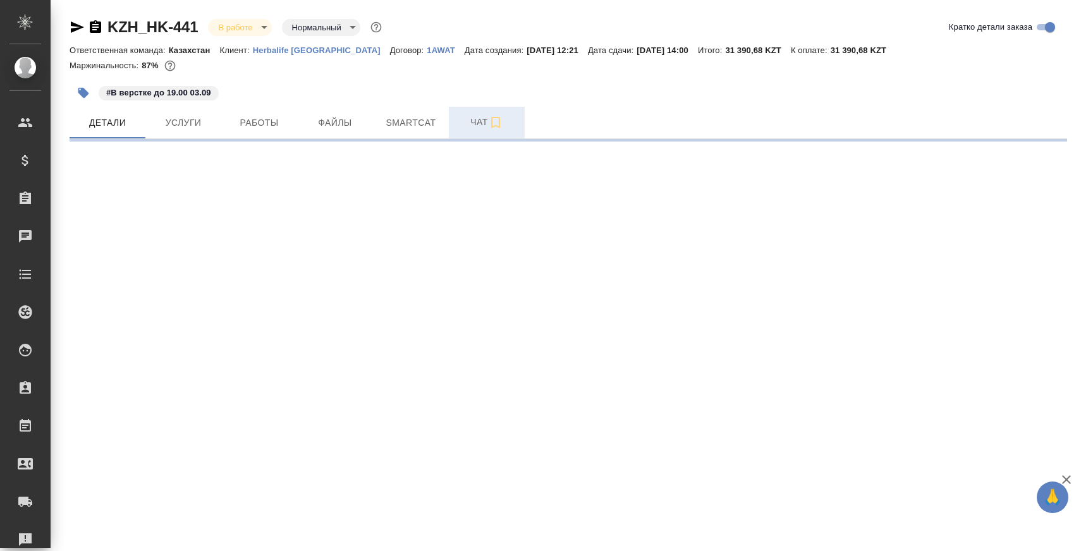
click at [463, 124] on span "Чат" at bounding box center [487, 122] width 61 height 16
select select "RU"
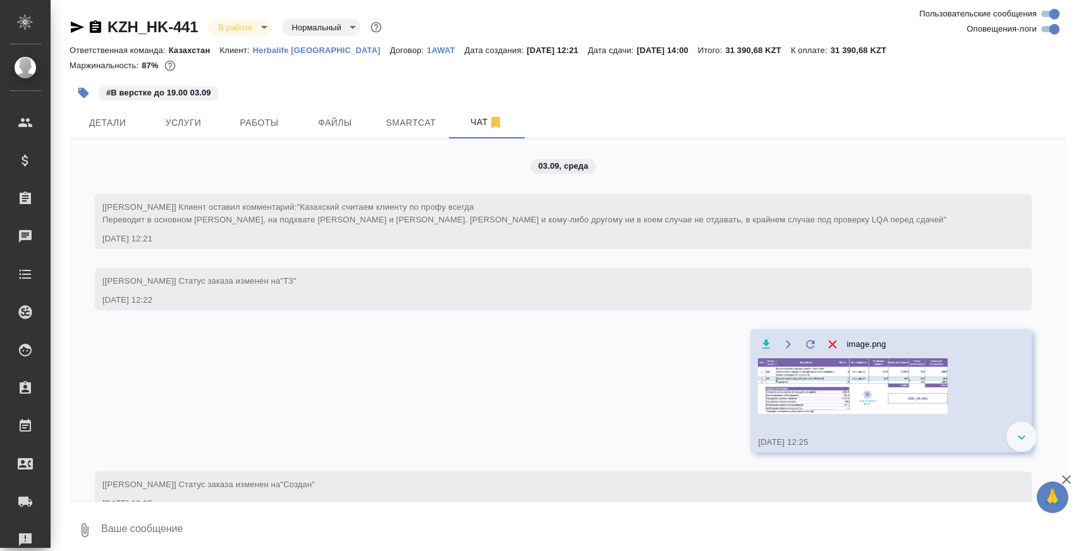
click at [349, 529] on textarea at bounding box center [583, 530] width 967 height 43
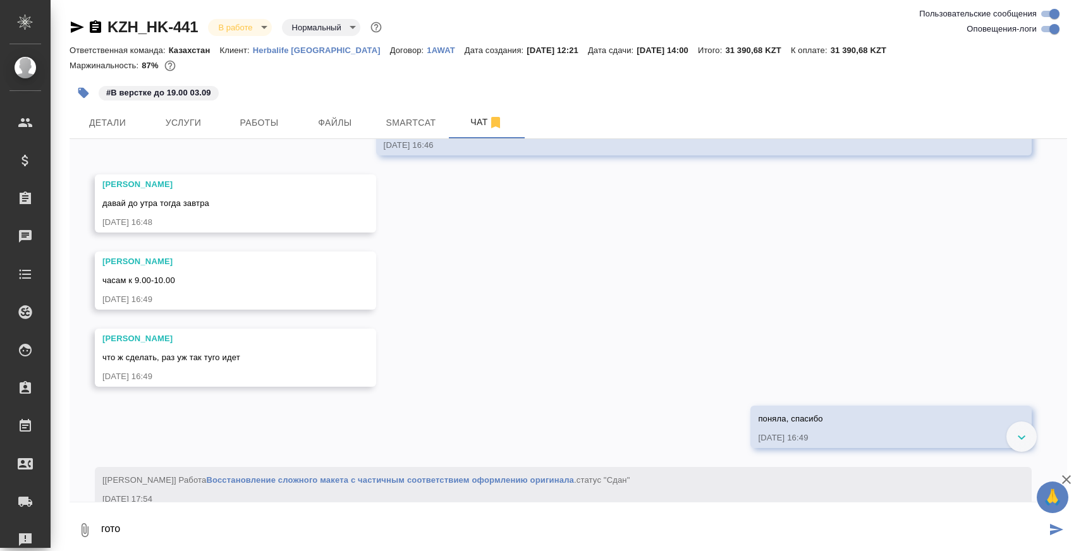
scroll to position [2279, 0]
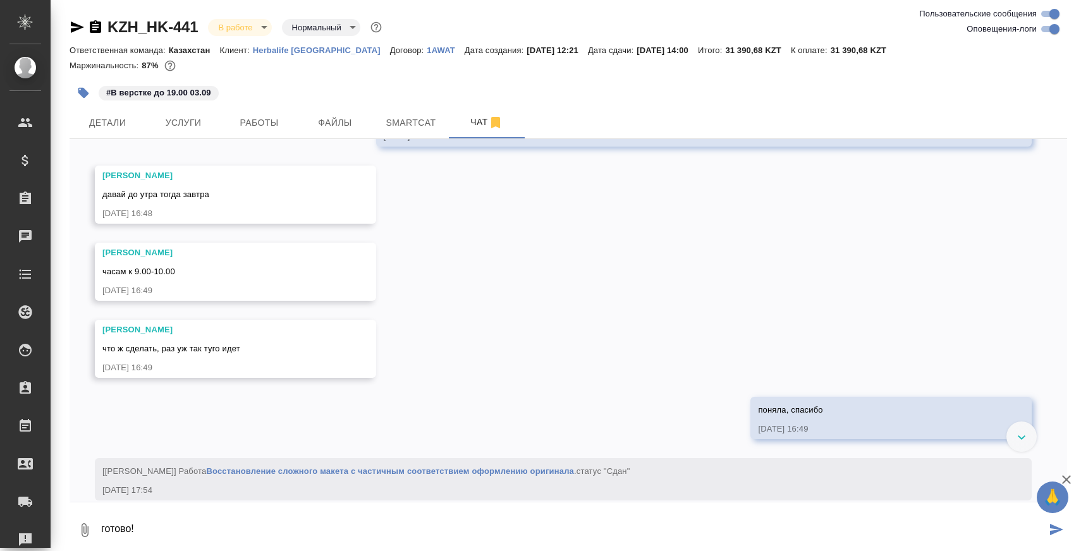
paste textarea "https://drive.awatera.com/apps/files/files/10278392?dir=/Shares/HK/Orders/KZH_H…"
type textarea "готово! https://drive.awatera.com/apps/files/files/10278392?dir=/Shares/HK/Orde…"
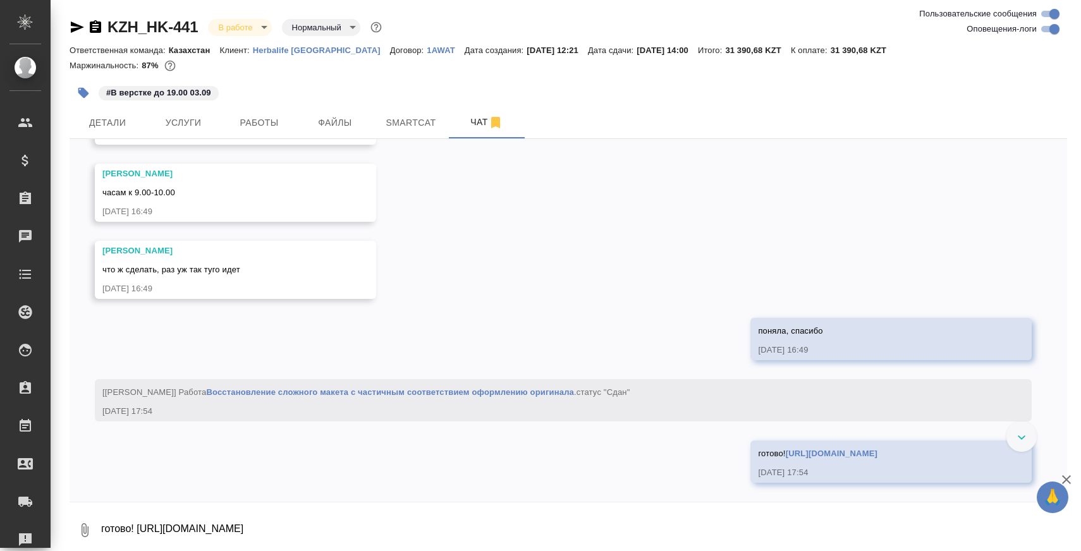
scroll to position [2396, 0]
click at [249, 123] on span "Работы" at bounding box center [259, 123] width 61 height 16
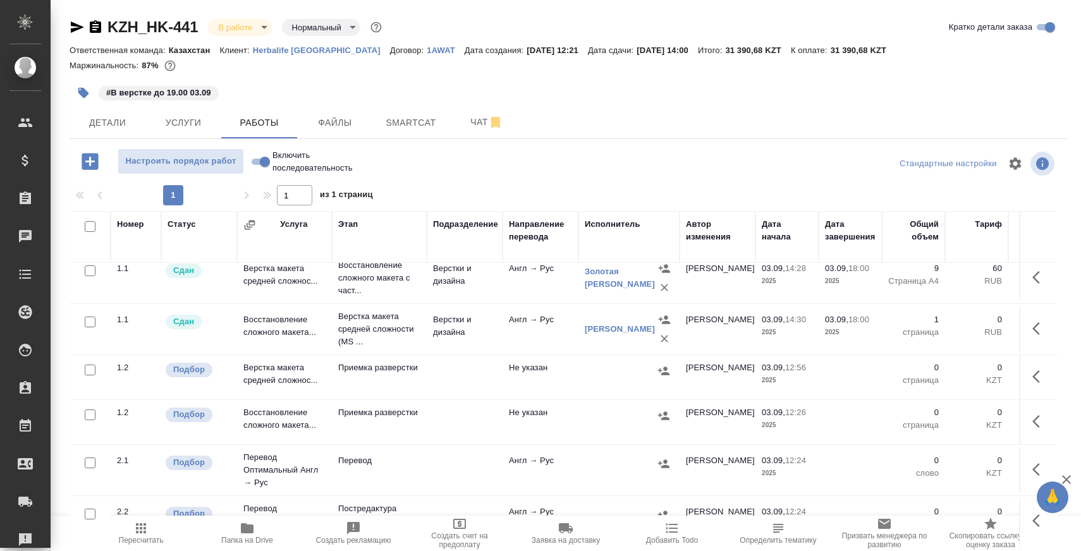
scroll to position [8, 0]
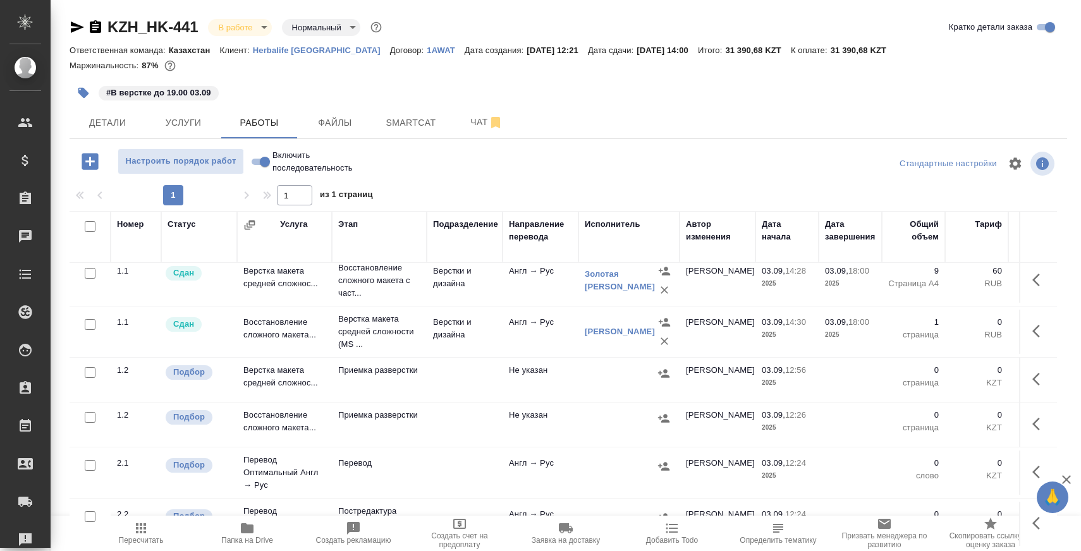
click at [89, 414] on input "checkbox" at bounding box center [90, 417] width 11 height 11
checkbox input "true"
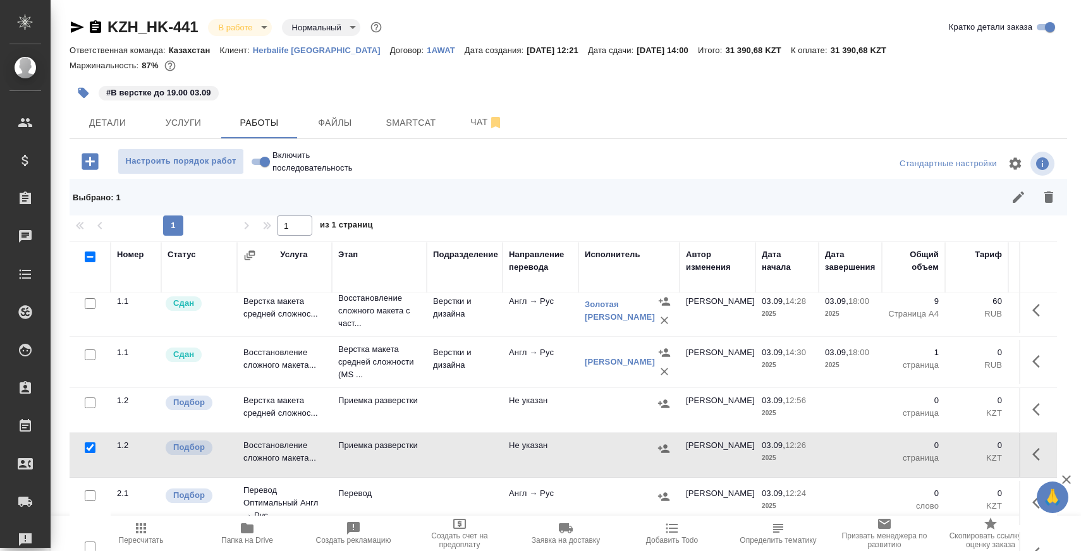
click at [89, 399] on input "checkbox" at bounding box center [90, 403] width 11 height 11
checkbox input "true"
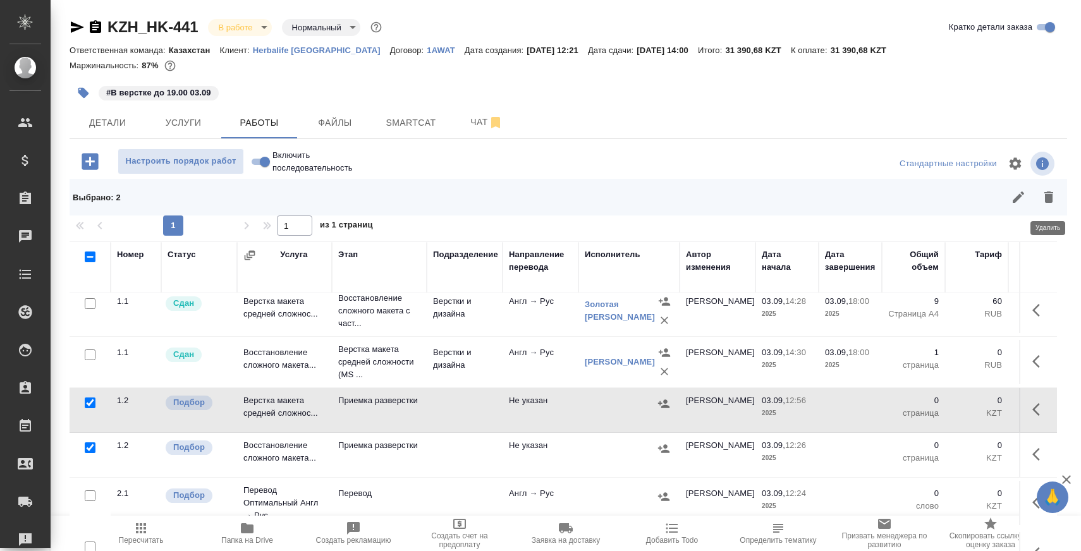
click at [1048, 195] on icon "button" at bounding box center [1049, 197] width 9 height 11
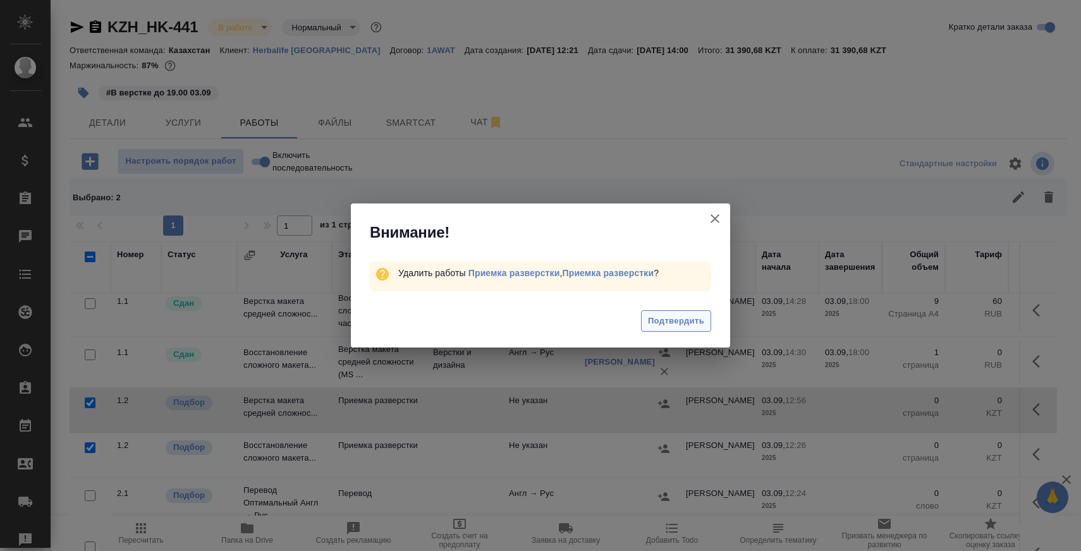
click at [689, 314] on span "Подтвердить" at bounding box center [676, 321] width 56 height 15
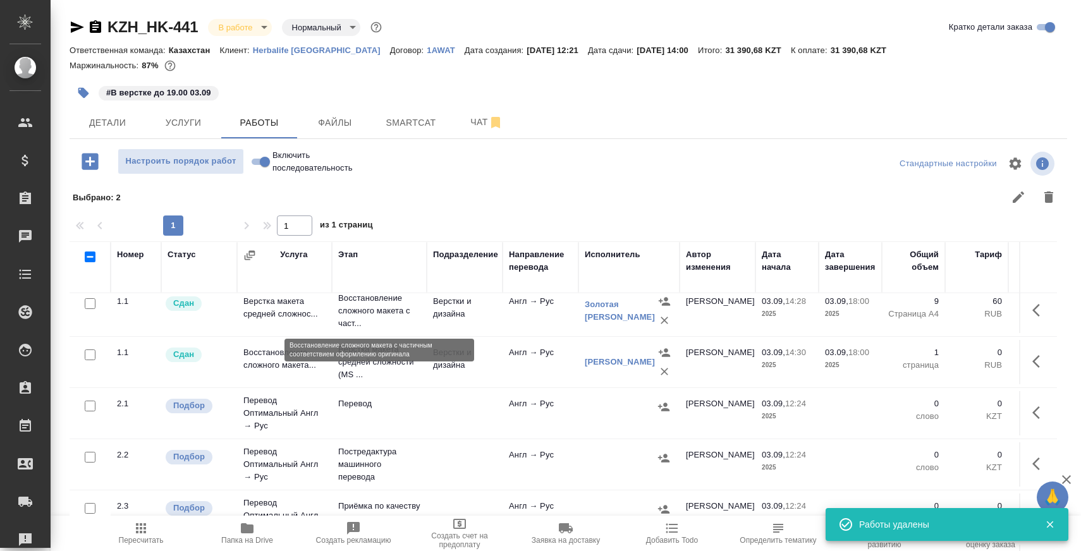
click at [390, 313] on p "Восстановление сложного макета с част..." at bounding box center [379, 311] width 82 height 38
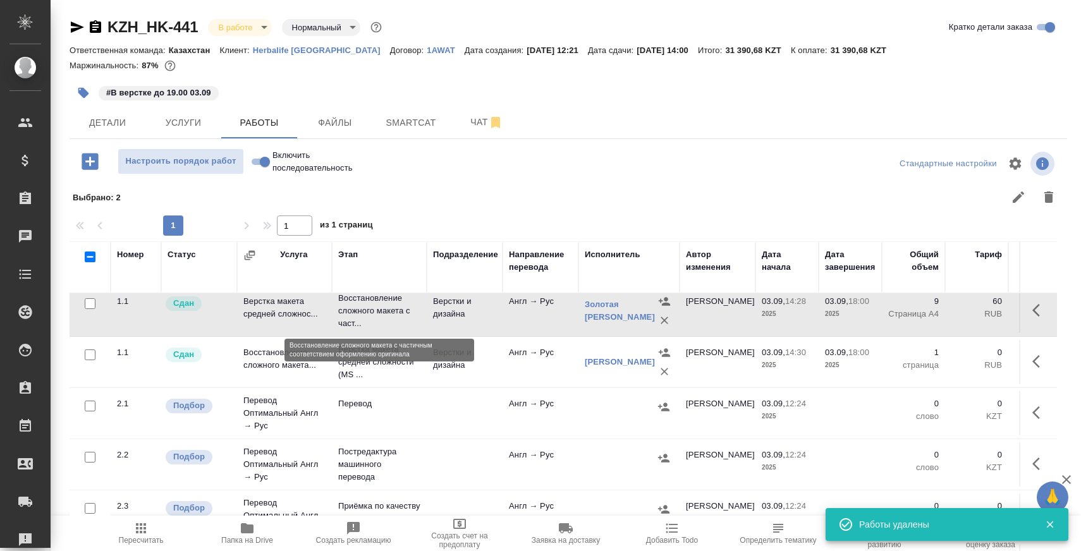
click at [390, 313] on p "Восстановление сложного макета с част..." at bounding box center [379, 311] width 82 height 38
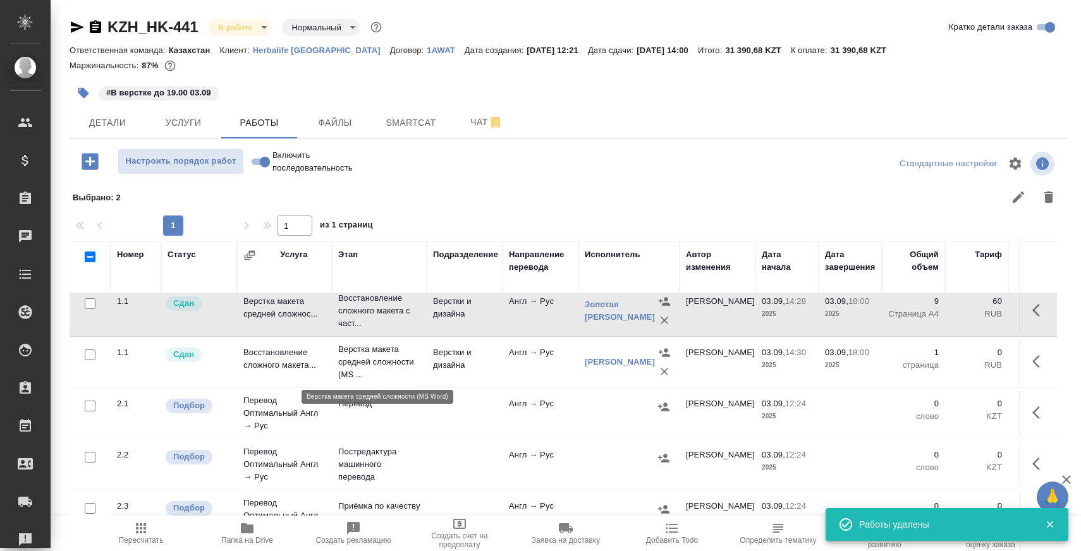
click at [388, 355] on p "Верстка макета средней сложности (MS ..." at bounding box center [379, 362] width 82 height 38
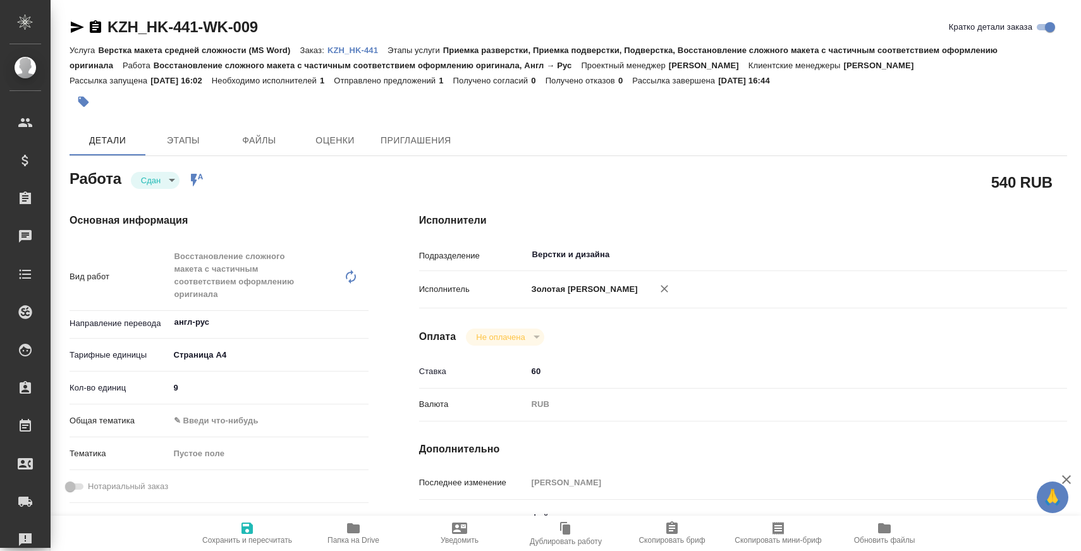
type textarea "x"
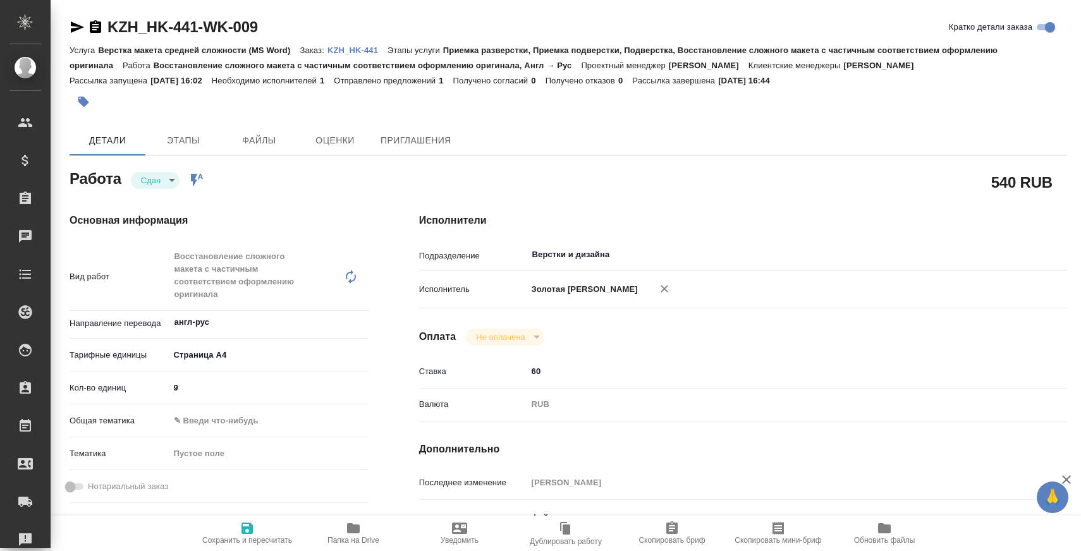
type textarea "x"
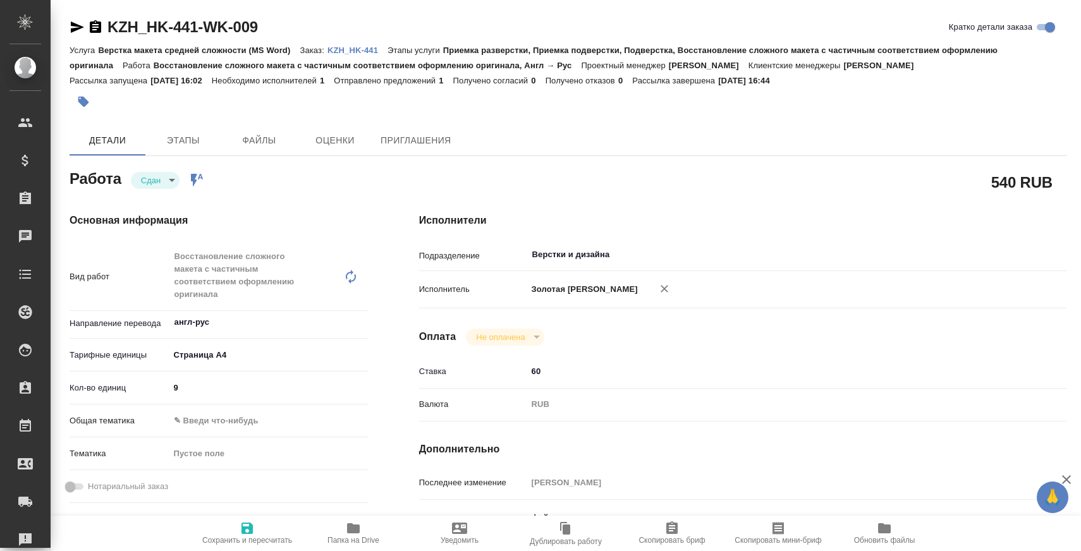
type textarea "x"
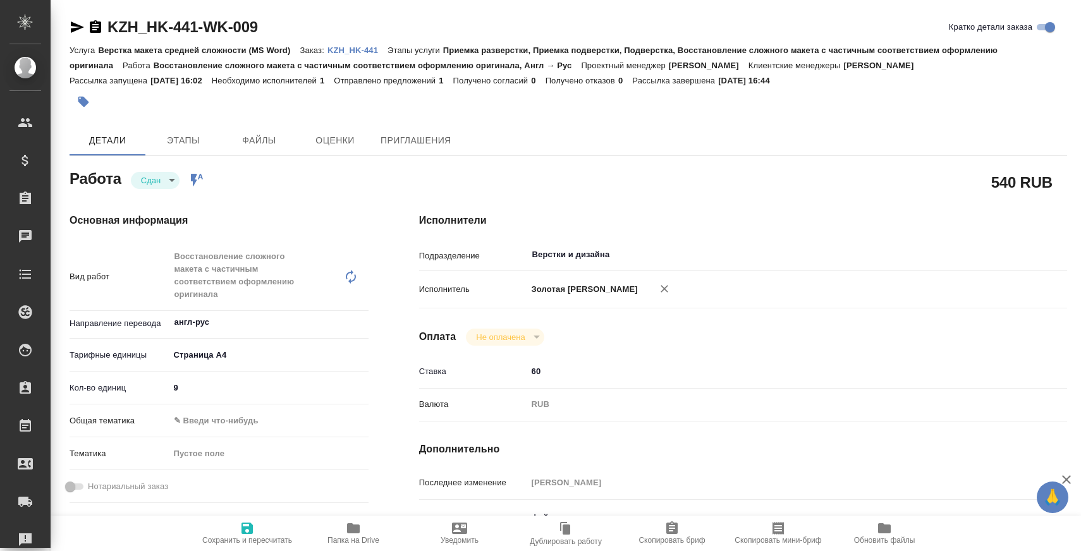
click at [902, 537] on span "Обновить файлы" at bounding box center [884, 540] width 61 height 9
type textarea "x"
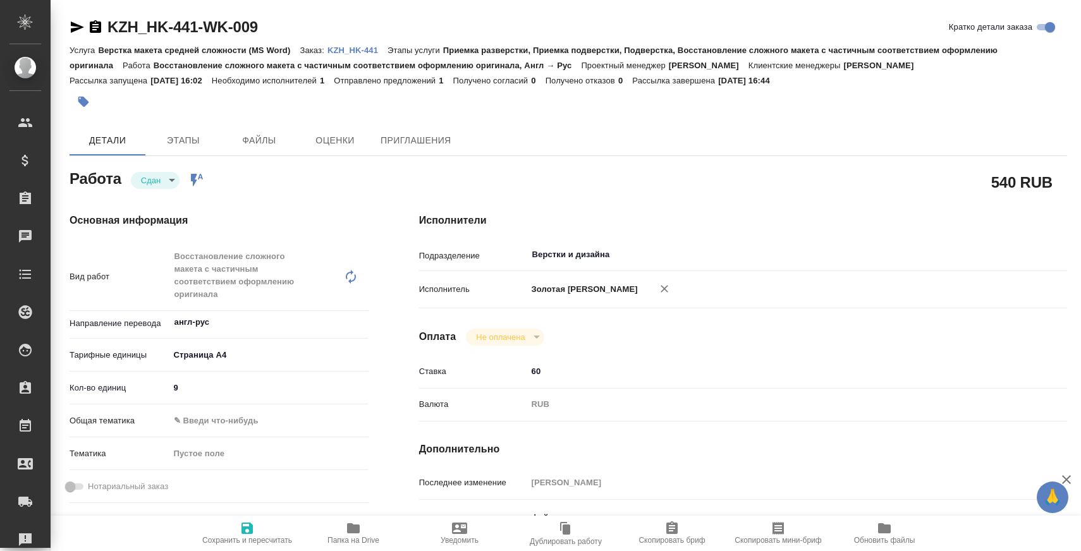
type textarea "x"
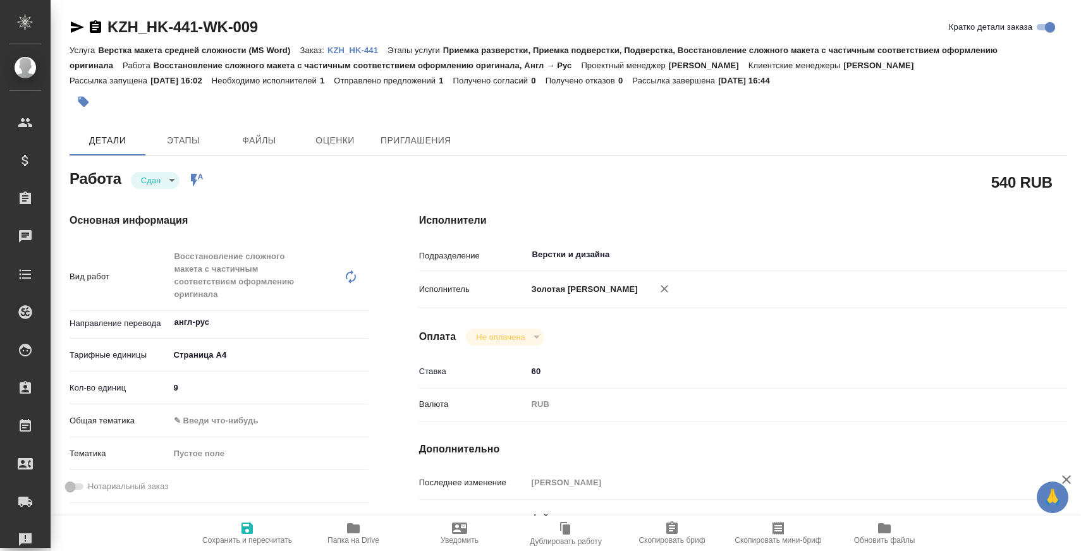
type textarea "x"
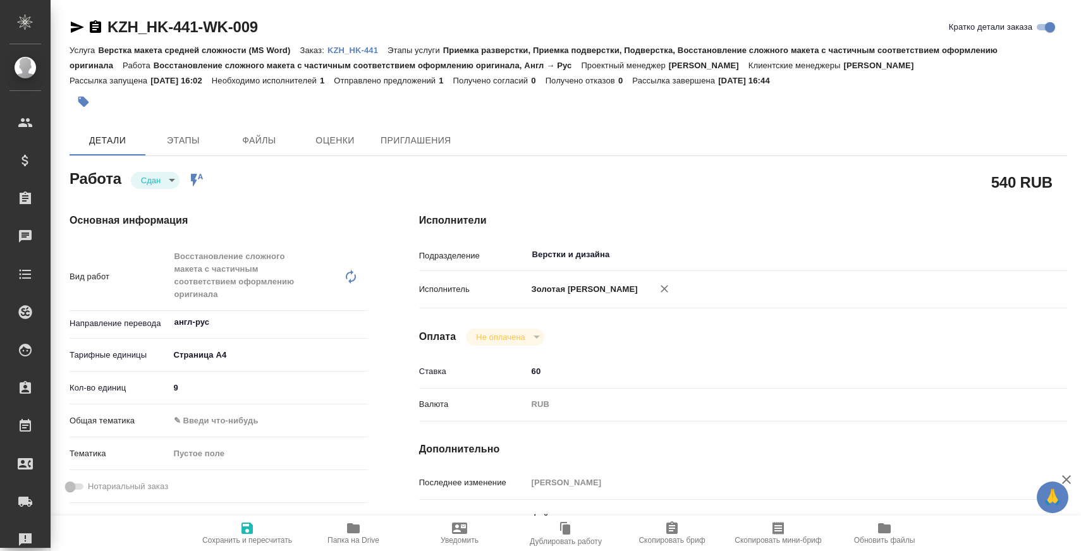
type textarea "x"
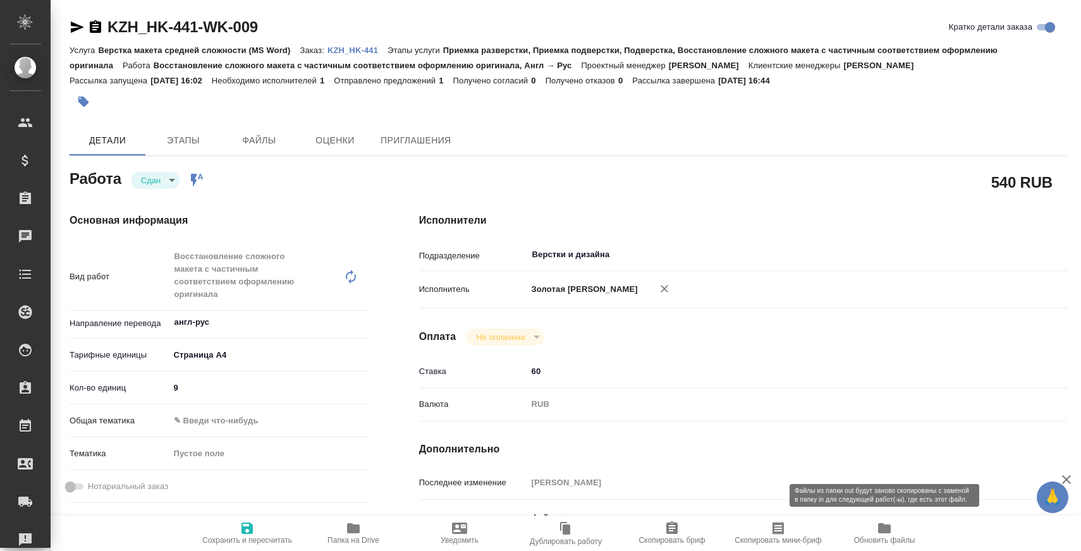
type textarea "x"
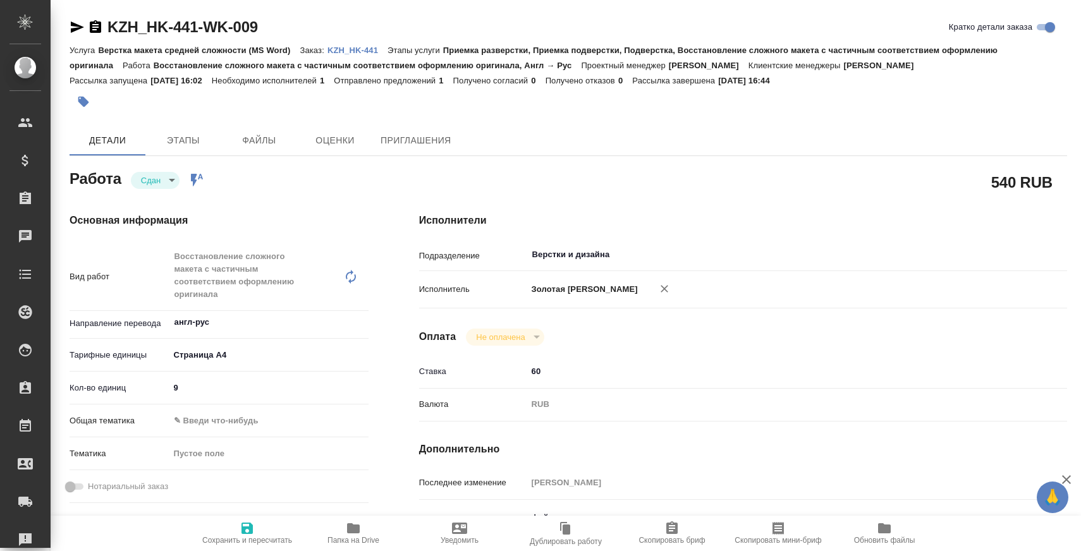
type textarea "x"
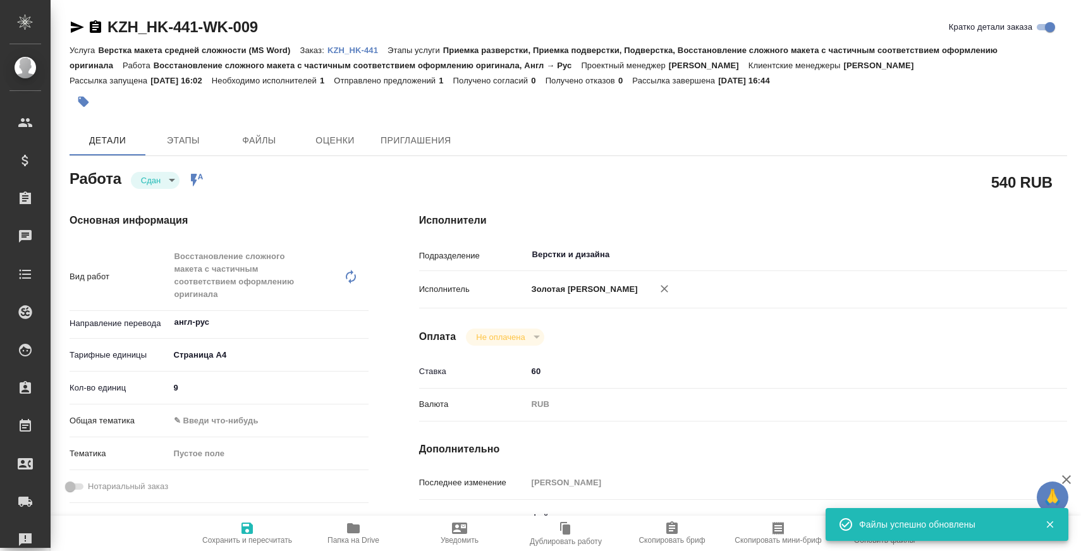
type textarea "x"
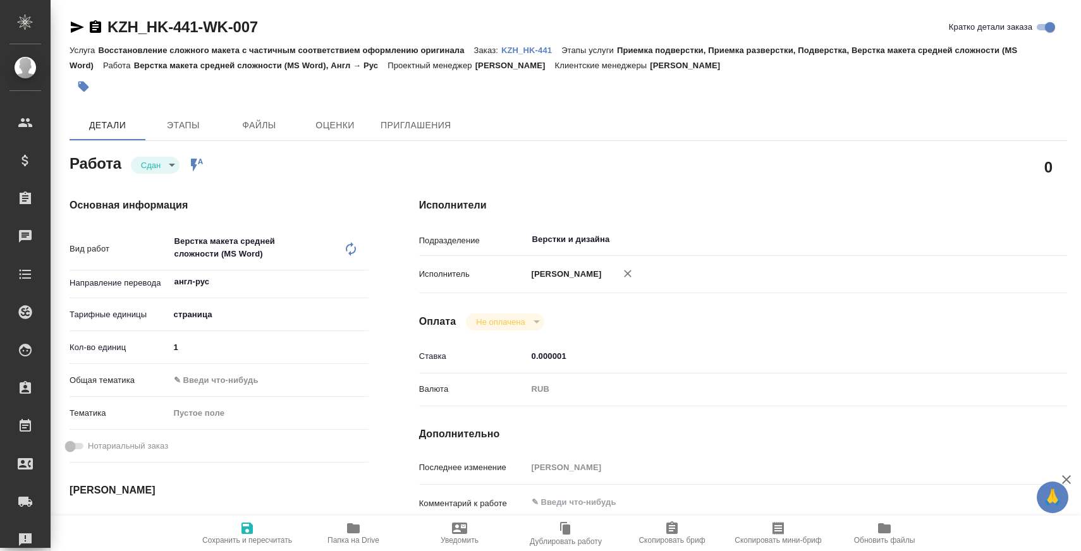
click at [889, 530] on icon "button" at bounding box center [884, 529] width 13 height 10
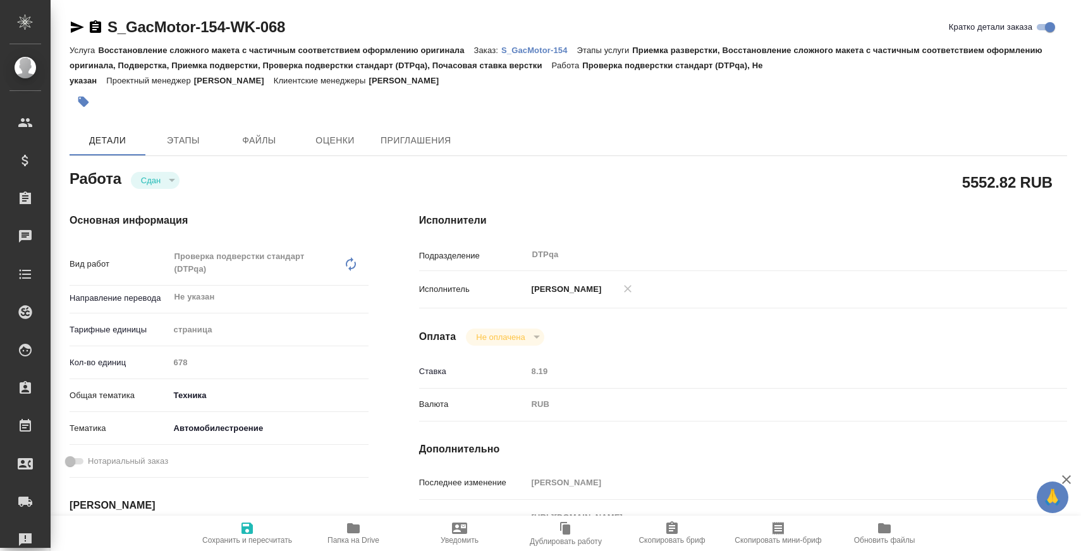
type textarea "x"
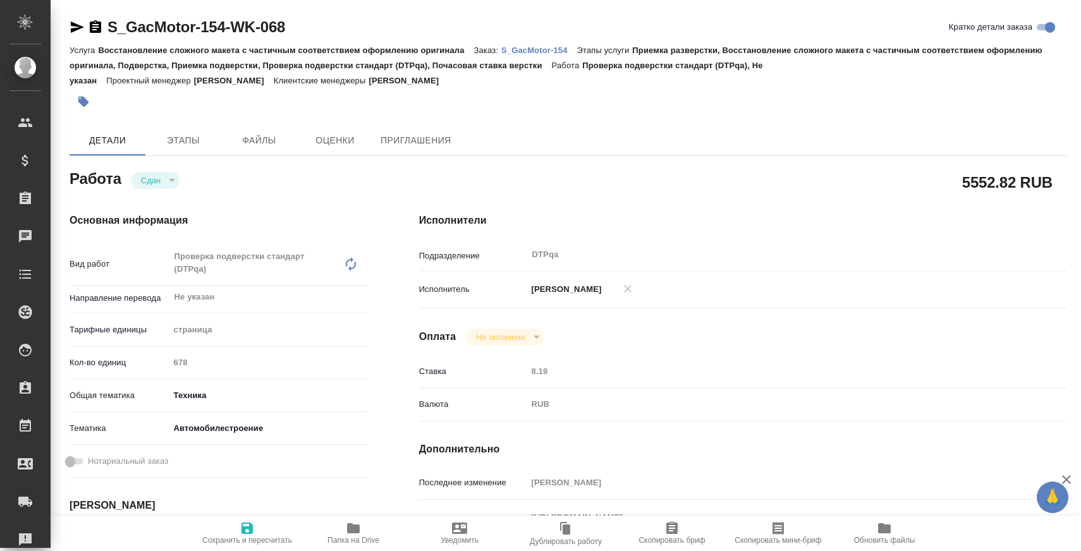
type textarea "x"
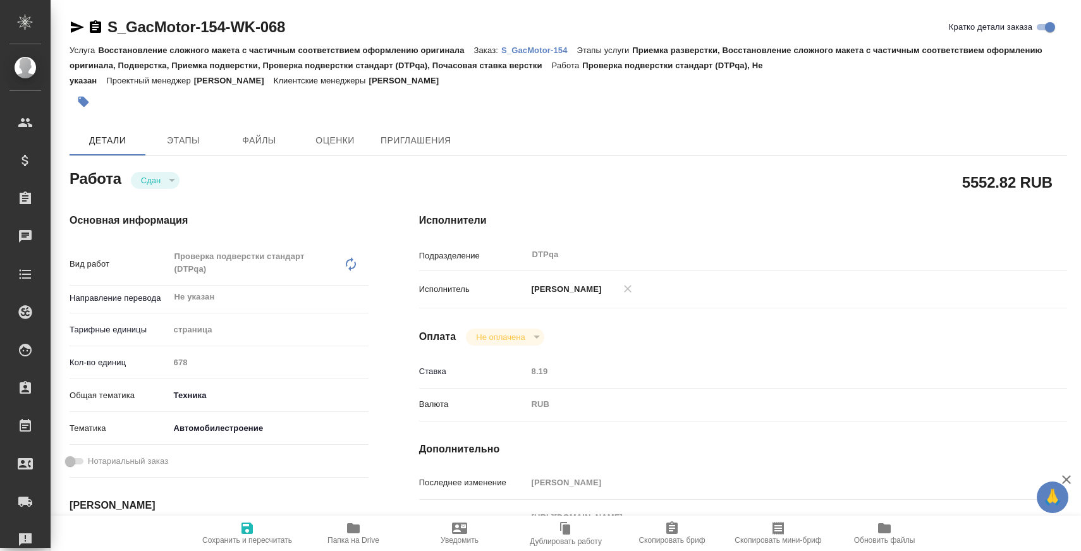
click at [543, 51] on p "S_GacMotor-154" at bounding box center [539, 50] width 76 height 9
type textarea "x"
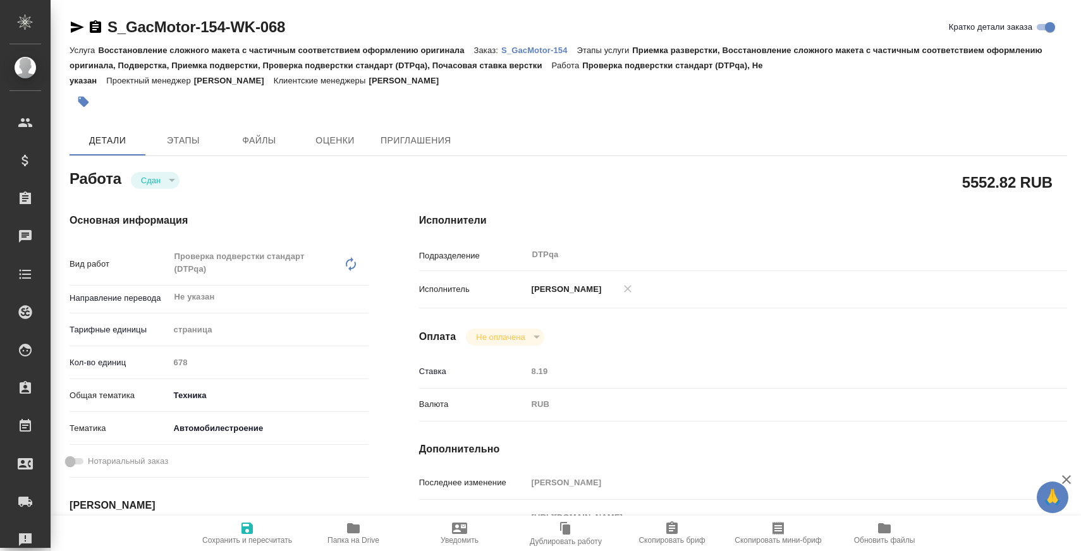
type textarea "x"
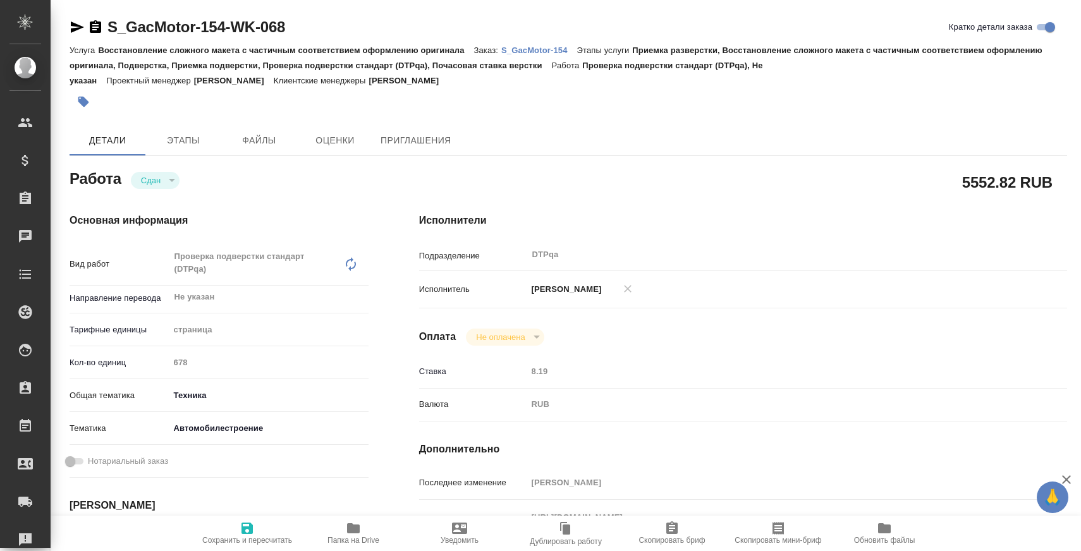
type textarea "x"
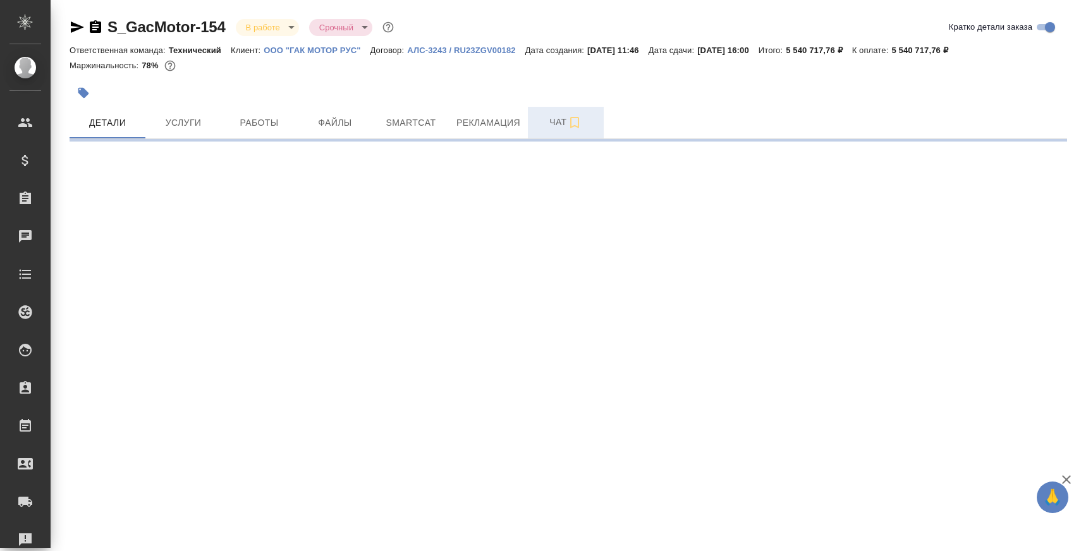
select select "RU"
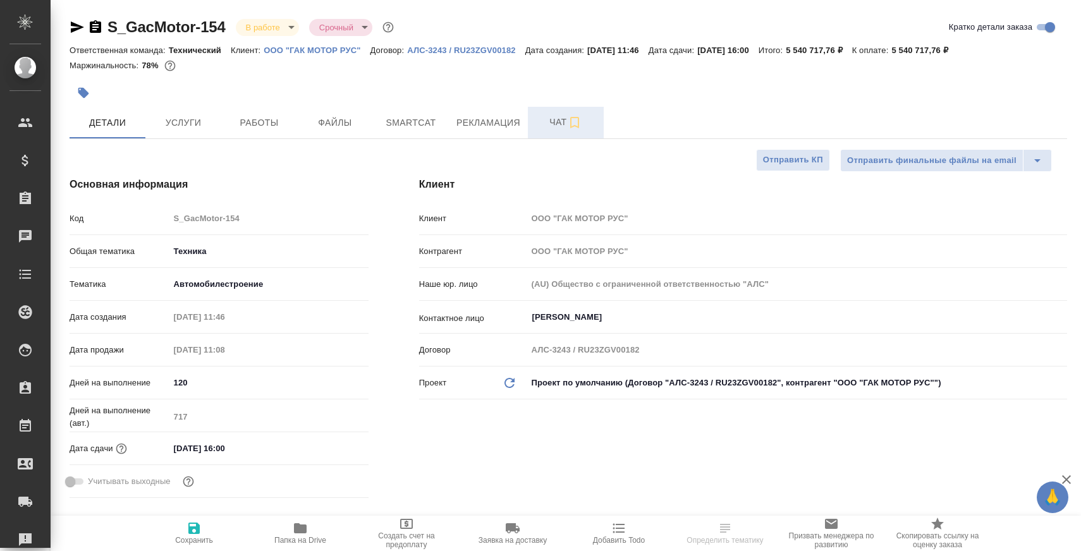
type textarea "x"
click at [544, 123] on span "Чат" at bounding box center [566, 122] width 61 height 16
type textarea "x"
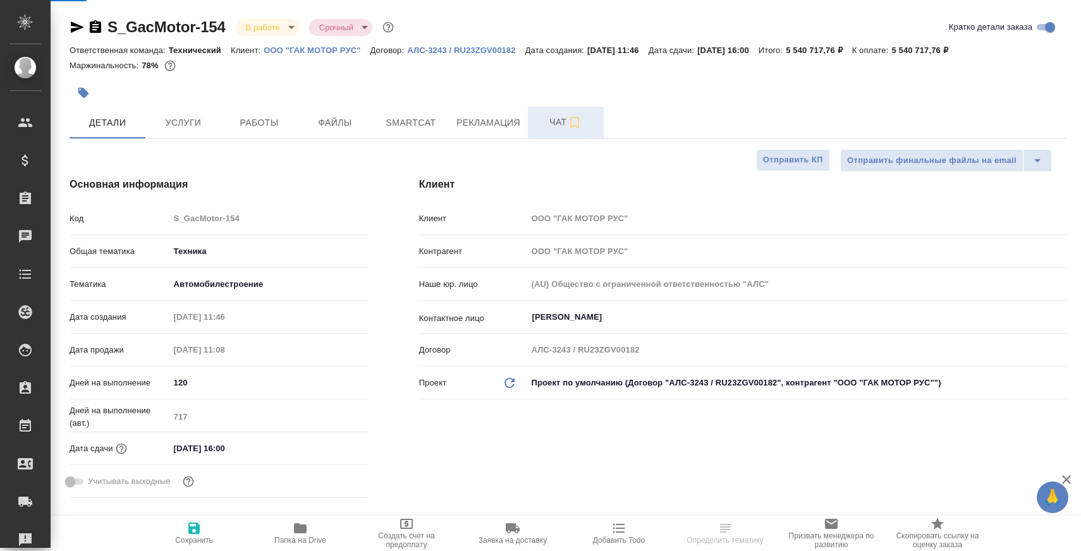
type textarea "x"
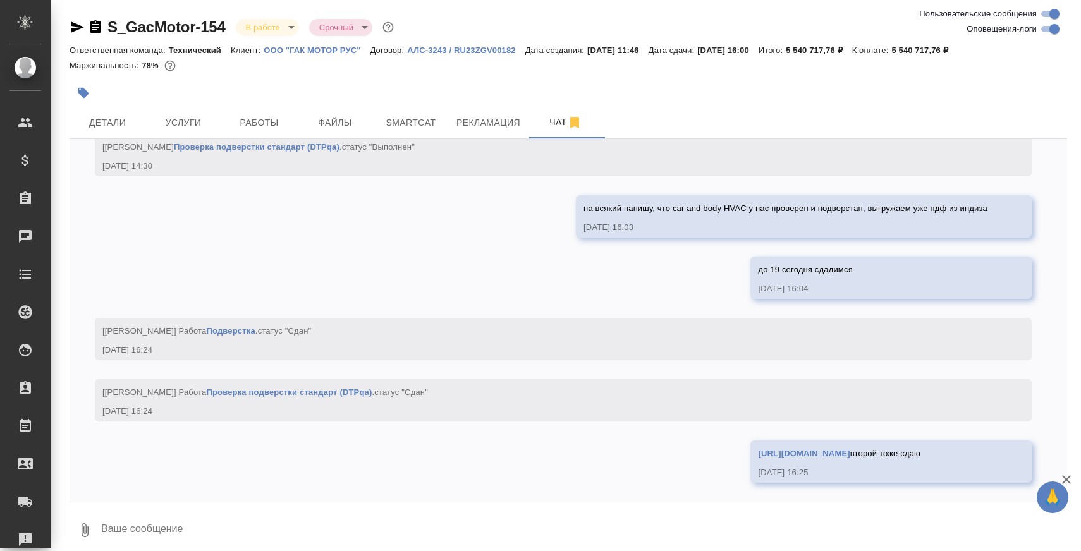
scroll to position [8, 0]
